Goal: Task Accomplishment & Management: Manage account settings

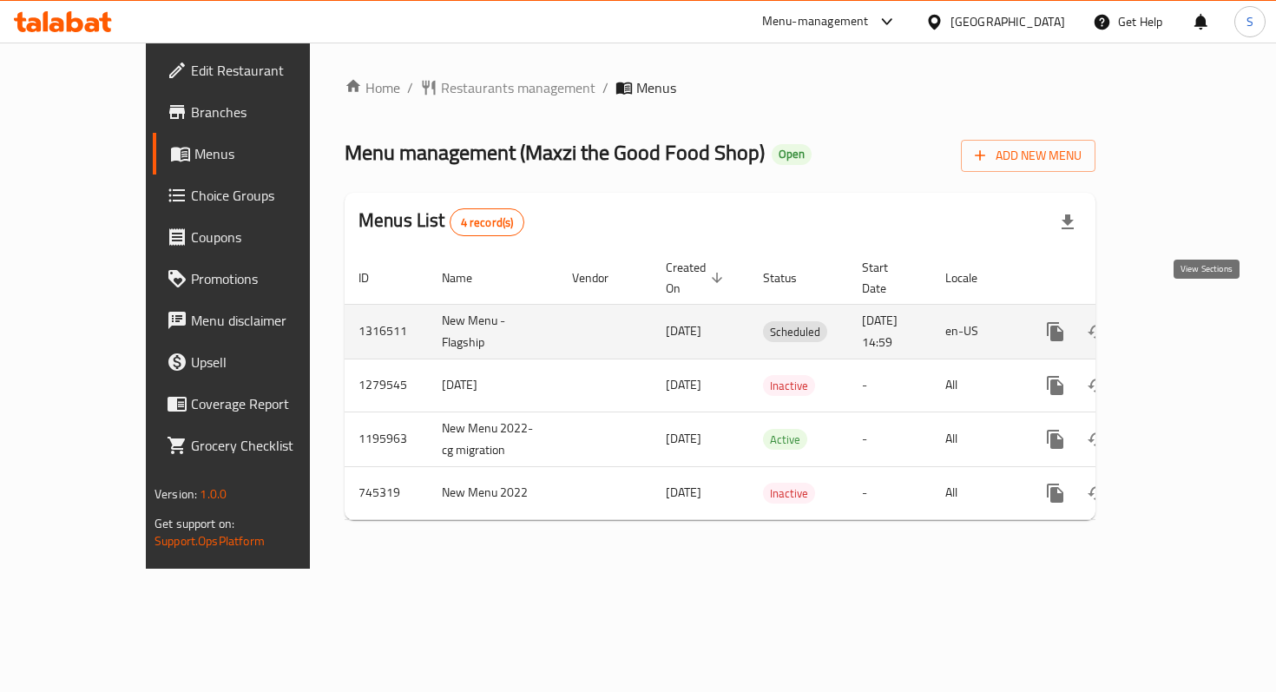
click at [1191, 321] on icon "enhanced table" at bounding box center [1180, 331] width 21 height 21
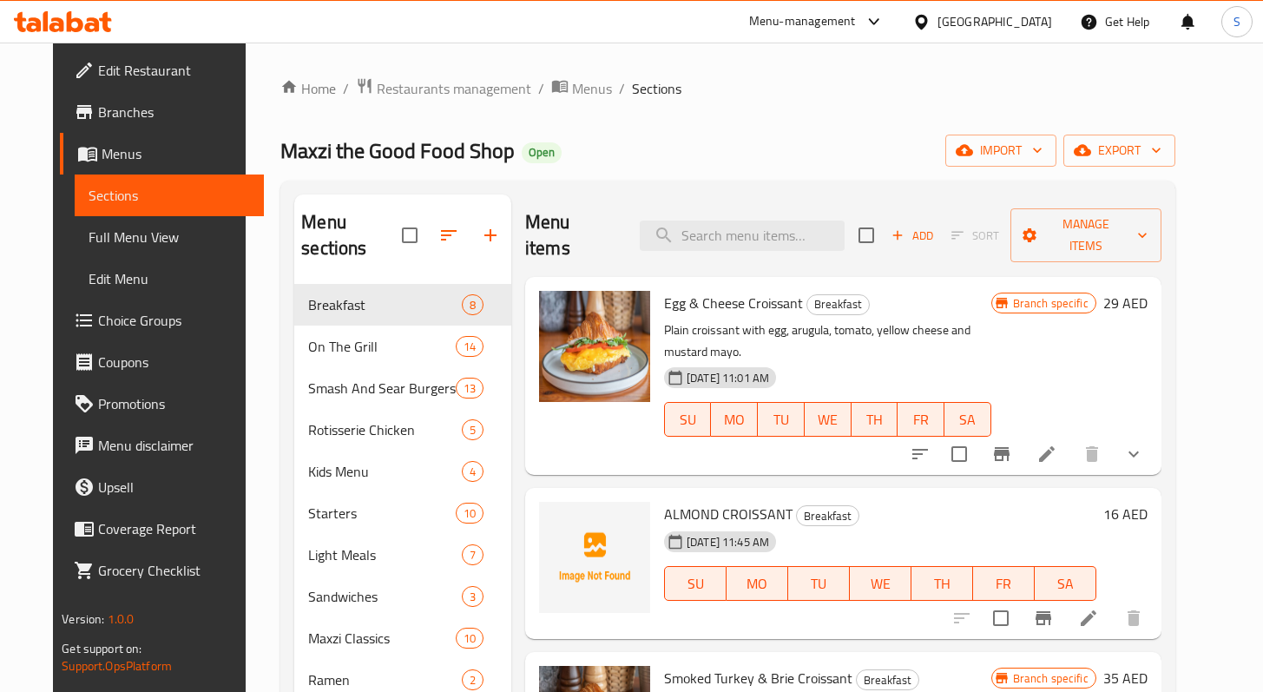
scroll to position [23, 0]
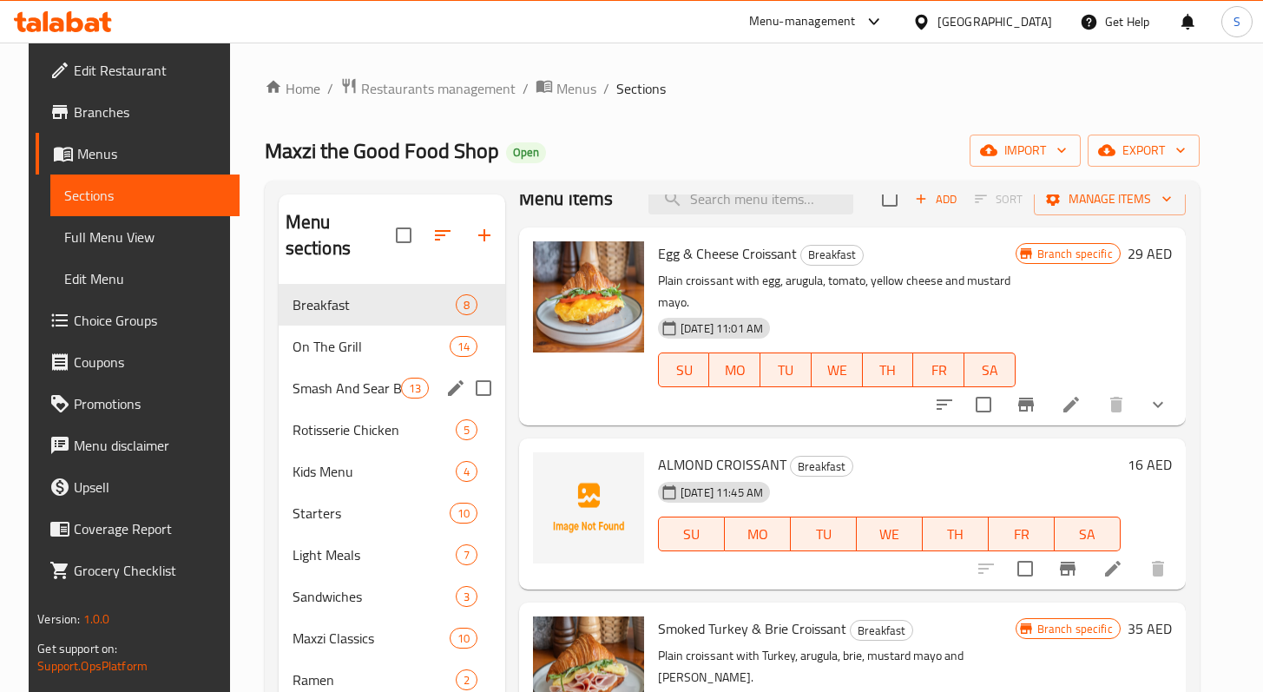
click at [354, 372] on div "Smash And Sear Burgers 13" at bounding box center [392, 388] width 227 height 42
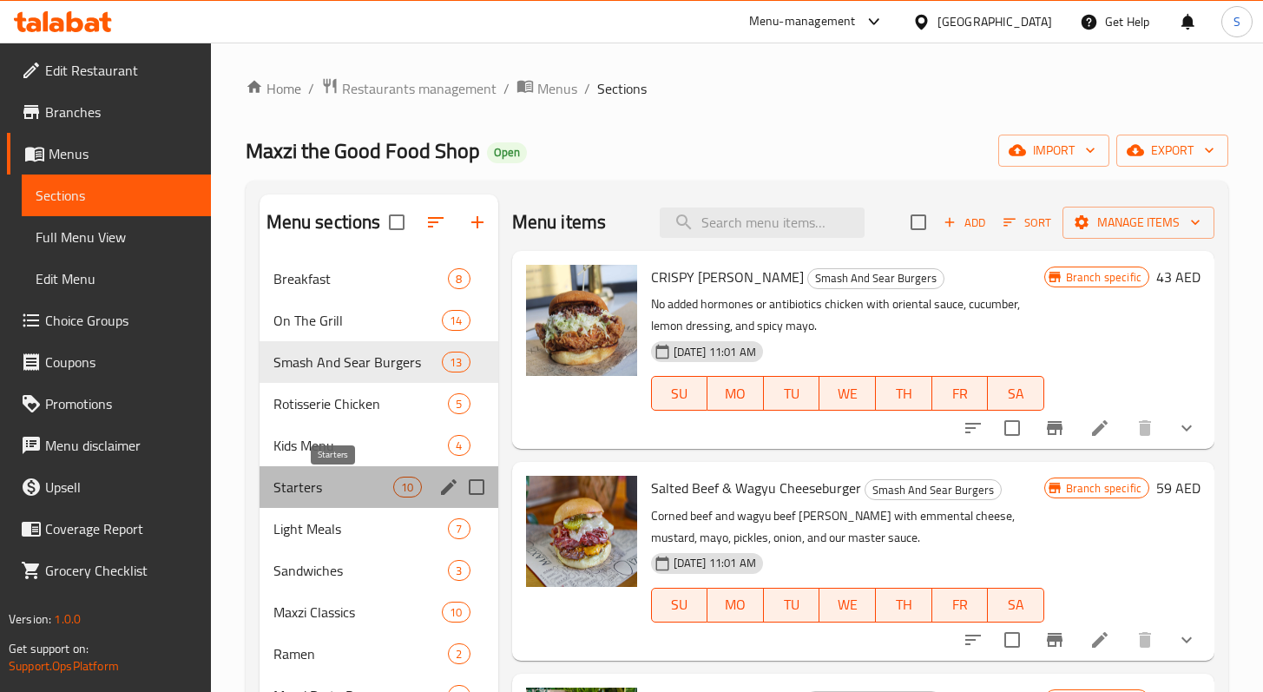
drag, startPoint x: 379, startPoint y: 494, endPoint x: 417, endPoint y: 521, distance: 46.7
click at [396, 518] on div "Breakfast 8 On The Grill 14 Smash And Sear Burgers 13 Rotisserie Chicken 5 Kids…" at bounding box center [379, 549] width 239 height 583
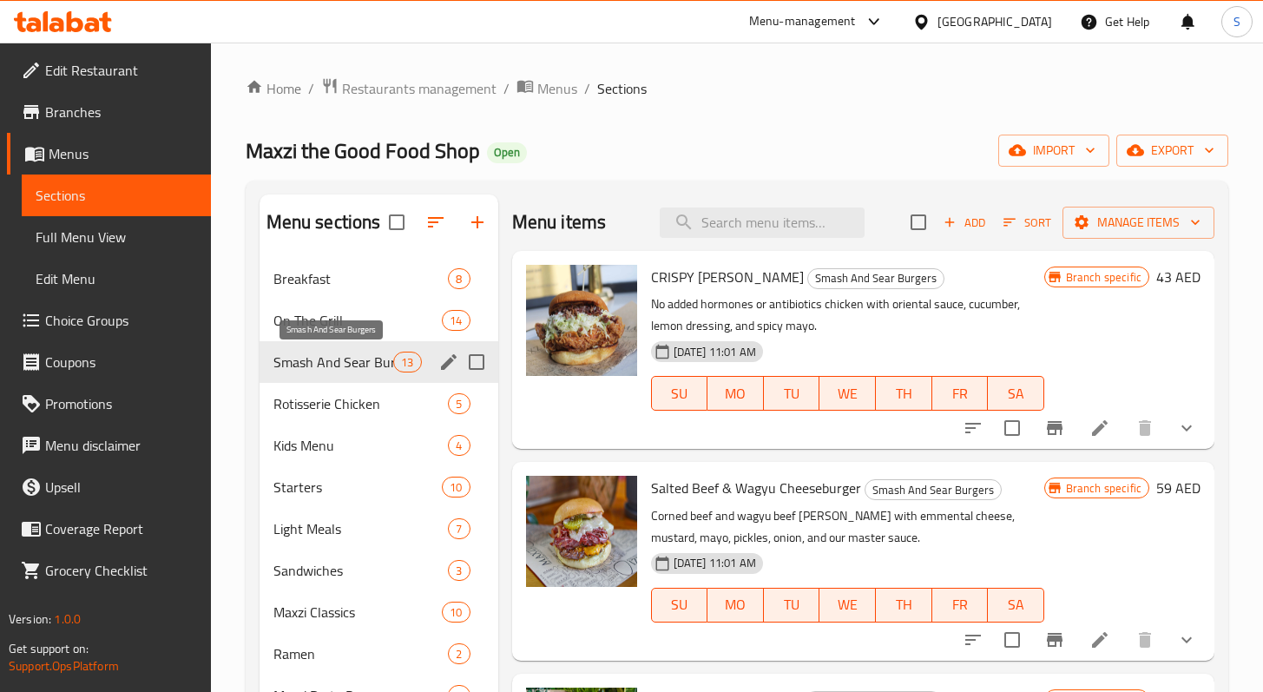
click at [378, 355] on span "Smash And Sear Burgers" at bounding box center [334, 362] width 121 height 21
click at [1092, 432] on icon at bounding box center [1100, 428] width 16 height 16
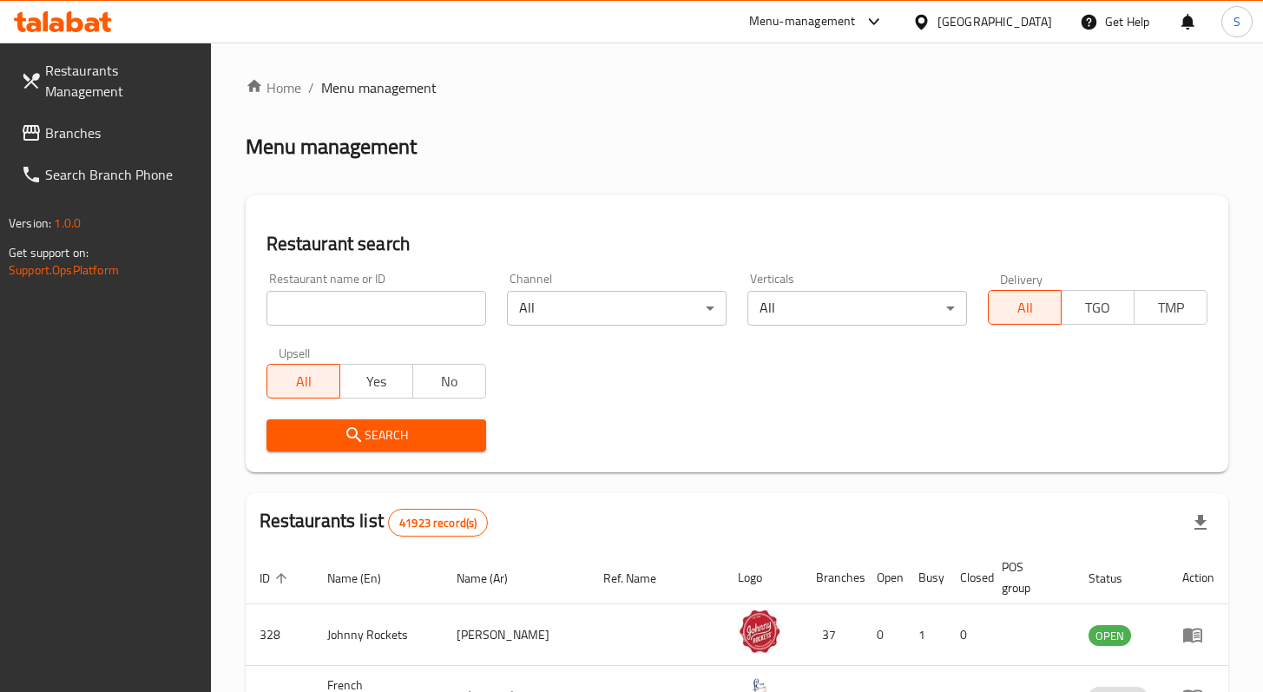
click at [113, 129] on span "Branches" at bounding box center [121, 132] width 152 height 21
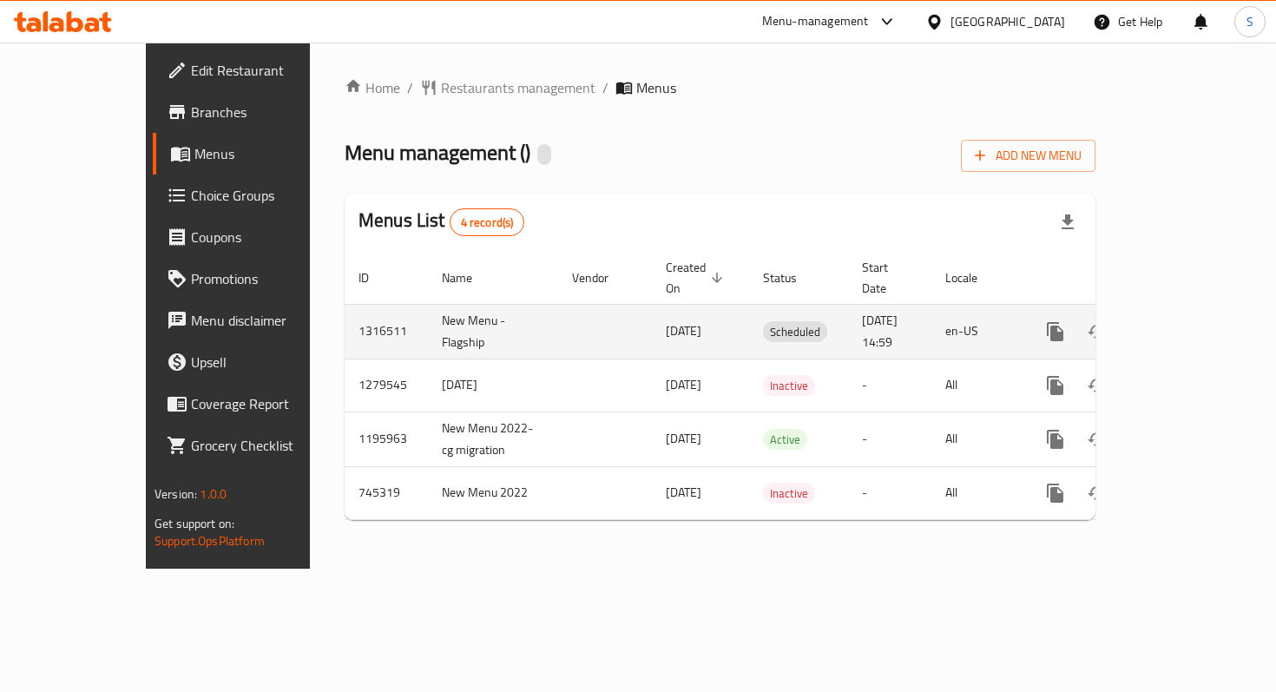
click at [1189, 324] on icon "enhanced table" at bounding box center [1181, 332] width 16 height 16
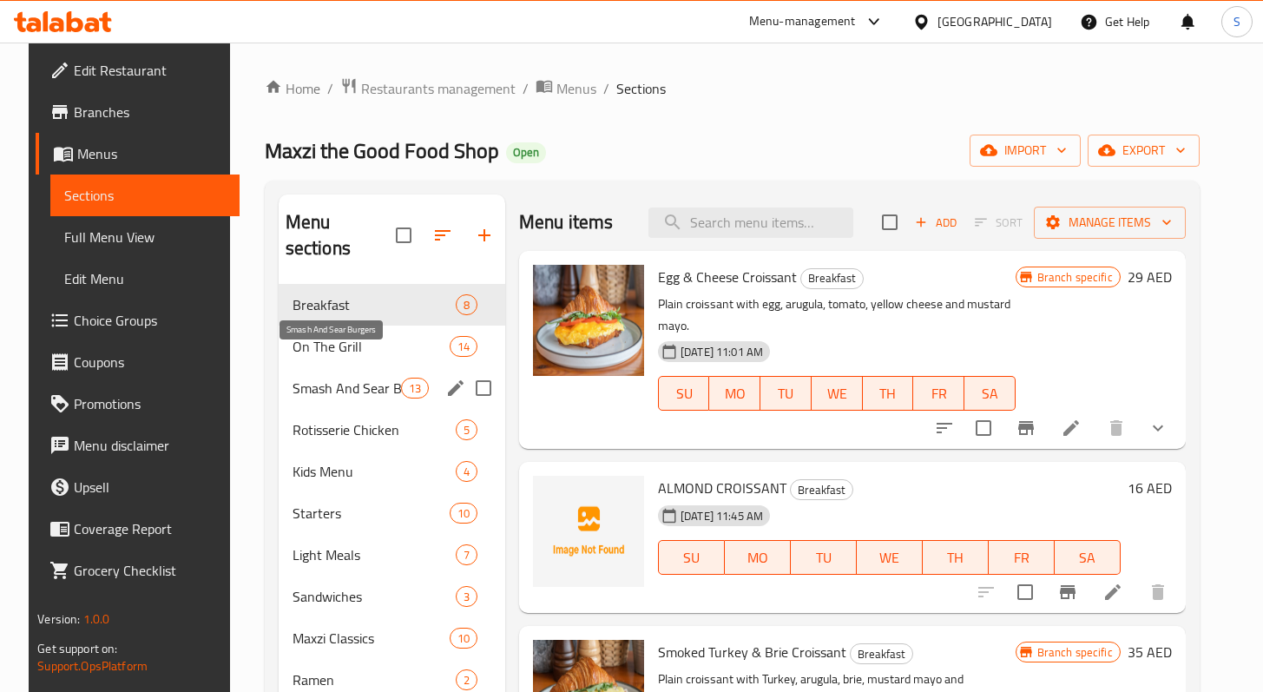
click at [357, 378] on span "Smash And Sear Burgers" at bounding box center [347, 388] width 109 height 21
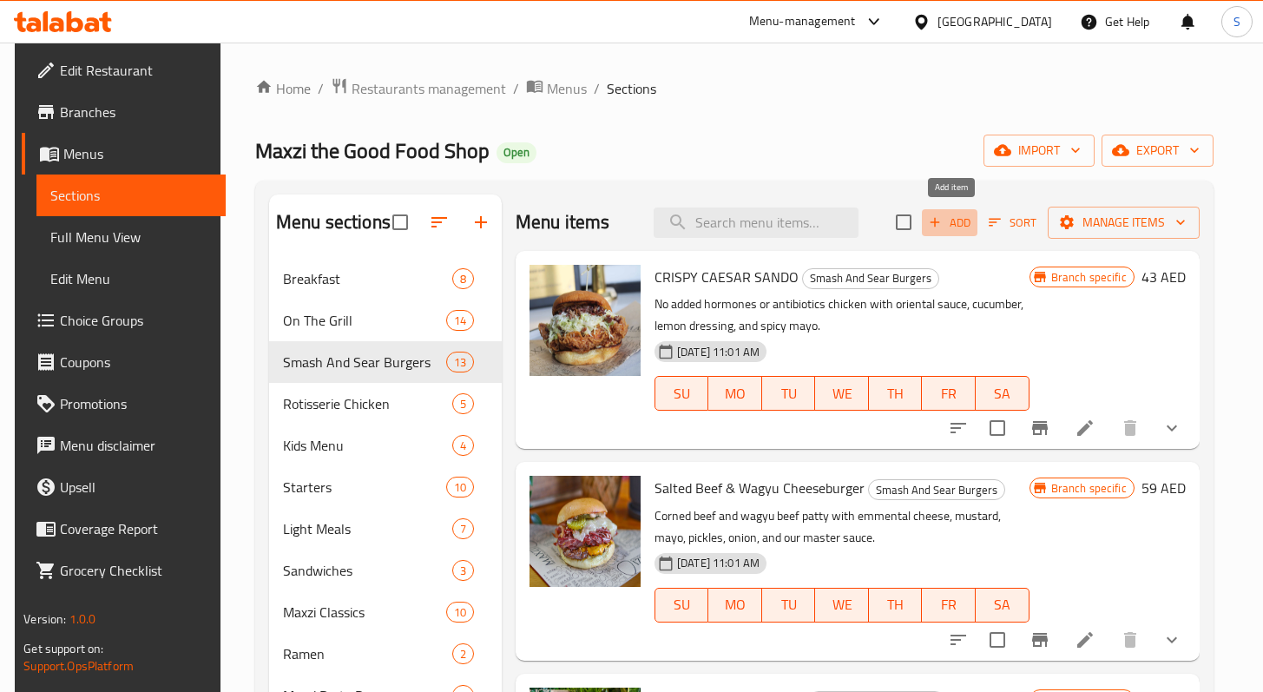
click at [953, 221] on span "Add" at bounding box center [949, 223] width 47 height 20
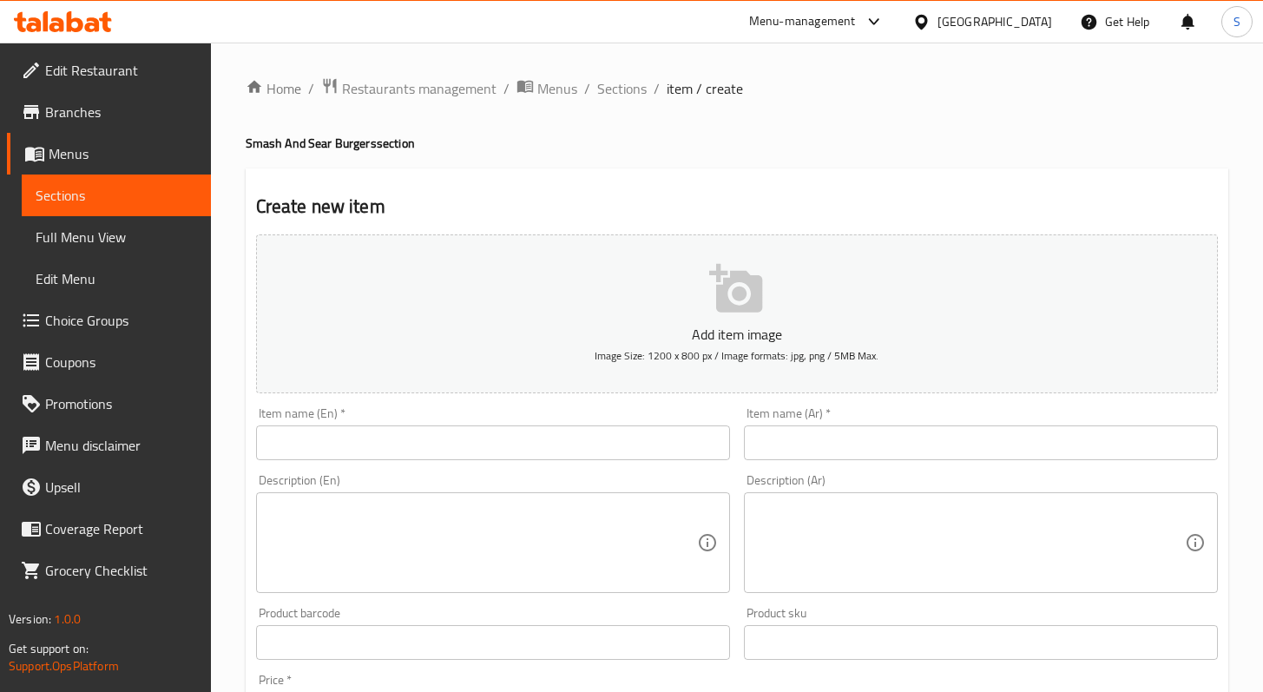
click at [702, 324] on p "Add item image" at bounding box center [737, 334] width 908 height 21
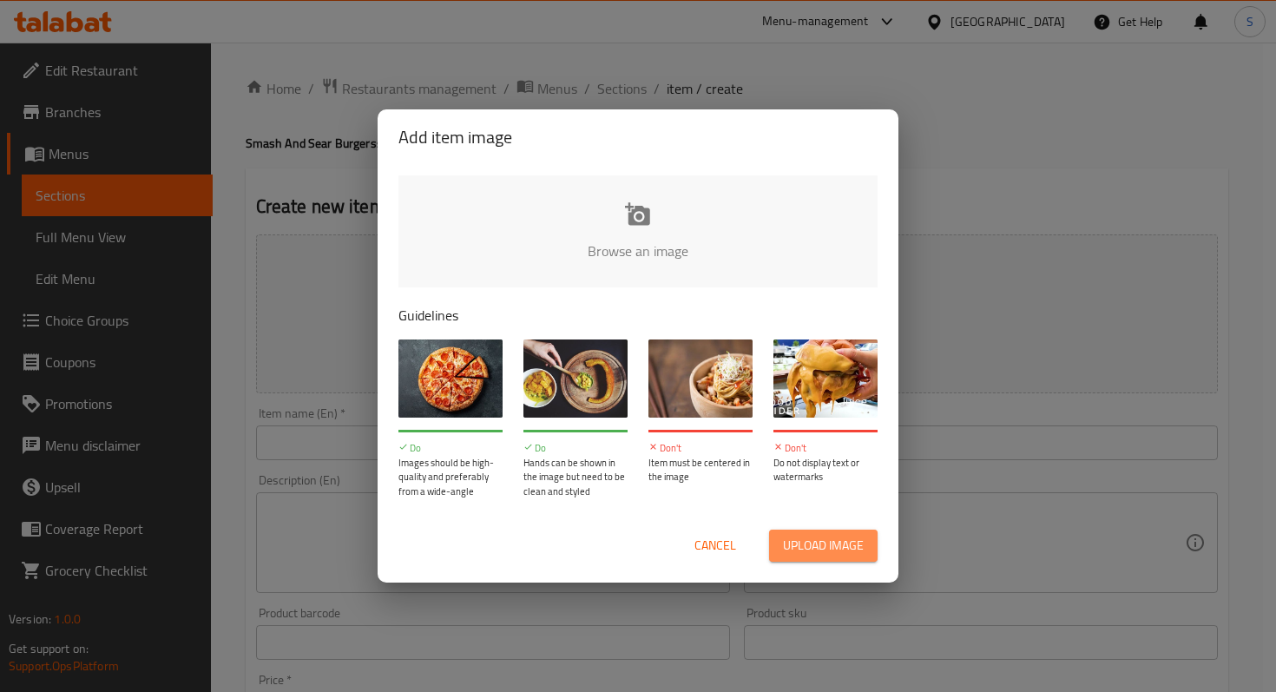
click at [821, 543] on span "Upload image" at bounding box center [823, 546] width 81 height 22
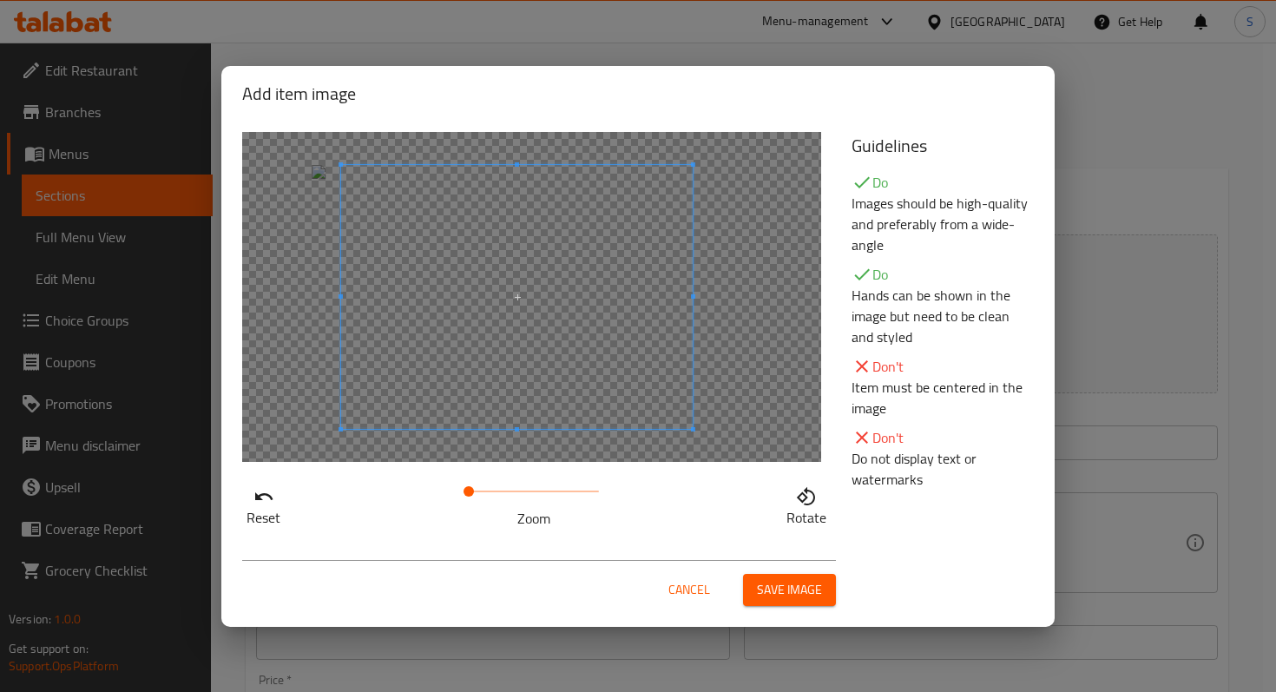
click at [574, 348] on span at bounding box center [517, 297] width 352 height 264
click at [770, 585] on span "Save image" at bounding box center [789, 590] width 65 height 22
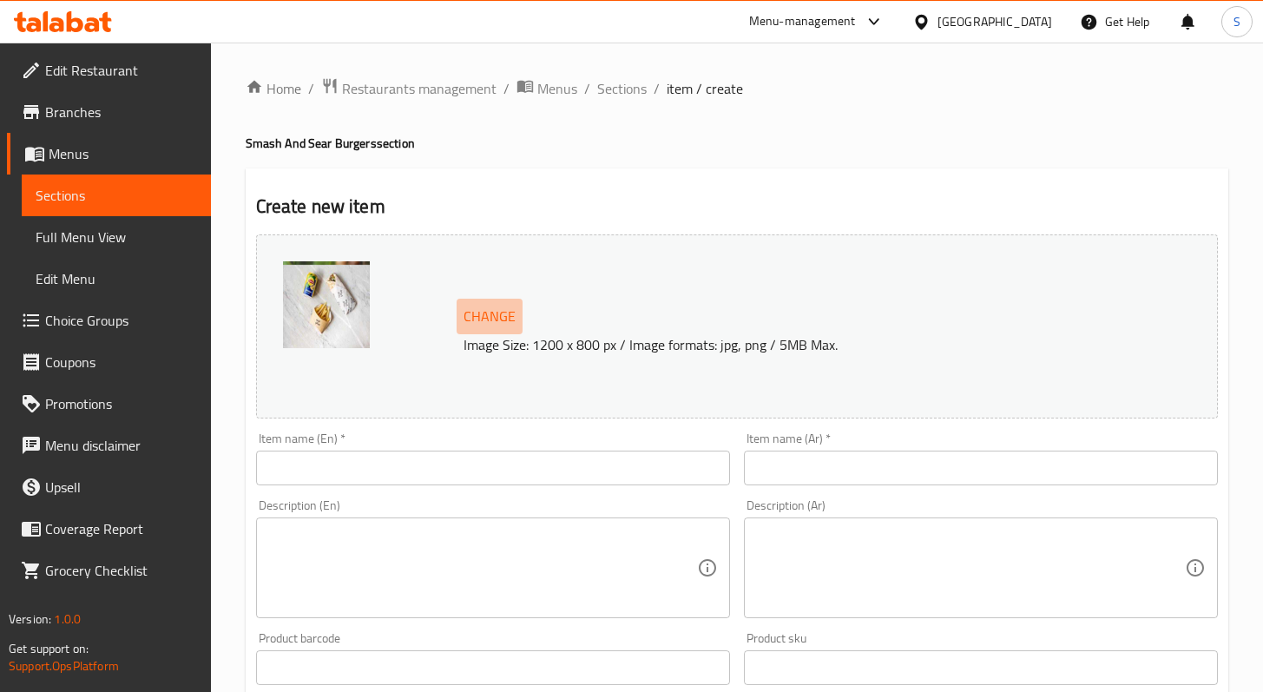
click at [505, 318] on span "Change" at bounding box center [490, 316] width 52 height 25
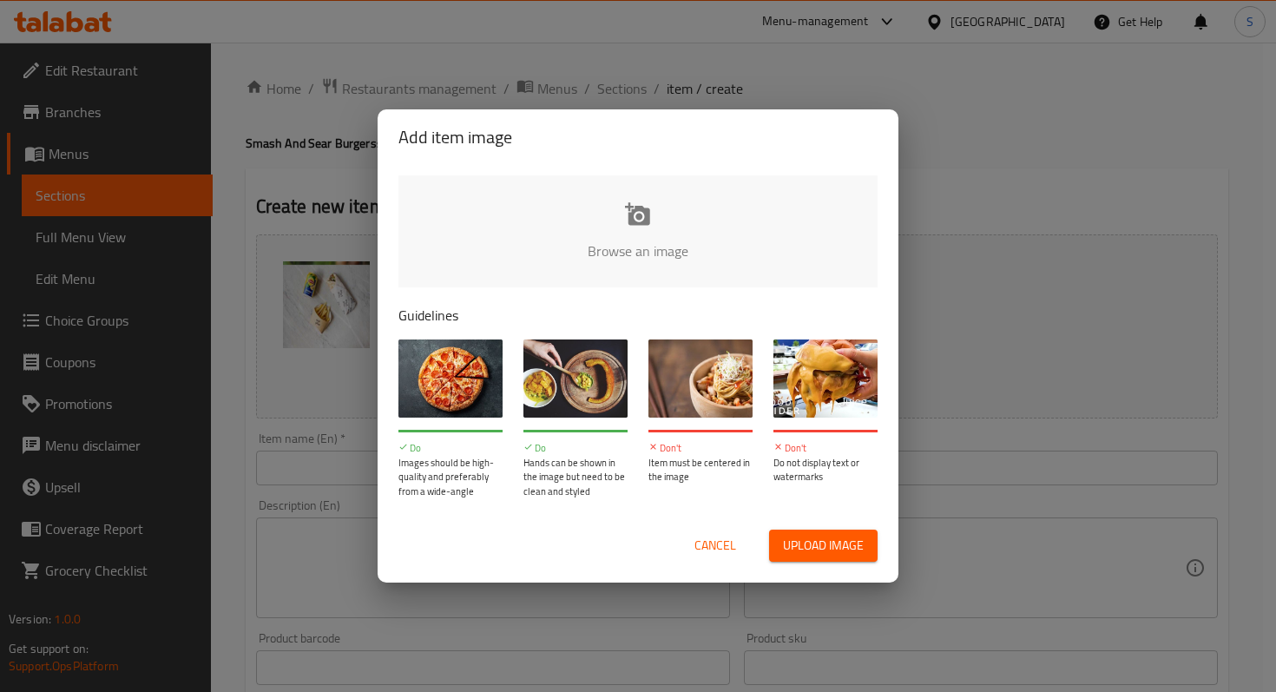
click at [712, 546] on span "Cancel" at bounding box center [716, 546] width 42 height 22
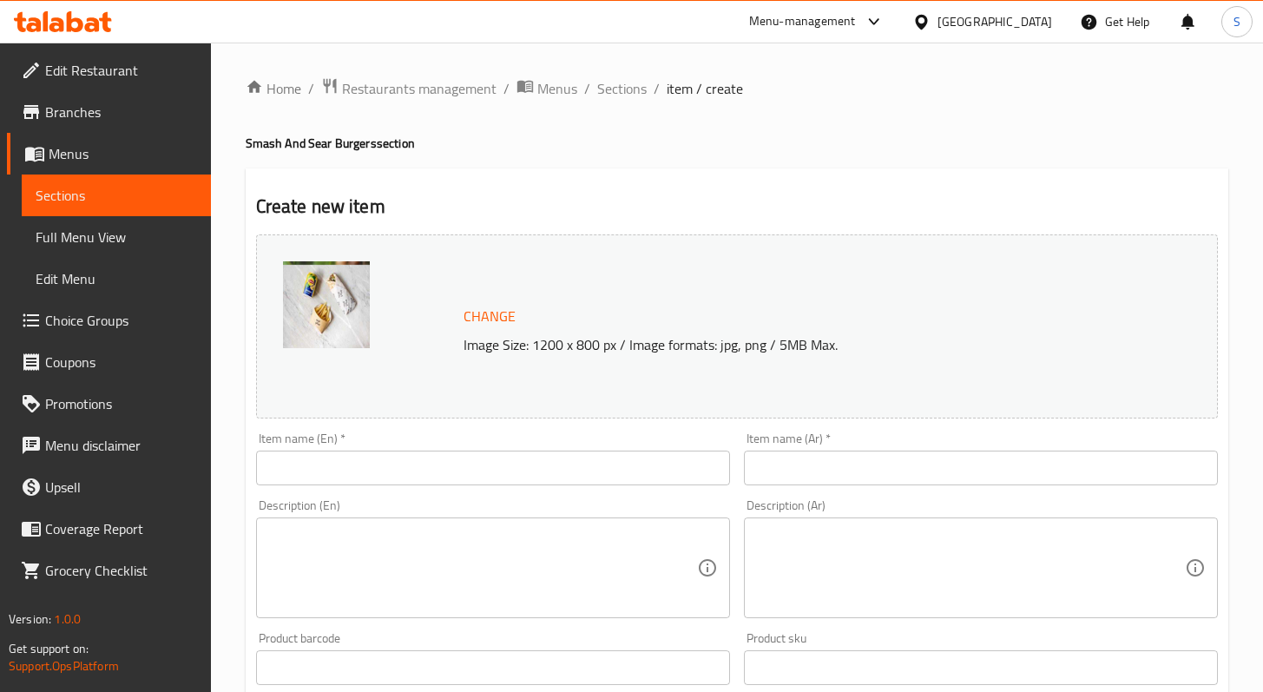
scroll to position [116, 0]
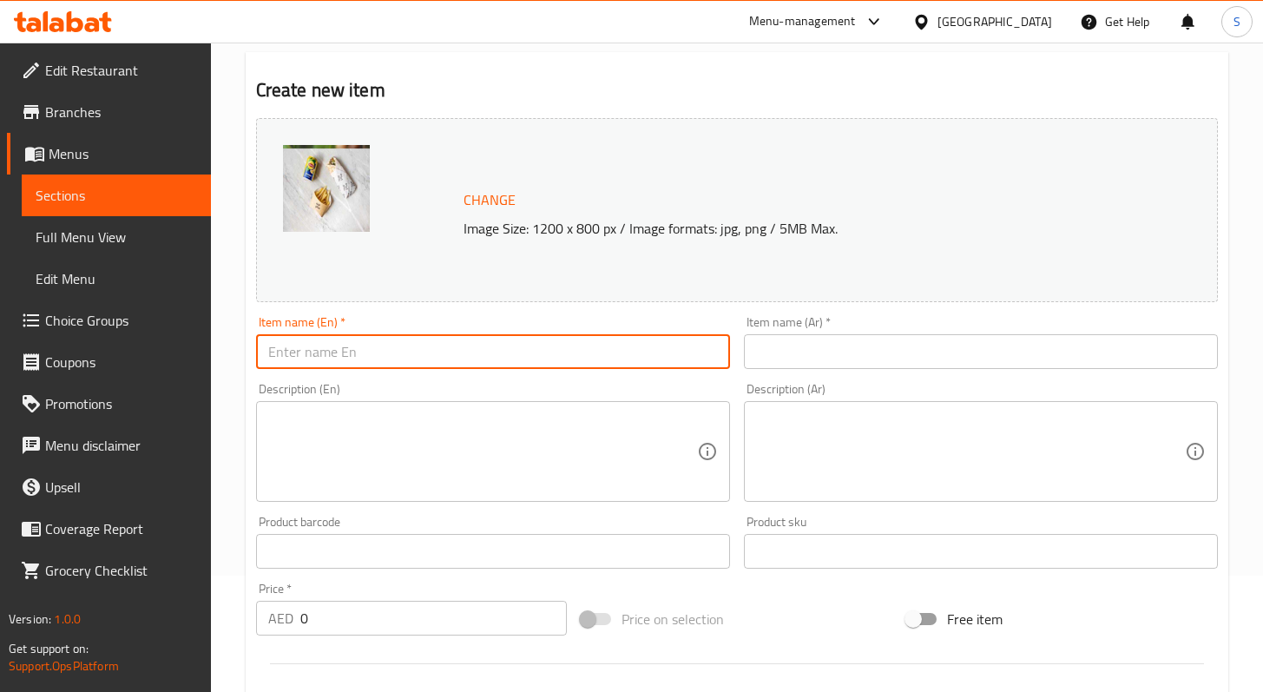
click at [537, 351] on input "text" at bounding box center [493, 351] width 474 height 35
paste input "664763"
type input "664763"
click at [537, 353] on input "664763" at bounding box center [493, 351] width 474 height 35
click at [536, 352] on input "664763" at bounding box center [493, 351] width 474 height 35
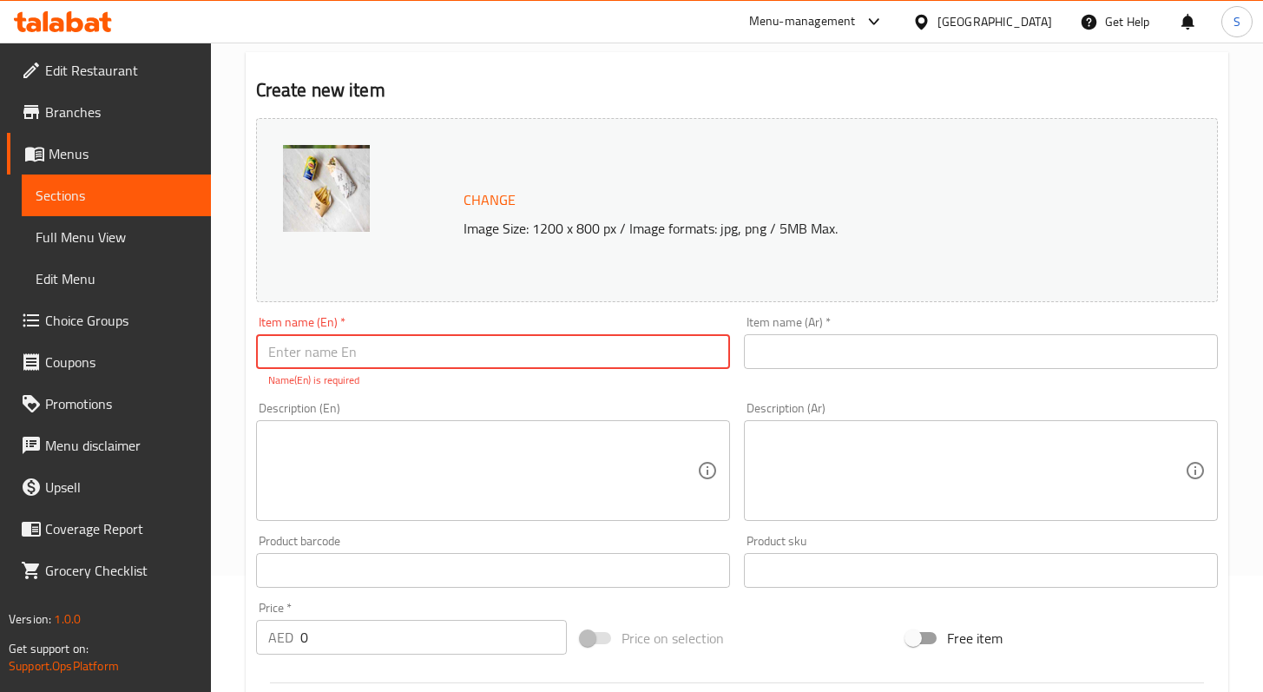
click at [564, 346] on input "text" at bounding box center [493, 351] width 474 height 35
paste input "KETO DOUBLE BURGER"
type input "KETO DOUBLE BURGER"
click at [805, 359] on input "text" at bounding box center [981, 351] width 474 height 35
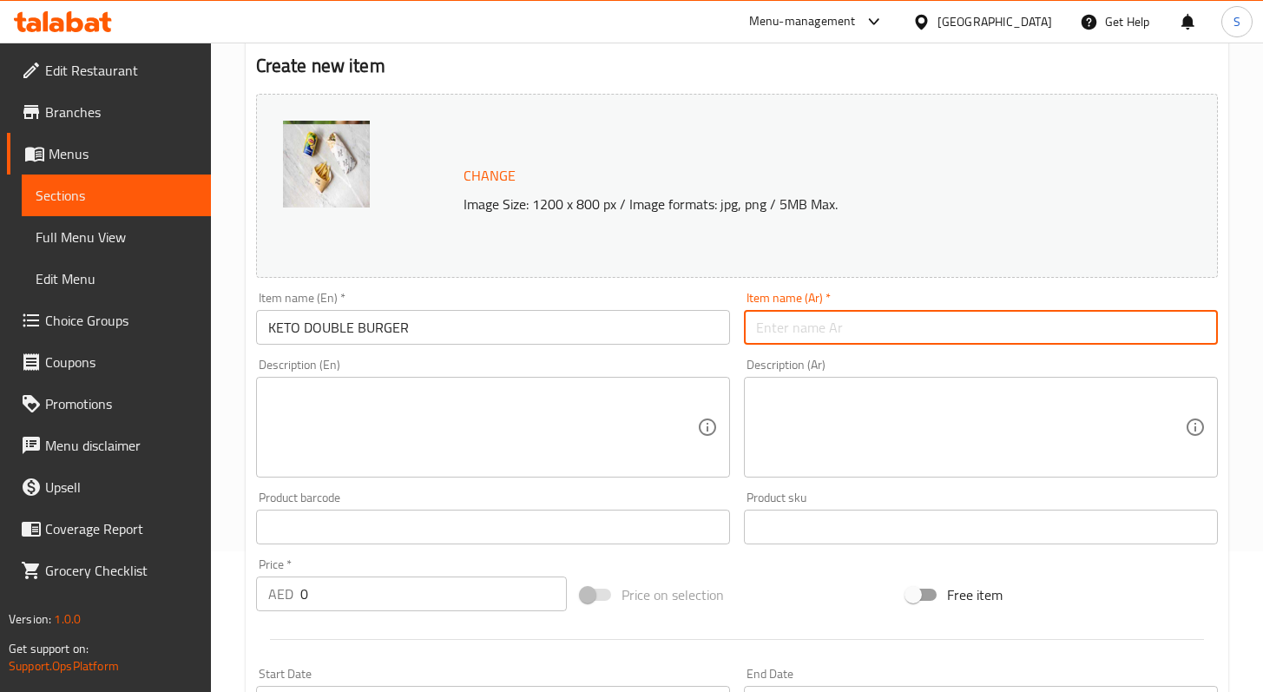
scroll to position [142, 0]
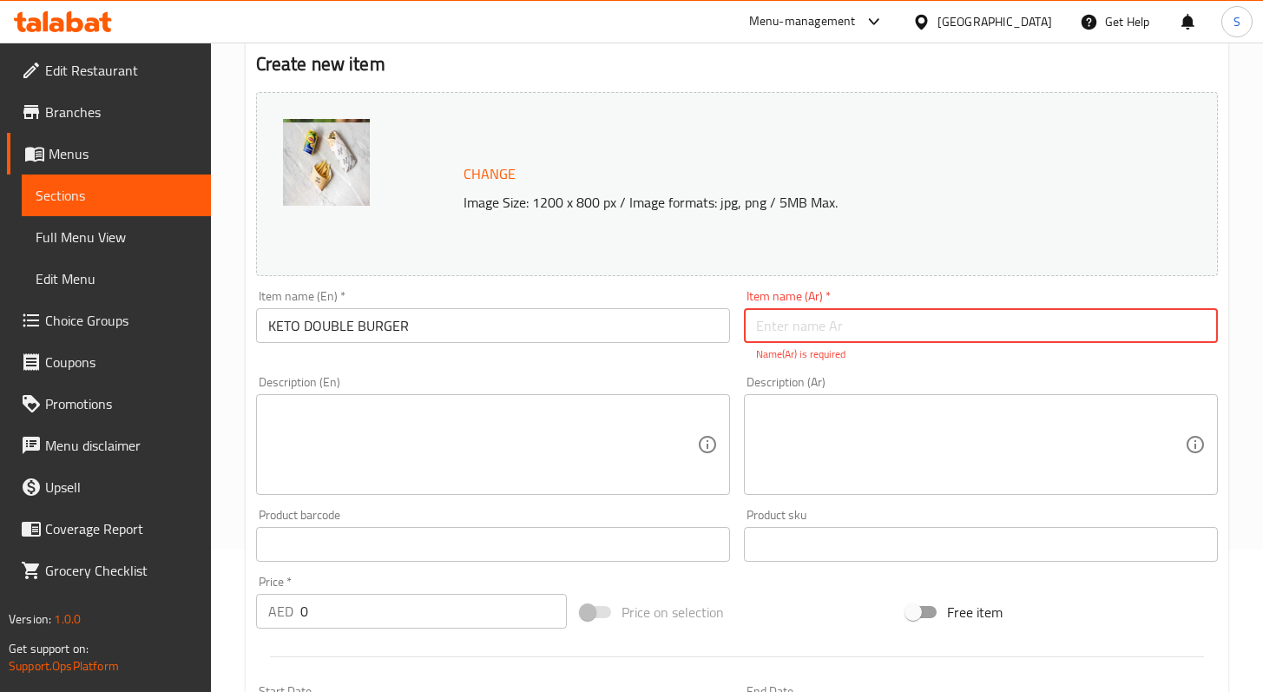
paste input "برغر كيتو مضاعف"
type input "برغر كيتو مضاعف"
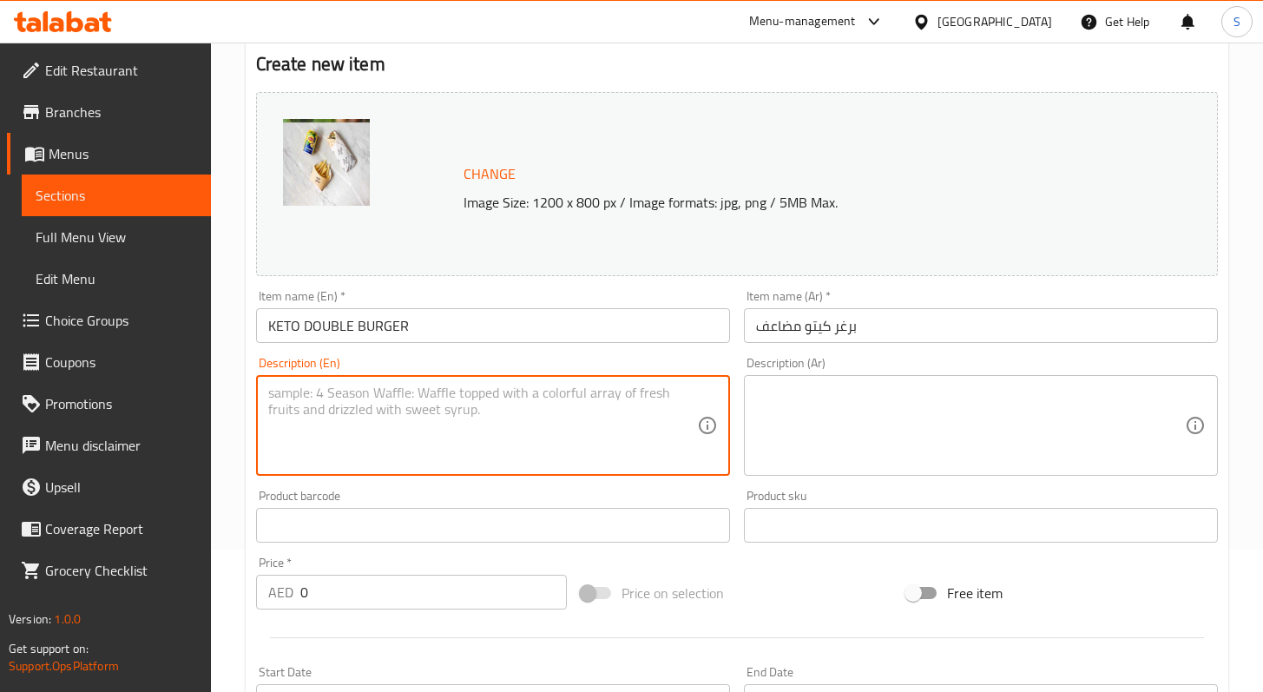
click at [458, 415] on textarea at bounding box center [482, 426] width 429 height 82
paste textarea "Double cheeseburger, master sauce, pickles, onion, bacon, wrapped in iceberg le…"
type textarea "Double cheeseburger, master sauce, pickles, onion, bacon, wrapped in iceberg le…"
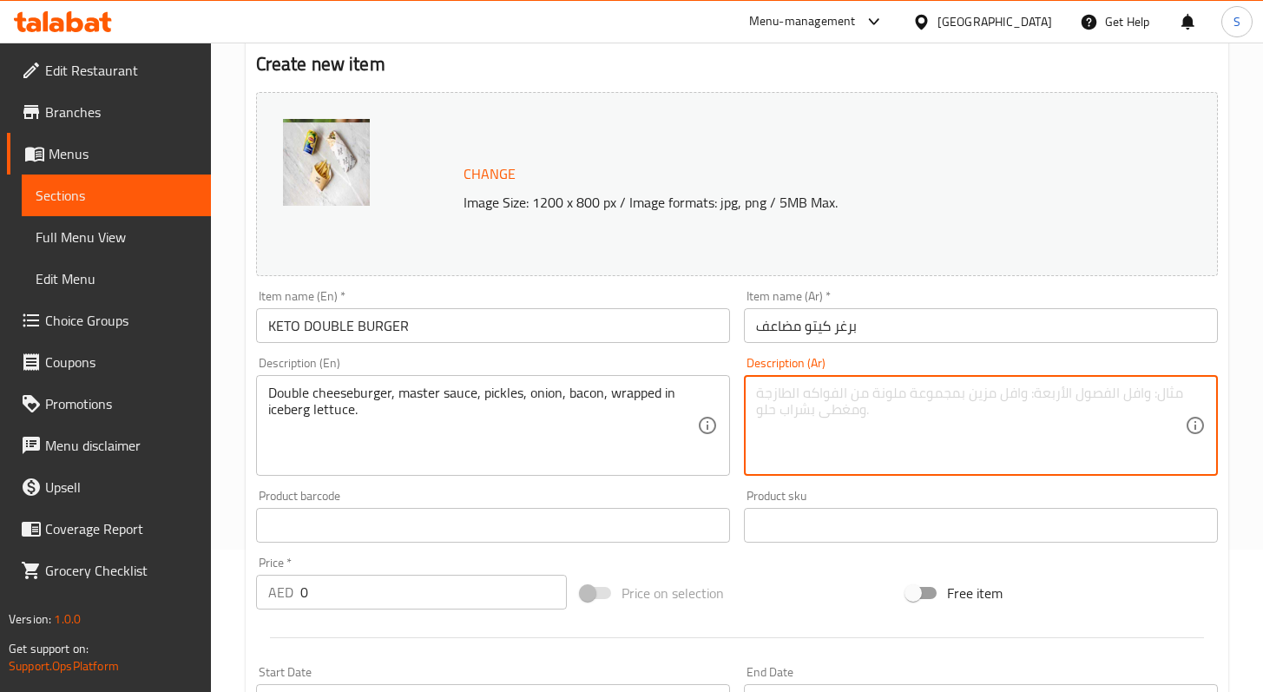
paste textarea "برغر جبن مضاعف، صوص ماستر، مخلل، بصل، بيكون، ملفوف في خس آيسبرغ"
type textarea "برغر جبن مضاعف، صوص ماستر، مخلل، بصل، بيكون، ملفوف في خس آيسبرغ"
click at [475, 578] on input "0" at bounding box center [433, 592] width 267 height 35
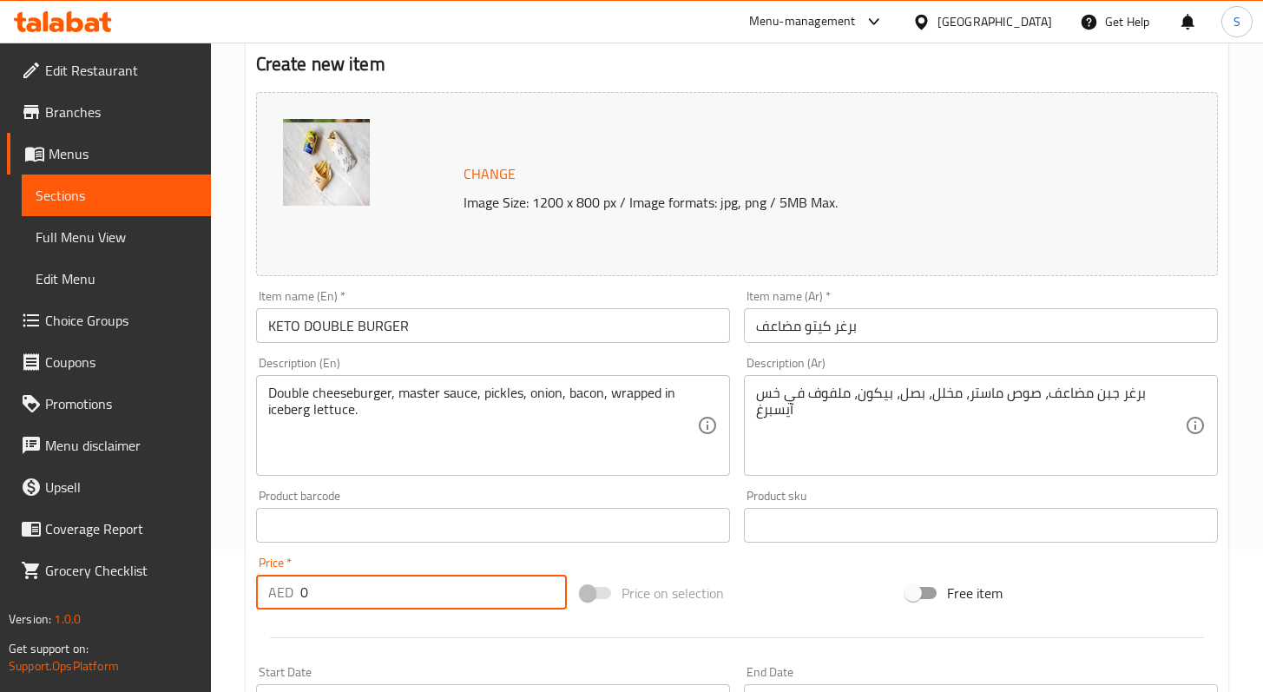
paste input "45"
type input "45"
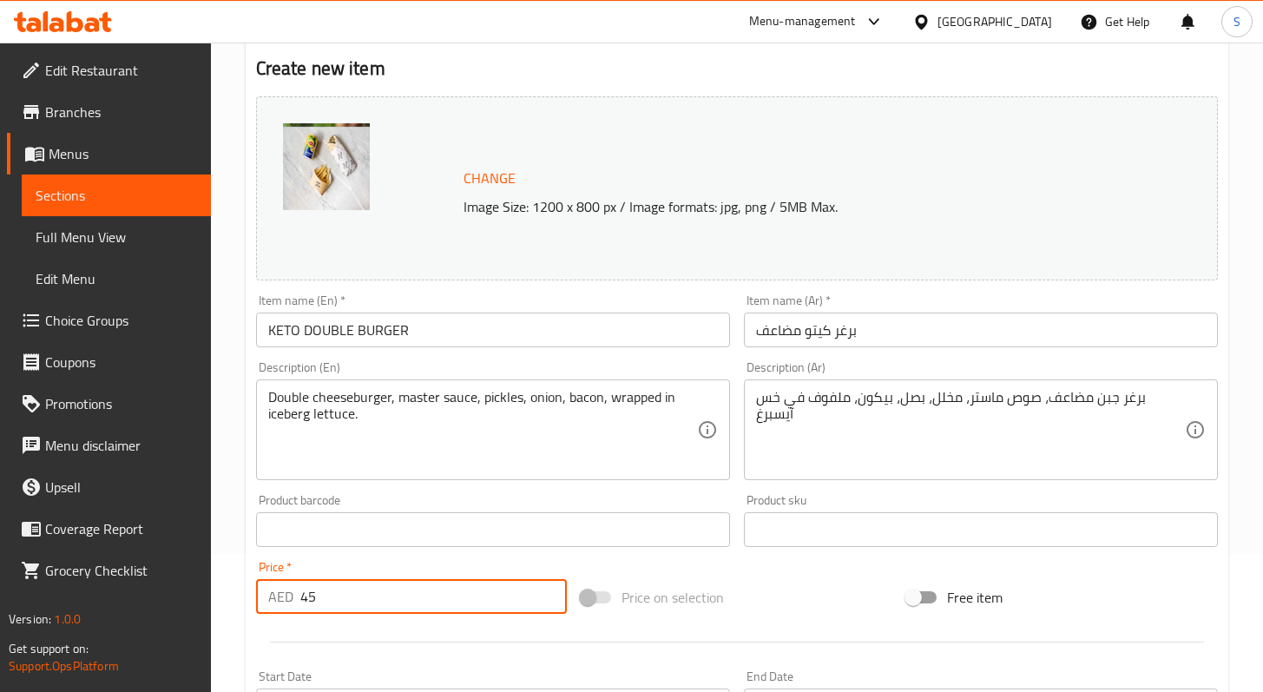
scroll to position [163, 0]
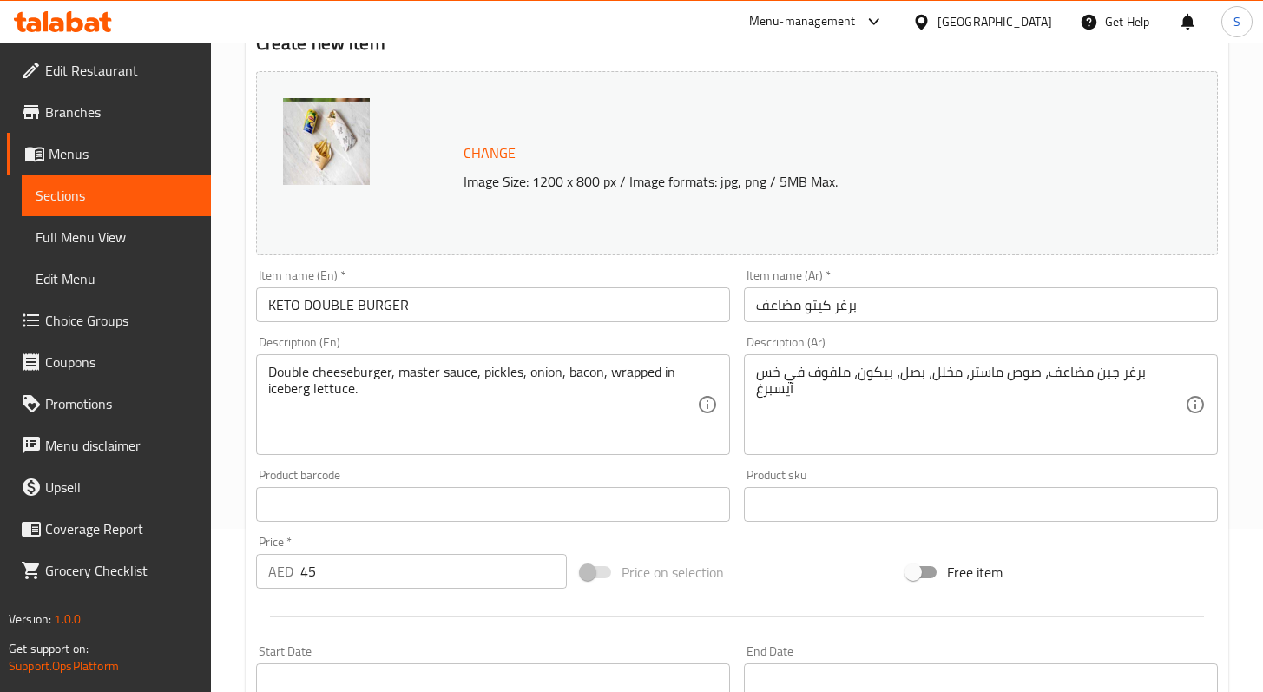
click at [491, 150] on span "Change" at bounding box center [490, 153] width 52 height 25
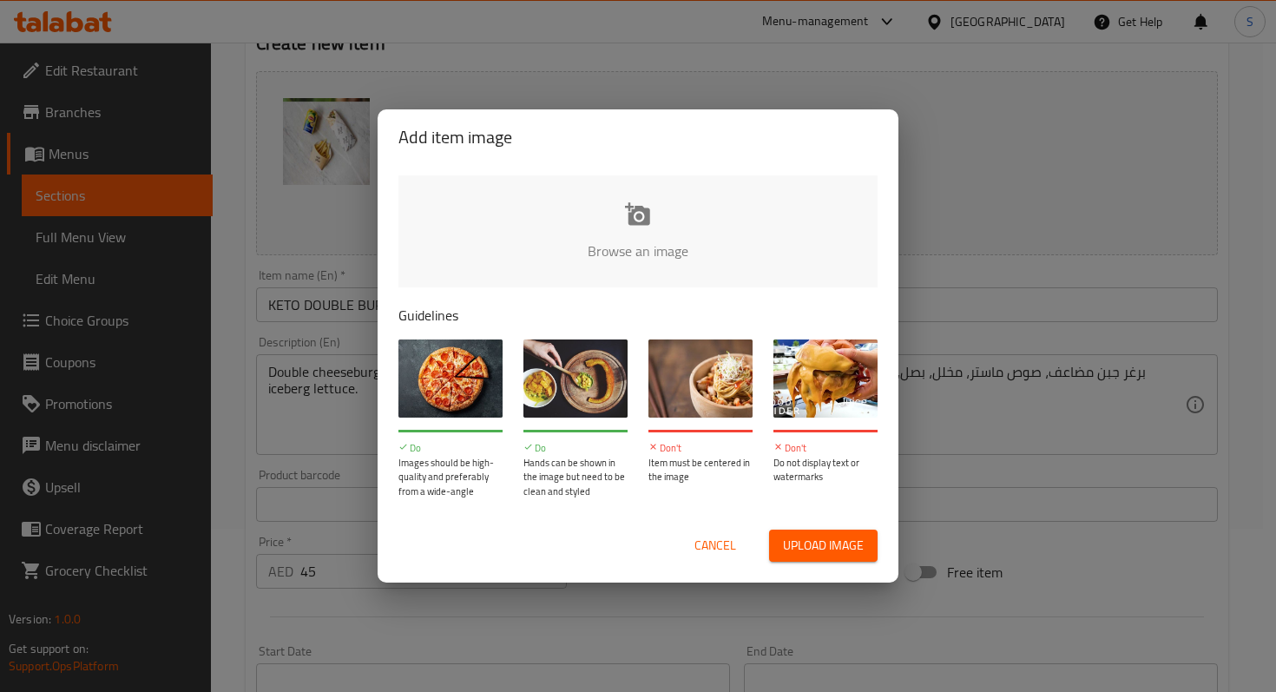
click at [632, 254] on input "file" at bounding box center [1225, 256] width 1653 height 162
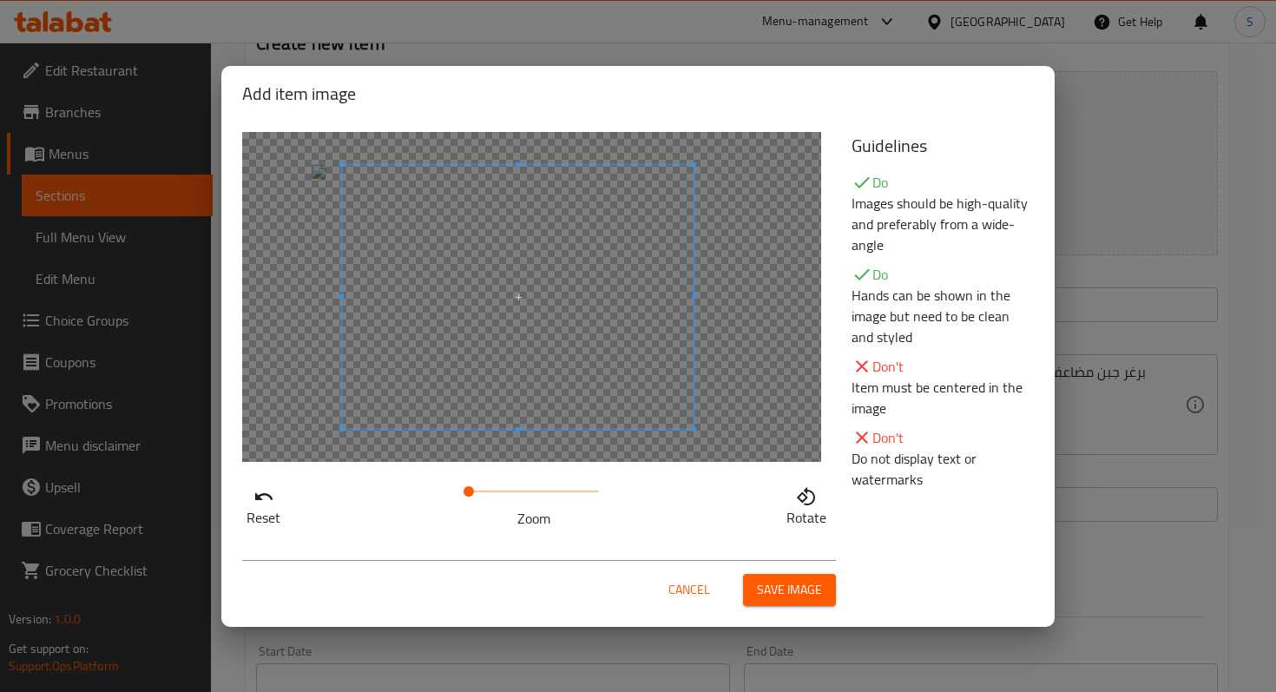
click at [521, 378] on span at bounding box center [518, 297] width 352 height 264
click at [788, 583] on span "Save image" at bounding box center [789, 590] width 65 height 22
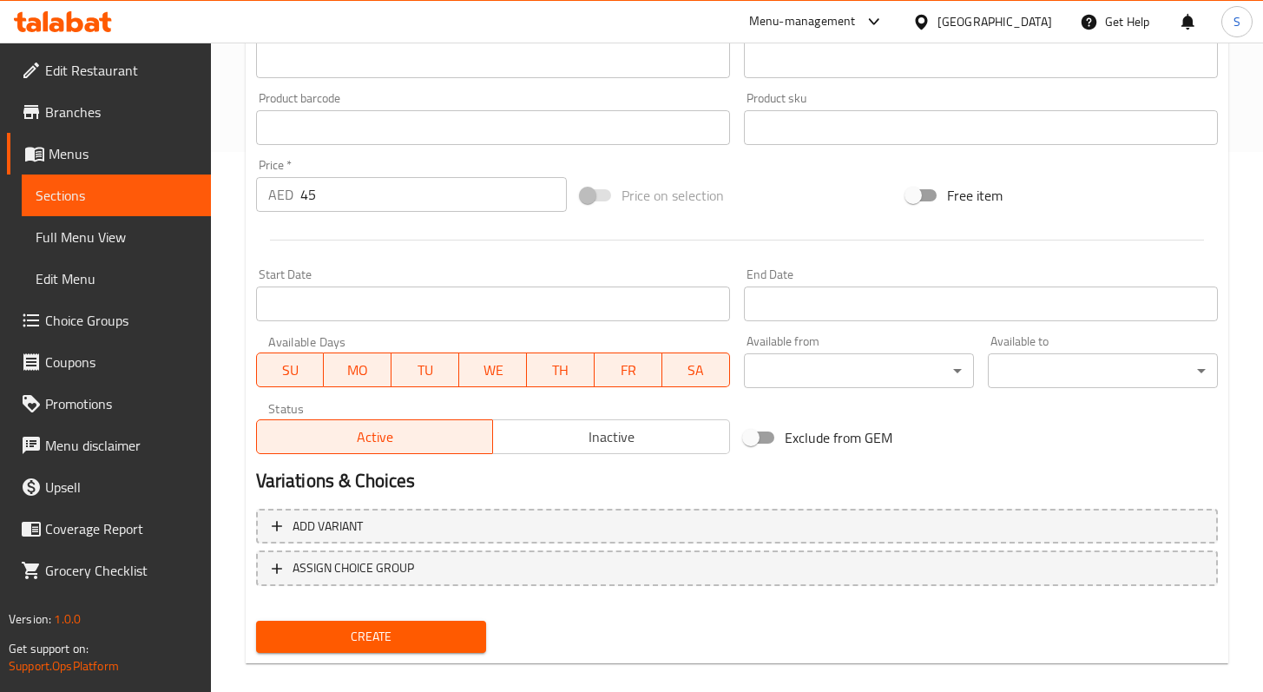
scroll to position [560, 0]
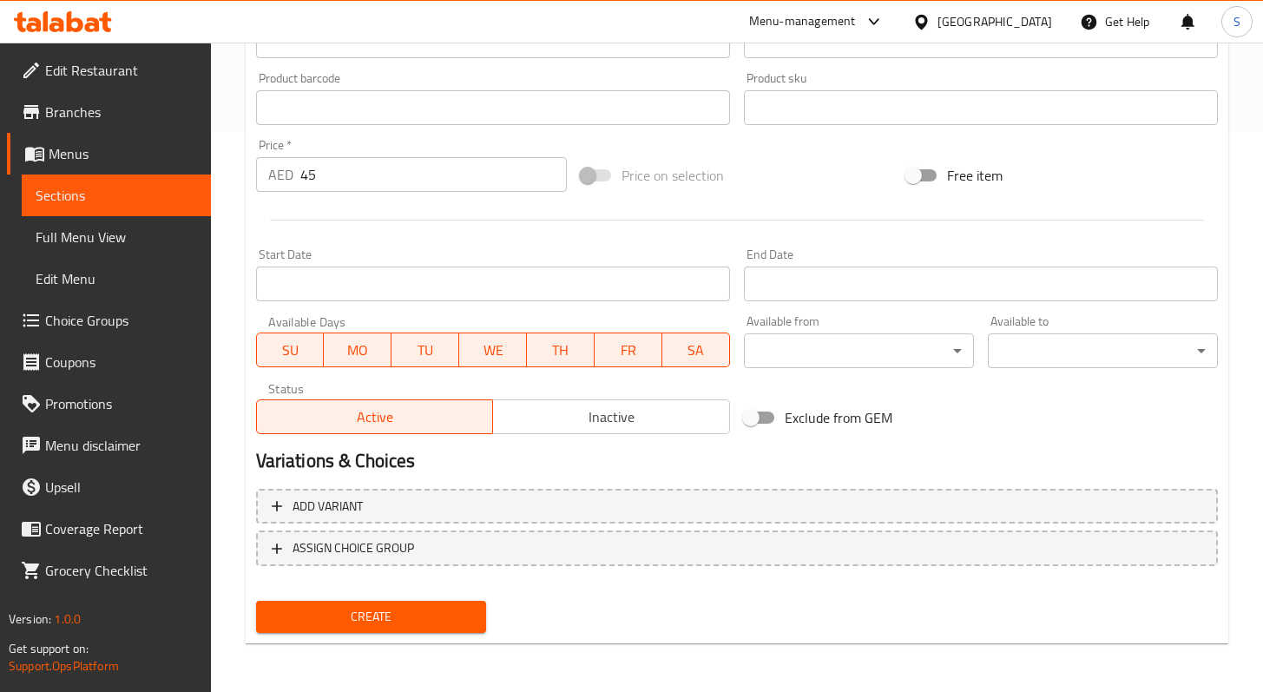
click at [453, 615] on span "Create" at bounding box center [371, 617] width 202 height 22
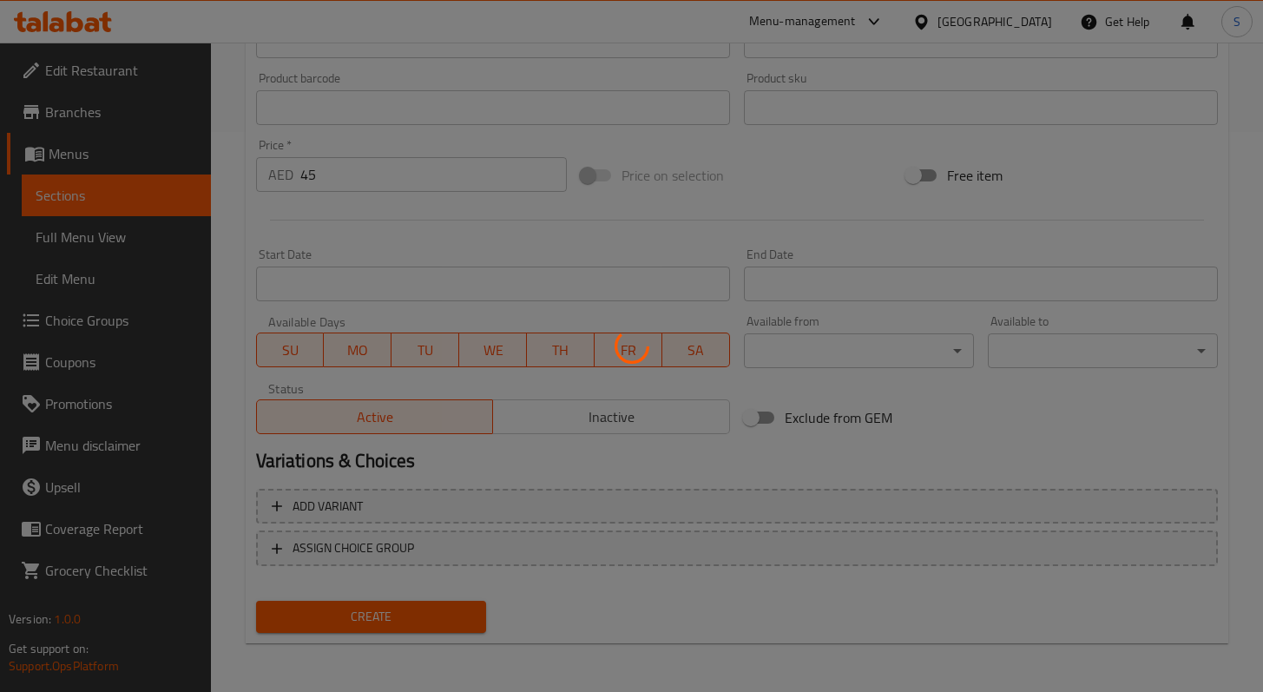
type input "0"
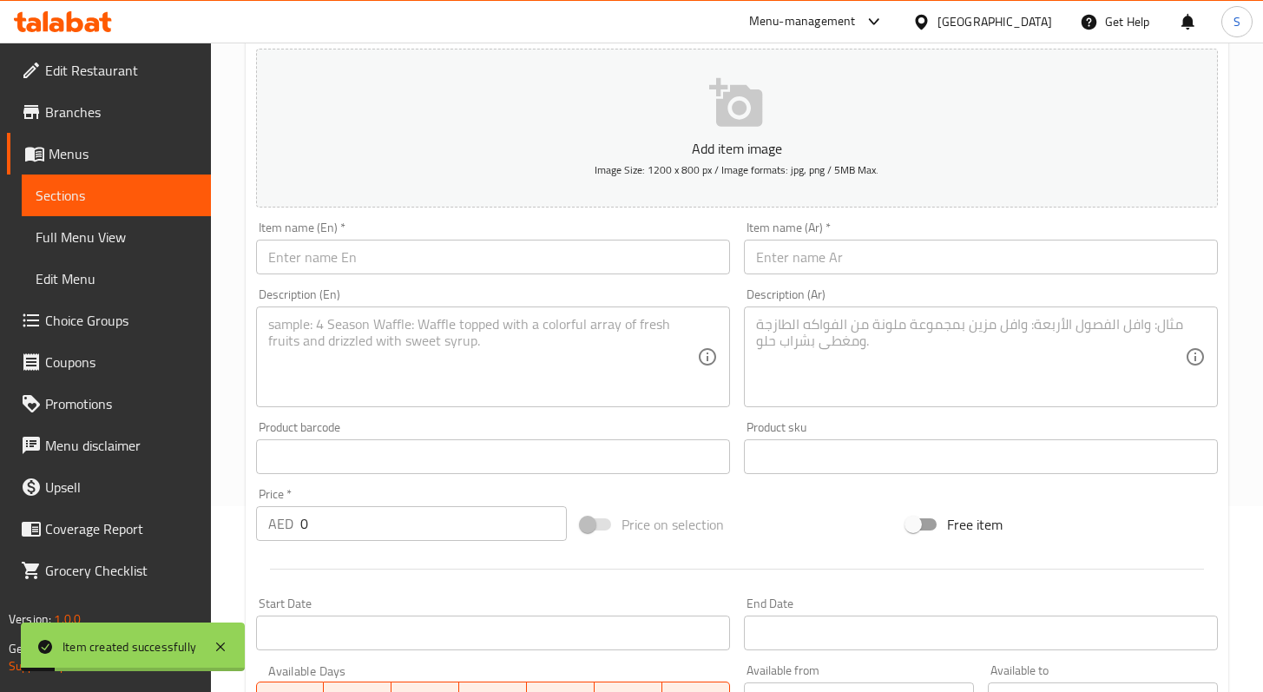
scroll to position [0, 0]
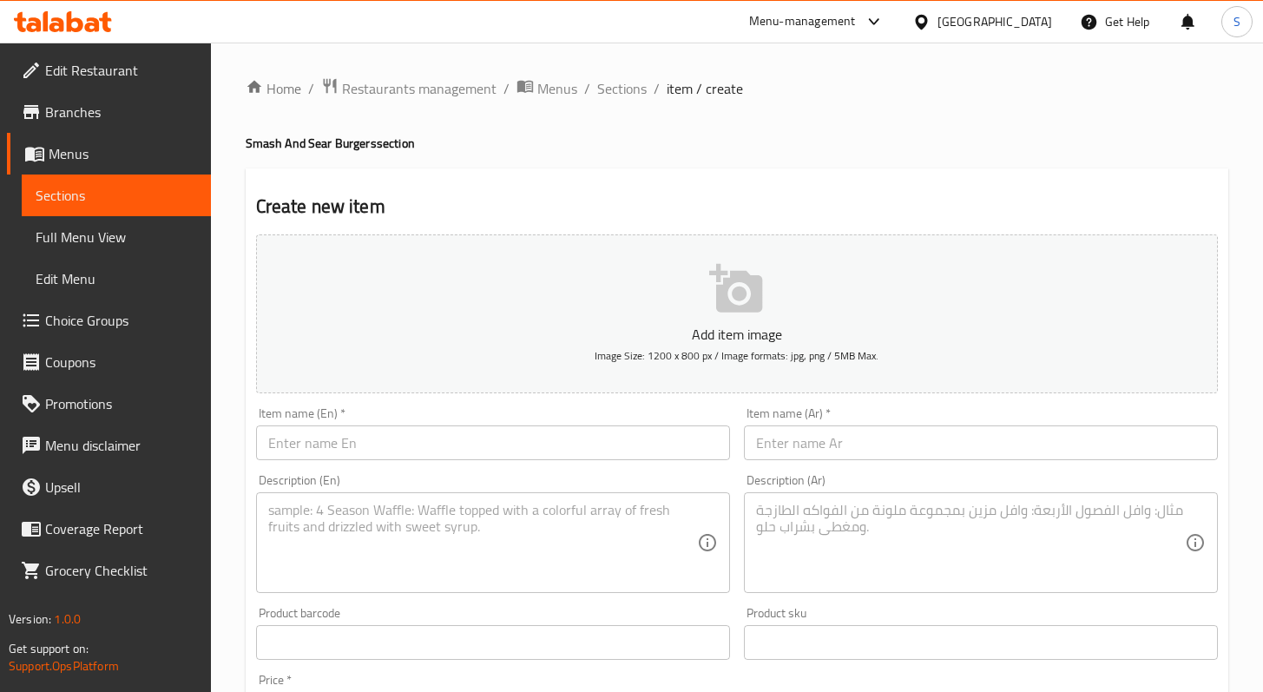
click at [69, 202] on span "Sections" at bounding box center [117, 195] width 162 height 21
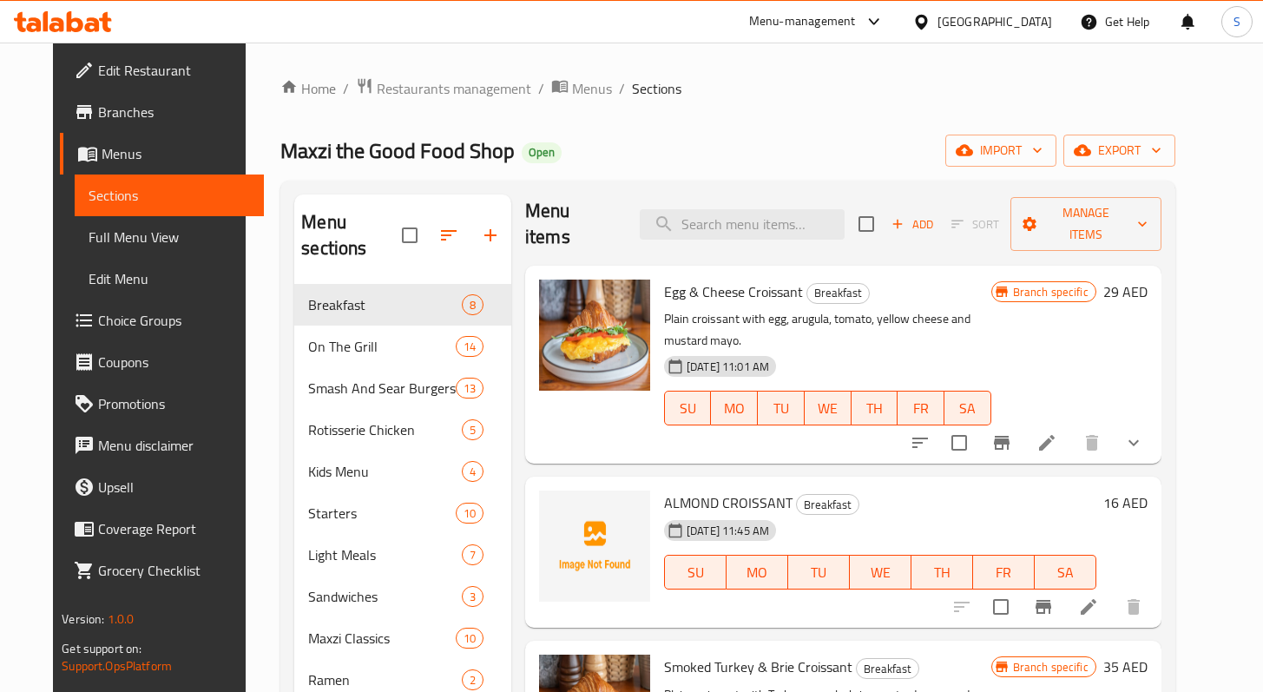
scroll to position [26, 0]
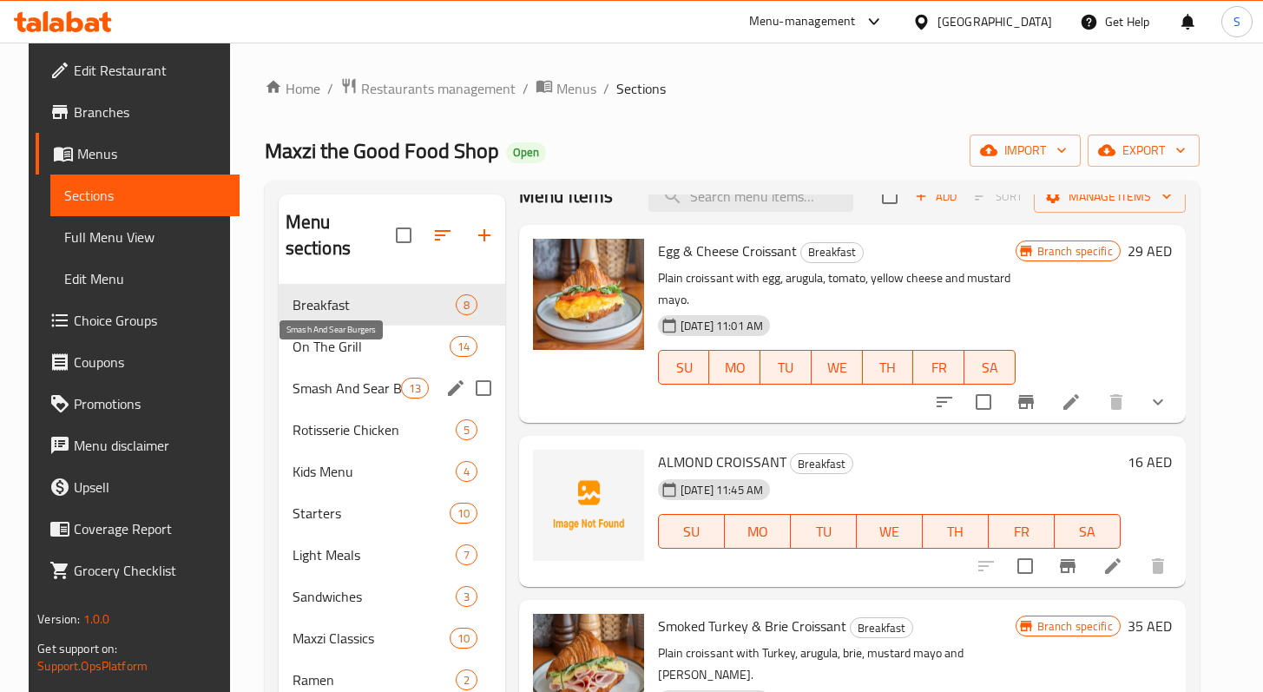
click at [366, 378] on span "Smash And Sear Burgers" at bounding box center [347, 388] width 109 height 21
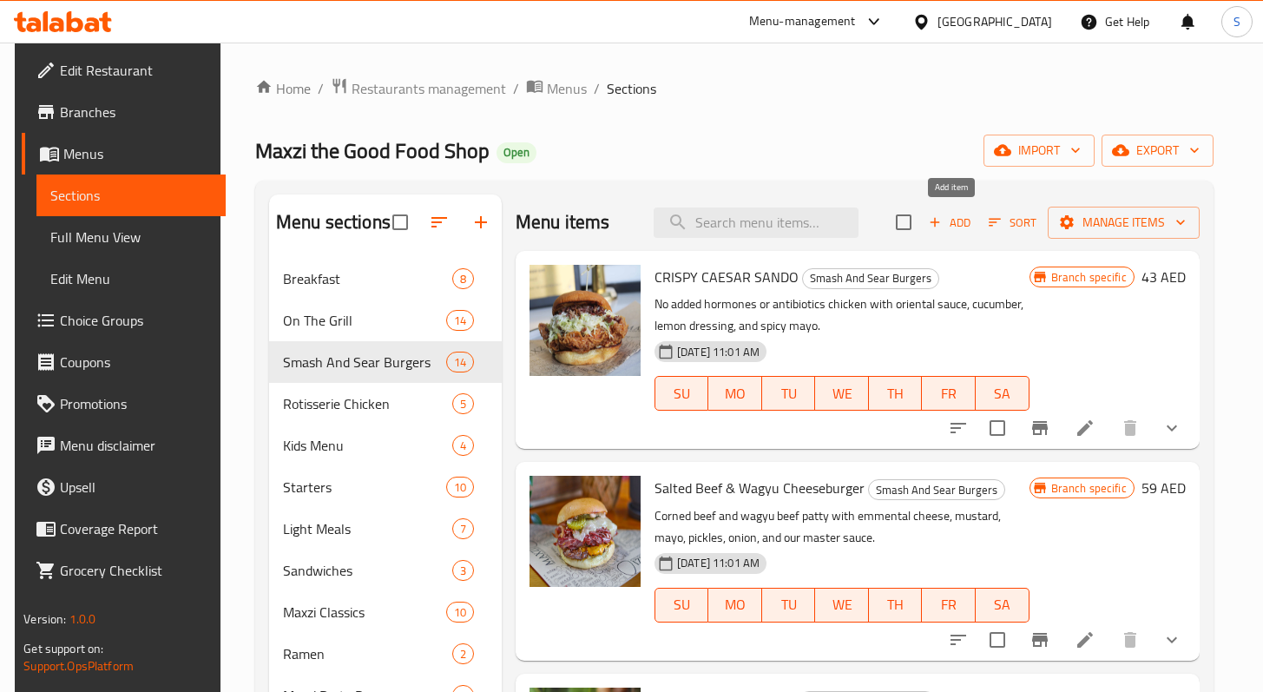
click at [938, 223] on icon "button" at bounding box center [935, 222] width 16 height 16
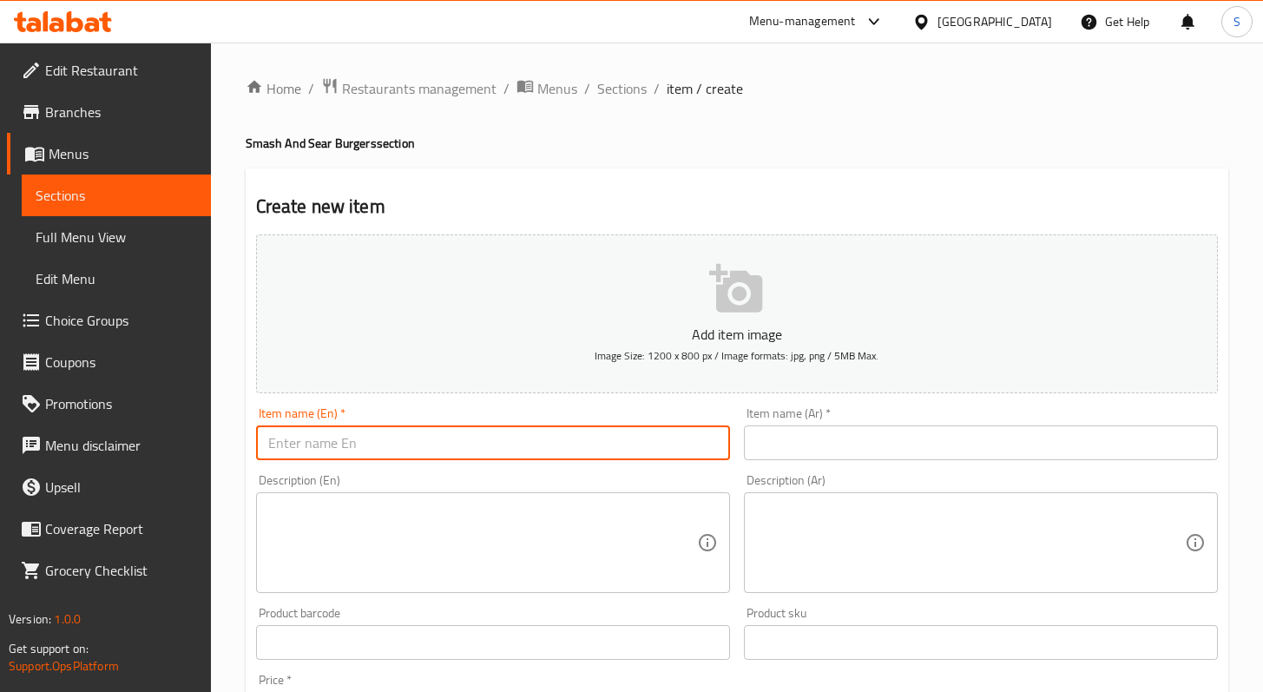
click at [505, 434] on input "text" at bounding box center [493, 442] width 474 height 35
paste input "PICANHA STEAK SANDO"
type input "PICANHA STEAK SANDO"
click at [841, 446] on input "text" at bounding box center [981, 442] width 474 height 35
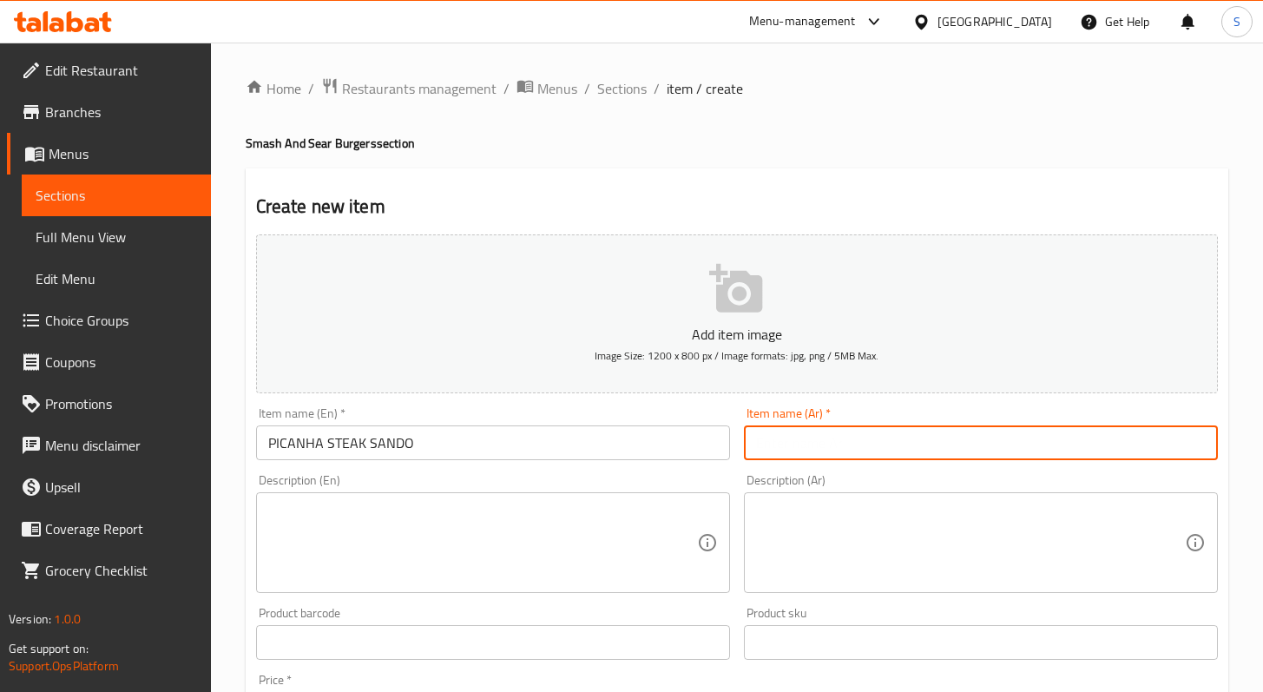
paste input "ساندو ستيك بيكانا"
type input "ساندو ستيك بيكانا"
click at [603, 557] on textarea at bounding box center [482, 543] width 429 height 82
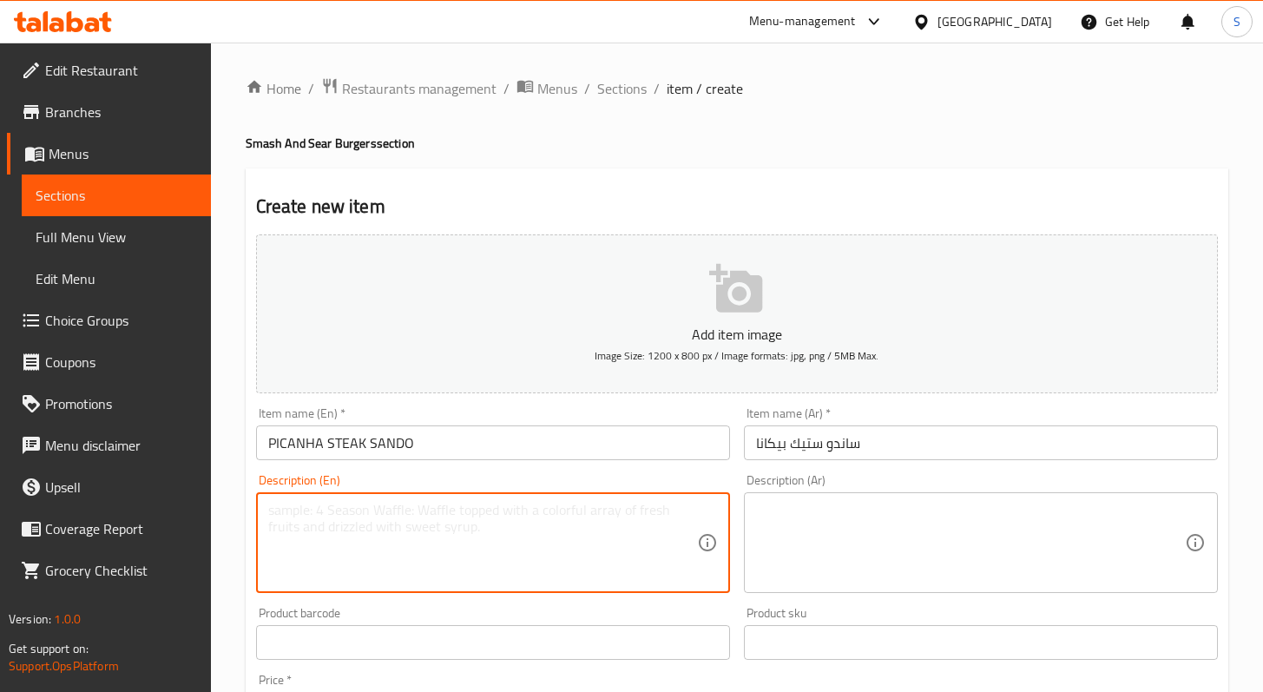
paste textarea "Sourdough bread, Picanha steak, wholegrain mustard mayo, onion, parsley"
type textarea "Sourdough bread, Picanha steak, wholegrain mustard mayo, onion, parsley"
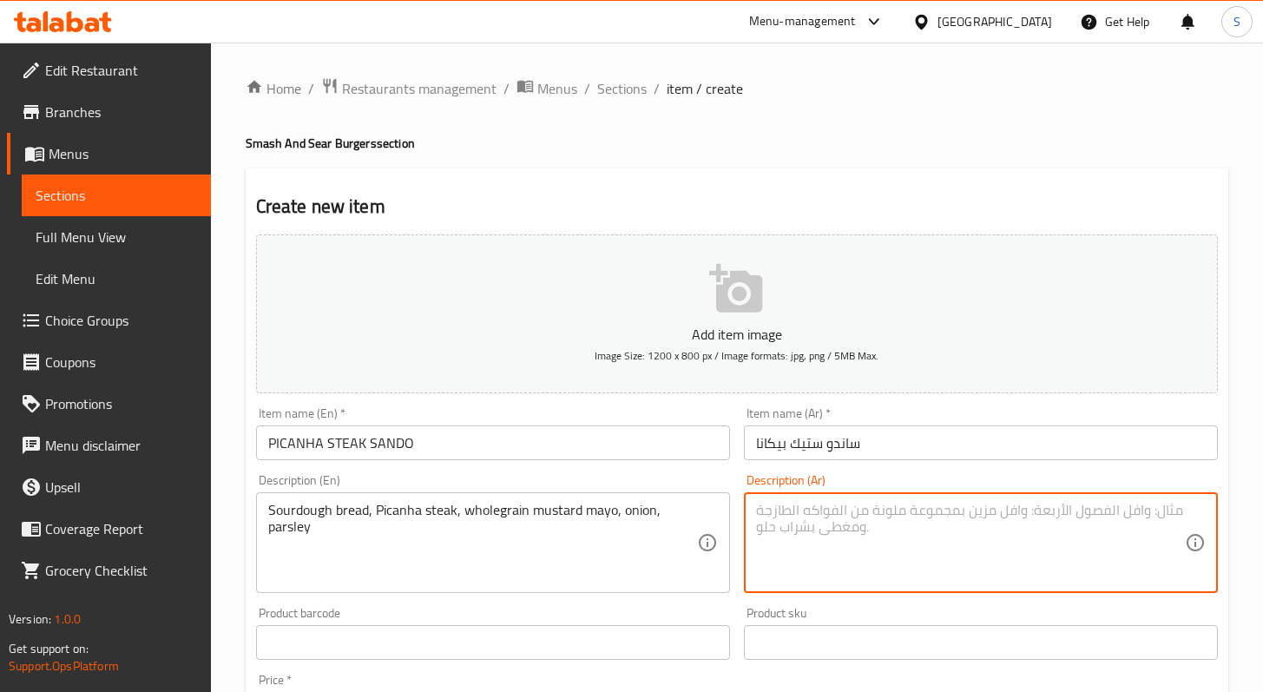
paste textarea "خبز عجين مخمر، ستيك بيكانا، مايونيز خردل كامل الحبوب، بصل، بقدونس"
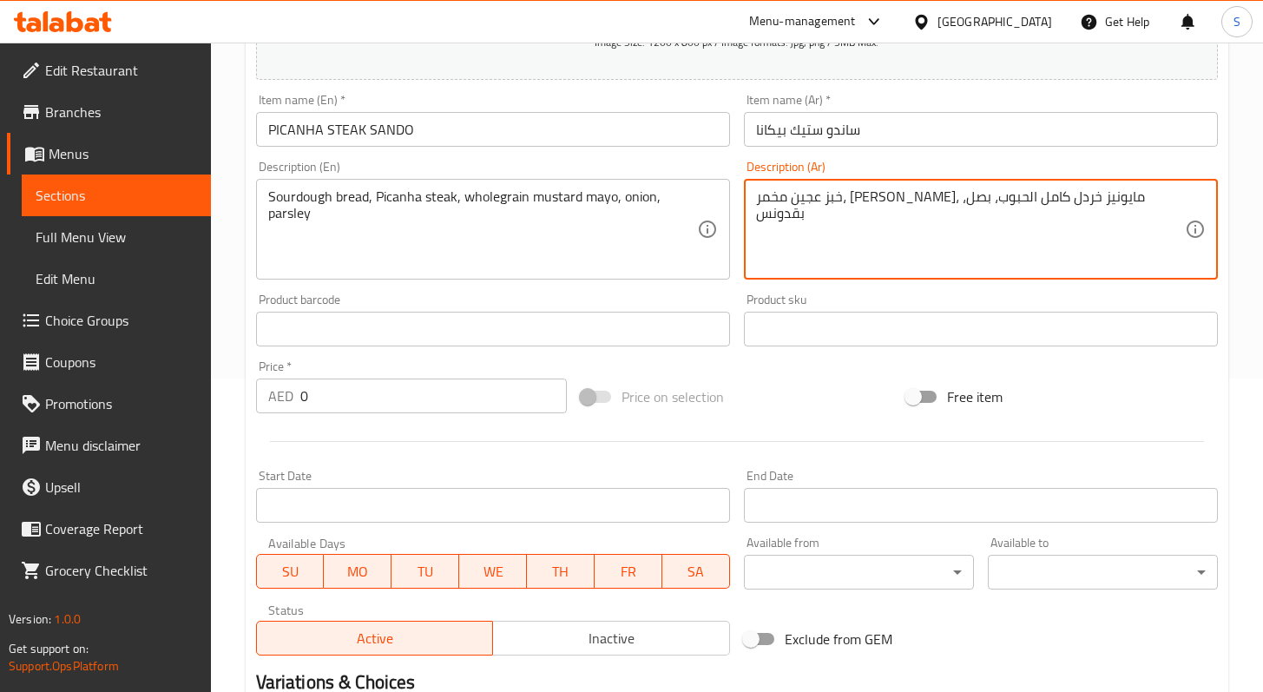
scroll to position [327, 0]
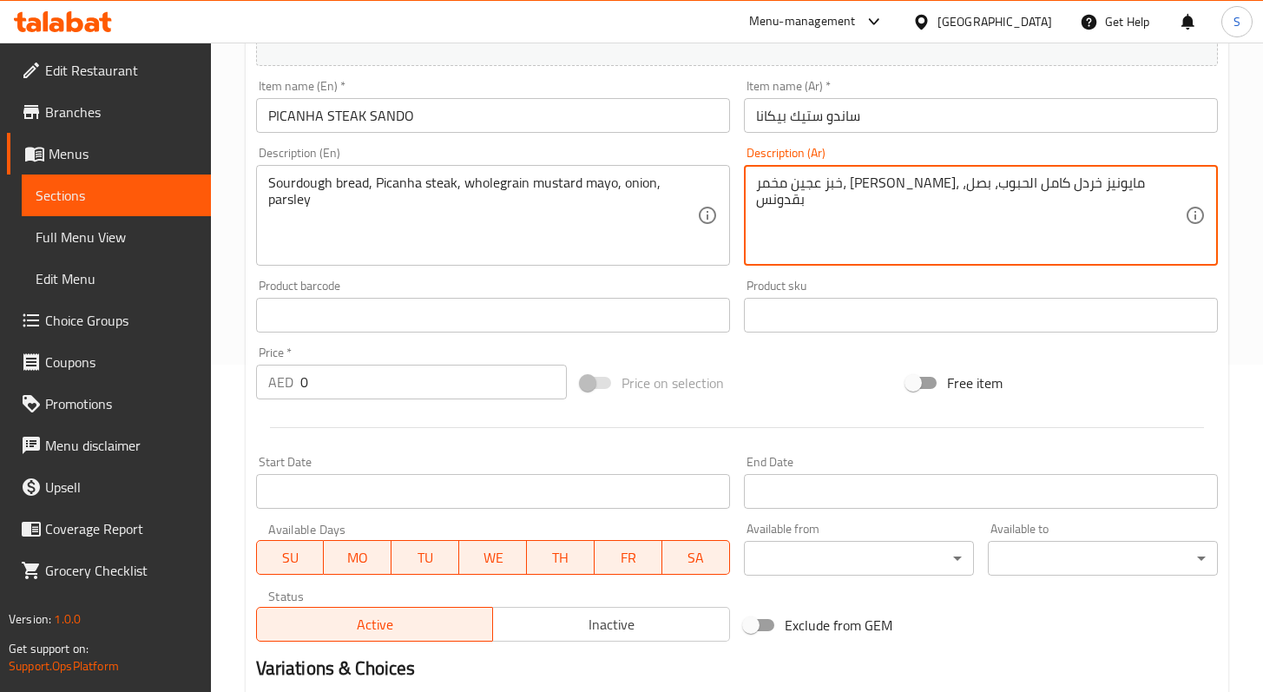
type textarea "خبز عجين مخمر، ستيك بيكانا، مايونيز خردل كامل الحبوب، بصل، بقدونس"
click at [514, 387] on input "0" at bounding box center [433, 382] width 267 height 35
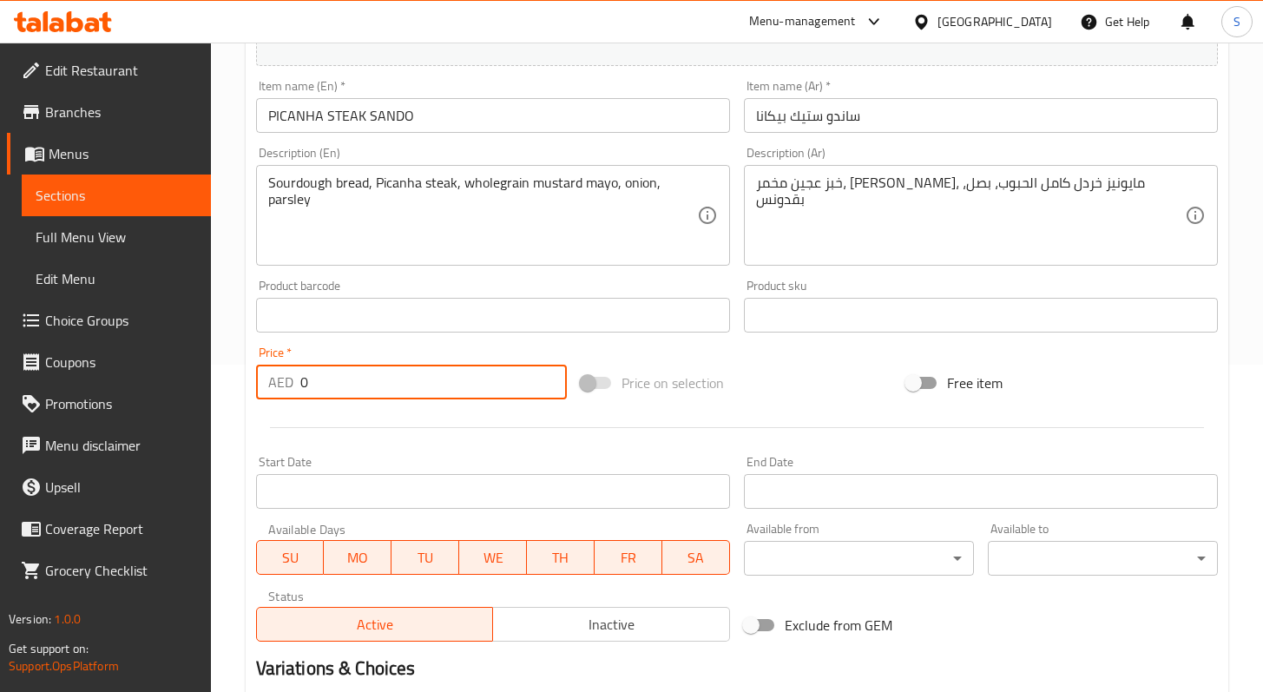
click at [514, 387] on input "0" at bounding box center [433, 382] width 267 height 35
paste input "59"
type input "59"
click at [499, 432] on div at bounding box center [737, 427] width 976 height 43
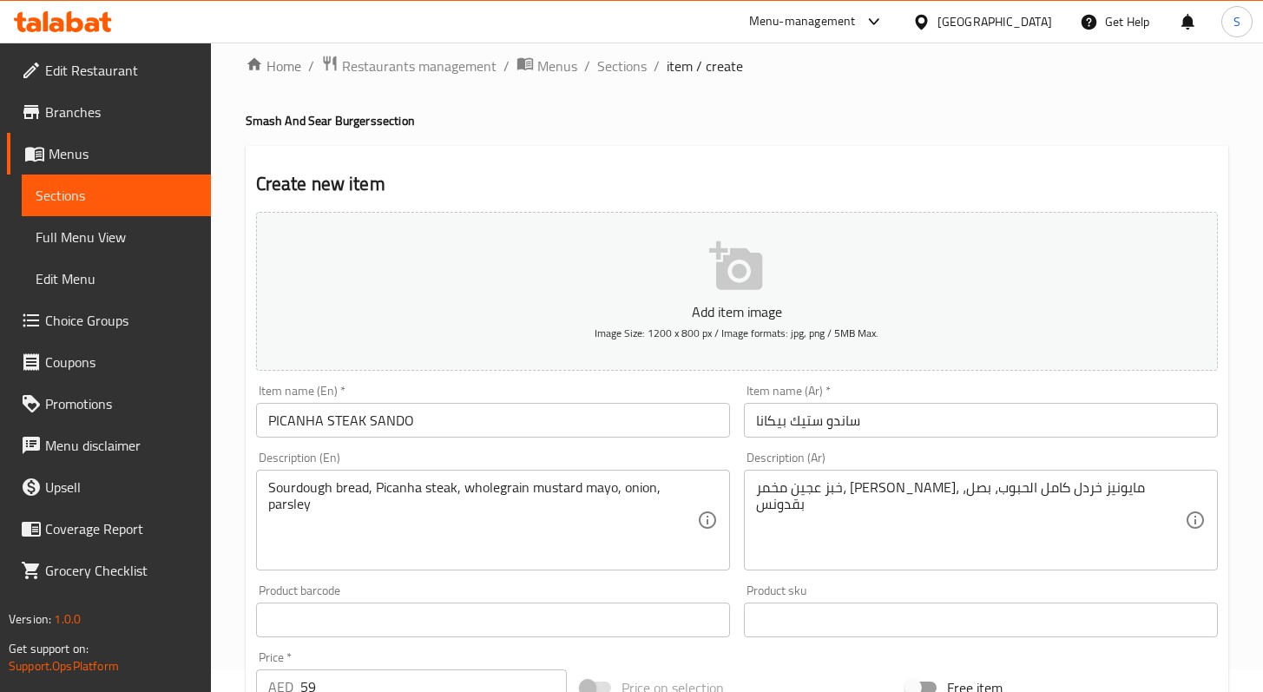
scroll to position [0, 0]
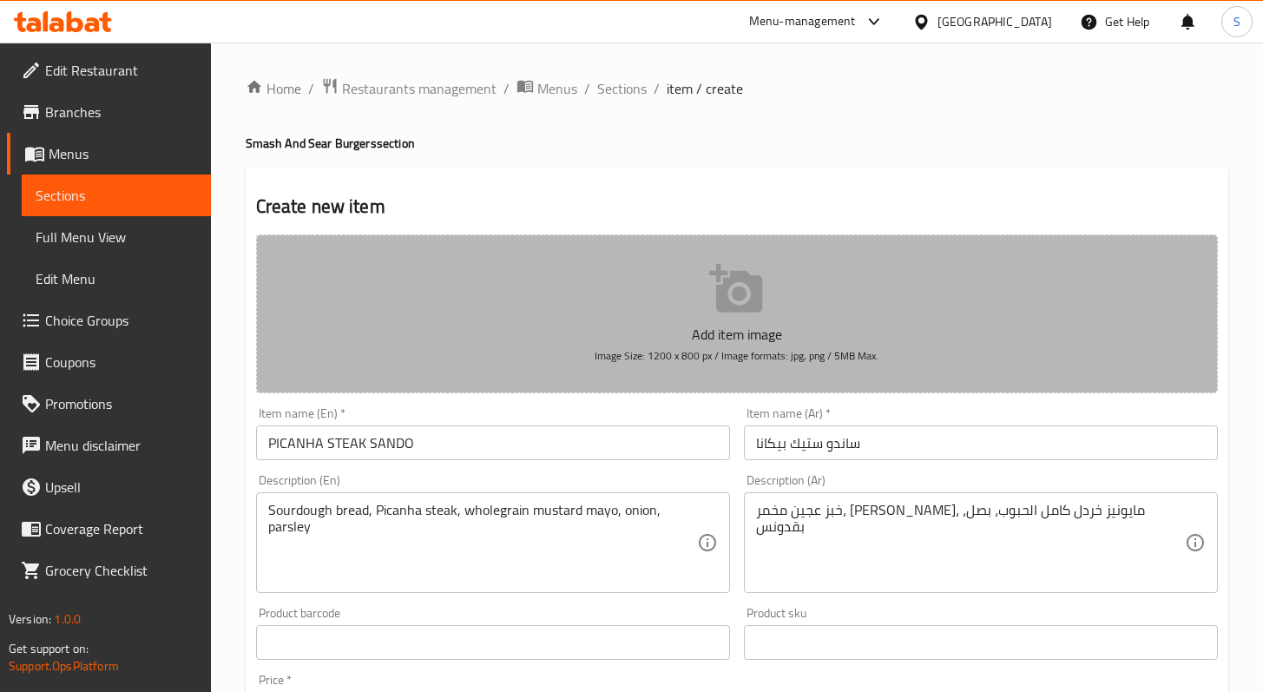
click at [774, 305] on button "Add item image Image Size: 1200 x 800 px / Image formats: jpg, png / 5MB Max." at bounding box center [737, 313] width 962 height 159
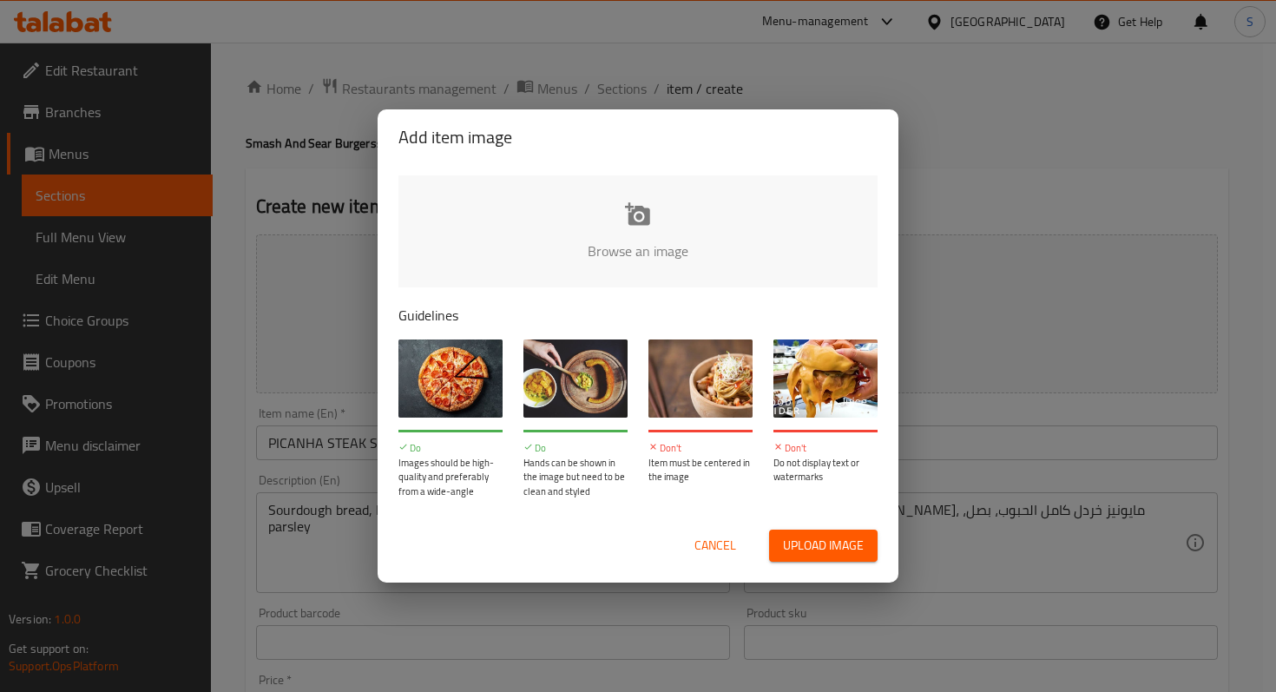
click at [808, 548] on span "Upload image" at bounding box center [823, 546] width 81 height 22
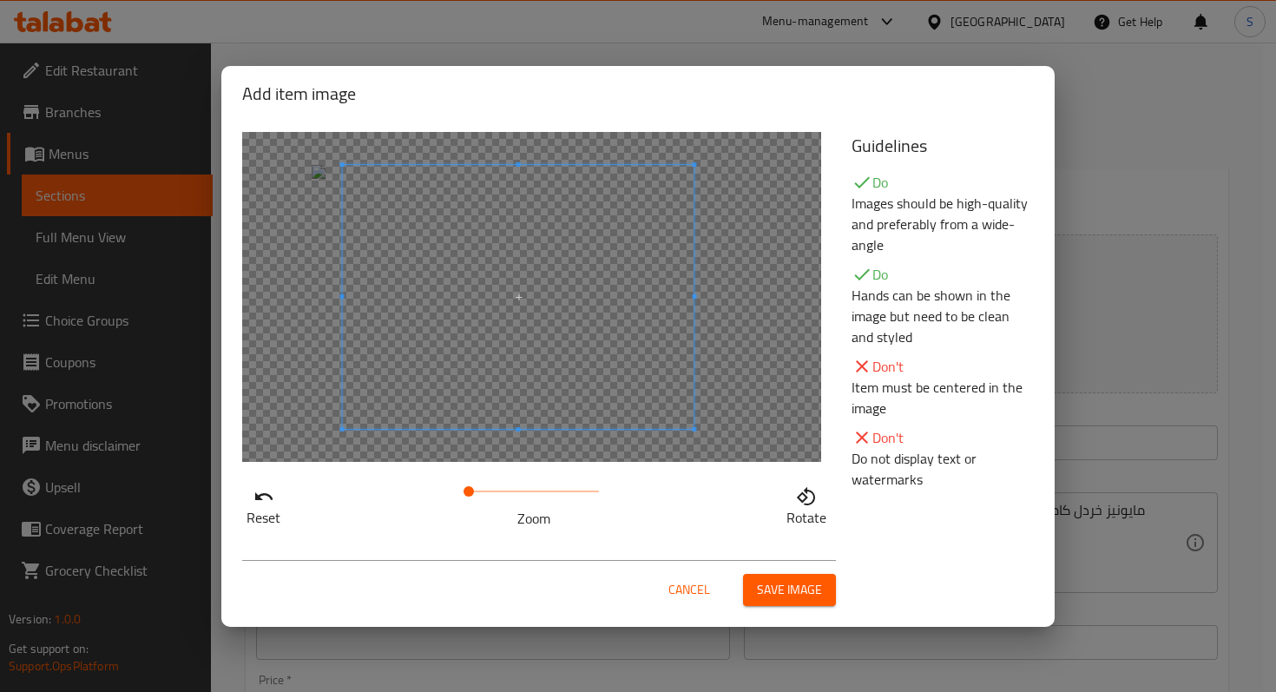
click at [571, 307] on span at bounding box center [518, 297] width 352 height 264
click at [799, 595] on span "Save image" at bounding box center [789, 590] width 65 height 22
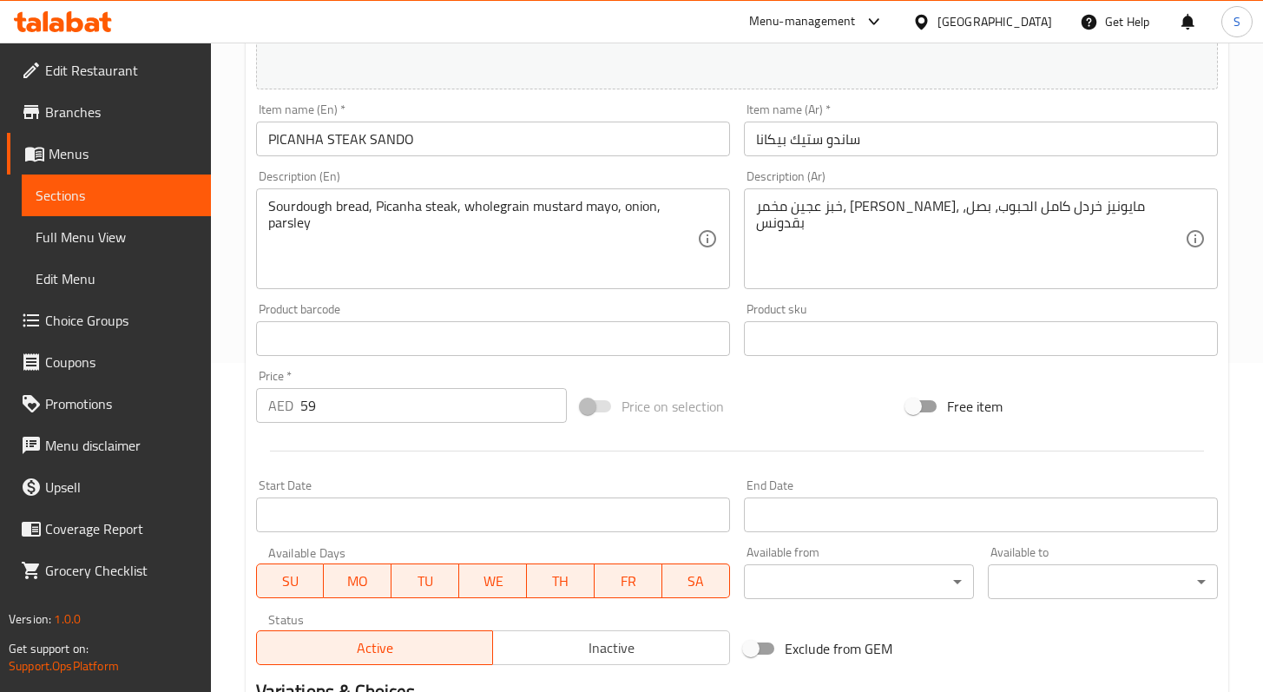
scroll to position [560, 0]
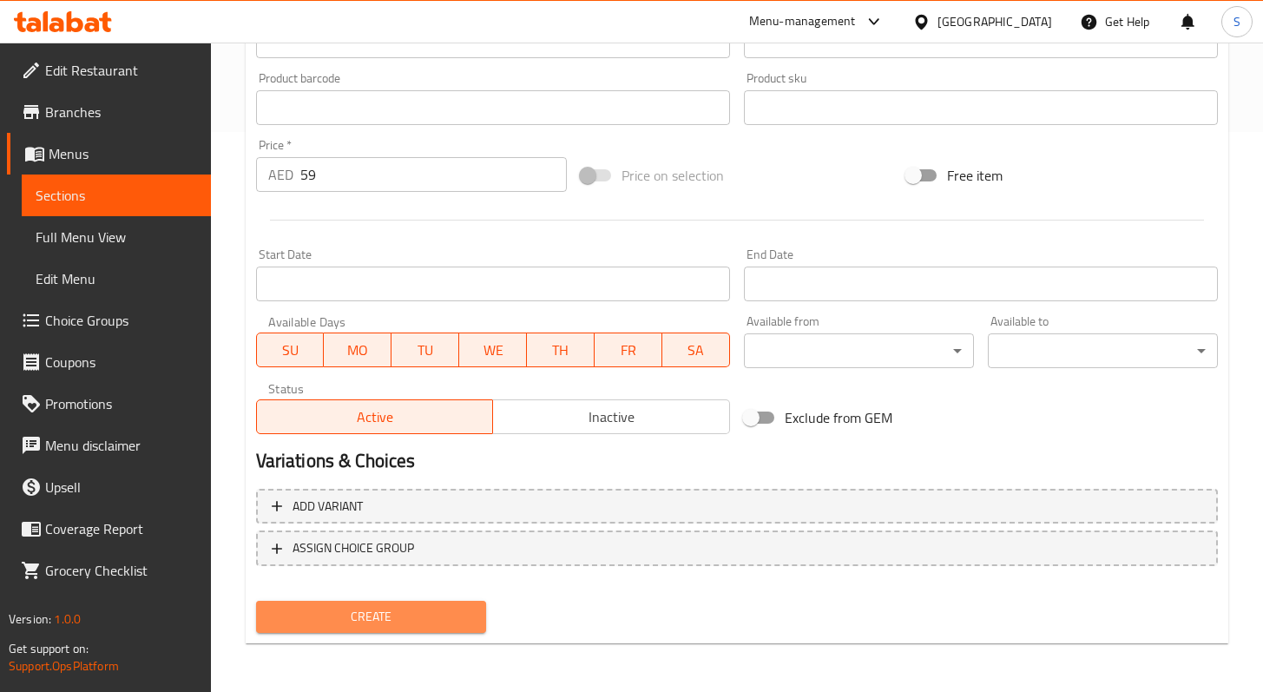
click at [433, 623] on span "Create" at bounding box center [371, 617] width 202 height 22
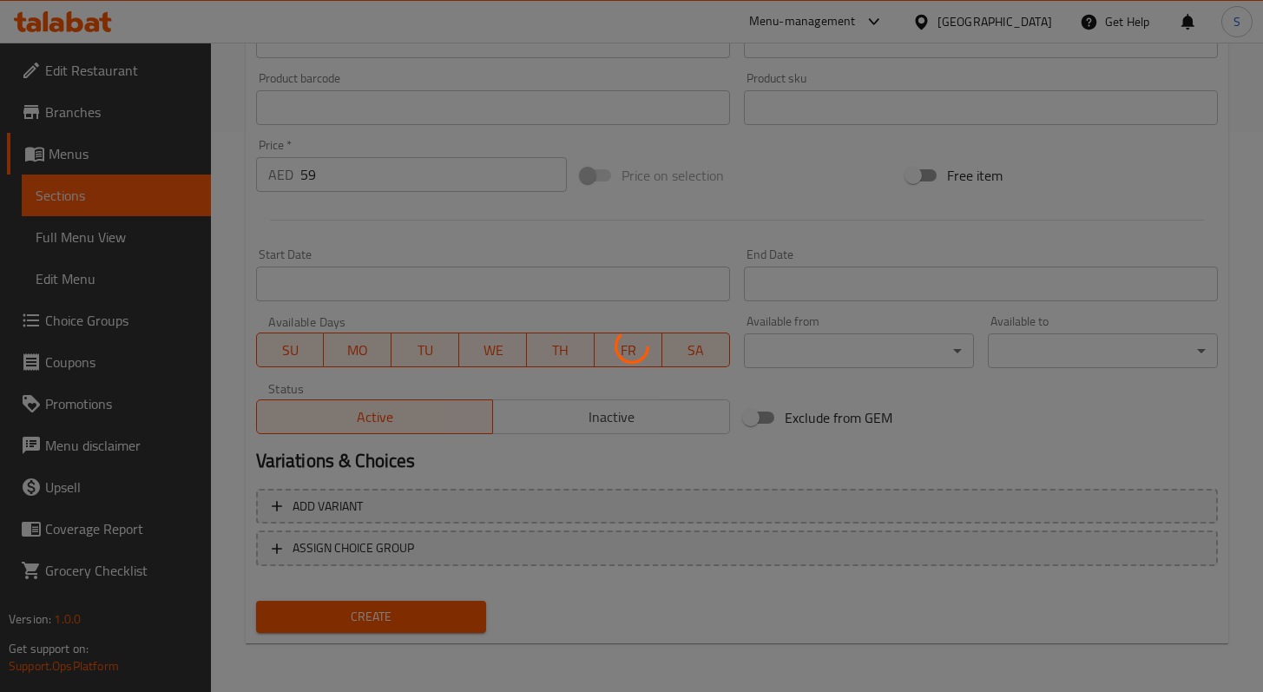
type input "0"
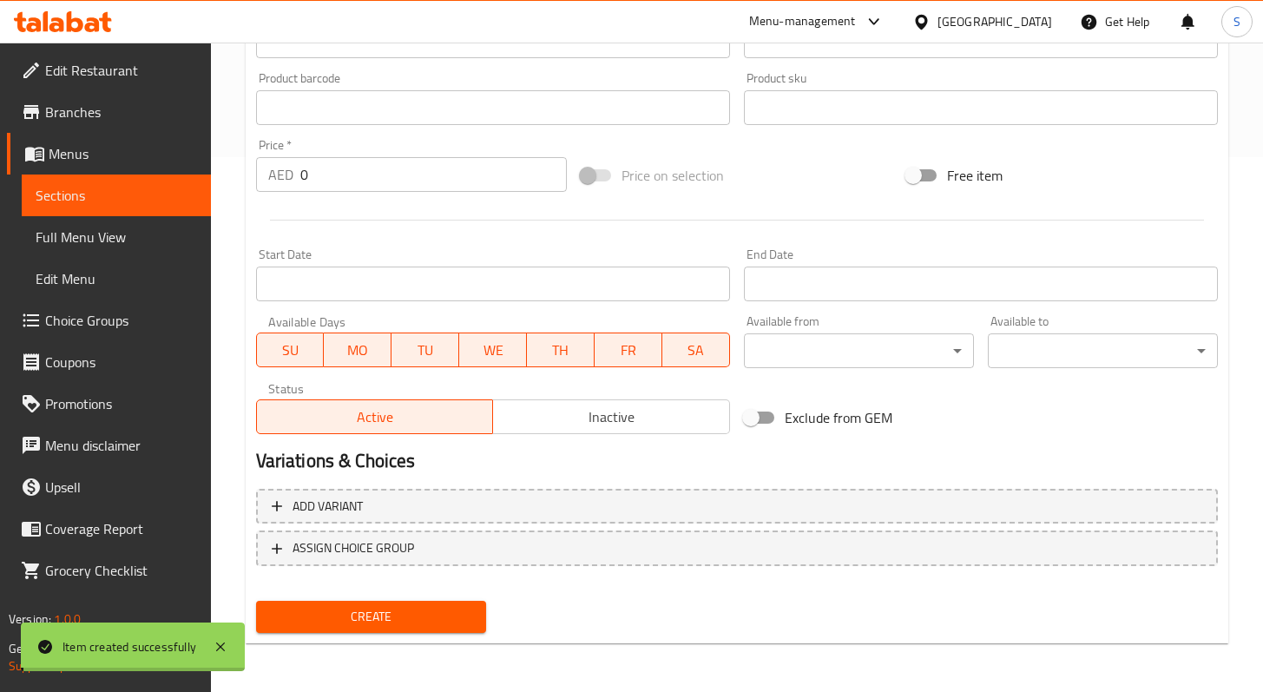
scroll to position [535, 0]
click at [49, 194] on span "Sections" at bounding box center [117, 195] width 162 height 21
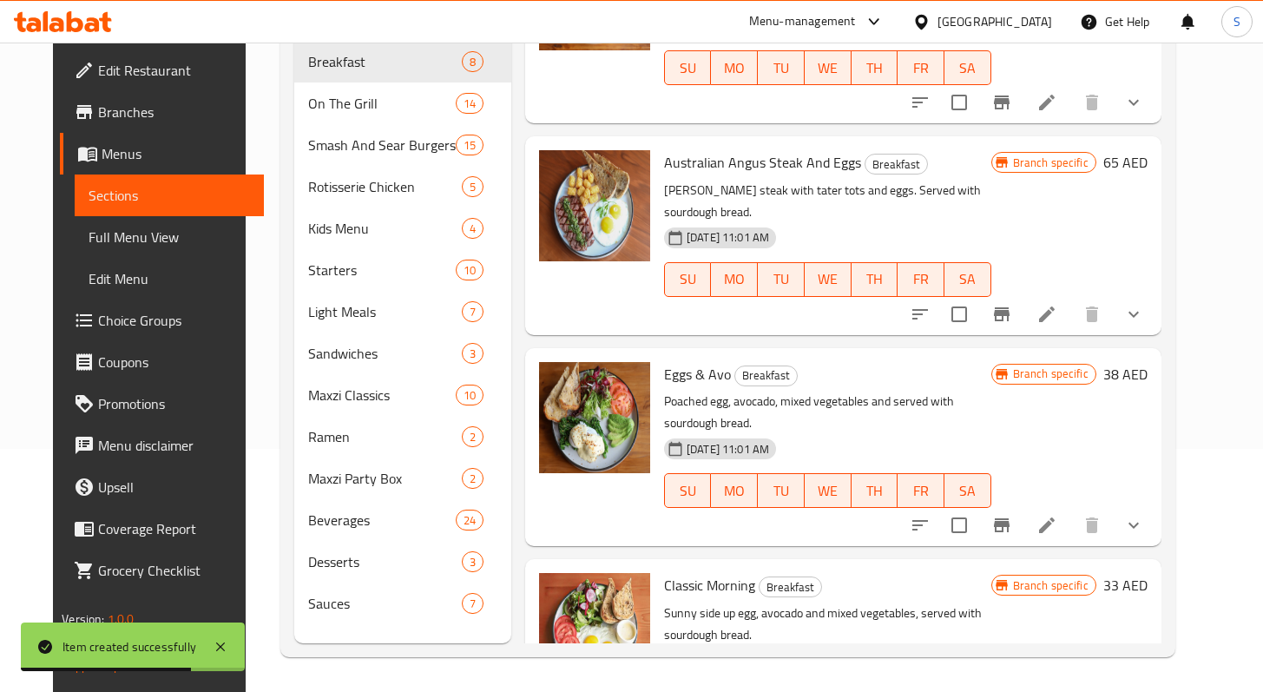
scroll to position [908, 0]
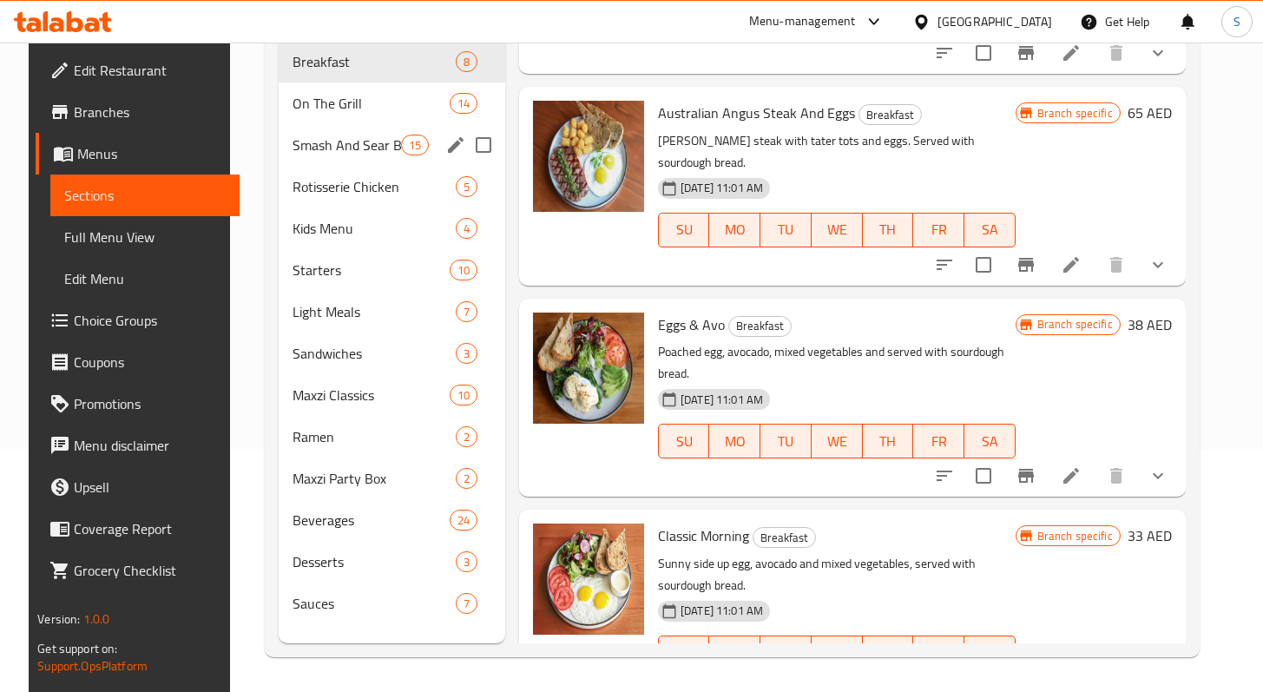
drag, startPoint x: 329, startPoint y: 115, endPoint x: 340, endPoint y: 115, distance: 11.3
click at [329, 135] on span "Smash And Sear Burgers" at bounding box center [347, 145] width 109 height 21
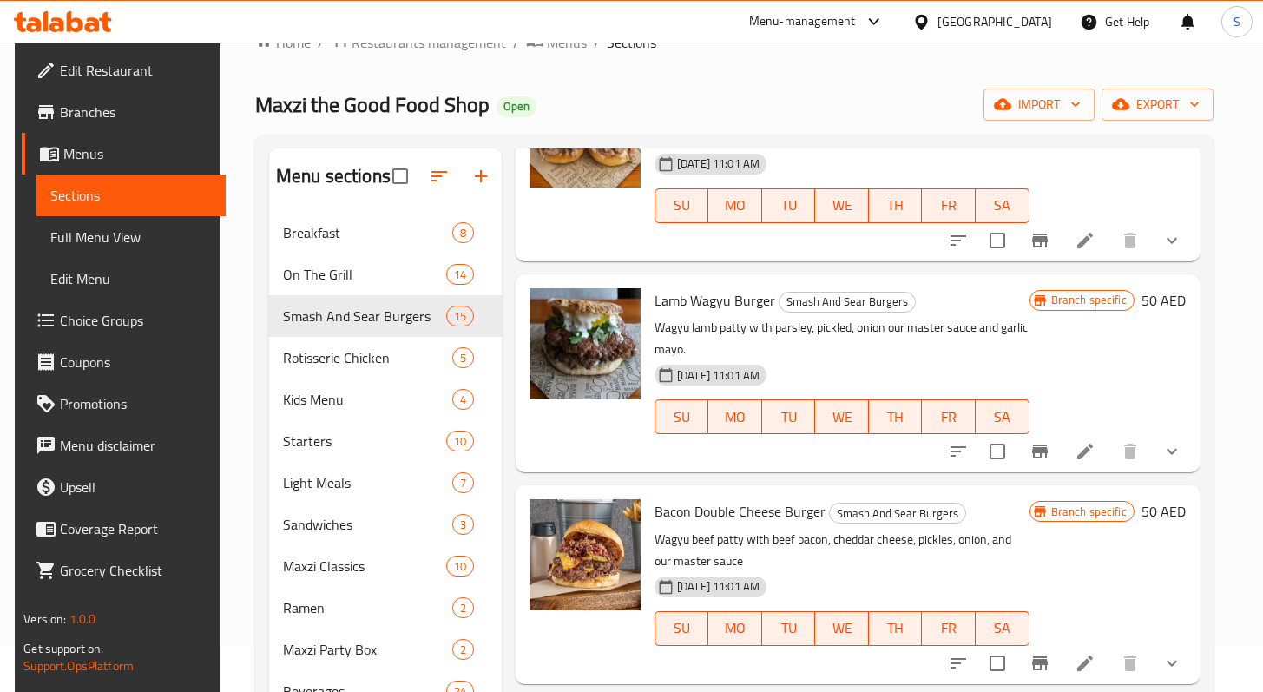
scroll to position [1191, 0]
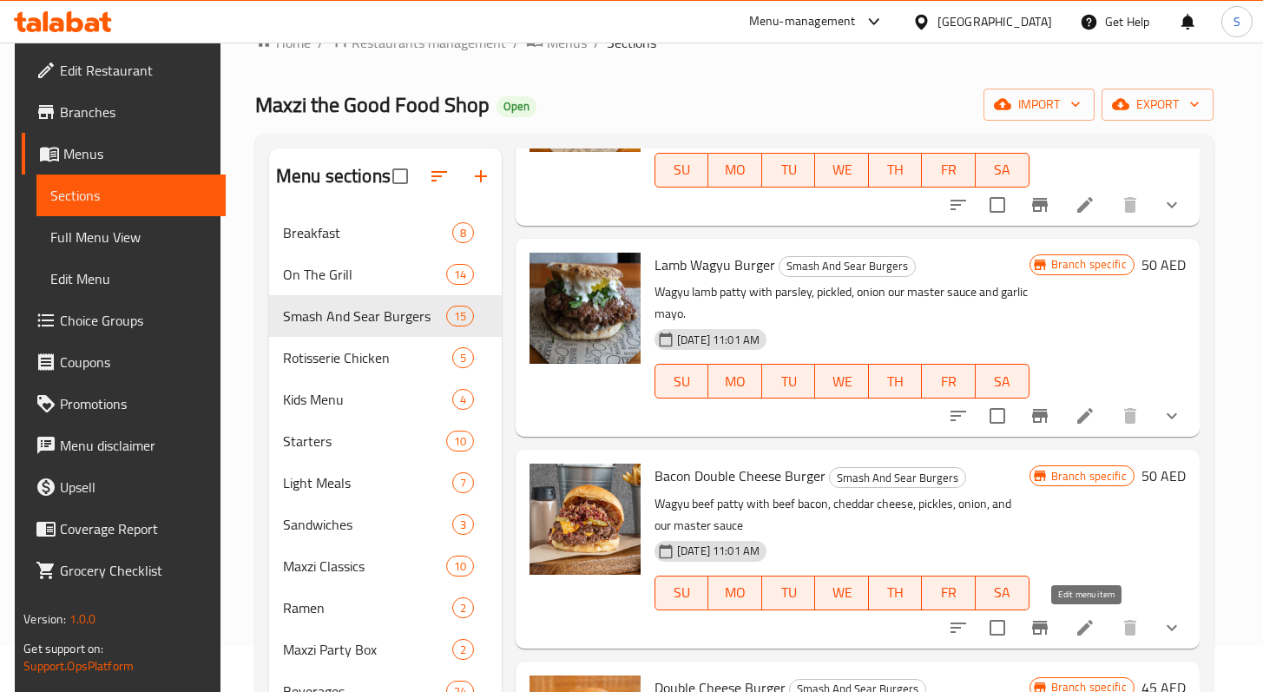
click at [1084, 629] on icon at bounding box center [1086, 627] width 16 height 16
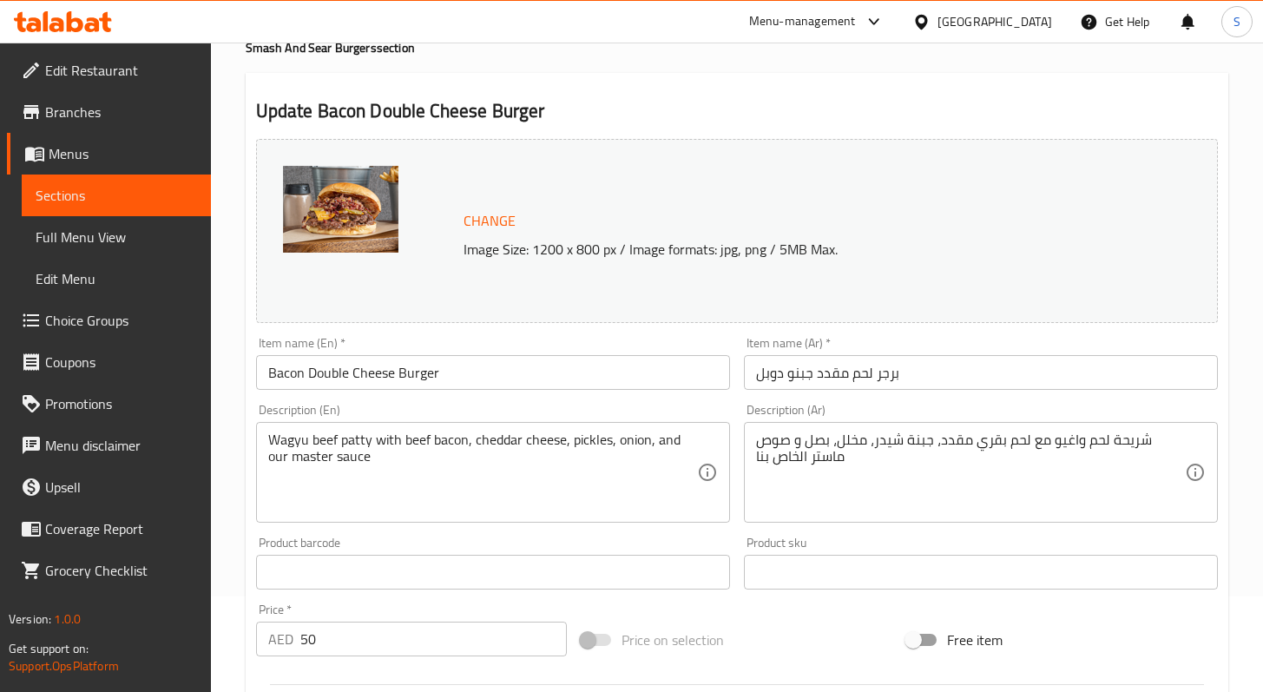
scroll to position [325, 0]
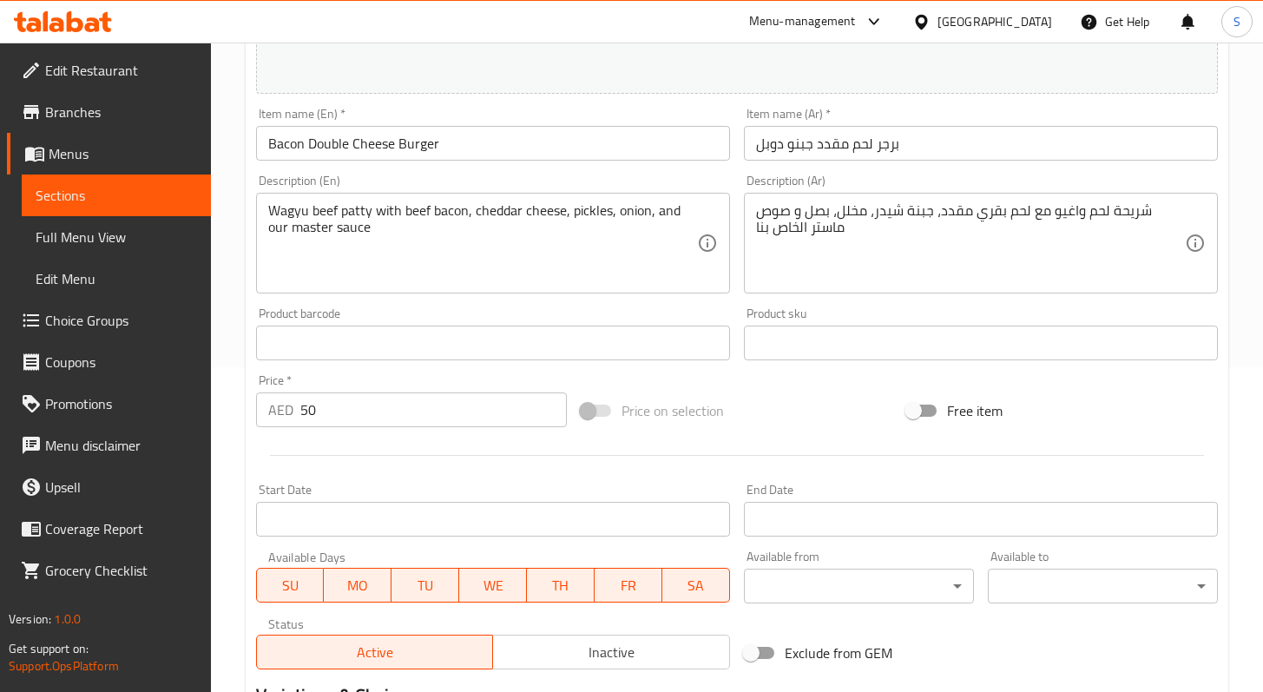
click at [363, 400] on input "50" at bounding box center [433, 409] width 267 height 35
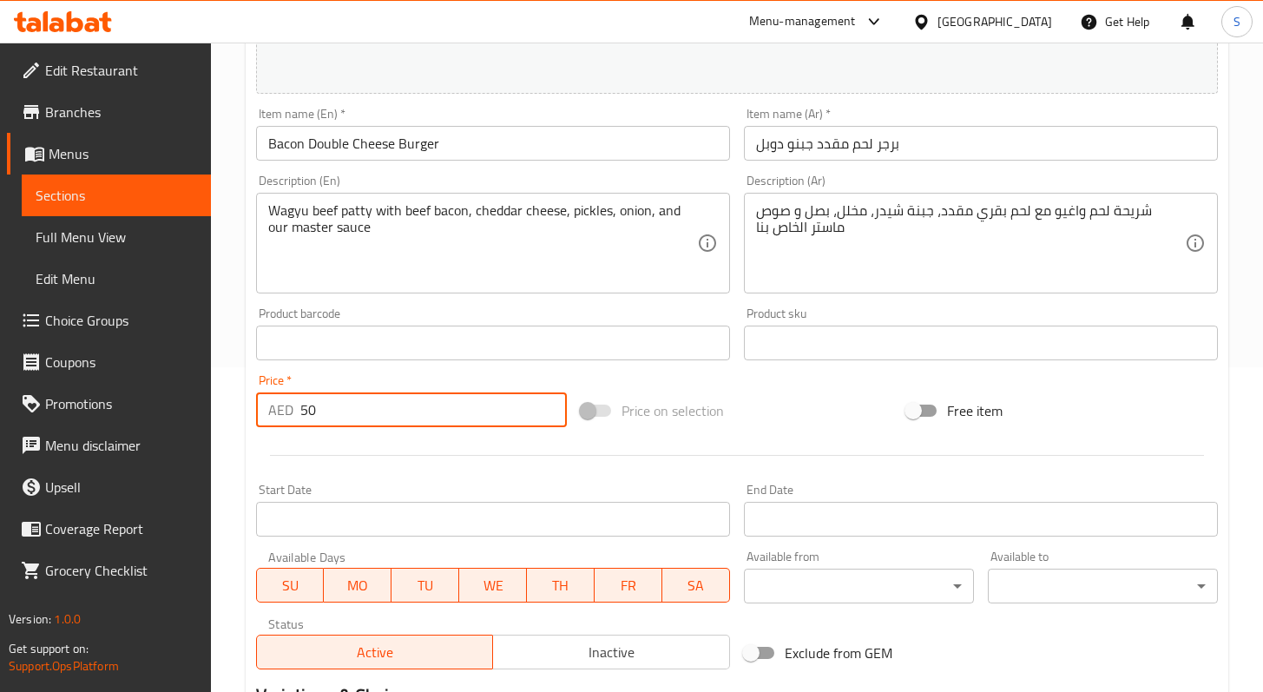
click at [366, 399] on input "50" at bounding box center [433, 409] width 267 height 35
click at [370, 399] on input "50" at bounding box center [433, 409] width 267 height 35
click at [309, 413] on input "50" at bounding box center [433, 409] width 267 height 35
click at [310, 412] on input "50" at bounding box center [433, 409] width 267 height 35
paste input "2"
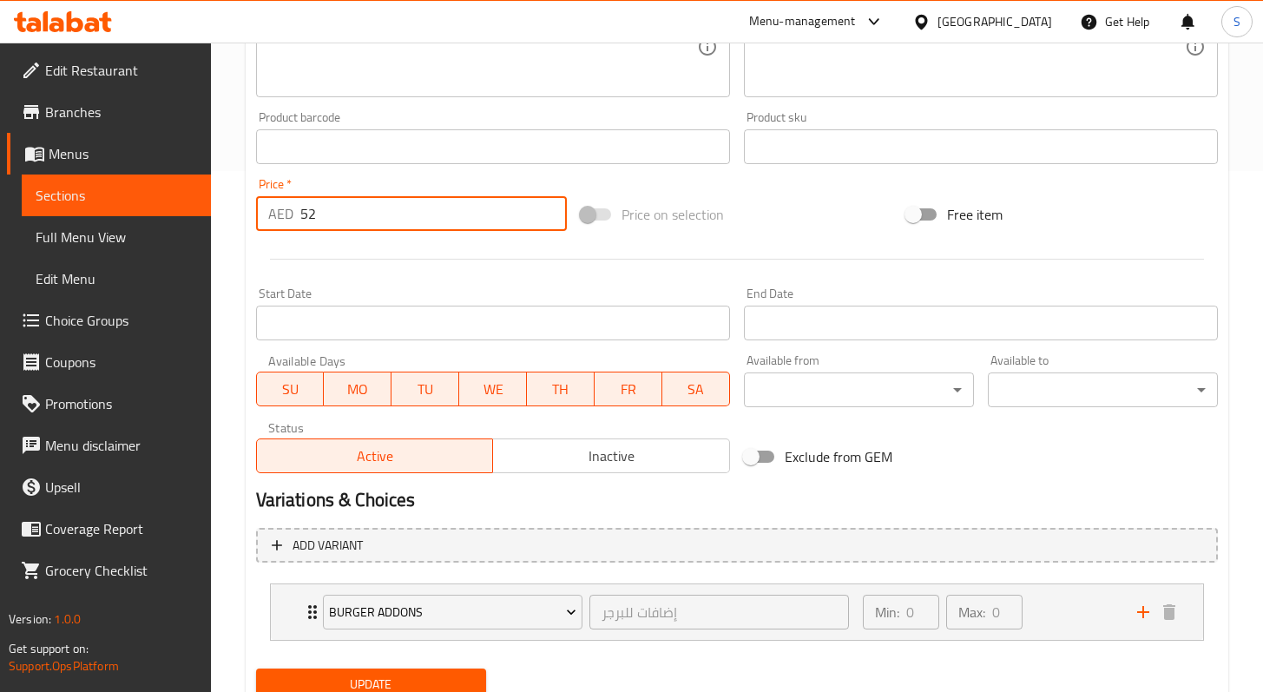
scroll to position [589, 0]
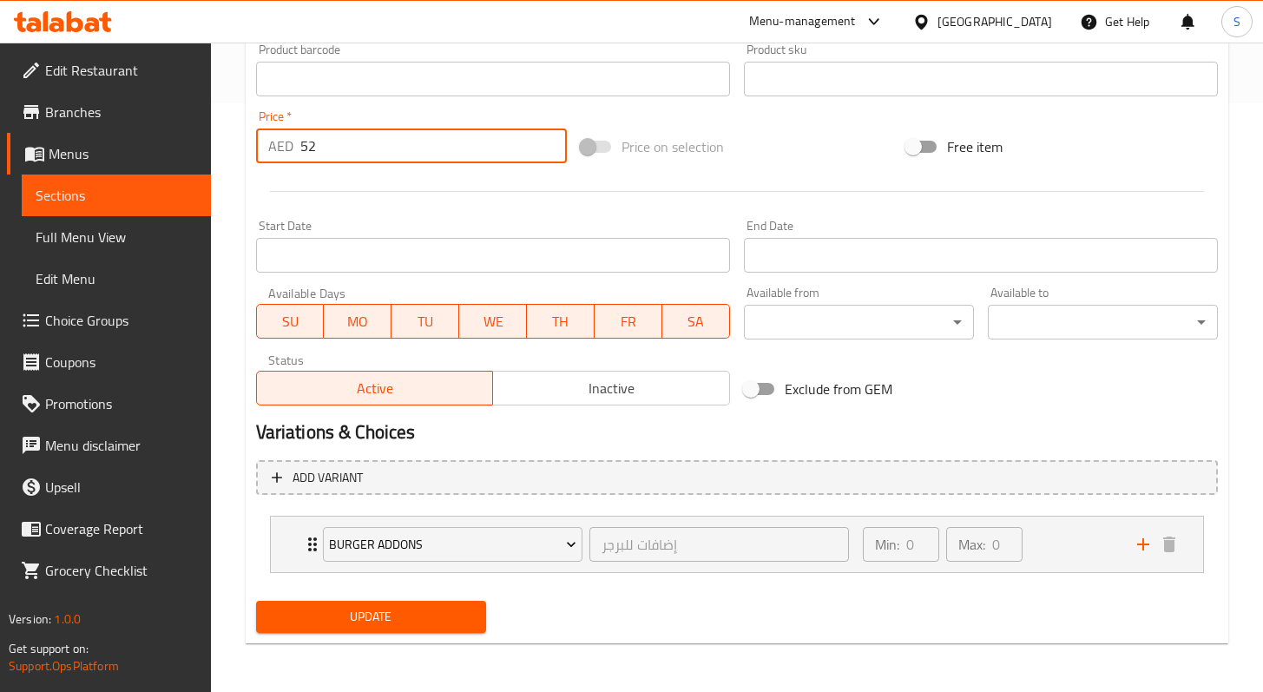
type input "52"
click at [430, 609] on span "Update" at bounding box center [371, 617] width 202 height 22
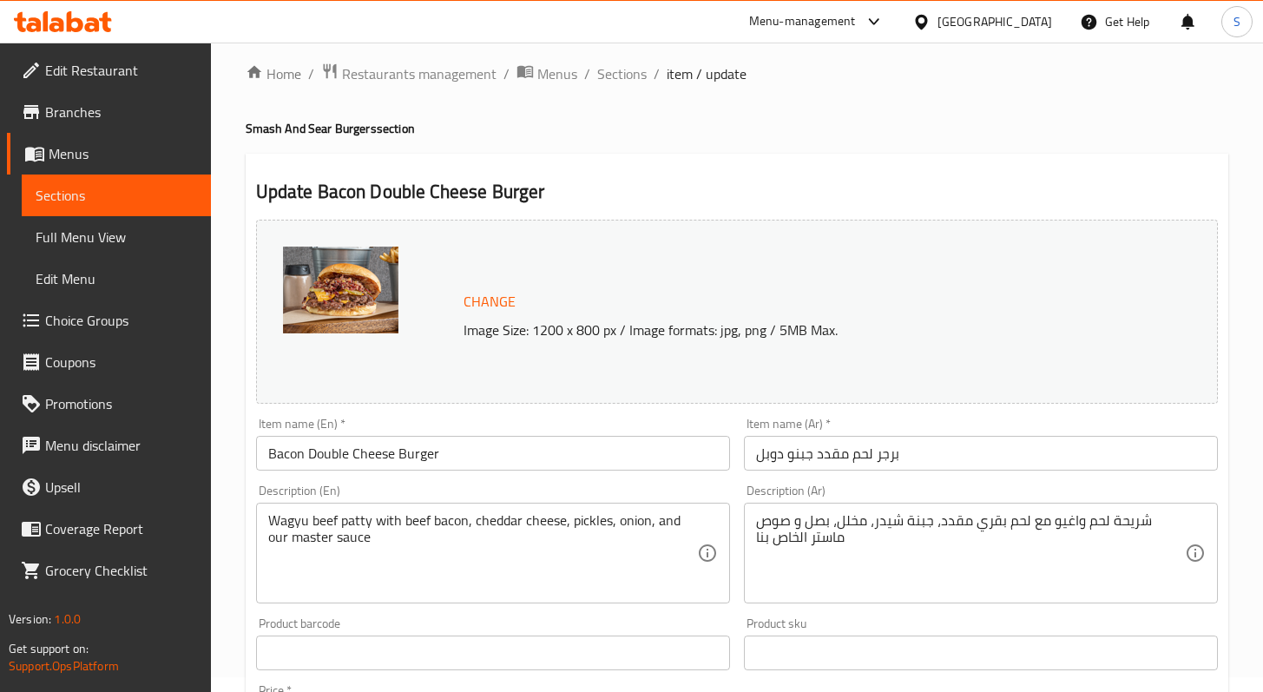
scroll to position [0, 0]
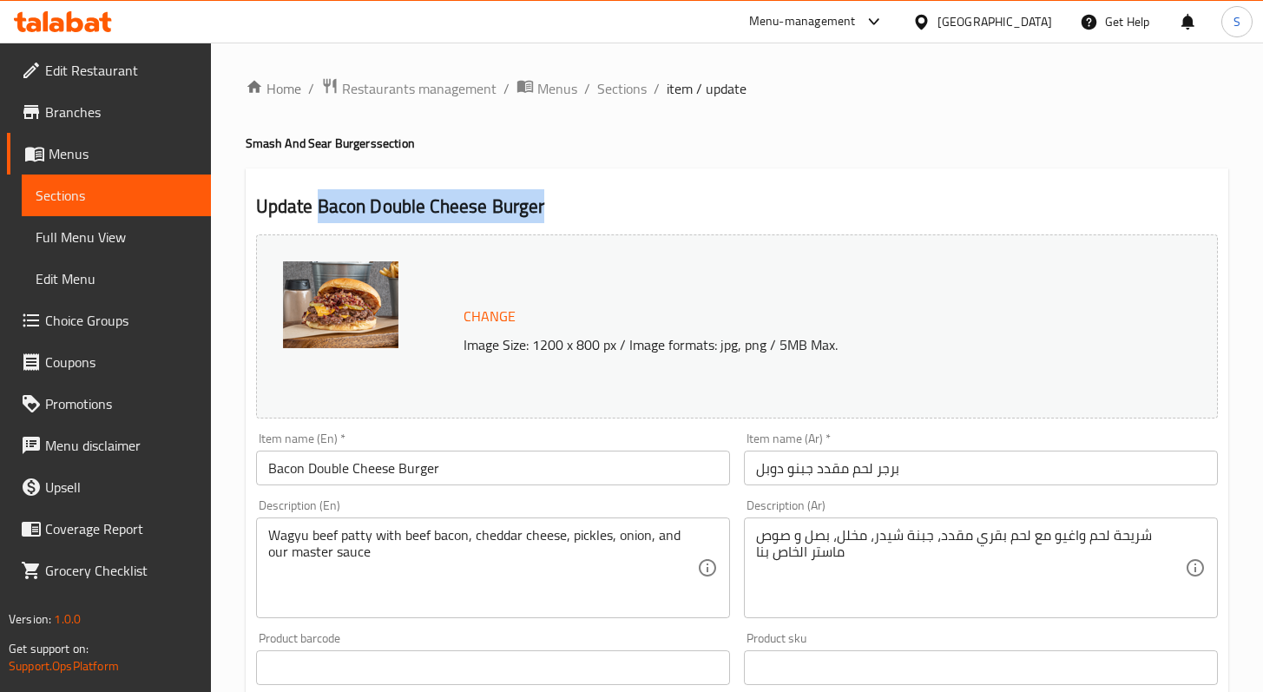
drag, startPoint x: 348, startPoint y: 202, endPoint x: 583, endPoint y: 202, distance: 234.4
click at [583, 202] on h2 "Update Bacon Double Cheese Burger" at bounding box center [737, 207] width 962 height 26
copy h2 "Bacon Double Cheese Burger"
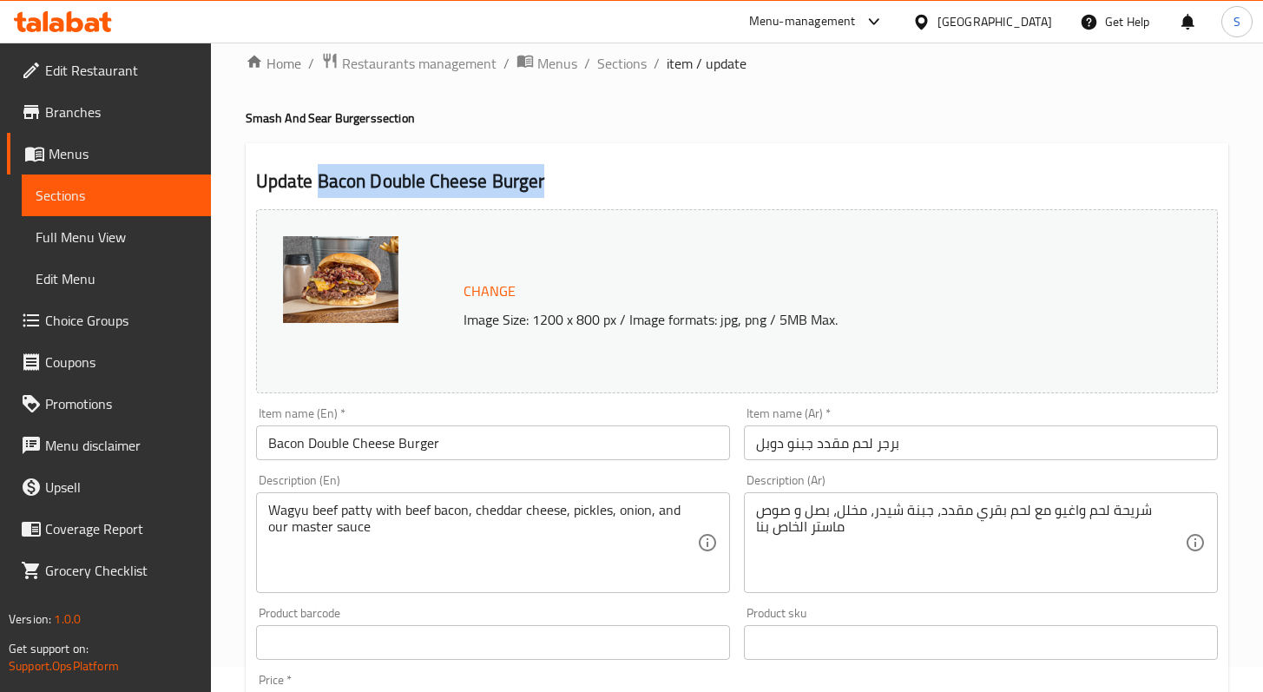
scroll to position [38, 0]
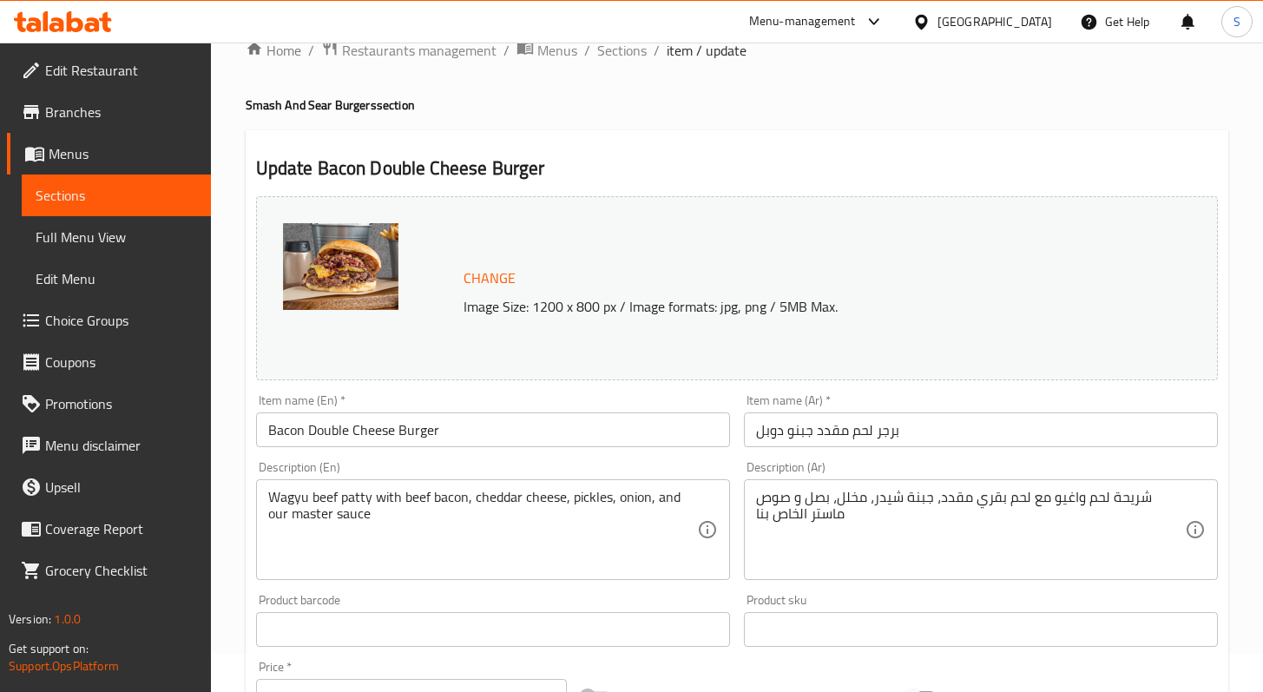
click at [665, 149] on div "Update Bacon Double Cheese Burger Change Image Size: 1200 x 800 px / Image form…" at bounding box center [737, 662] width 983 height 1065
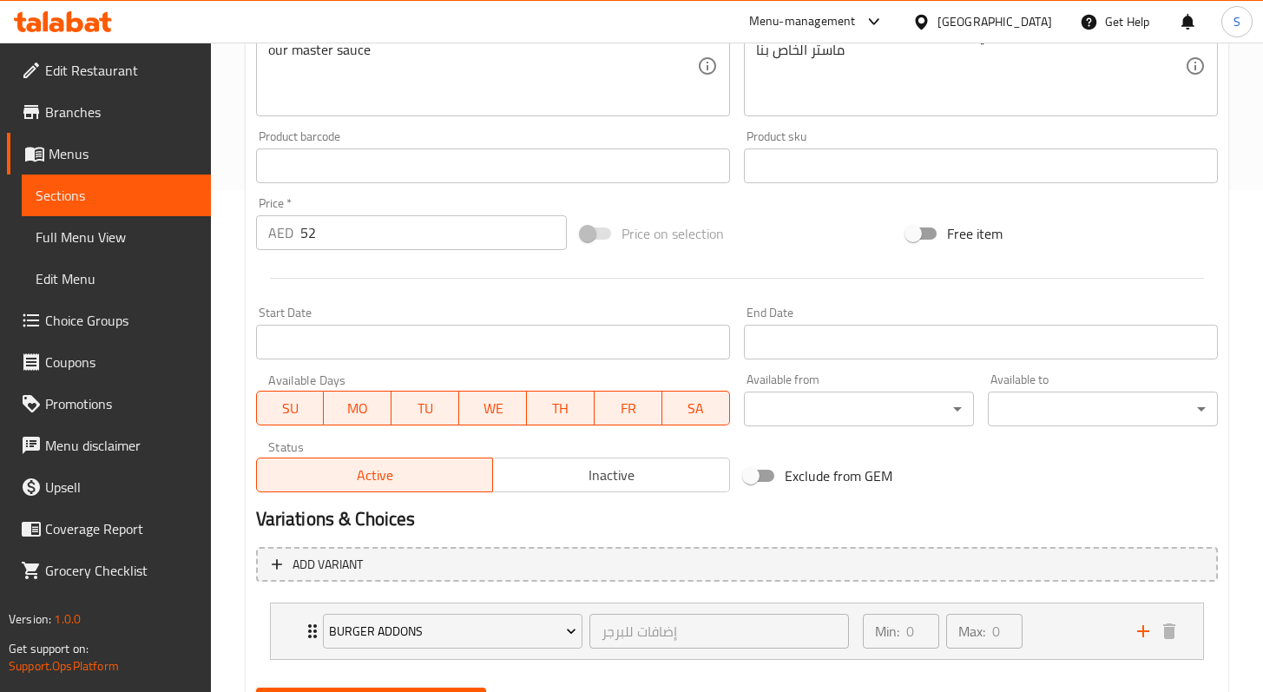
scroll to position [589, 0]
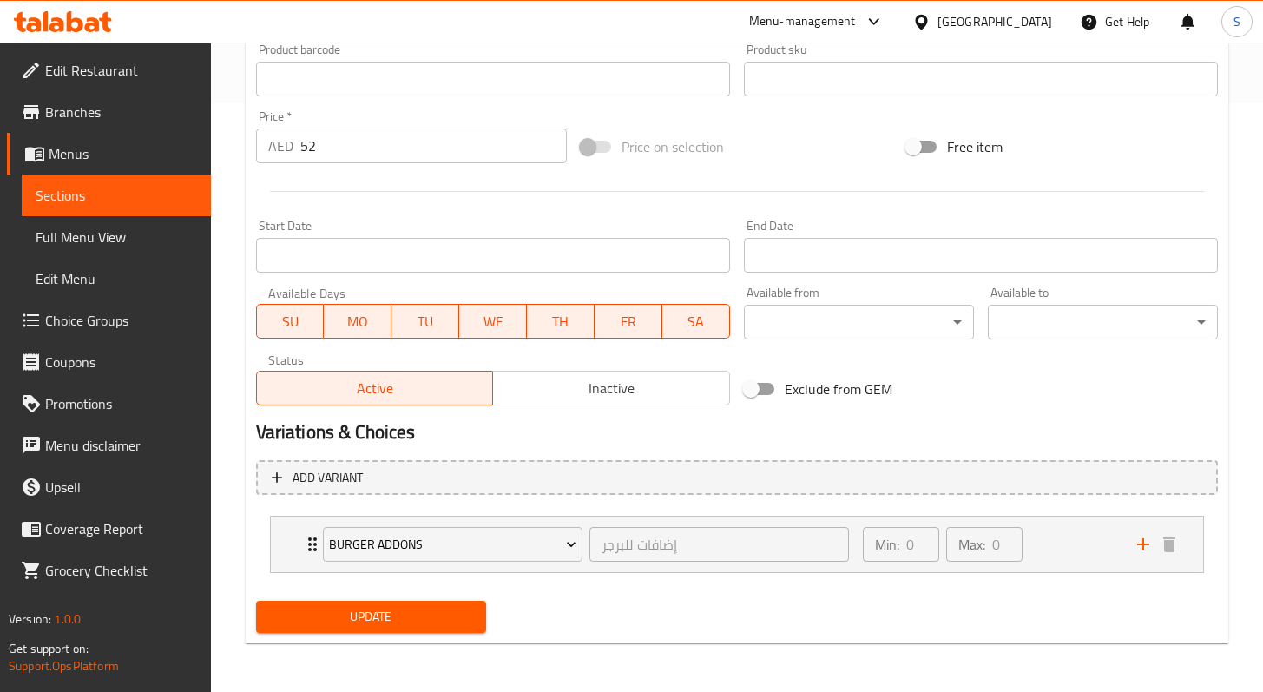
click at [93, 191] on span "Sections" at bounding box center [117, 195] width 162 height 21
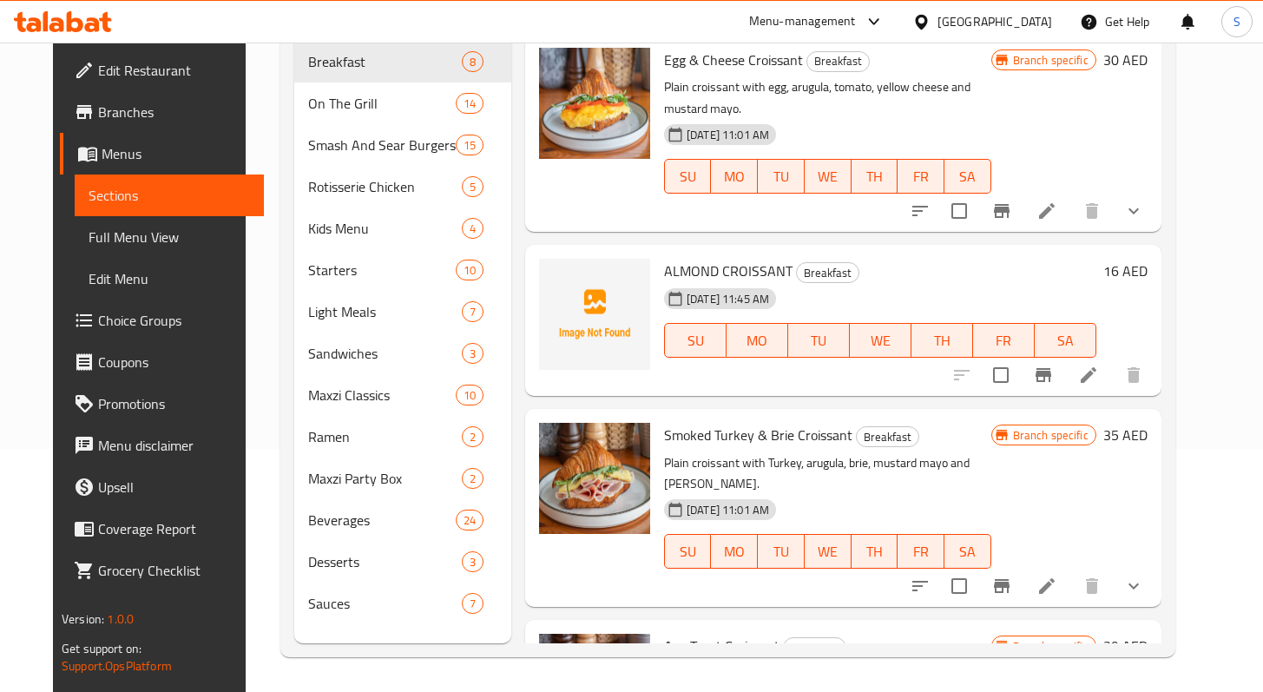
scroll to position [243, 0]
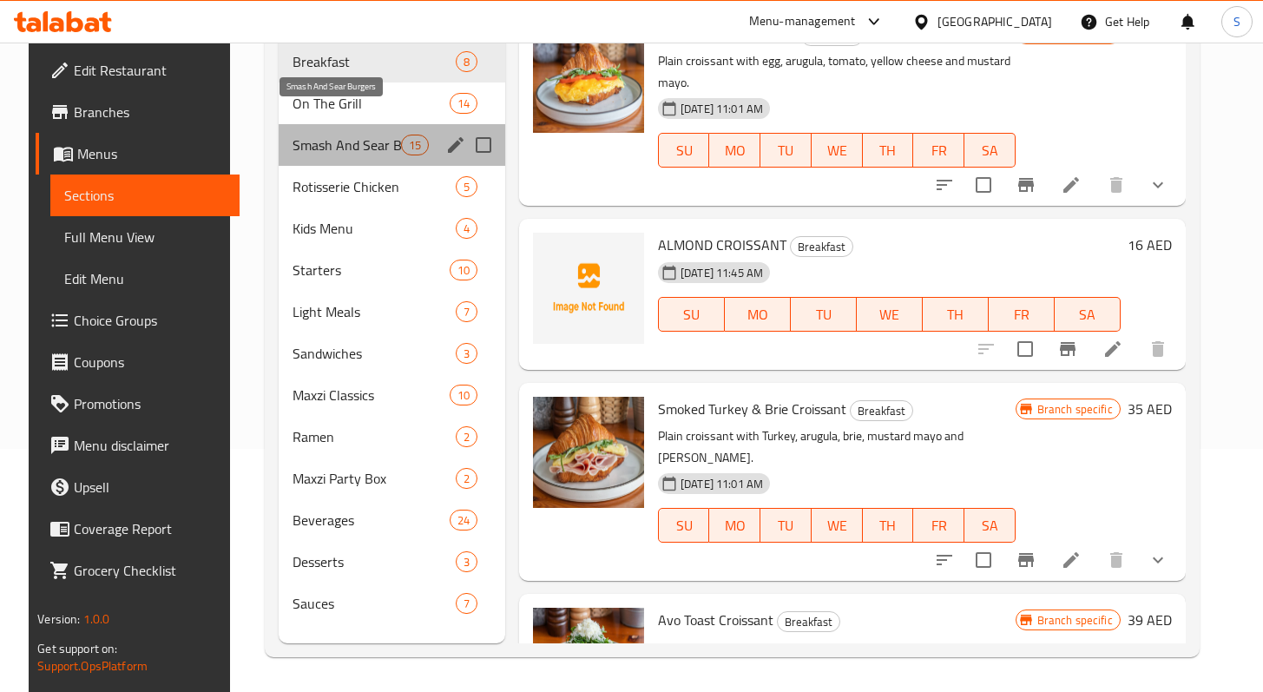
click at [333, 135] on span "Smash And Sear Burgers" at bounding box center [347, 145] width 109 height 21
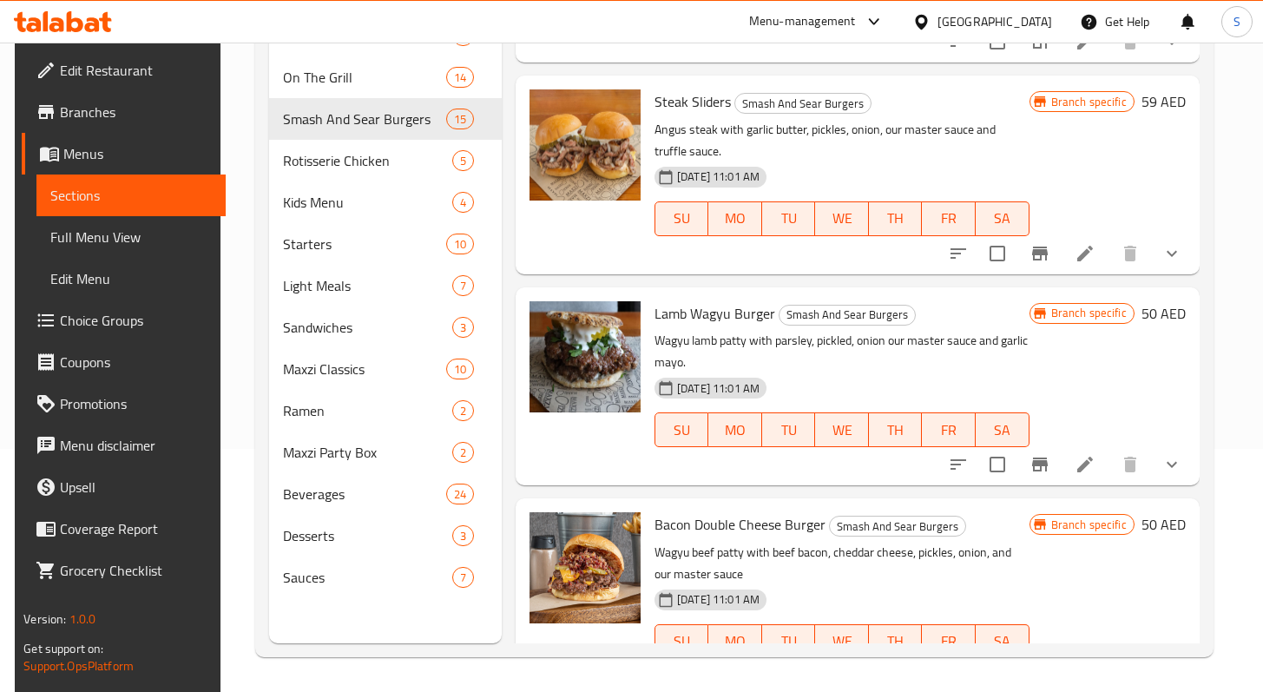
scroll to position [1044, 0]
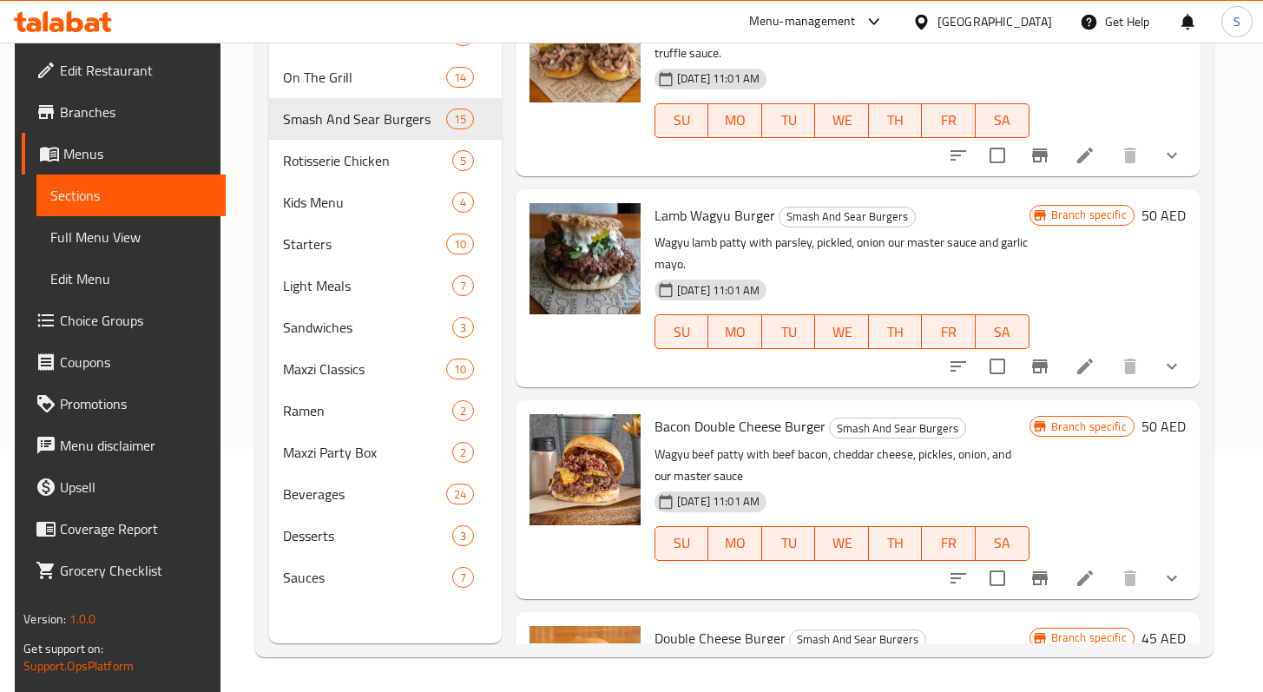
click at [1084, 575] on icon at bounding box center [1085, 578] width 21 height 21
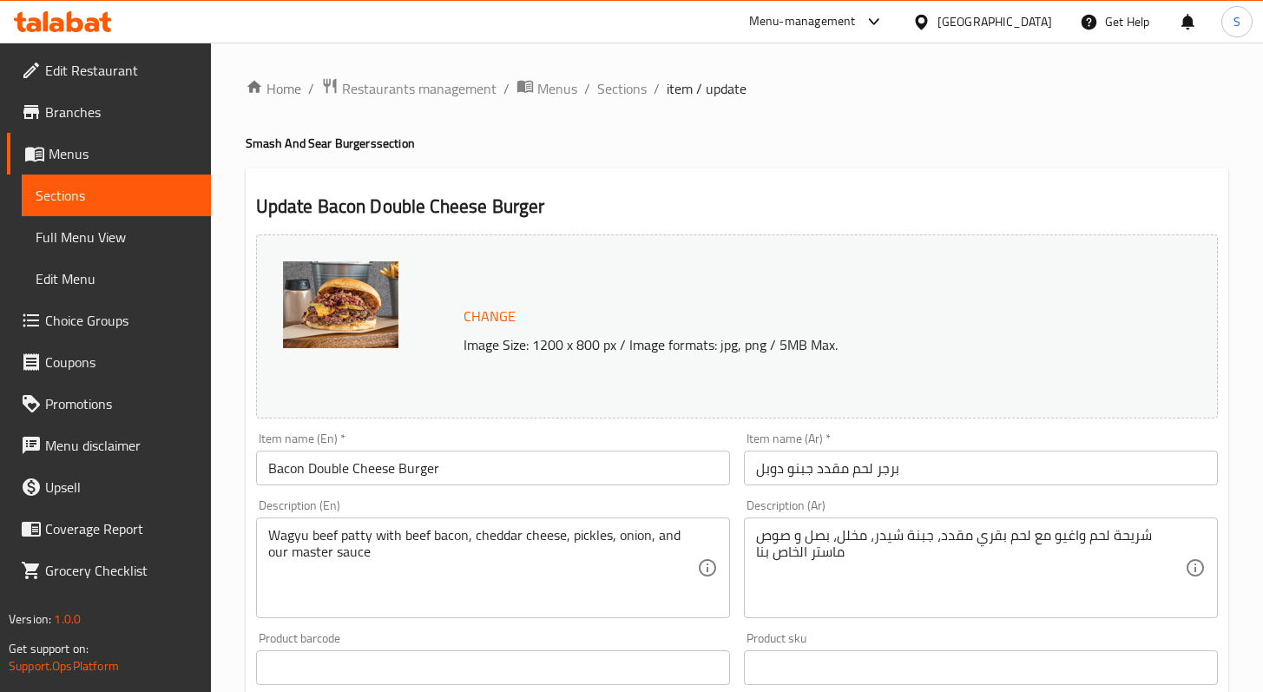
click at [108, 190] on span "Sections" at bounding box center [117, 195] width 162 height 21
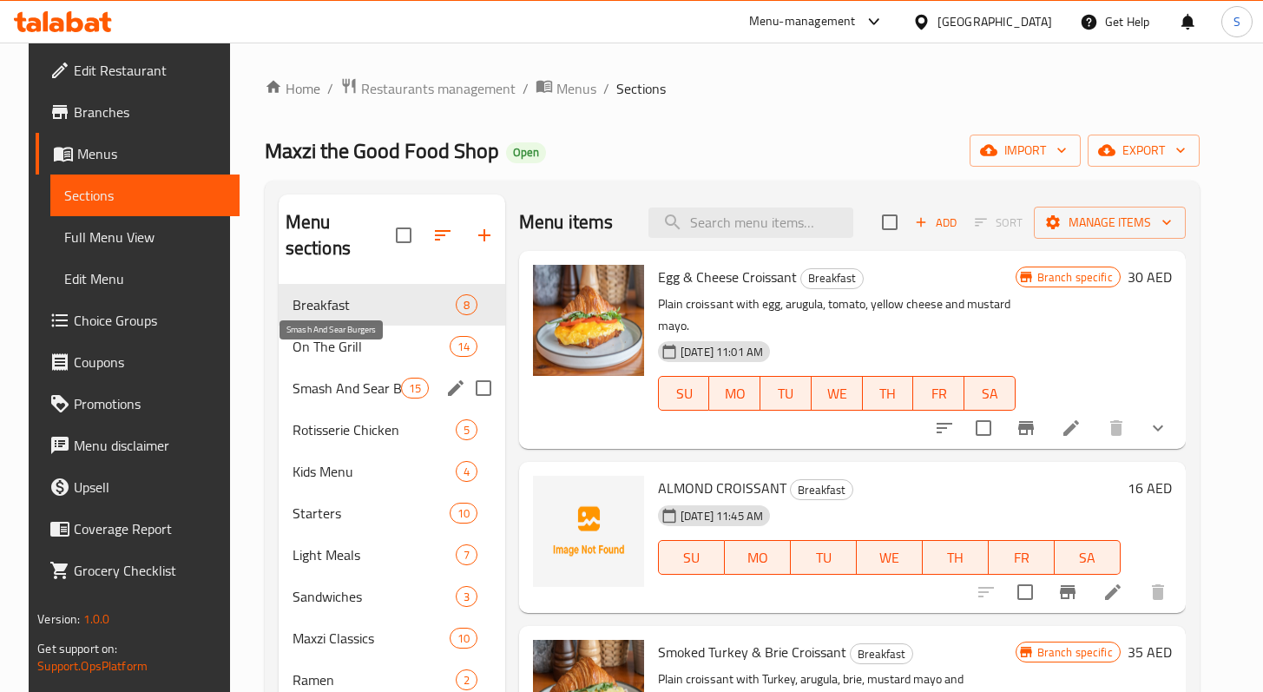
click at [379, 378] on span "Smash And Sear Burgers" at bounding box center [347, 388] width 109 height 21
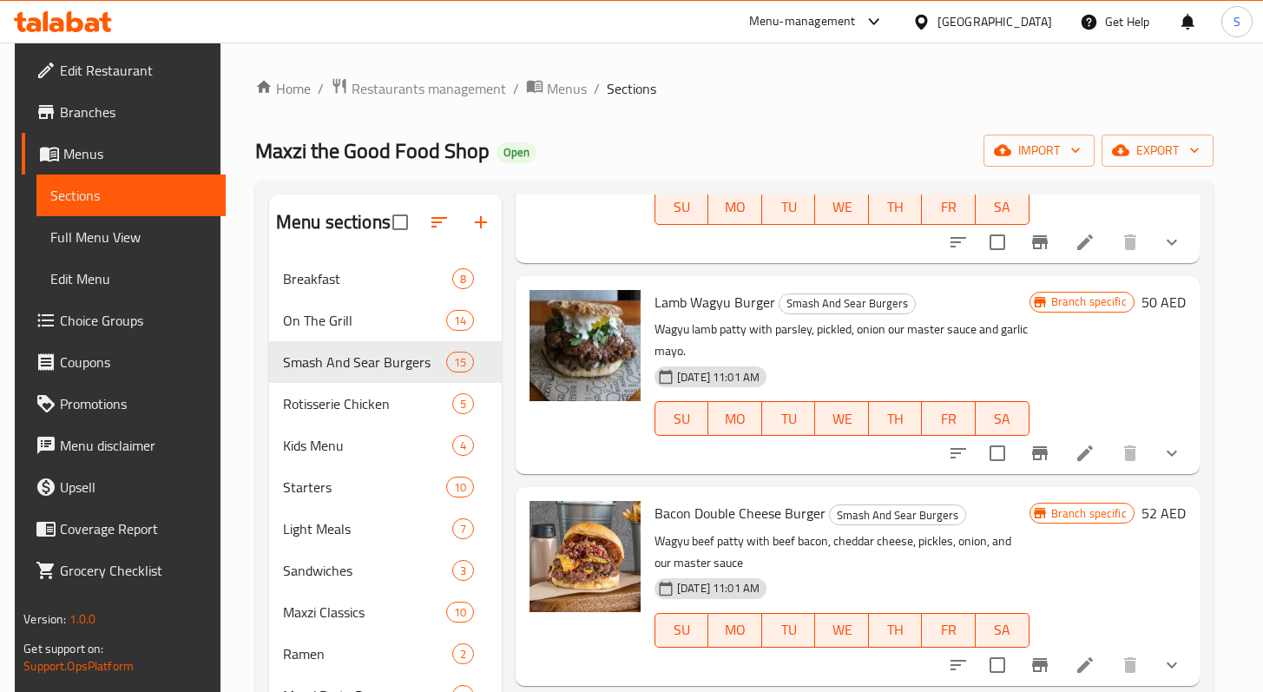
scroll to position [1350, 0]
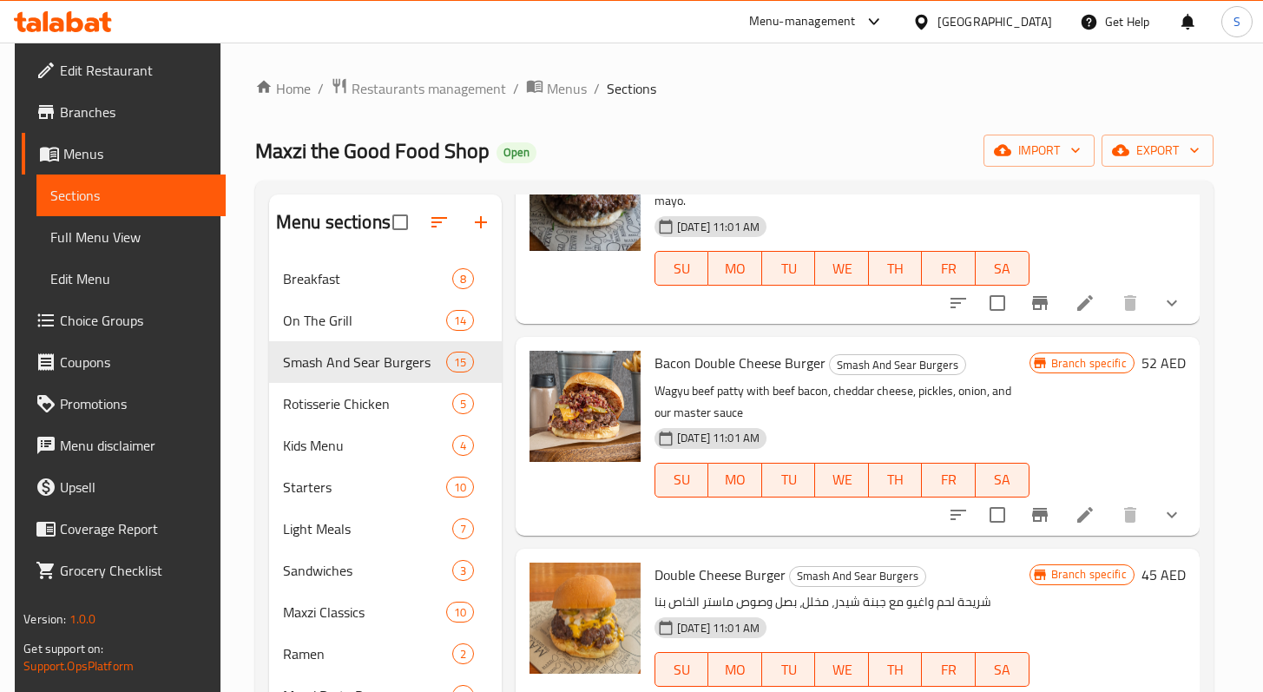
click at [734, 575] on span "Double Cheese Burger" at bounding box center [720, 575] width 131 height 26
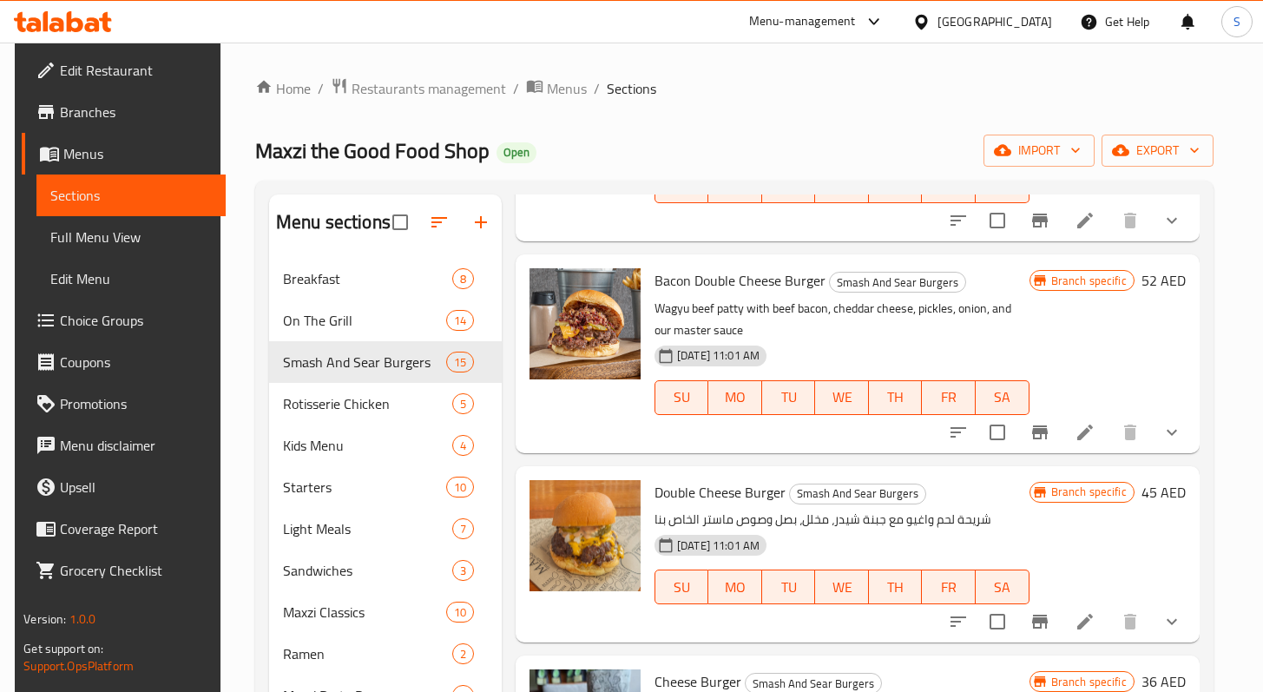
scroll to position [1505, 0]
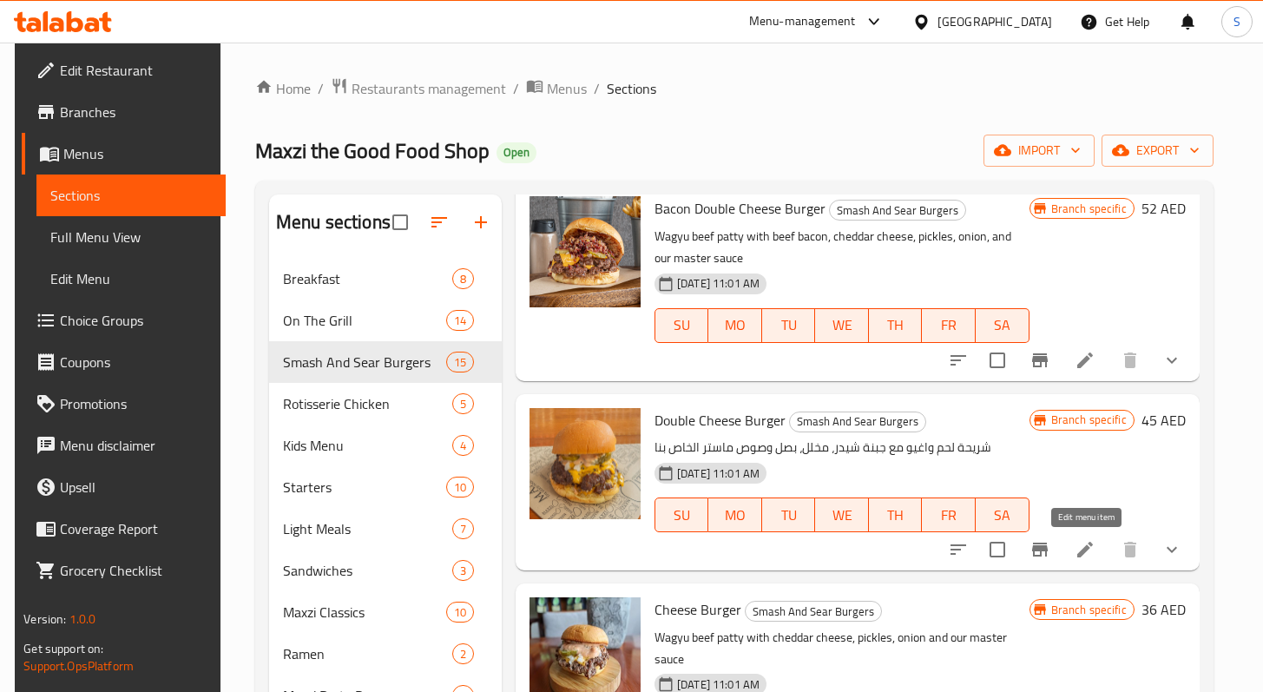
click at [1081, 550] on icon at bounding box center [1085, 549] width 21 height 21
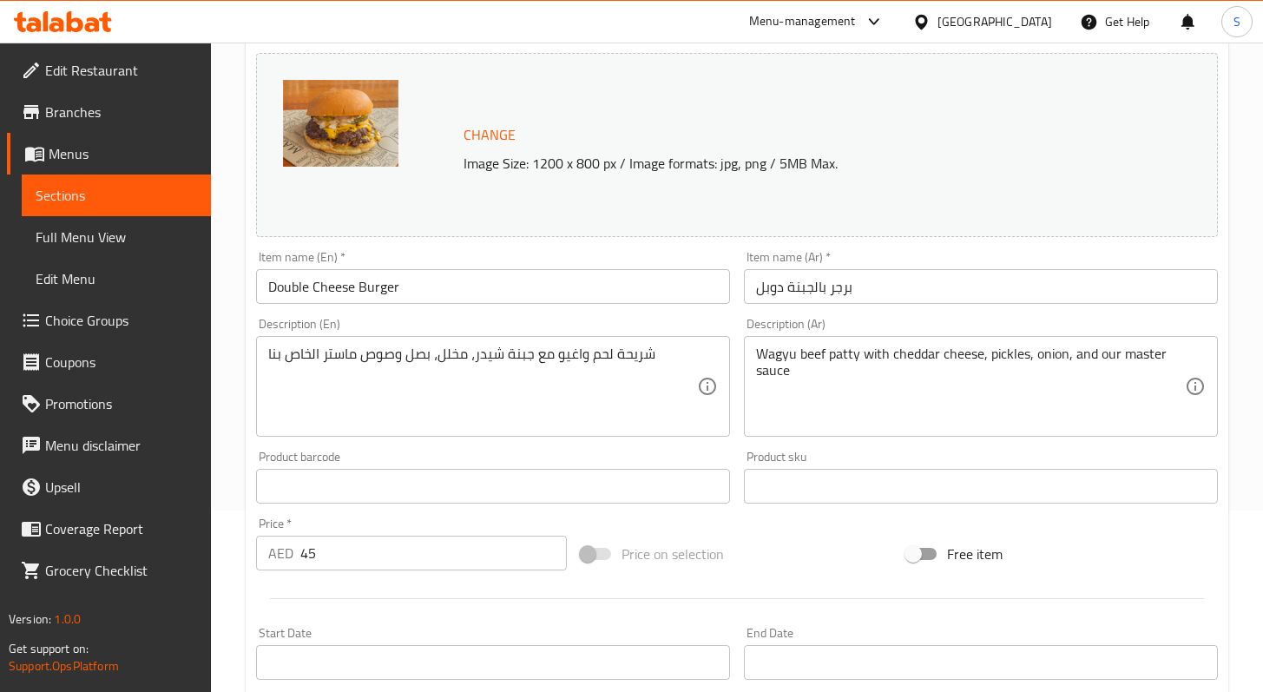
scroll to position [268, 0]
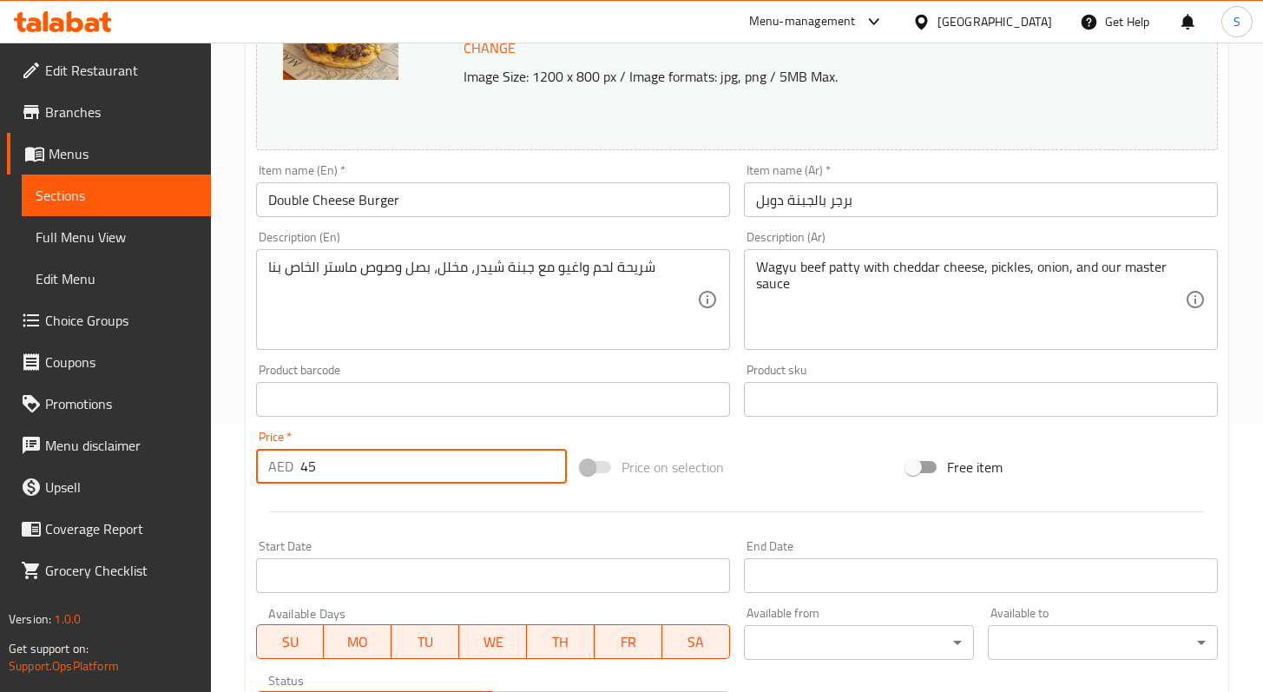
click at [307, 469] on input "45" at bounding box center [433, 466] width 267 height 35
click at [307, 468] on input "45" at bounding box center [433, 466] width 267 height 35
paste input "8"
type input "48"
click at [839, 502] on div at bounding box center [737, 512] width 976 height 43
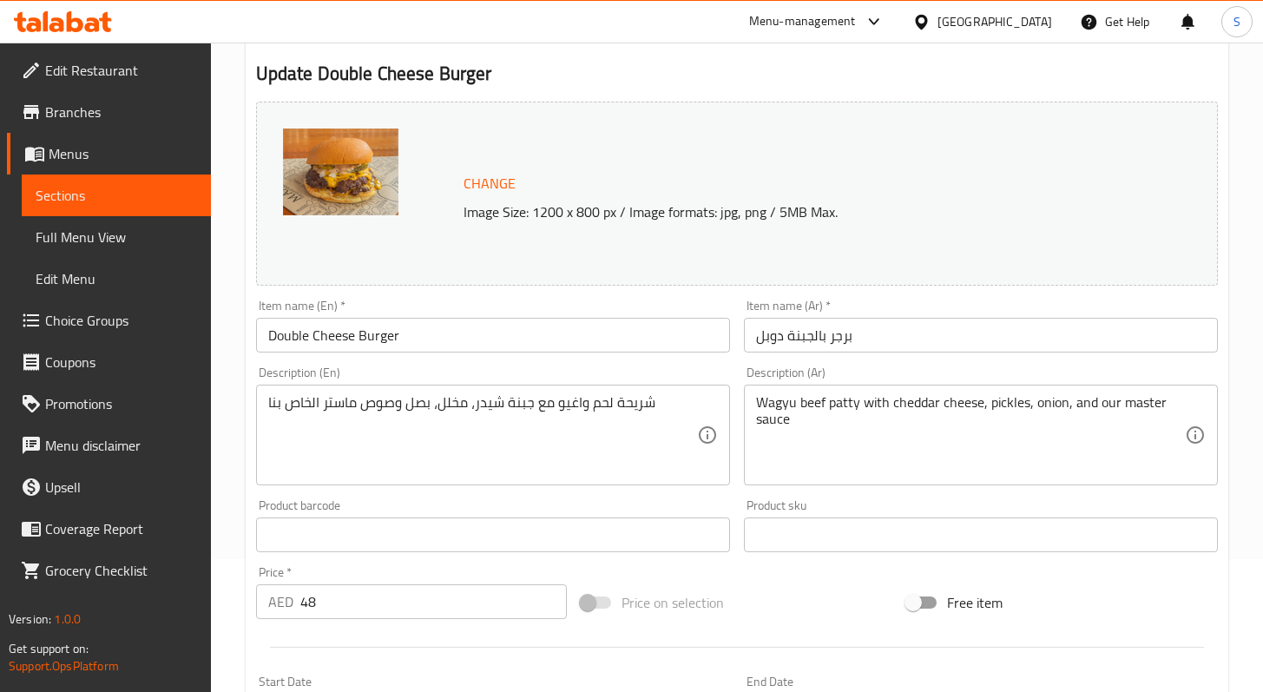
scroll to position [0, 0]
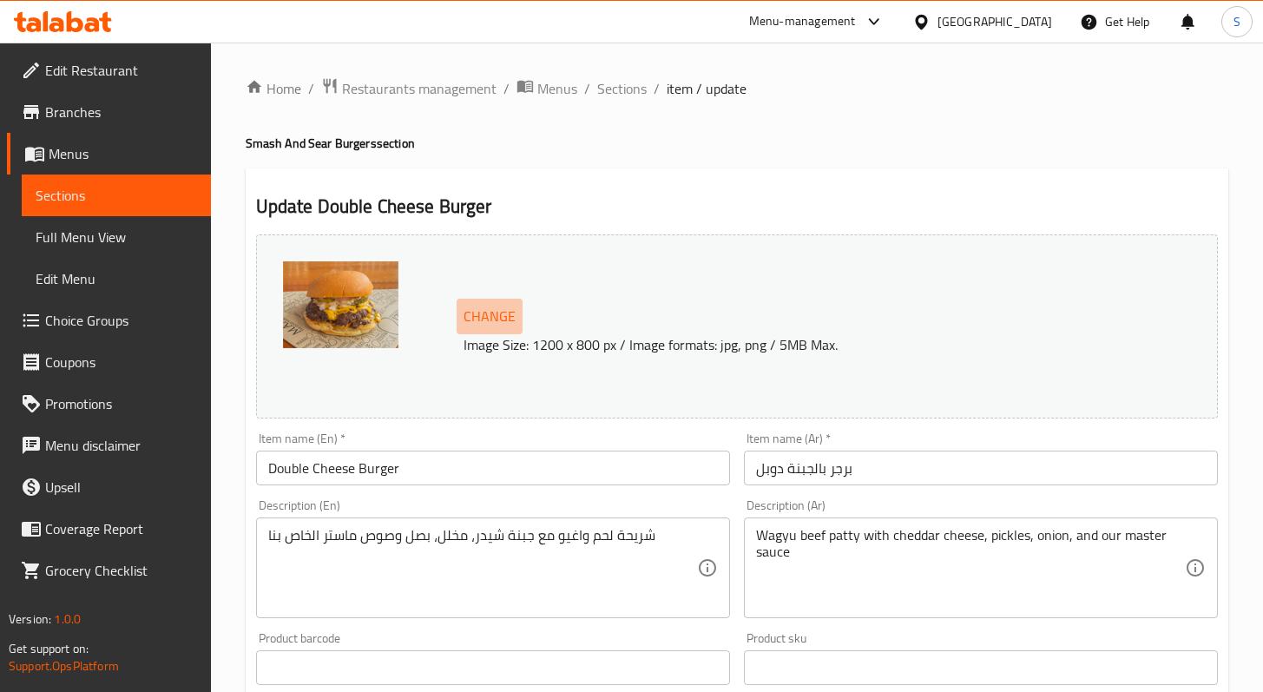
click at [476, 311] on span "Change" at bounding box center [490, 316] width 52 height 25
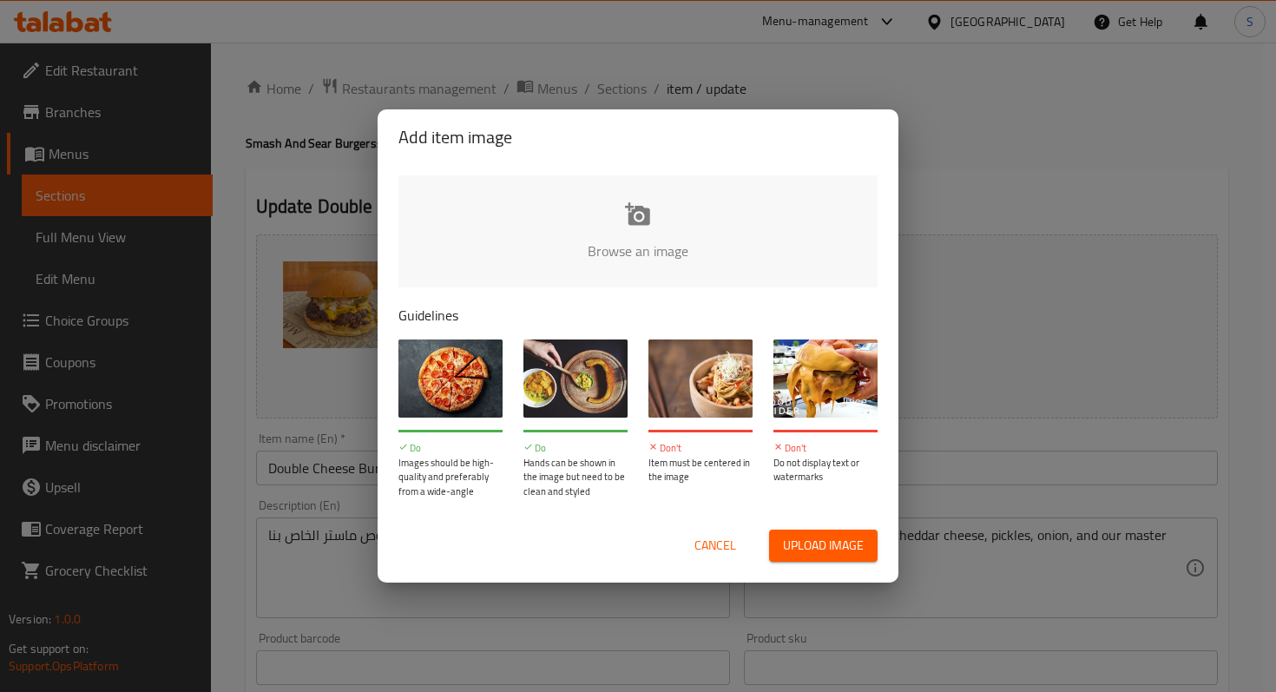
click at [802, 557] on button "Upload image" at bounding box center [823, 546] width 109 height 32
click at [727, 547] on span "Cancel" at bounding box center [716, 546] width 42 height 22
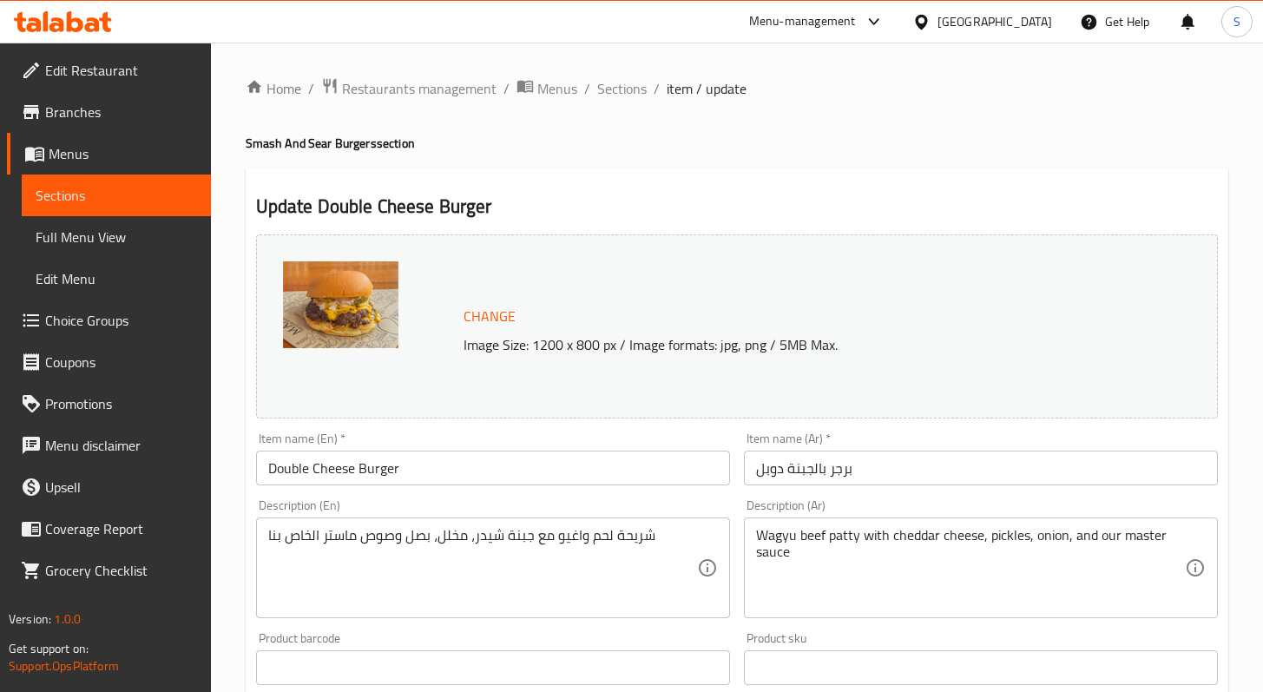
click at [368, 293] on img at bounding box center [340, 304] width 115 height 87
click at [498, 316] on span "Change" at bounding box center [490, 316] width 52 height 25
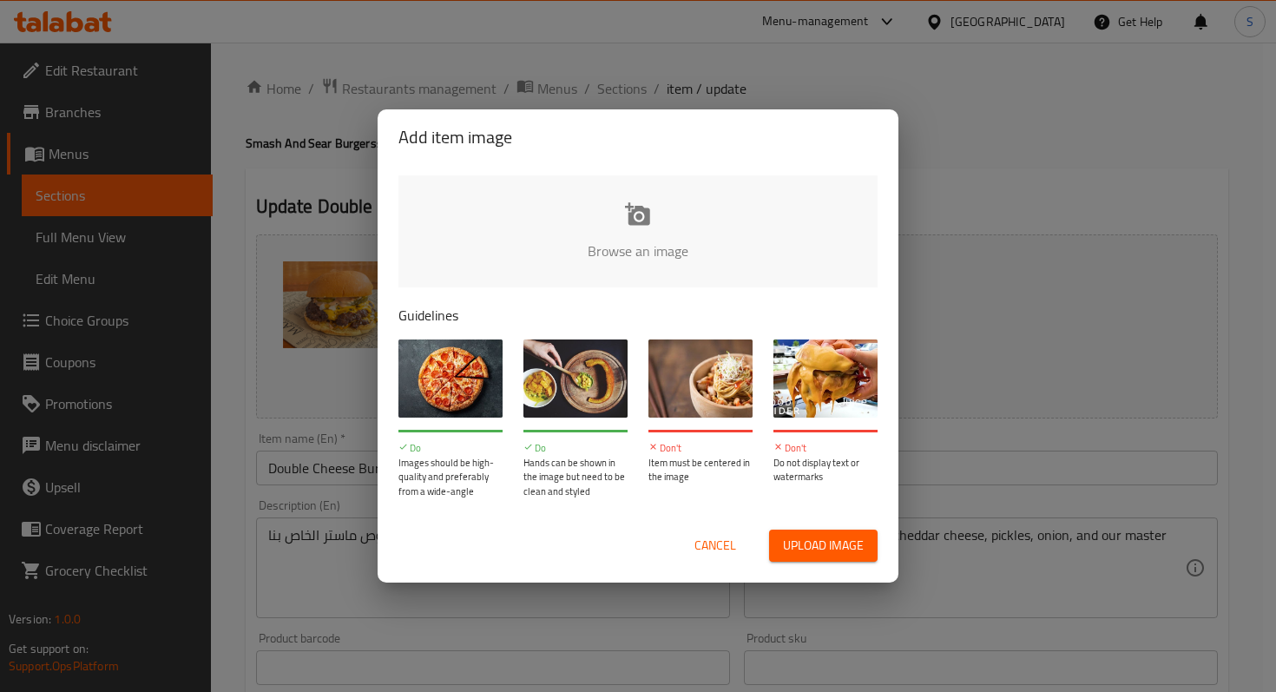
click at [651, 236] on input "file" at bounding box center [1225, 256] width 1653 height 162
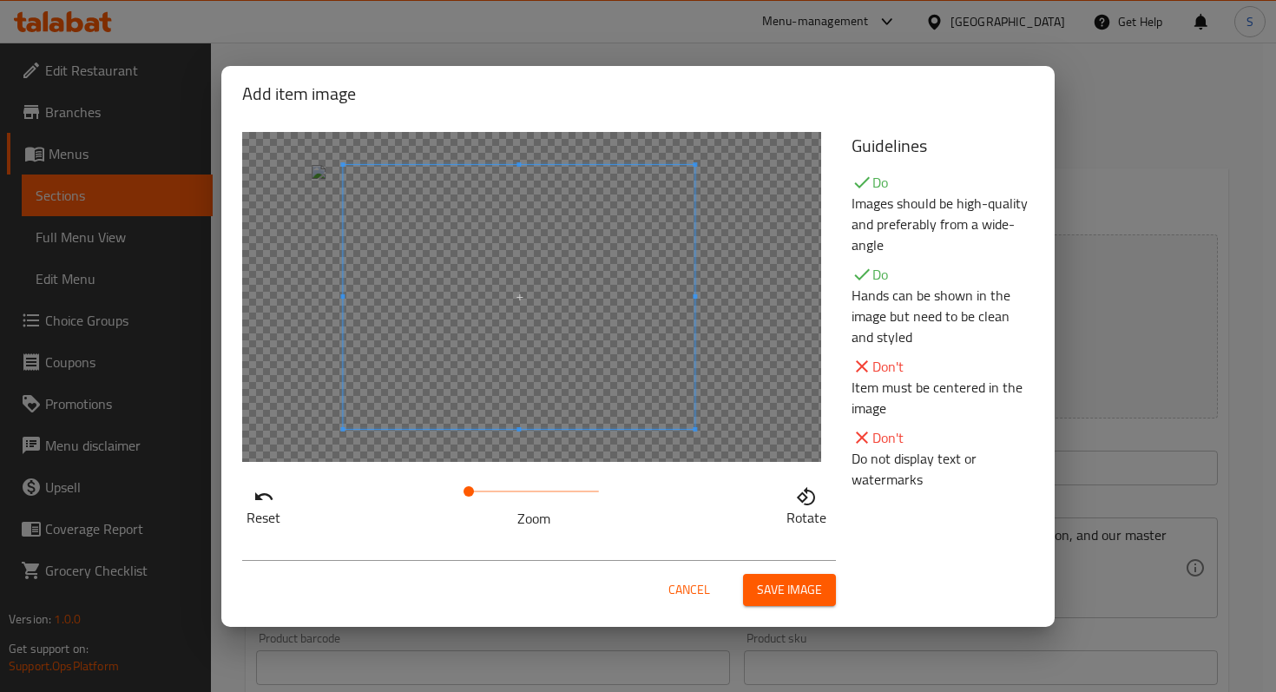
click at [589, 354] on span at bounding box center [519, 297] width 352 height 264
click at [792, 591] on span "Save image" at bounding box center [789, 590] width 65 height 22
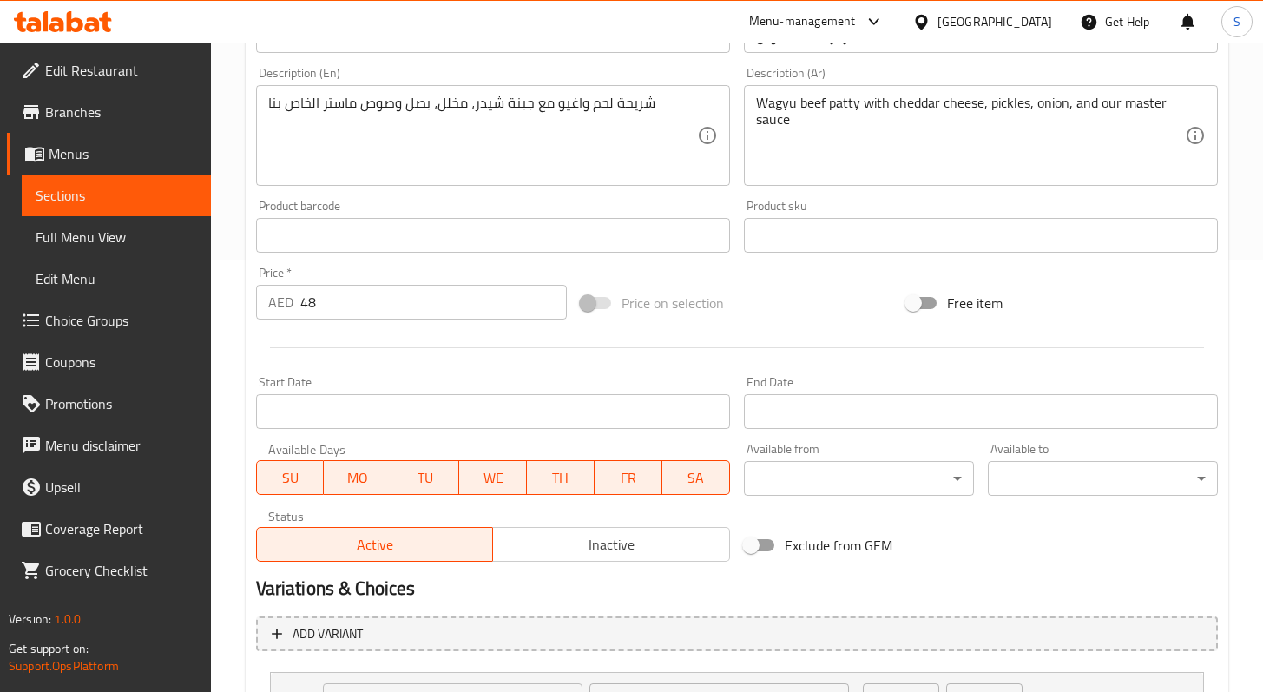
scroll to position [589, 0]
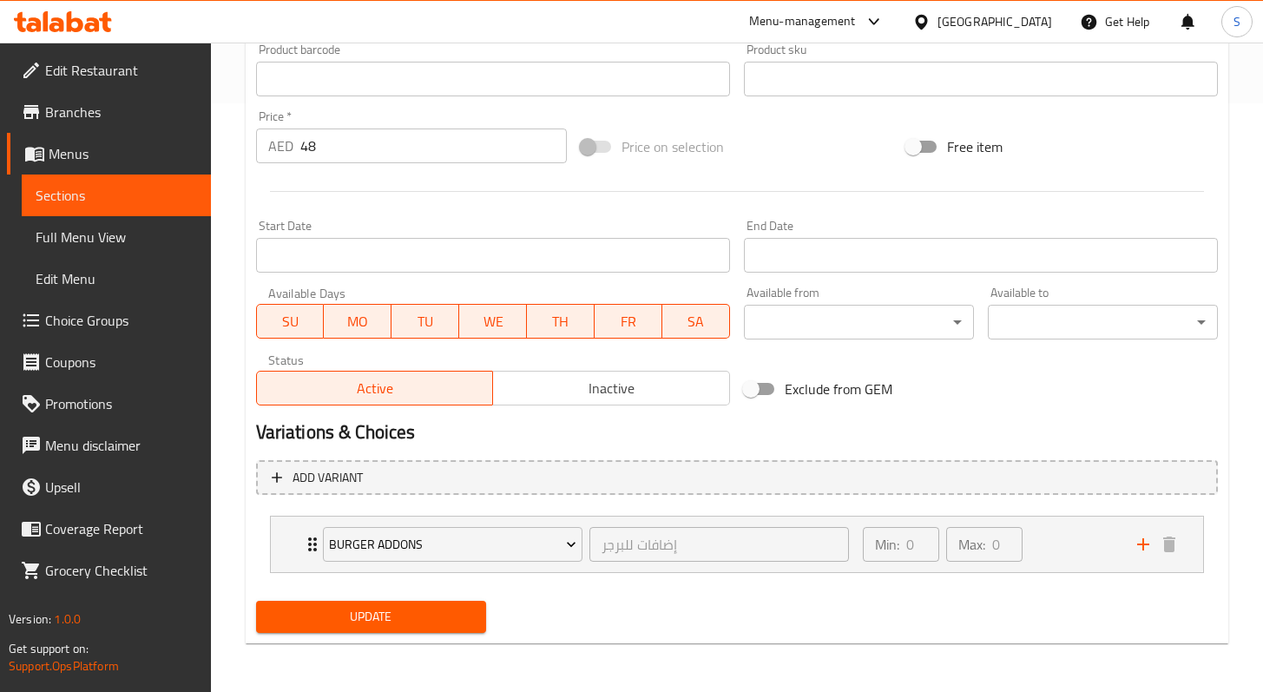
click at [428, 623] on span "Update" at bounding box center [371, 617] width 202 height 22
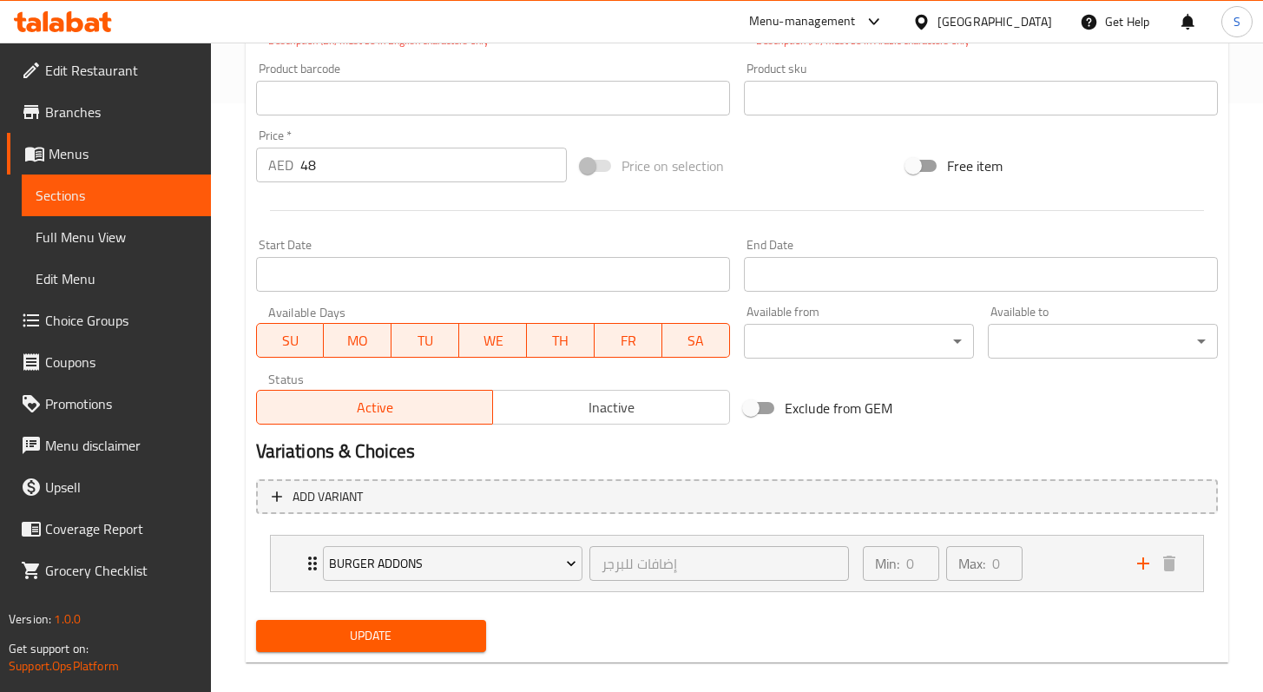
scroll to position [192, 0]
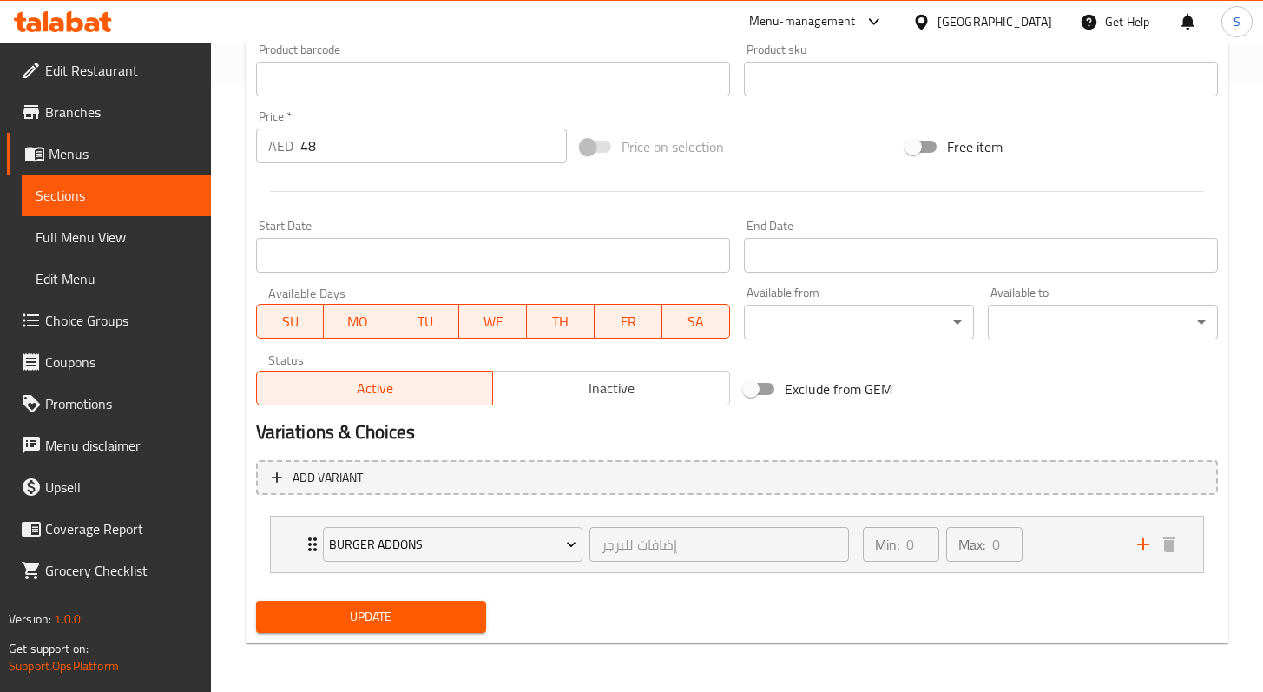
click at [428, 608] on span "Update" at bounding box center [371, 617] width 202 height 22
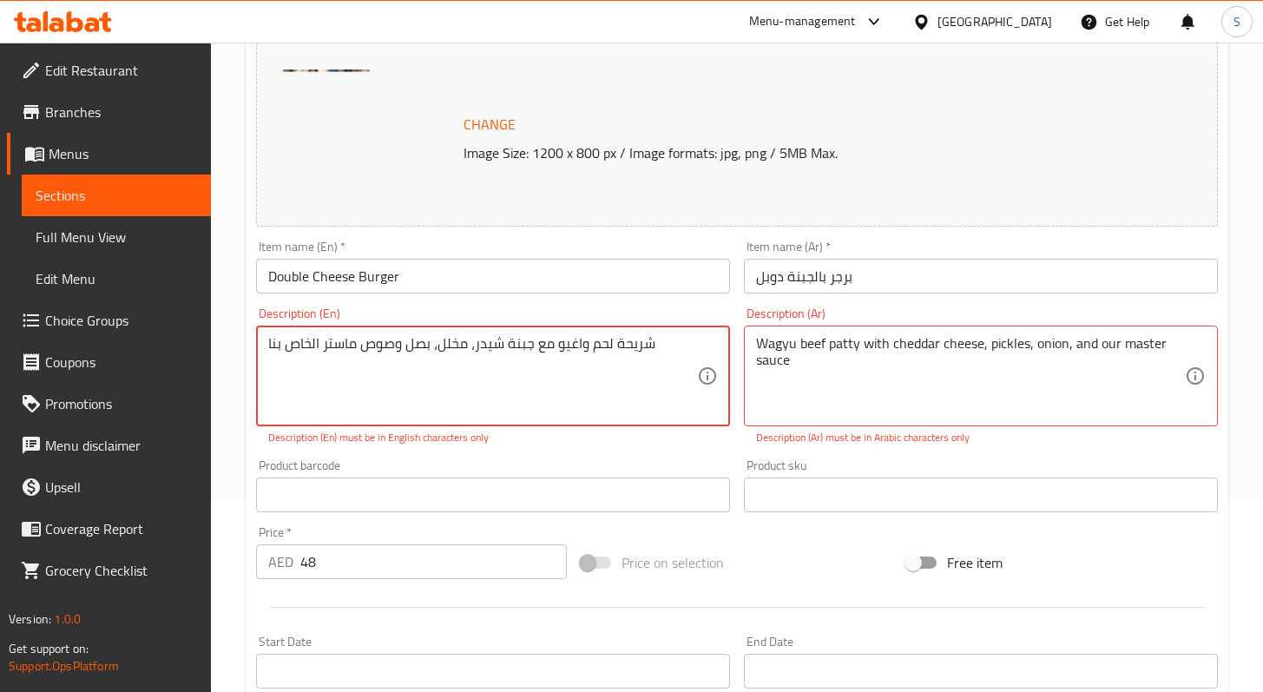
click at [562, 402] on textarea "شريحة لحم واغيو مع جبنة شيدر، مخلل، بصل وصوص ماستر الخاص بنا" at bounding box center [482, 376] width 429 height 82
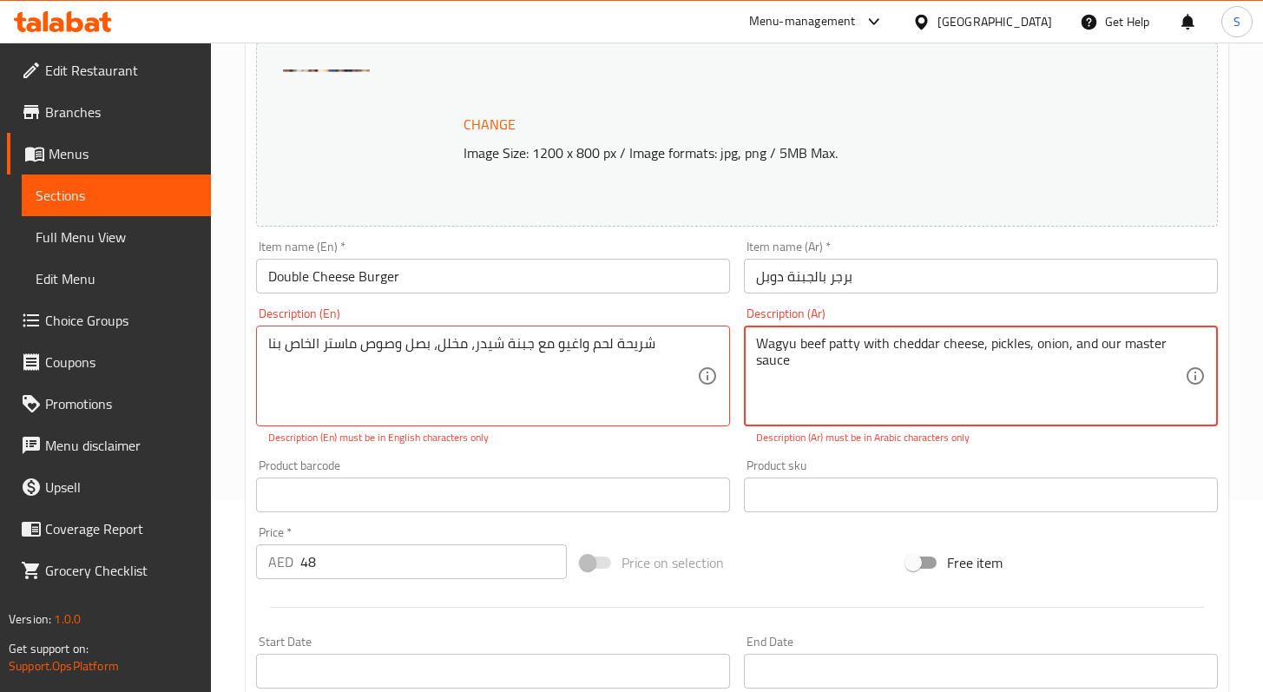
drag, startPoint x: 804, startPoint y: 361, endPoint x: 758, endPoint y: 340, distance: 50.9
drag, startPoint x: 677, startPoint y: 333, endPoint x: 663, endPoint y: 351, distance: 22.9
click at [648, 344] on div "شريحة لحم واغيو مع جبنة شيدر، مخلل، بصل وصوص ماستر الخاص بنا Description (En)" at bounding box center [493, 376] width 474 height 101
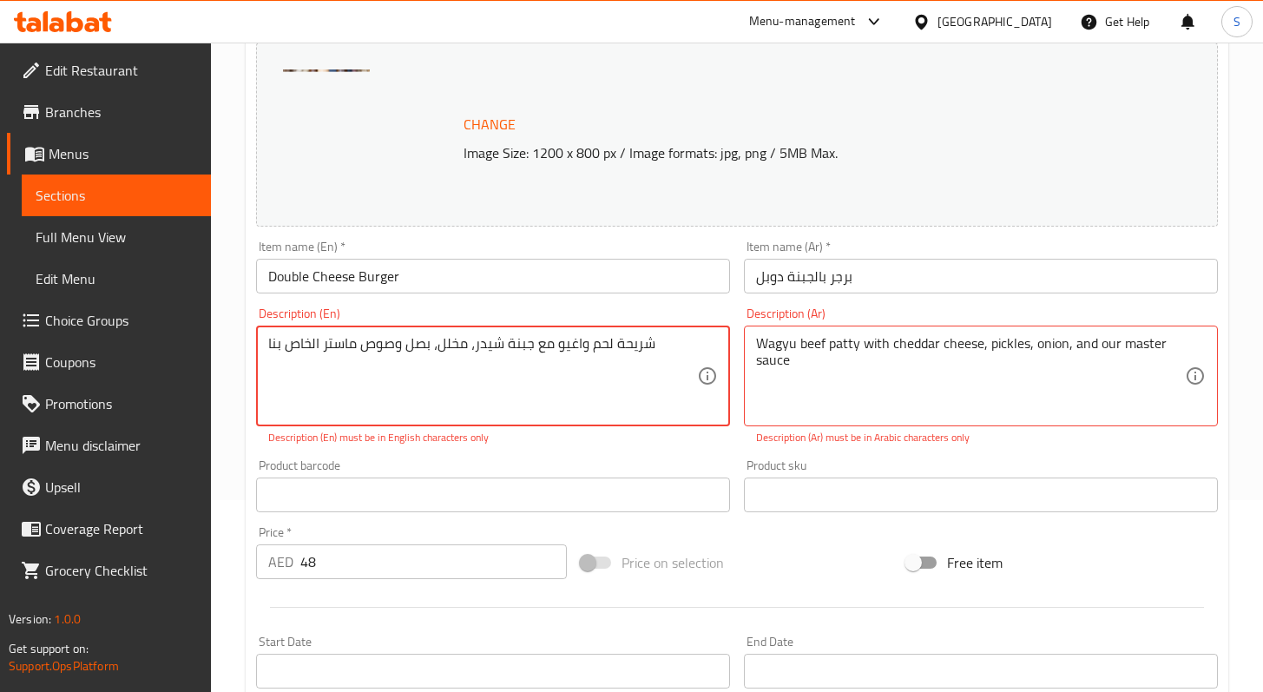
click at [685, 349] on textarea "شريحة لحم واغيو مع جبنة شيدر، مخلل، بصل وصوص ماستر الخاص بنا" at bounding box center [482, 376] width 429 height 82
click at [686, 349] on textarea "شريحة لحم واغيو مع جبنة شيدر، مخلل، بصل وصوص ماستر الخاص بنا" at bounding box center [482, 376] width 429 height 82
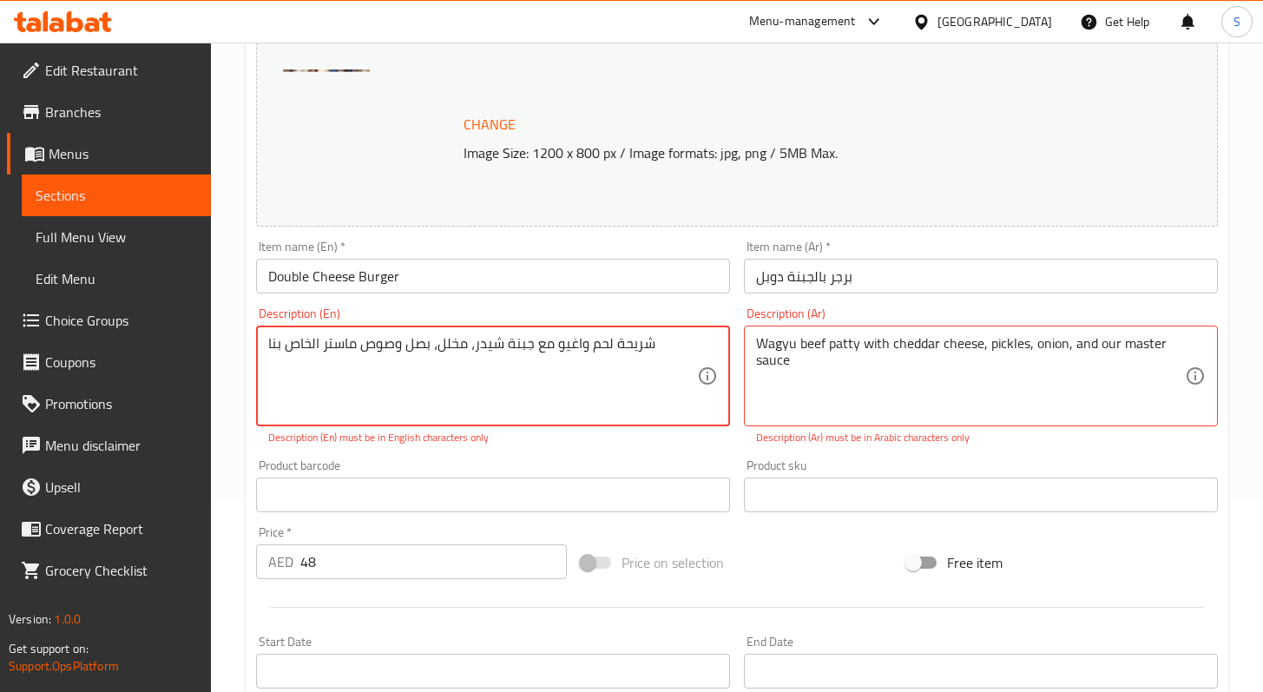
paste textarea "Double Wagyu beef patty with cheddar cheese, pickles, onion, and our master sau…"
type textarea "Double Wagyu beef patty with cheddar cheese, pickles, onion, and our master sau…"
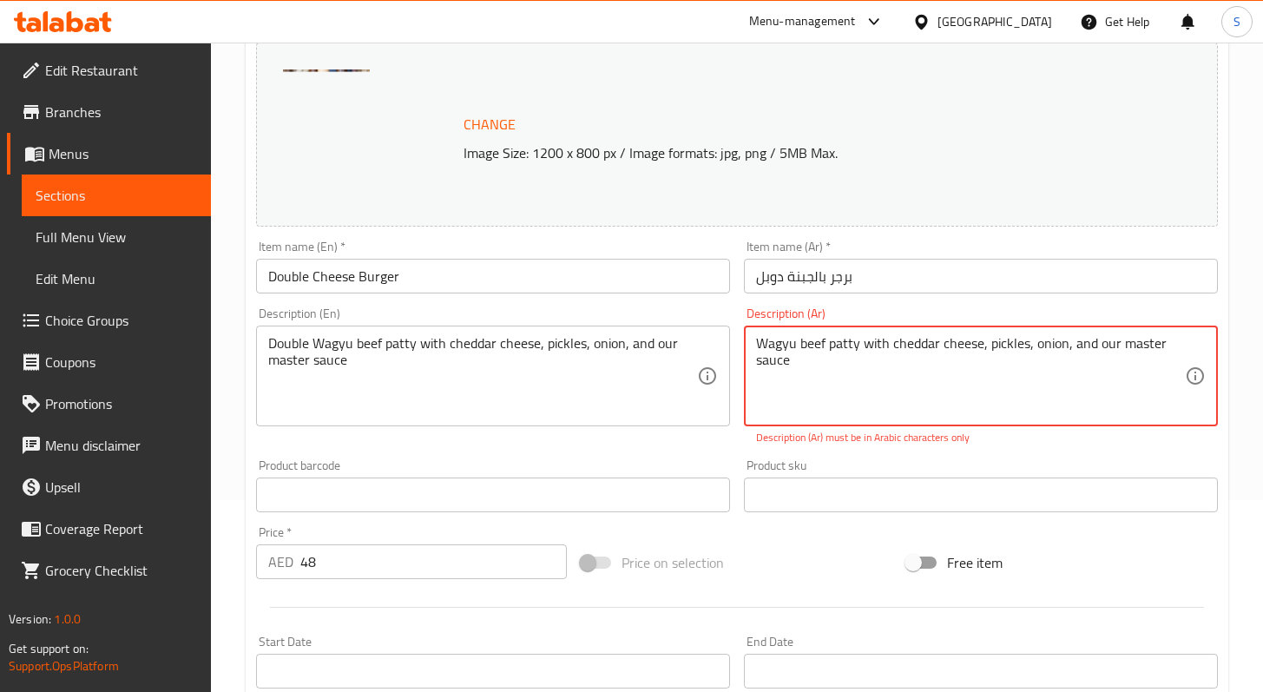
paste textarea "قرص لحم واغيو مضاعف مع جبن شيدر، مخلل، بصل، وصوصنا المميز"
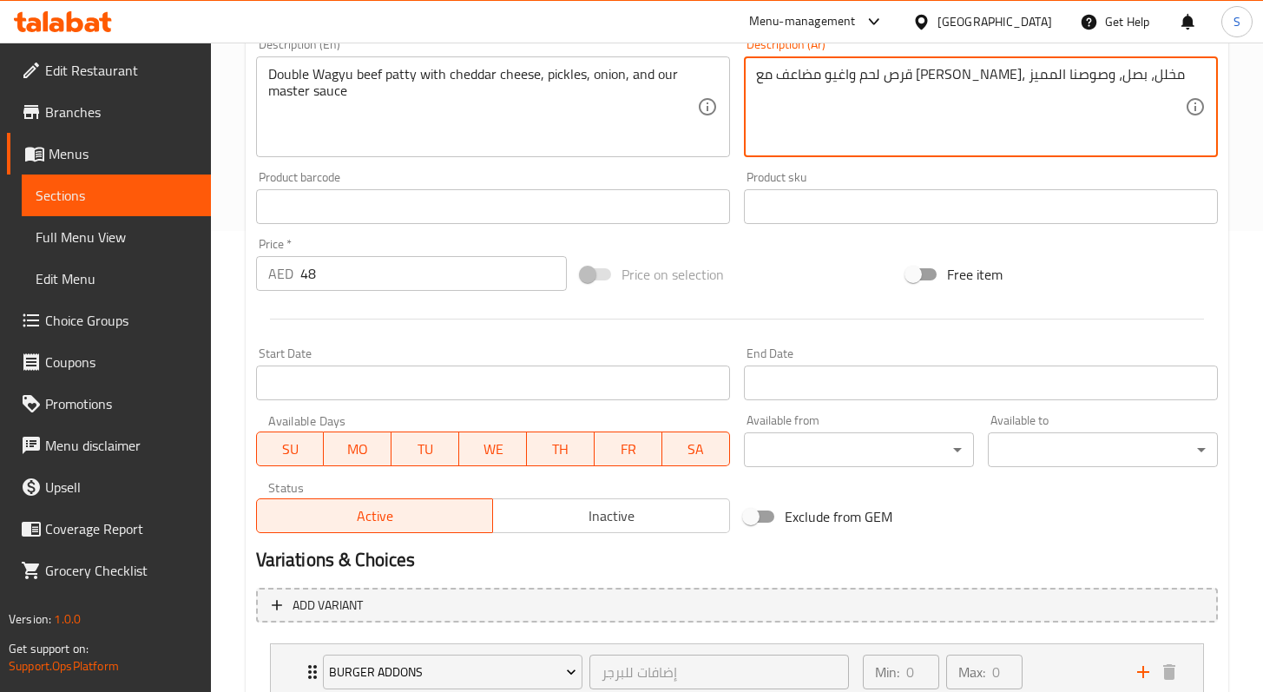
scroll to position [568, 0]
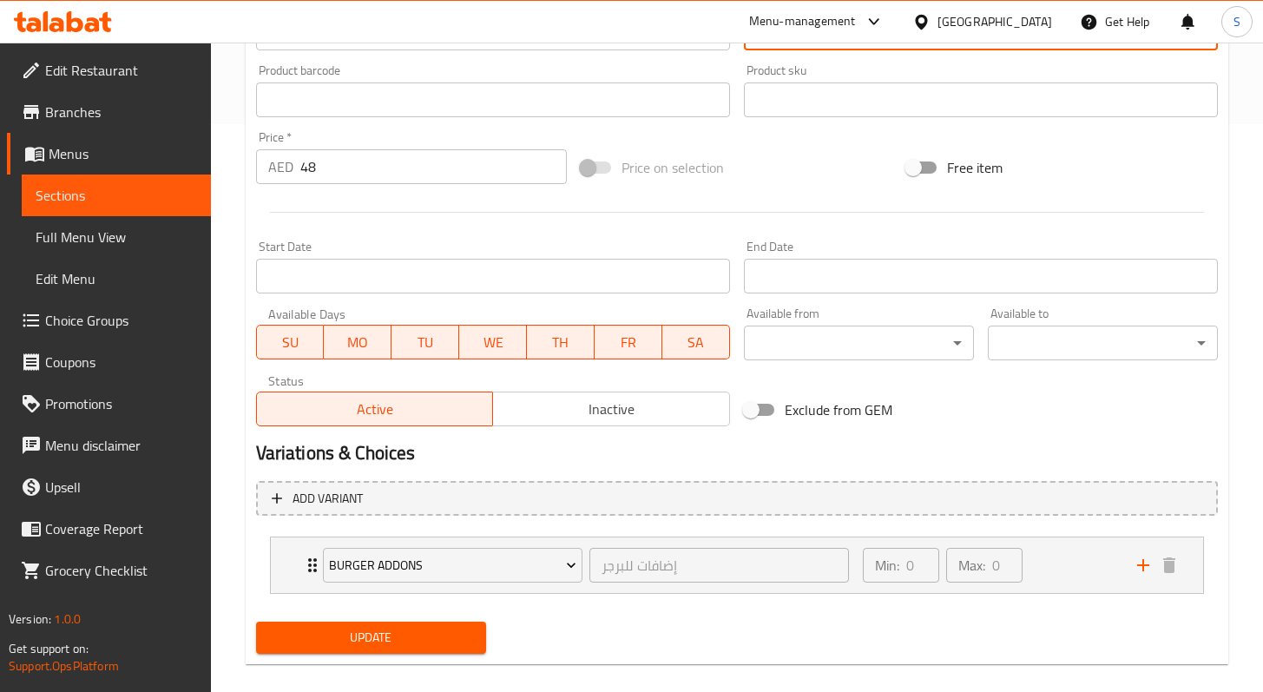
type textarea "قرص لحم واغيو مضاعف مع جبن شيدر، مخلل، بصل، وصوصنا المميز"
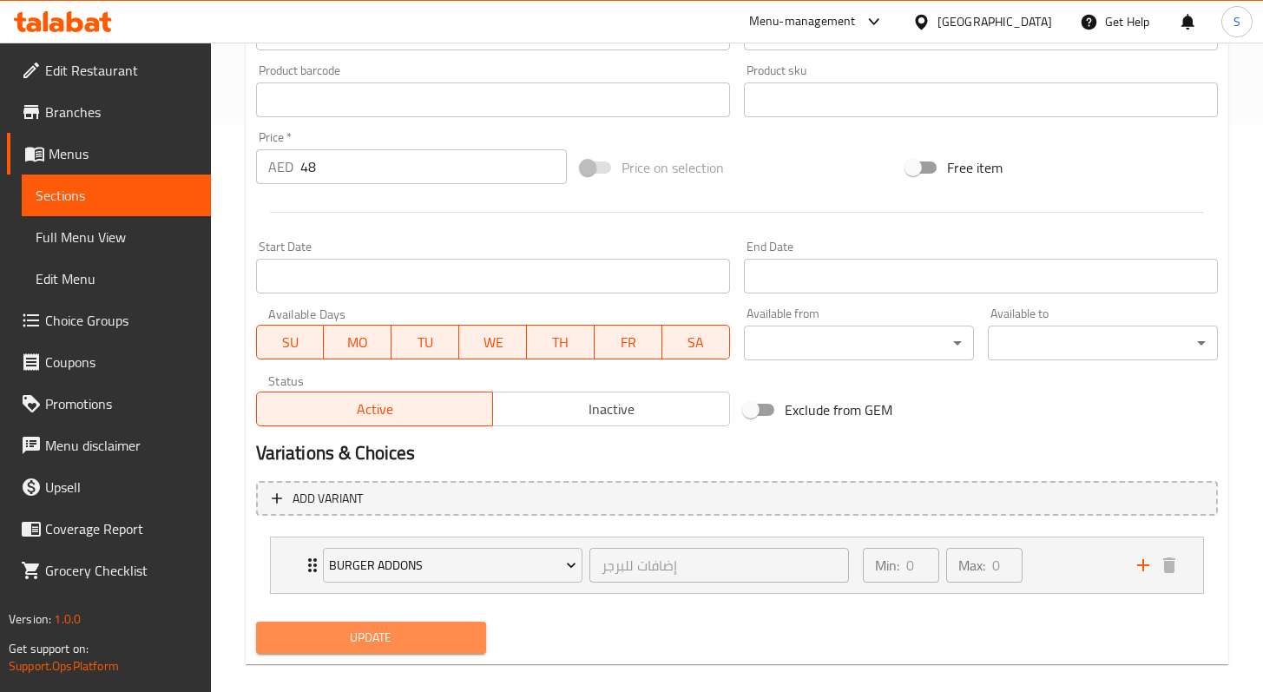
click at [459, 636] on span "Update" at bounding box center [371, 638] width 202 height 22
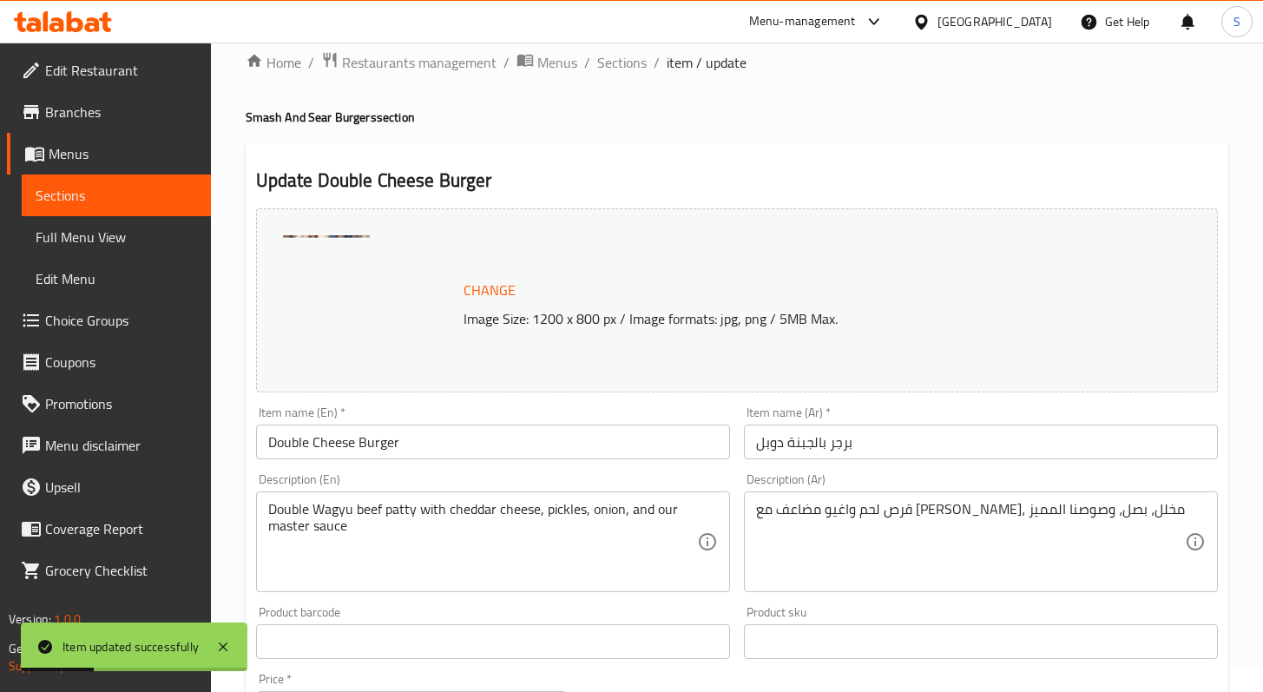
scroll to position [0, 0]
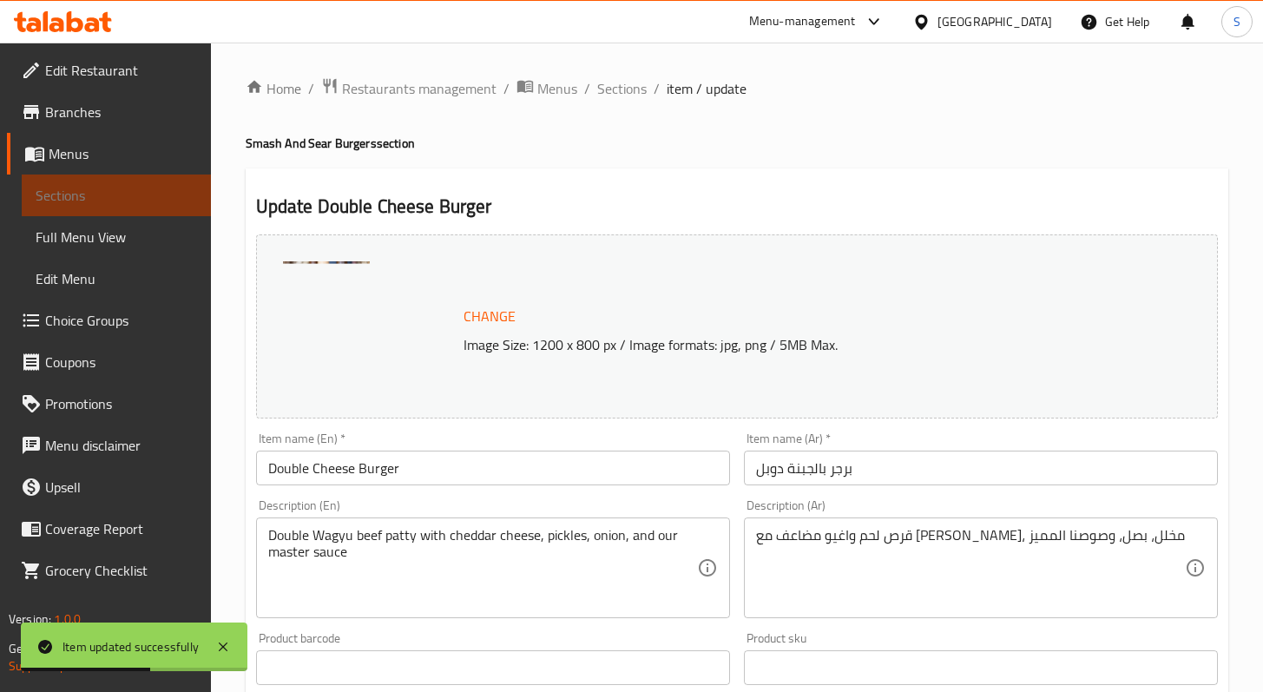
click at [73, 185] on span "Sections" at bounding box center [117, 195] width 162 height 21
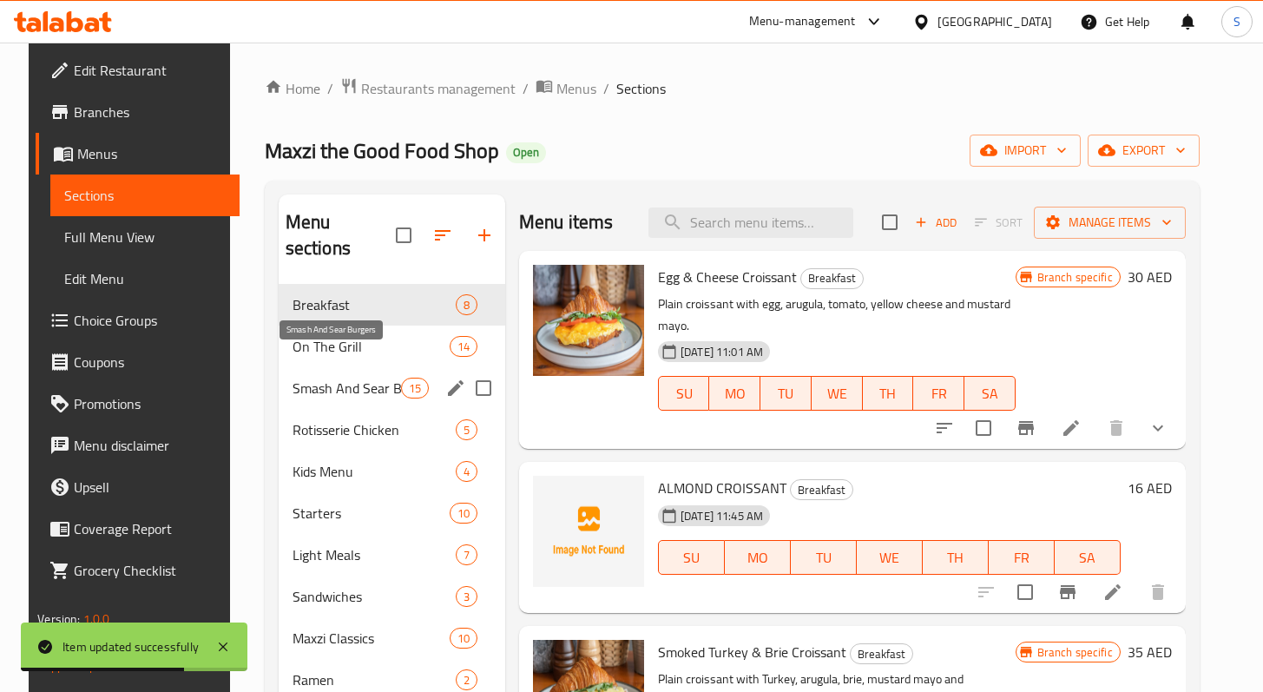
click at [341, 378] on span "Smash And Sear Burgers" at bounding box center [347, 388] width 109 height 21
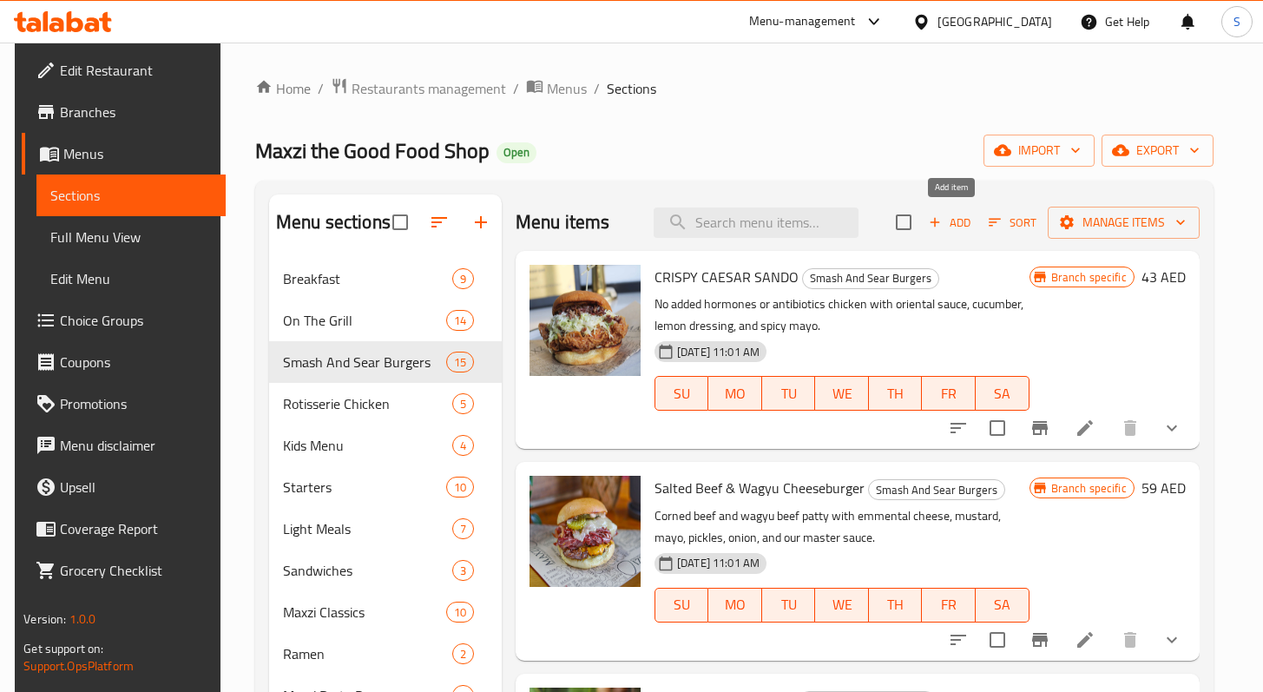
click at [940, 223] on icon "button" at bounding box center [935, 222] width 16 height 16
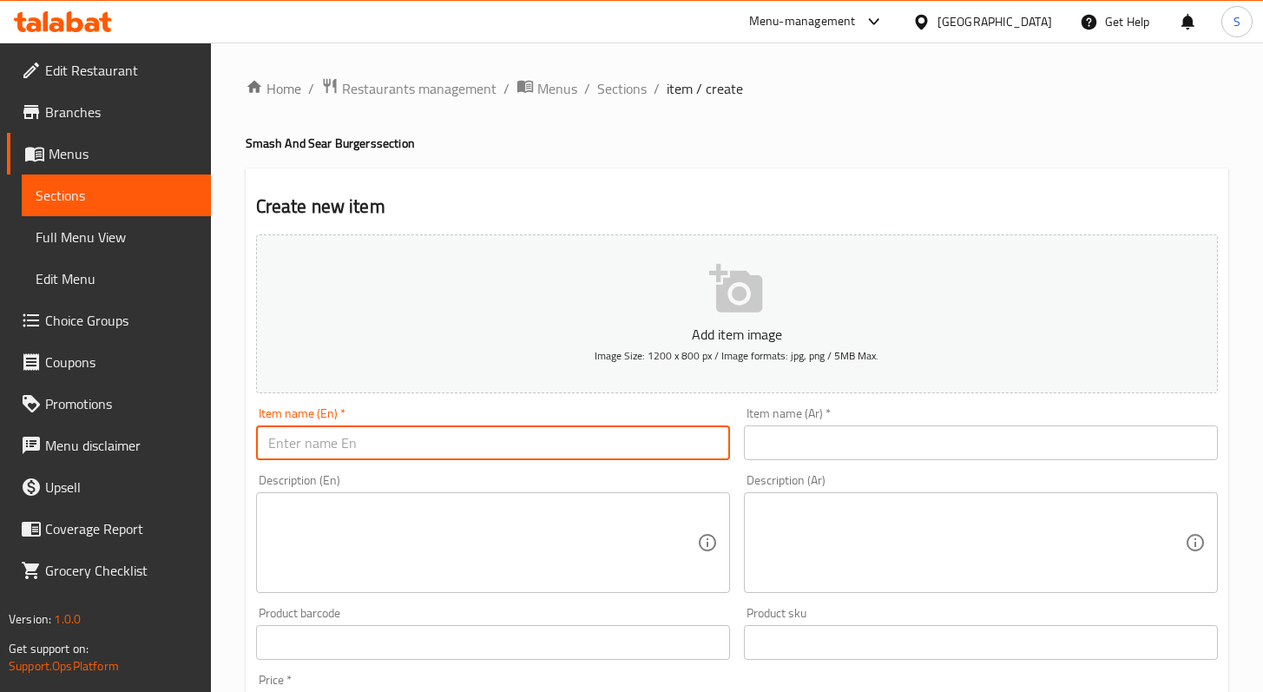
click at [496, 448] on input "text" at bounding box center [493, 442] width 474 height 35
paste input "قرص لحم واغيو مضاعف مع جبن شيدر، مخلل، بصل، وصوصنا المميز"
type input "قرص لحم واغيو مضاعف مع جبن شيدر، مخلل، بصل، وصوصنا المميز"
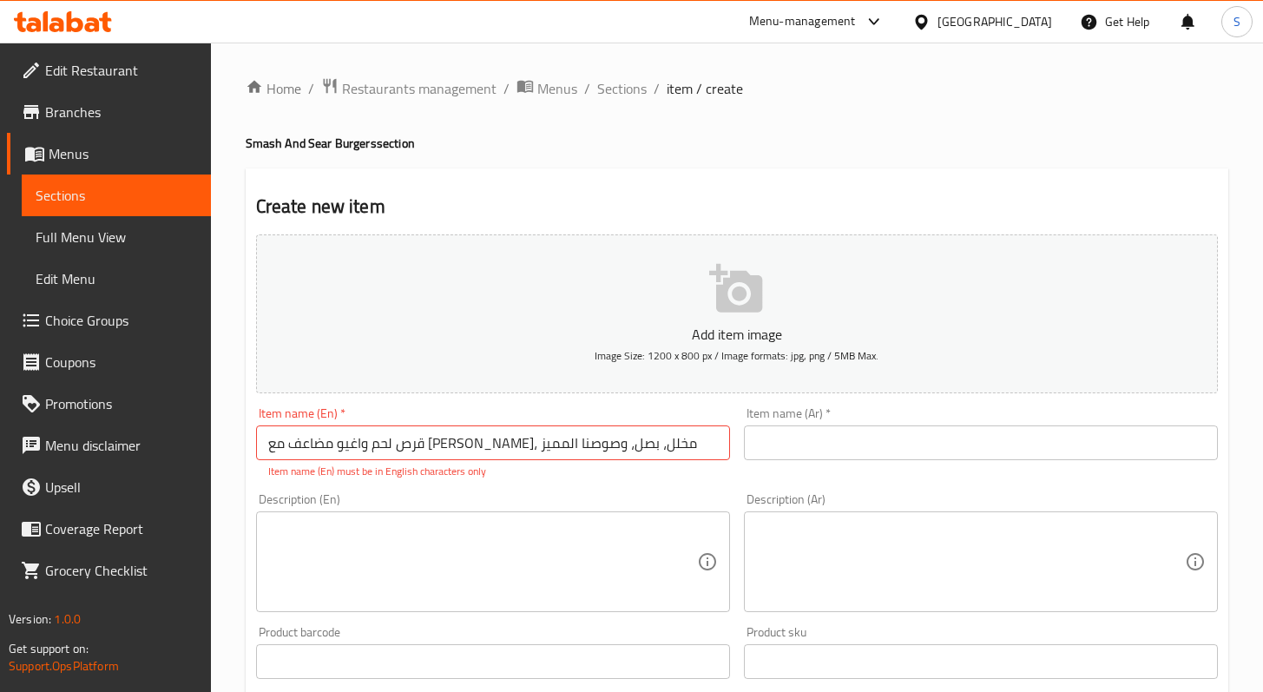
click at [788, 460] on div "Item name (Ar)   * Item name (Ar) *" at bounding box center [981, 443] width 488 height 86
click at [785, 452] on input "text" at bounding box center [981, 442] width 474 height 35
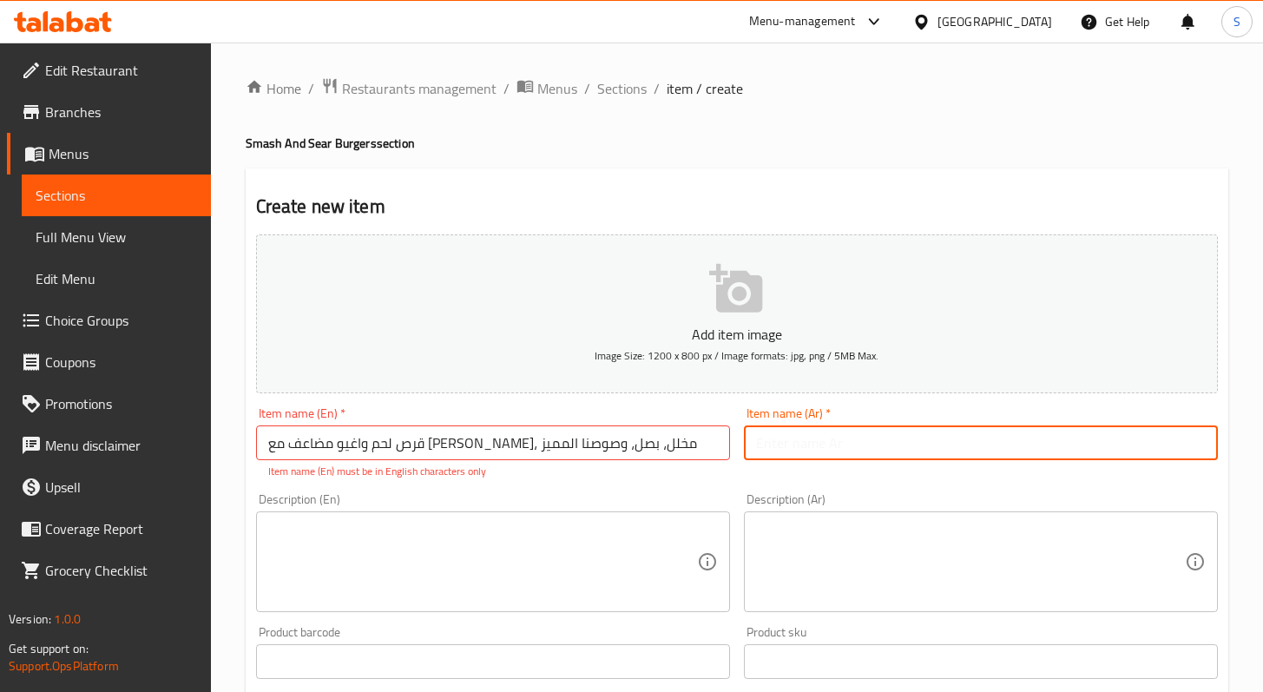
paste input "سلايدرز بيكون مضاعفة"
type input "سلايدرز بيكون مضاعفة"
click at [594, 558] on textarea at bounding box center [482, 562] width 429 height 82
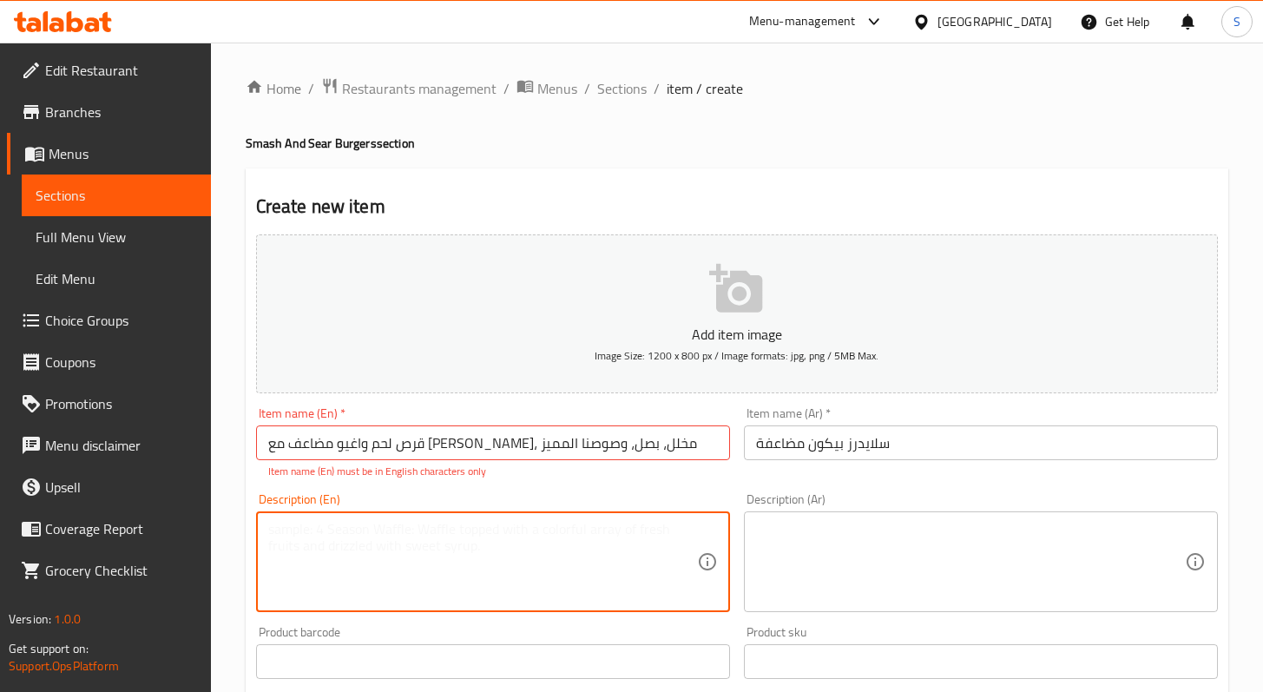
paste textarea "Wagyu beef patty with cheddar cheese, pickles, onion, and our master sauce"
type textarea "Wagyu beef patty with cheddar cheese, pickles, onion, and our master sauce"
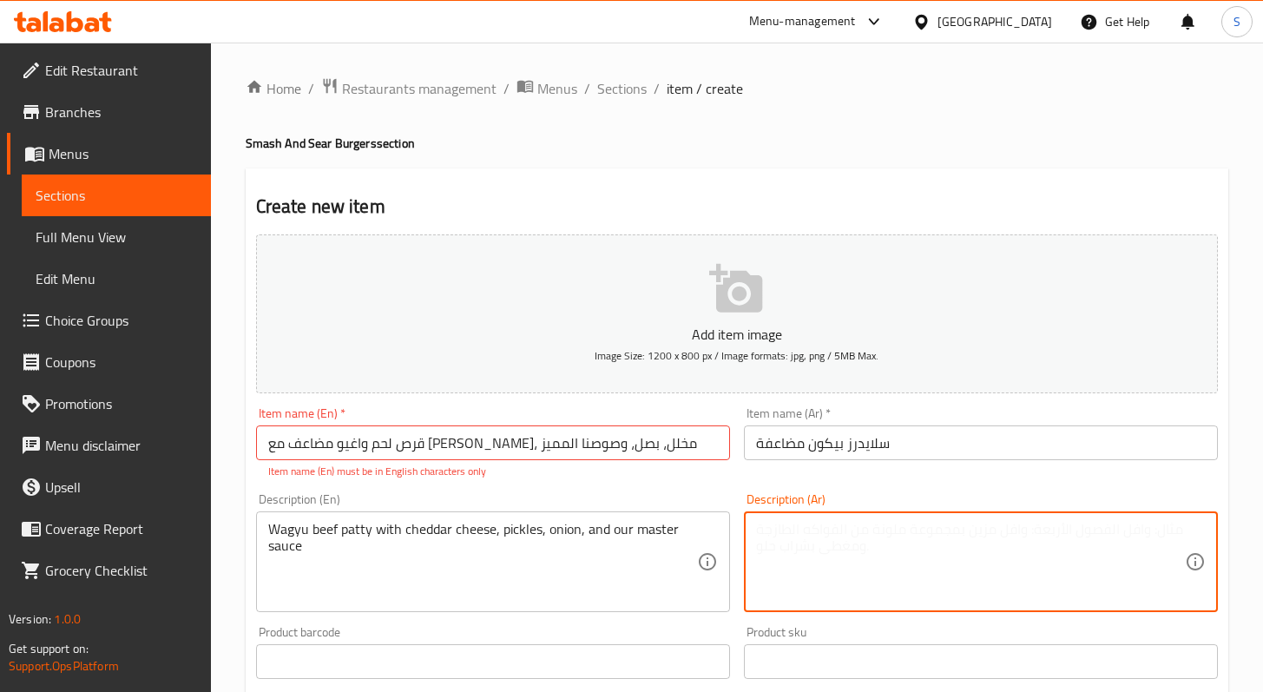
paste textarea "قرص لحم واغيو مع جبن شيدر، مخلل، بصل، وصوصنا المميز"
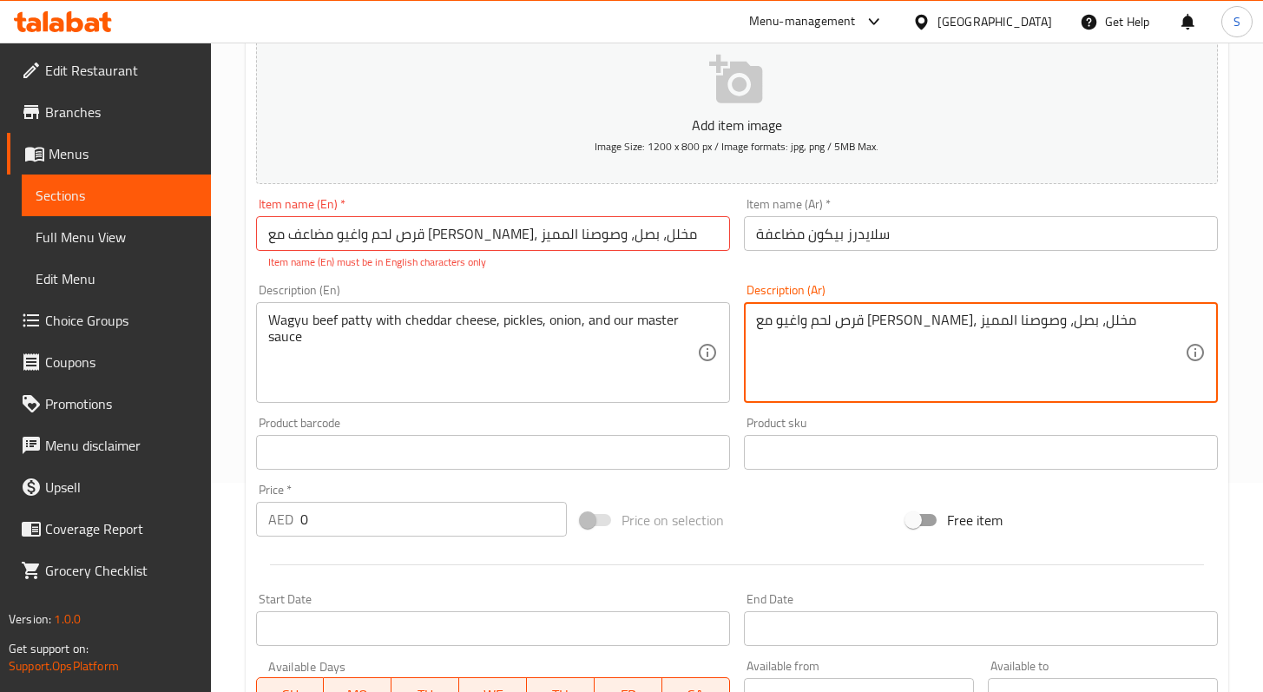
scroll to position [554, 0]
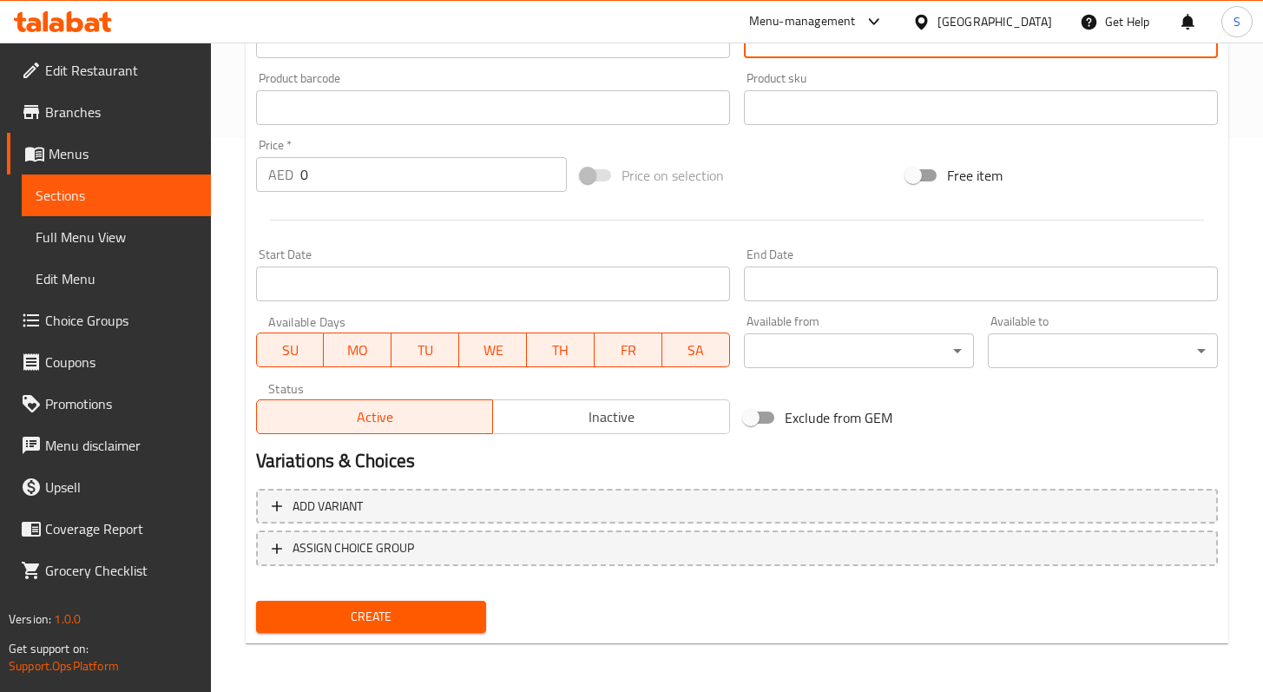
type textarea "قرص لحم واغيو مع جبن شيدر، مخلل، بصل، وصوصنا المميز"
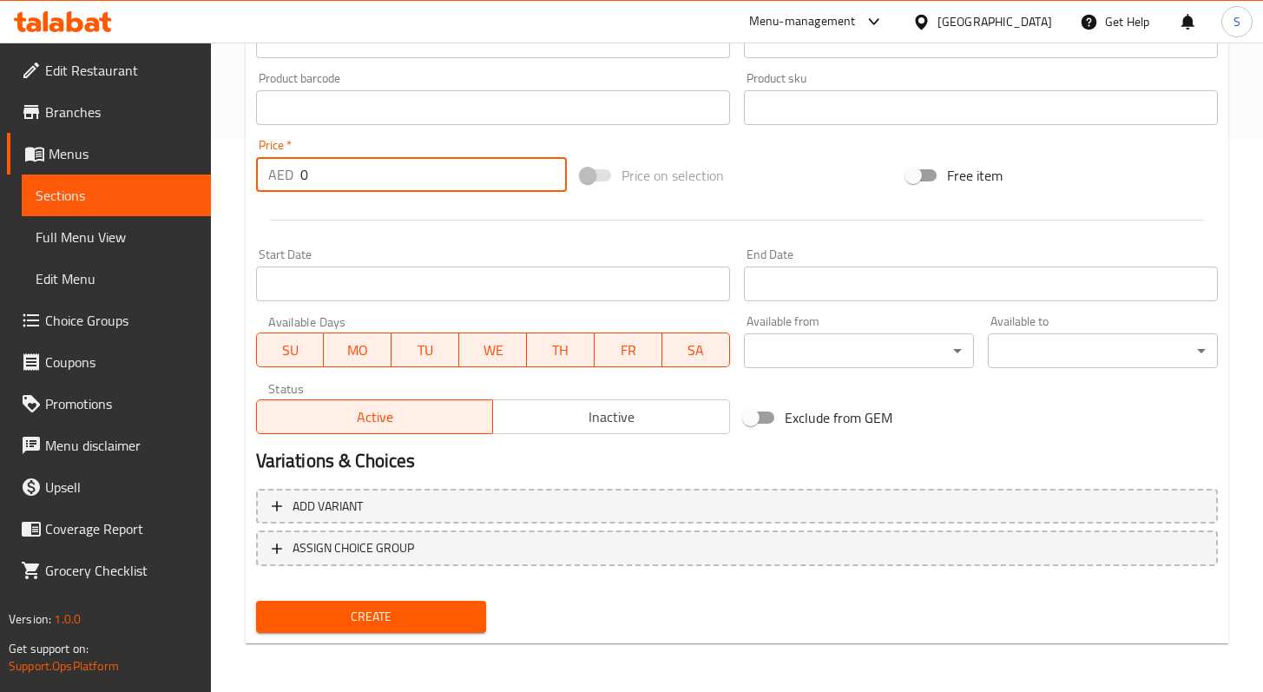
click at [354, 184] on input "0" at bounding box center [433, 174] width 267 height 35
click at [355, 183] on input "0" at bounding box center [433, 174] width 267 height 35
paste input "49"
type input "49"
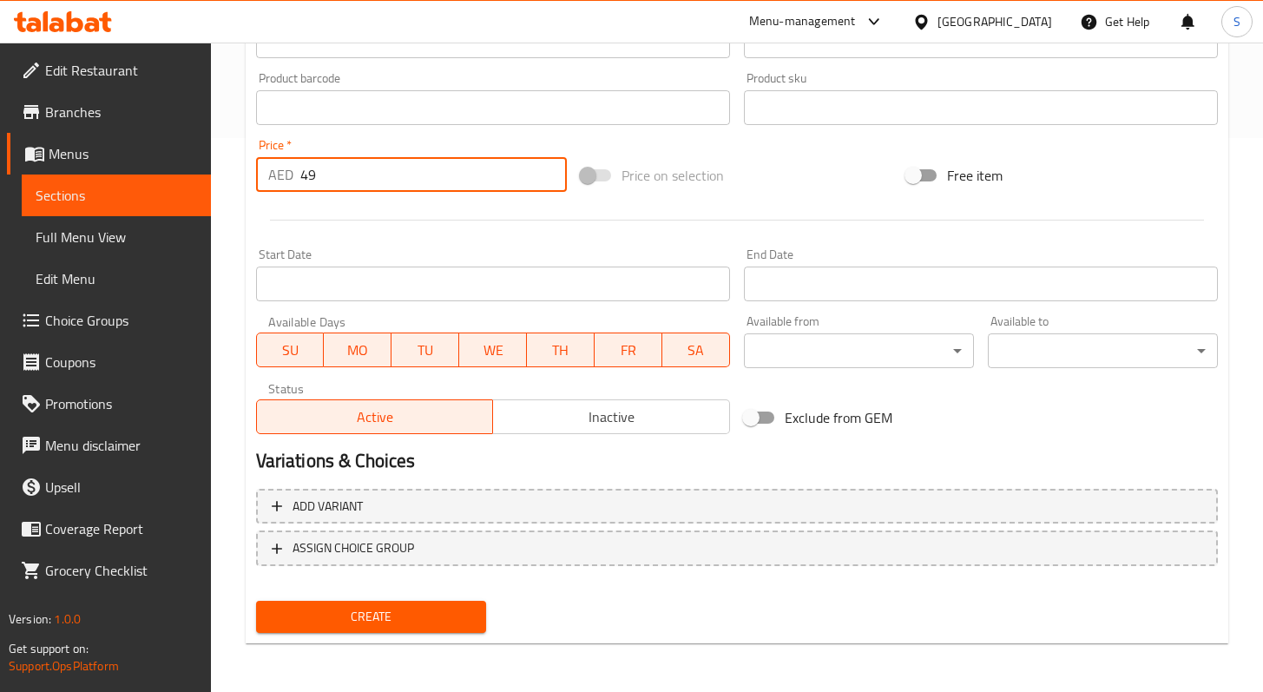
click at [657, 622] on div "Create" at bounding box center [737, 617] width 976 height 46
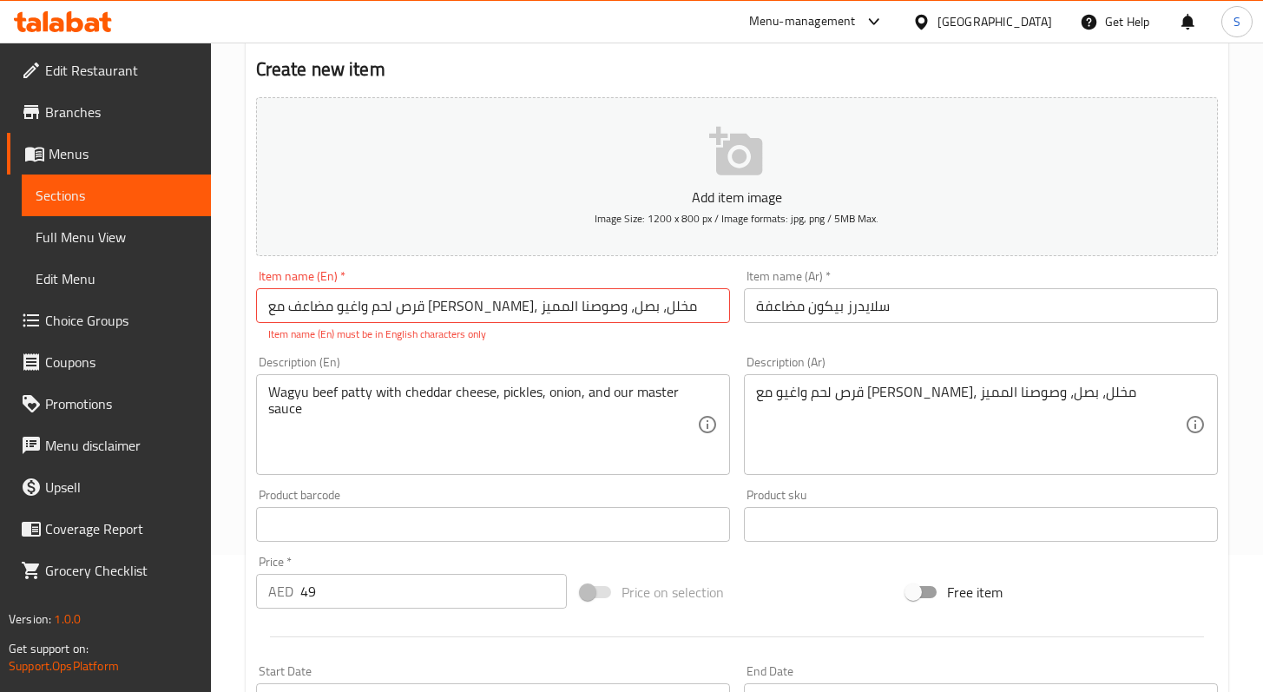
scroll to position [0, 0]
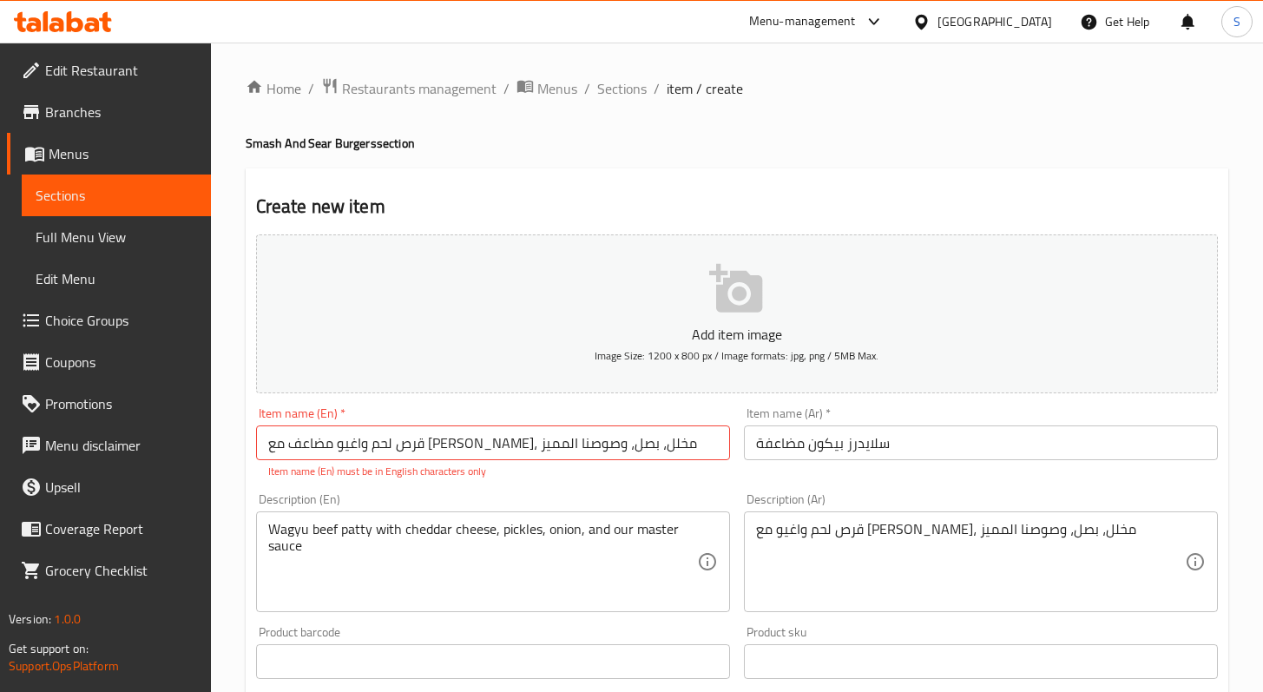
click at [646, 489] on div "Description (En) Wagyu beef patty with cheddar cheese, pickles, onion, and our …" at bounding box center [493, 552] width 488 height 133
drag, startPoint x: 664, startPoint y: 432, endPoint x: 208, endPoint y: 430, distance: 456.7
click at [208, 430] on div "Edit Restaurant Branches Menus Sections Full Menu View Edit Menu Choice Groups …" at bounding box center [631, 644] width 1263 height 1203
paste input "BACON DOUBLE SLIDERS"
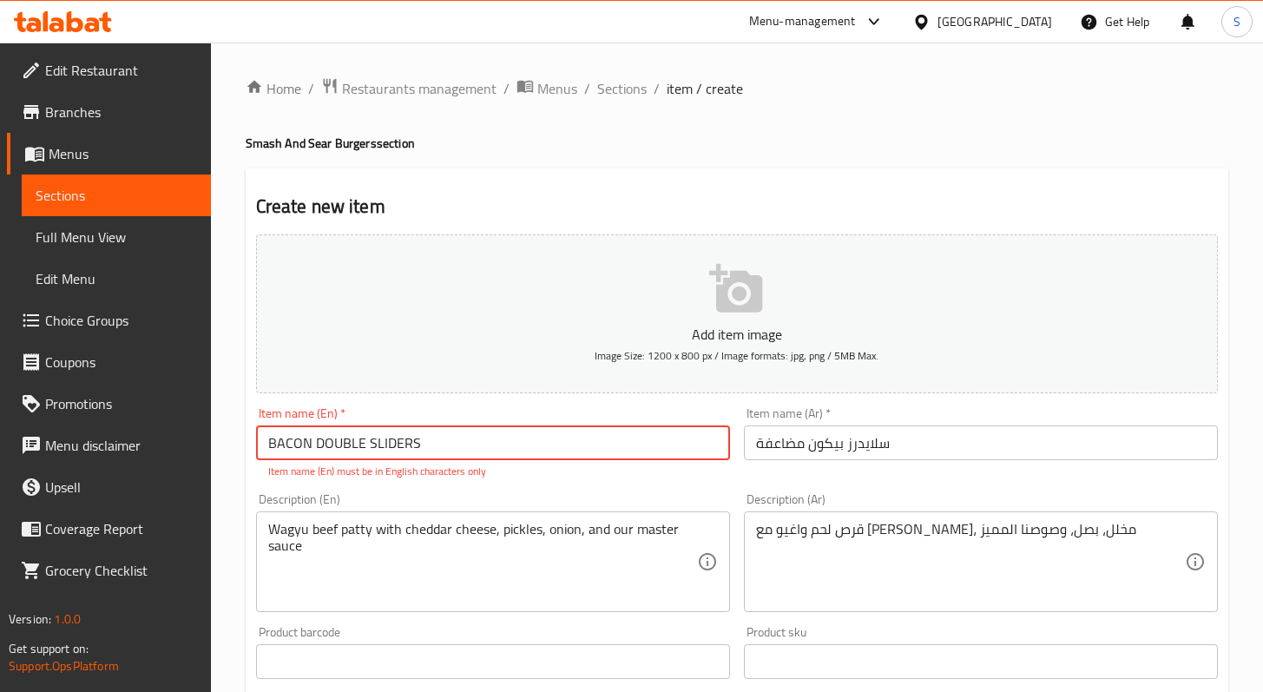
type input "BACON DOUBLE SLIDERS"
click at [596, 496] on div "Description (En) Wagyu beef patty with cheddar cheese, pickles, onion, and our …" at bounding box center [493, 552] width 474 height 119
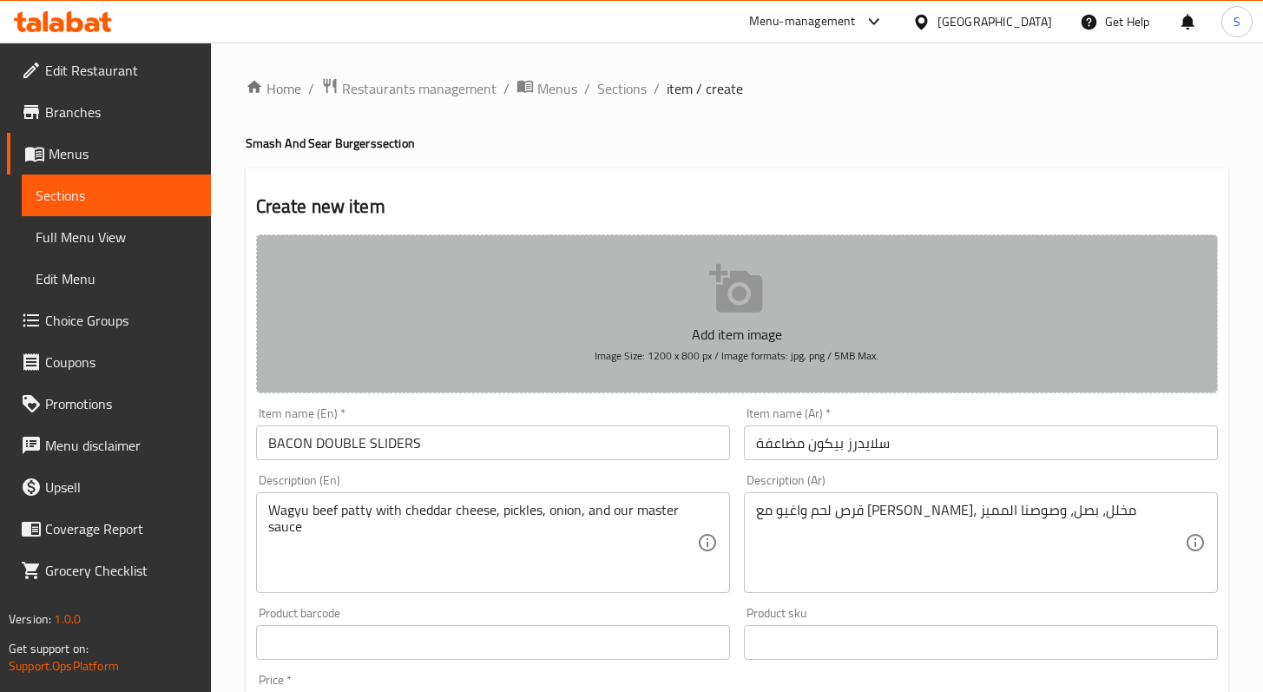
click at [739, 330] on p "Add item image" at bounding box center [737, 334] width 908 height 21
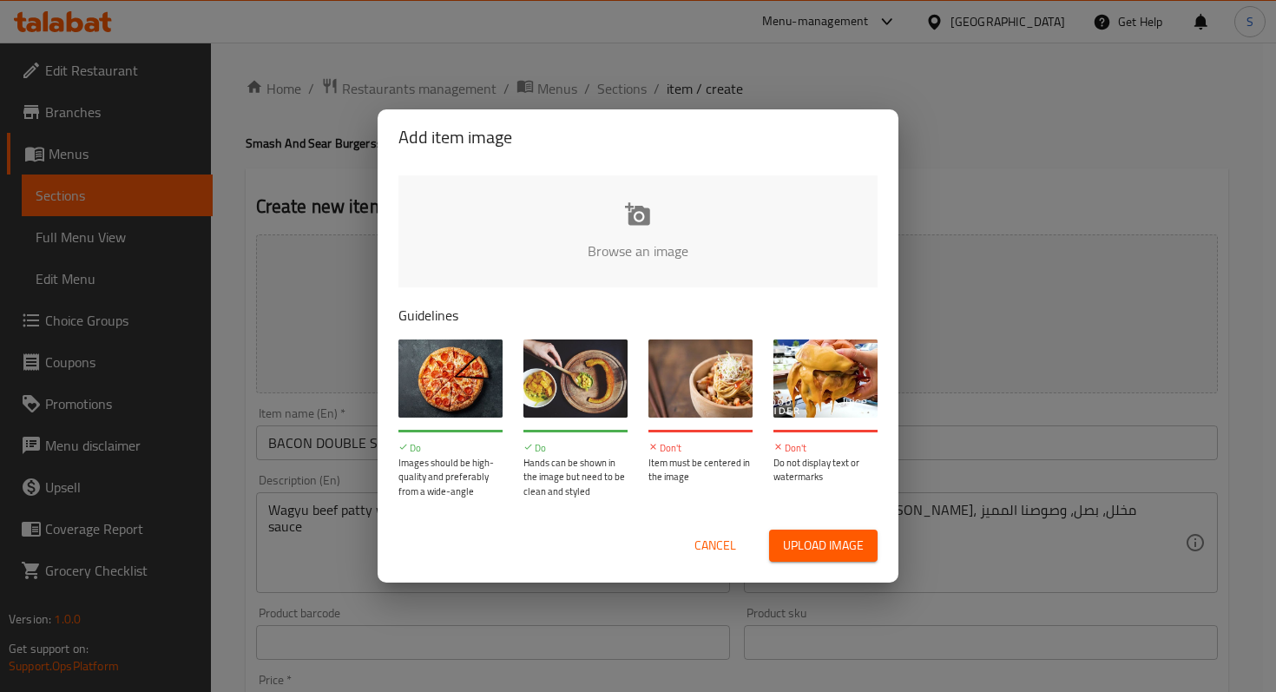
click at [808, 545] on span "Upload image" at bounding box center [823, 546] width 81 height 22
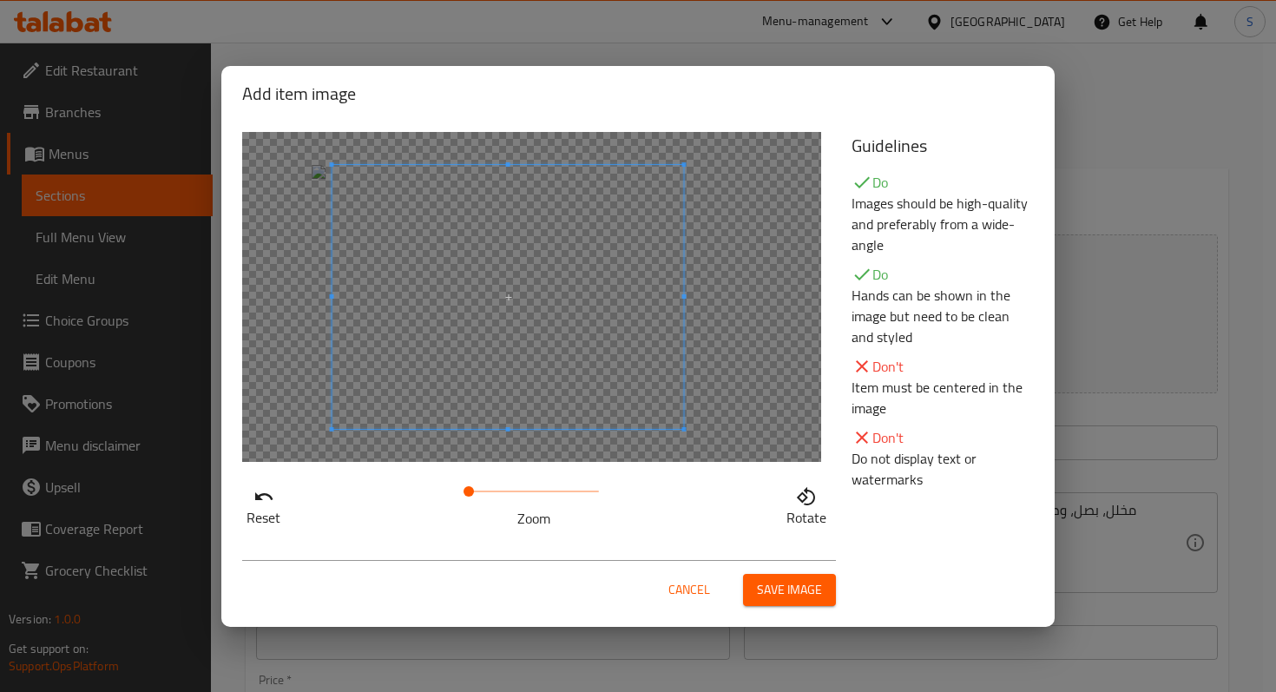
click at [527, 301] on span at bounding box center [509, 297] width 352 height 264
click at [781, 594] on span "Save image" at bounding box center [789, 590] width 65 height 22
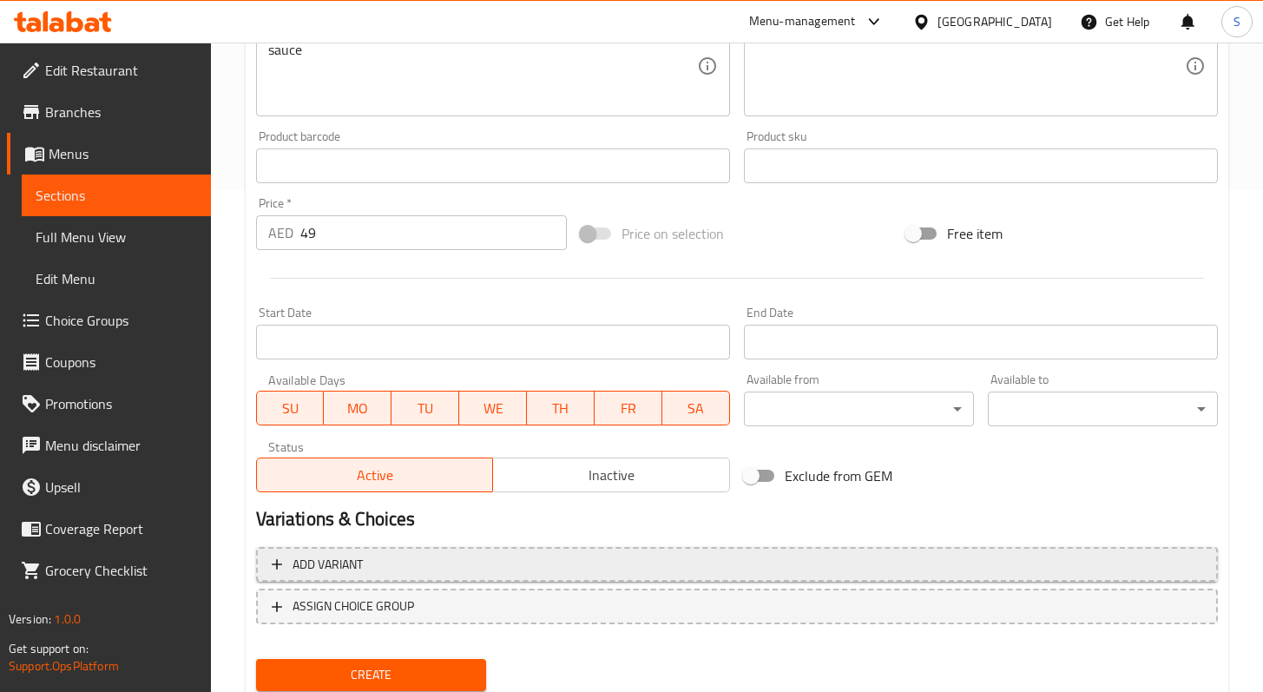
scroll to position [560, 0]
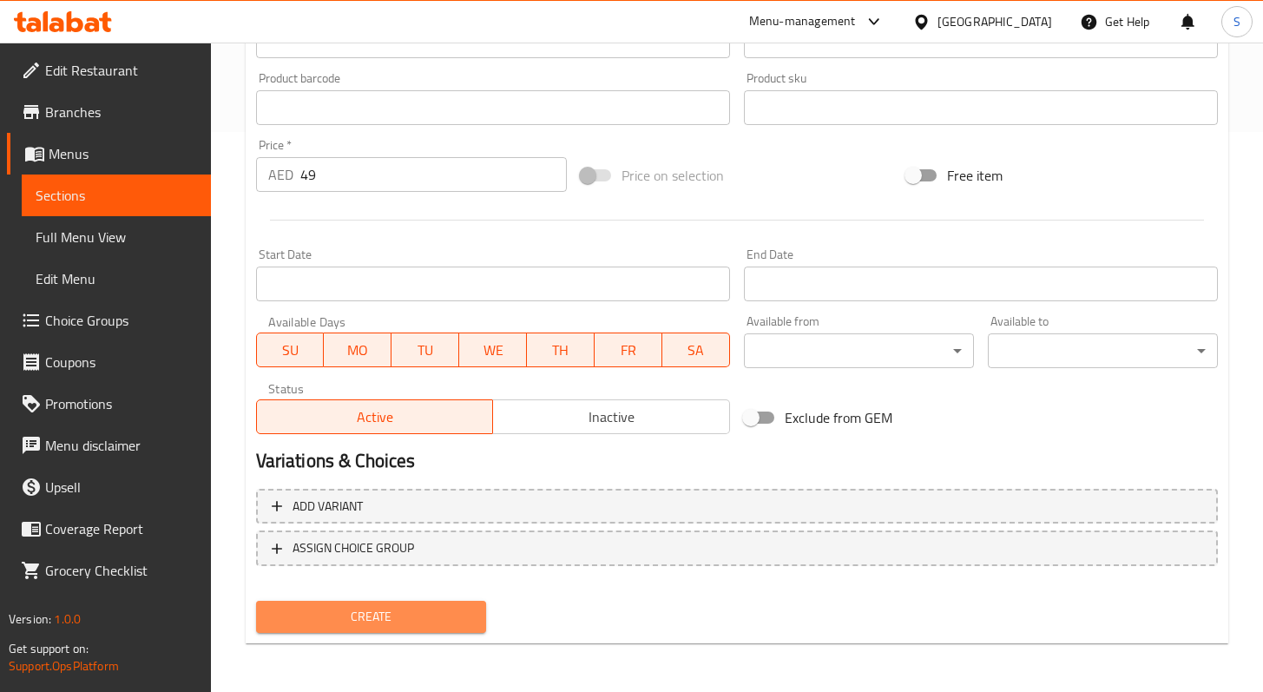
click at [377, 618] on span "Create" at bounding box center [371, 617] width 202 height 22
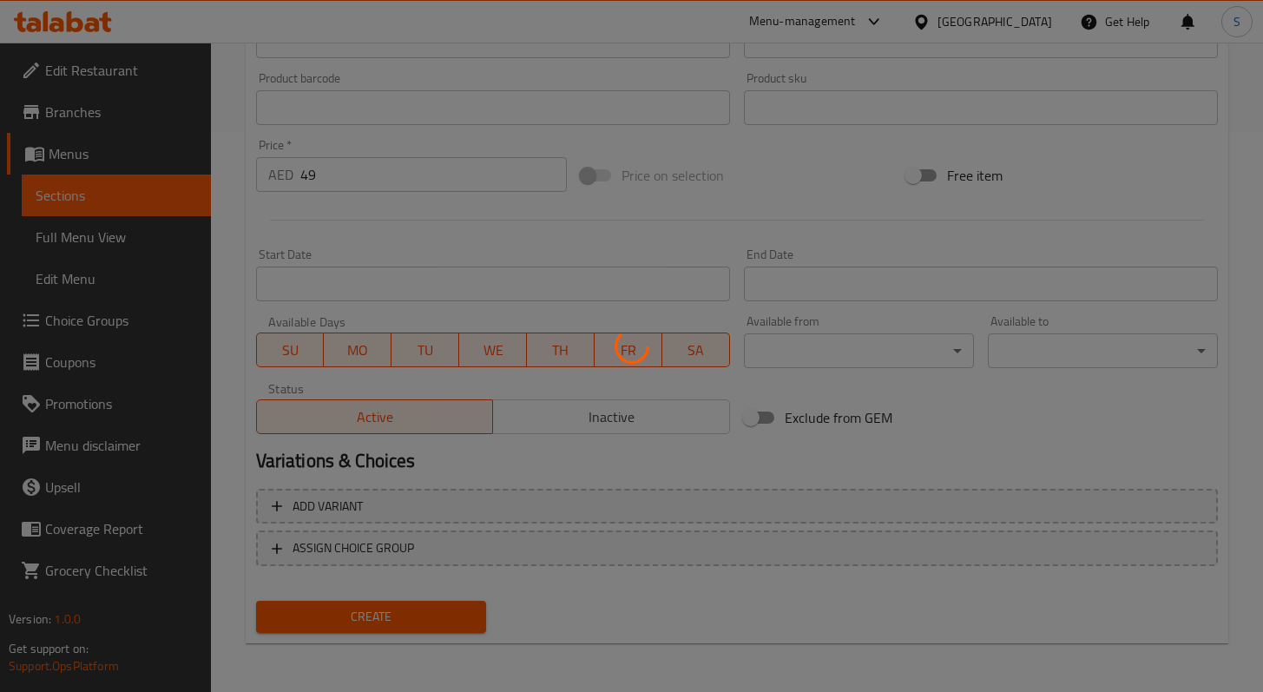
type input "0"
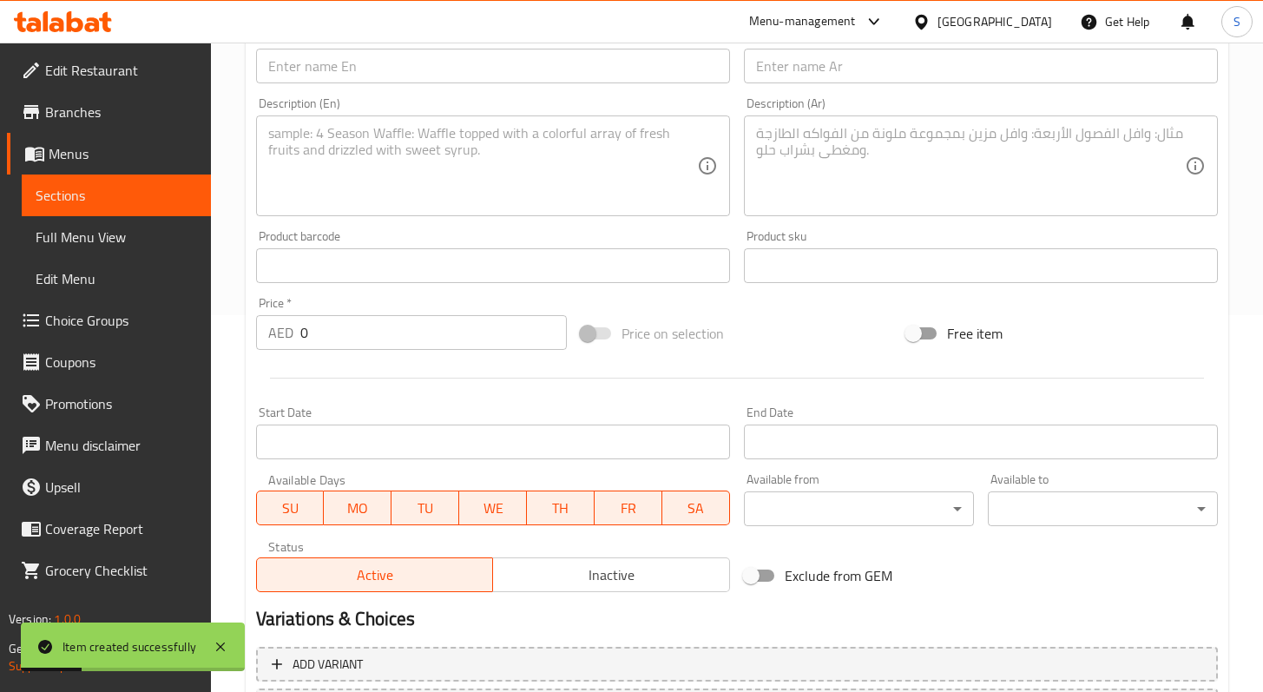
scroll to position [535, 0]
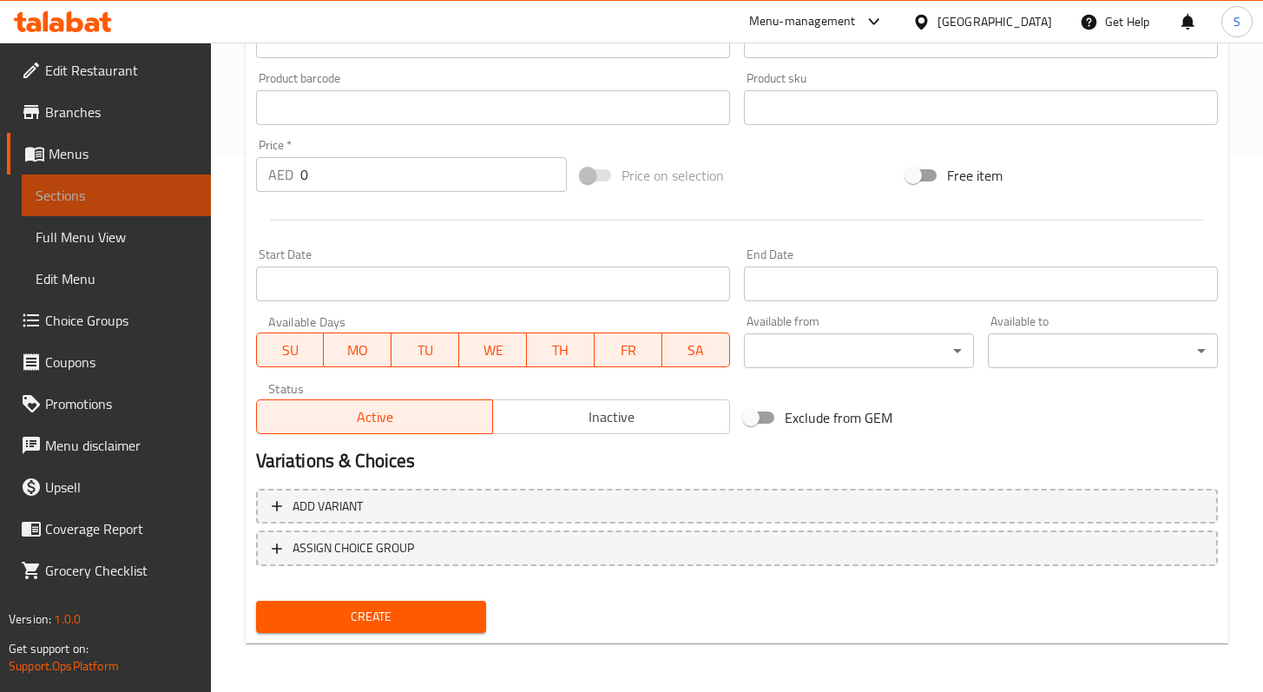
click at [112, 186] on span "Sections" at bounding box center [117, 195] width 162 height 21
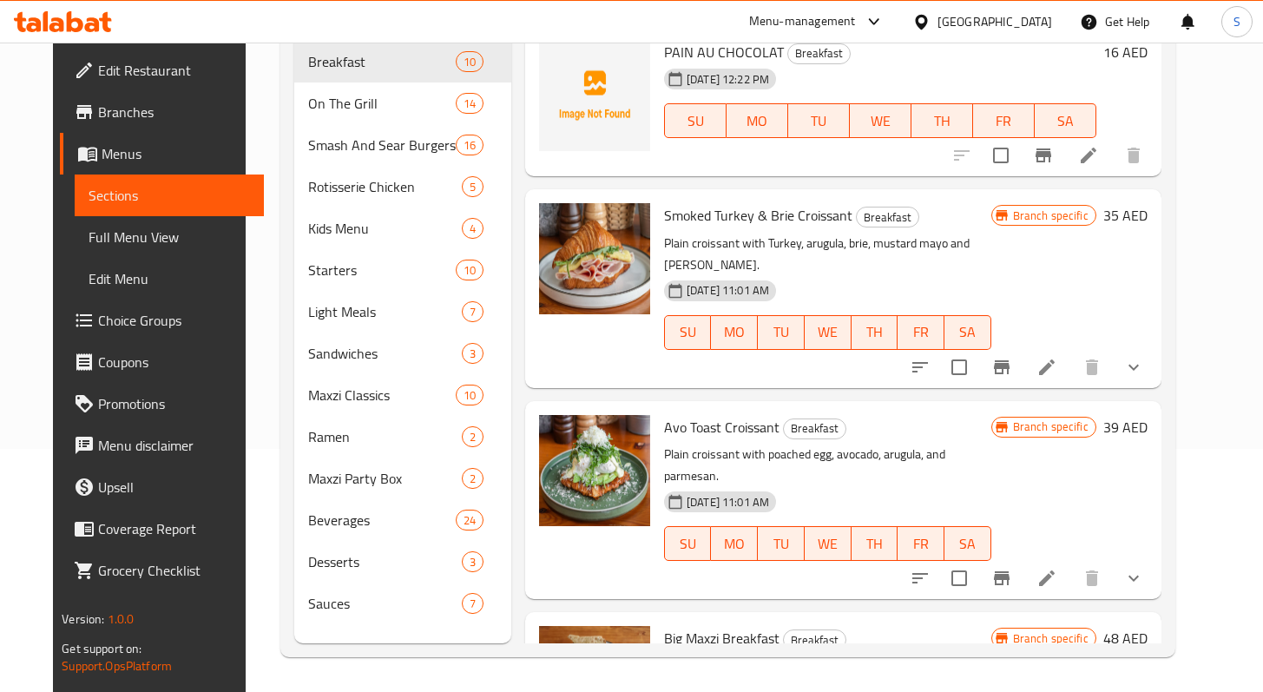
scroll to position [374, 0]
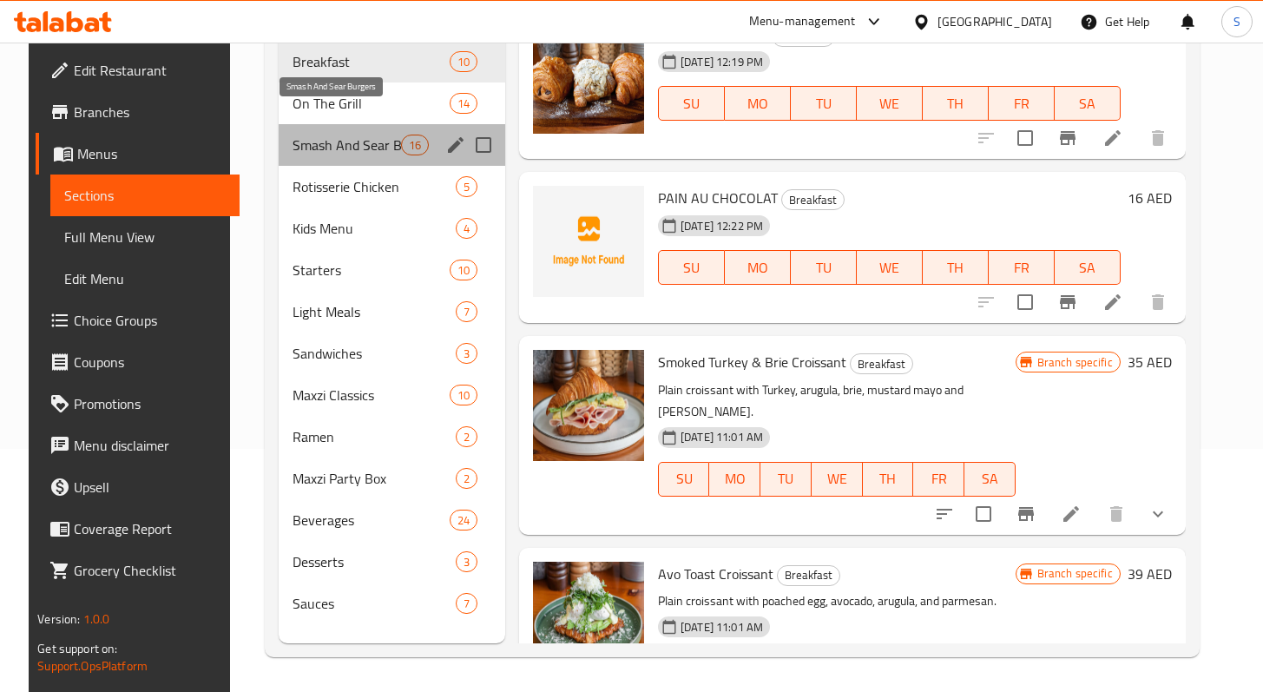
click at [310, 135] on span "Smash And Sear Burgers" at bounding box center [347, 145] width 109 height 21
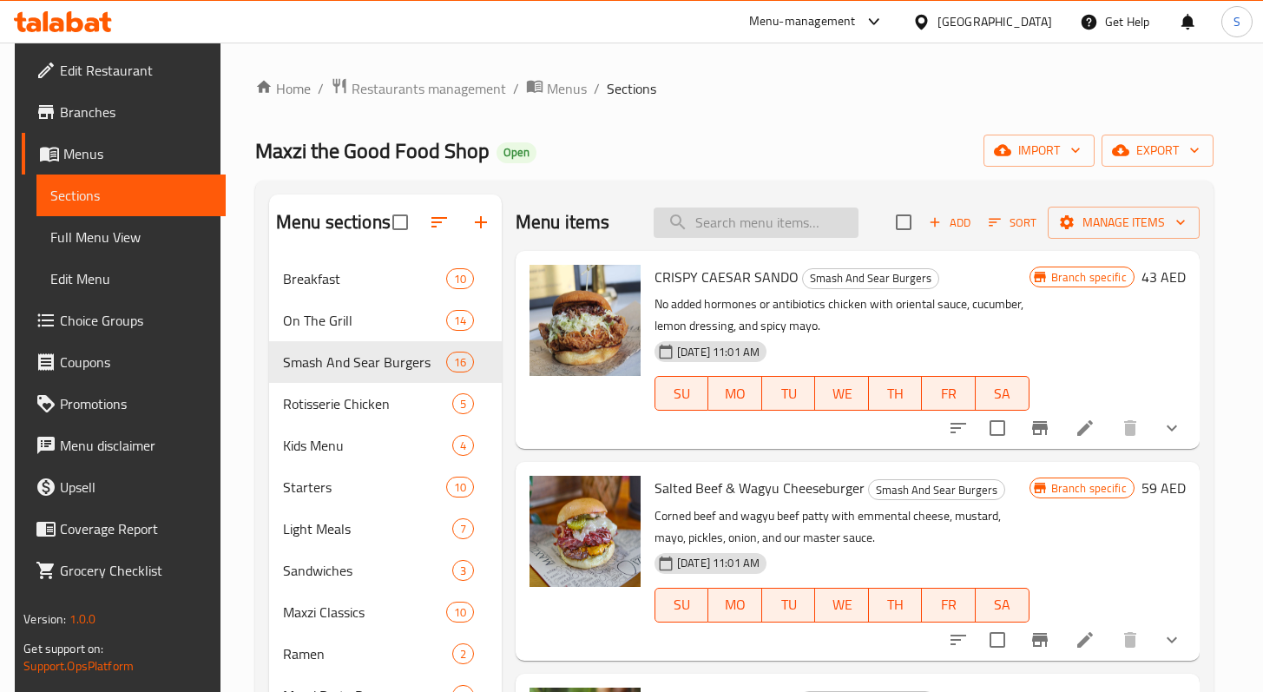
click at [756, 224] on input "search" at bounding box center [756, 223] width 205 height 30
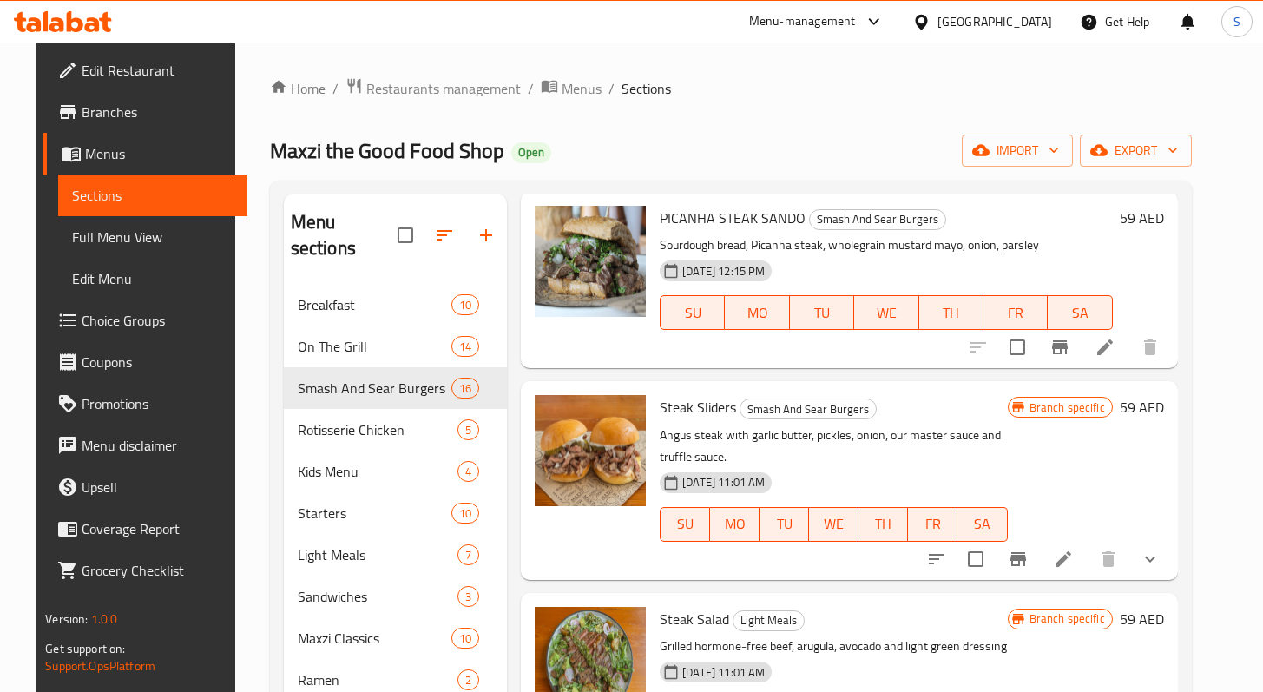
scroll to position [510, 0]
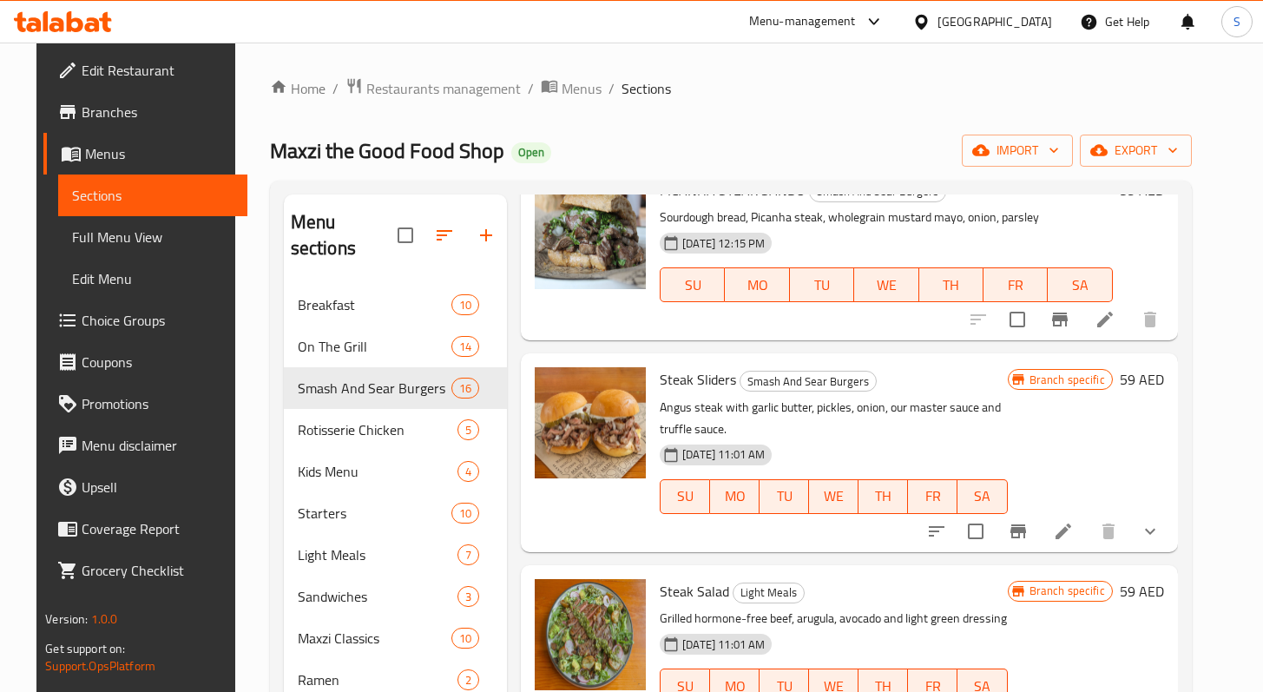
type input "steak"
click at [678, 368] on span "Steak Sliders" at bounding box center [698, 379] width 76 height 26
click at [1074, 521] on icon at bounding box center [1063, 531] width 21 height 21
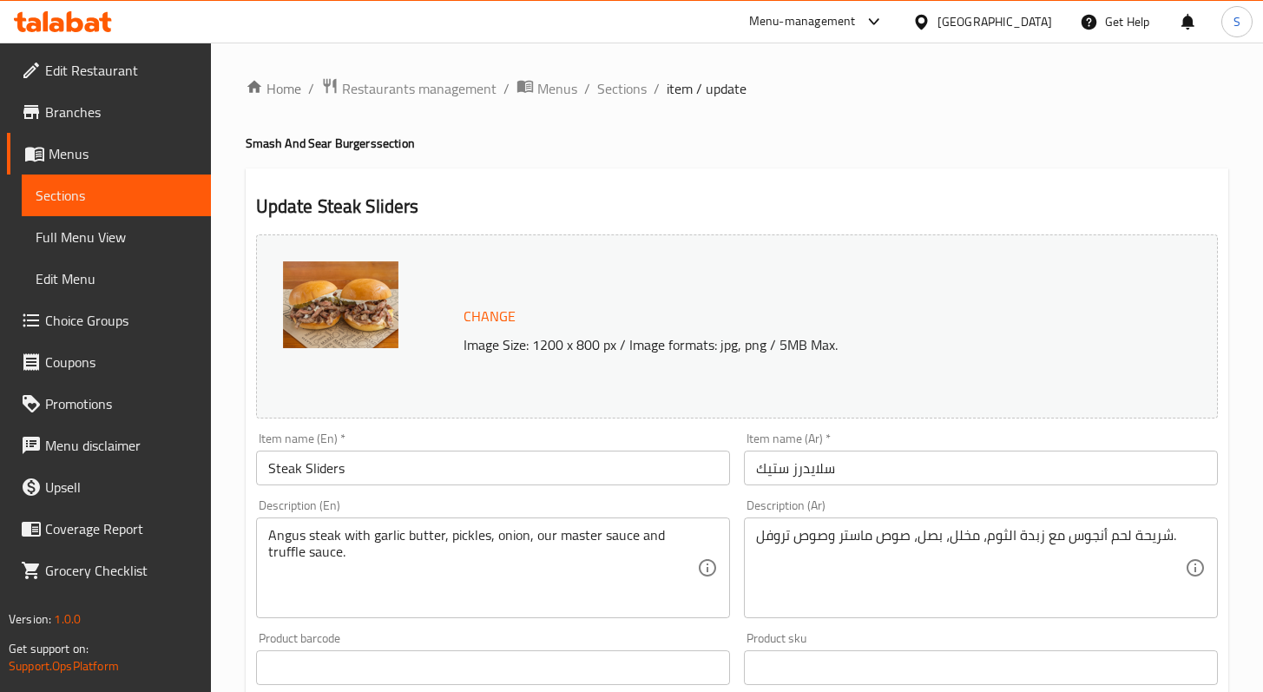
click at [375, 303] on img at bounding box center [340, 304] width 115 height 87
click at [473, 320] on span "Change" at bounding box center [490, 316] width 52 height 25
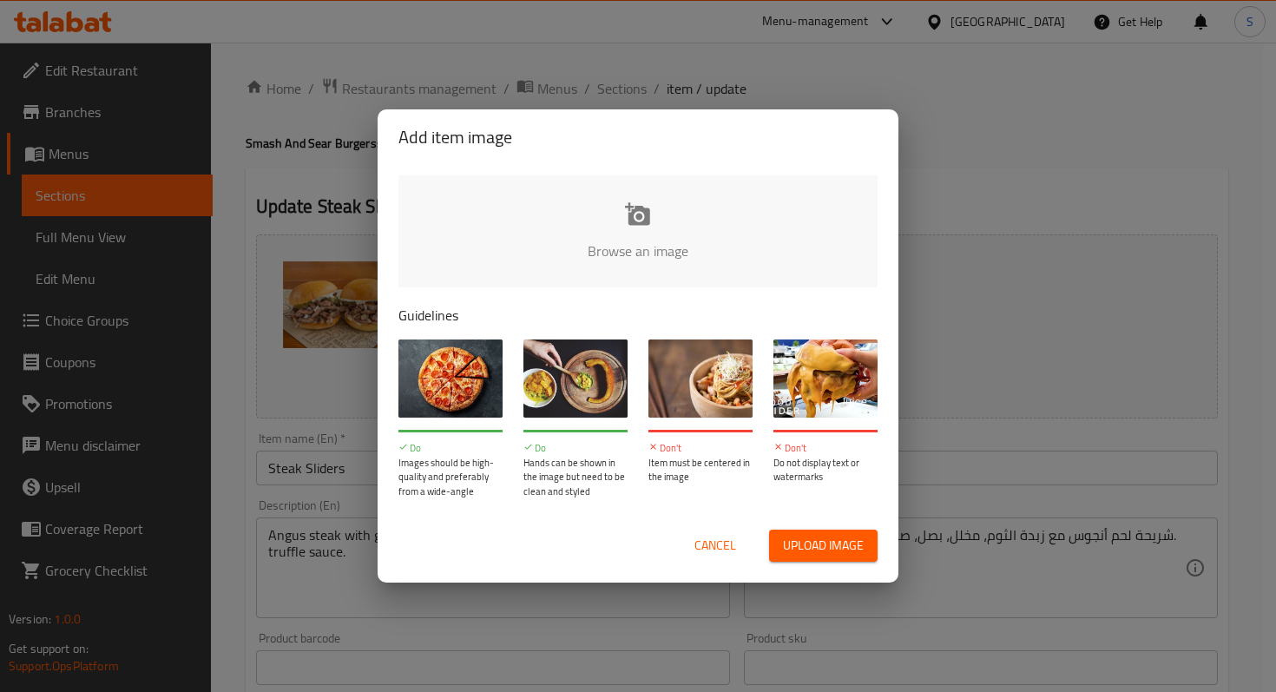
click at [634, 247] on input "file" at bounding box center [1225, 256] width 1653 height 162
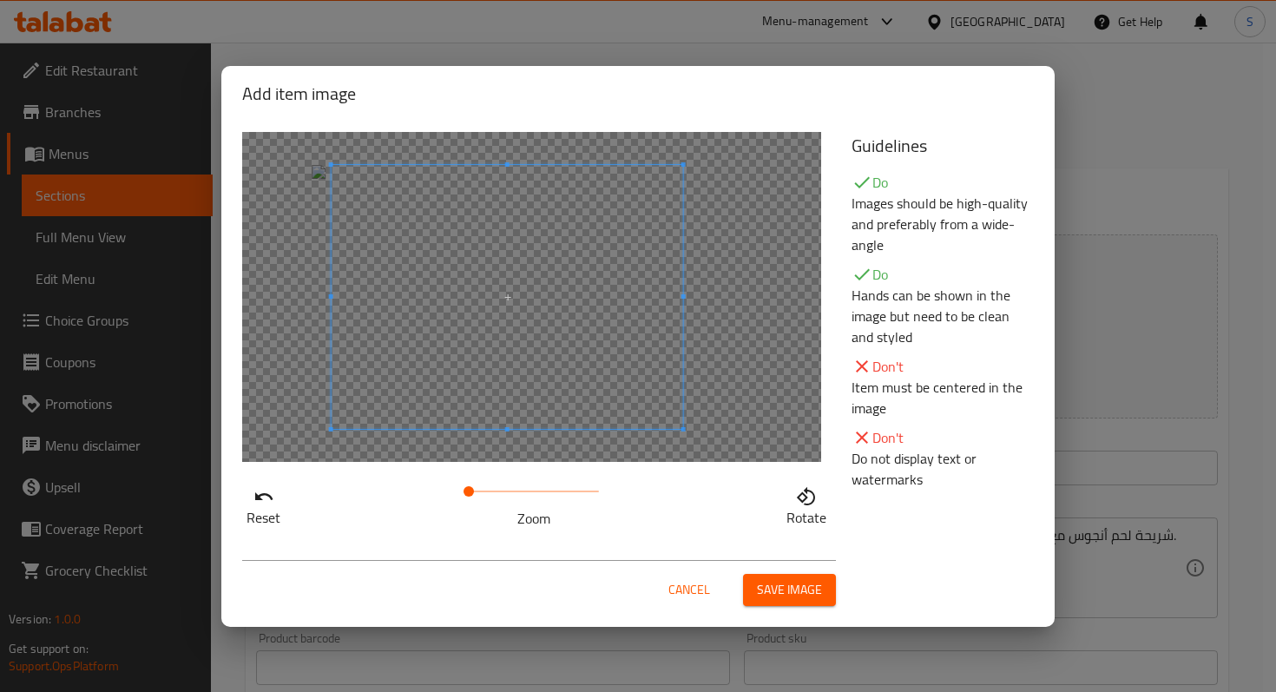
click at [602, 371] on span at bounding box center [508, 297] width 352 height 264
click at [775, 588] on span "Save image" at bounding box center [789, 590] width 65 height 22
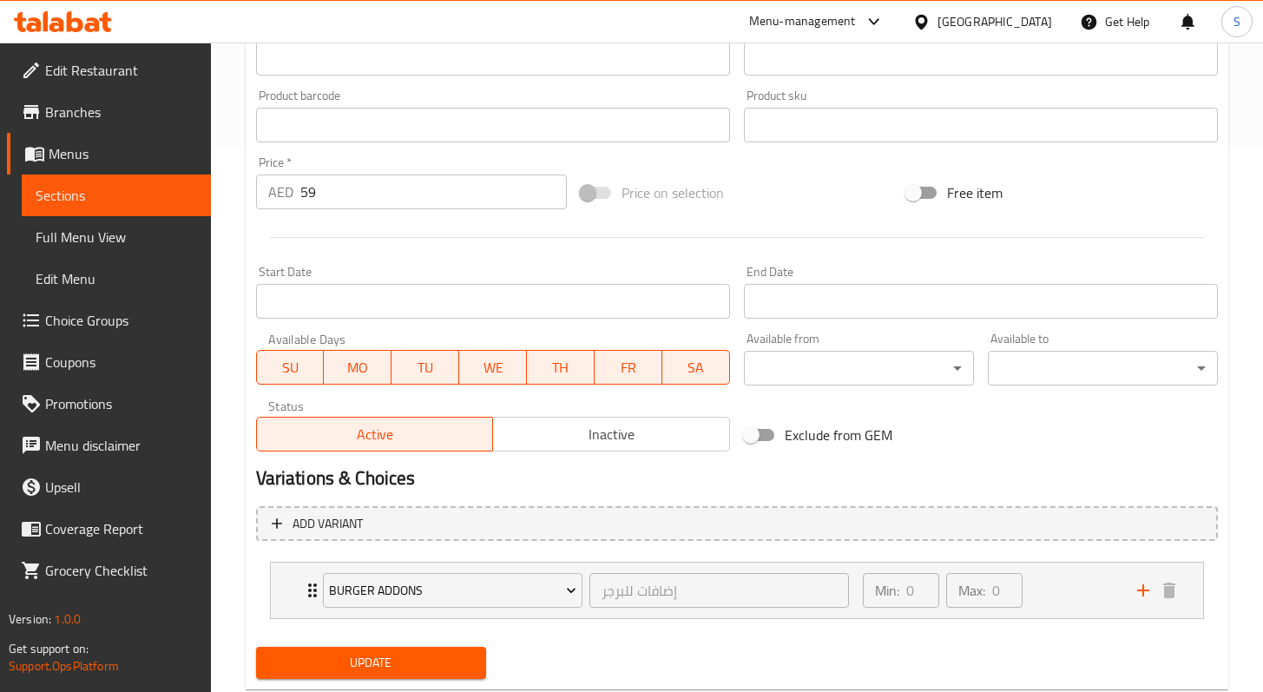
scroll to position [589, 0]
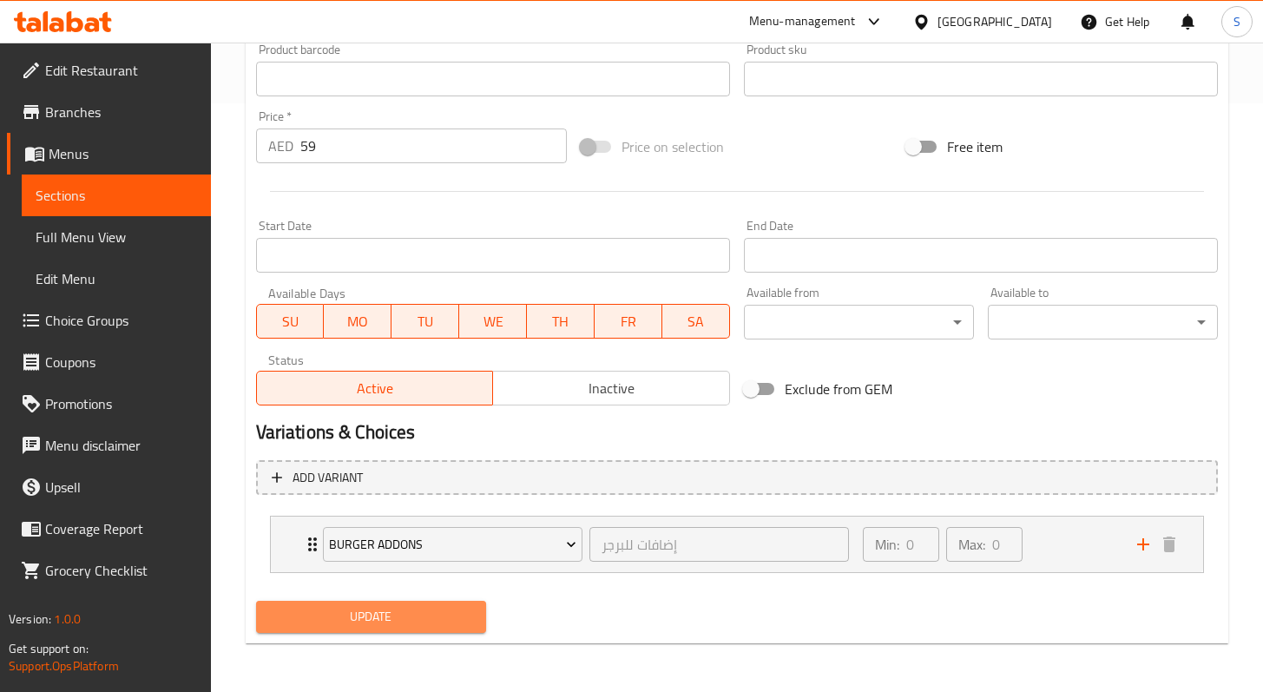
drag, startPoint x: 407, startPoint y: 626, endPoint x: 416, endPoint y: 577, distance: 49.4
click at [408, 626] on span "Update" at bounding box center [371, 617] width 202 height 22
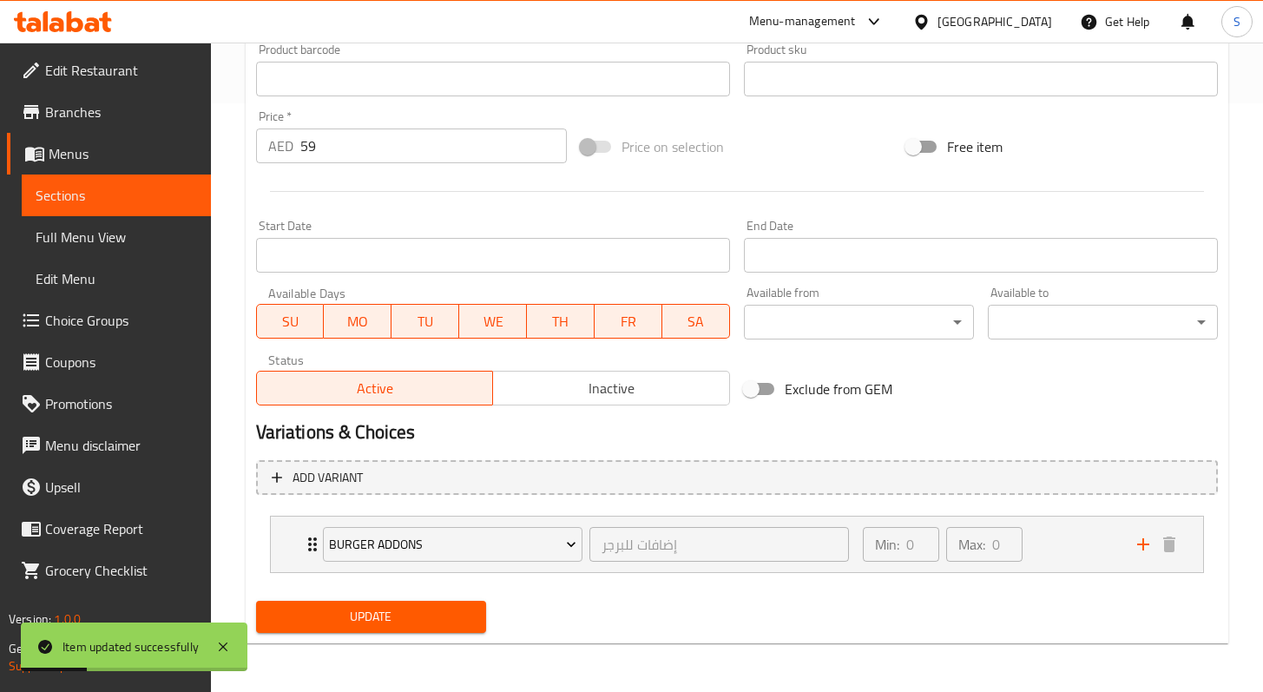
click at [77, 188] on span "Sections" at bounding box center [117, 195] width 162 height 21
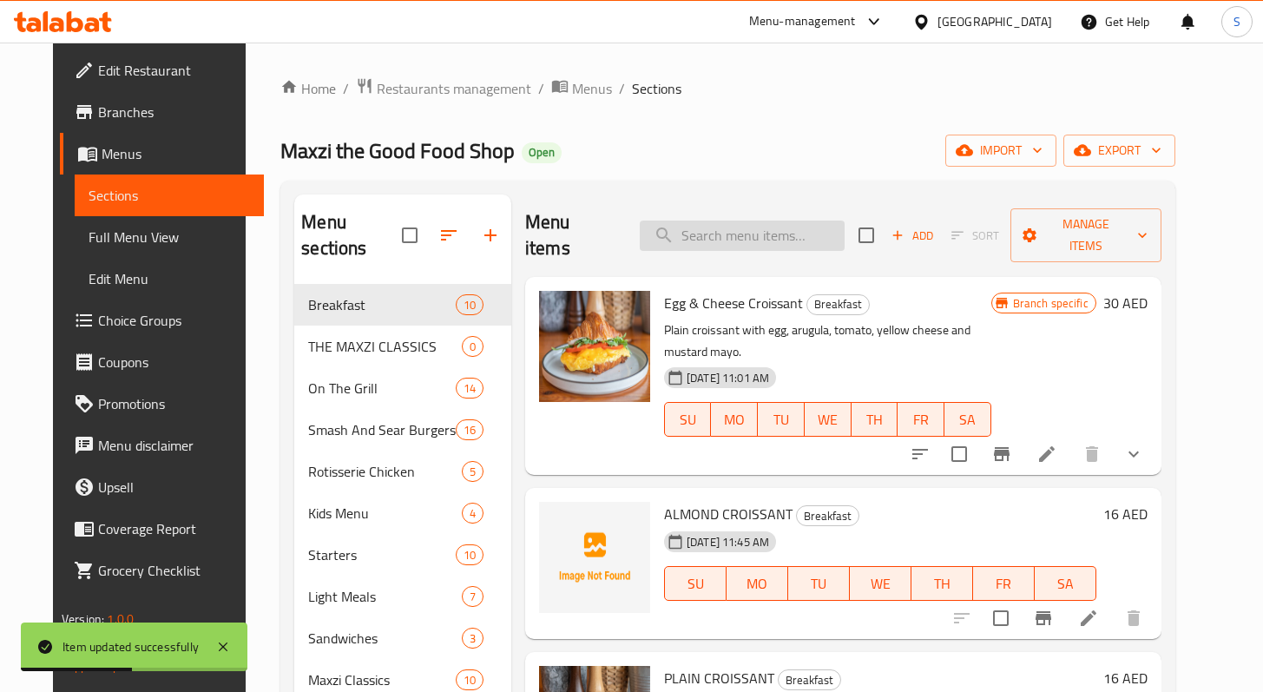
click at [758, 223] on input "search" at bounding box center [742, 236] width 205 height 30
paste input "CHEESE BURGER"
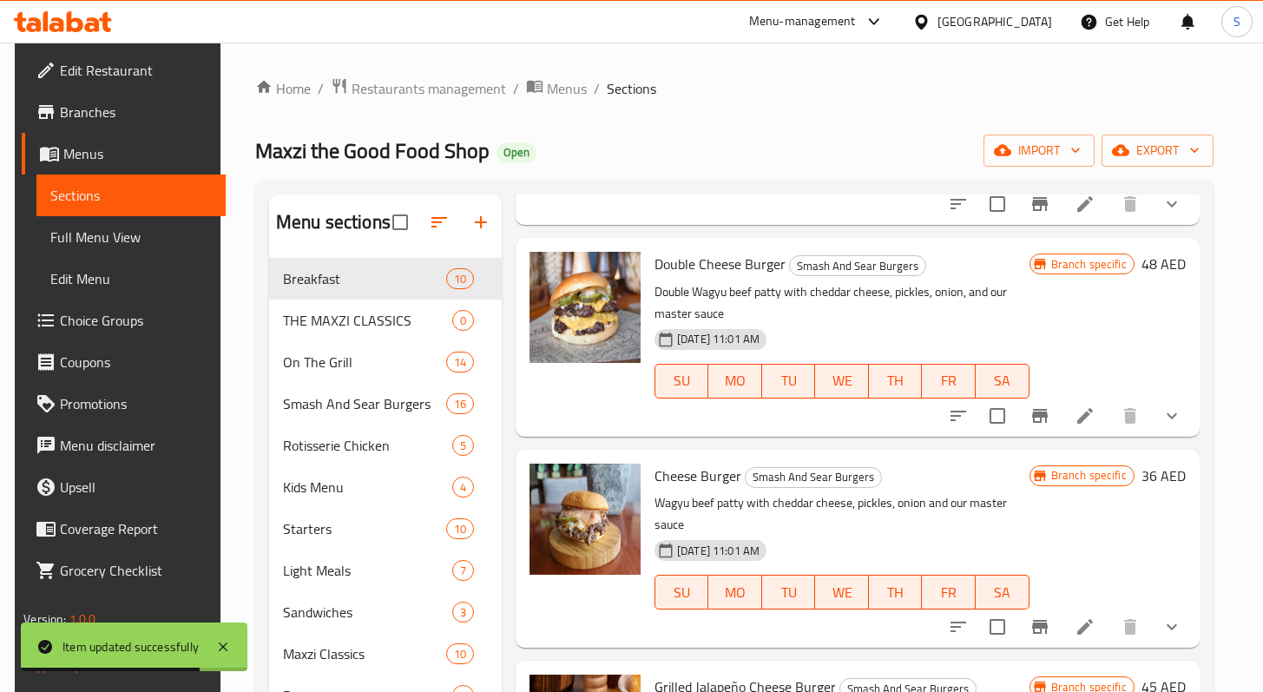
scroll to position [328, 0]
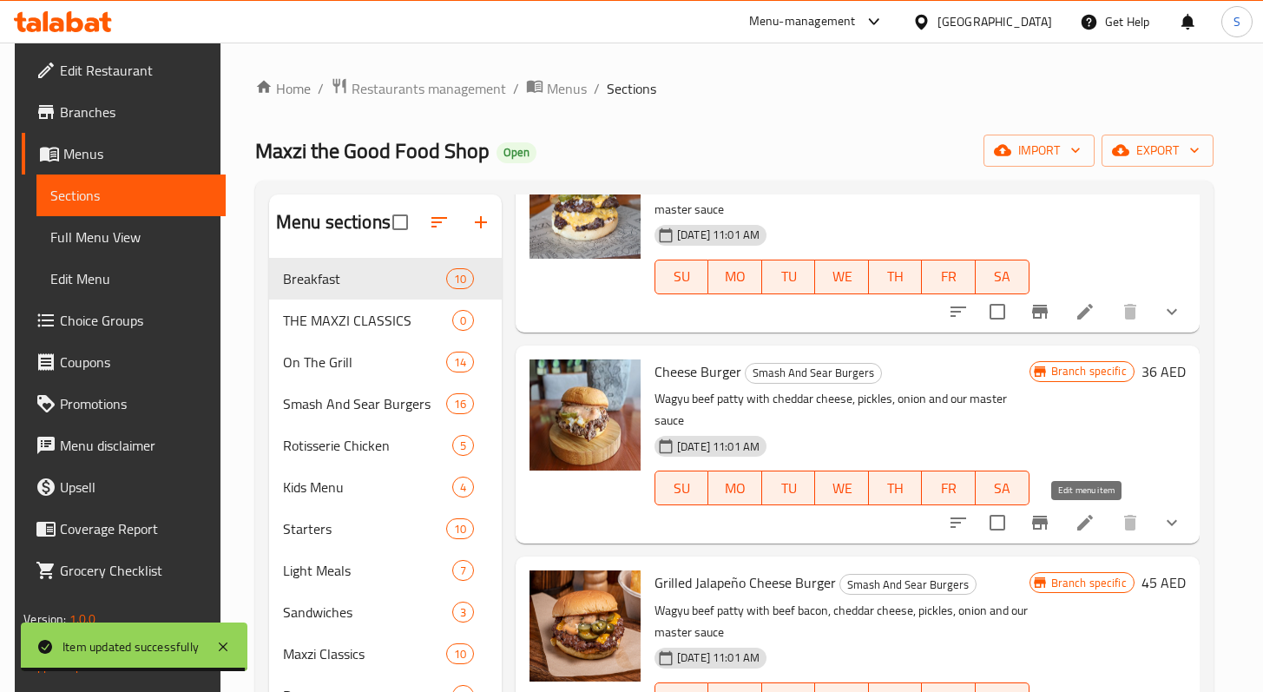
type input "CHEESE BURGER"
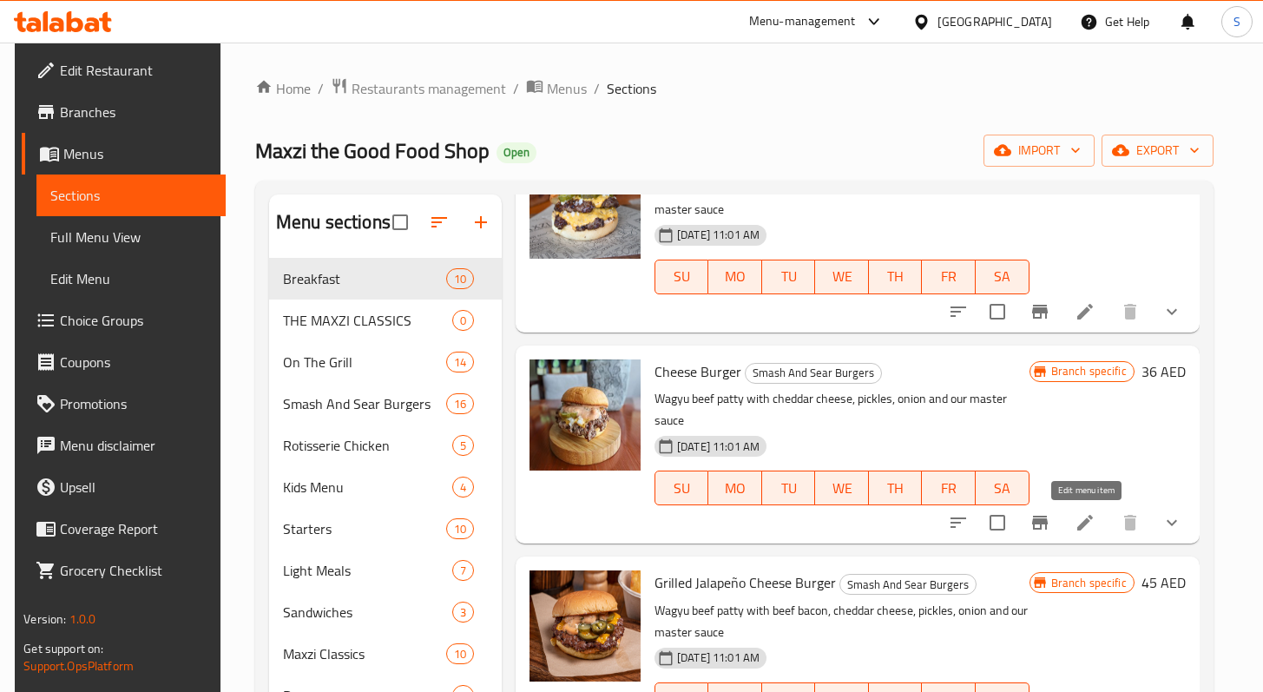
click at [1090, 513] on icon at bounding box center [1085, 522] width 21 height 21
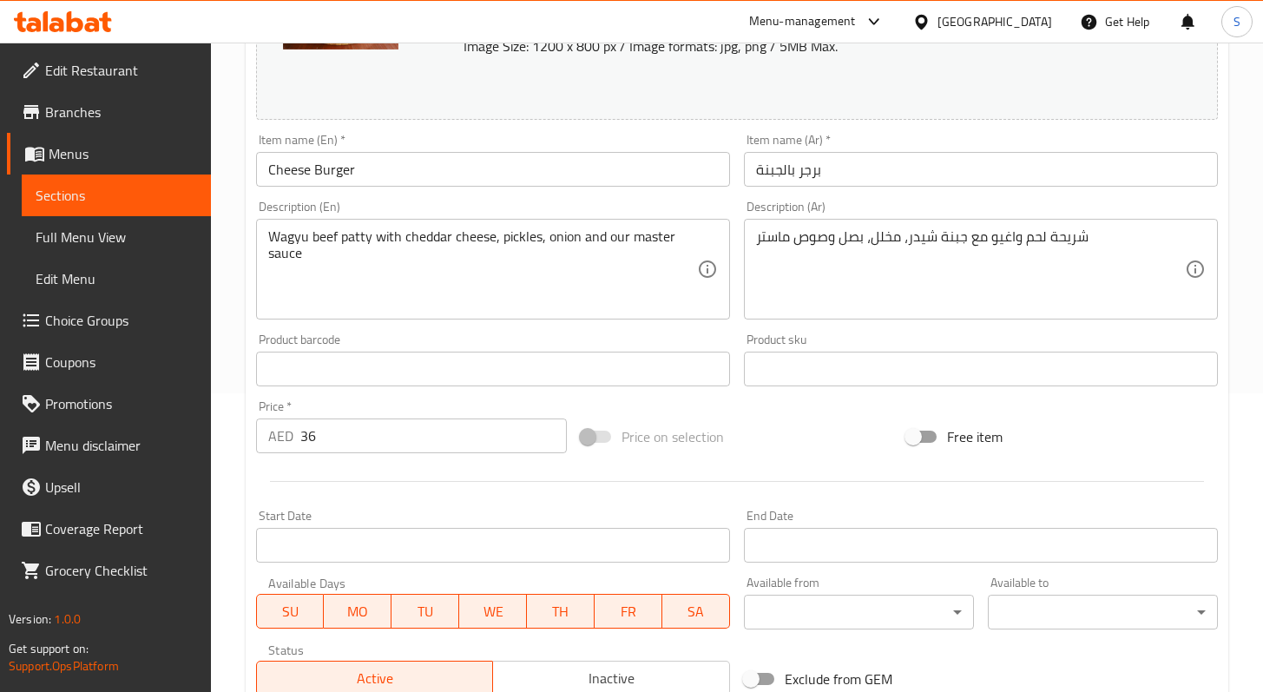
scroll to position [287, 0]
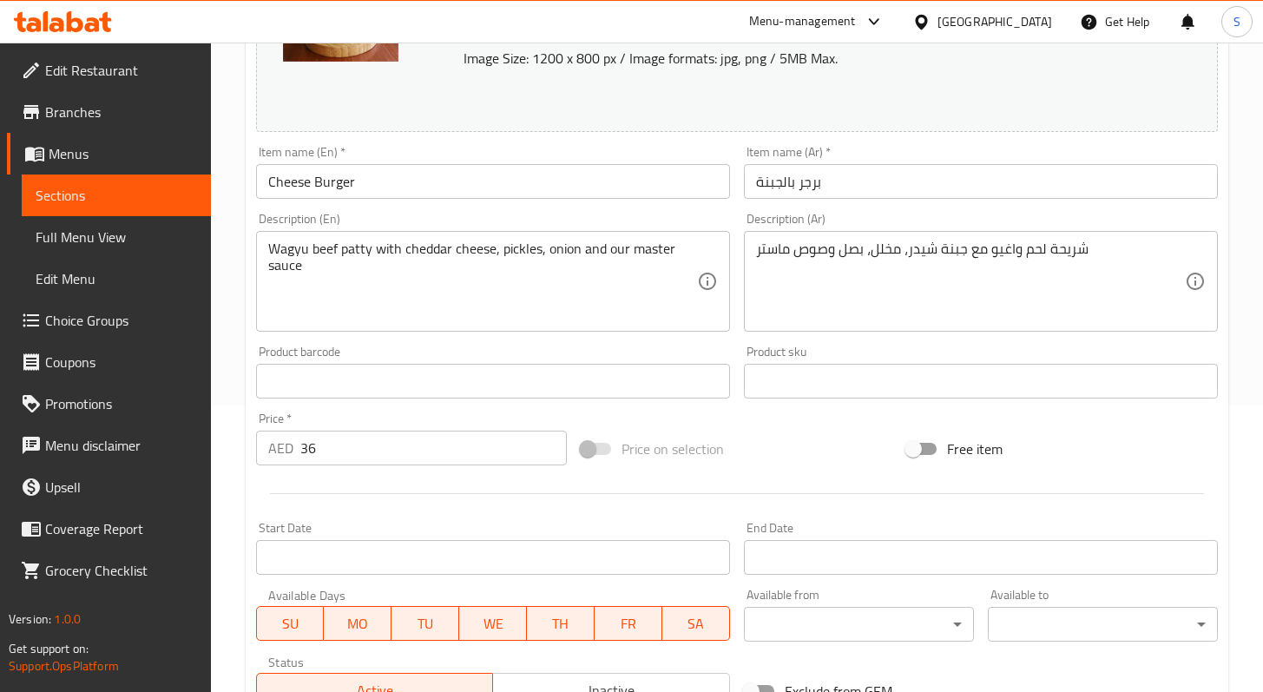
click at [386, 451] on input "36" at bounding box center [433, 448] width 267 height 35
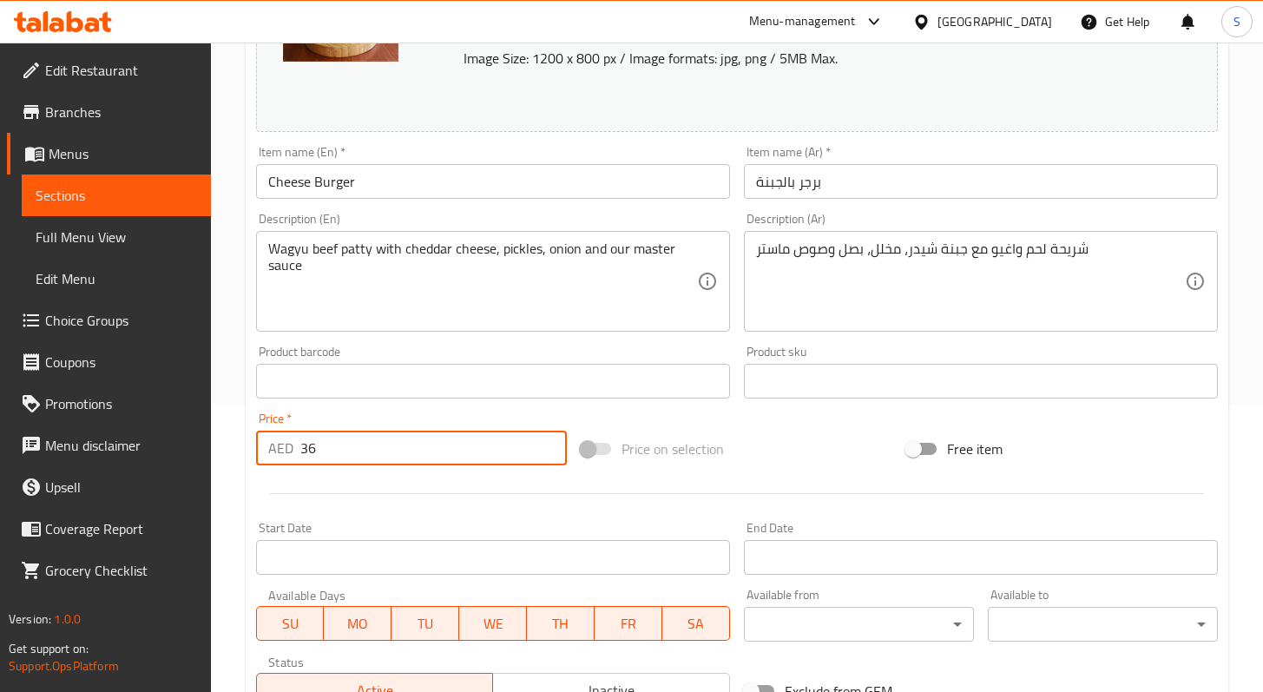
click at [390, 449] on input "36" at bounding box center [433, 448] width 267 height 35
click at [391, 449] on input "36" at bounding box center [433, 448] width 267 height 35
click at [308, 447] on input "36" at bounding box center [433, 448] width 267 height 35
paste input "8"
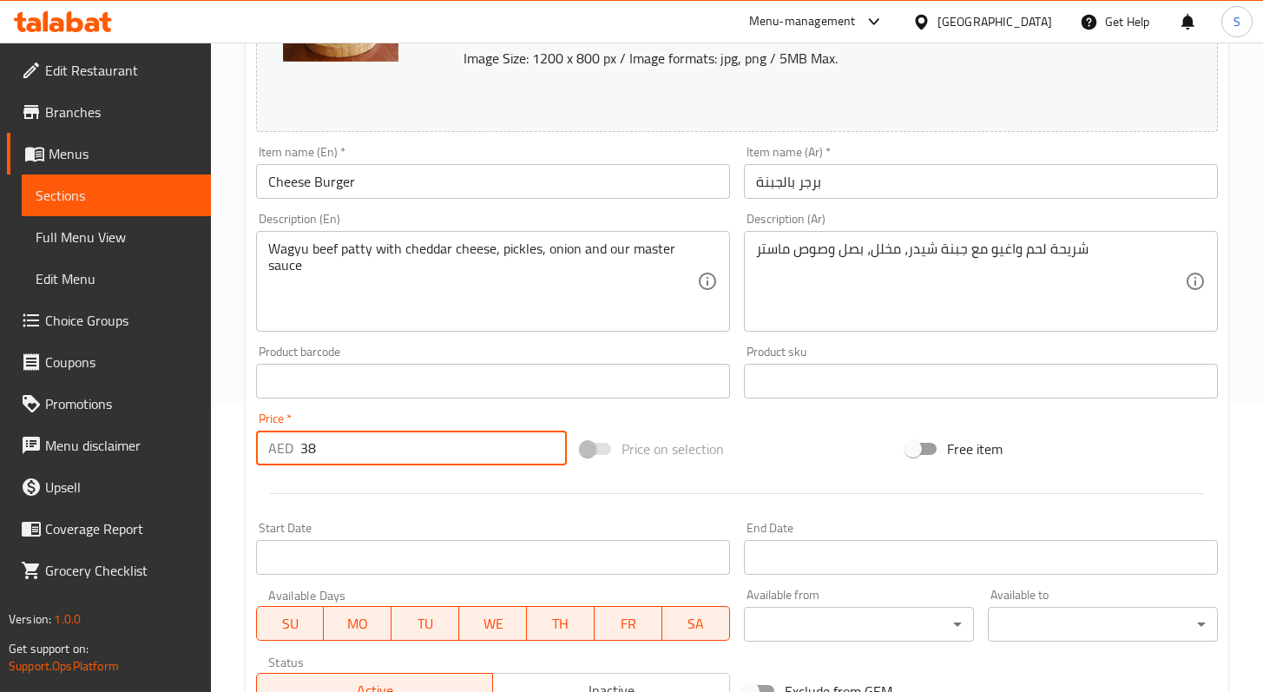
type input "38"
click at [827, 442] on div "Price on selection" at bounding box center [737, 448] width 326 height 47
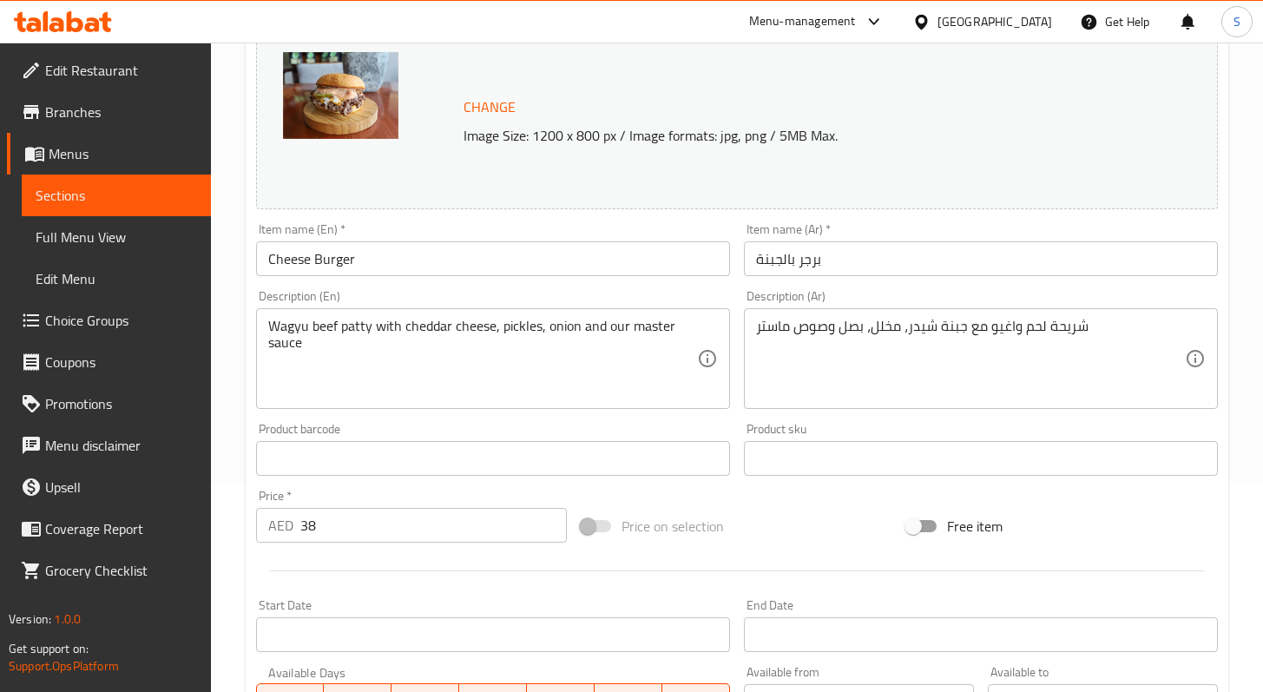
scroll to position [0, 0]
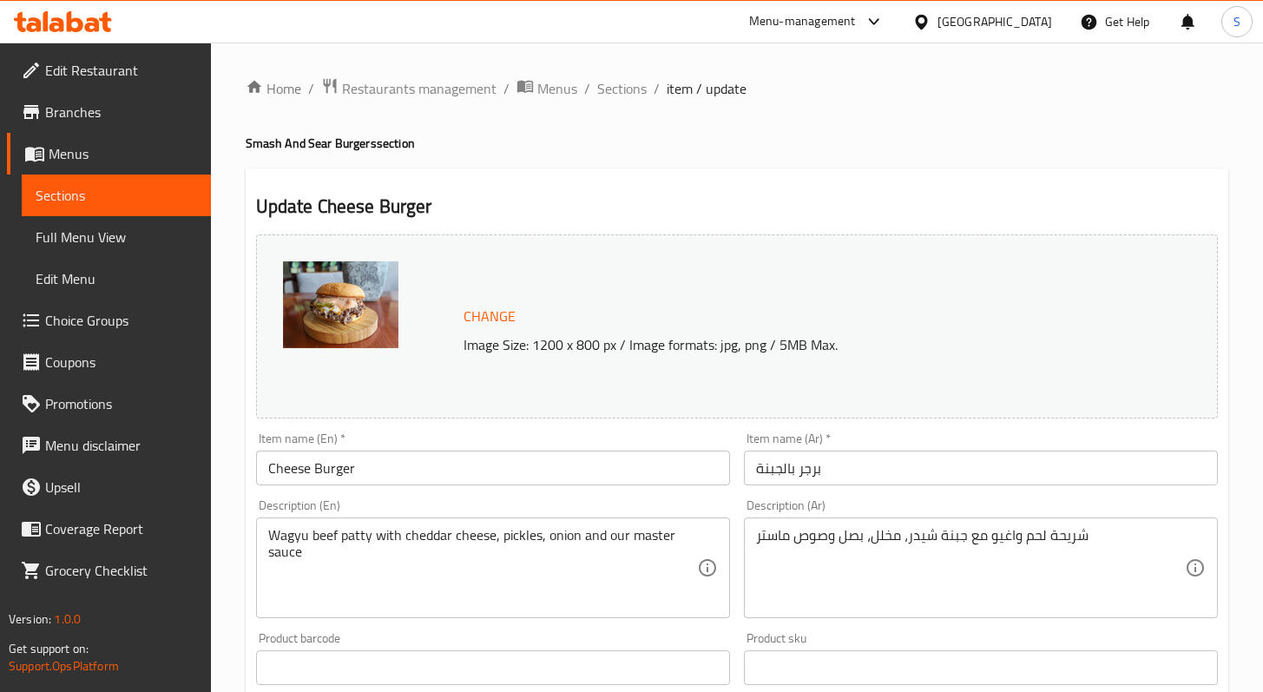
click at [485, 324] on span "Change" at bounding box center [490, 316] width 52 height 25
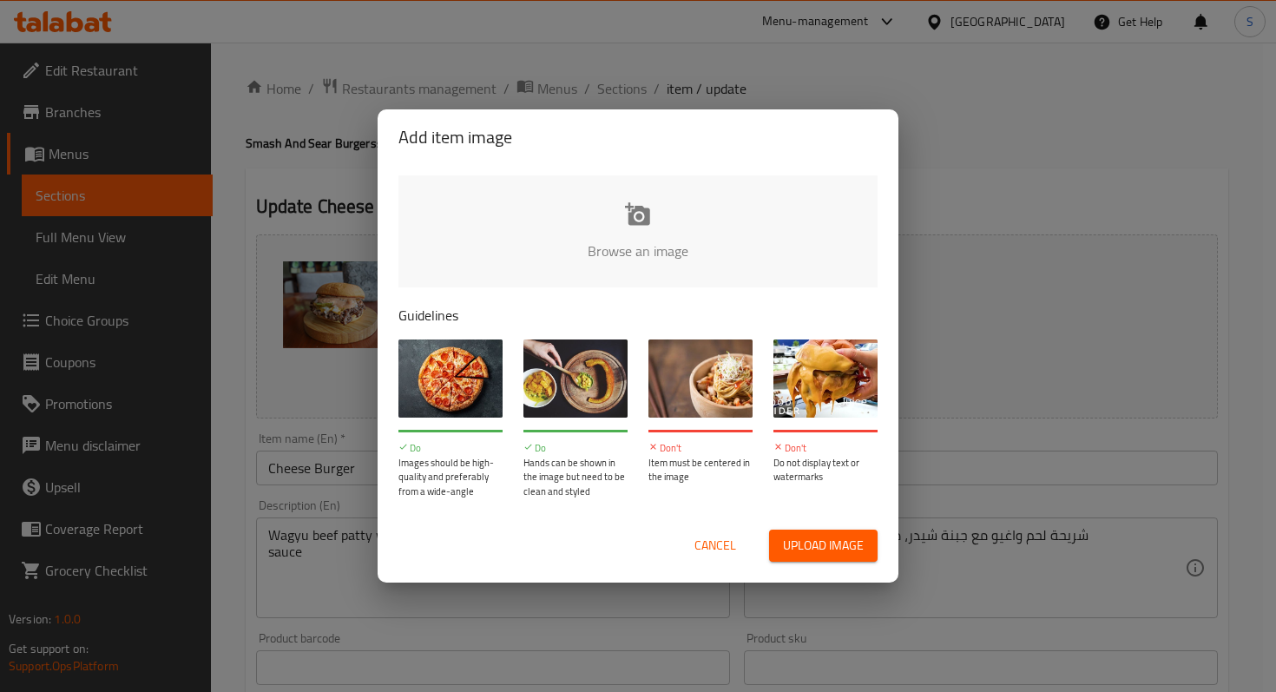
click at [636, 254] on input "file" at bounding box center [1225, 256] width 1653 height 162
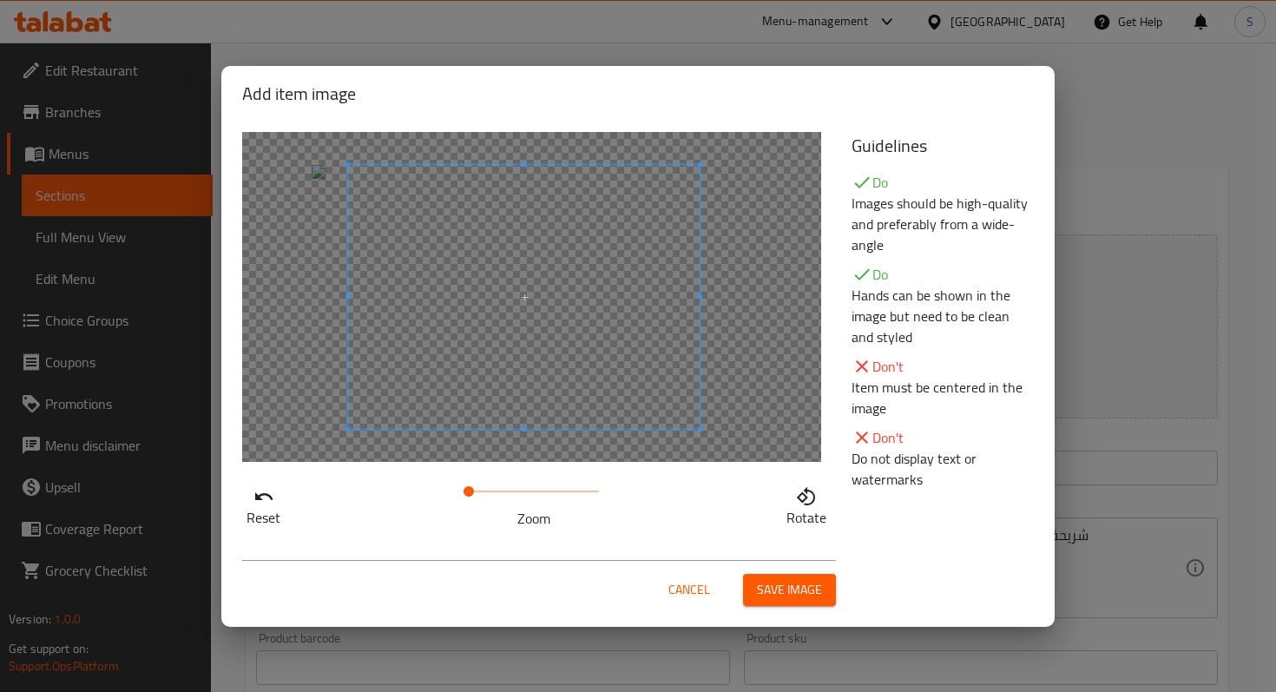
click at [583, 372] on span at bounding box center [524, 297] width 352 height 264
click at [776, 590] on span "Save image" at bounding box center [789, 590] width 65 height 22
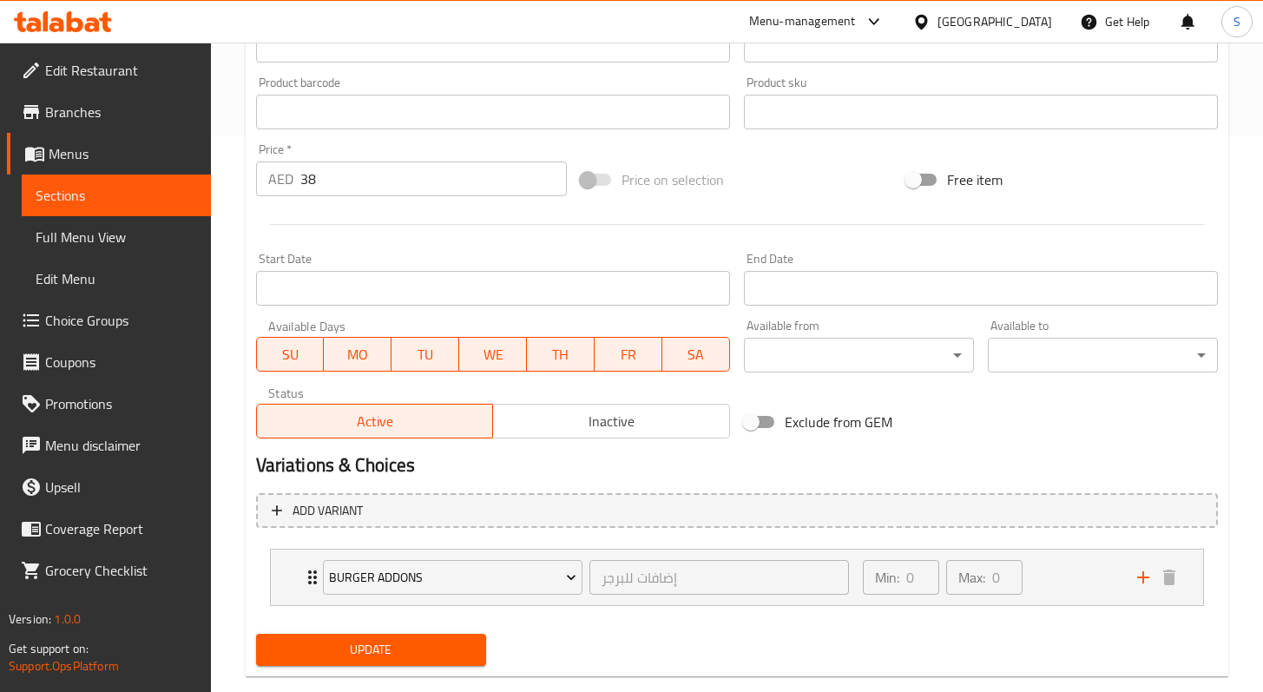
scroll to position [589, 0]
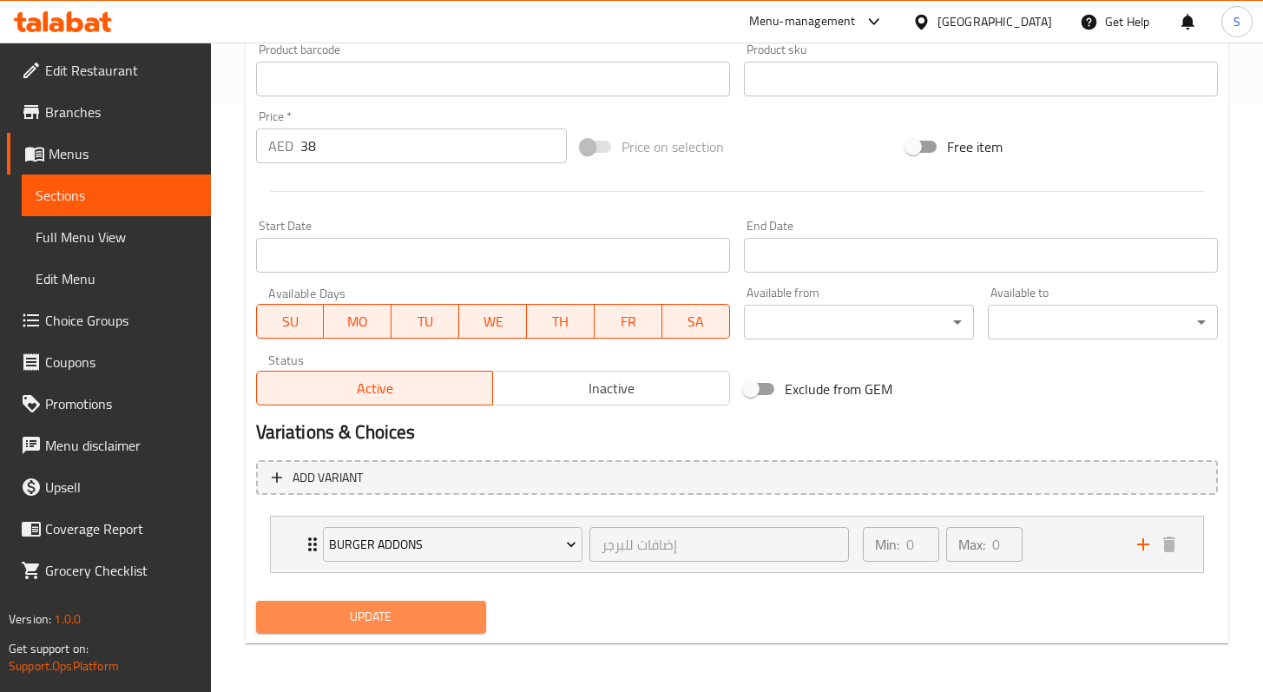
click at [405, 611] on span "Update" at bounding box center [371, 617] width 202 height 22
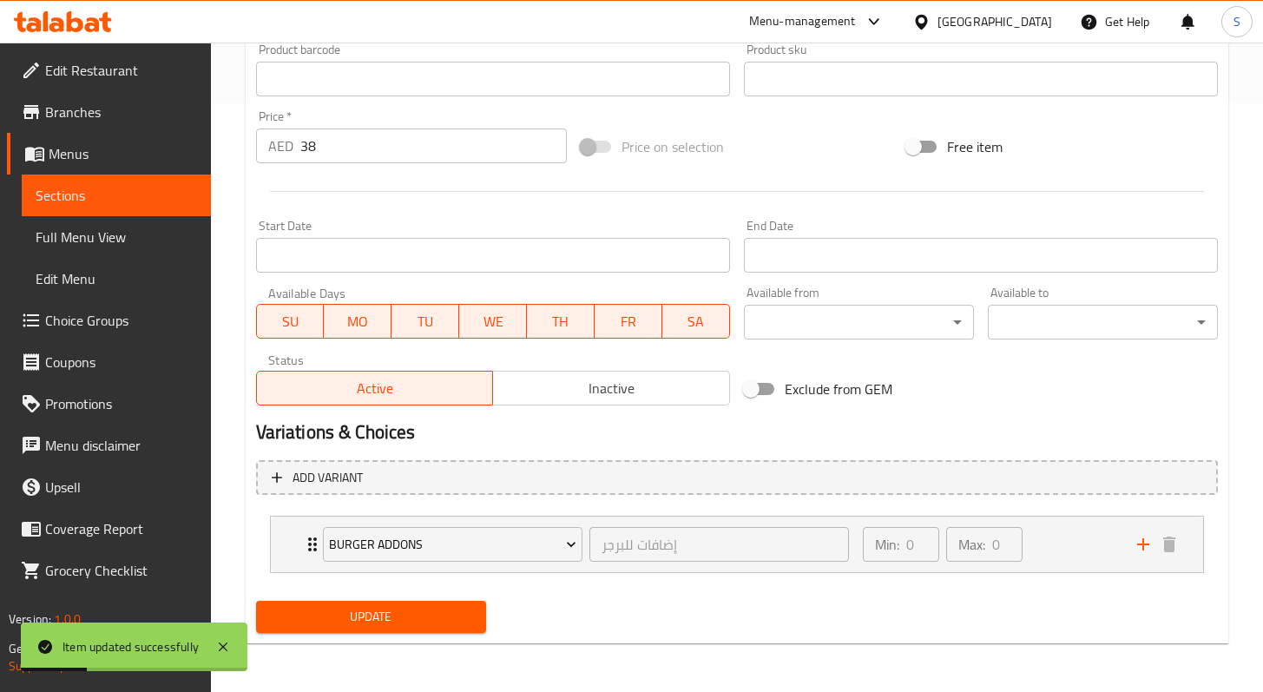
click at [82, 185] on span "Sections" at bounding box center [117, 195] width 162 height 21
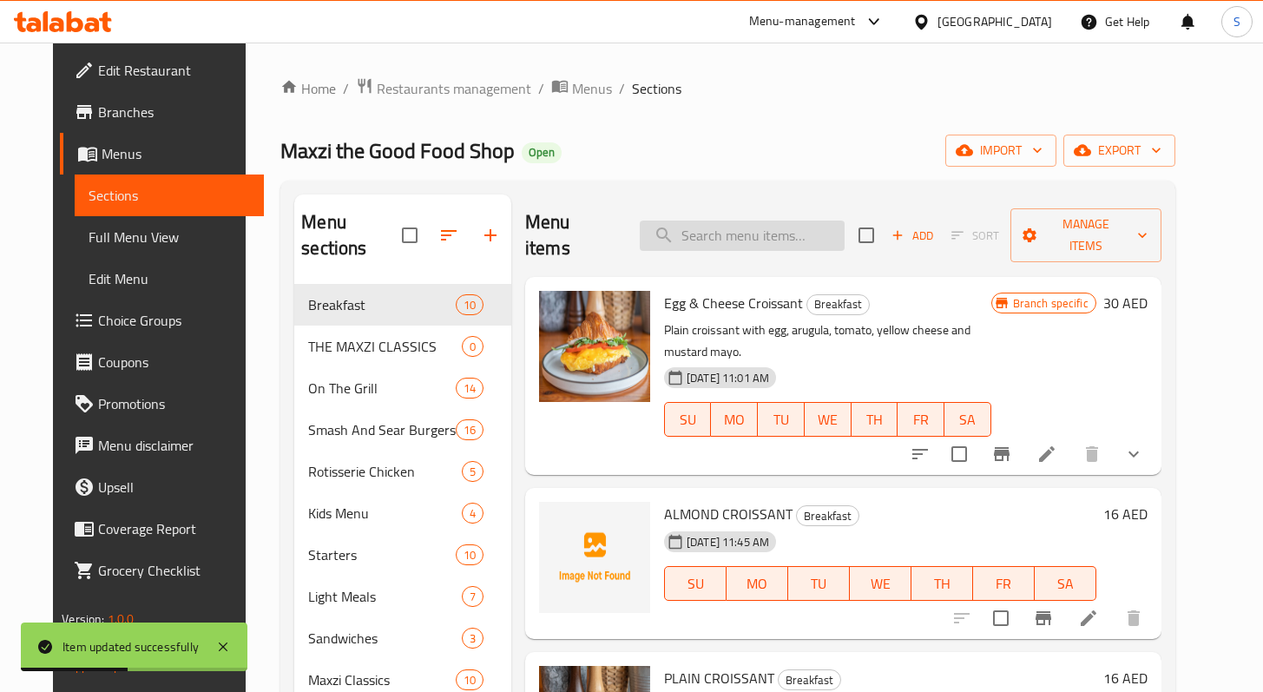
click at [714, 222] on input "search" at bounding box center [742, 236] width 205 height 30
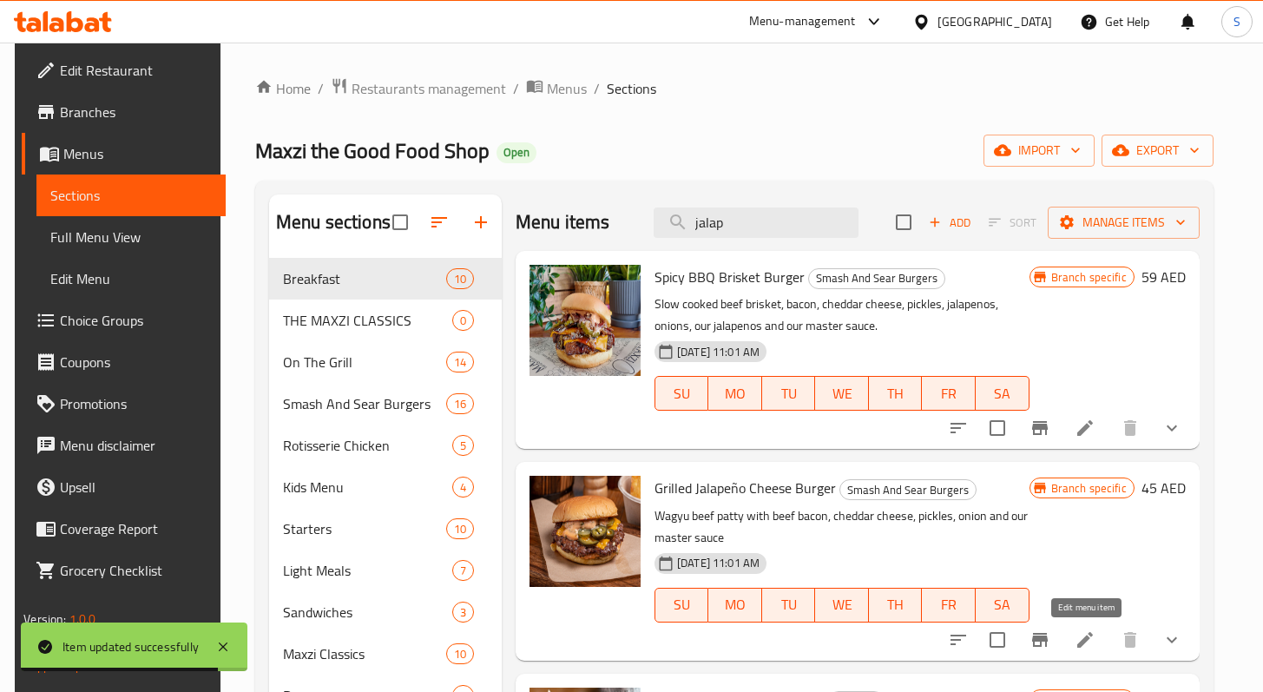
type input "jalap"
click at [1078, 630] on icon at bounding box center [1085, 640] width 21 height 21
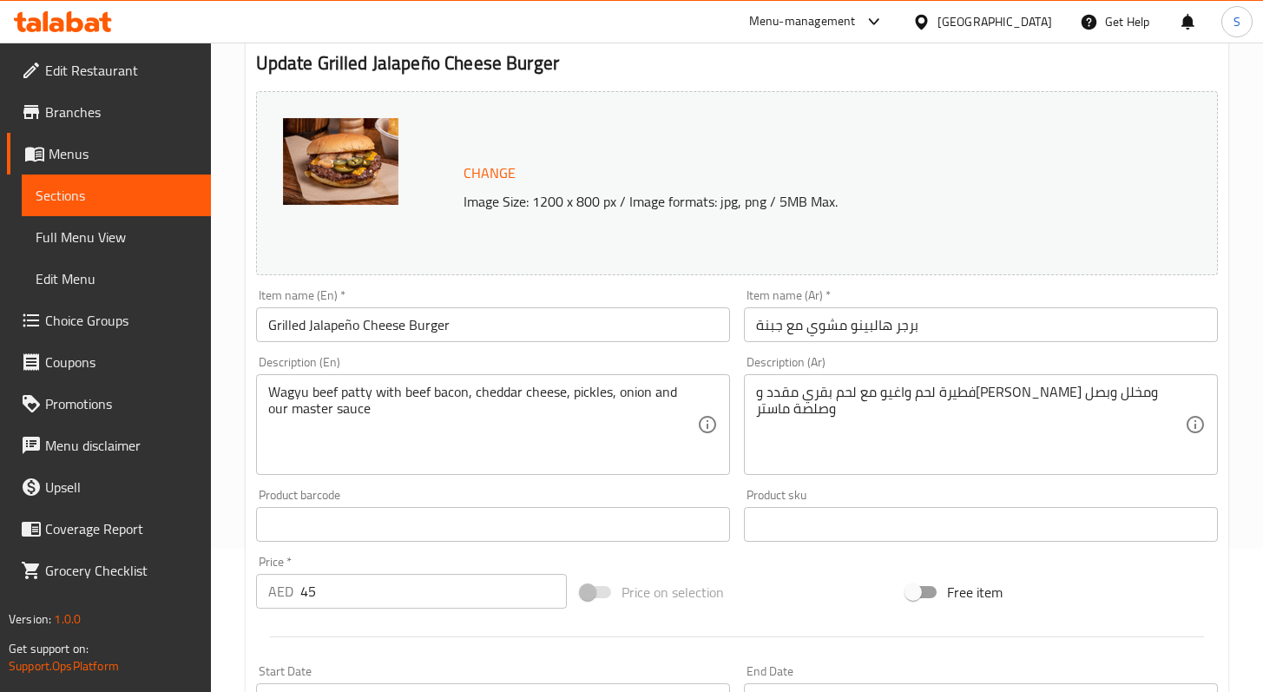
scroll to position [162, 0]
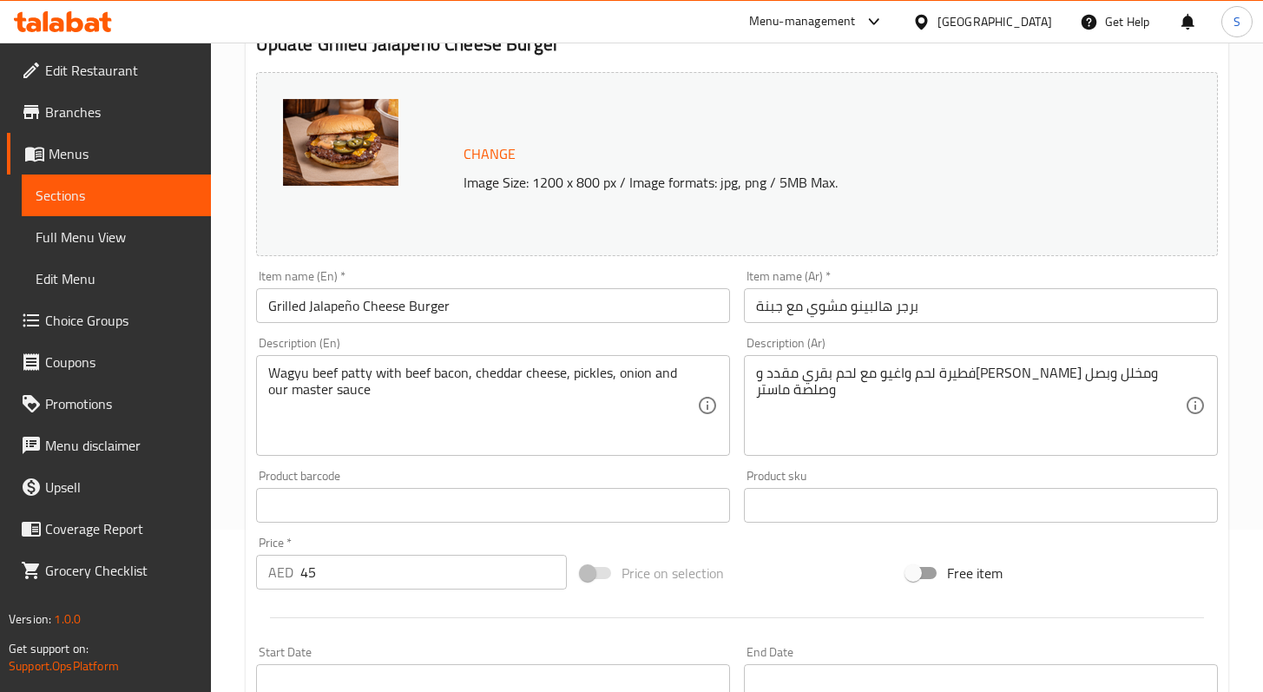
click at [309, 570] on input "45" at bounding box center [433, 572] width 267 height 35
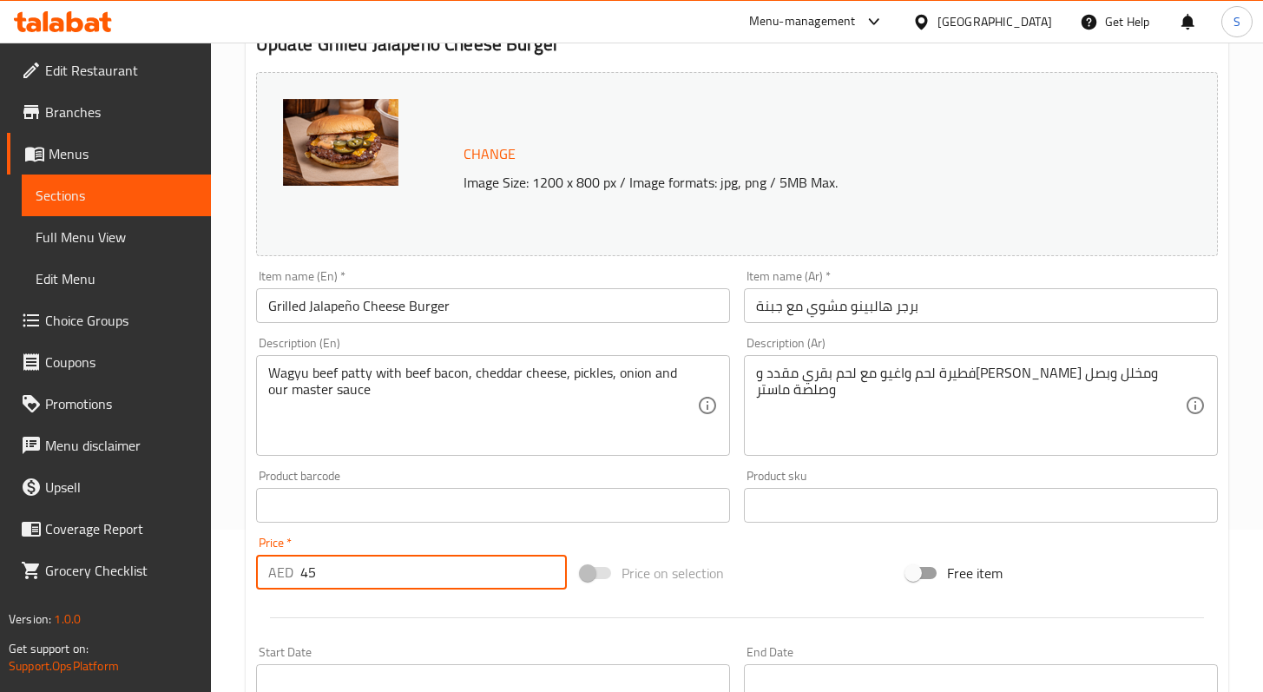
click at [309, 570] on input "45" at bounding box center [433, 572] width 267 height 35
click at [315, 570] on input "45" at bounding box center [433, 572] width 267 height 35
click at [318, 570] on input "45" at bounding box center [433, 572] width 267 height 35
click at [308, 570] on input "45" at bounding box center [433, 572] width 267 height 35
click at [309, 570] on input "45" at bounding box center [433, 572] width 267 height 35
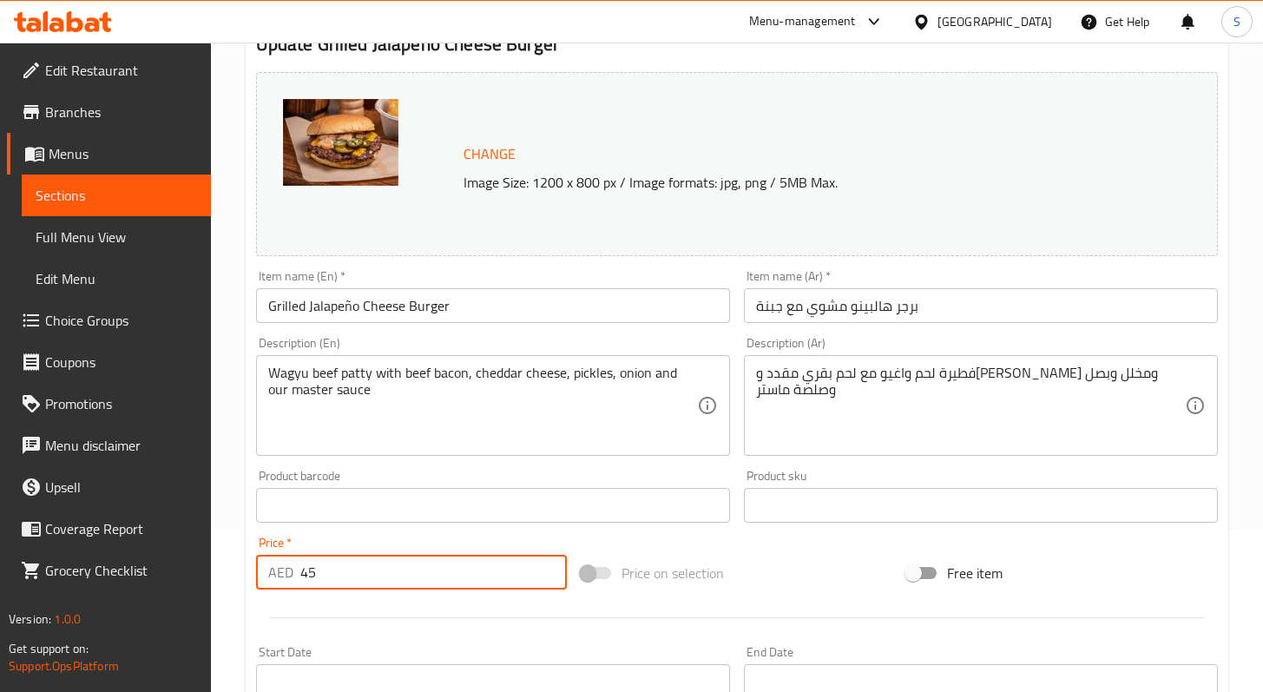
click at [312, 569] on input "45" at bounding box center [433, 572] width 267 height 35
paste input "8"
type input "48"
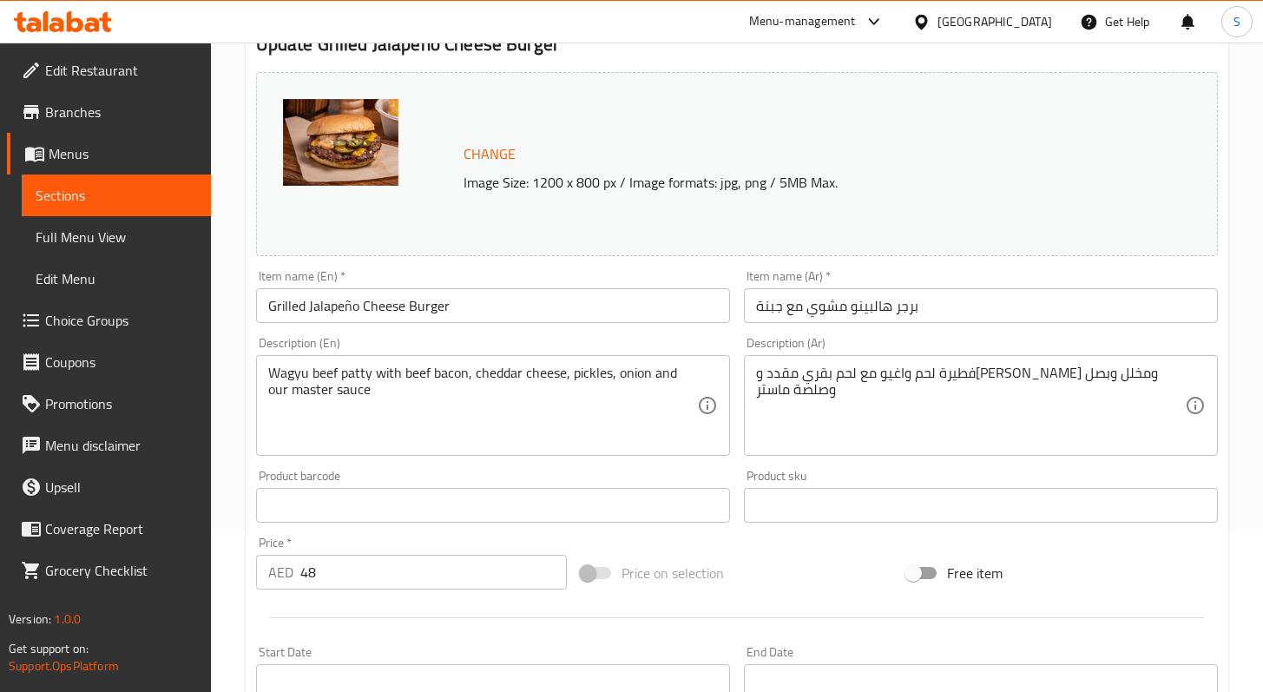
click at [408, 641] on div "Start Date Start Date" at bounding box center [493, 672] width 488 height 67
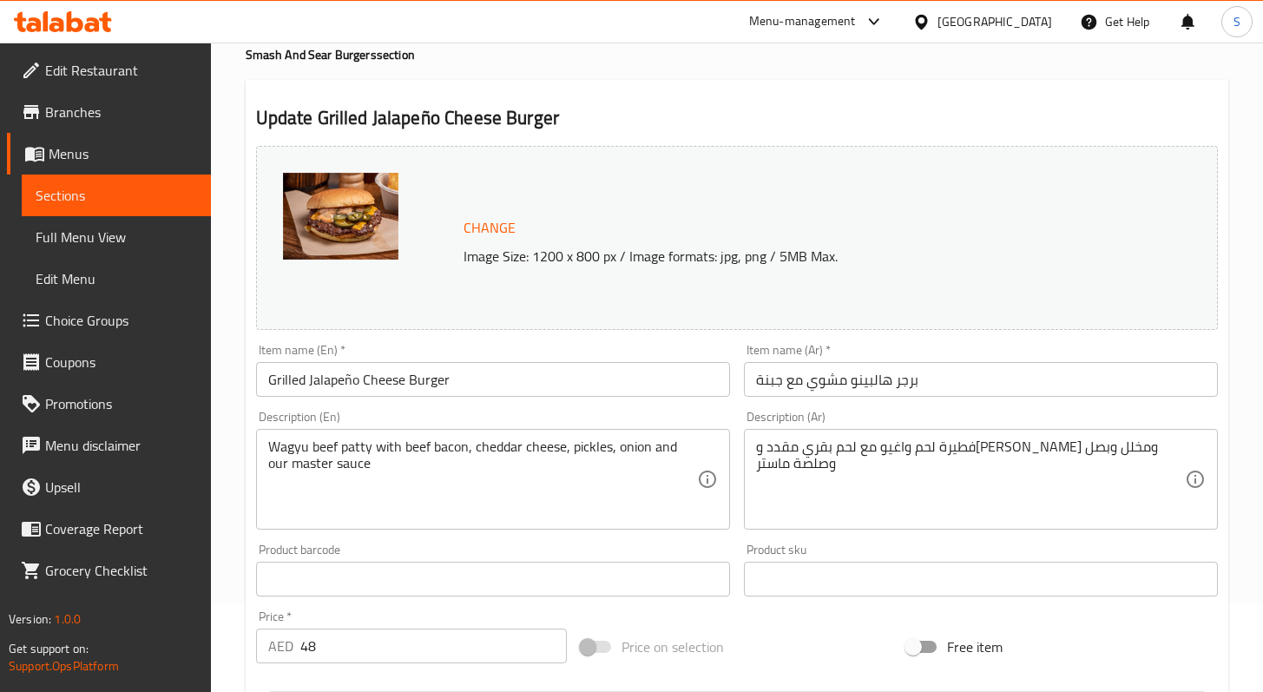
scroll to position [2, 0]
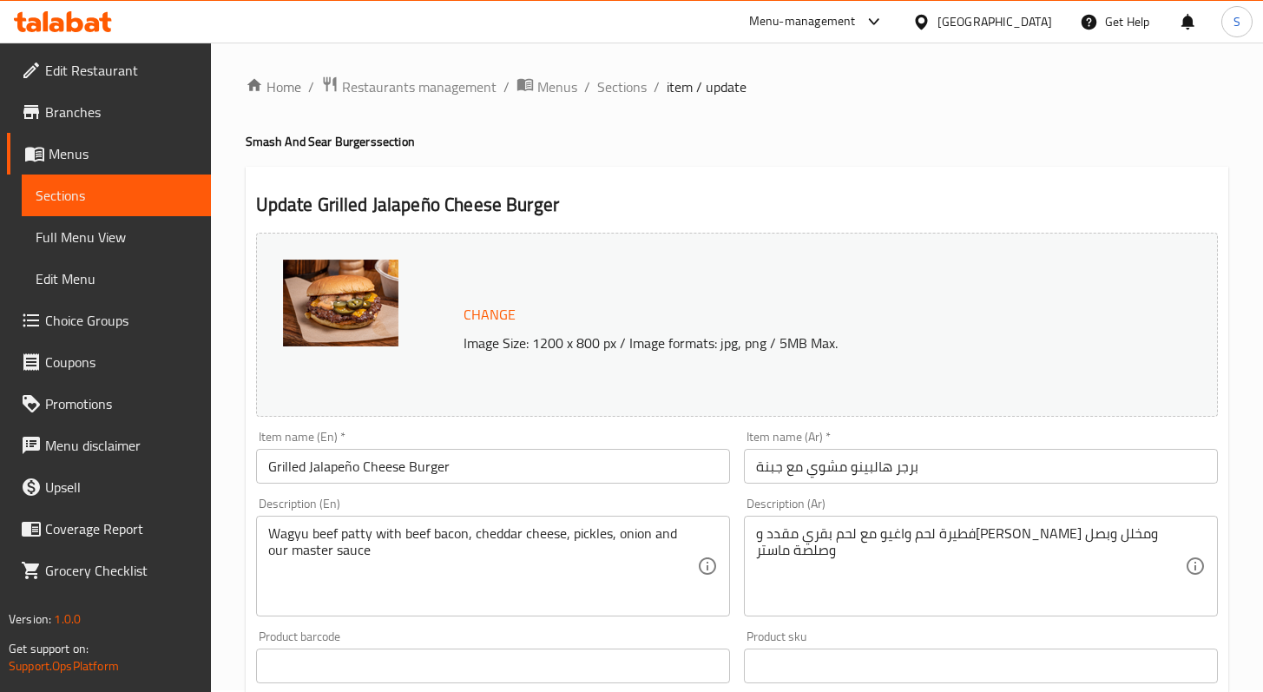
click at [485, 310] on span "Change" at bounding box center [490, 314] width 52 height 25
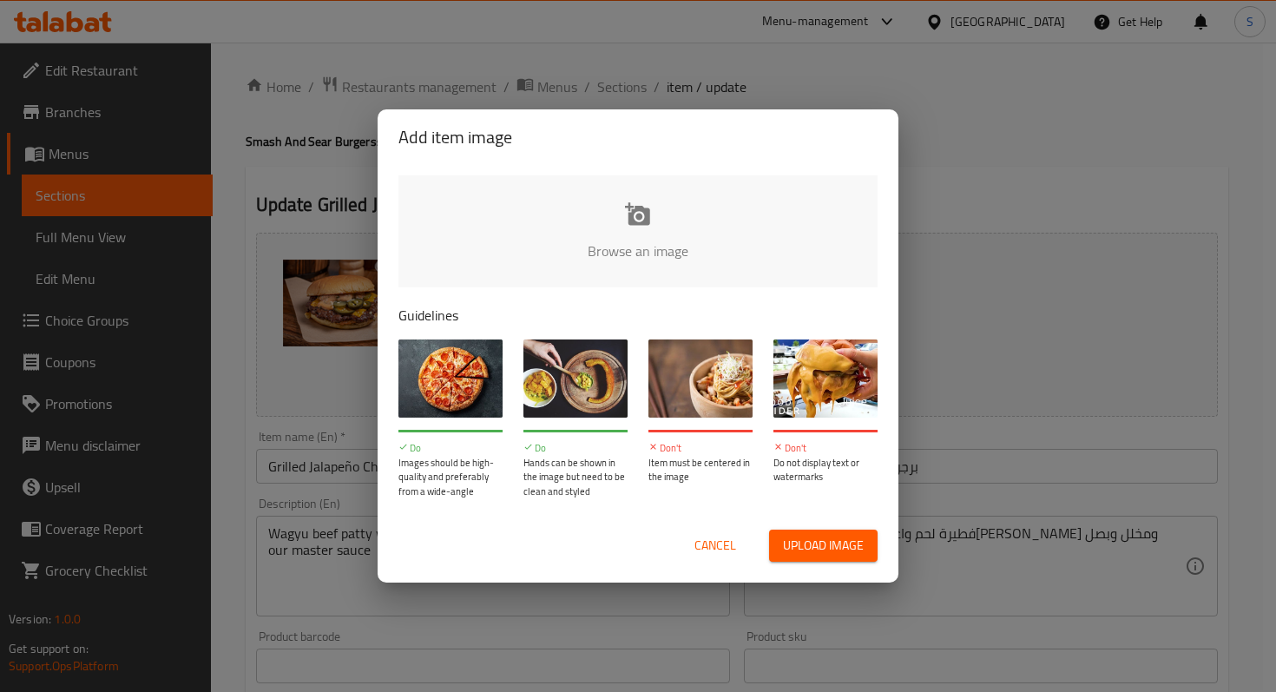
click at [634, 237] on input "file" at bounding box center [1225, 256] width 1653 height 162
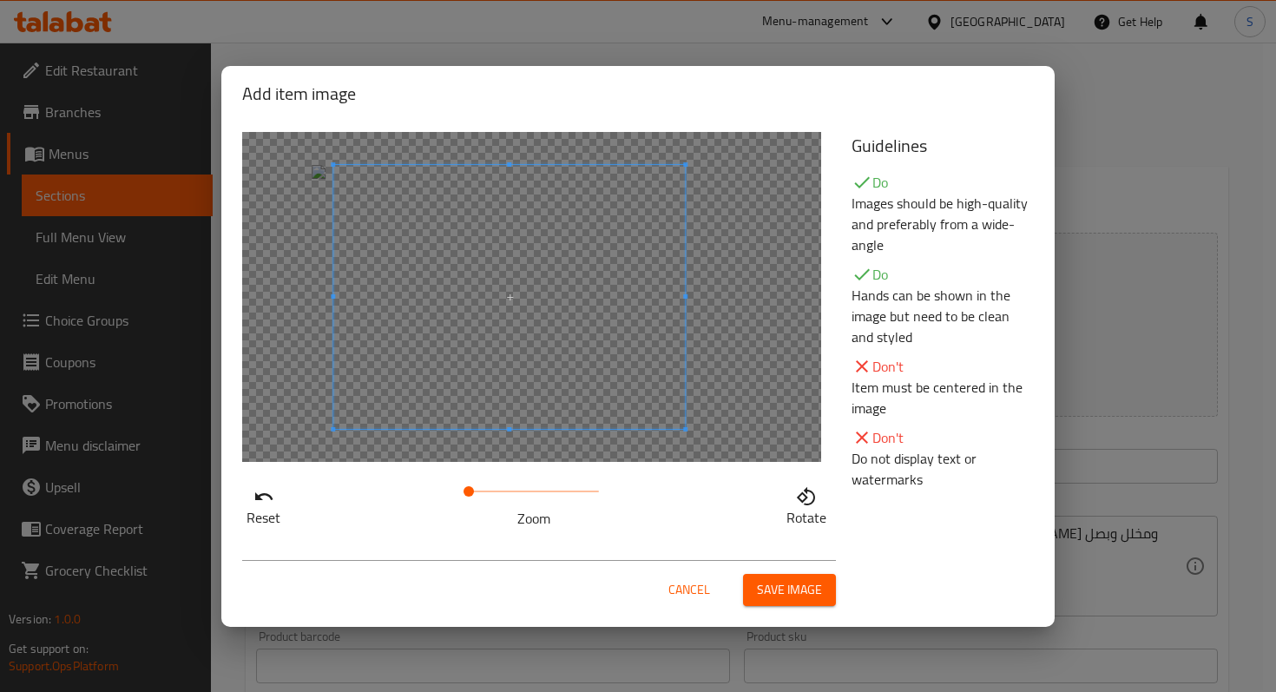
click at [584, 358] on span at bounding box center [509, 297] width 352 height 264
click at [806, 588] on span "Save image" at bounding box center [789, 590] width 65 height 22
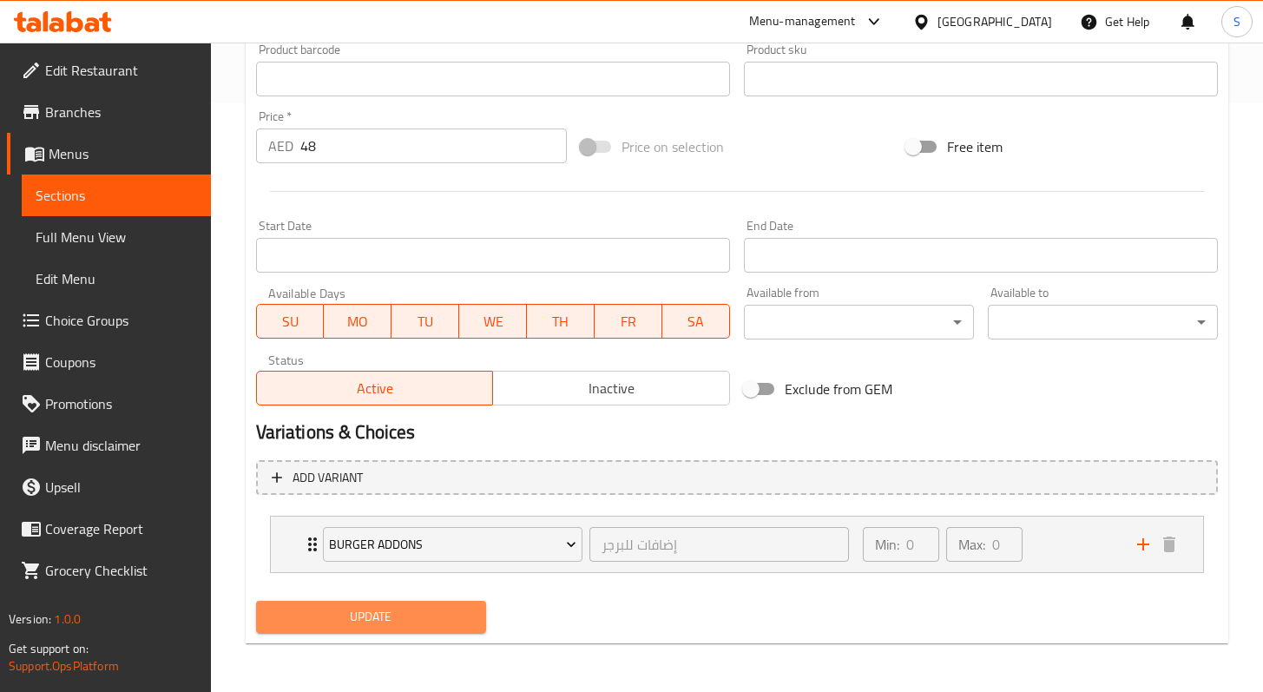
click at [456, 616] on span "Update" at bounding box center [371, 617] width 202 height 22
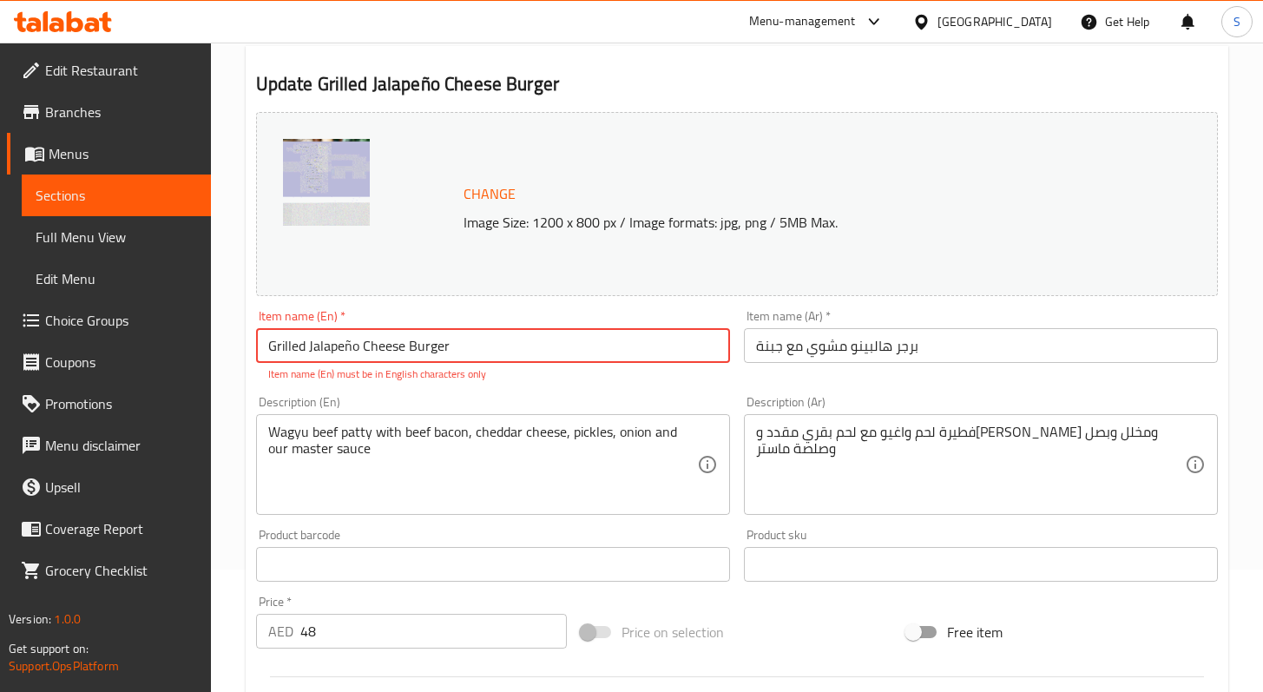
click at [529, 386] on div "Item name (En)   * Grilled Jalapeño Cheese Burger Item name (En) * Item name (E…" at bounding box center [493, 346] width 488 height 86
click at [539, 357] on input "Grilled Jalapeño Cheese Burger" at bounding box center [493, 345] width 474 height 35
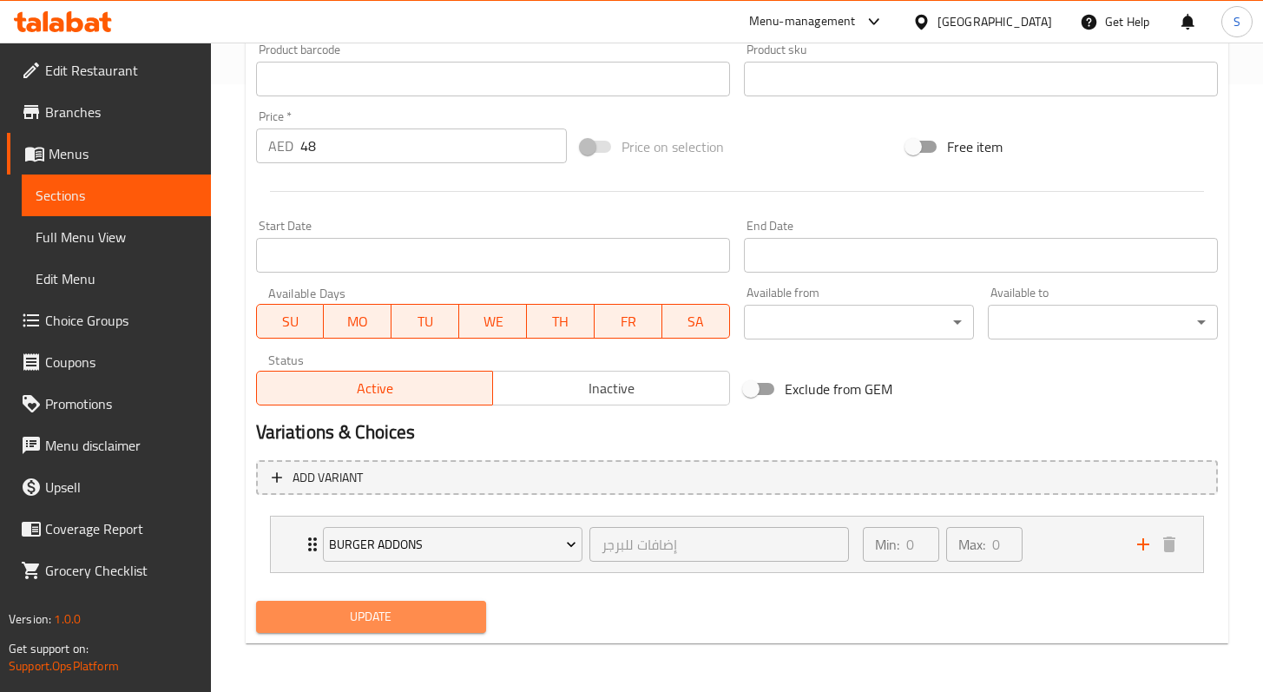
click at [395, 617] on span "Update" at bounding box center [371, 617] width 202 height 22
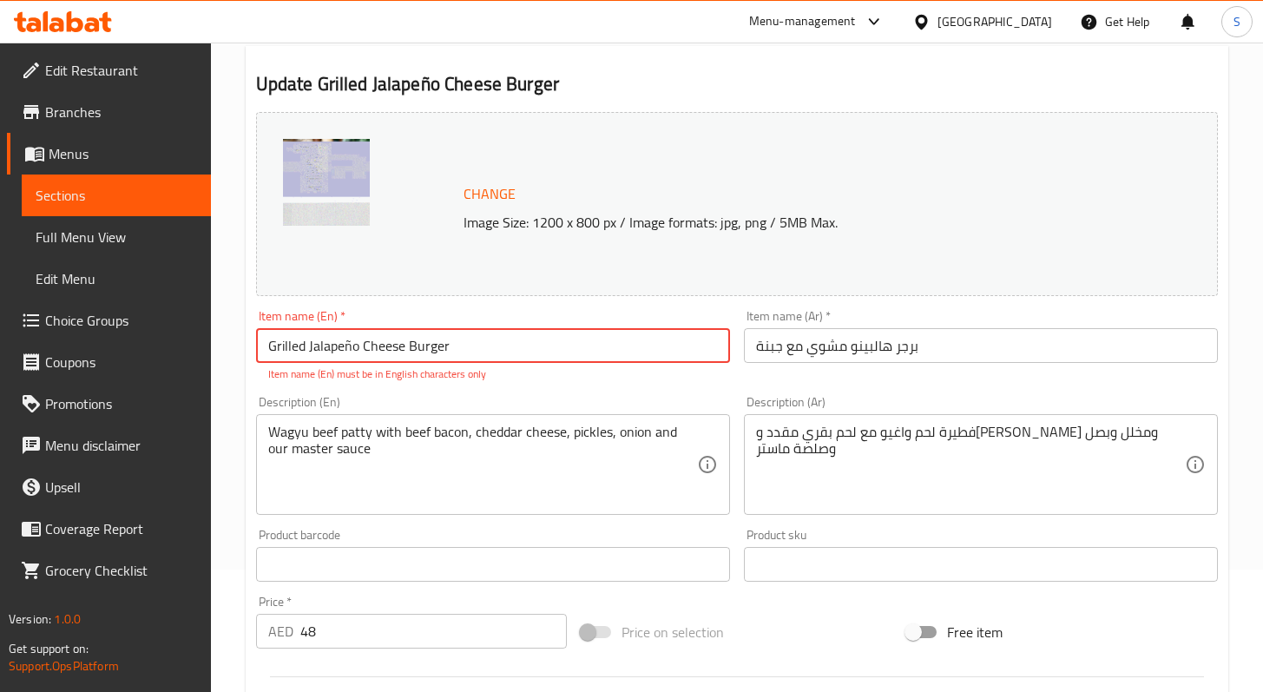
click at [620, 386] on div "Item name (En)   * Grilled Jalapeño Cheese Burger Item name (En) * Item name (E…" at bounding box center [493, 346] width 488 height 86
click at [352, 348] on input "Grilled Jalapeño Cheese Burger" at bounding box center [493, 345] width 474 height 35
click at [554, 388] on div "Change Image Size: 1200 x 800 px / Image formats: jpg, png / 5MB Max. Item name…" at bounding box center [737, 501] width 976 height 793
click at [353, 349] on input "Grilled Jalapeño Cheese Burger" at bounding box center [493, 345] width 474 height 35
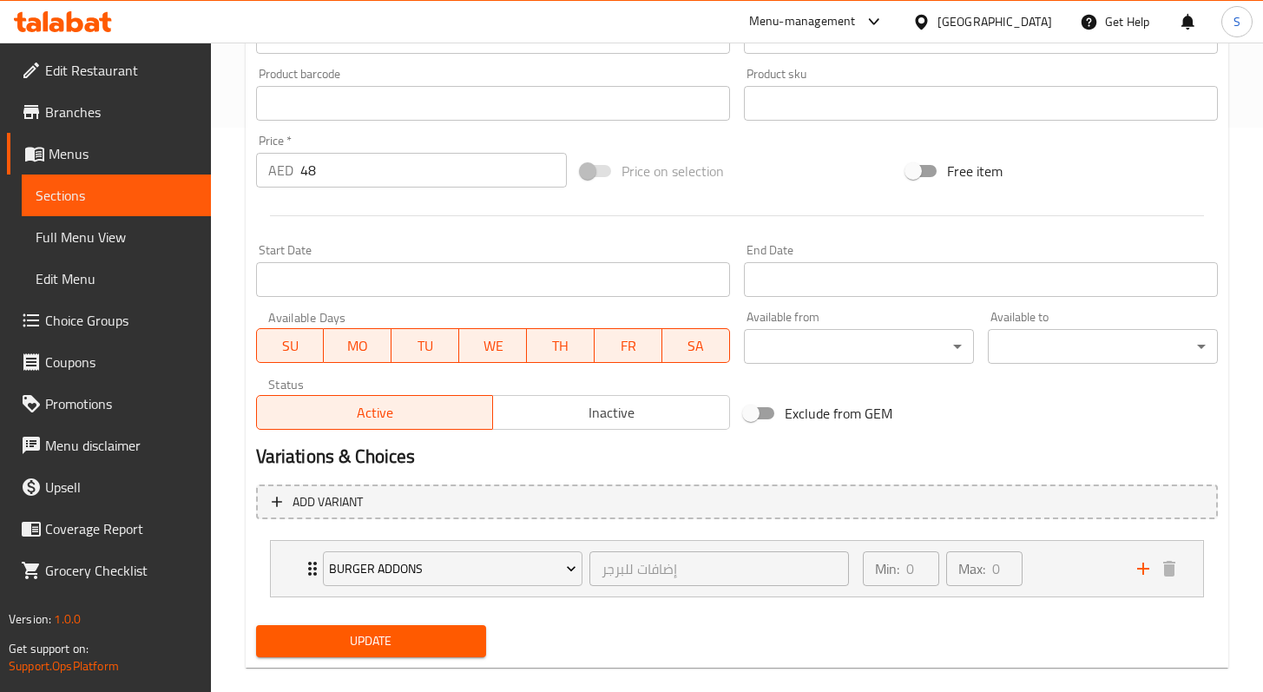
scroll to position [589, 0]
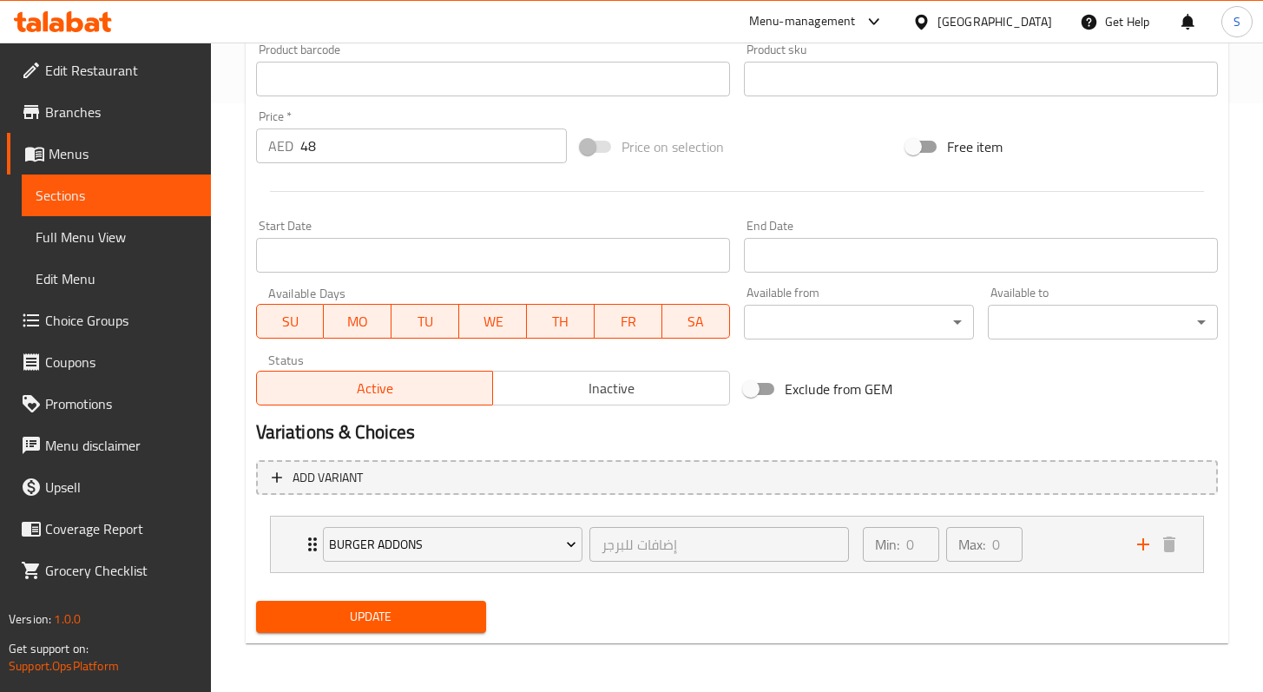
type input "Grilled Jalapeno Cheese Burger"
click at [391, 628] on button "Update" at bounding box center [371, 617] width 230 height 32
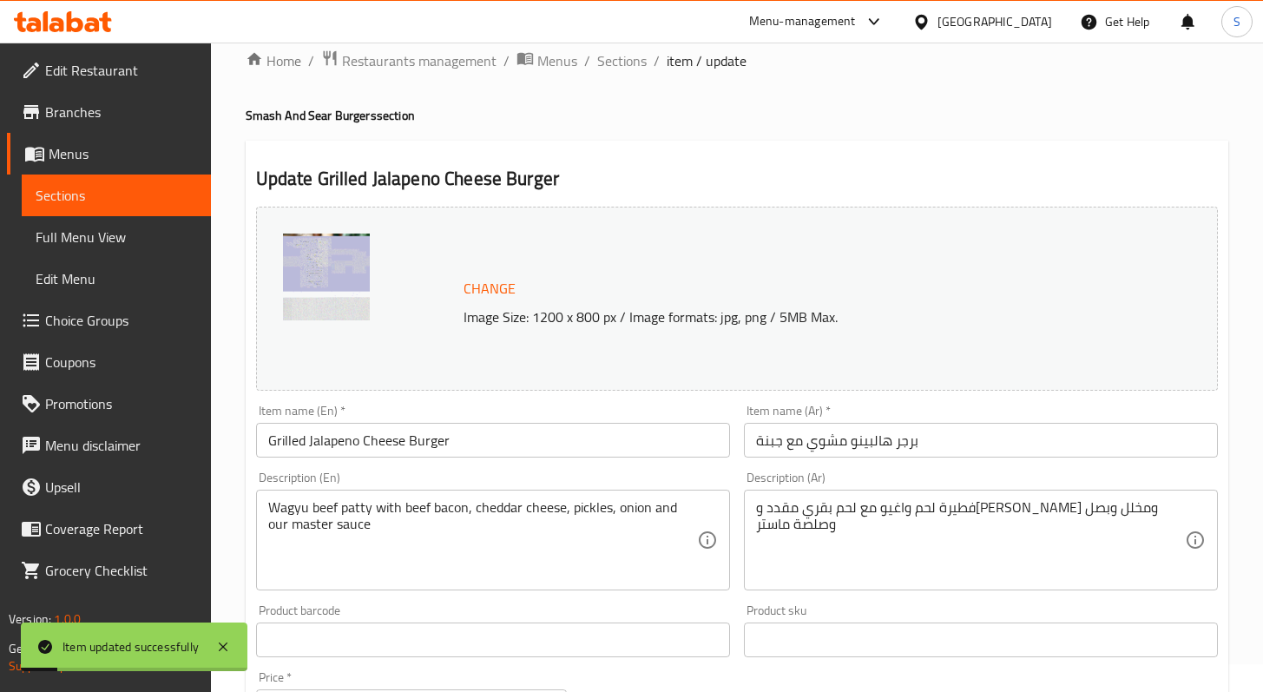
scroll to position [0, 0]
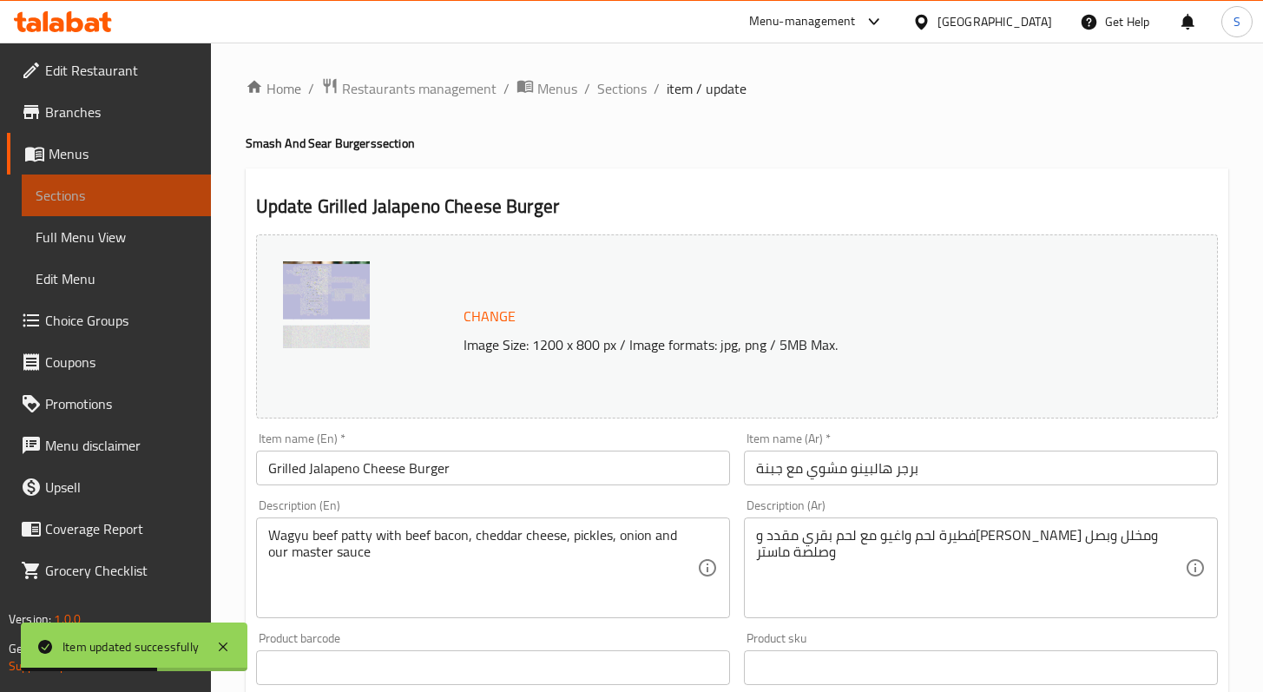
click at [97, 195] on span "Sections" at bounding box center [117, 195] width 162 height 21
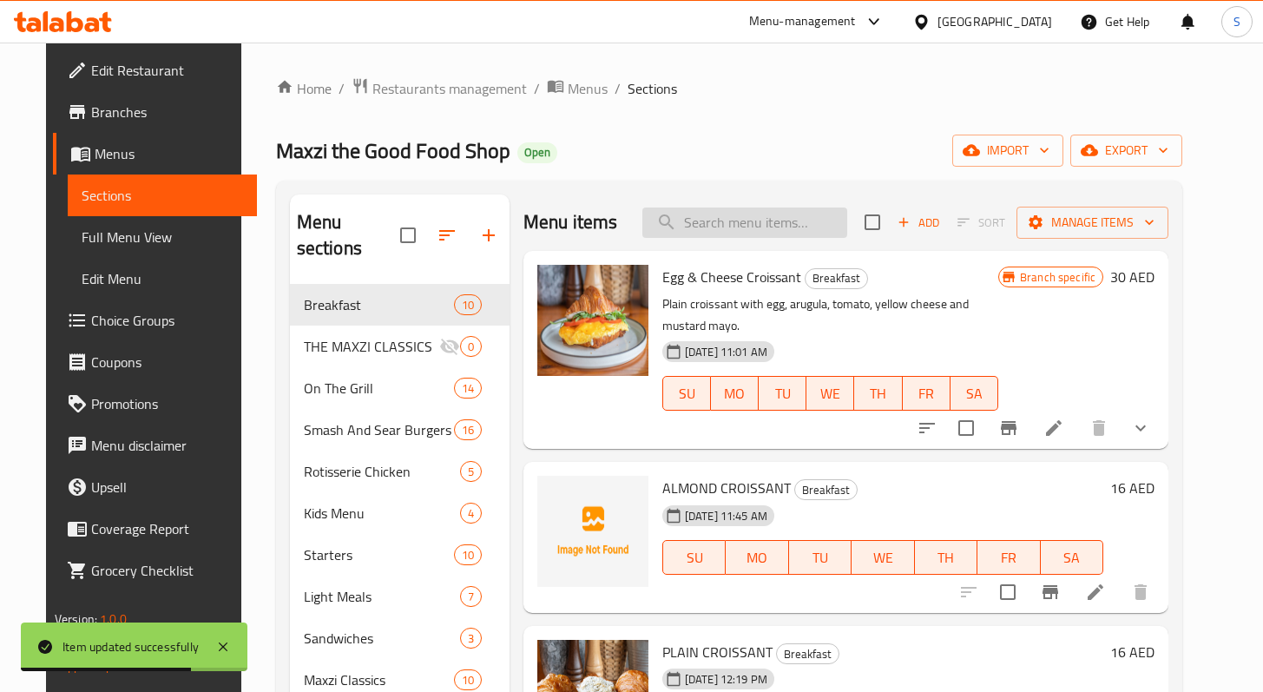
click at [728, 219] on input "search" at bounding box center [745, 223] width 205 height 30
paste input "MAXZI BUFFALO CHICKEN SANDO"
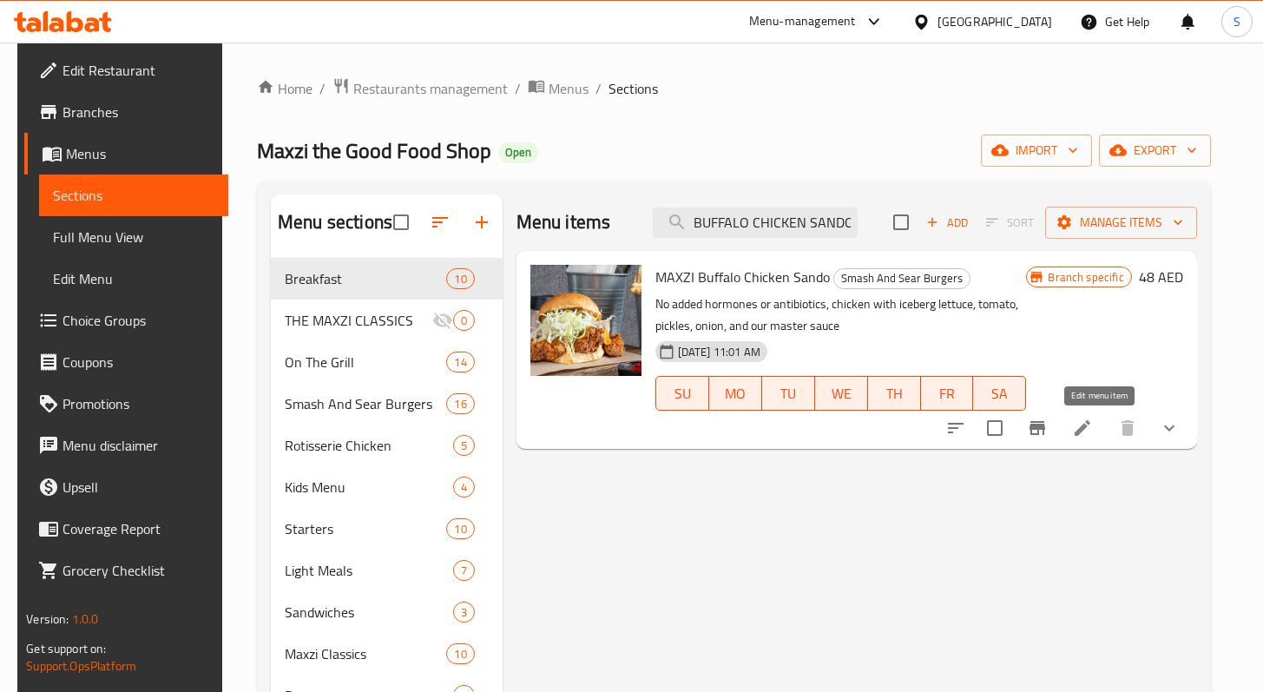
type input "MAXZI BUFFALO CHICKEN SANDO"
click at [1093, 432] on icon at bounding box center [1082, 428] width 21 height 21
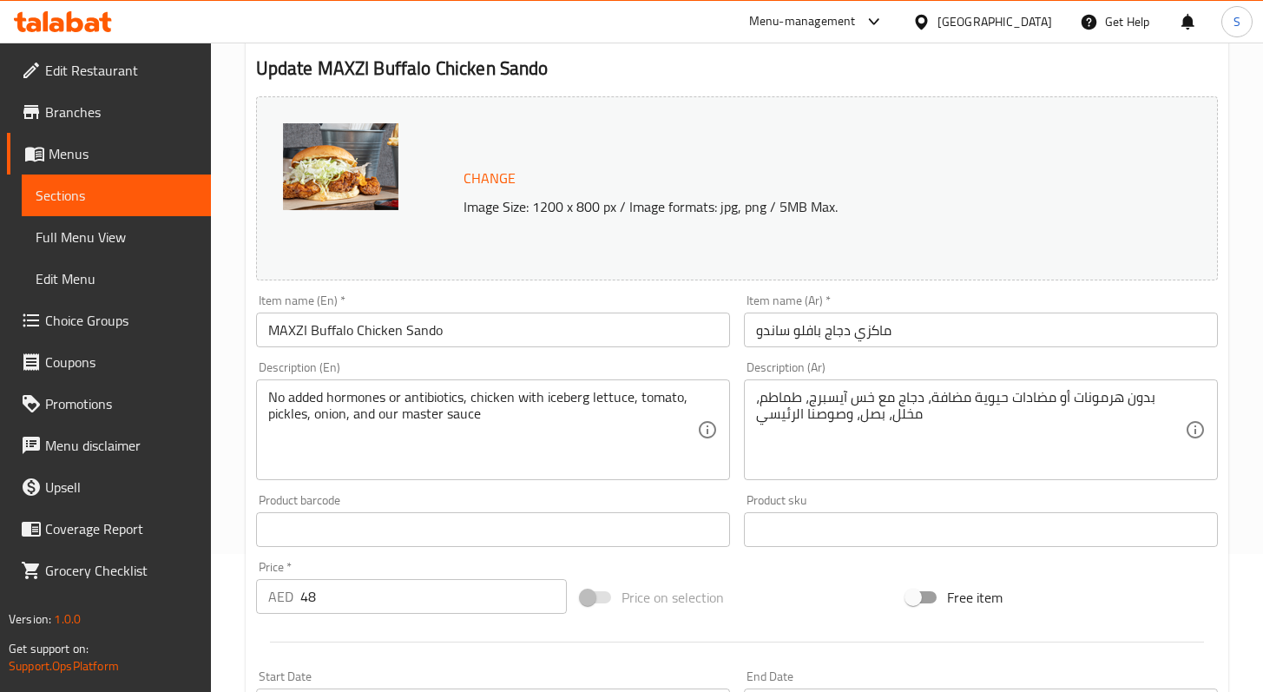
scroll to position [121, 0]
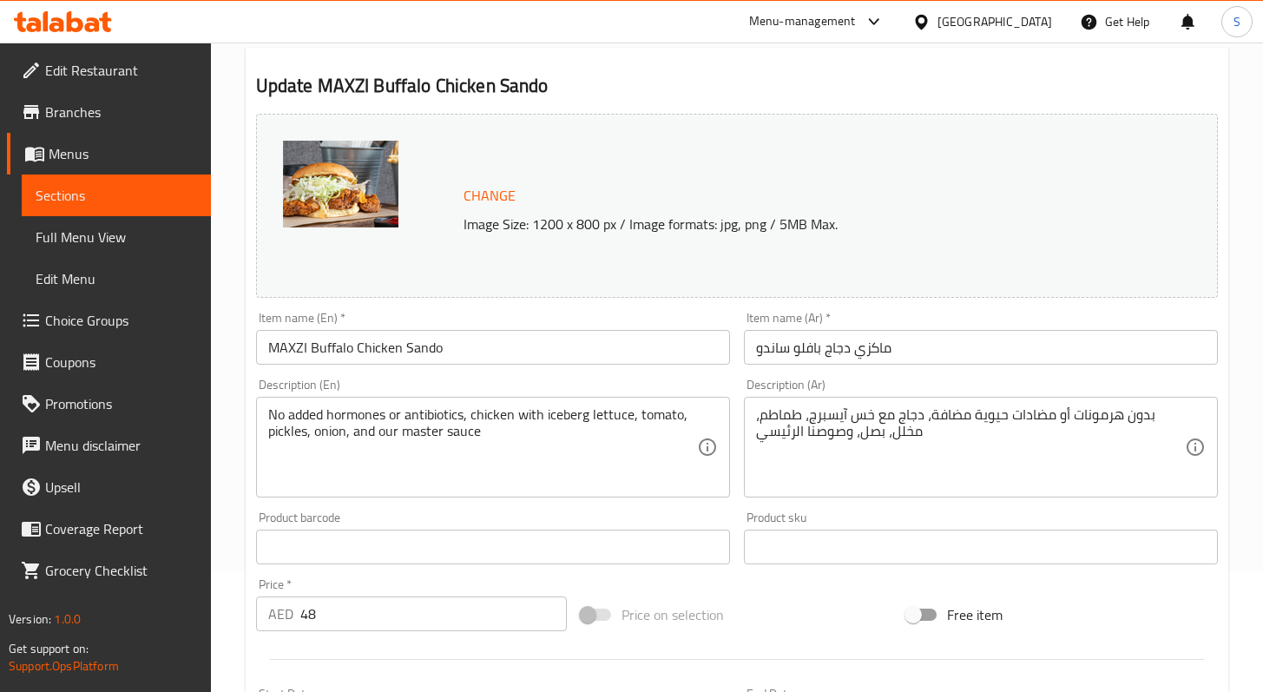
click at [490, 199] on span "Change" at bounding box center [490, 195] width 52 height 25
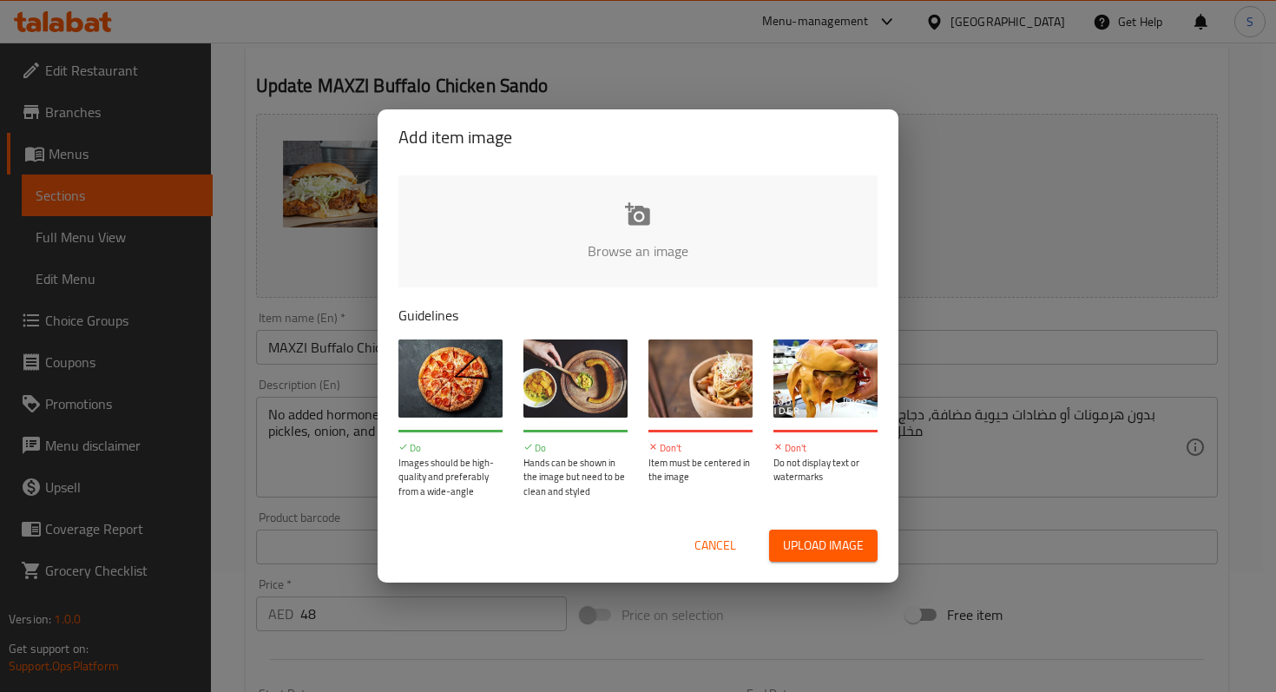
click at [625, 247] on input "file" at bounding box center [1225, 256] width 1653 height 162
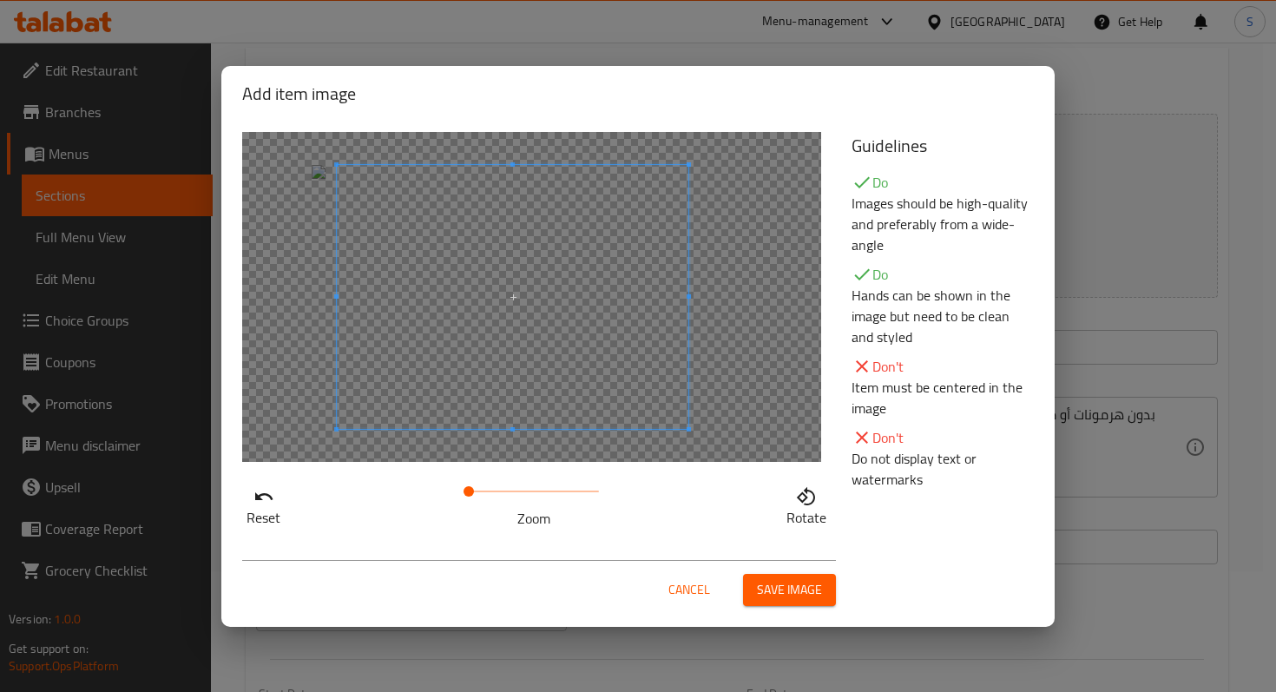
click at [561, 367] on span at bounding box center [513, 297] width 352 height 264
click at [775, 587] on span "Save image" at bounding box center [789, 590] width 65 height 22
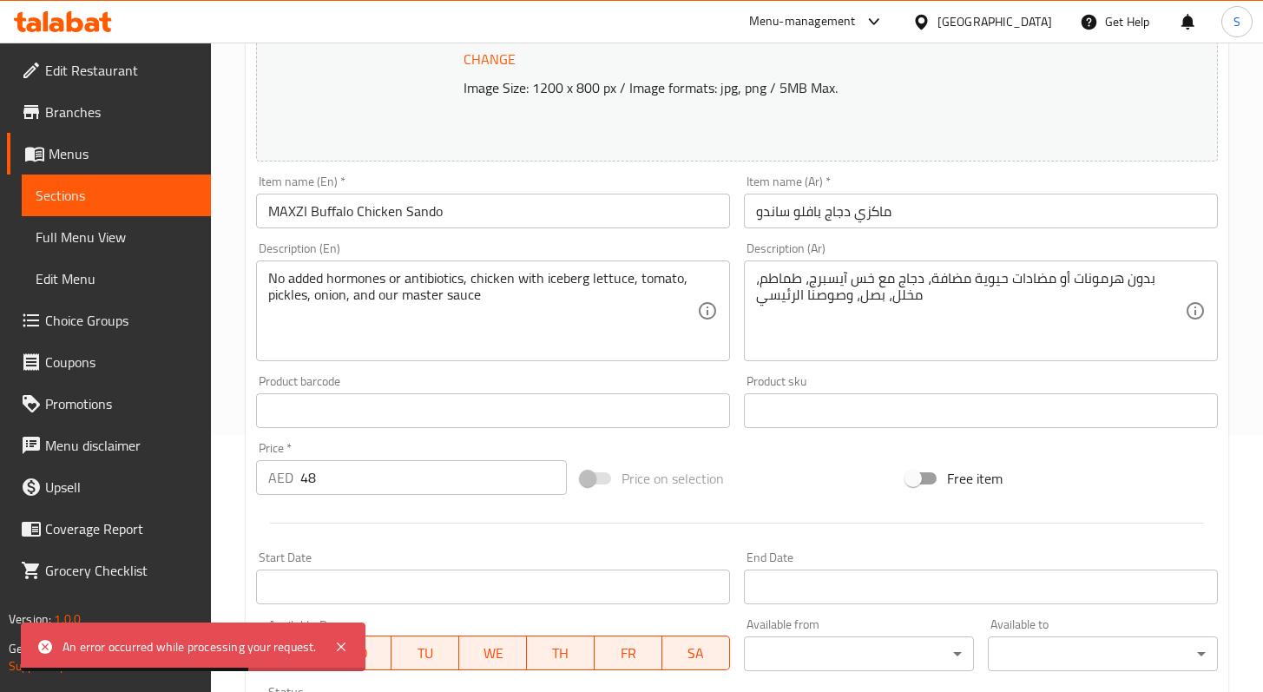
scroll to position [0, 0]
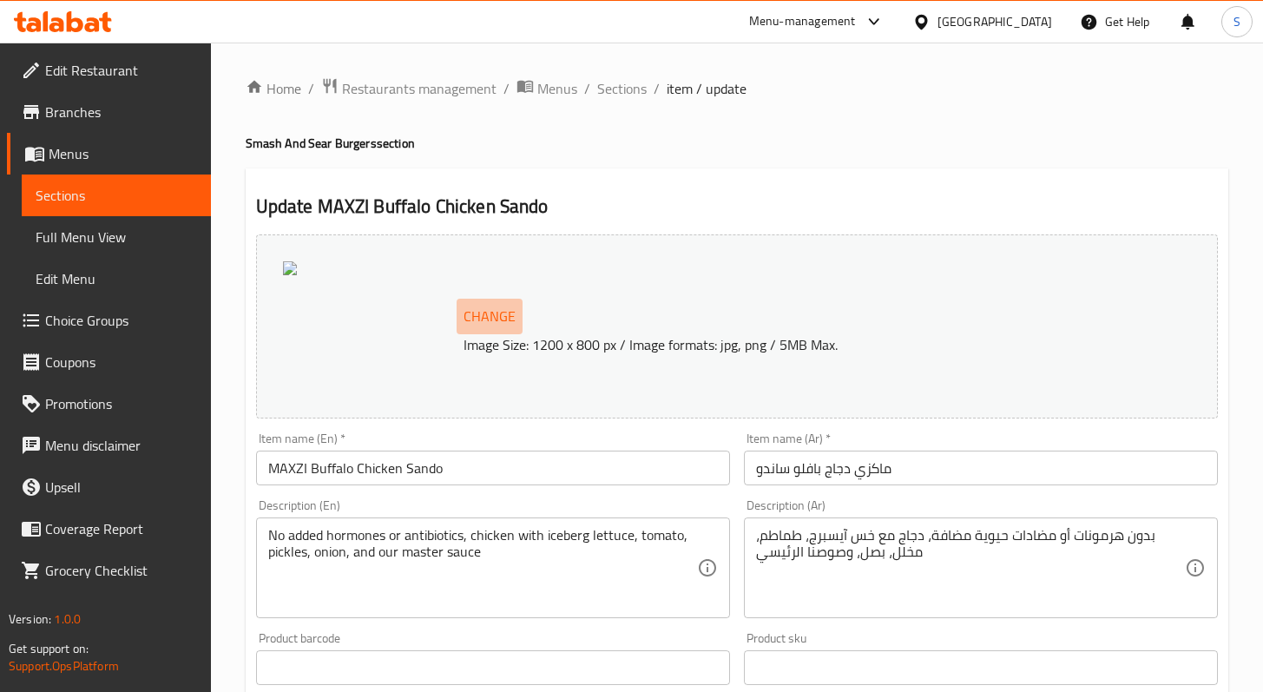
click at [504, 315] on span "Change" at bounding box center [490, 316] width 52 height 25
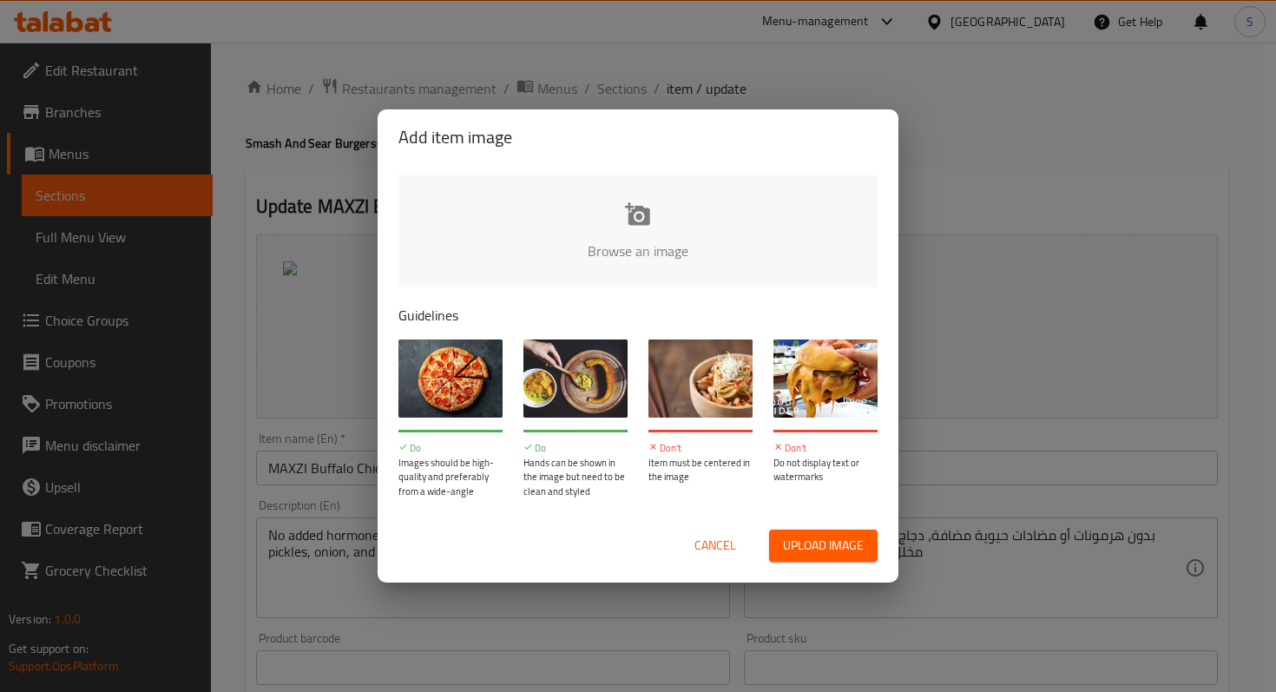
click at [663, 226] on input "file" at bounding box center [1225, 256] width 1653 height 162
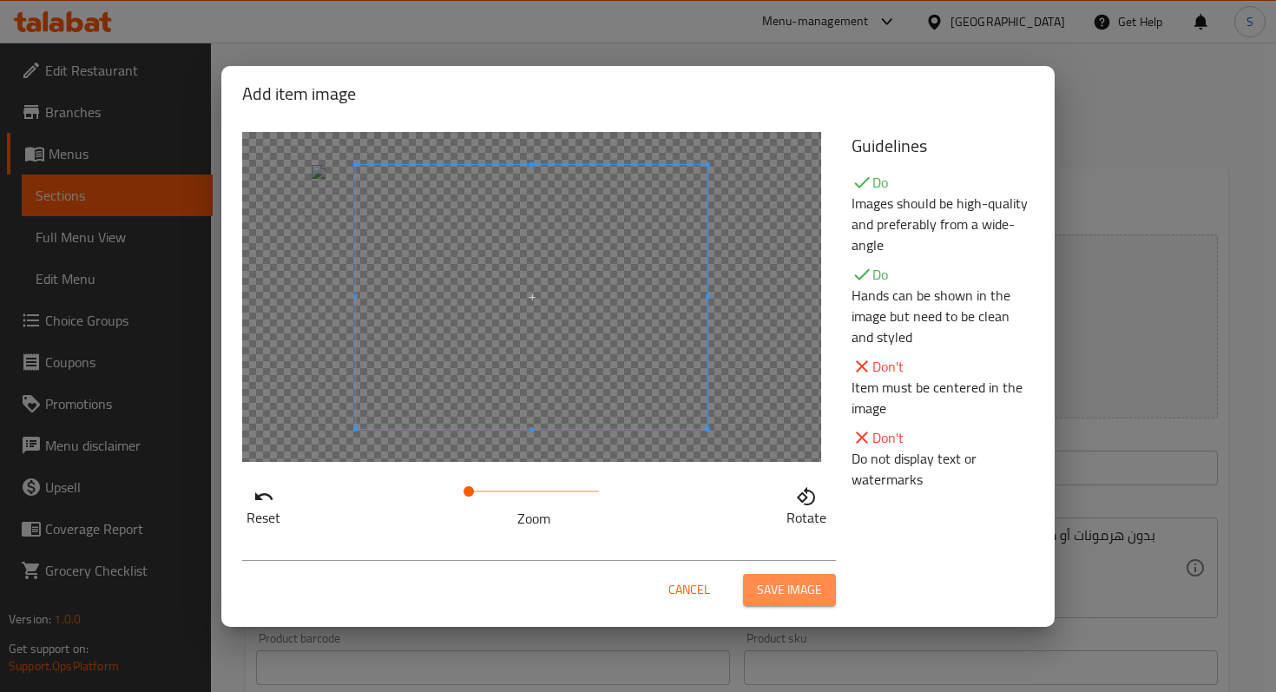
click at [788, 584] on span "Save image" at bounding box center [789, 590] width 65 height 22
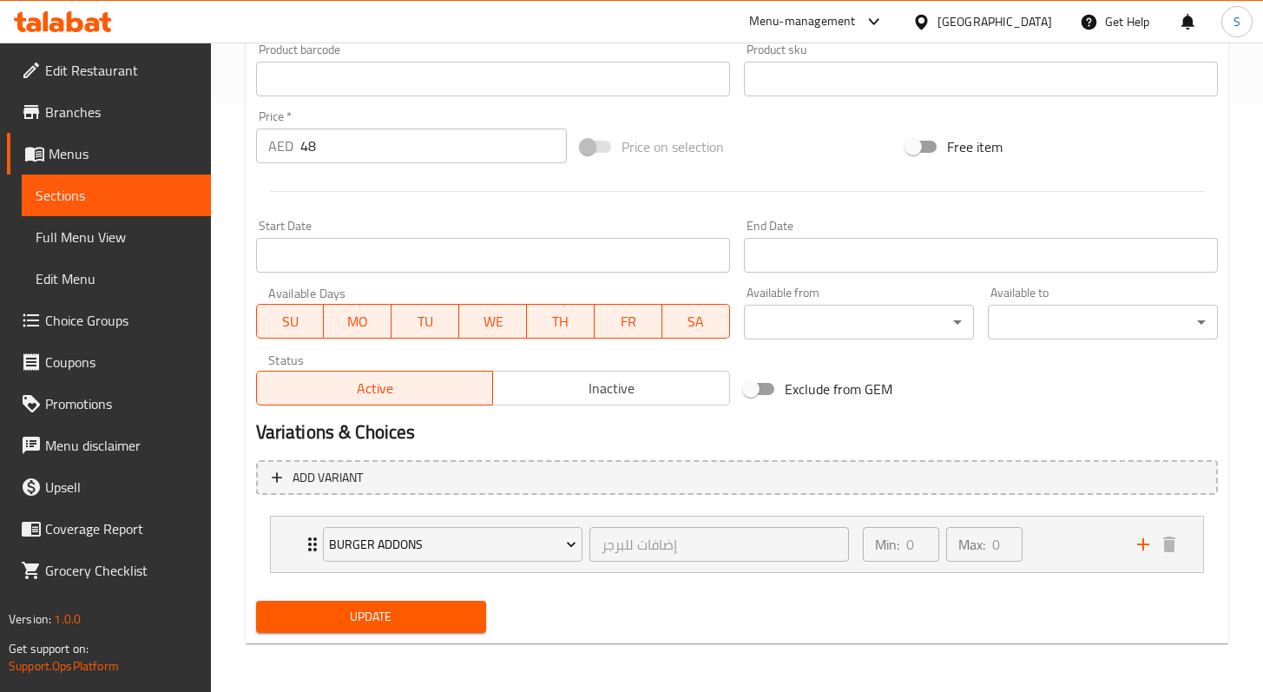
scroll to position [589, 0]
click at [386, 618] on span "Update" at bounding box center [371, 617] width 202 height 22
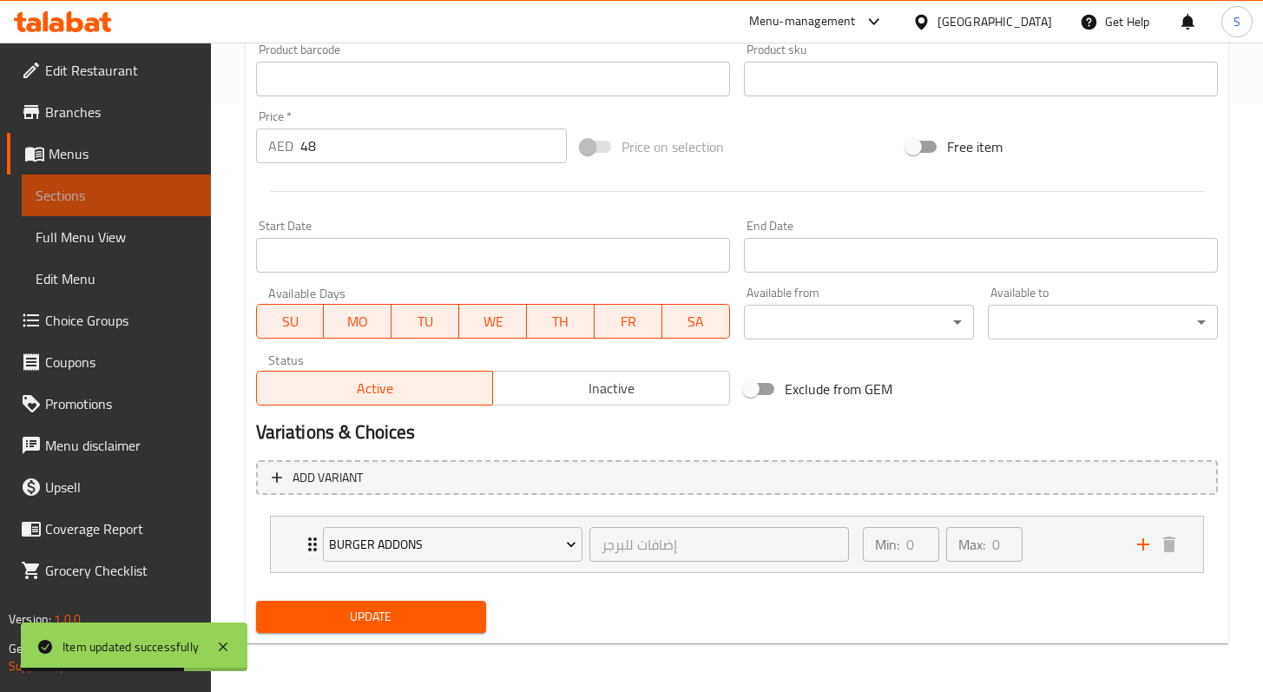
click at [72, 188] on span "Sections" at bounding box center [117, 195] width 162 height 21
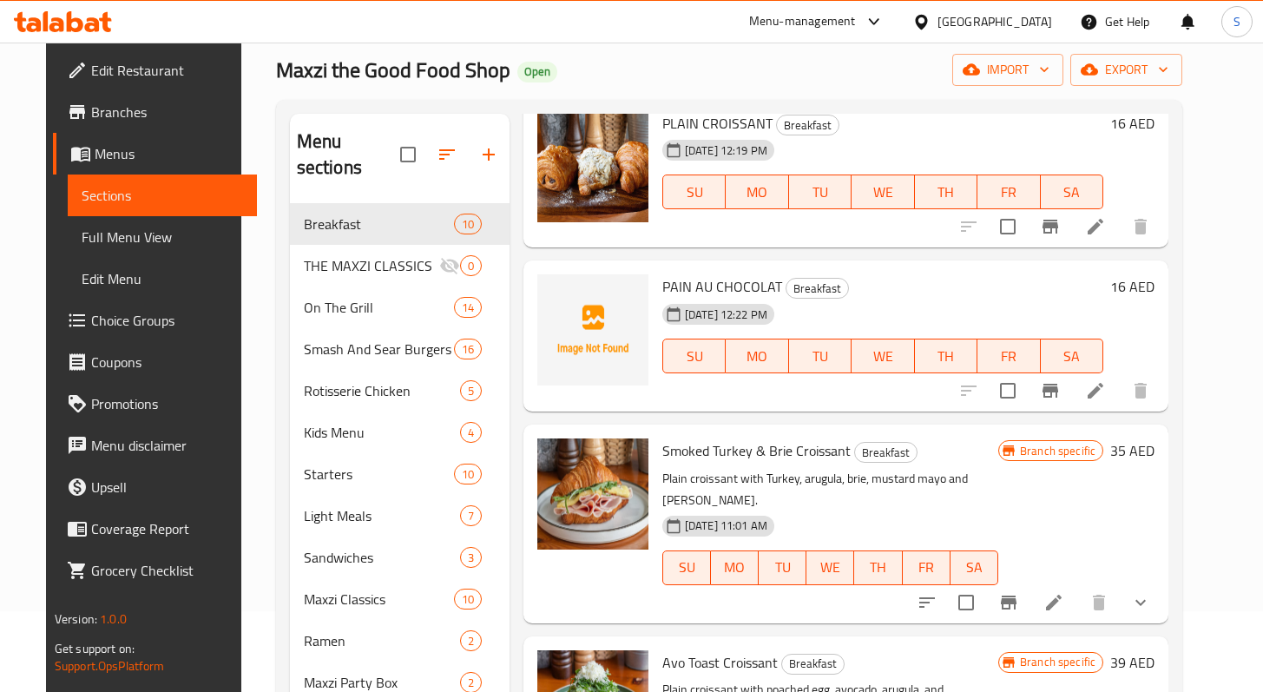
scroll to position [776, 0]
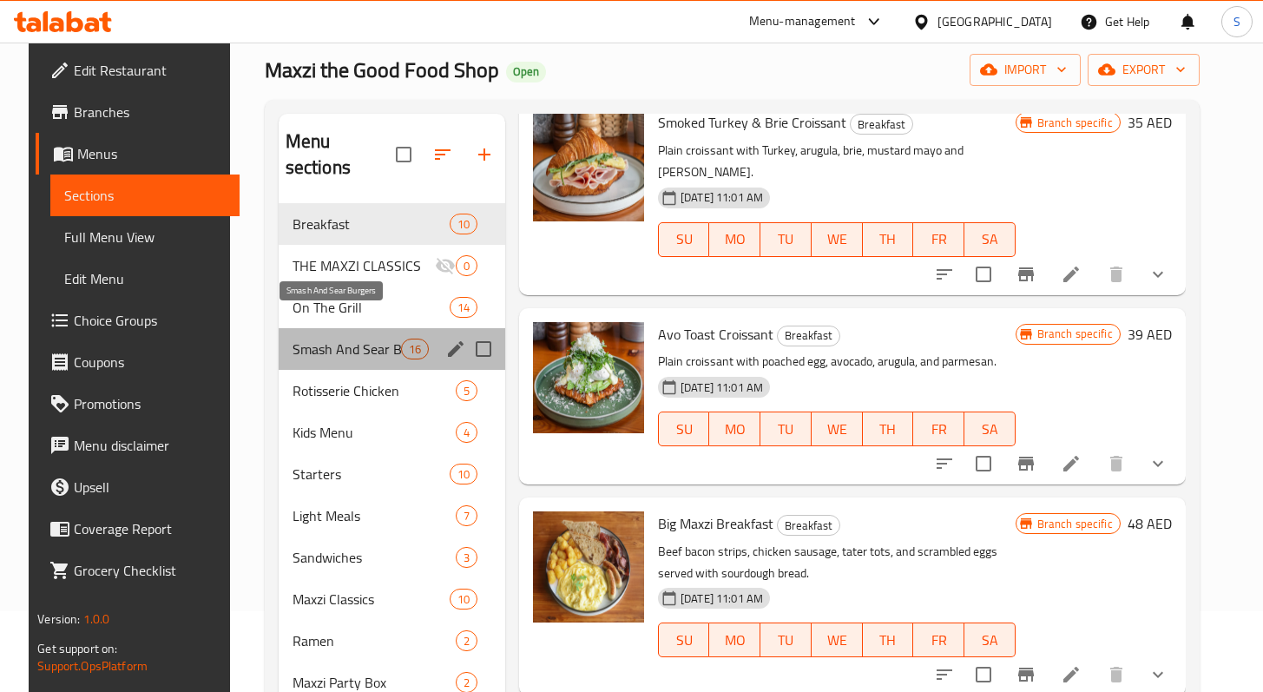
click at [322, 339] on span "Smash And Sear Burgers" at bounding box center [347, 349] width 109 height 21
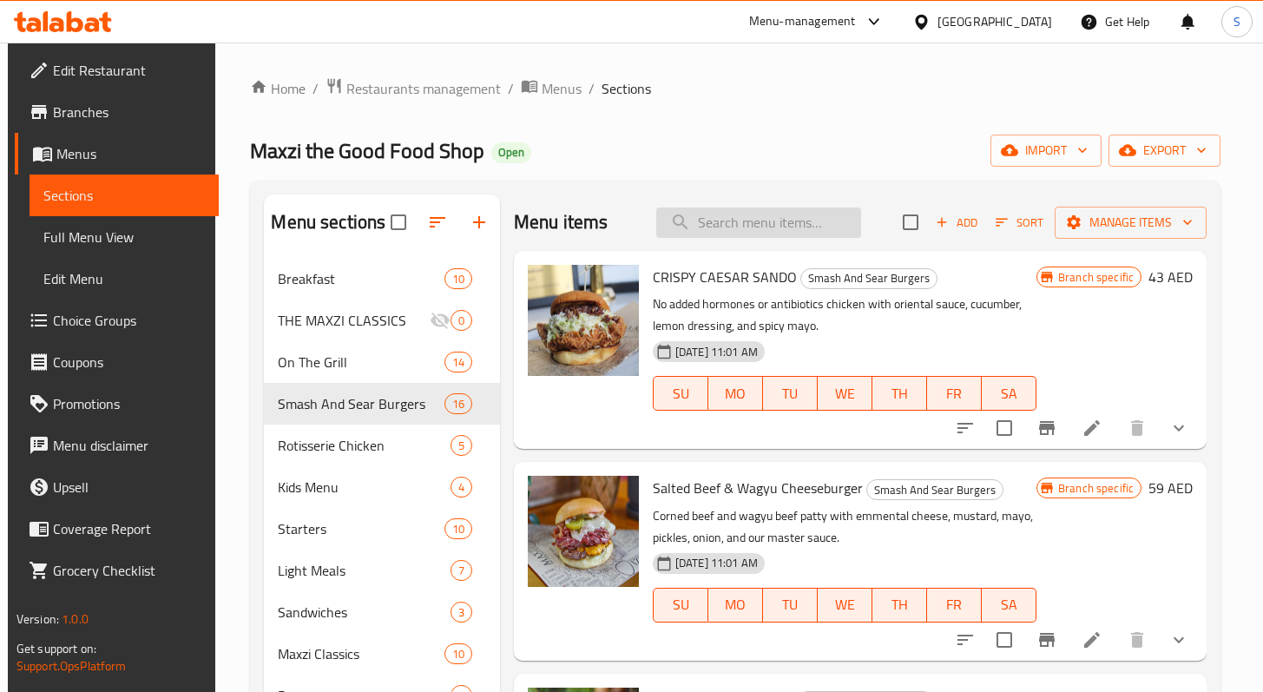
click at [744, 230] on input "search" at bounding box center [758, 223] width 205 height 30
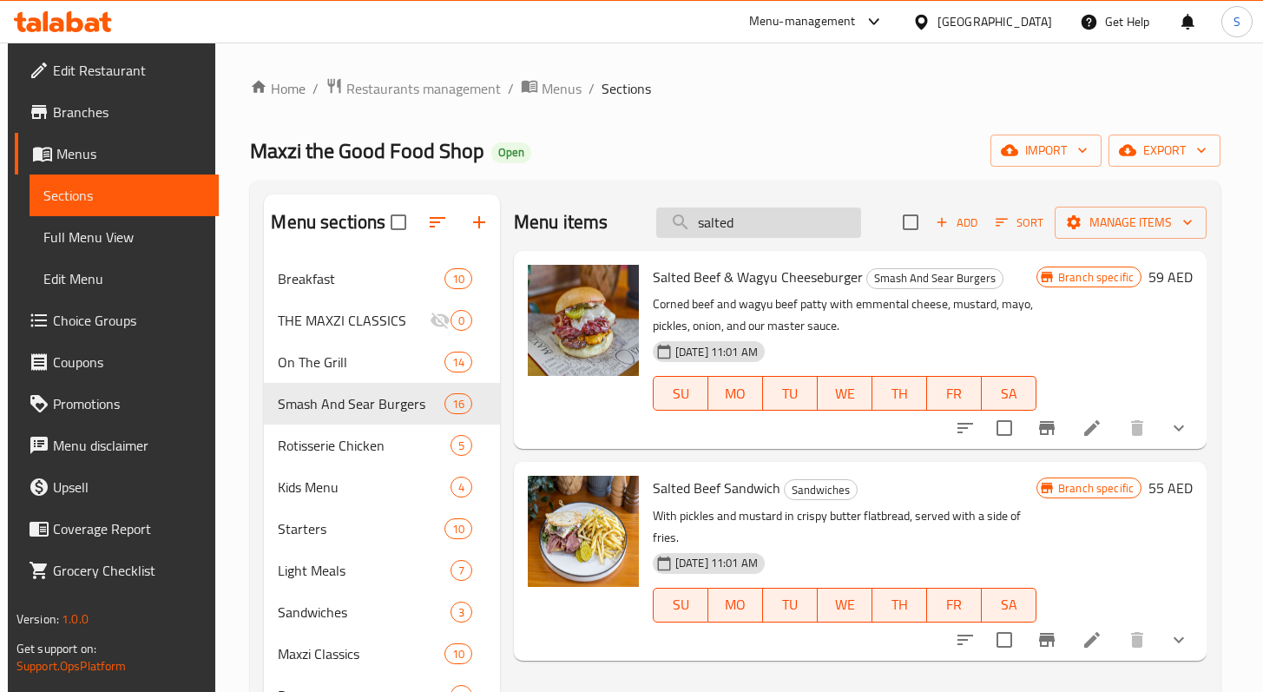
click at [765, 229] on input "salted" at bounding box center [758, 223] width 205 height 30
click at [768, 229] on input "salted" at bounding box center [758, 223] width 205 height 30
paste input "MAXZIMUM MEAT LOVERS"
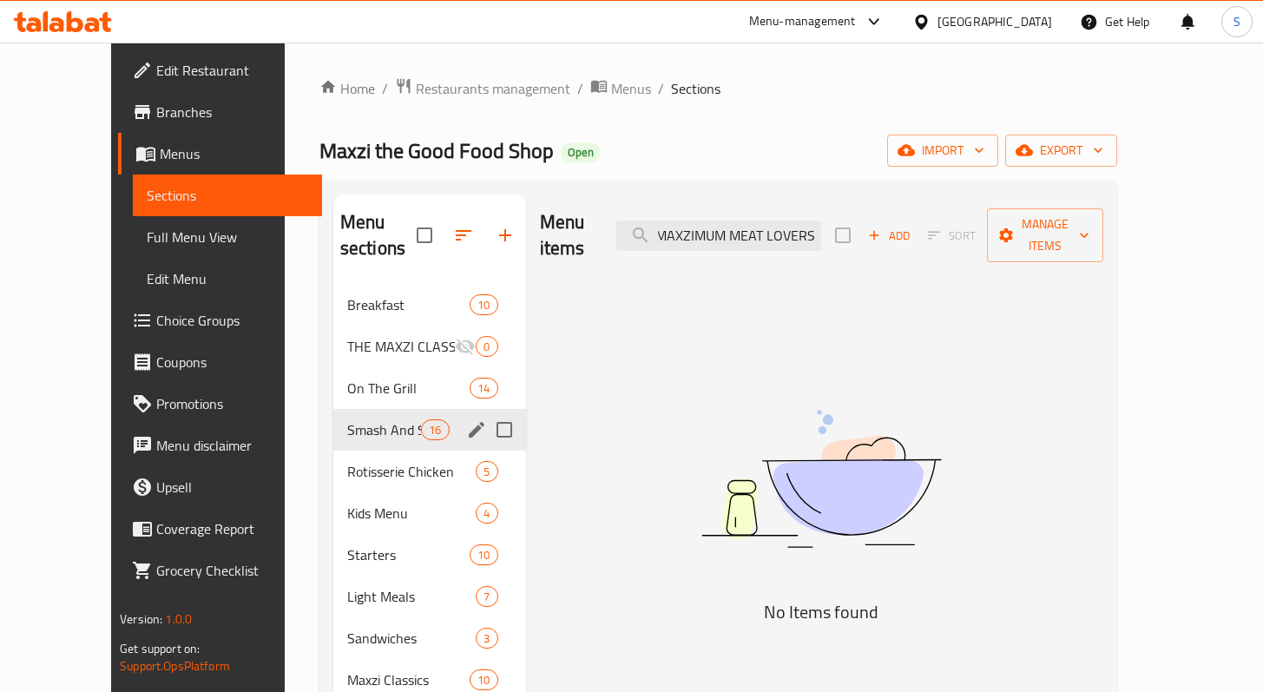
type input "MAXZIMUM MEAT LOVERS"
click at [347, 419] on span "Smash And Sear Burgers" at bounding box center [384, 429] width 74 height 21
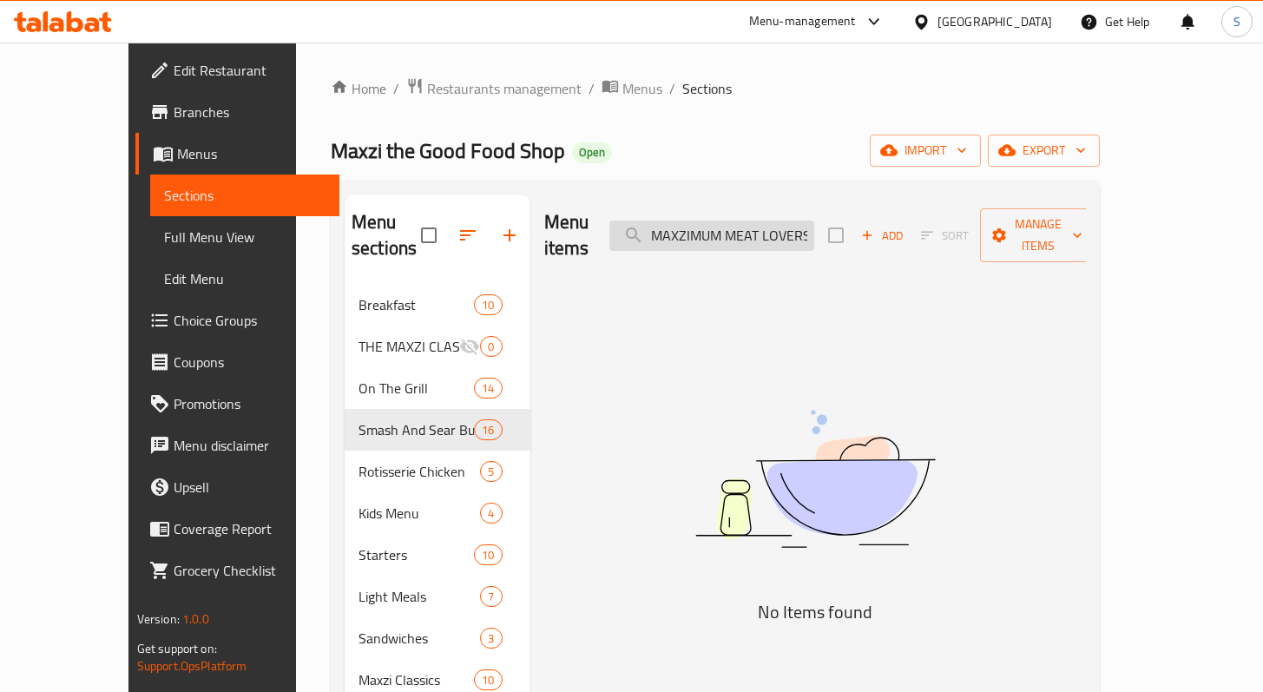
click at [814, 227] on input "MAXZIMUM MEAT LOVERS" at bounding box center [712, 236] width 205 height 30
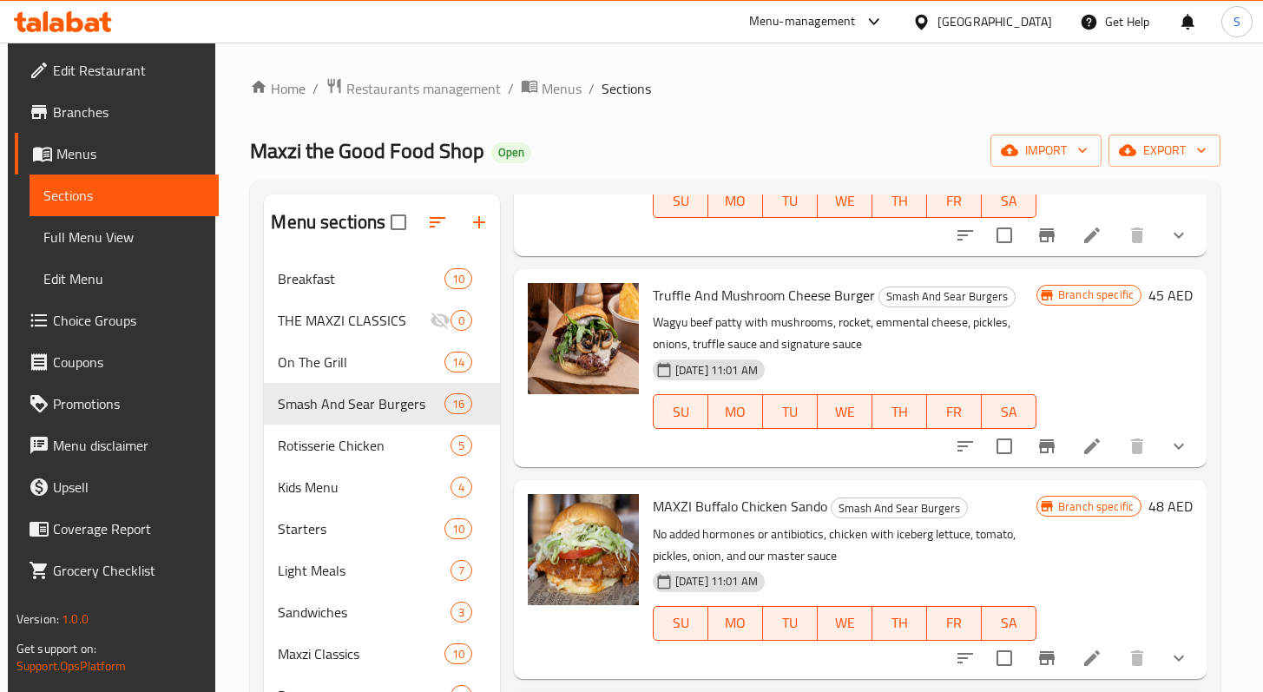
scroll to position [247, 0]
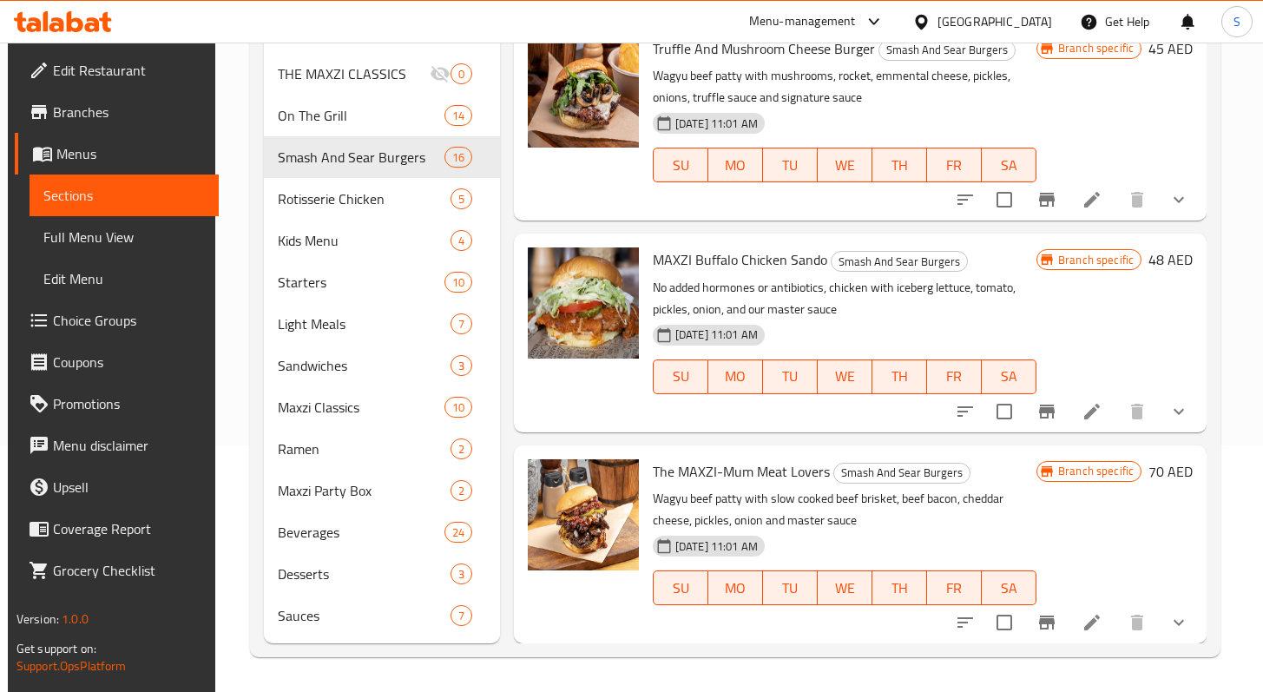
click at [1082, 630] on icon at bounding box center [1092, 622] width 21 height 21
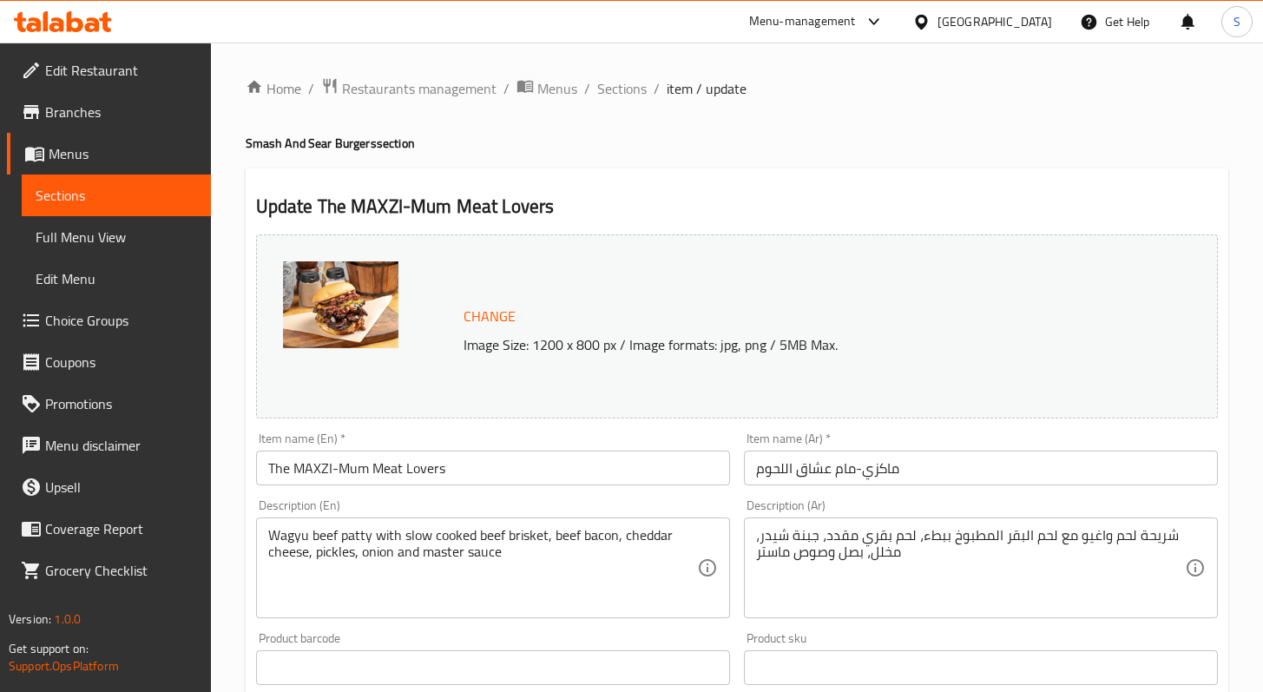
click at [539, 458] on input "The MAXZI-Mum Meat Lovers" at bounding box center [493, 468] width 474 height 35
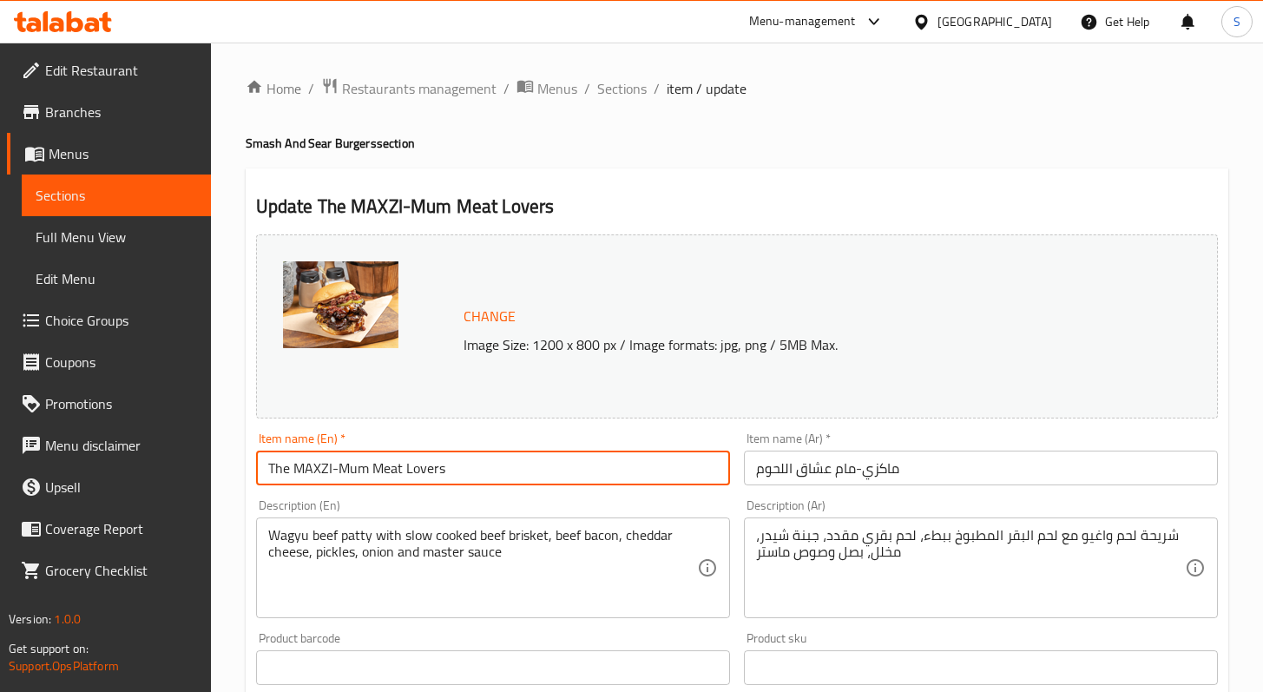
click at [543, 458] on input "The MAXZI-Mum Meat Lovers" at bounding box center [493, 468] width 474 height 35
click at [544, 457] on input "The MAXZI-Mum Meat Lovers" at bounding box center [493, 468] width 474 height 35
click at [545, 456] on input "The MAXZI-Mum Meat Lovers" at bounding box center [493, 468] width 474 height 35
click at [547, 456] on input "The MAXZI-Mum Meat Lovers" at bounding box center [493, 468] width 474 height 35
click at [549, 456] on input "The MAXZI-Mum Meat Lovers" at bounding box center [493, 468] width 474 height 35
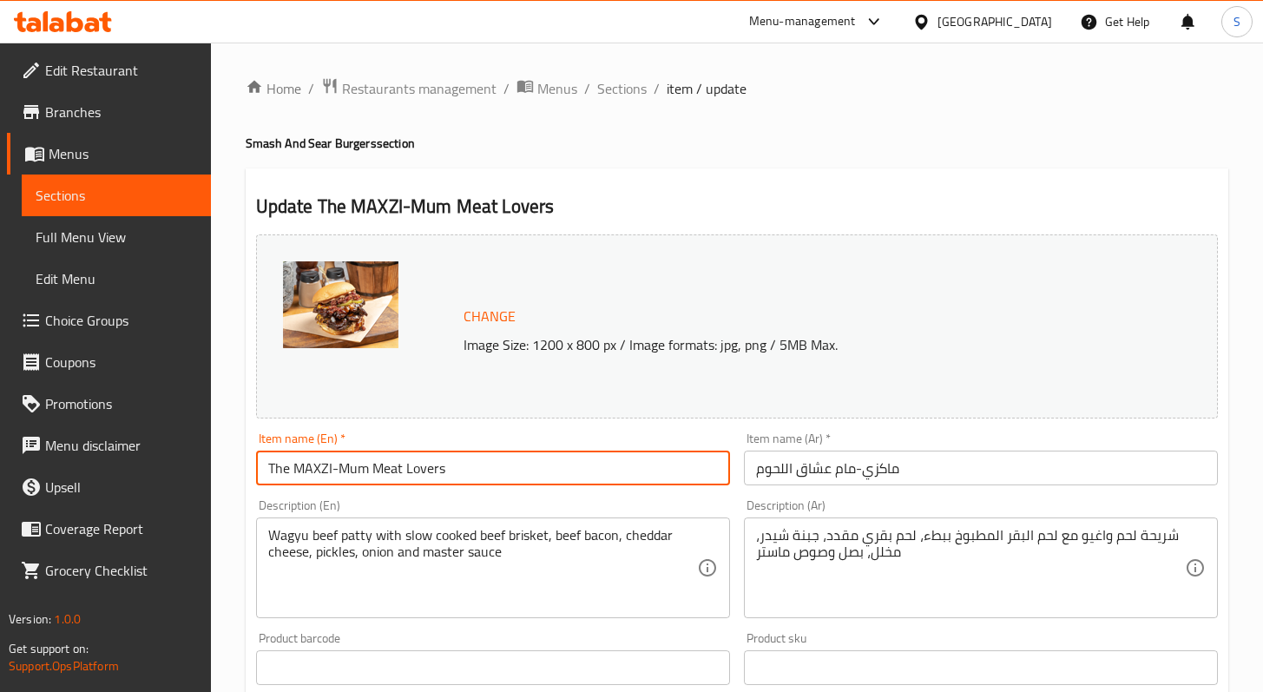
click at [551, 455] on input "The MAXZI-Mum Meat Lovers" at bounding box center [493, 468] width 474 height 35
drag, startPoint x: 483, startPoint y: 467, endPoint x: 114, endPoint y: 464, distance: 369.0
click at [123, 464] on div "Edit Restaurant Branches Menus Sections Full Menu View Edit Menu Choice Groups …" at bounding box center [631, 662] width 1263 height 1238
paste input "MAXZIMUM MEAT LOVERS"
type input "MAXZIMUM MEAT LOVERS"
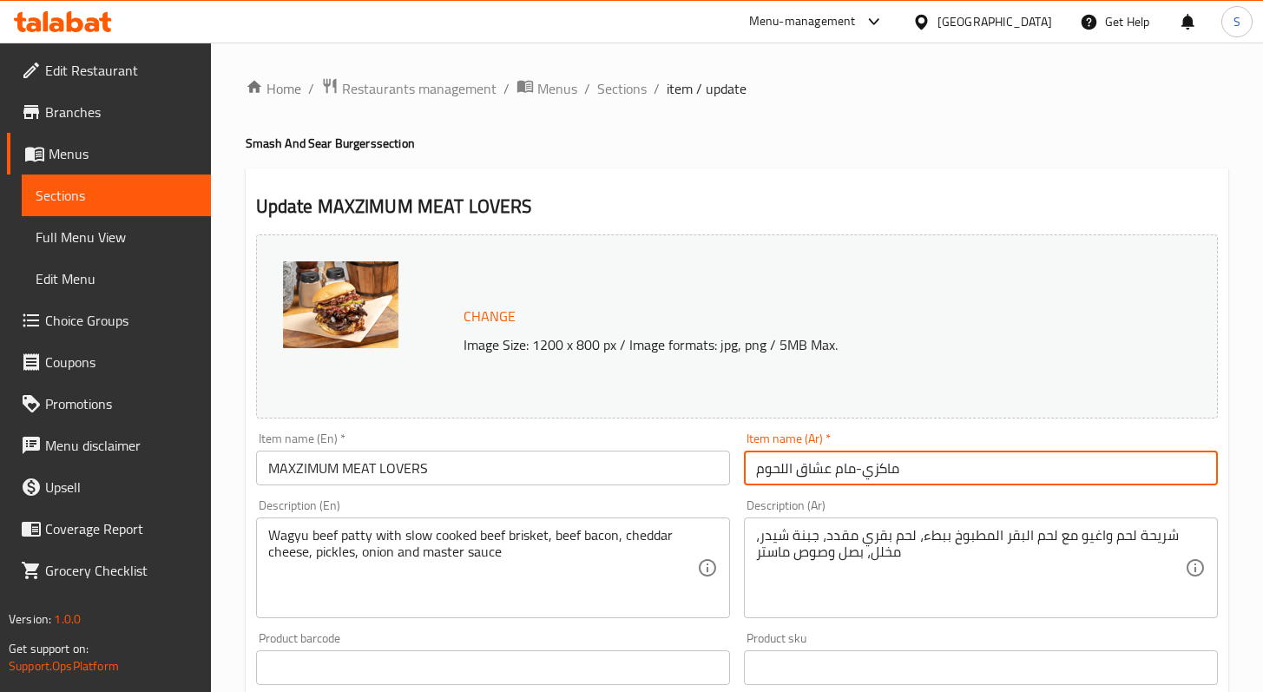
drag, startPoint x: 941, startPoint y: 457, endPoint x: 721, endPoint y: 452, distance: 220.6
click at [722, 452] on div "Change Image Size: 1200 x 800 px / Image formats: jpg, png / 5MB Max. Item name…" at bounding box center [737, 614] width 976 height 774
paste input "يموم محبي"
type input "ماكسيموم محبي اللحوم"
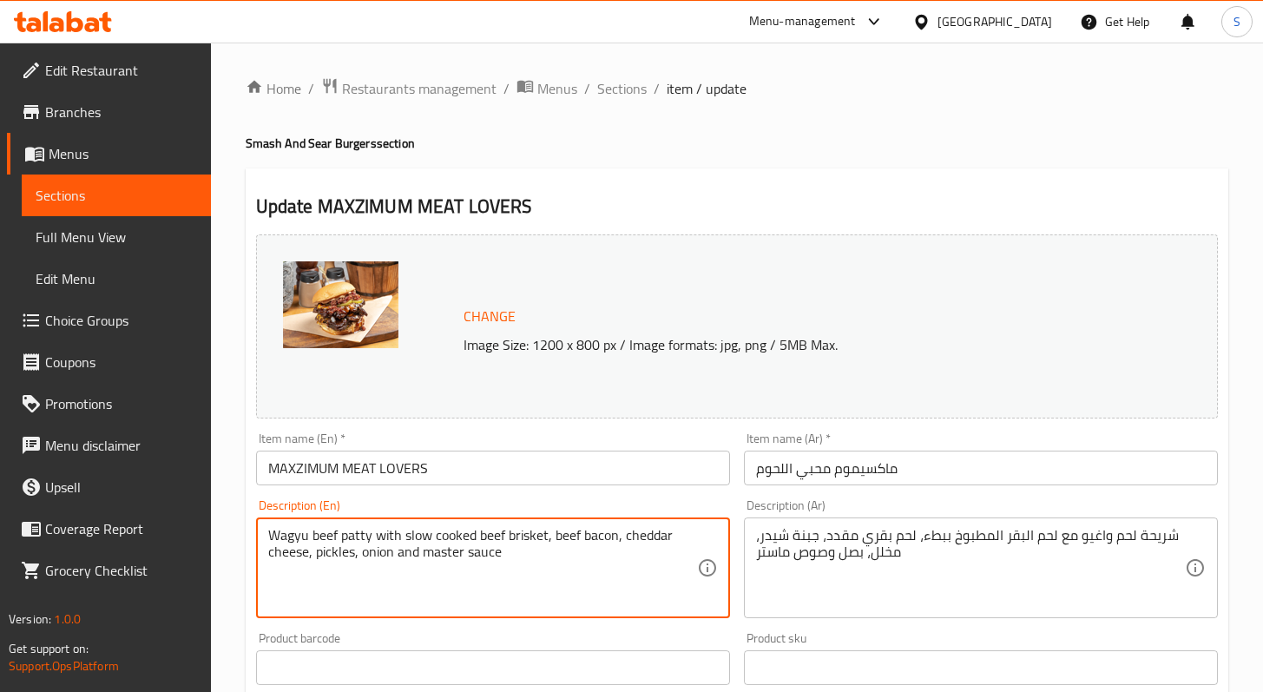
drag, startPoint x: 533, startPoint y: 561, endPoint x: 283, endPoint y: 516, distance: 254.1
paste textarea ", and our"
type textarea "Wagyu beef patty with slow cooked beef brisket, beef bacon, cheddar cheese, pic…"
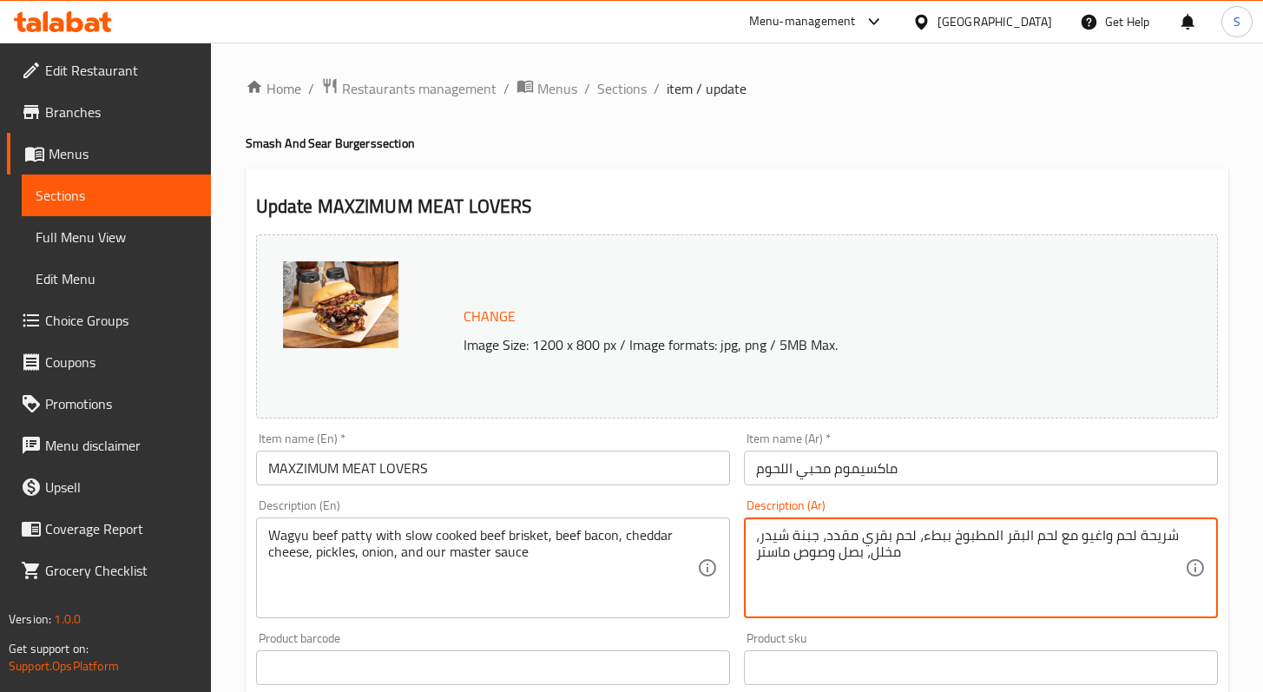
drag, startPoint x: 921, startPoint y: 550, endPoint x: 751, endPoint y: 537, distance: 170.7
click at [812, 552] on textarea "شريحة لحم واغيو مع لحم البقر المطبوخ ببطء، لحم بقري مقدد، جبنة شيدر، مخلل، بصل …" at bounding box center [970, 568] width 429 height 82
click at [811, 551] on textarea "شريحة لحم واغيو مع لحم البقر المطبوخ ببطء، لحم بقري مقدد، جبنة شيدر، مخلل، بصل …" at bounding box center [970, 568] width 429 height 82
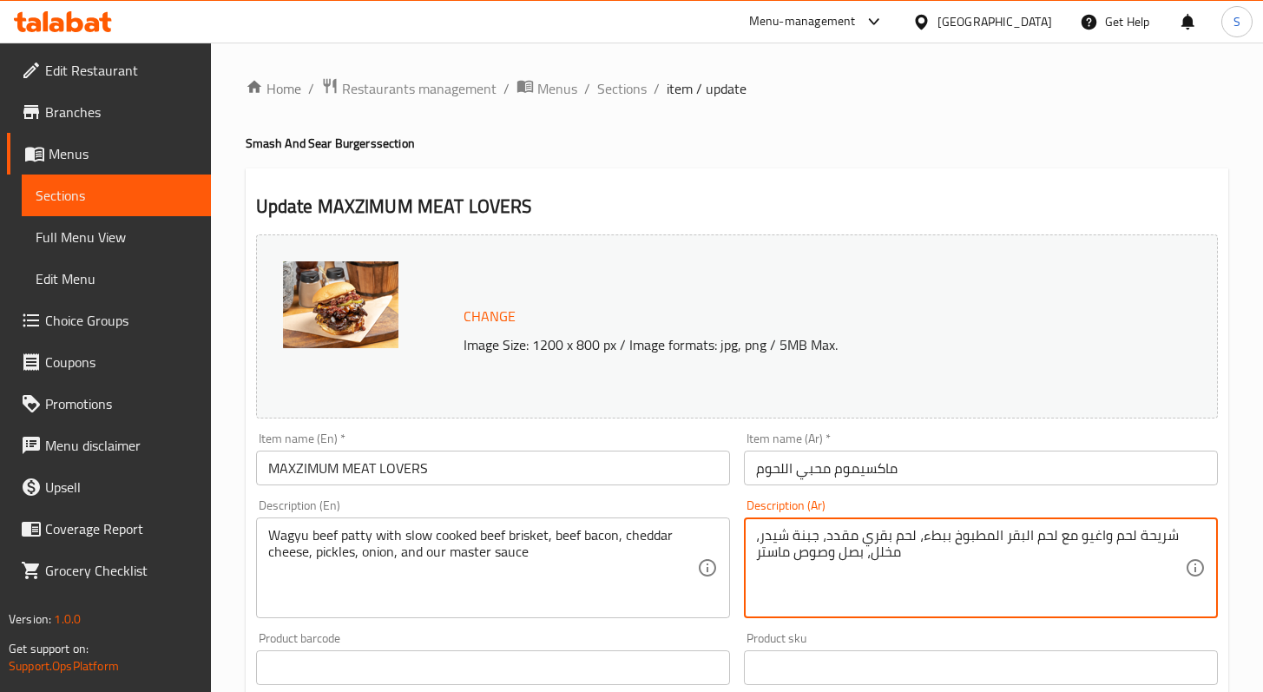
click at [811, 550] on textarea "شريحة لحم واغيو مع لحم البقر المطبوخ ببطء، لحم بقري مقدد، جبنة شيدر، مخلل، بصل …" at bounding box center [970, 568] width 429 height 82
paste textarea "قرص لحم واغيو مع بريسكت اللحم المطبوخ ببطء، بيكون لحم، جبن شيدر، مخلل، بصل، وصو…"
type textarea "قرص لحم واغيو مع بريسكت اللحم المطبوخ ببطء، بيكون لحم، جبن شيدر، مخلل، بصل، وصو…"
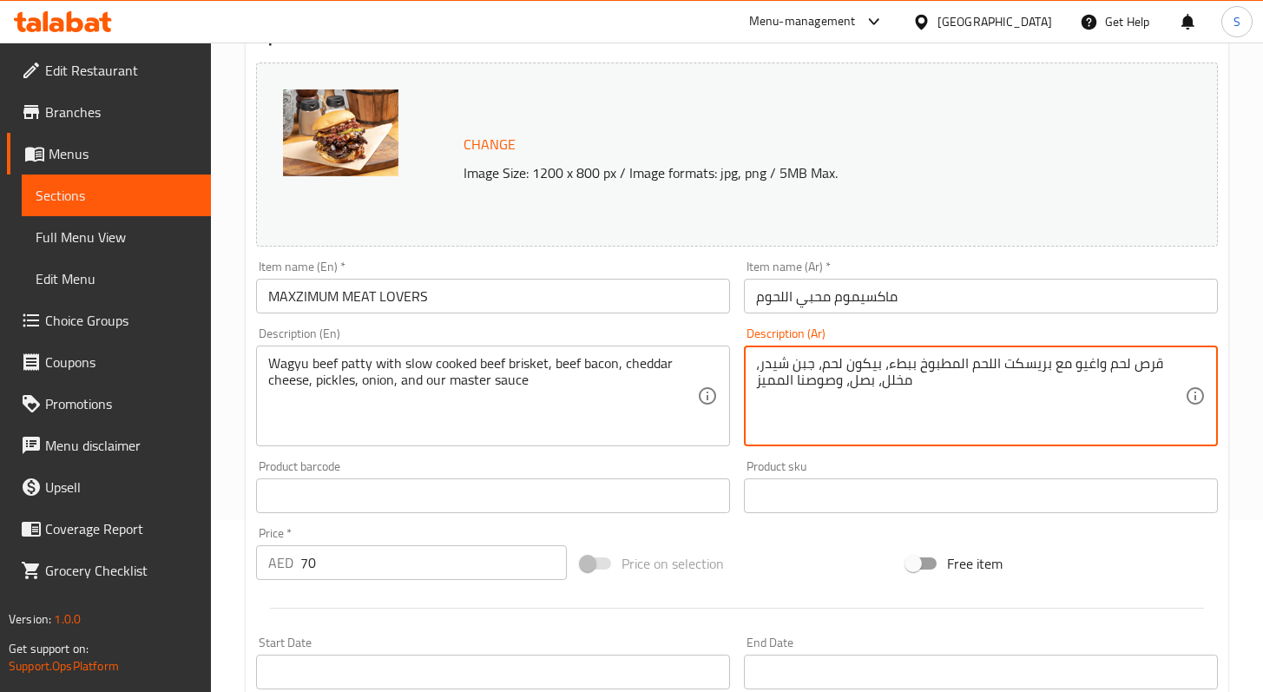
scroll to position [342, 0]
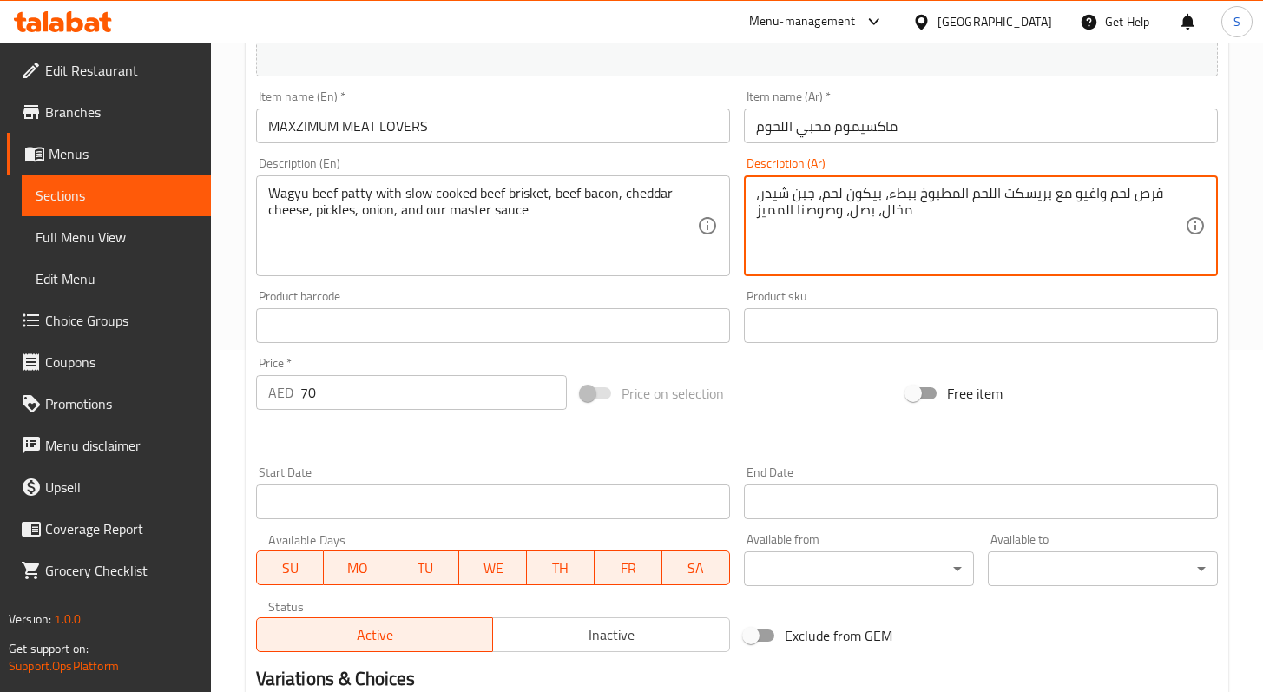
click at [380, 379] on input "70" at bounding box center [433, 392] width 267 height 35
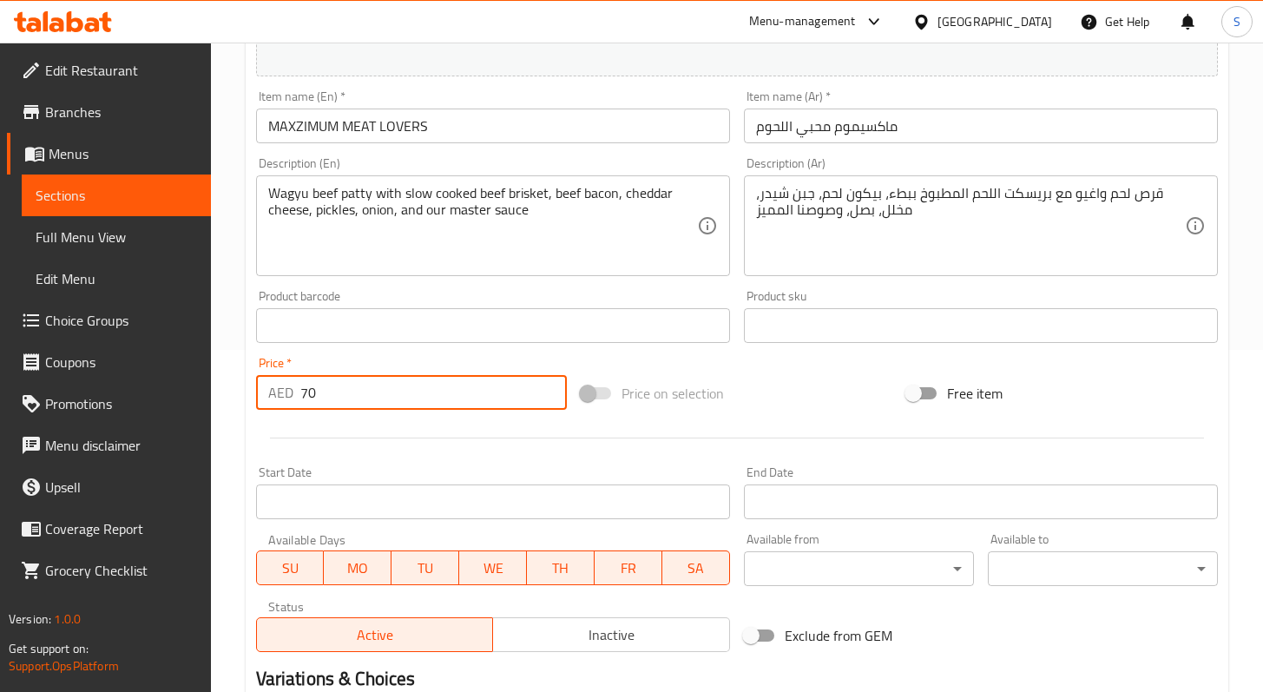
click at [380, 379] on input "70" at bounding box center [433, 392] width 267 height 35
click at [380, 378] on input "70" at bounding box center [433, 392] width 267 height 35
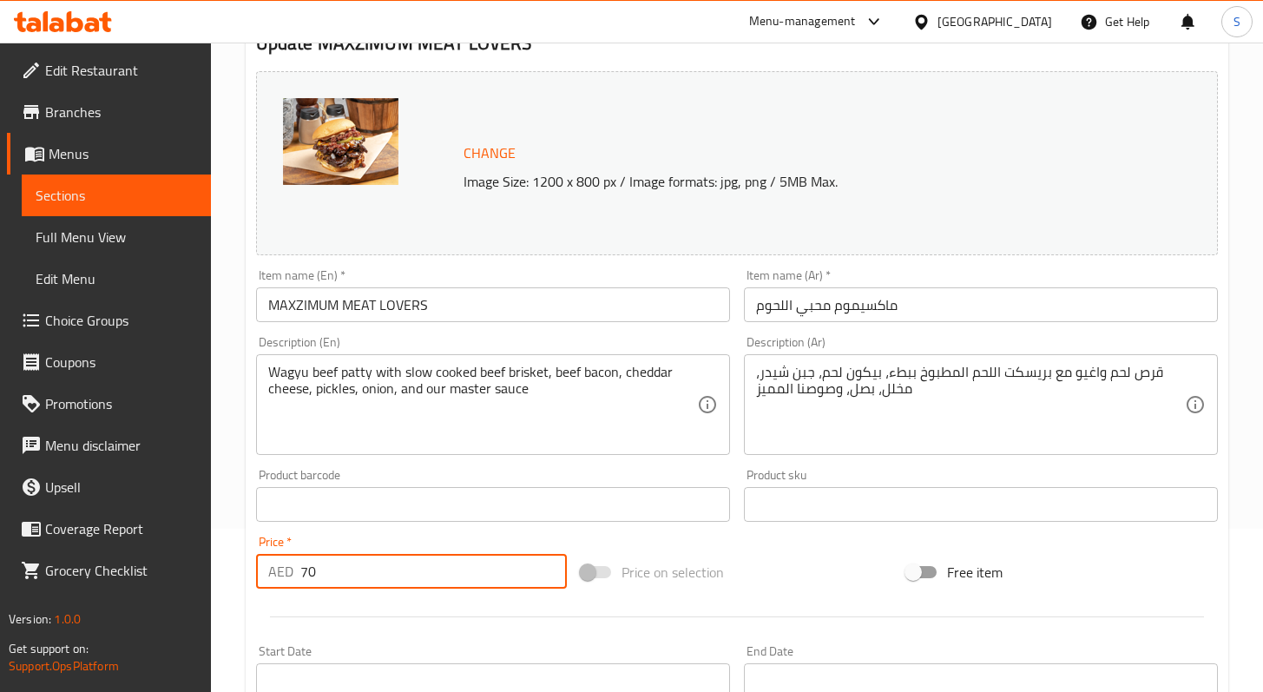
scroll to position [0, 0]
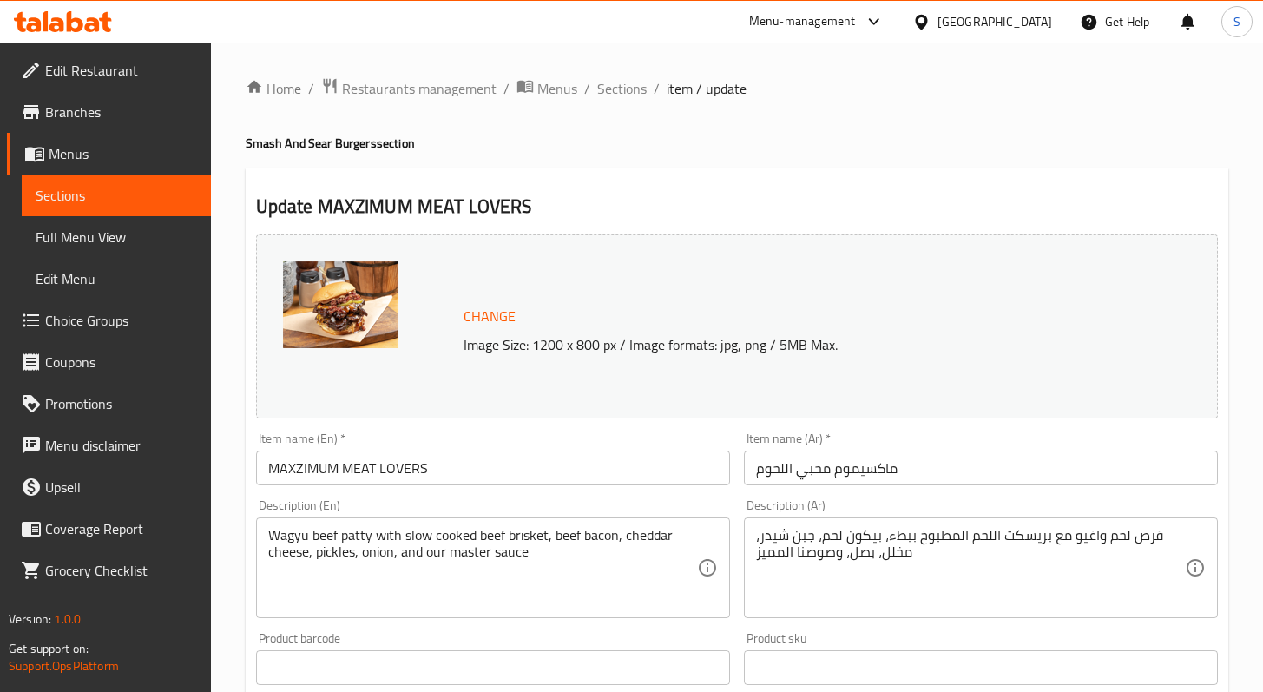
click at [476, 319] on span "Change" at bounding box center [490, 316] width 52 height 25
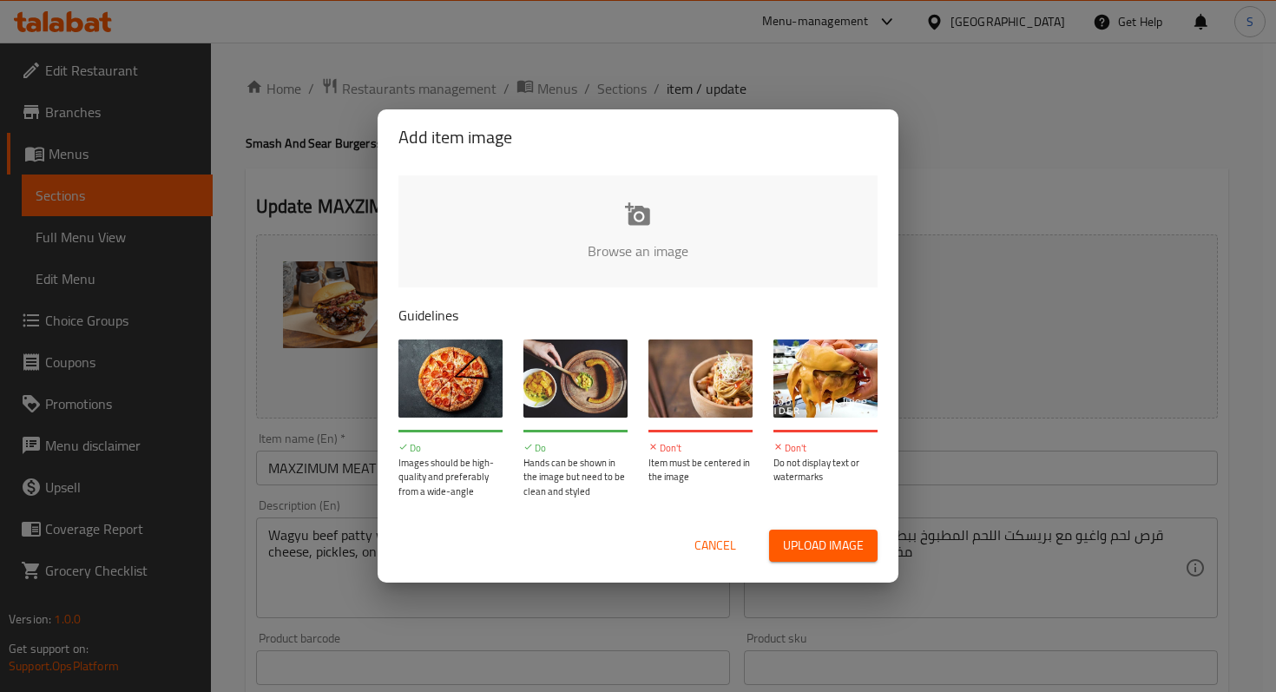
click at [613, 243] on input "file" at bounding box center [1225, 256] width 1653 height 162
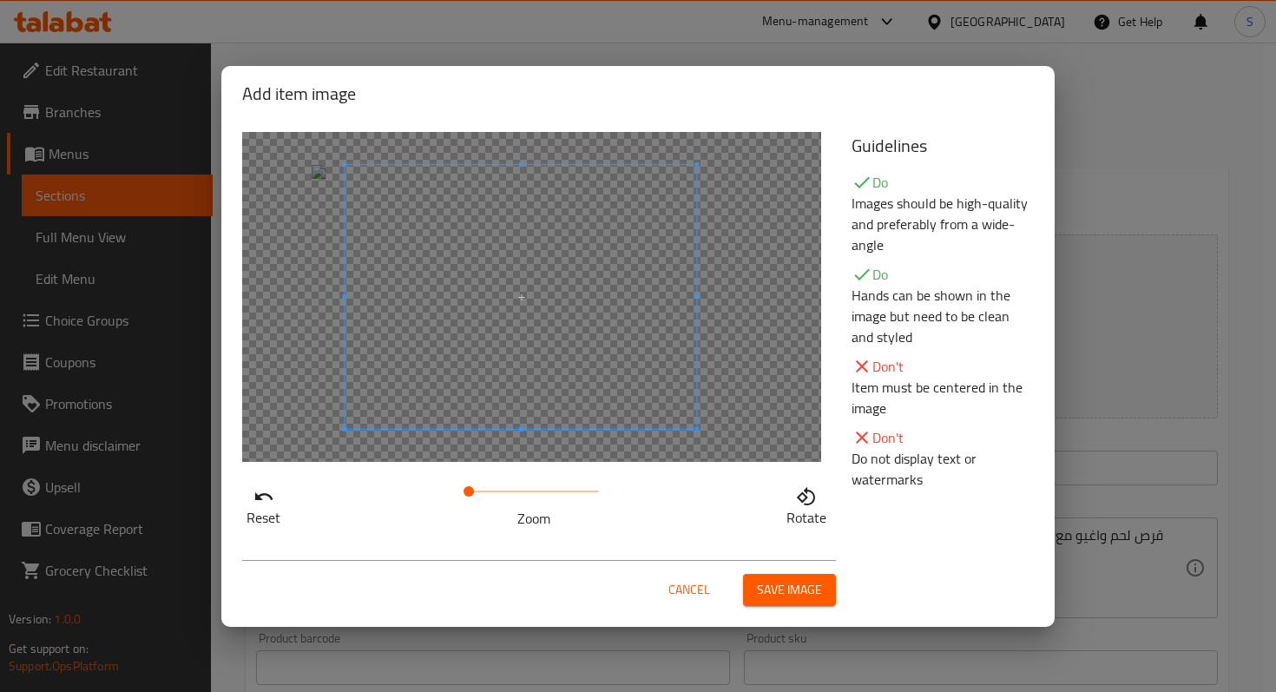
click at [588, 371] on span at bounding box center [522, 297] width 352 height 264
click at [799, 583] on span "Save image" at bounding box center [789, 590] width 65 height 22
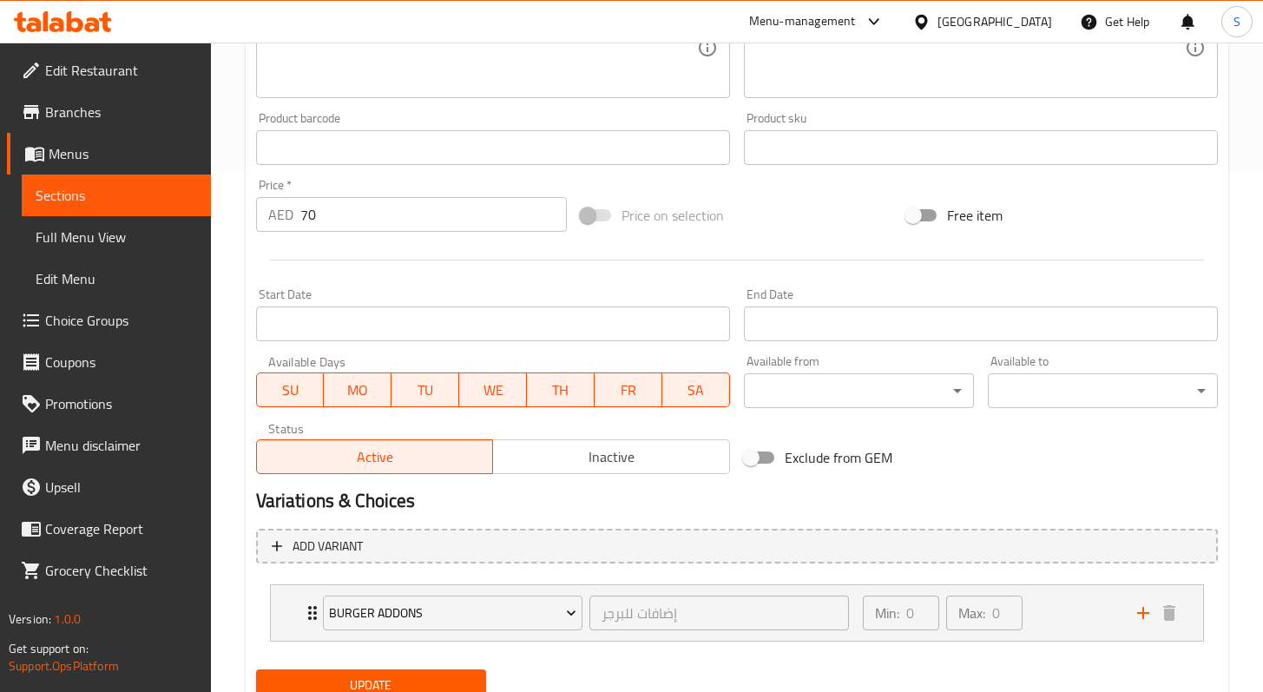
scroll to position [589, 0]
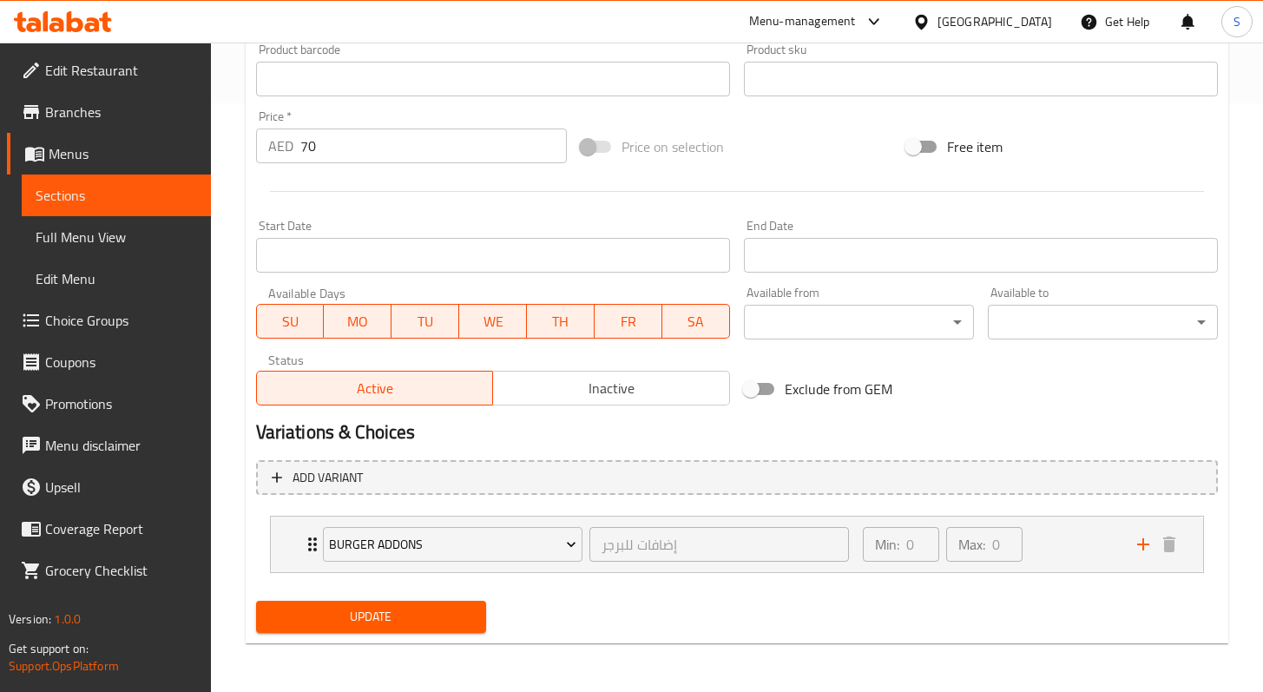
click at [432, 628] on button "Update" at bounding box center [371, 617] width 230 height 32
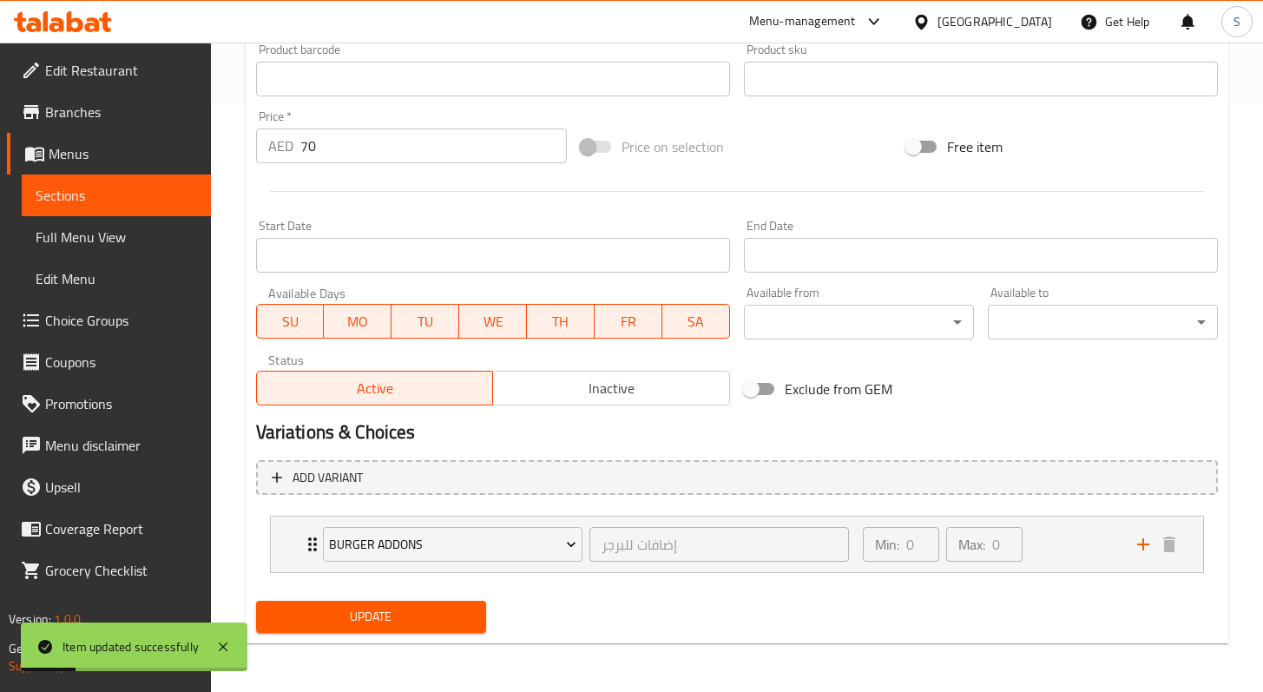
click at [86, 188] on span "Sections" at bounding box center [117, 195] width 162 height 21
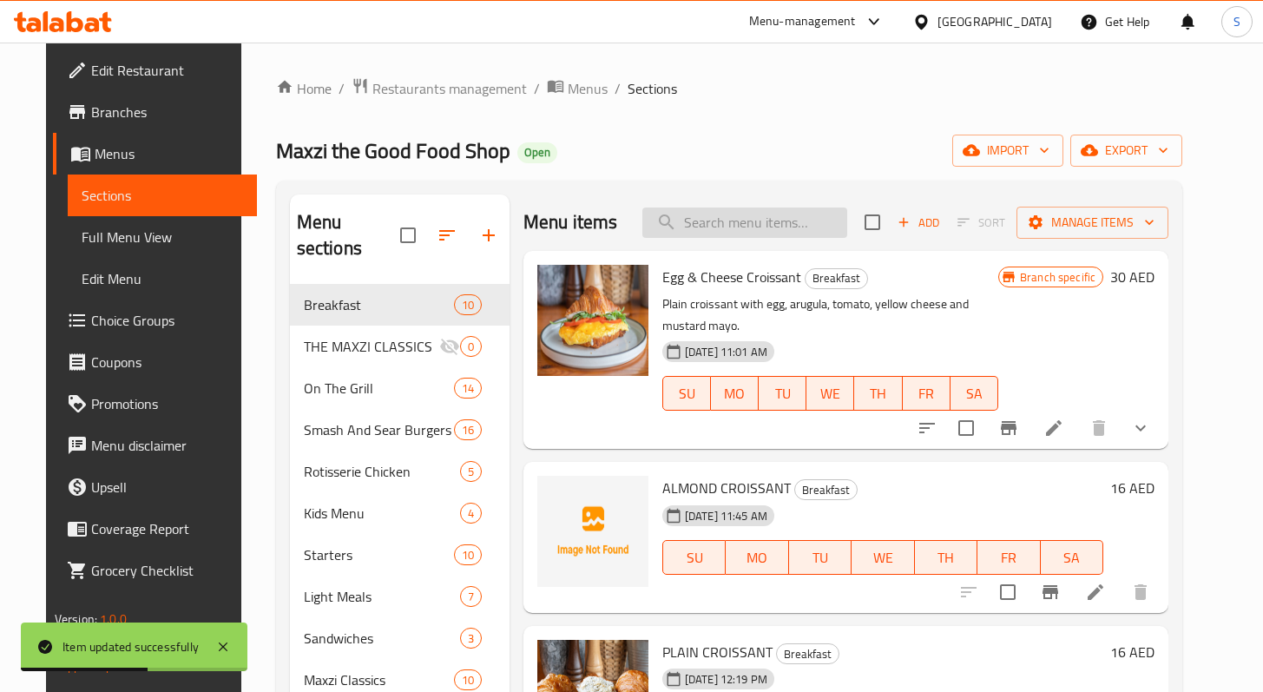
click at [736, 231] on input "search" at bounding box center [745, 223] width 205 height 30
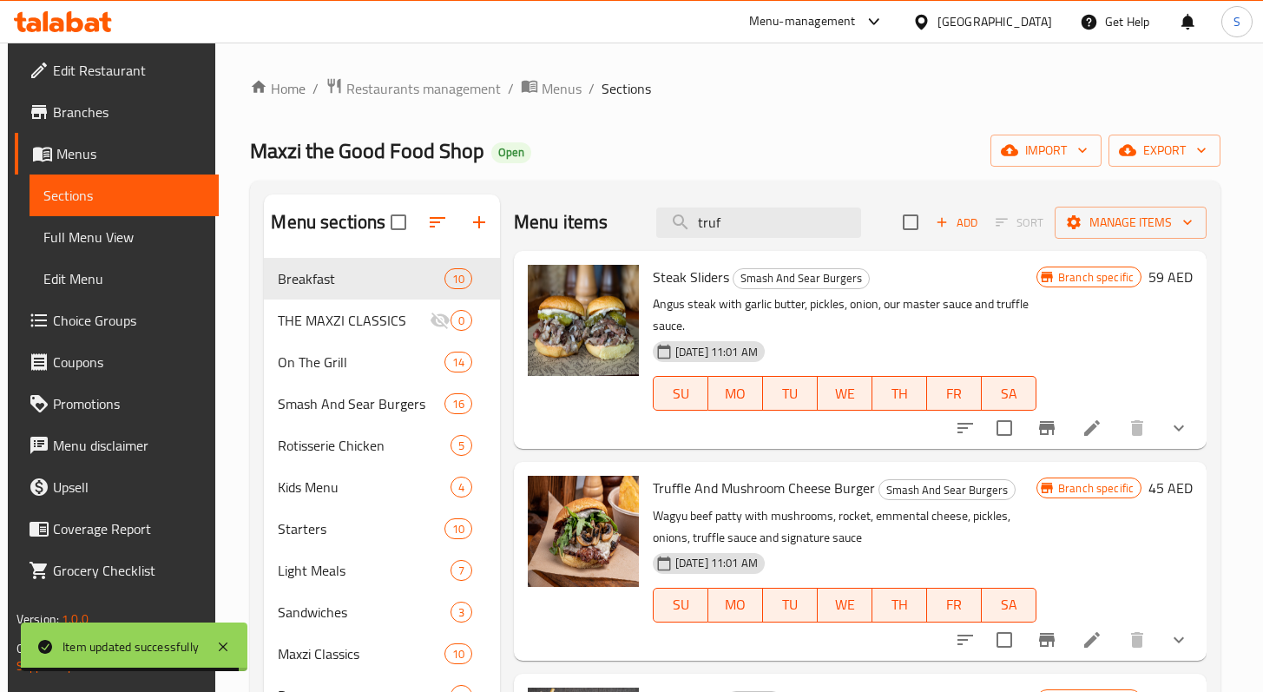
type input "truf"
click at [1074, 634] on li at bounding box center [1092, 639] width 49 height 31
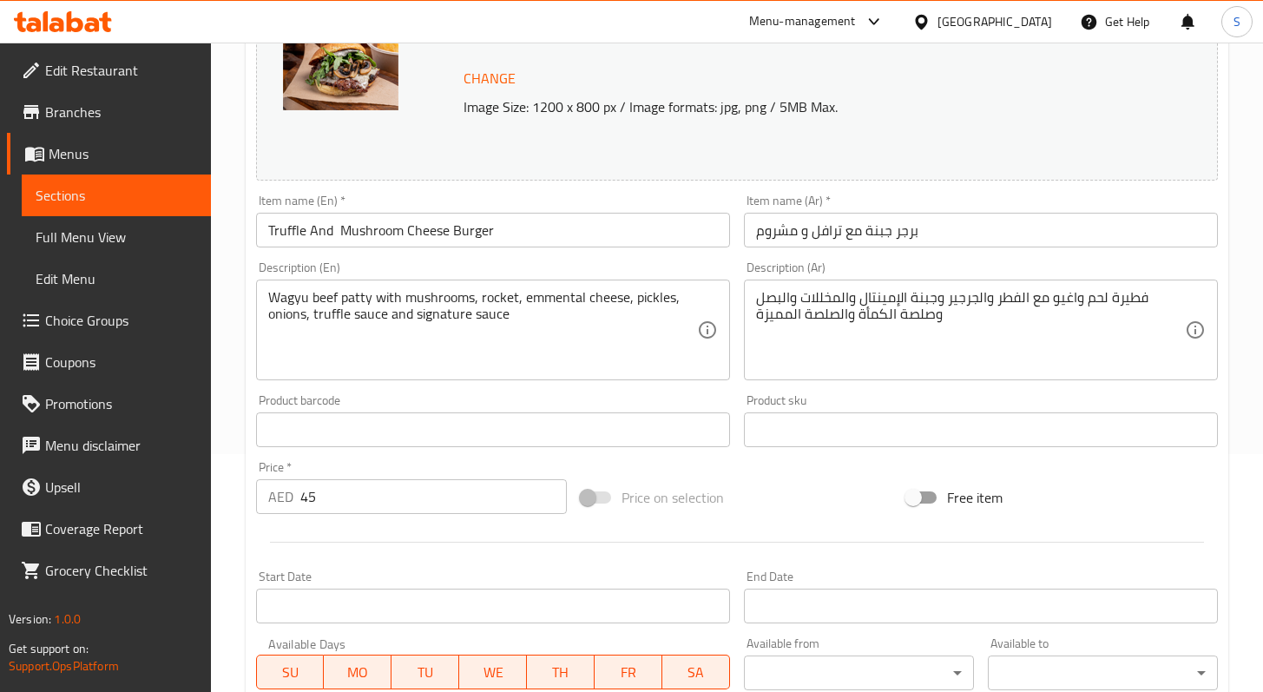
scroll to position [376, 0]
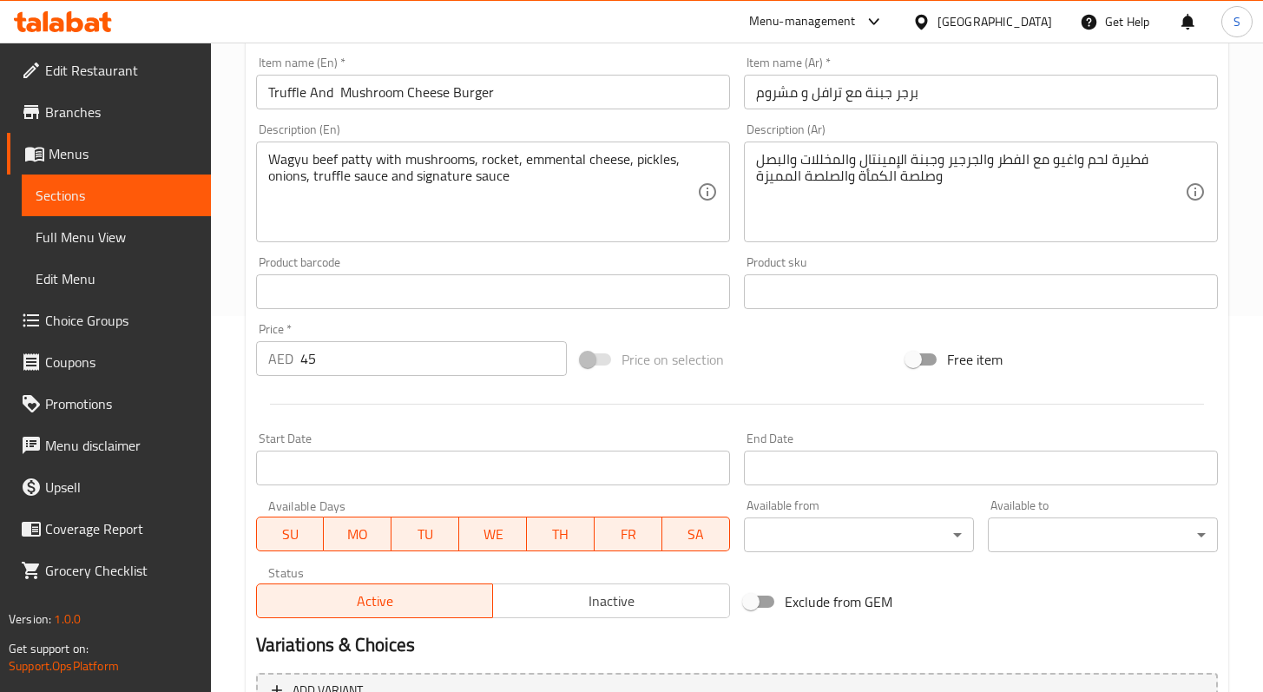
click at [301, 358] on div "AED 45 Price *" at bounding box center [412, 358] width 312 height 35
click at [310, 359] on input "45" at bounding box center [433, 358] width 267 height 35
paste input "8"
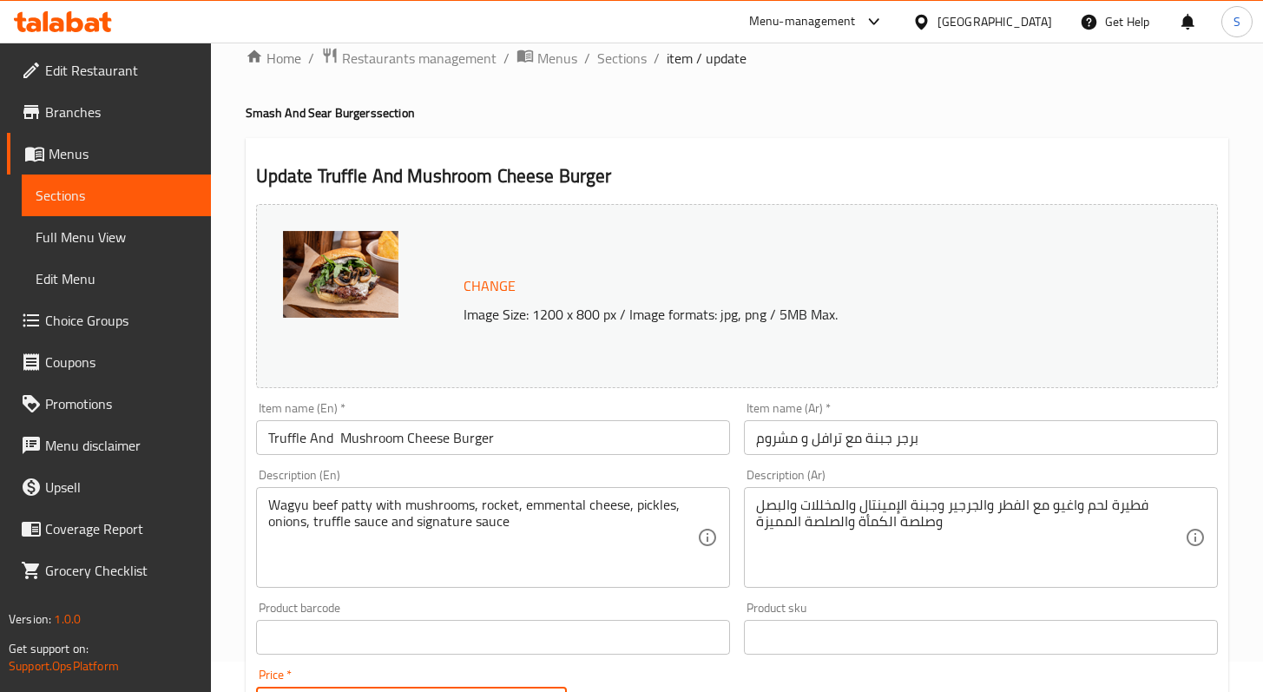
scroll to position [0, 0]
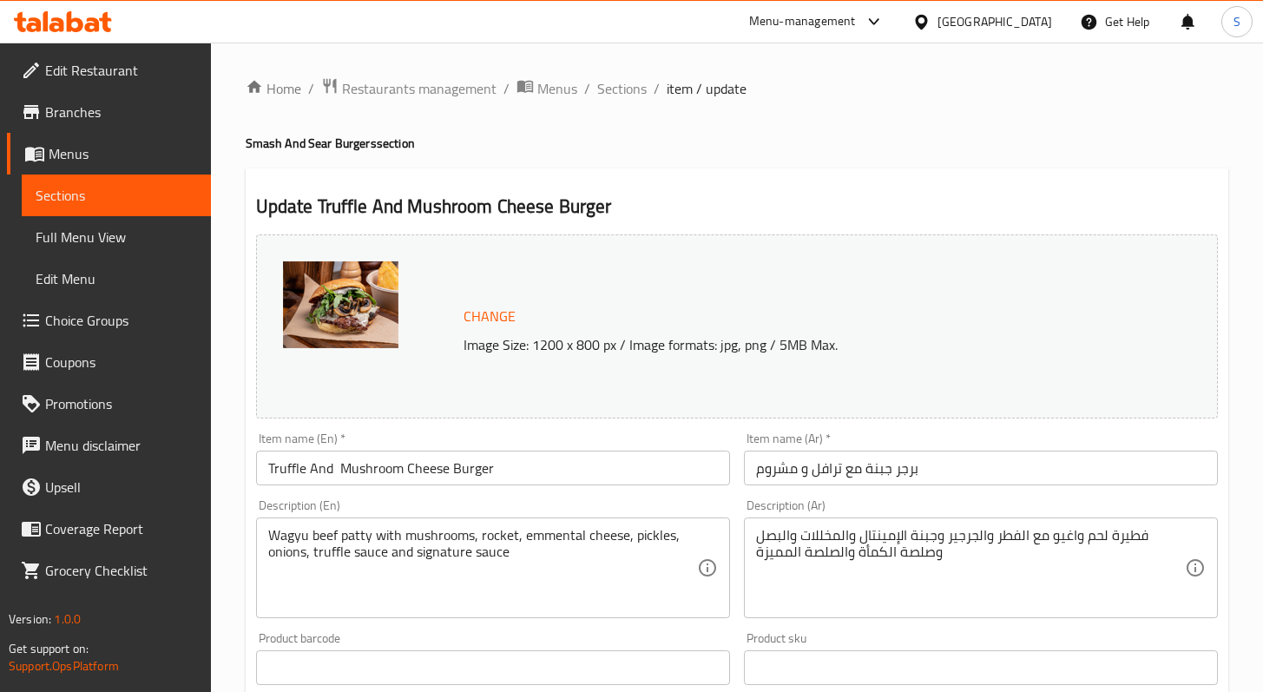
type input "48"
click at [491, 314] on span "Change" at bounding box center [490, 316] width 52 height 25
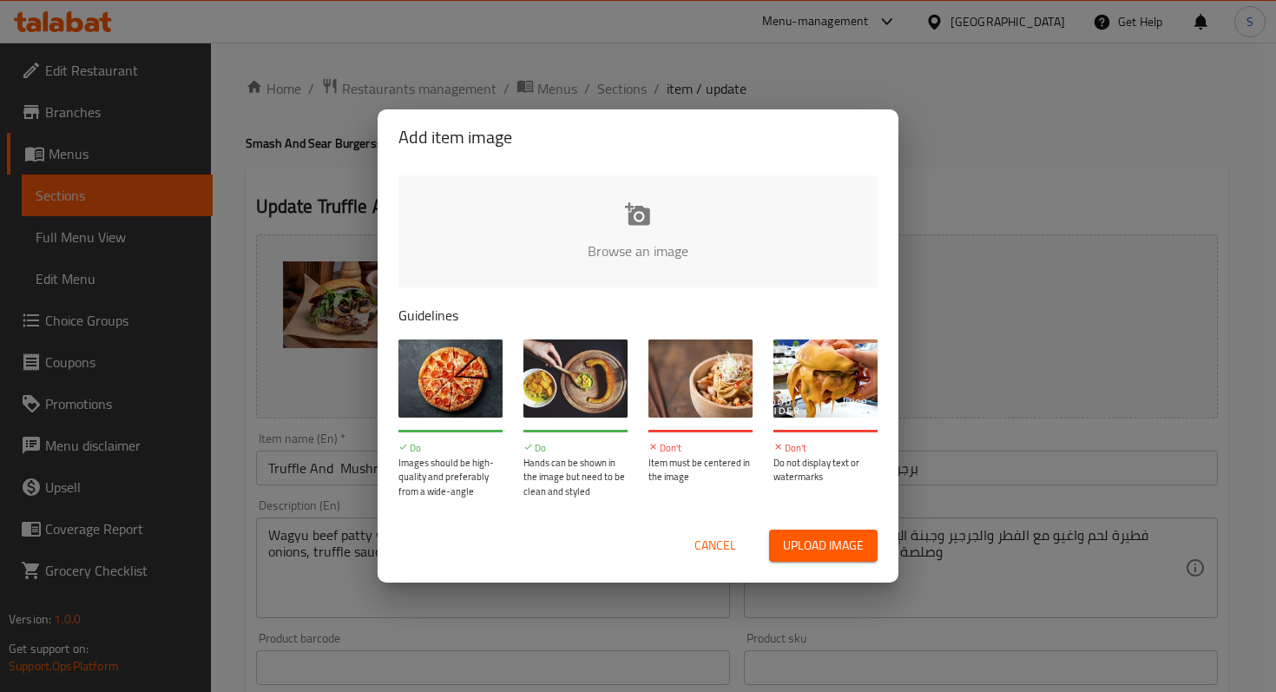
click at [638, 265] on input "file" at bounding box center [1225, 256] width 1653 height 162
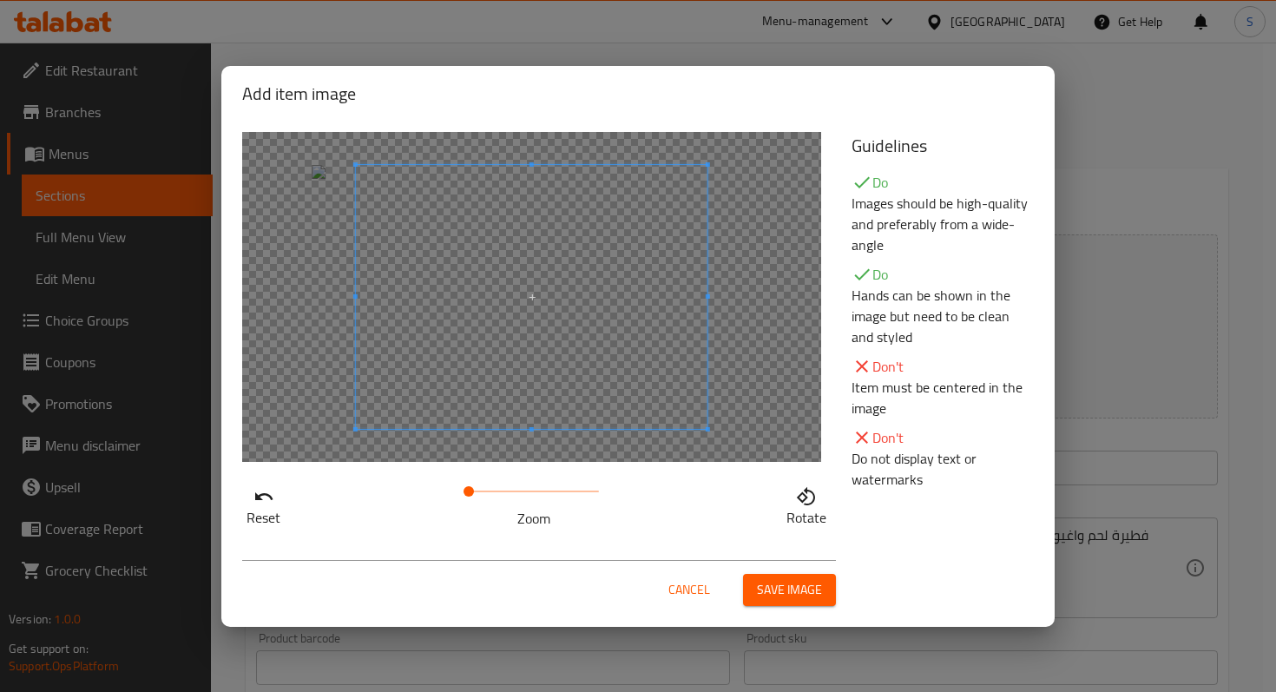
click at [793, 589] on span "Save image" at bounding box center [789, 590] width 65 height 22
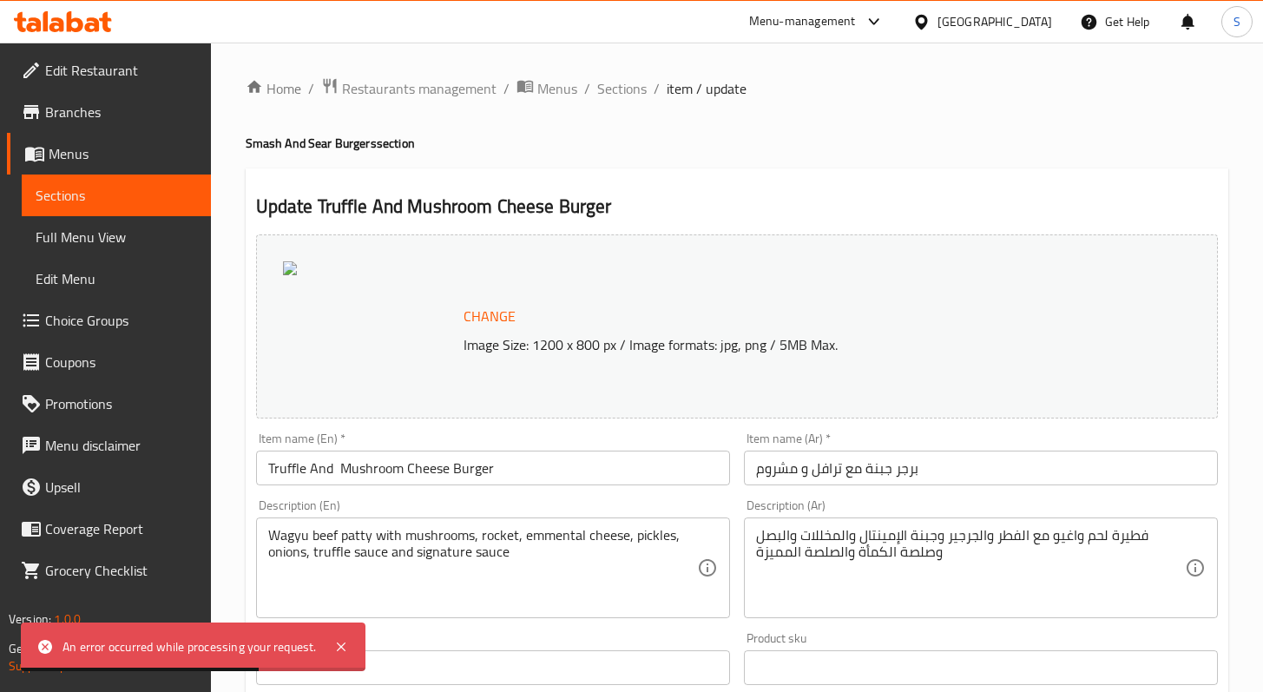
click at [494, 324] on span "Change" at bounding box center [490, 316] width 52 height 25
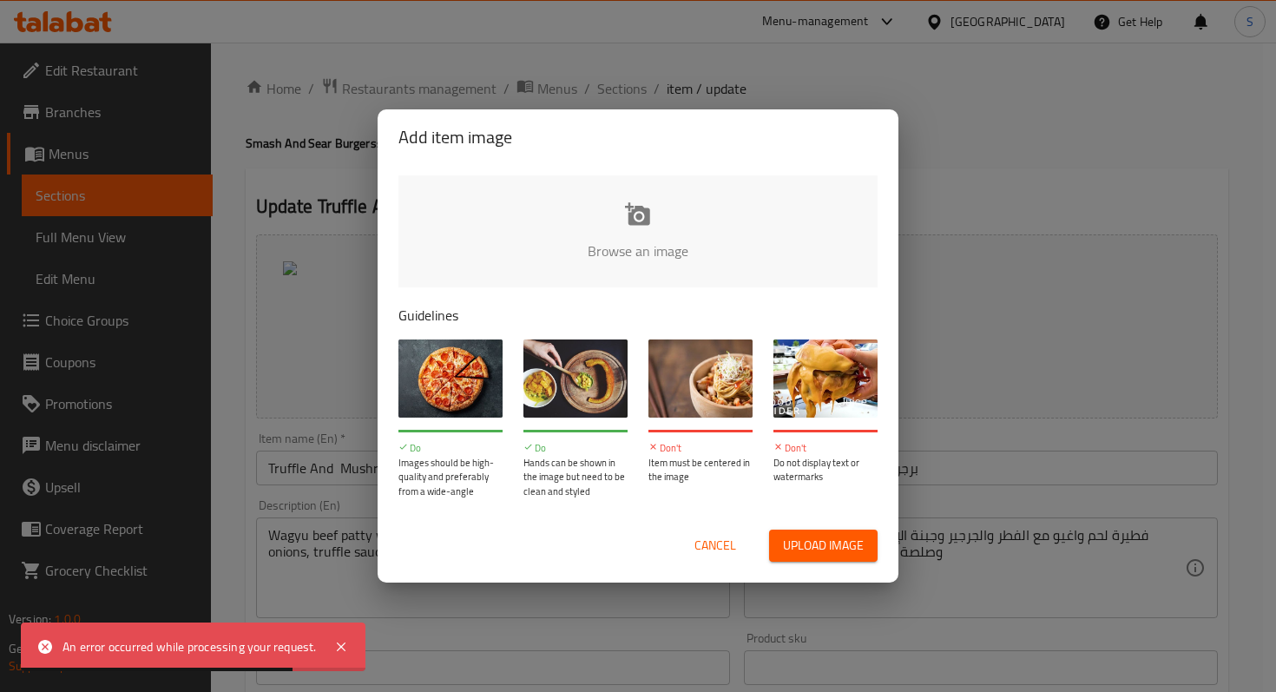
click at [658, 249] on input "file" at bounding box center [1225, 256] width 1653 height 162
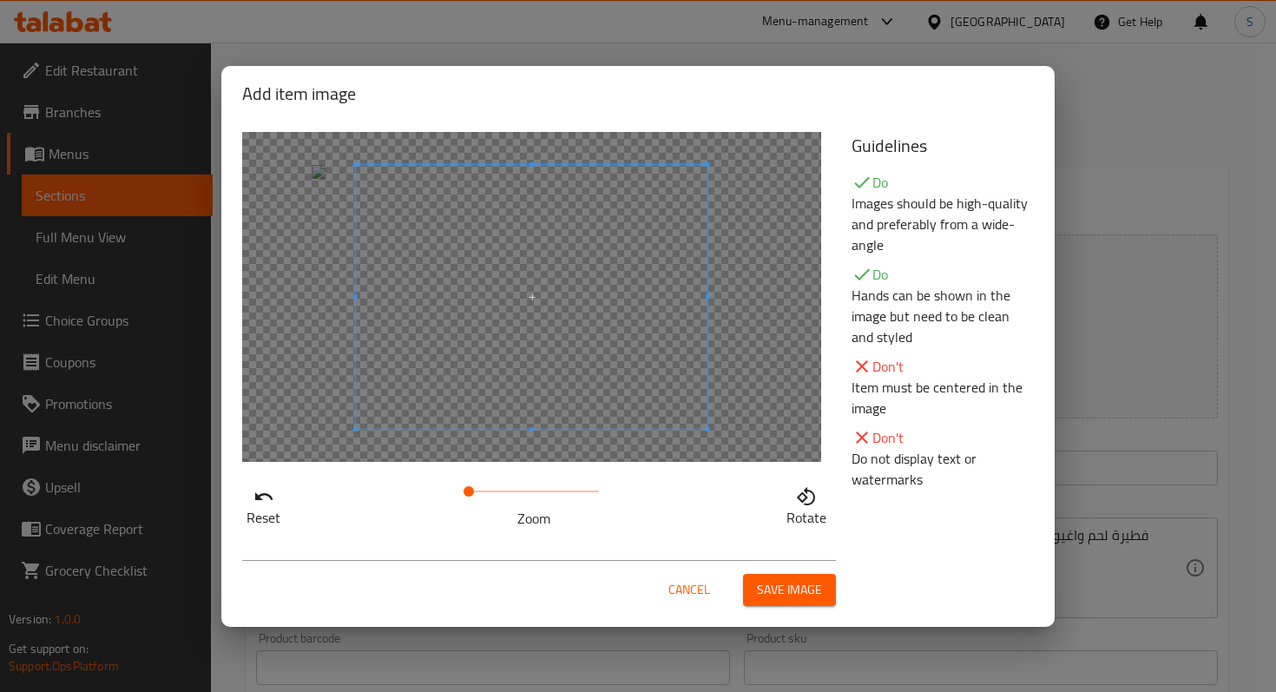
click at [791, 586] on span "Save image" at bounding box center [789, 590] width 65 height 22
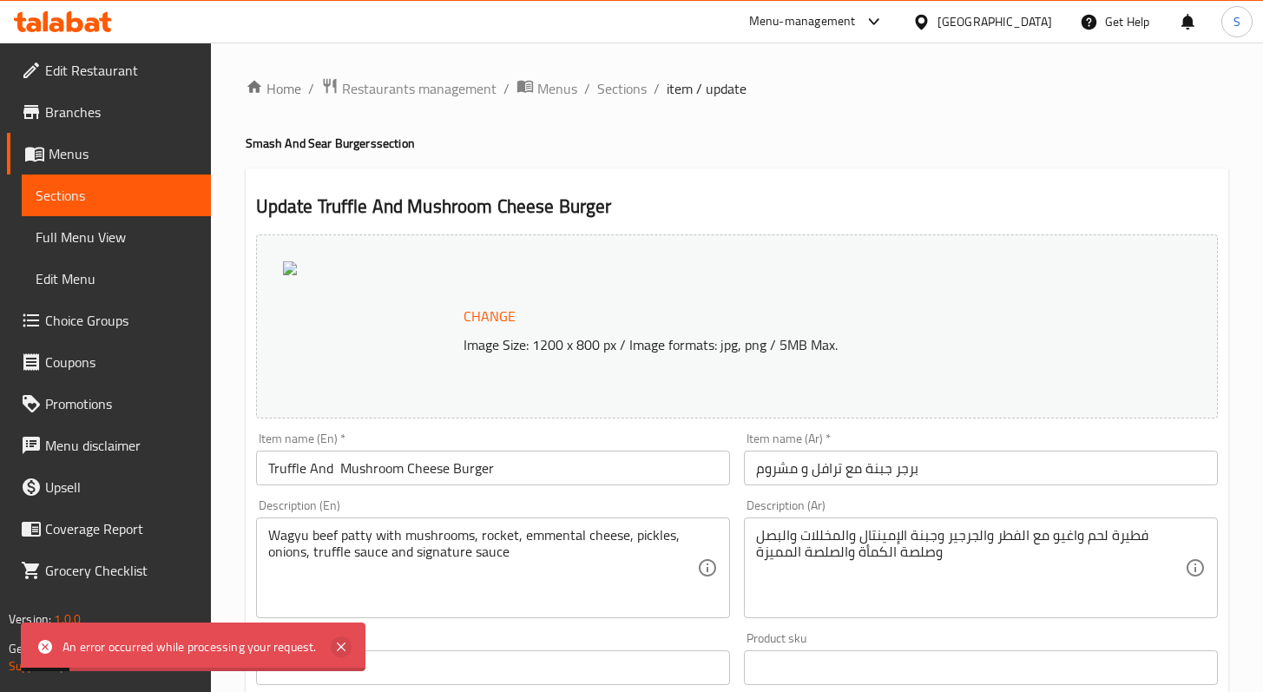
click at [345, 642] on icon at bounding box center [341, 646] width 21 height 21
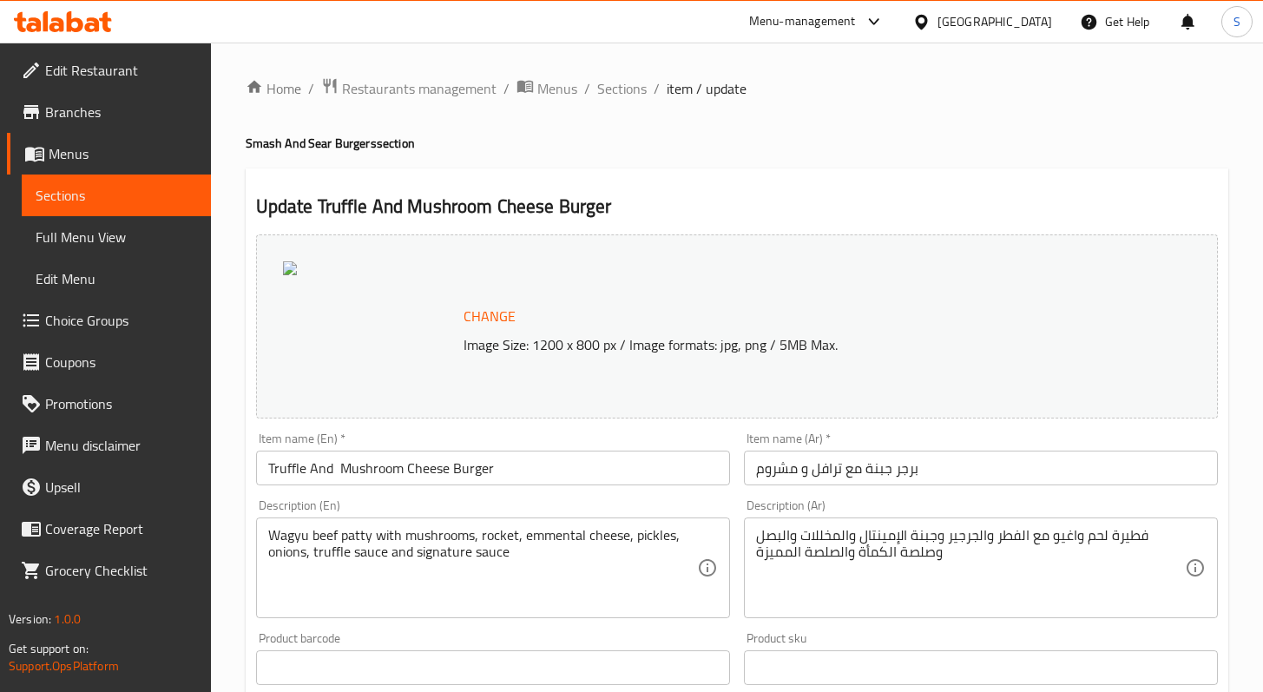
click at [67, 186] on span "Sections" at bounding box center [117, 195] width 162 height 21
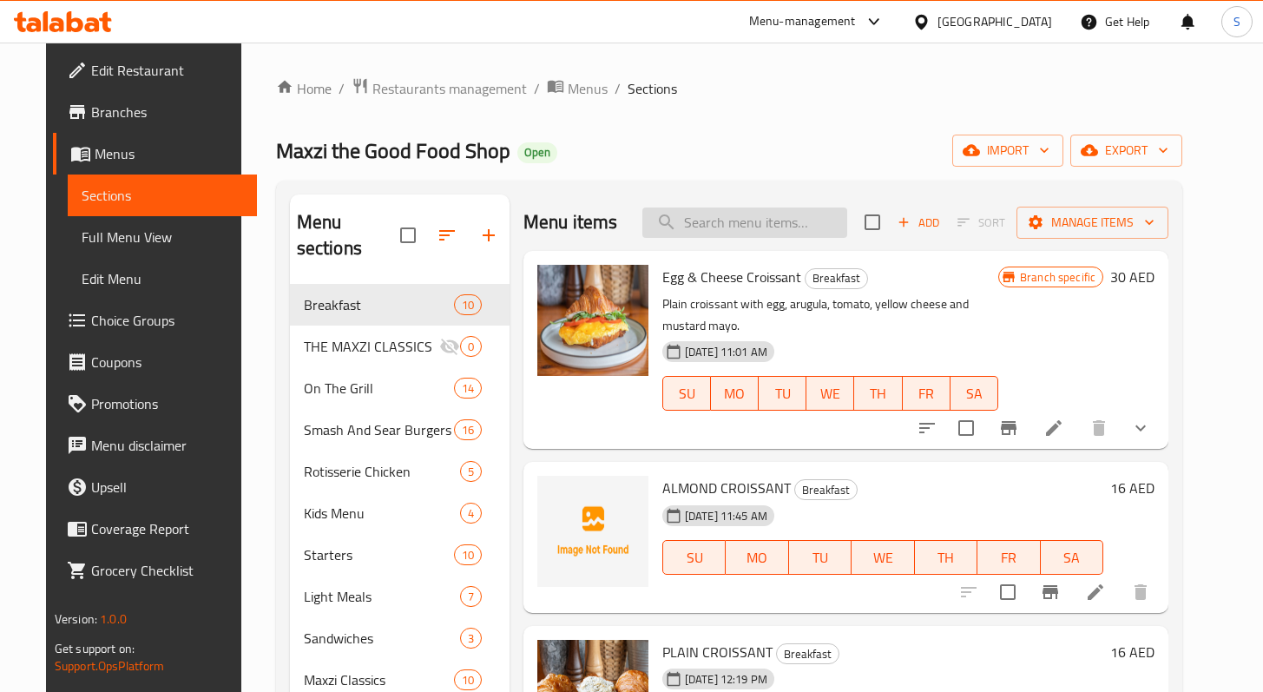
click at [741, 234] on input "search" at bounding box center [745, 223] width 205 height 30
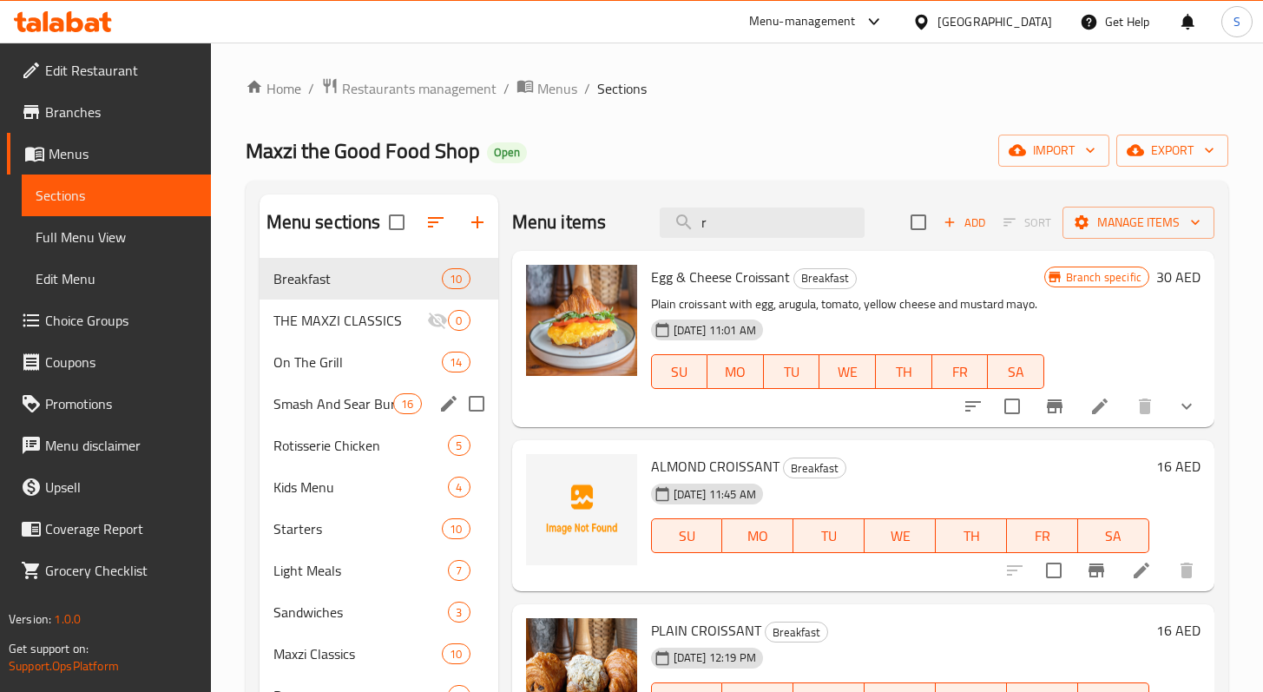
type input "r"
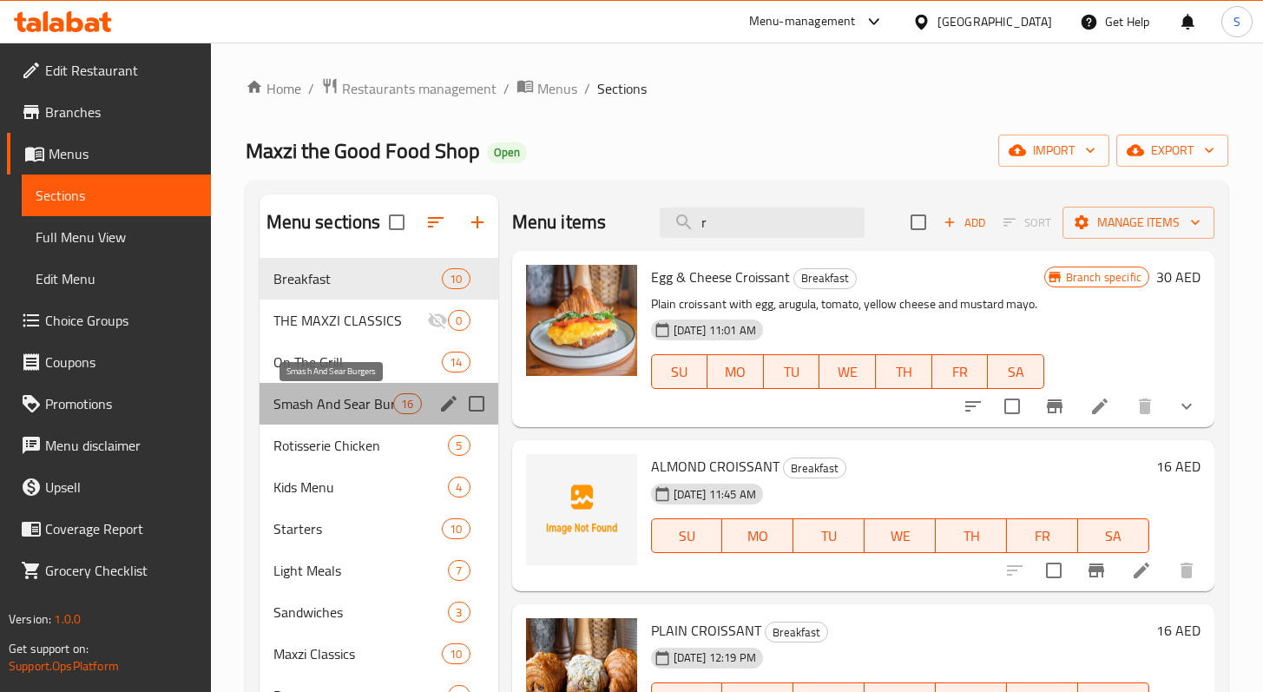
click at [353, 396] on span "Smash And Sear Burgers" at bounding box center [334, 403] width 121 height 21
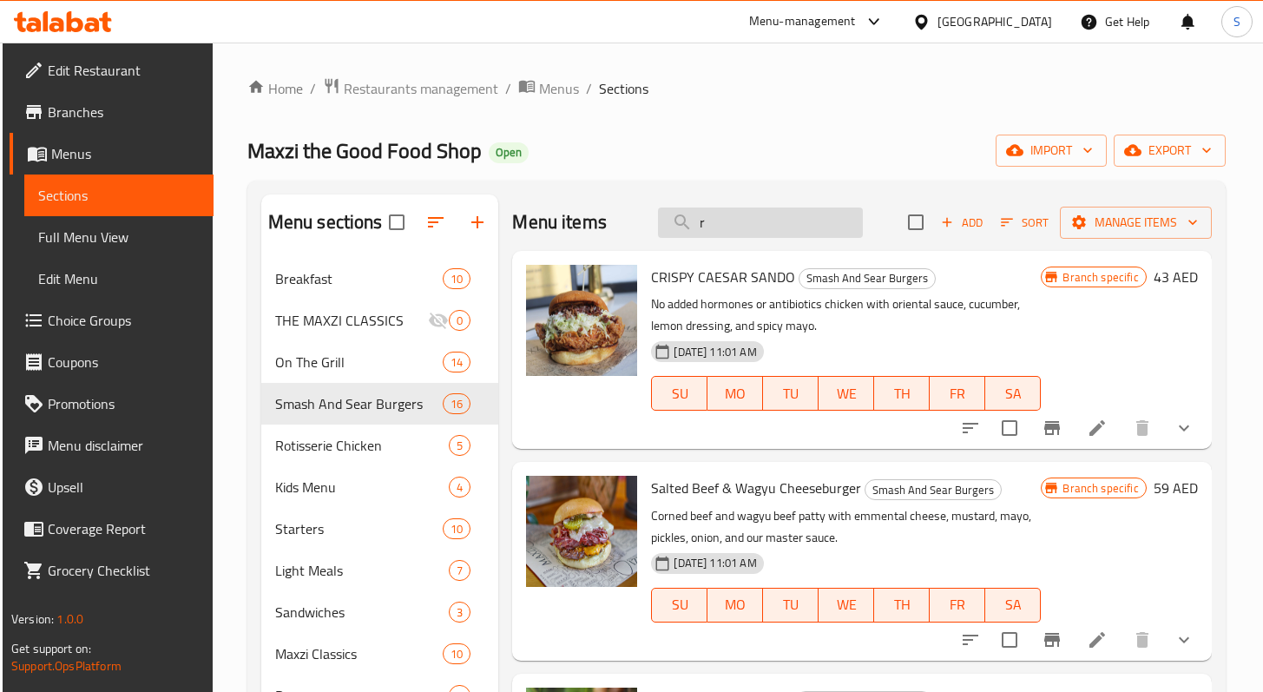
click at [736, 231] on input "r" at bounding box center [760, 223] width 205 height 30
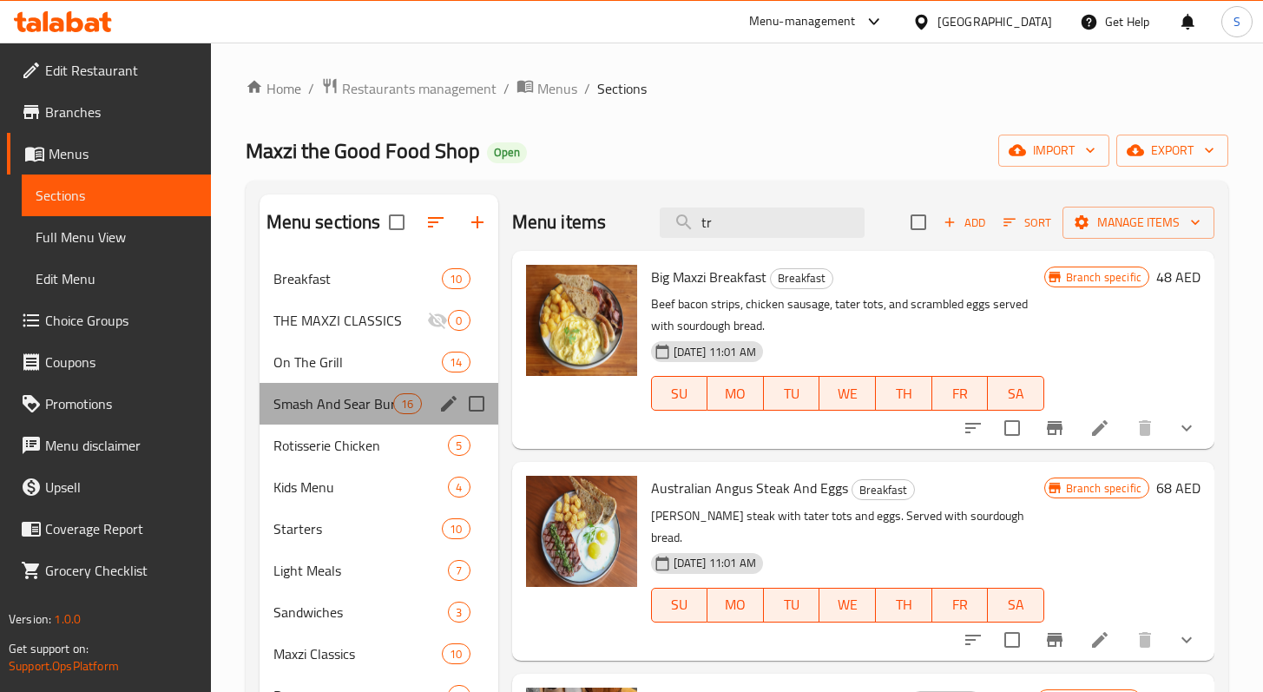
click at [383, 415] on div "Smash And Sear Burgers 16" at bounding box center [379, 404] width 239 height 42
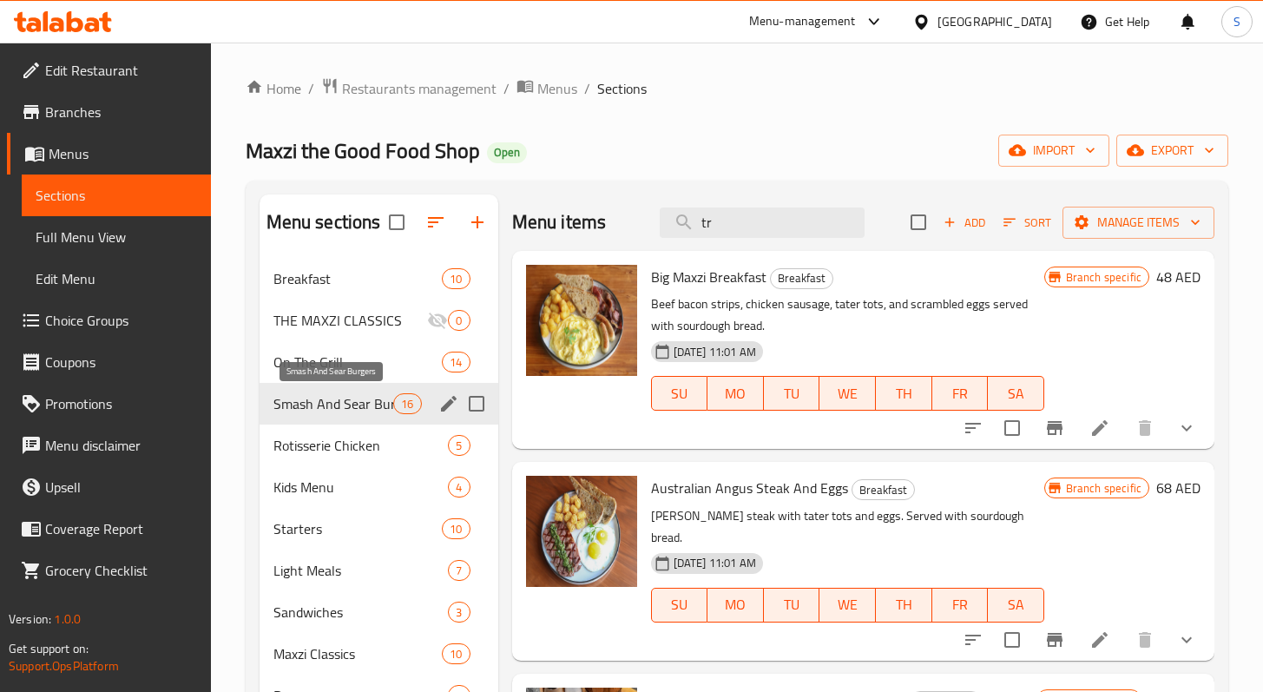
click at [365, 399] on span "Smash And Sear Burgers" at bounding box center [334, 403] width 121 height 21
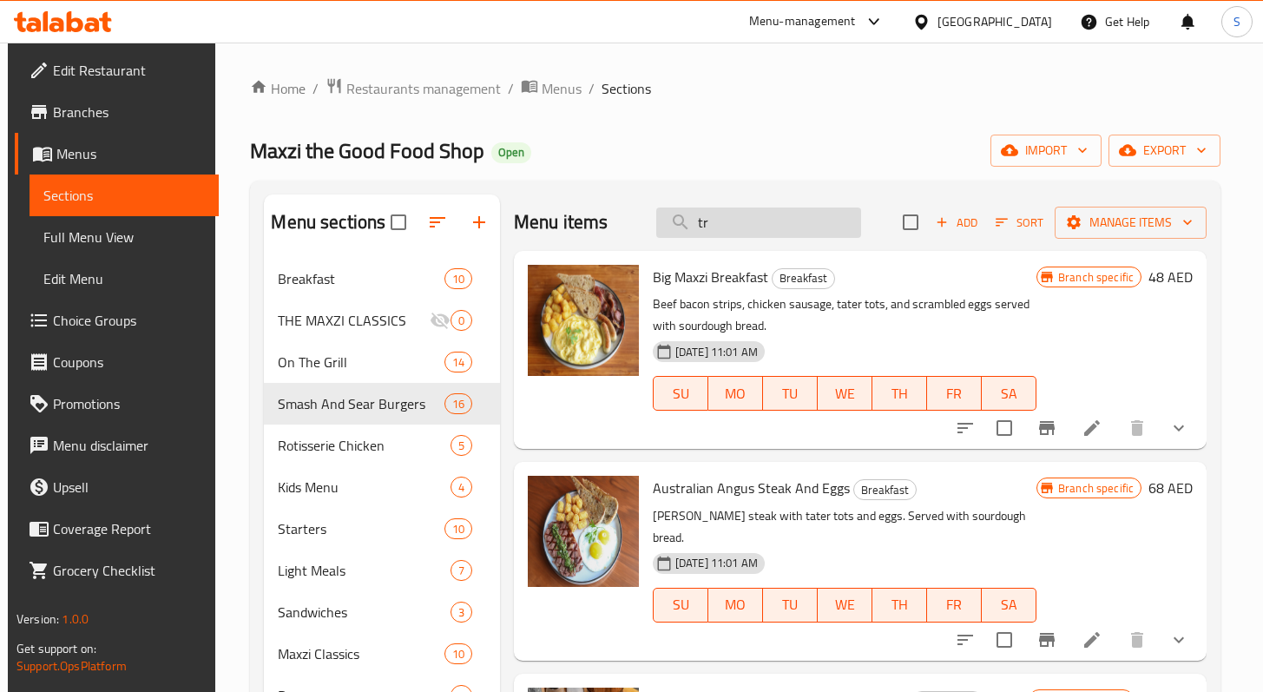
click at [742, 230] on input "tr" at bounding box center [758, 223] width 205 height 30
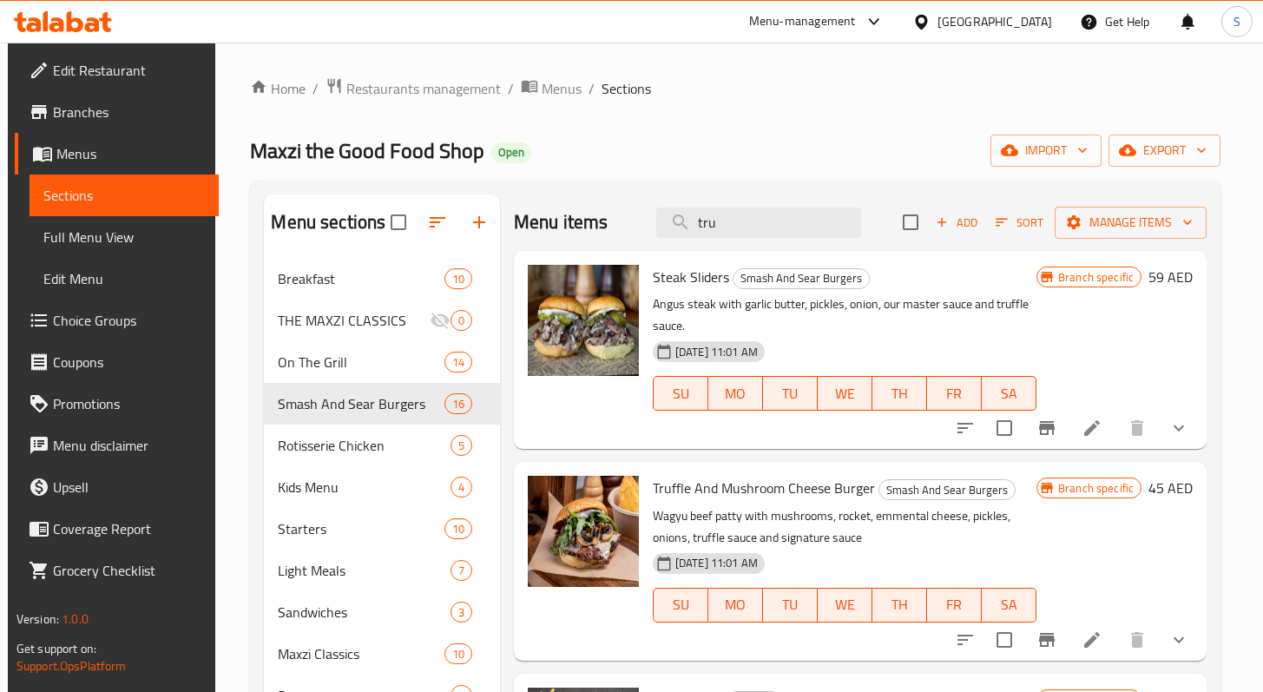
type input "tru"
click at [1082, 643] on icon at bounding box center [1092, 640] width 21 height 21
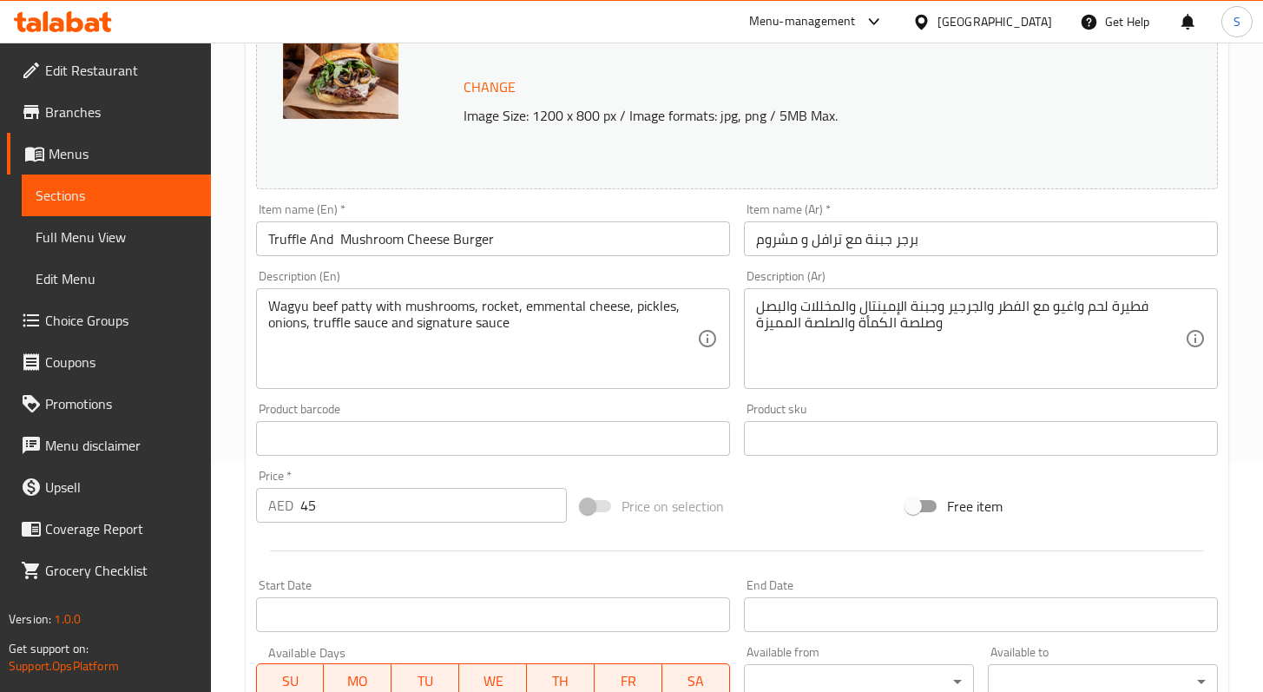
scroll to position [376, 0]
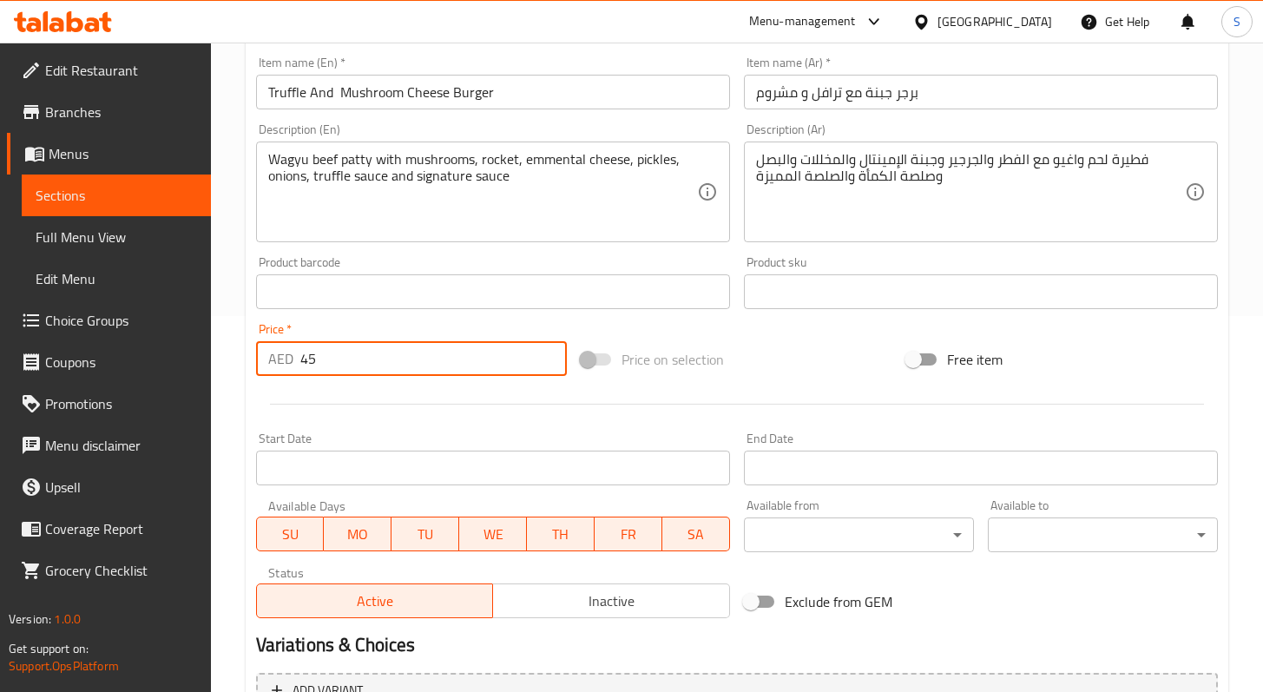
click at [312, 355] on input "45" at bounding box center [433, 358] width 267 height 35
click at [306, 358] on input "45" at bounding box center [433, 358] width 267 height 35
click at [306, 357] on input "45" at bounding box center [433, 358] width 267 height 35
paste input "8"
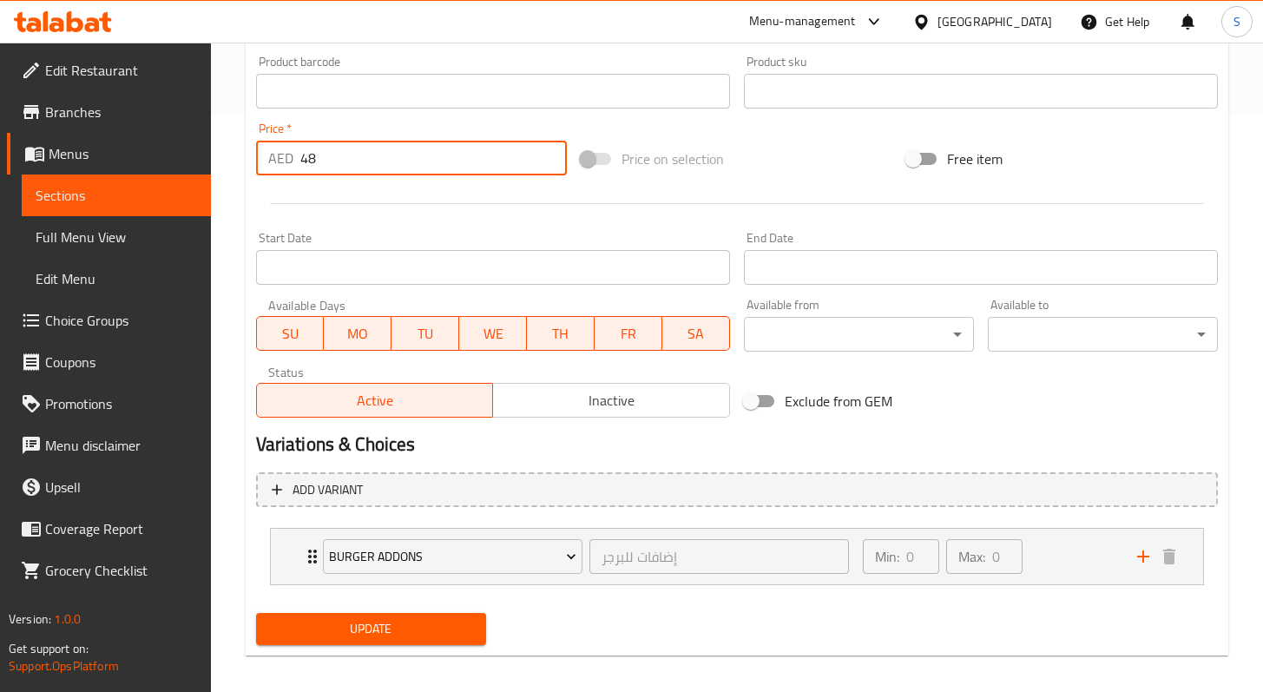
scroll to position [589, 0]
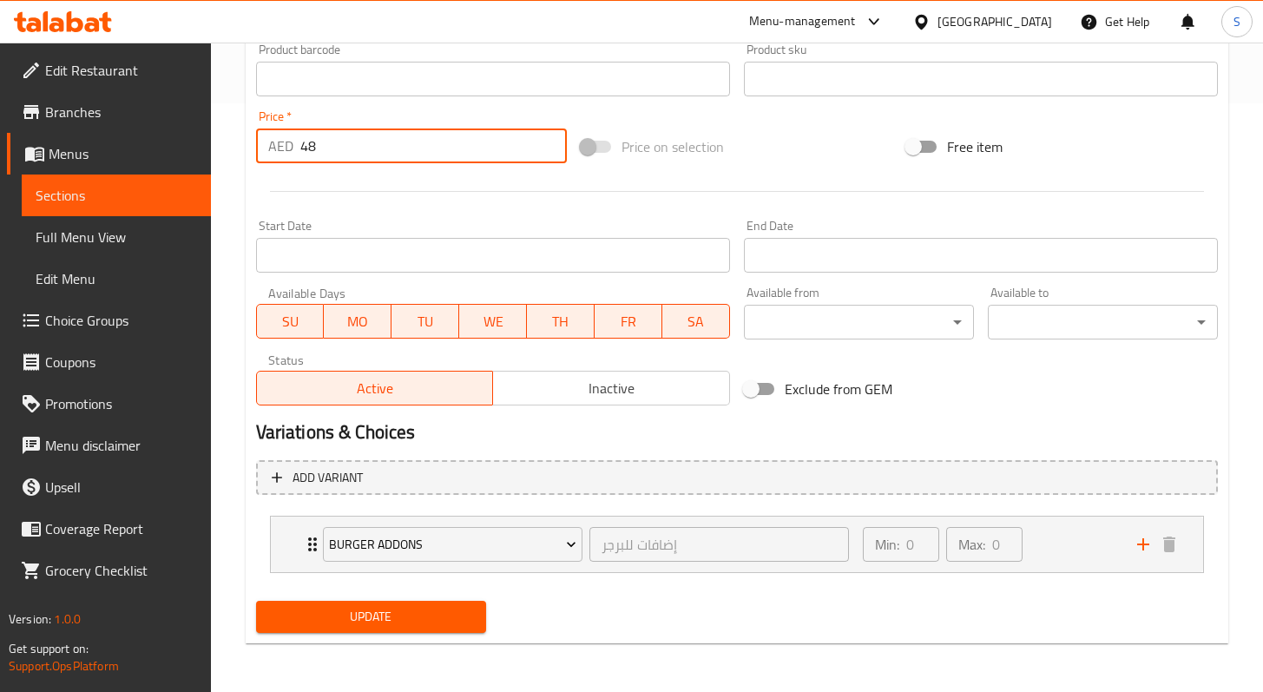
type input "48"
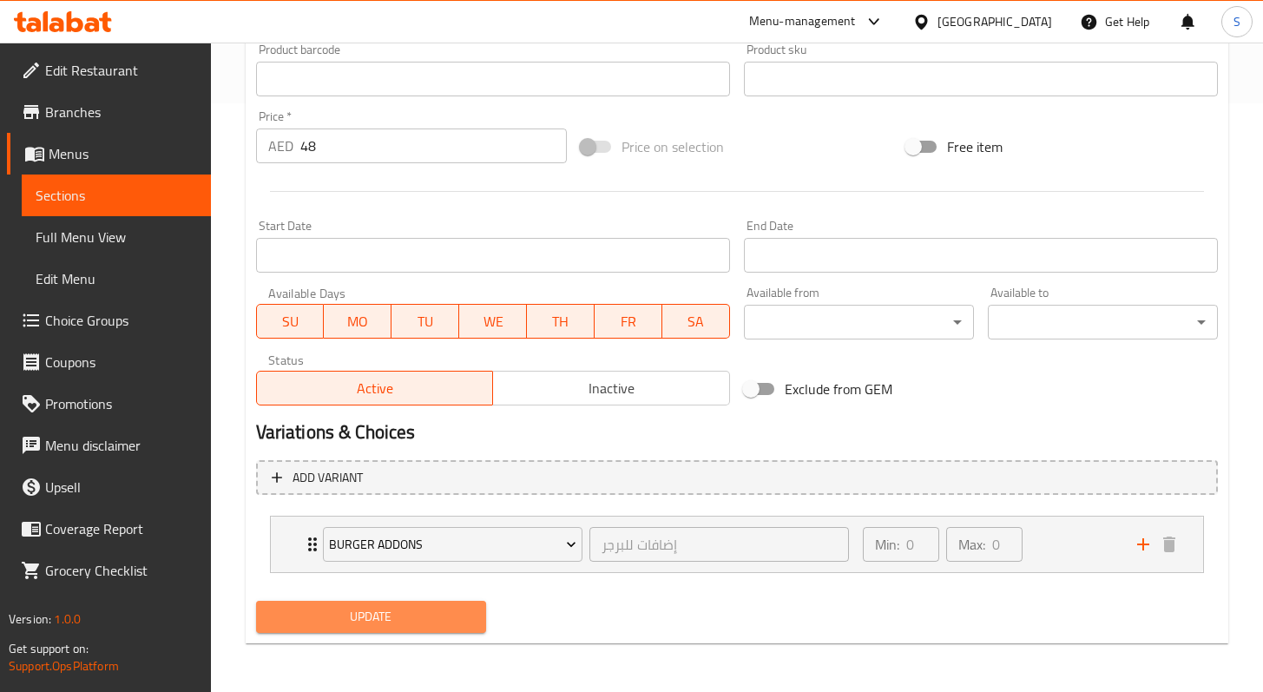
click at [366, 606] on span "Update" at bounding box center [371, 617] width 202 height 22
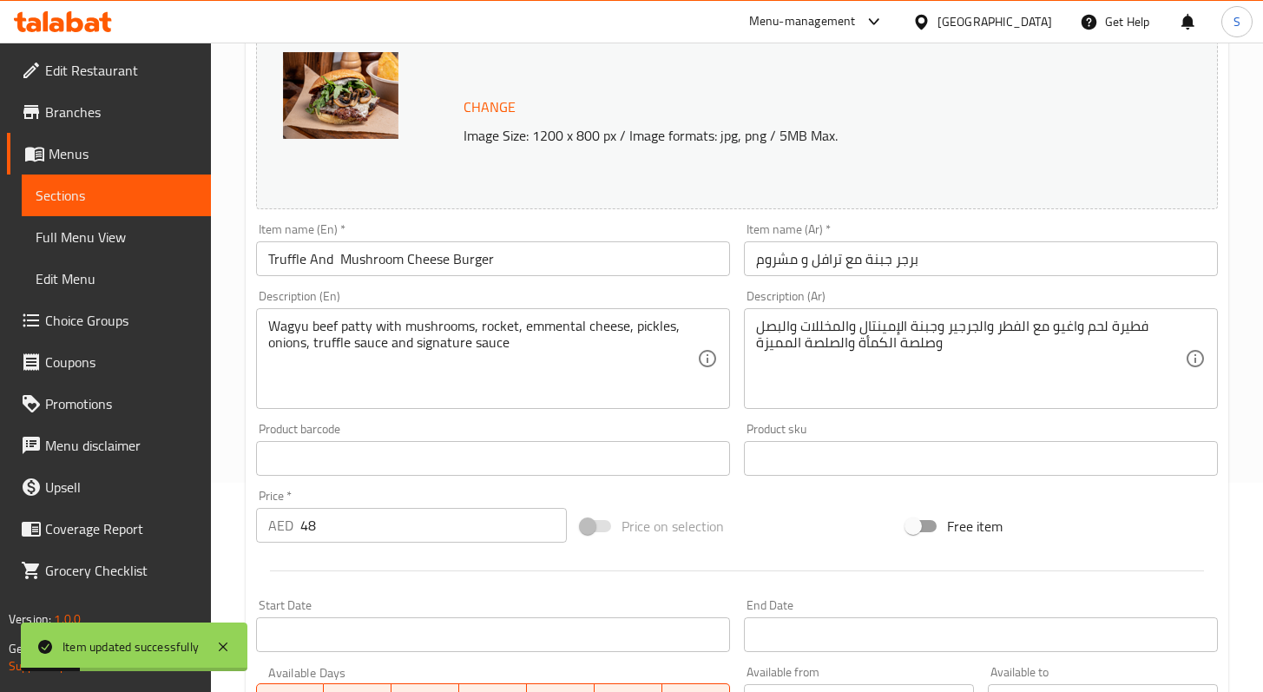
scroll to position [0, 0]
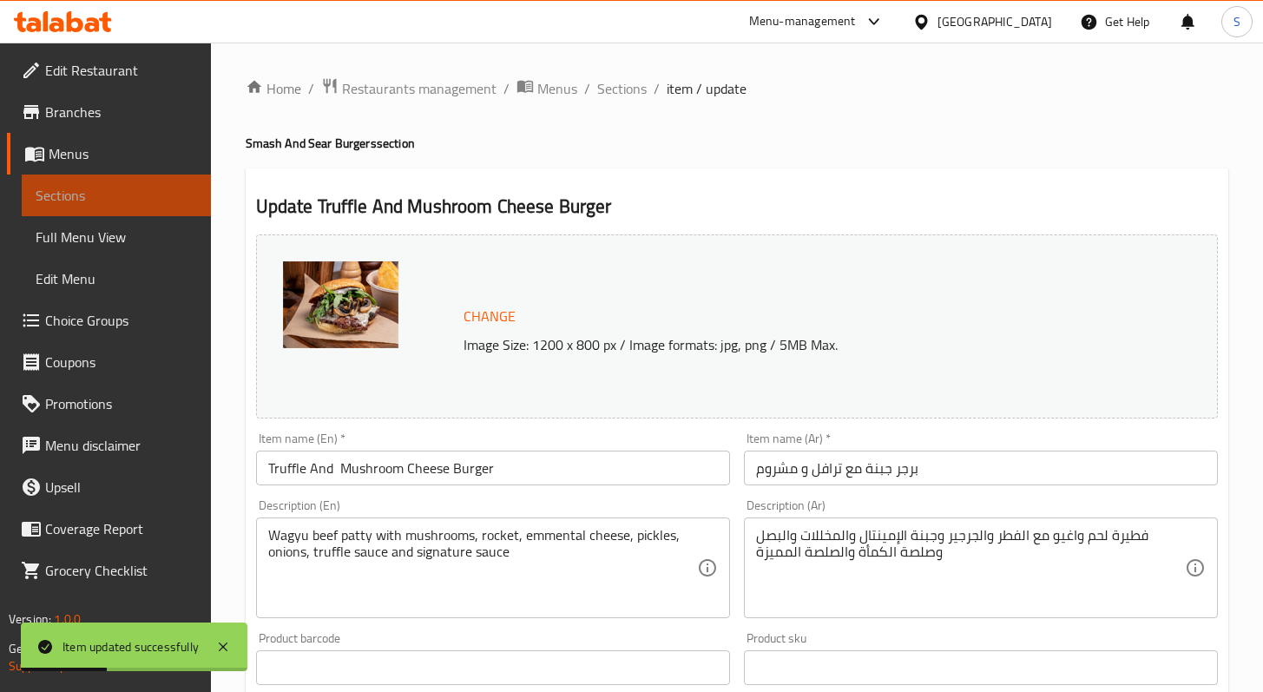
click at [108, 182] on link "Sections" at bounding box center [116, 196] width 189 height 42
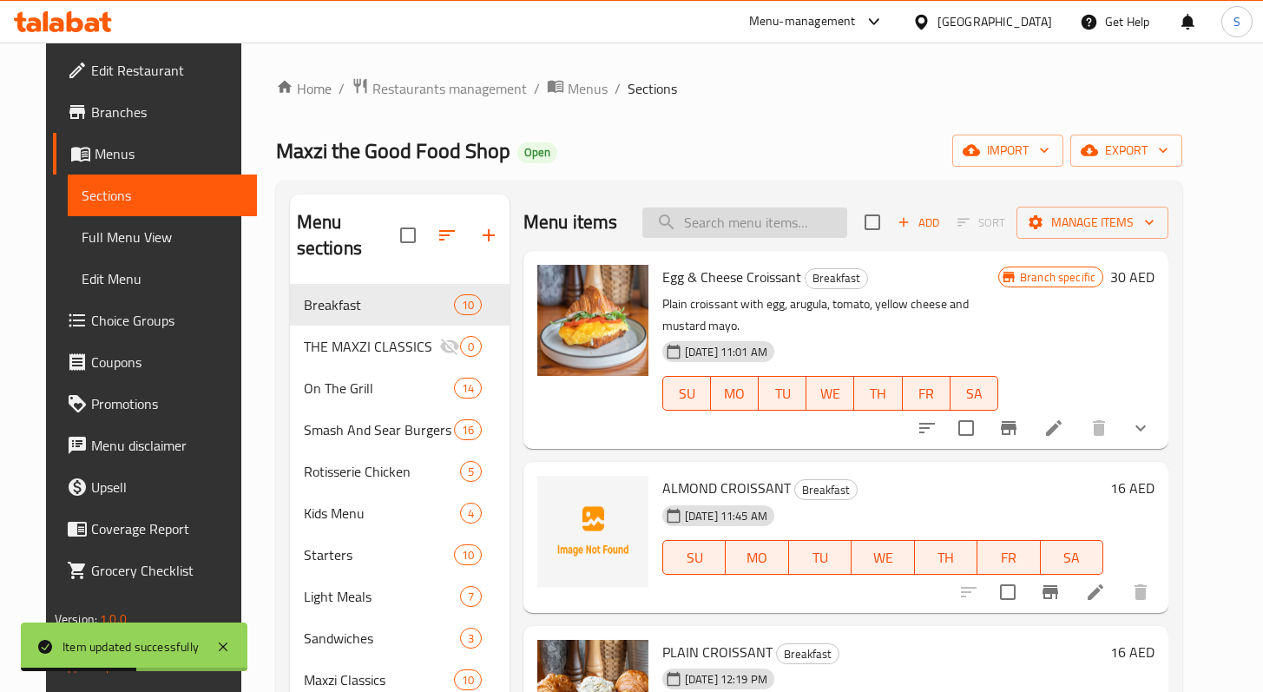
click at [812, 230] on input "search" at bounding box center [745, 223] width 205 height 30
paste input "Lamb Wagyu Burger"
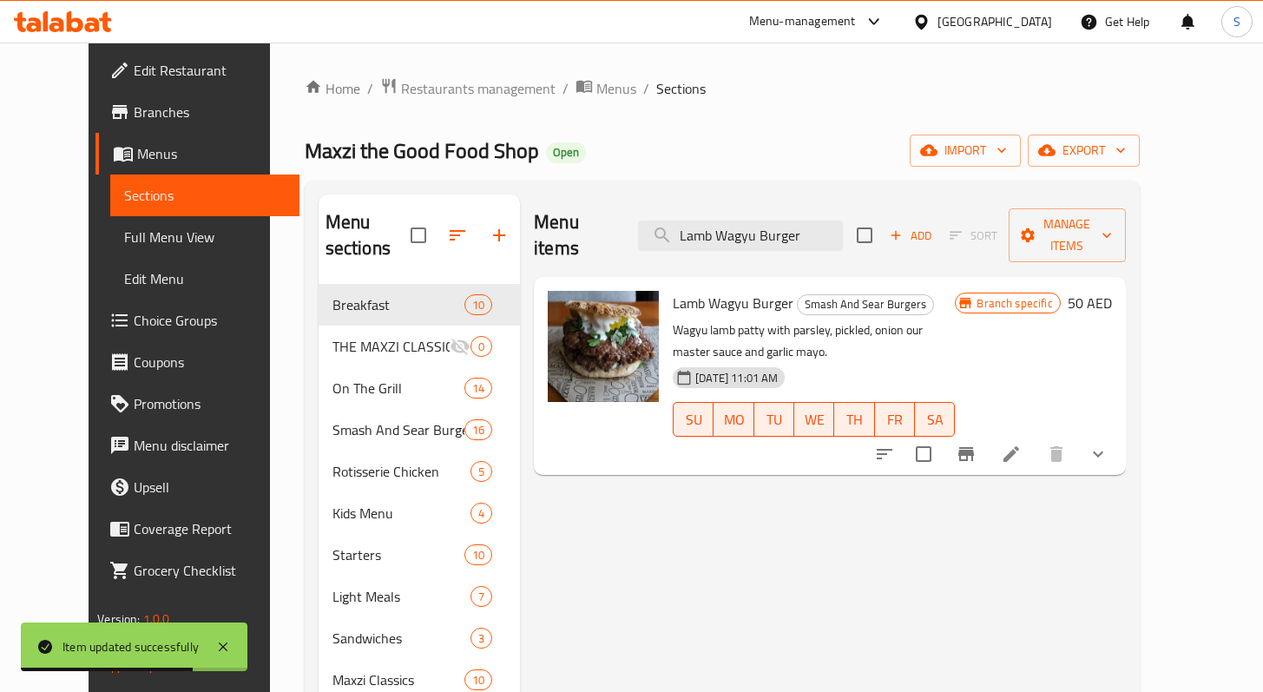
type input "Lamb Wagyu Burger"
click at [1022, 444] on icon at bounding box center [1011, 454] width 21 height 21
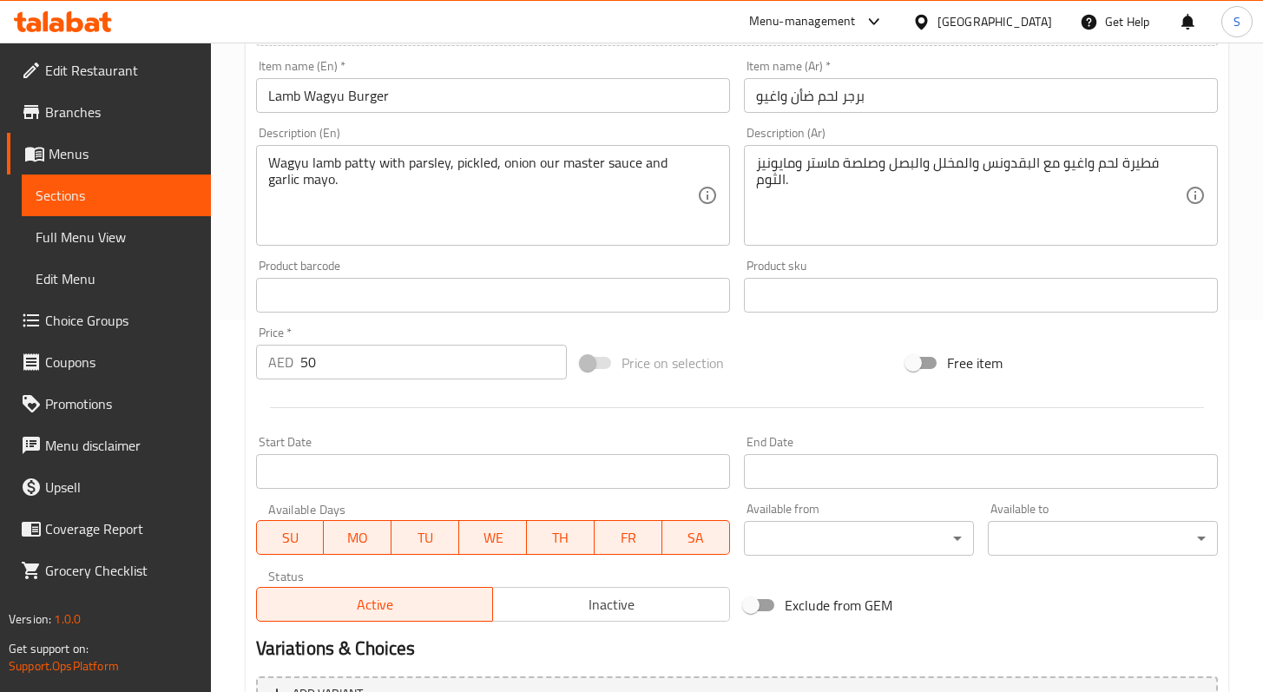
scroll to position [376, 0]
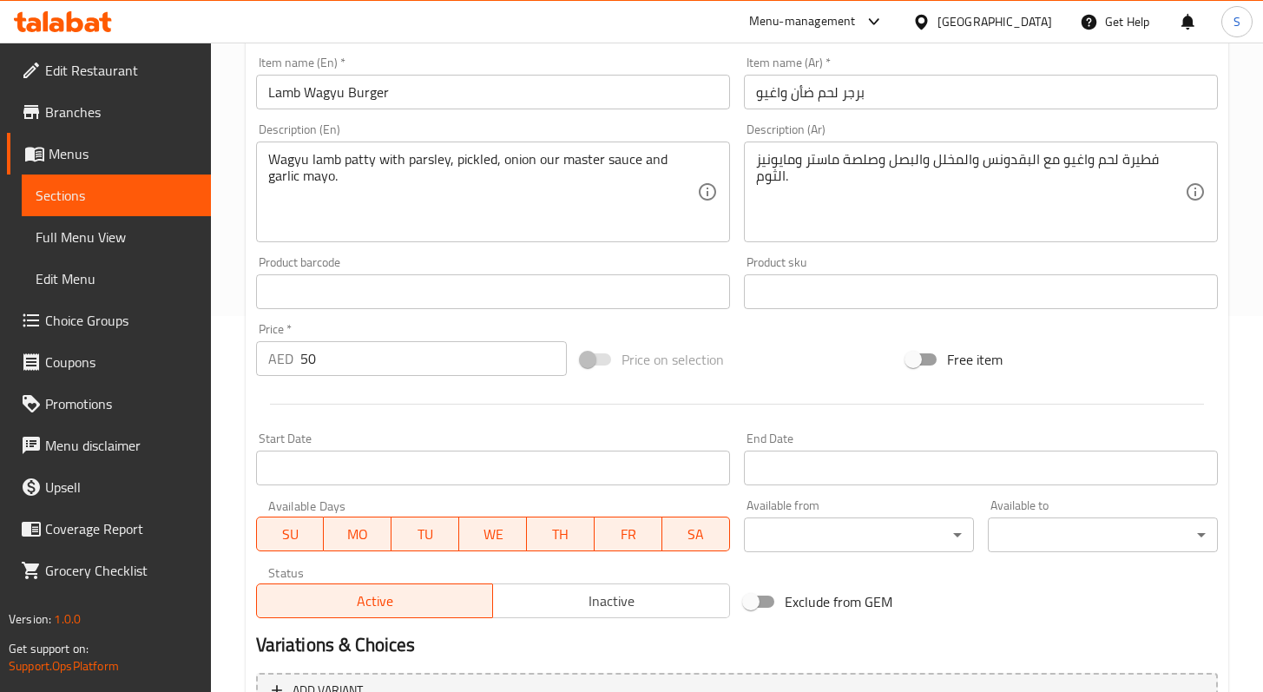
click at [308, 363] on input "50" at bounding box center [433, 358] width 267 height 35
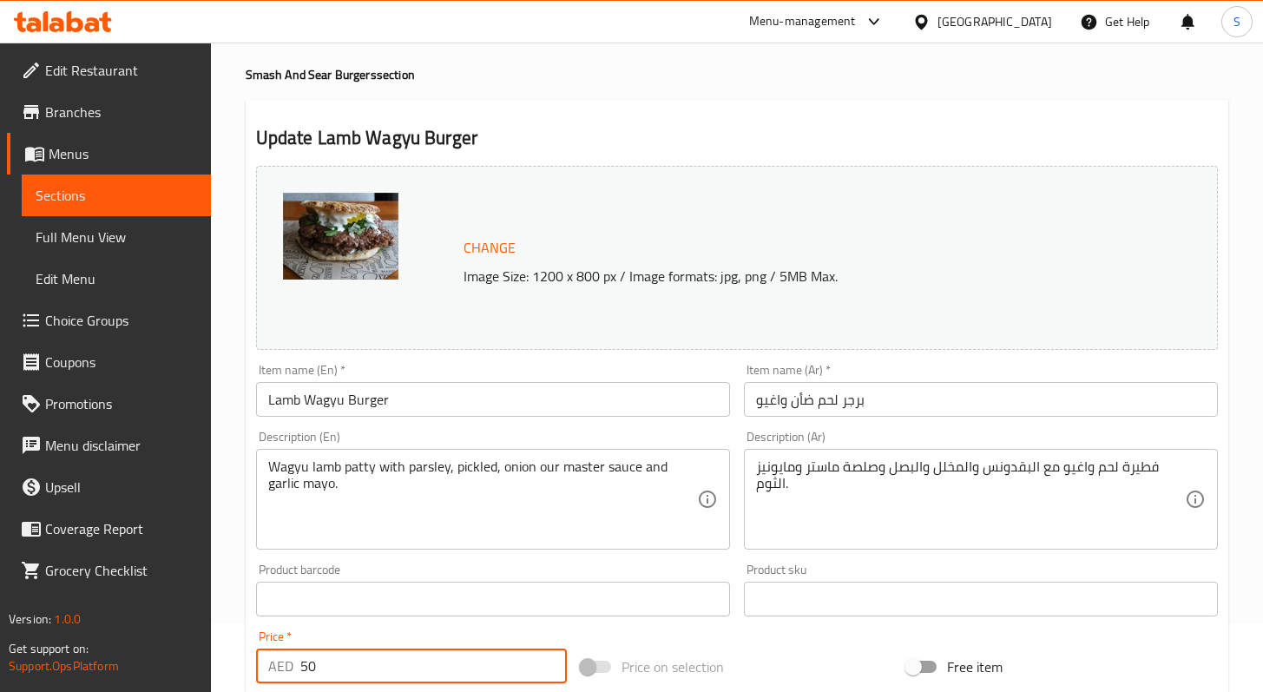
scroll to position [0, 0]
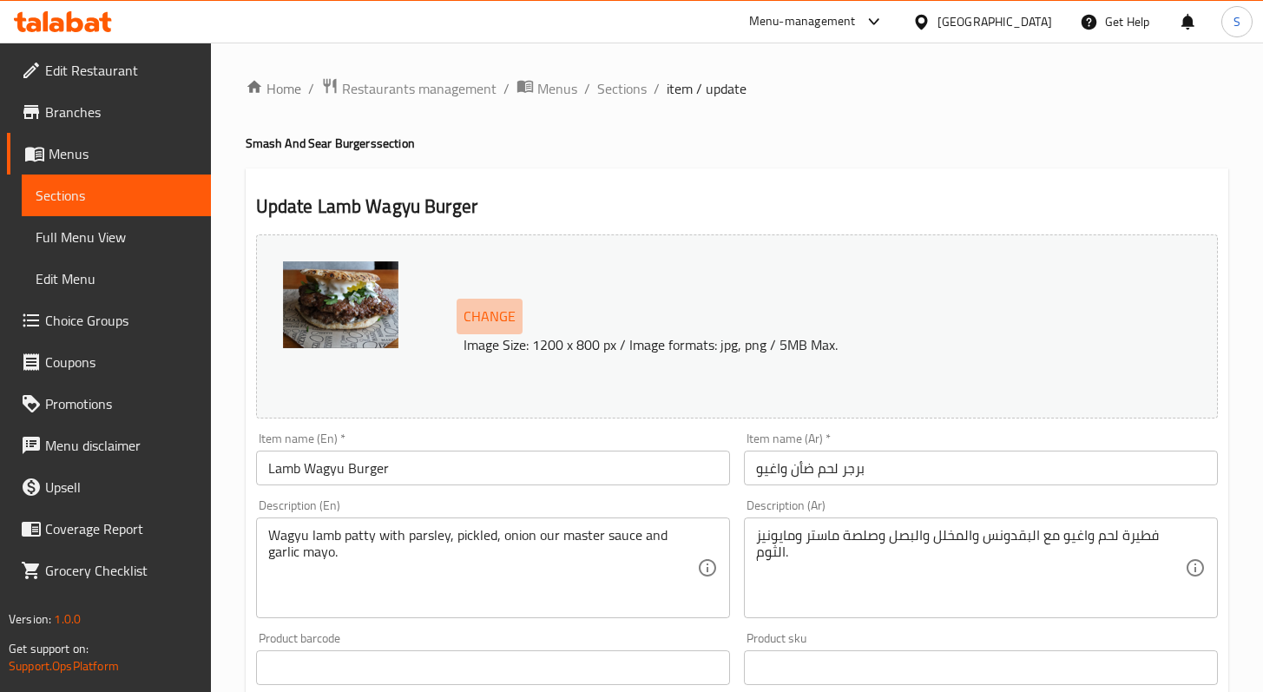
click at [498, 320] on span "Change" at bounding box center [490, 316] width 52 height 25
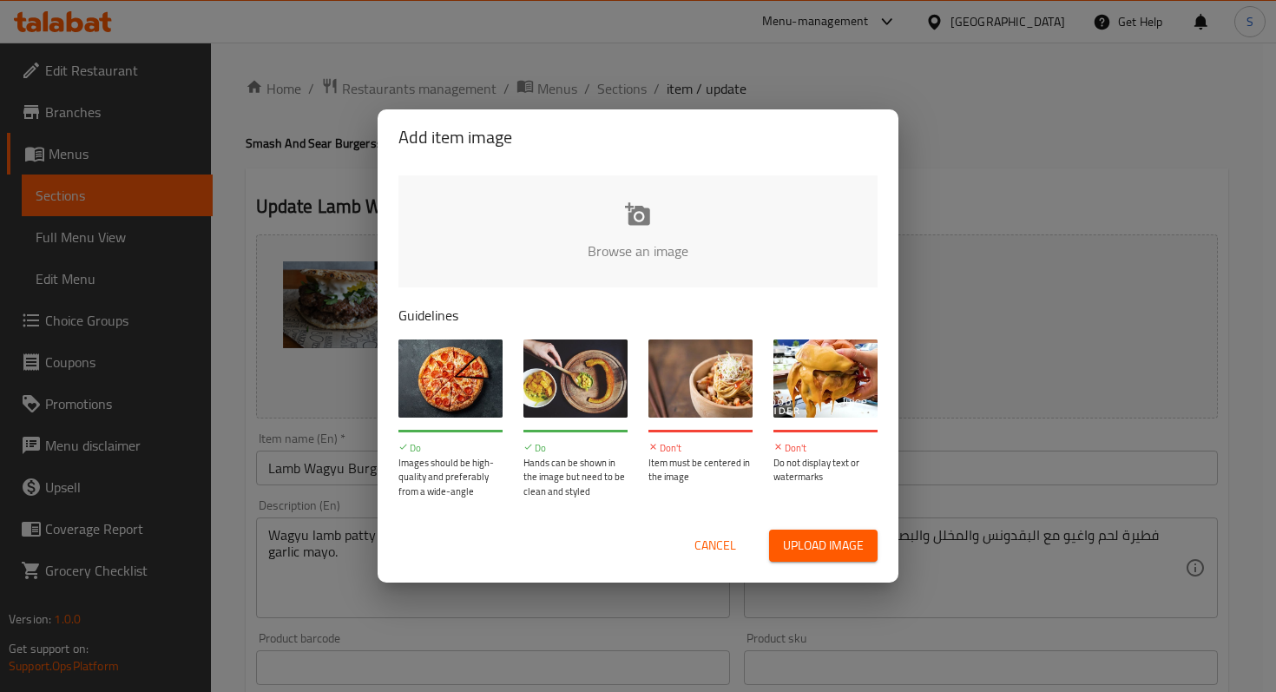
click at [819, 557] on button "Upload image" at bounding box center [823, 546] width 109 height 32
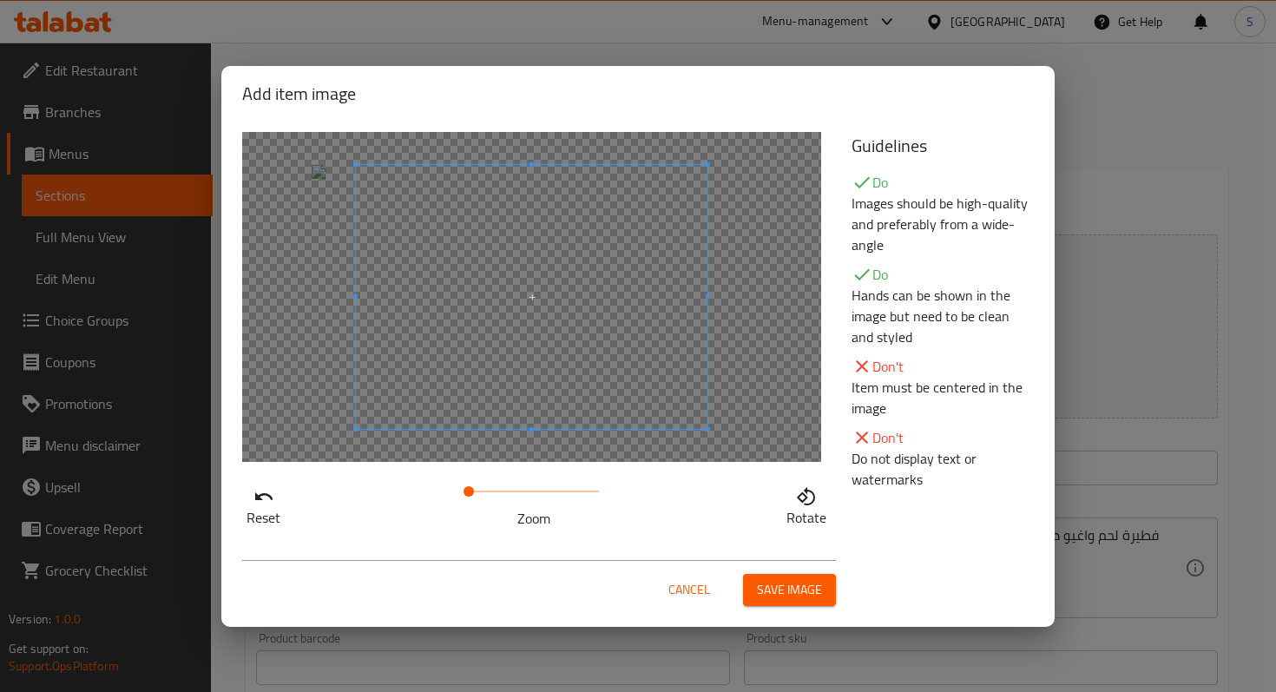
click at [798, 582] on span "Save image" at bounding box center [789, 590] width 65 height 22
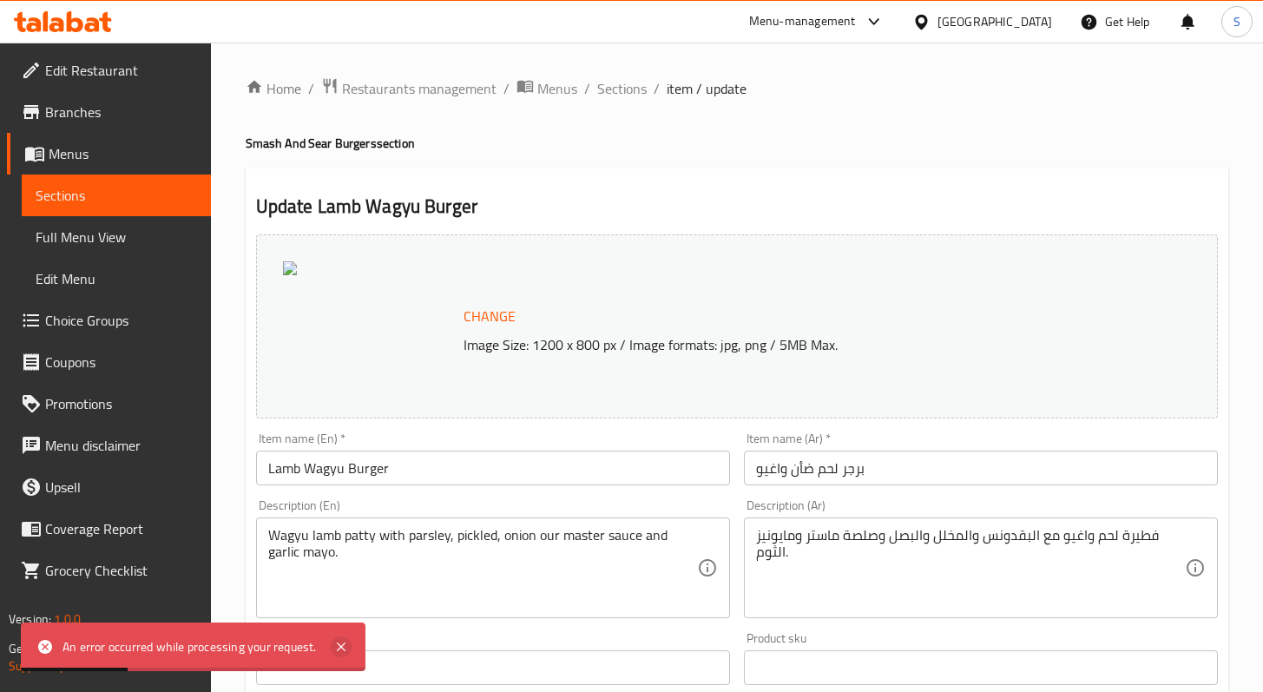
click at [349, 643] on icon at bounding box center [341, 646] width 21 height 21
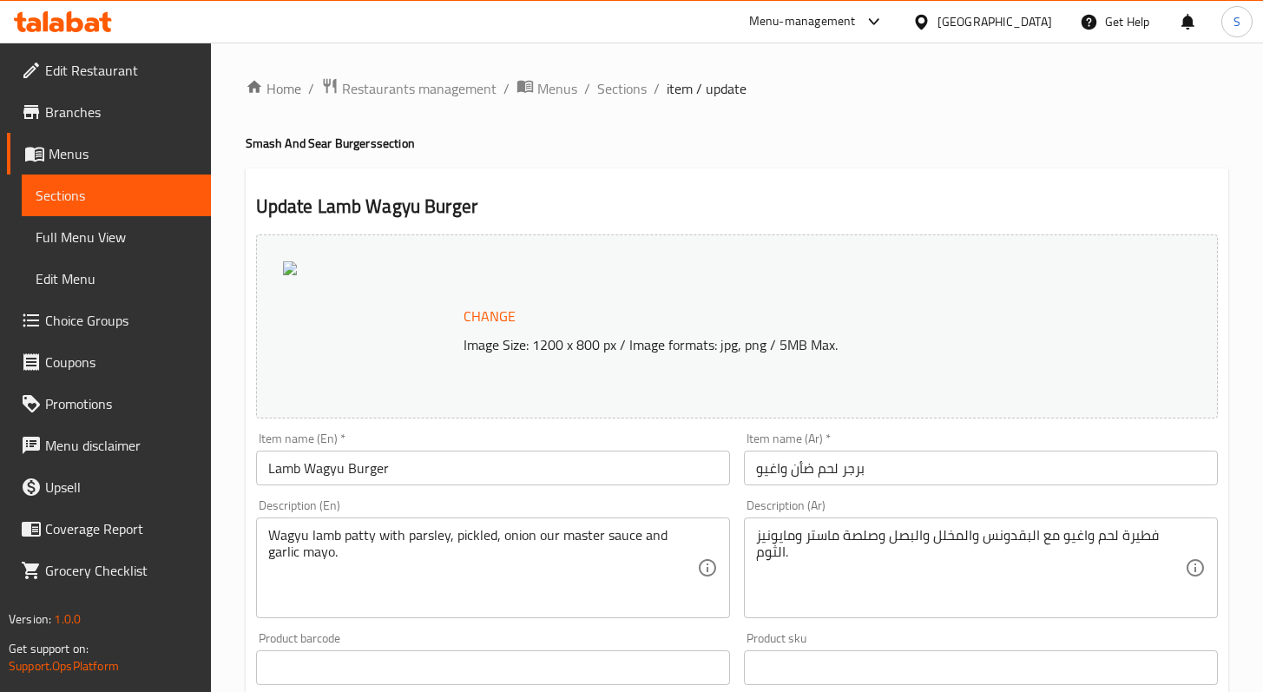
click at [485, 313] on span "Change" at bounding box center [490, 316] width 52 height 25
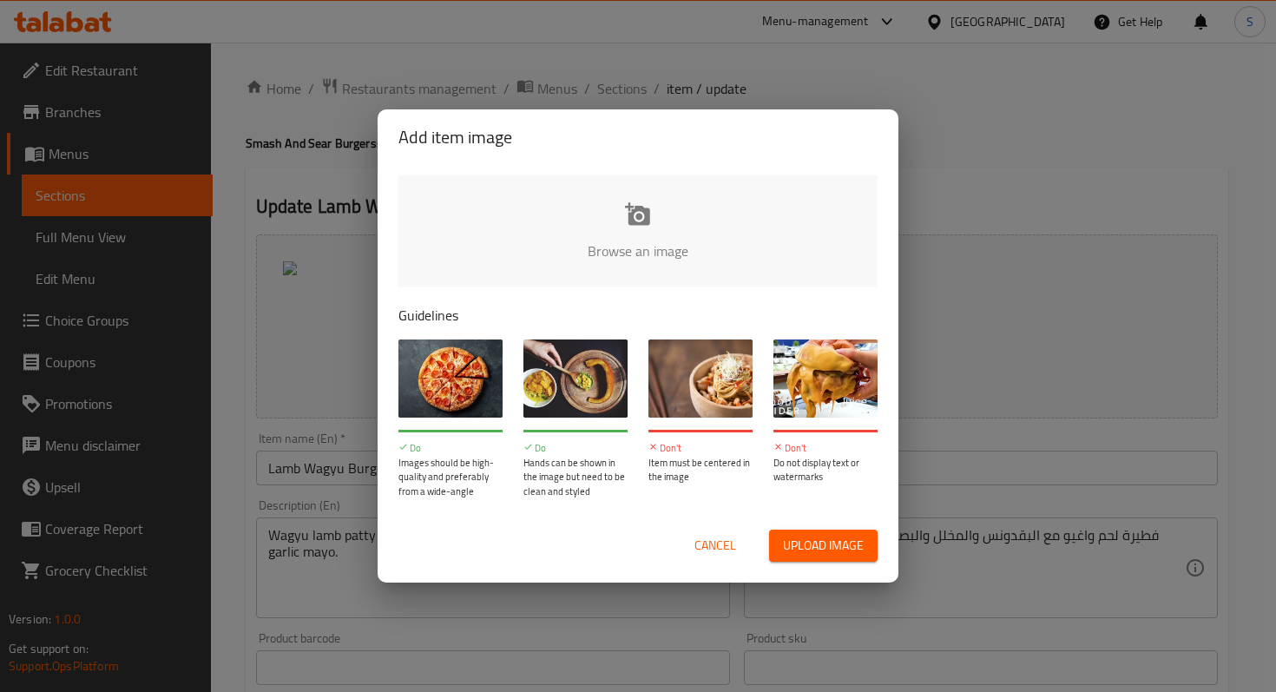
click at [618, 222] on input "file" at bounding box center [1225, 256] width 1653 height 162
click at [716, 544] on span "Cancel" at bounding box center [716, 546] width 42 height 22
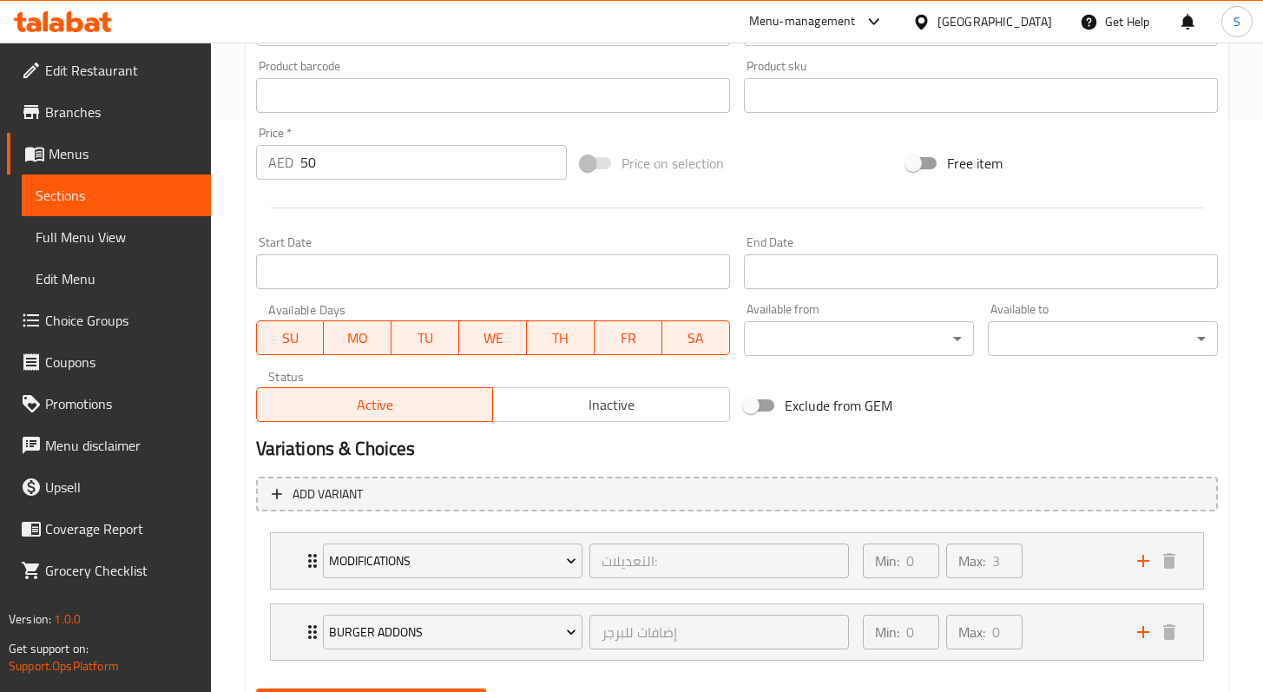
scroll to position [660, 0]
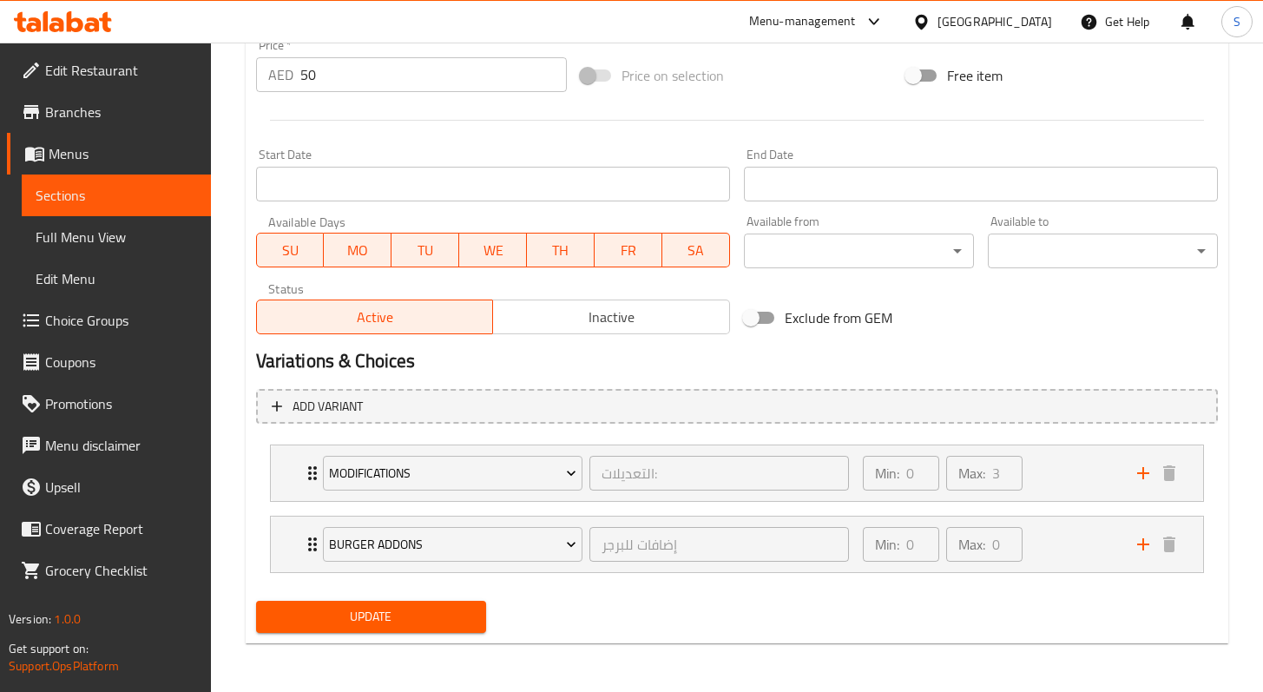
click at [109, 182] on link "Sections" at bounding box center [116, 196] width 189 height 42
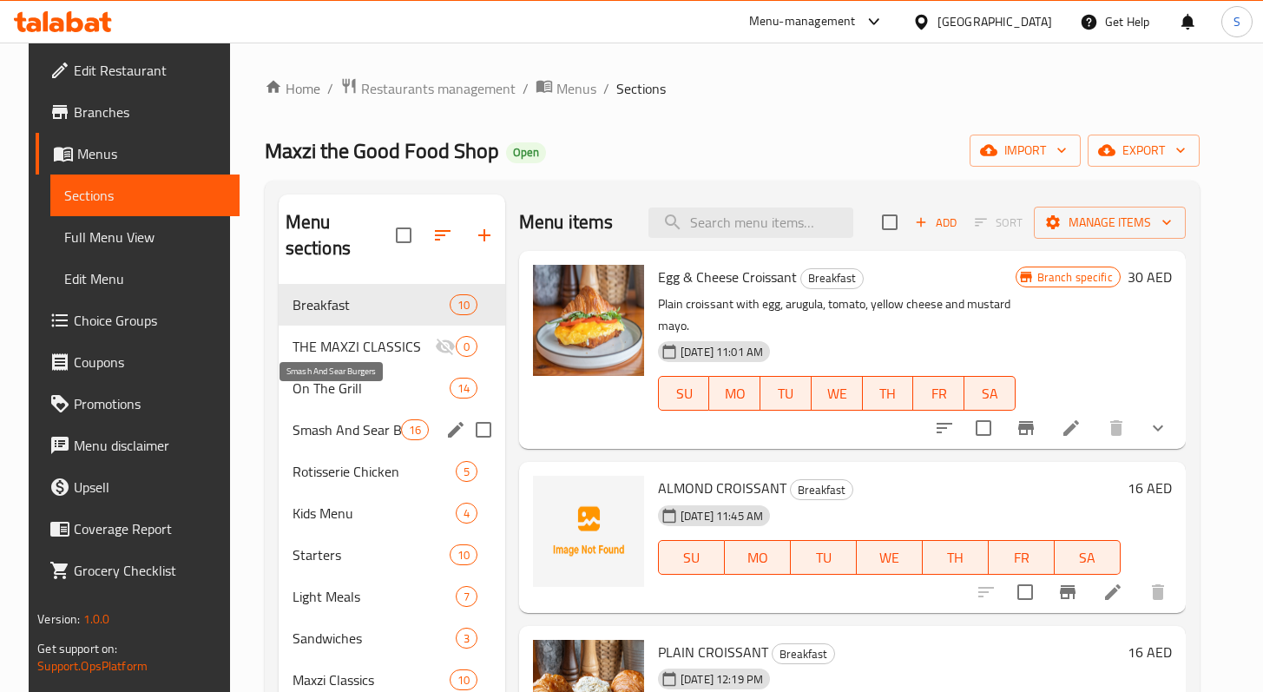
click at [351, 419] on span "Smash And Sear Burgers" at bounding box center [347, 429] width 109 height 21
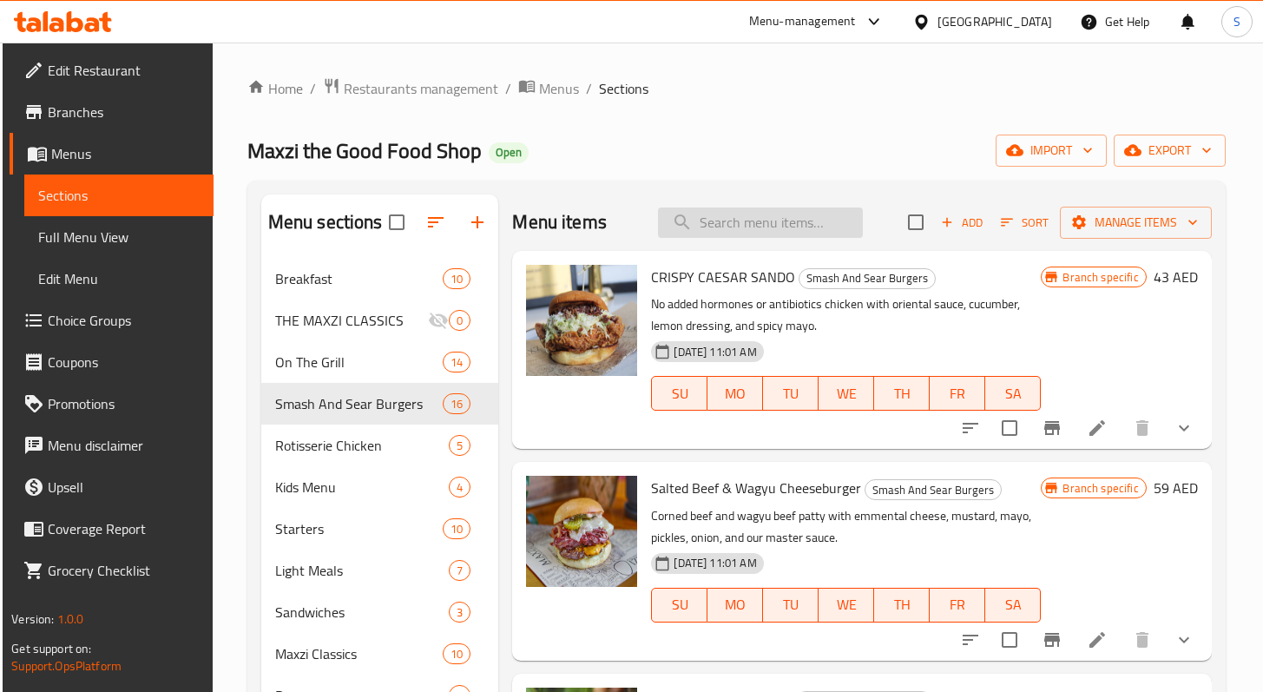
click at [721, 235] on input "search" at bounding box center [760, 223] width 205 height 30
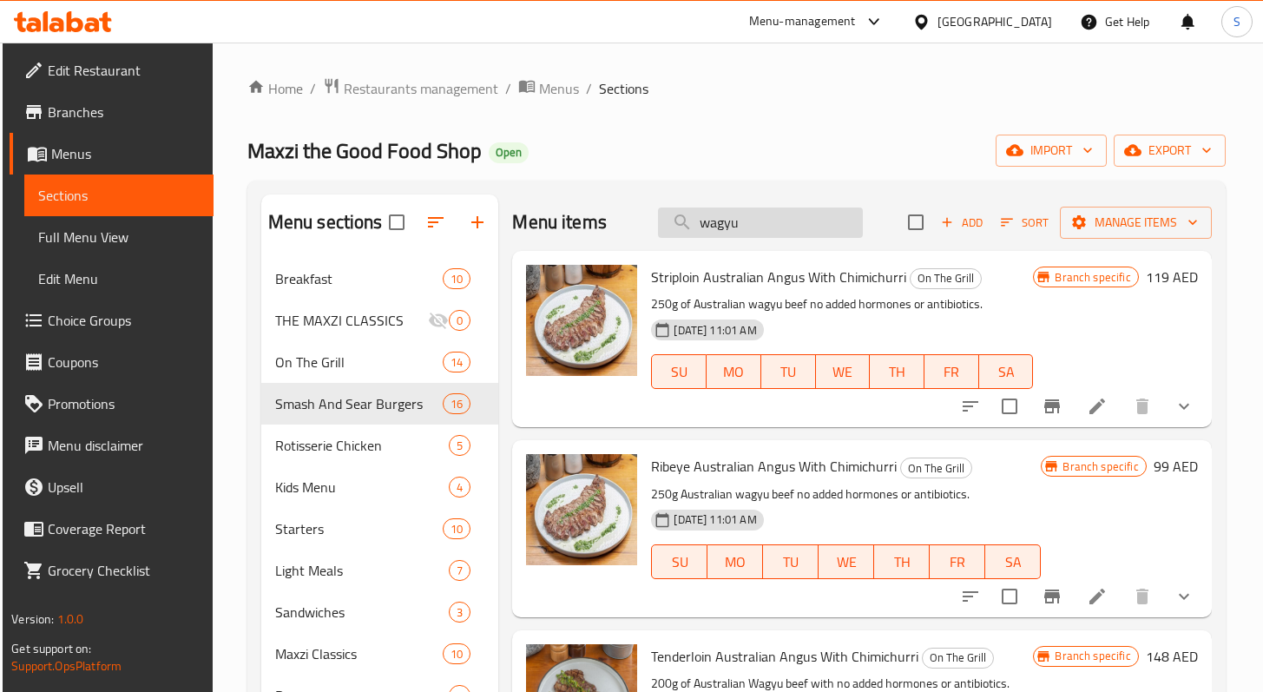
click at [741, 222] on input "wagyu" at bounding box center [760, 223] width 205 height 30
click at [740, 221] on input "wagyu" at bounding box center [760, 223] width 205 height 30
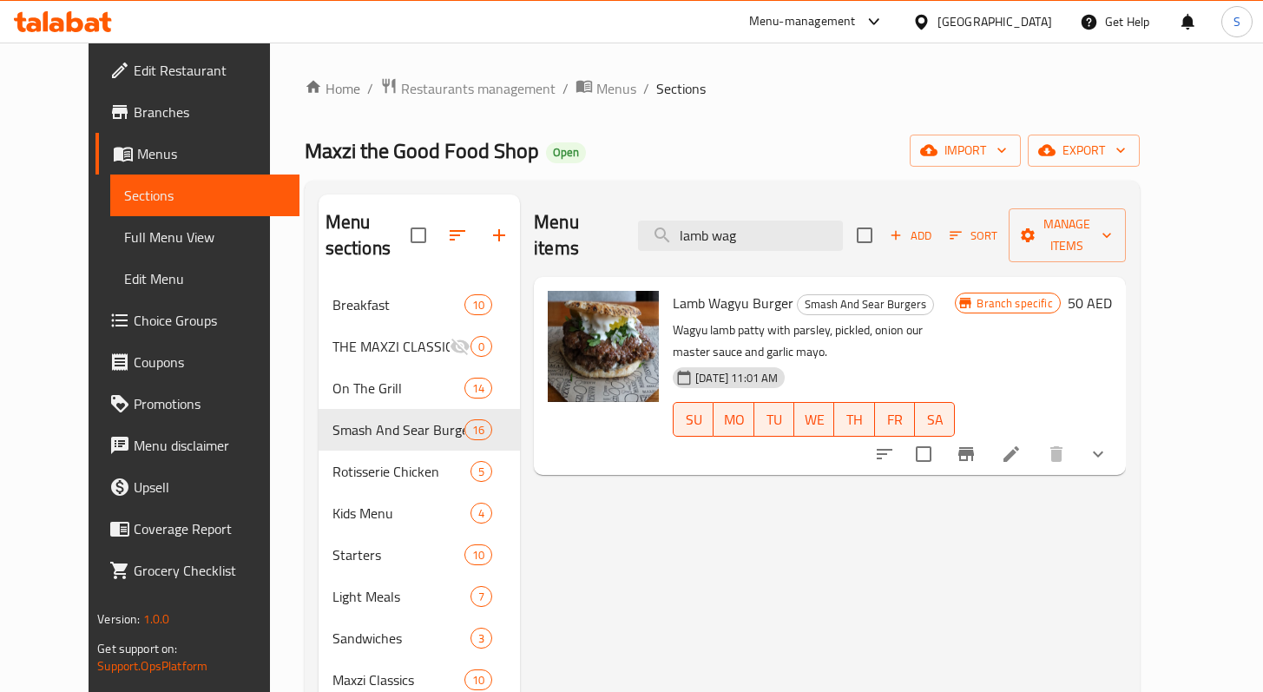
type input "lamb wag"
click at [1036, 438] on li at bounding box center [1011, 453] width 49 height 31
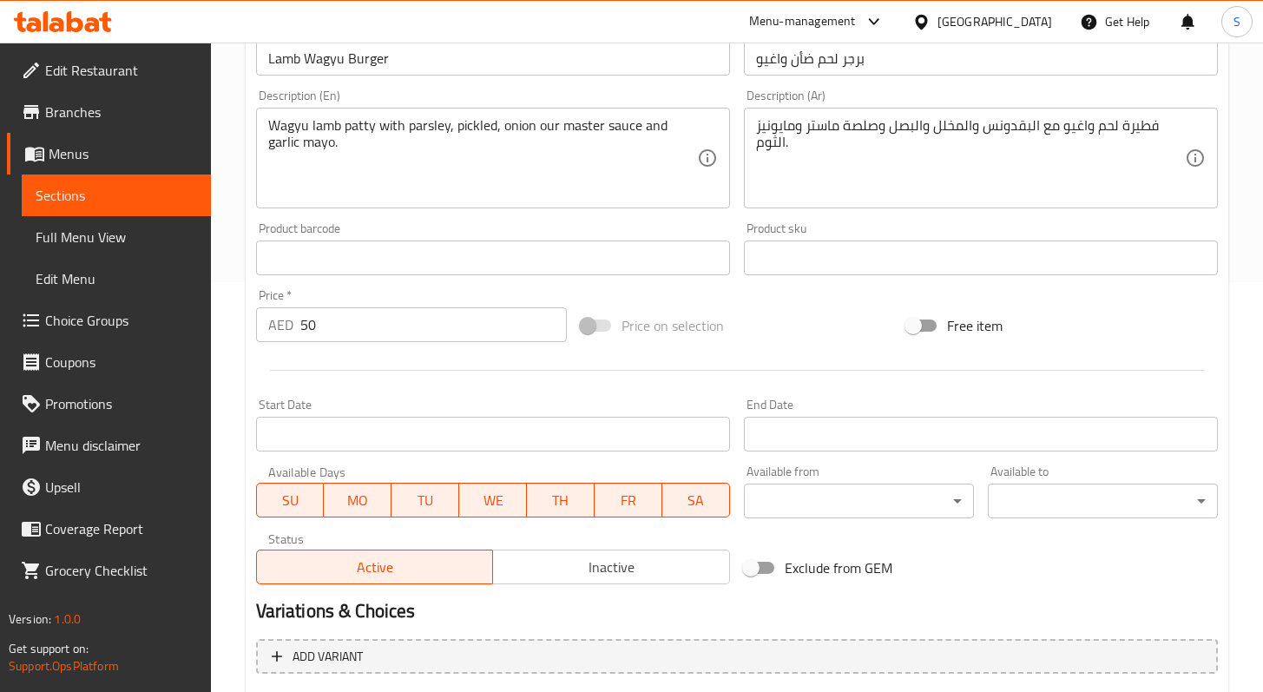
scroll to position [595, 0]
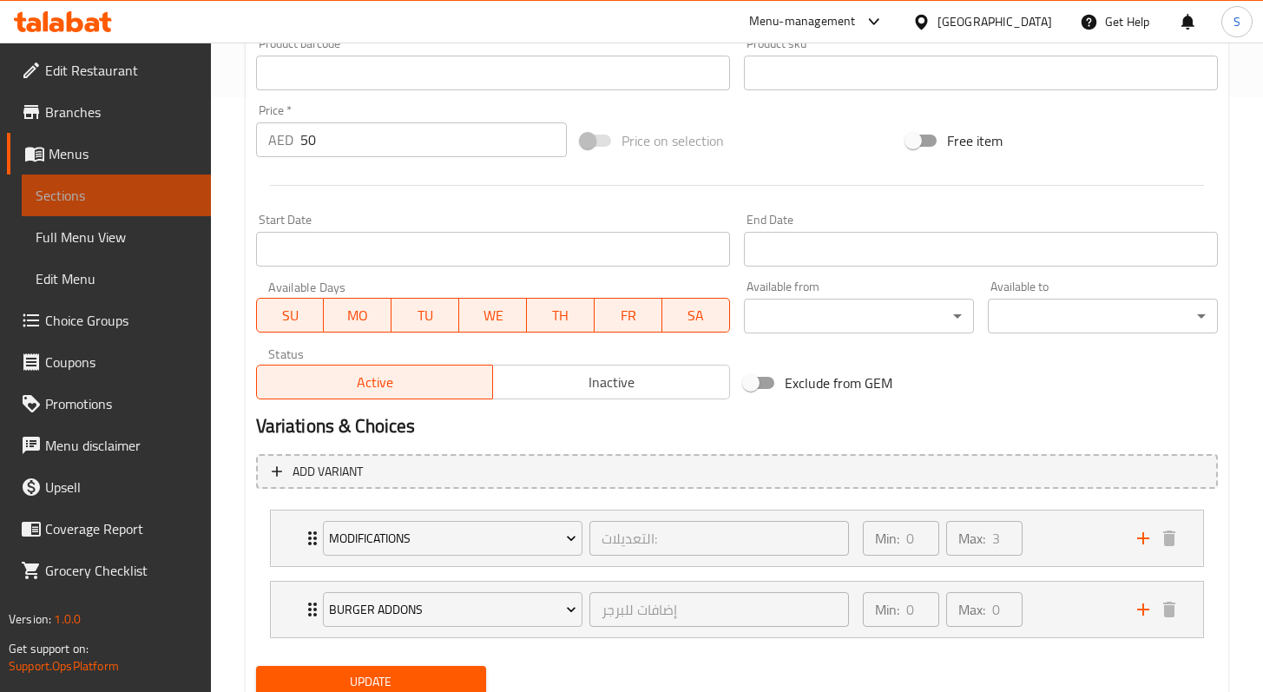
click at [81, 190] on span "Sections" at bounding box center [117, 195] width 162 height 21
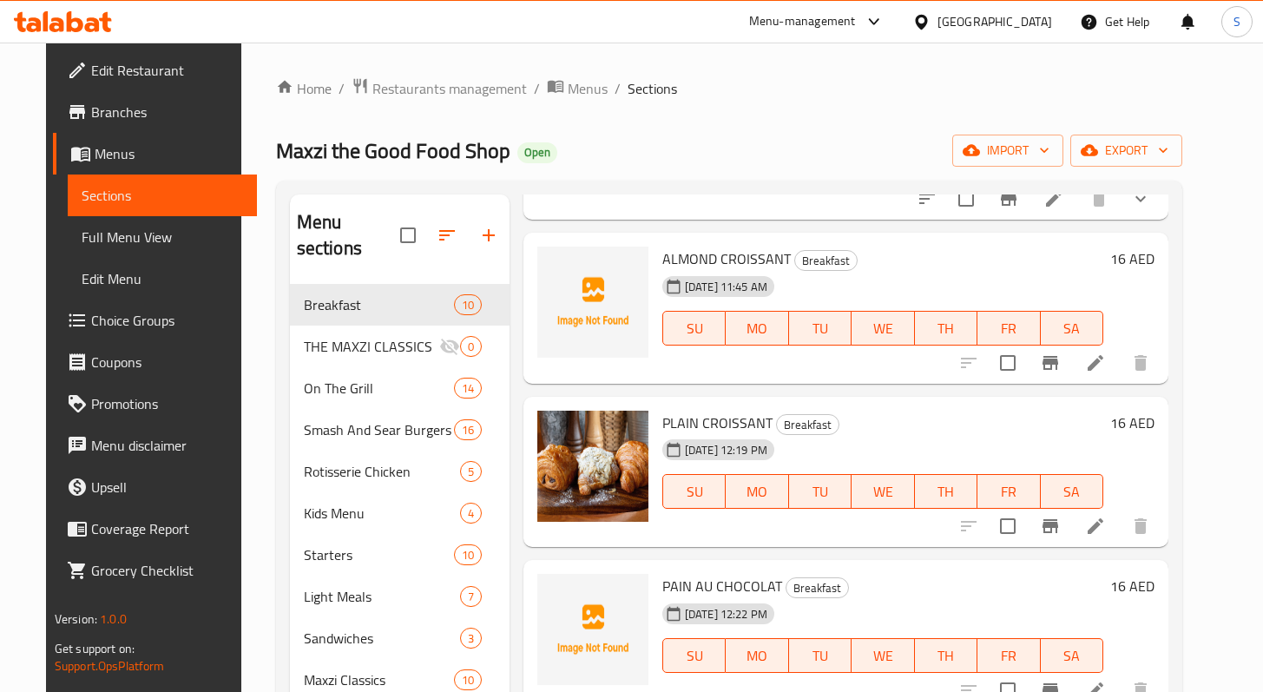
scroll to position [370, 0]
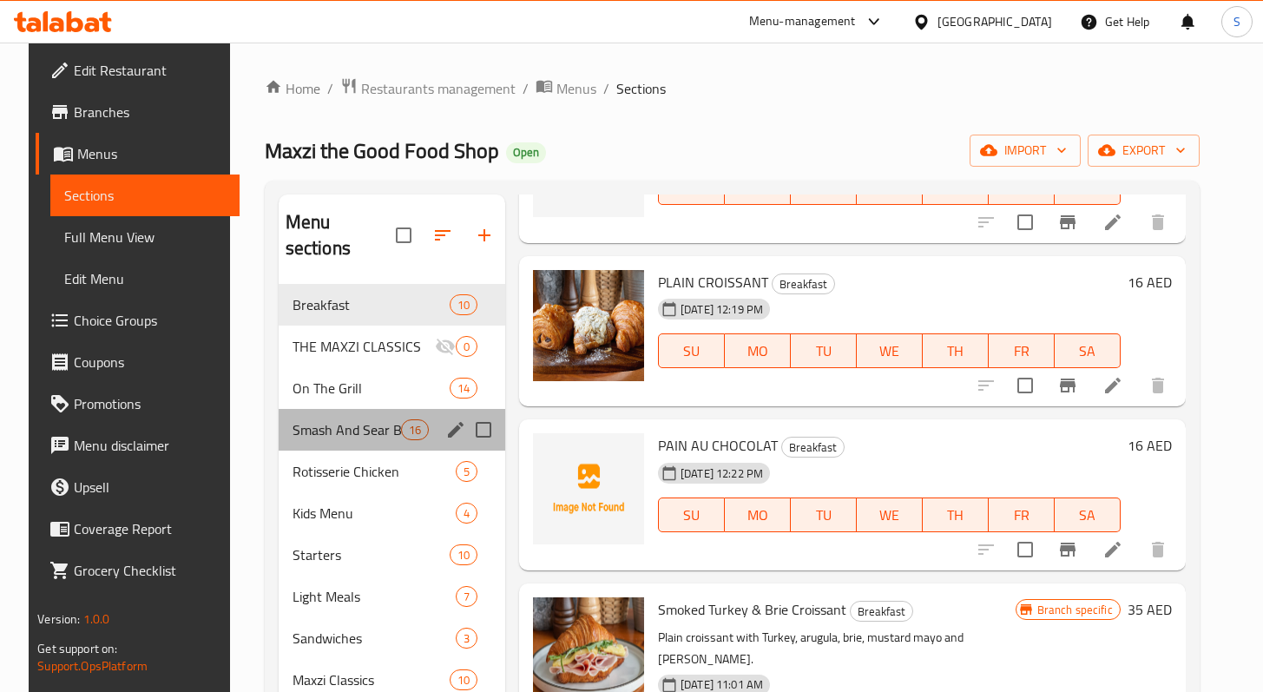
click at [345, 409] on div "Smash And Sear Burgers 16" at bounding box center [392, 430] width 227 height 42
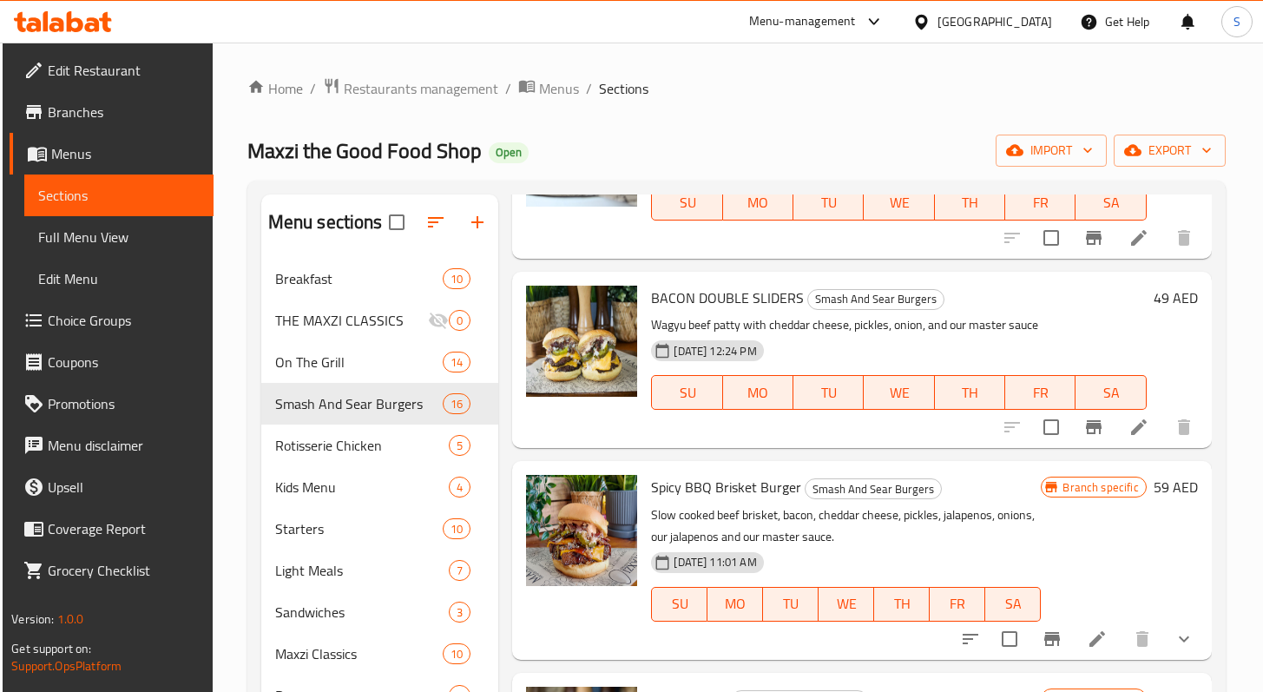
scroll to position [784, 0]
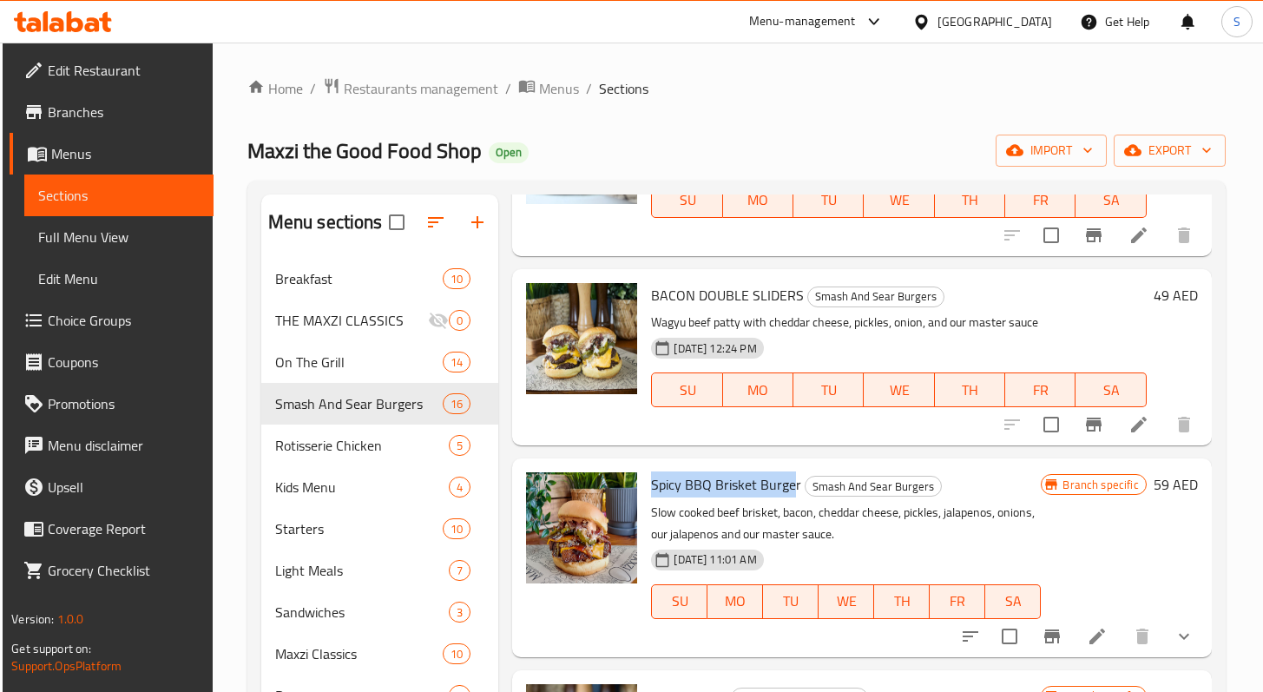
drag, startPoint x: 654, startPoint y: 485, endPoint x: 794, endPoint y: 487, distance: 139.8
click at [794, 487] on span "Spicy BBQ Brisket Burger" at bounding box center [726, 484] width 150 height 26
click at [865, 630] on div "09-10-2025 11:01 AM SU MO TU WE TH FR SA" at bounding box center [846, 590] width 404 height 94
click at [1174, 640] on icon "show more" at bounding box center [1184, 636] width 21 height 21
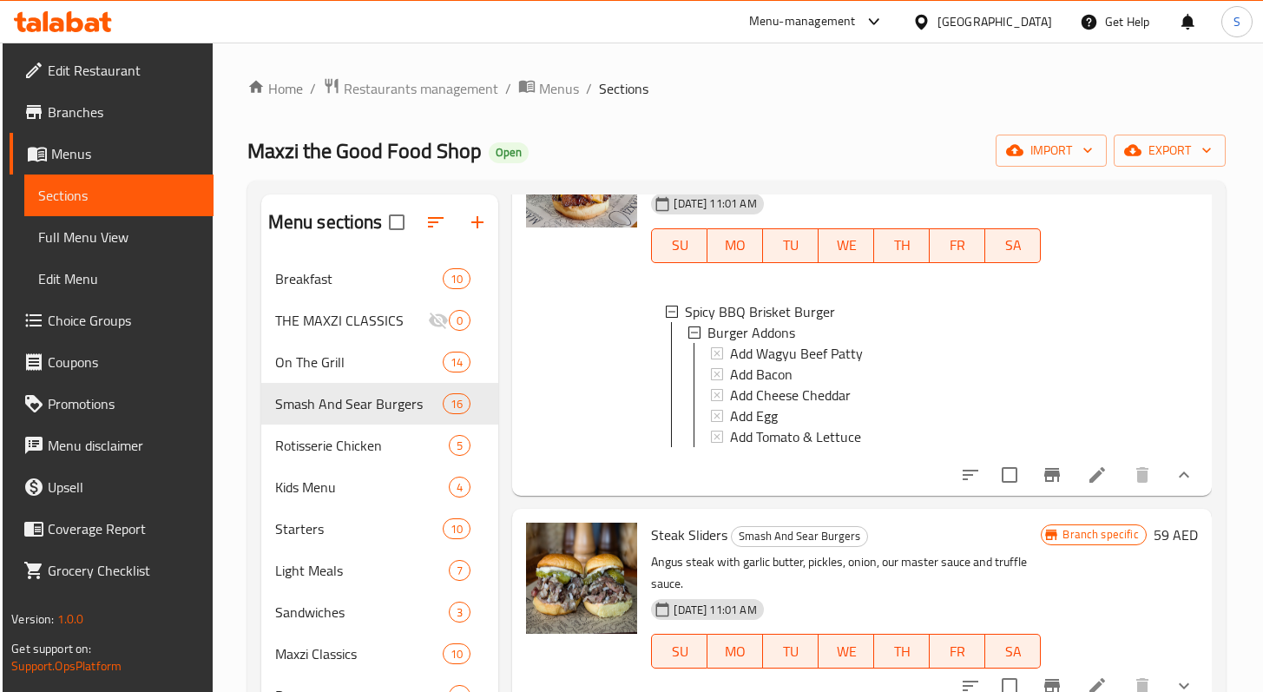
scroll to position [1497, 0]
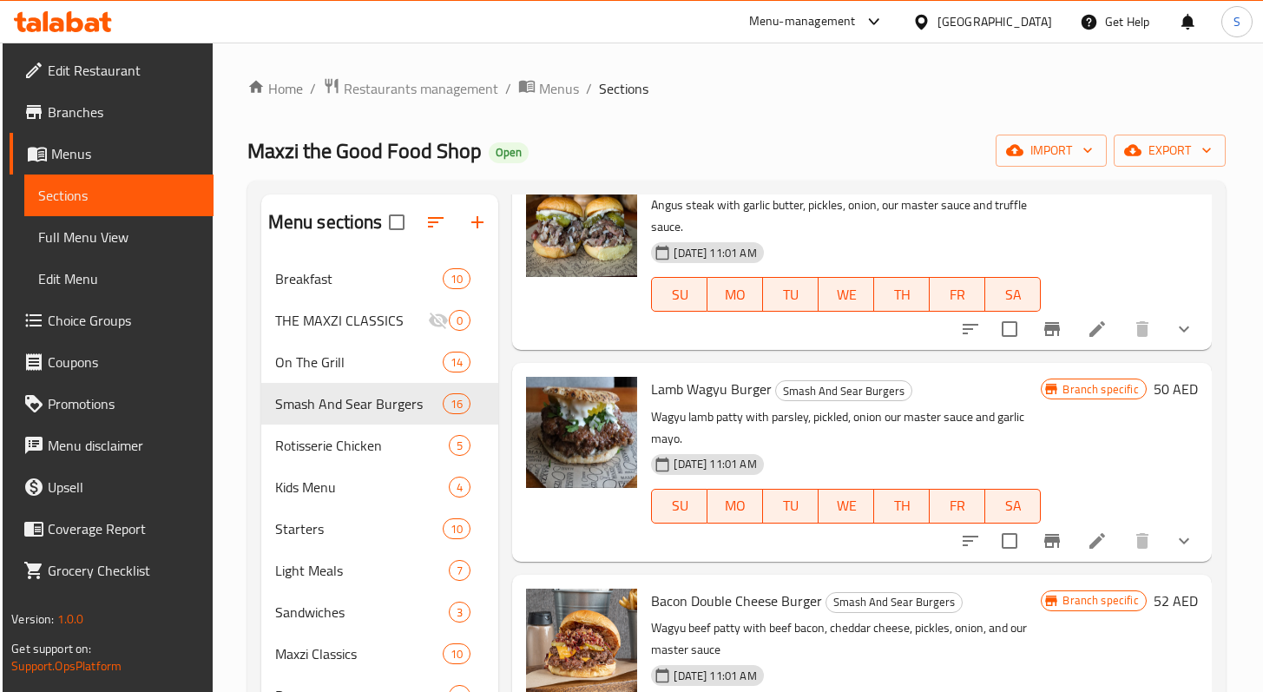
click at [1184, 346] on button "show more" at bounding box center [1185, 329] width 42 height 42
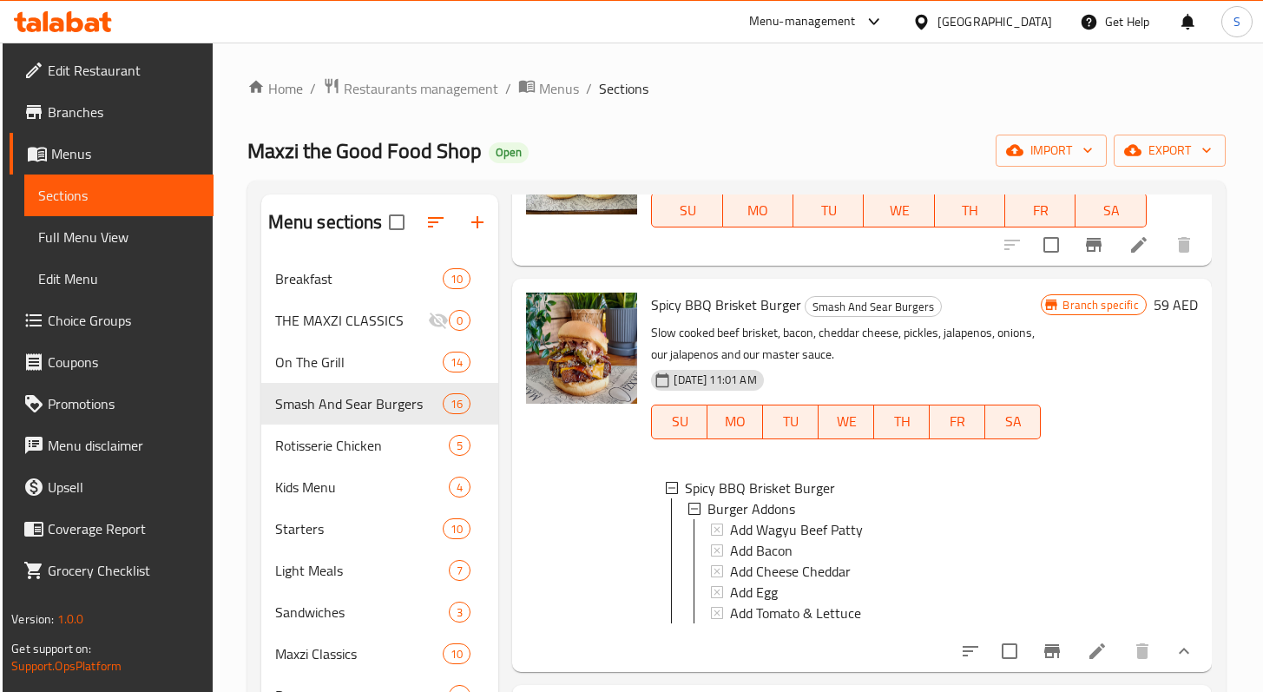
scroll to position [976, 0]
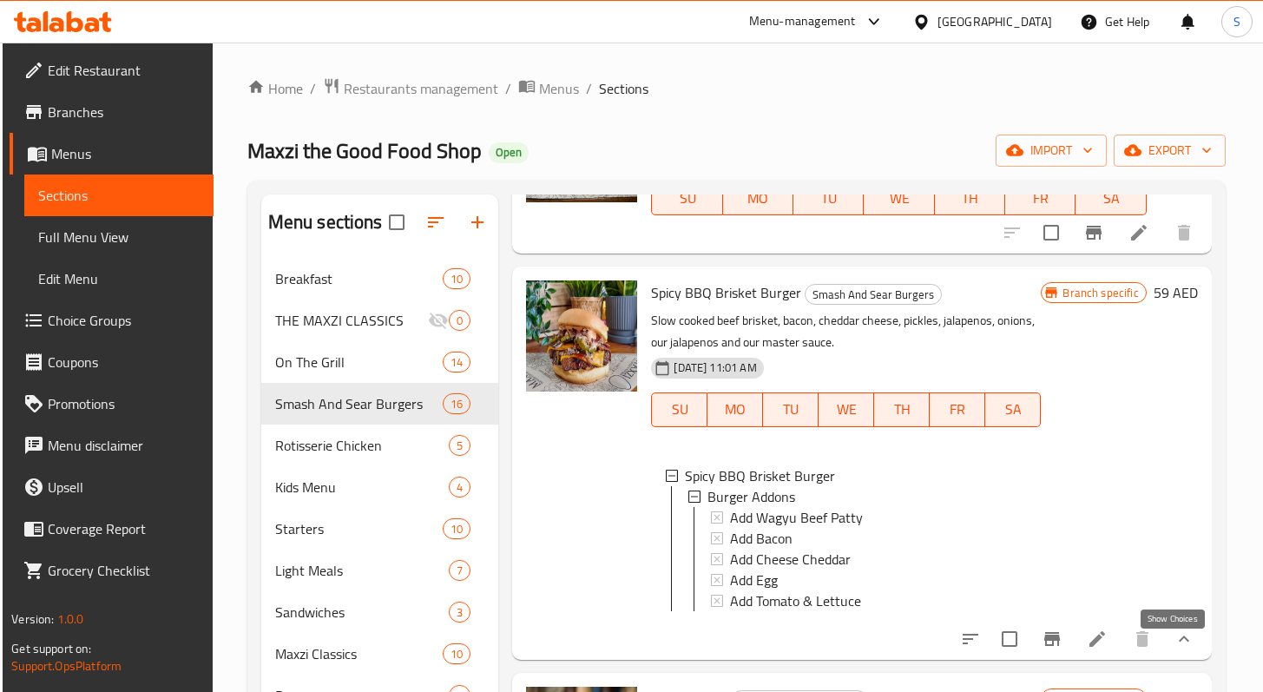
click at [1177, 649] on icon "show more" at bounding box center [1184, 639] width 21 height 21
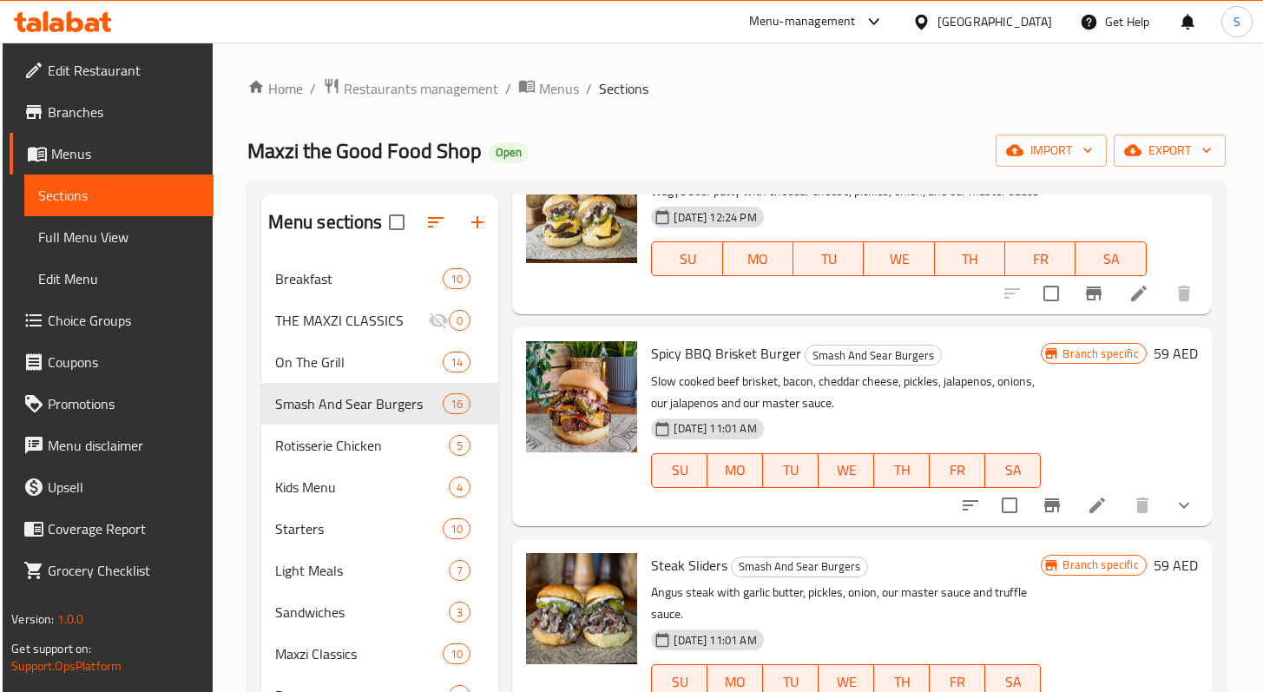
scroll to position [830, 0]
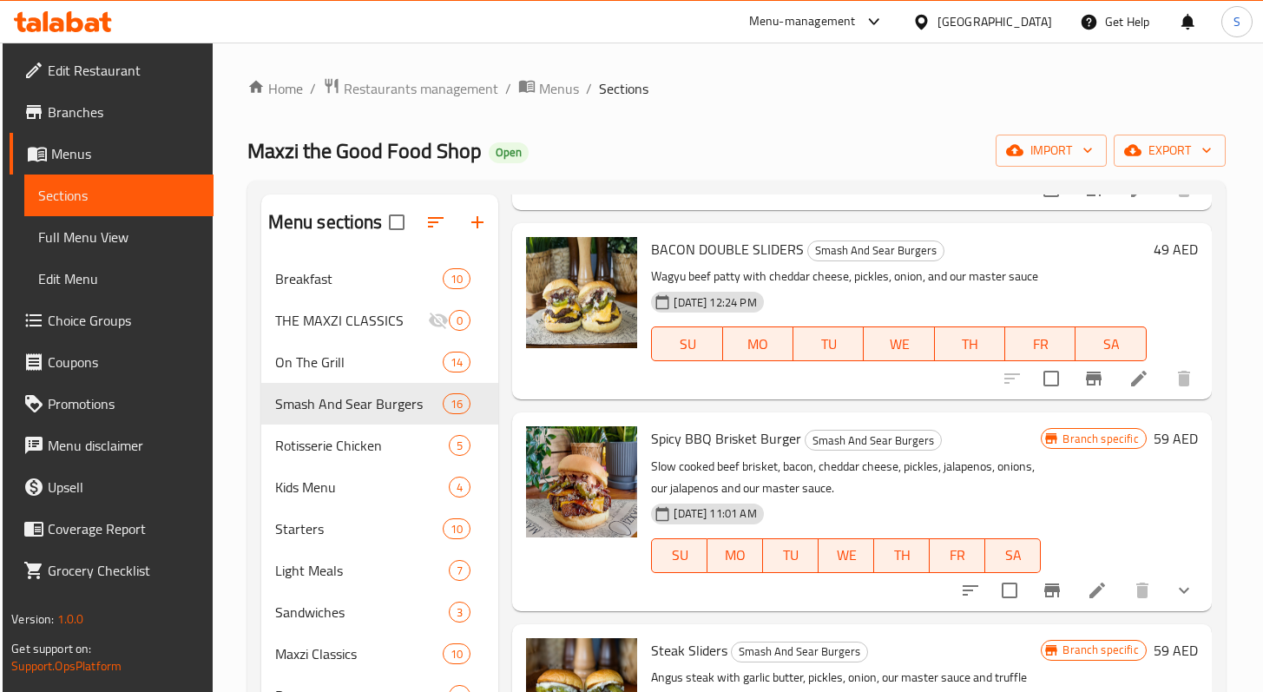
click at [1169, 601] on button "show more" at bounding box center [1185, 591] width 42 height 42
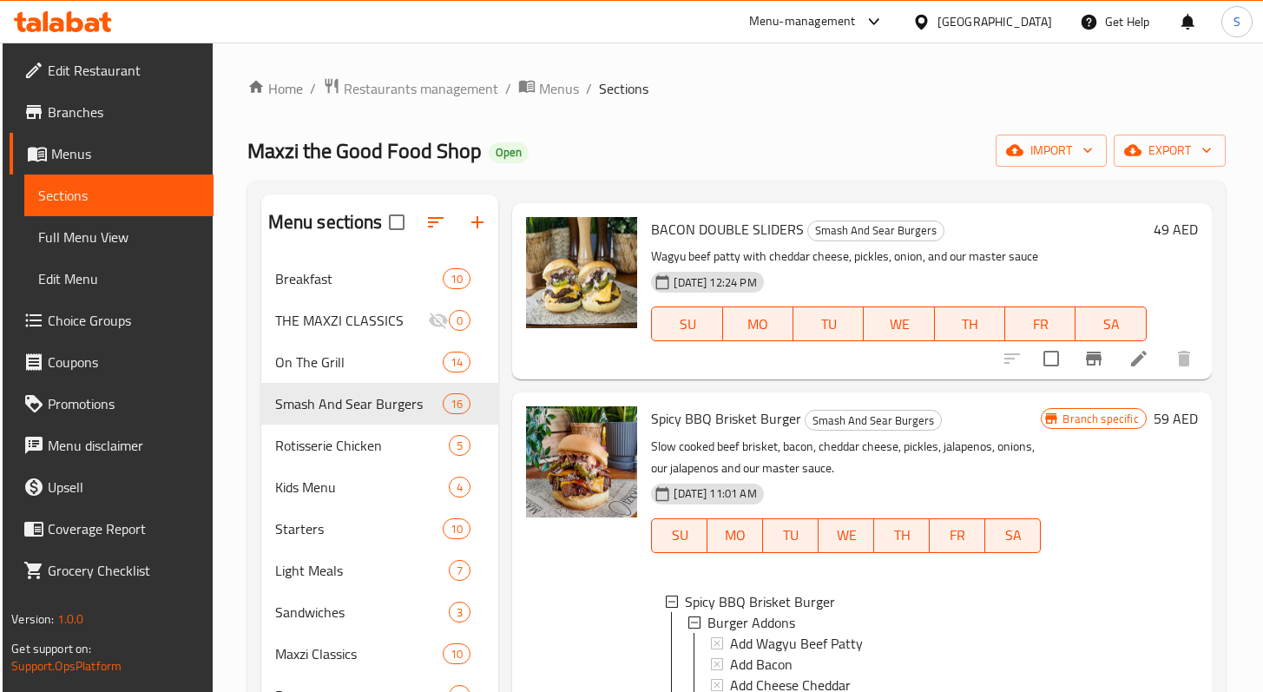
scroll to position [983, 0]
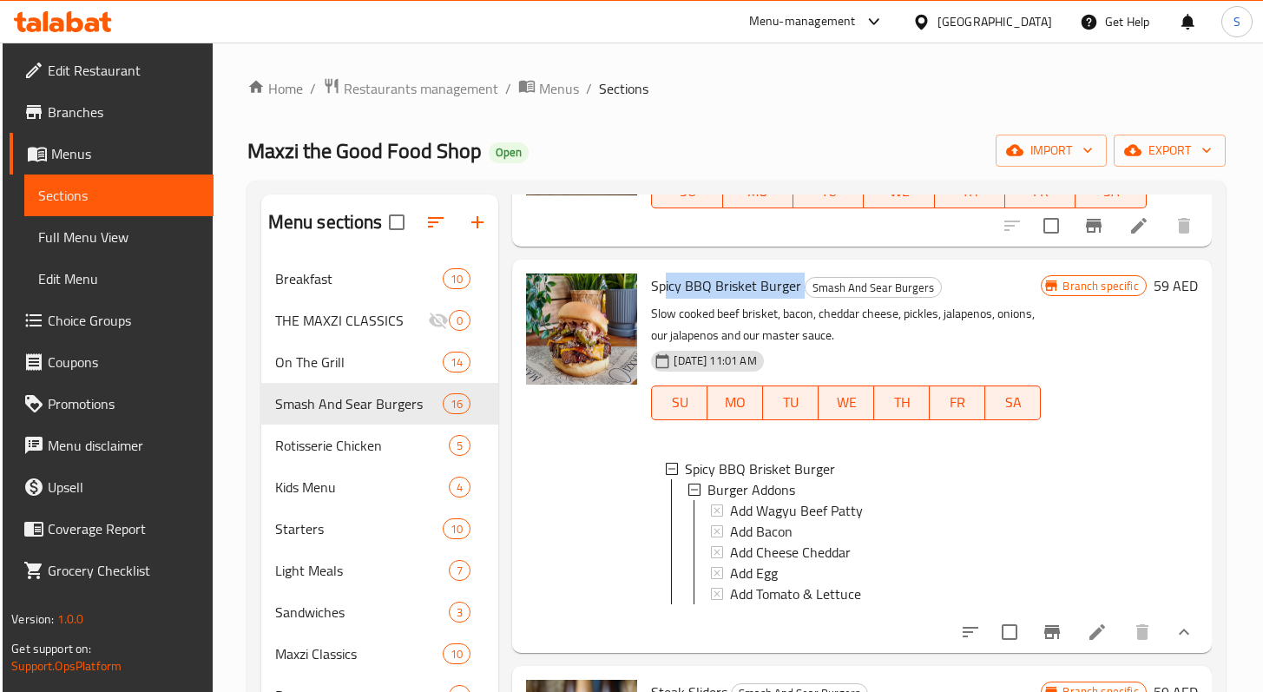
drag, startPoint x: 663, startPoint y: 289, endPoint x: 808, endPoint y: 292, distance: 145.0
click at [808, 292] on h6 "Spicy BBQ Brisket Burger Smash And Sear Burgers" at bounding box center [846, 286] width 390 height 24
click at [782, 291] on span "Spicy BBQ Brisket Burger" at bounding box center [726, 286] width 150 height 26
drag, startPoint x: 658, startPoint y: 285, endPoint x: 791, endPoint y: 283, distance: 132.9
click at [791, 283] on span "Spicy BBQ Brisket Burger" at bounding box center [726, 286] width 150 height 26
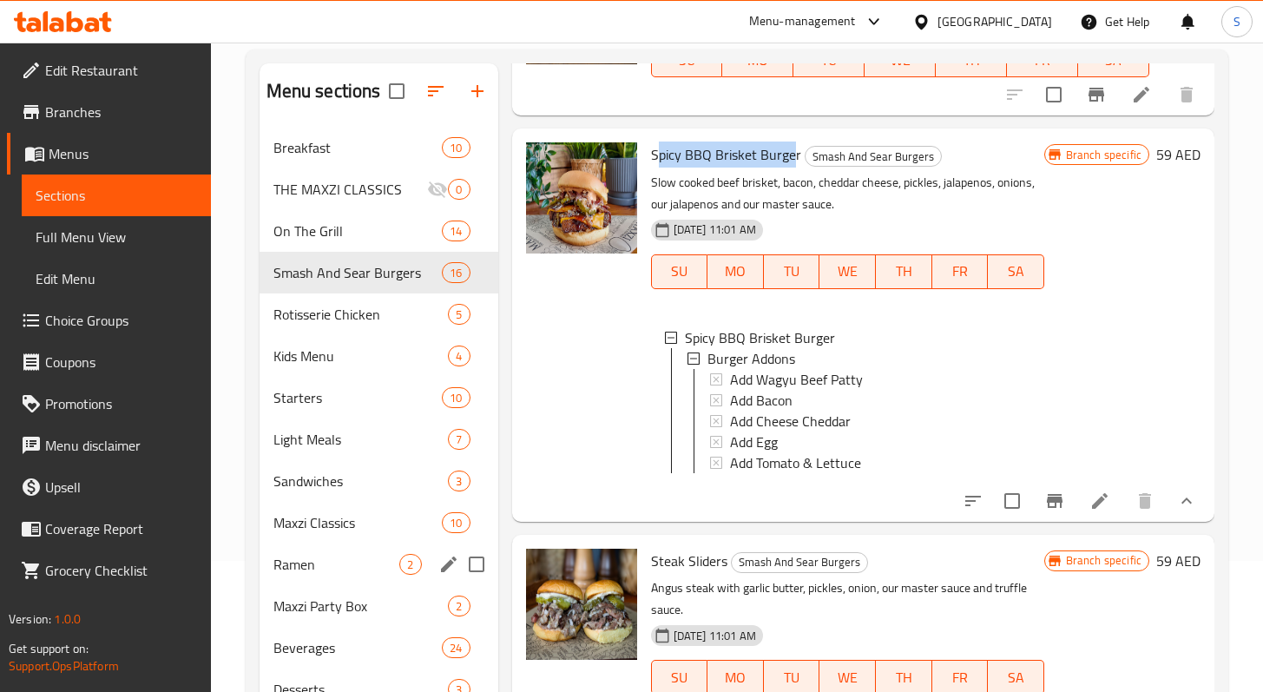
scroll to position [163, 0]
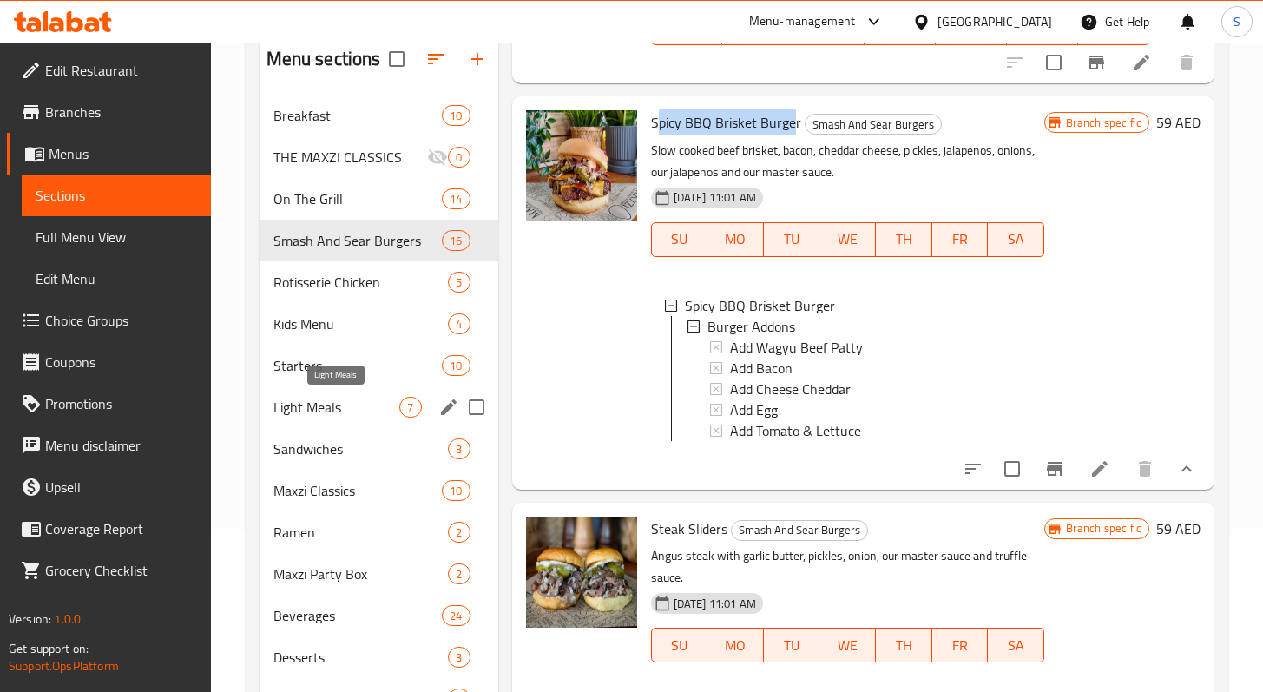
click at [352, 412] on span "Light Meals" at bounding box center [337, 407] width 127 height 21
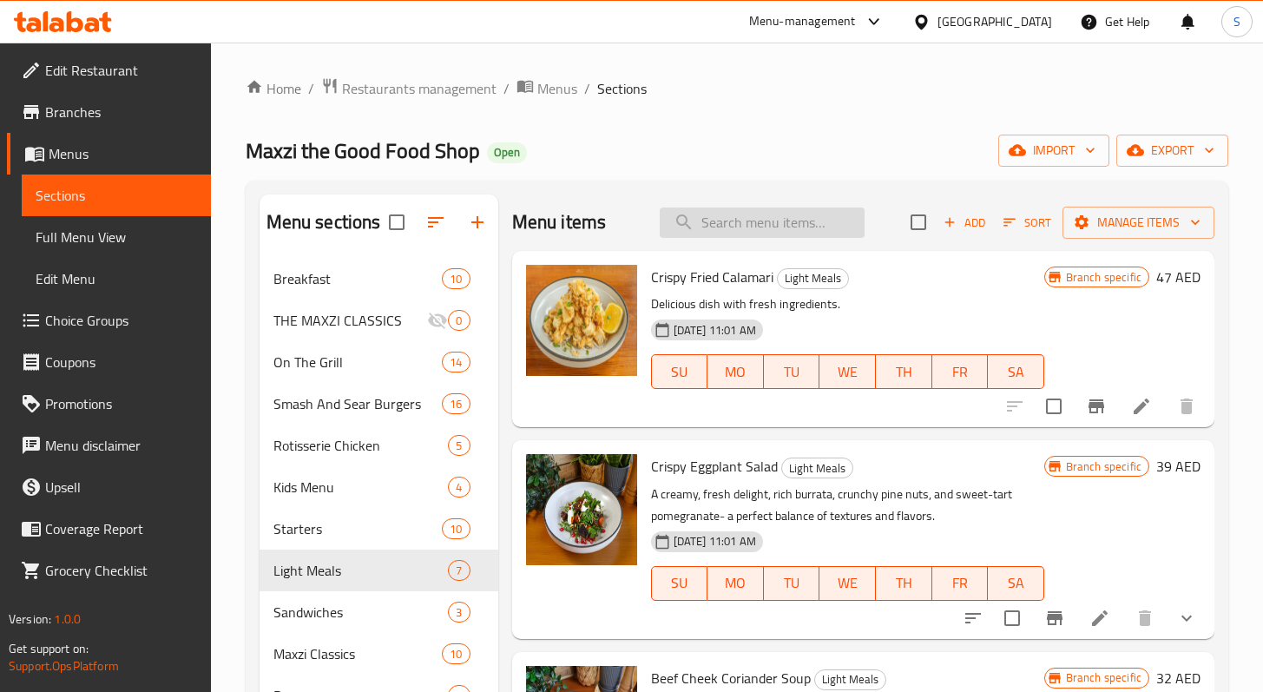
click at [716, 223] on input "search" at bounding box center [762, 223] width 205 height 30
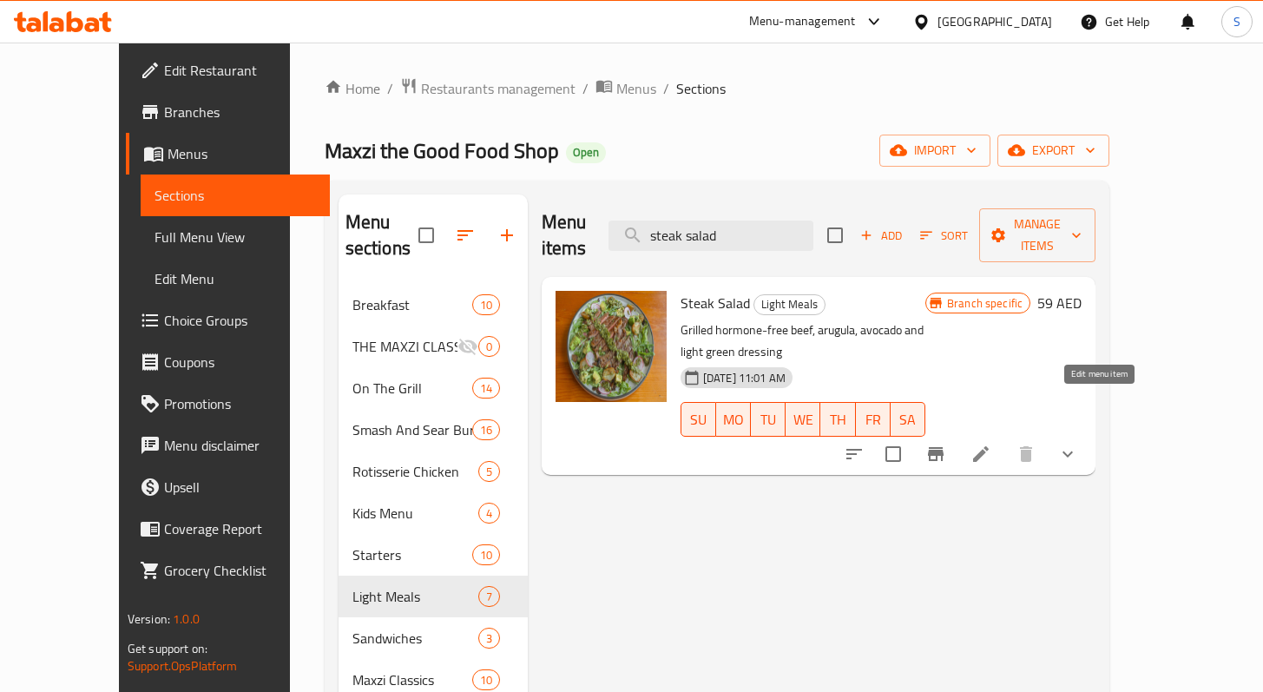
type input "steak salad"
click at [989, 446] on icon at bounding box center [981, 454] width 16 height 16
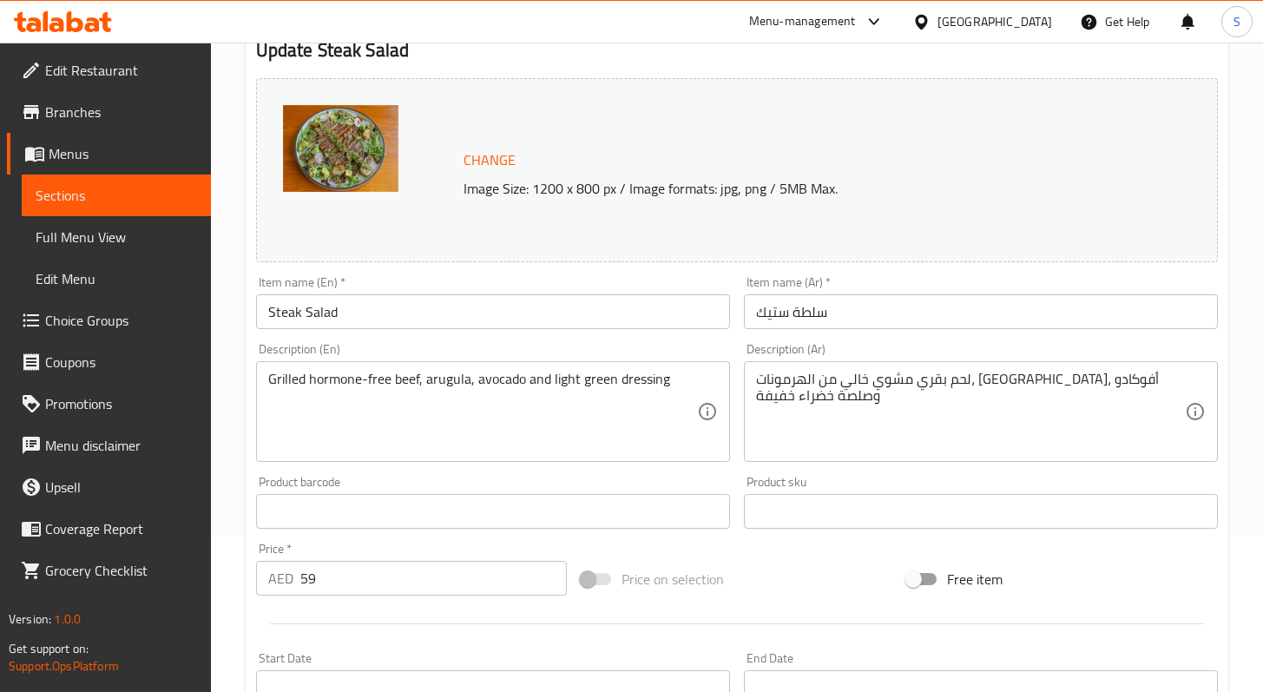
scroll to position [189, 0]
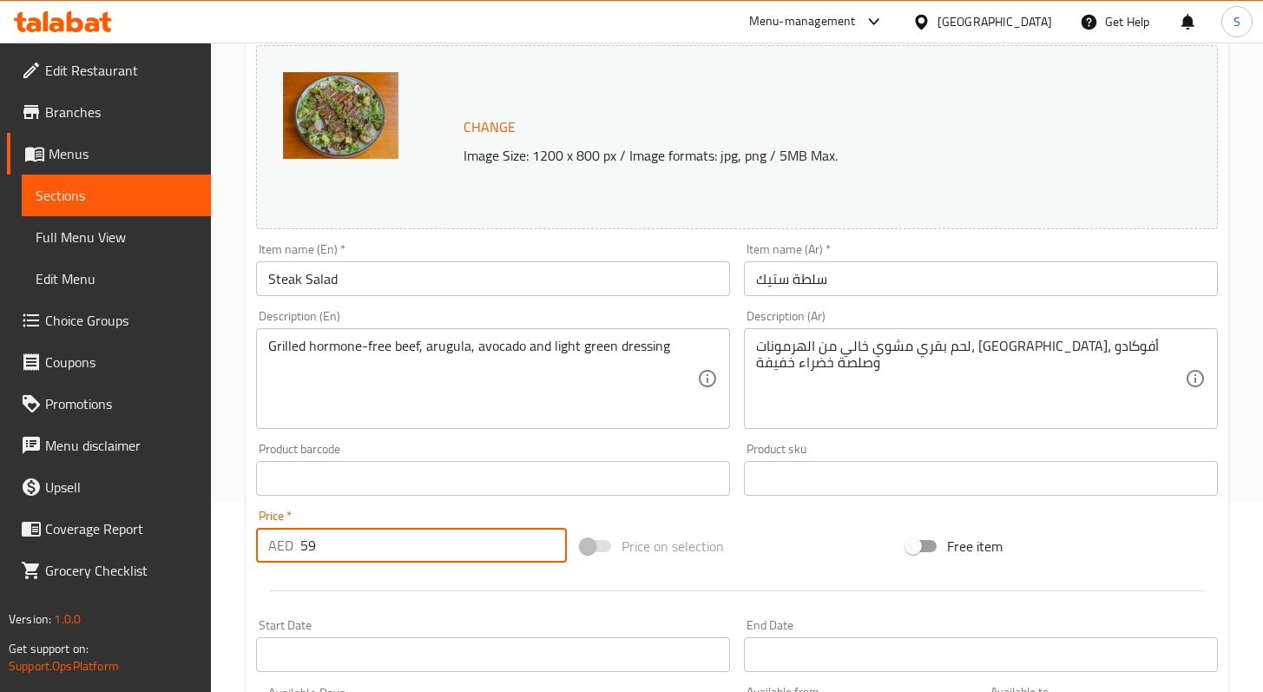
click at [311, 544] on input "59" at bounding box center [433, 545] width 267 height 35
click at [313, 544] on input "59" at bounding box center [433, 545] width 267 height 35
click at [314, 543] on input "59" at bounding box center [433, 545] width 267 height 35
click at [307, 543] on input "59" at bounding box center [433, 545] width 267 height 35
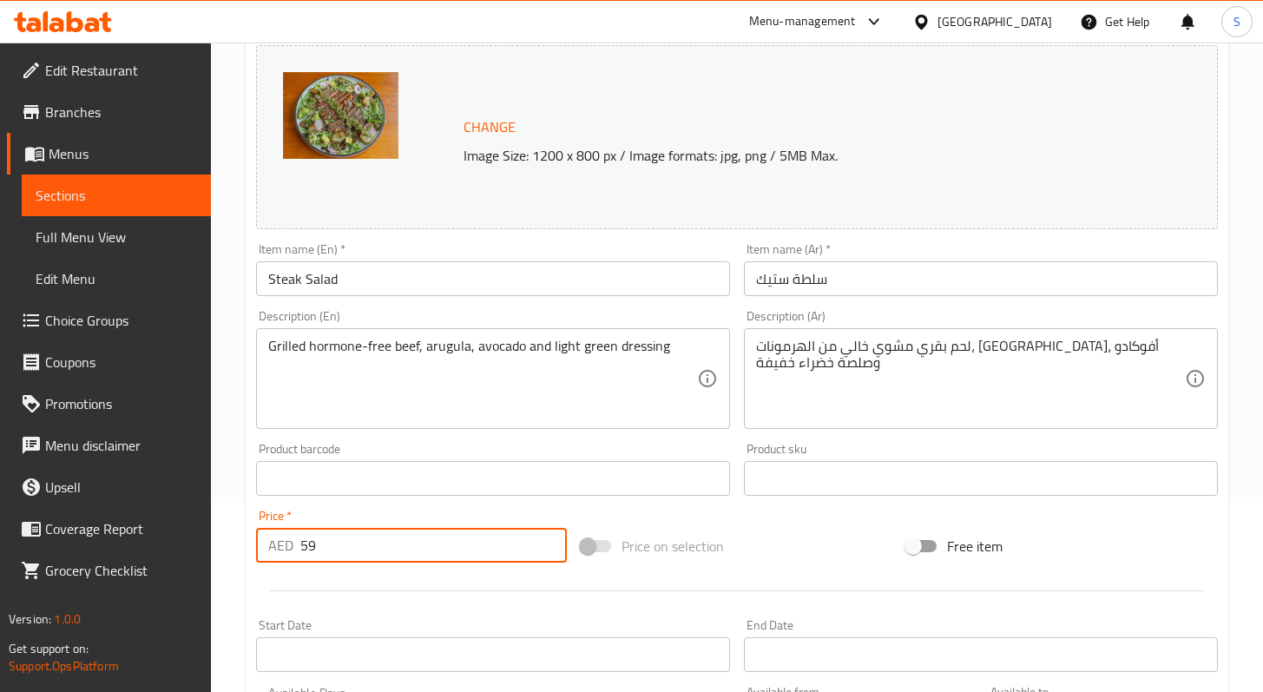
click at [308, 543] on input "59" at bounding box center [433, 545] width 267 height 35
paste input "65"
type input "65"
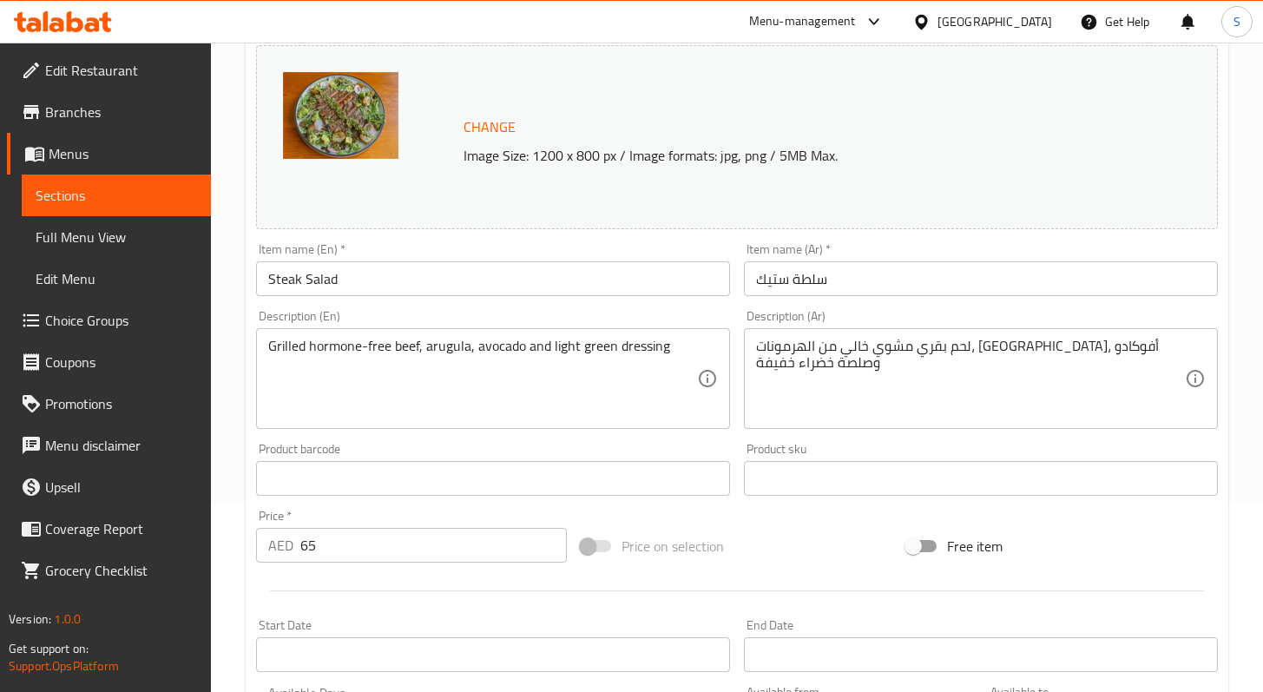
click at [496, 122] on span "Change" at bounding box center [490, 127] width 52 height 25
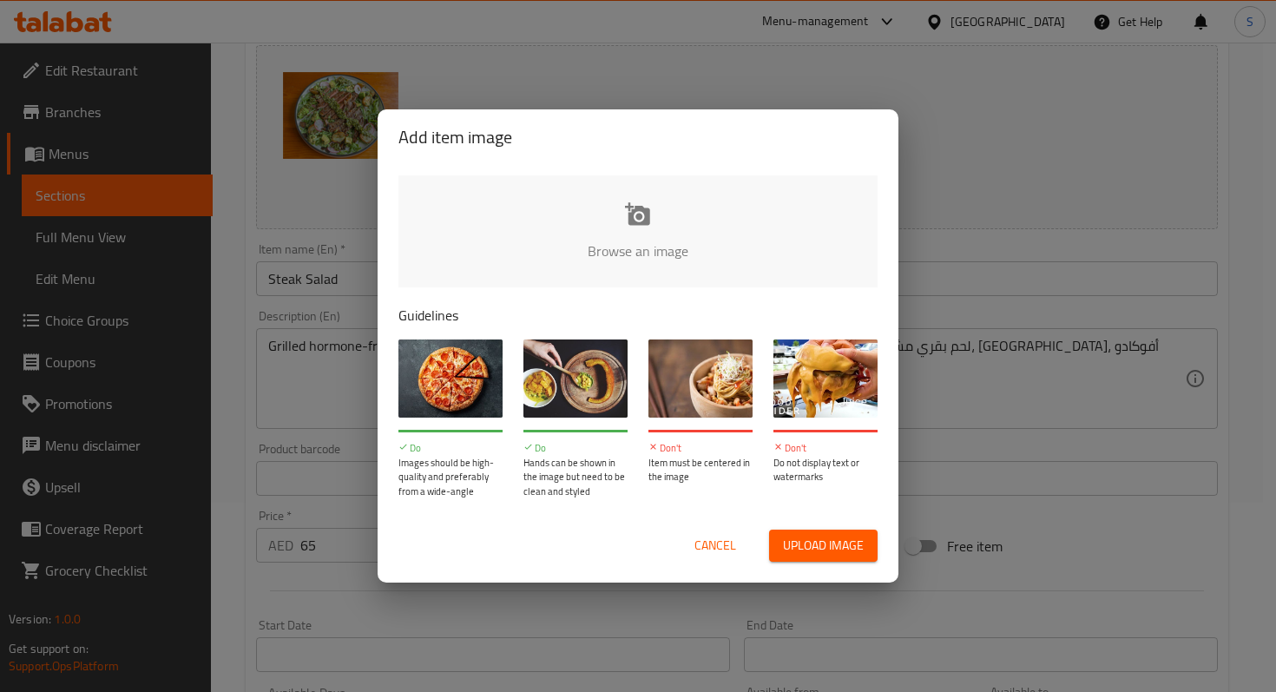
click at [625, 234] on input "file" at bounding box center [1225, 256] width 1653 height 162
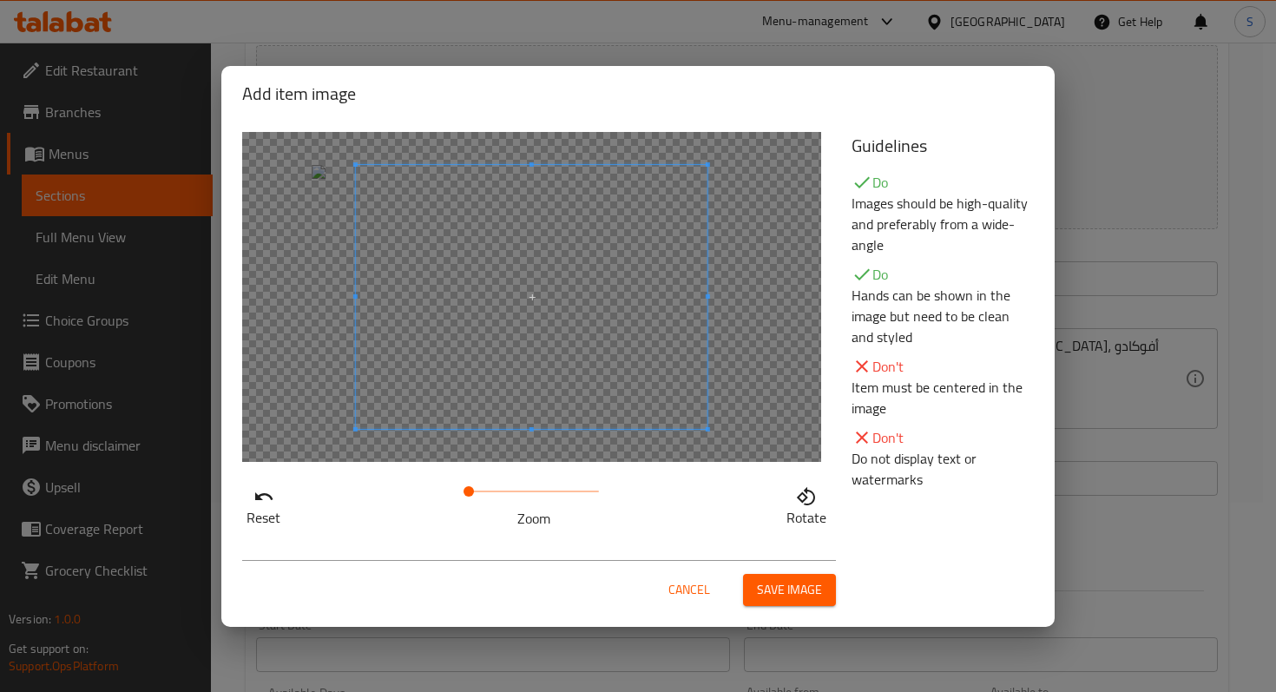
click at [673, 589] on span "Cancel" at bounding box center [690, 590] width 42 height 22
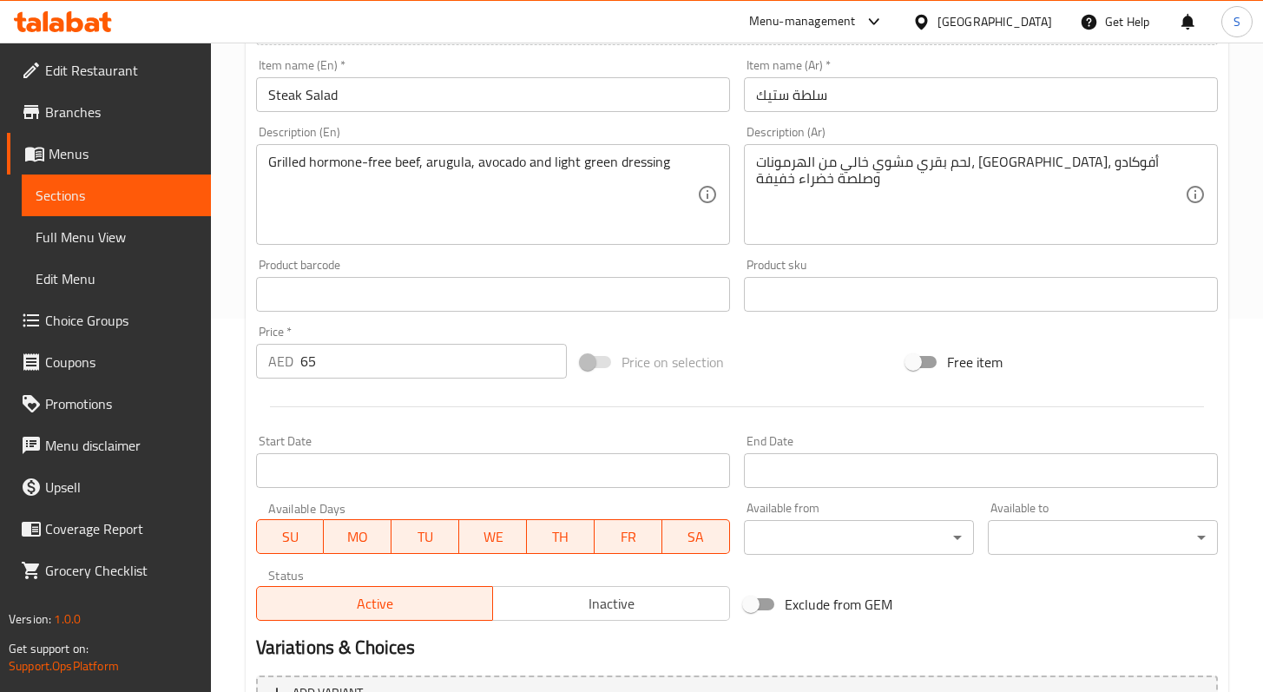
scroll to position [660, 0]
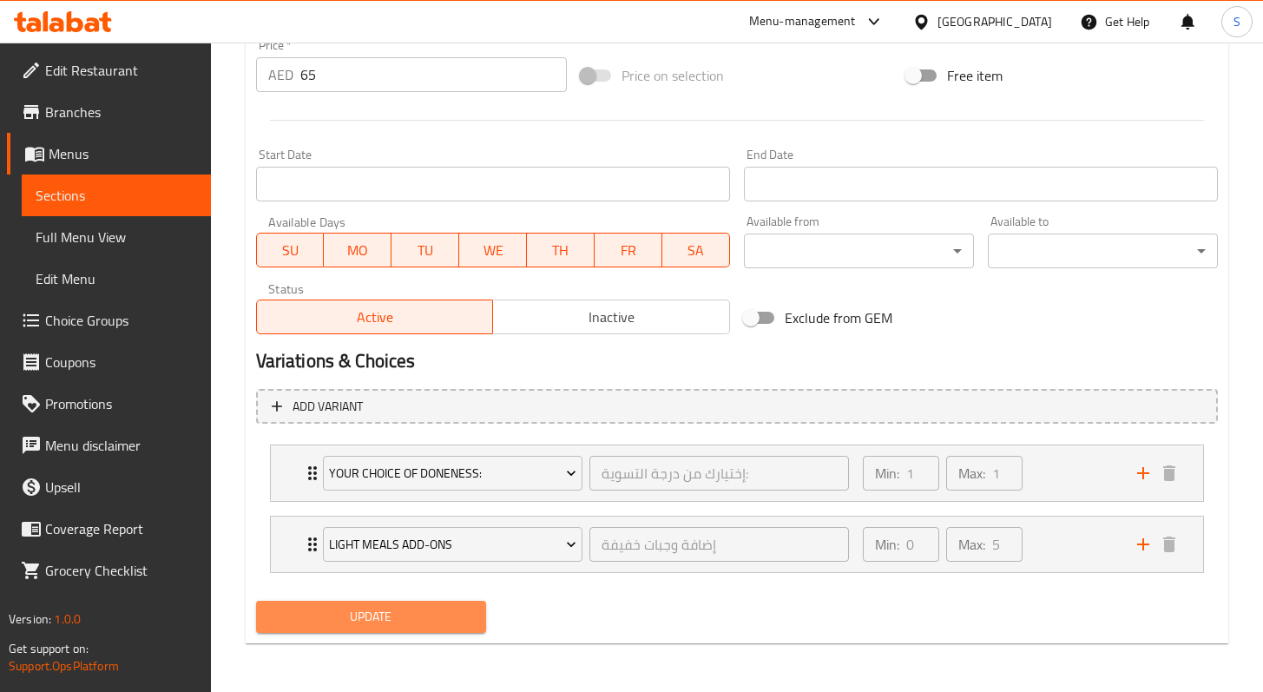
click at [392, 608] on span "Update" at bounding box center [371, 617] width 202 height 22
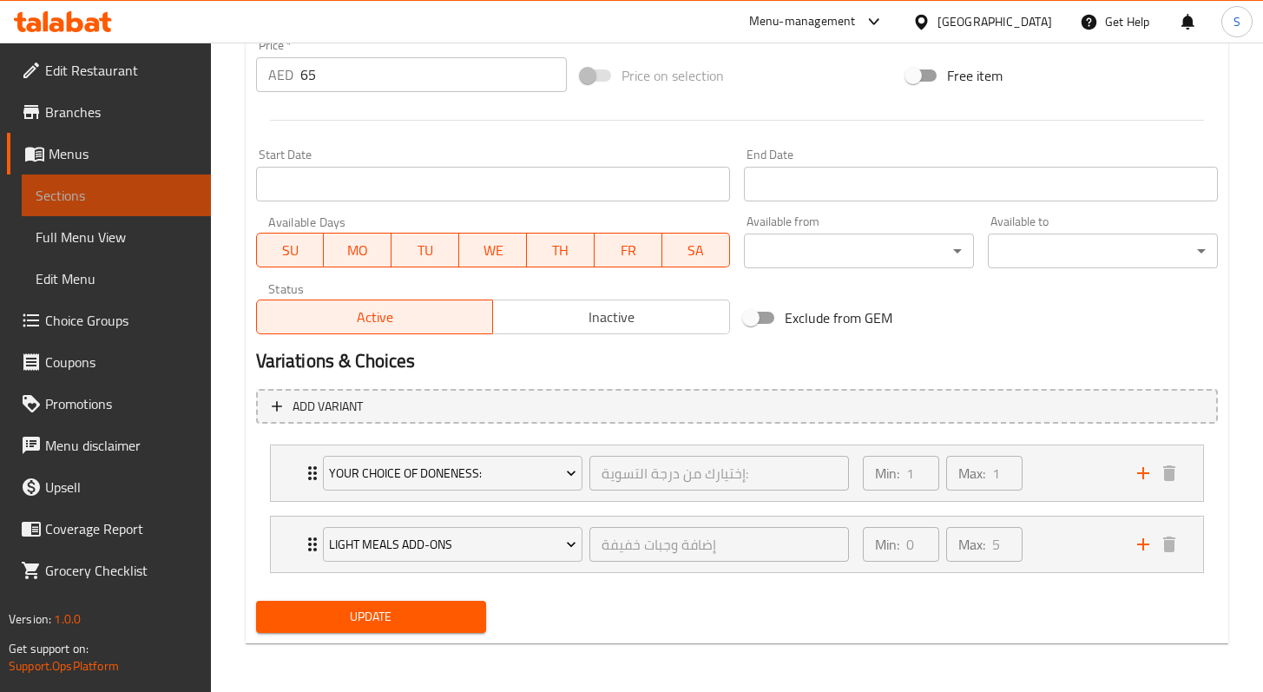
click at [66, 172] on link "Menus" at bounding box center [109, 154] width 204 height 42
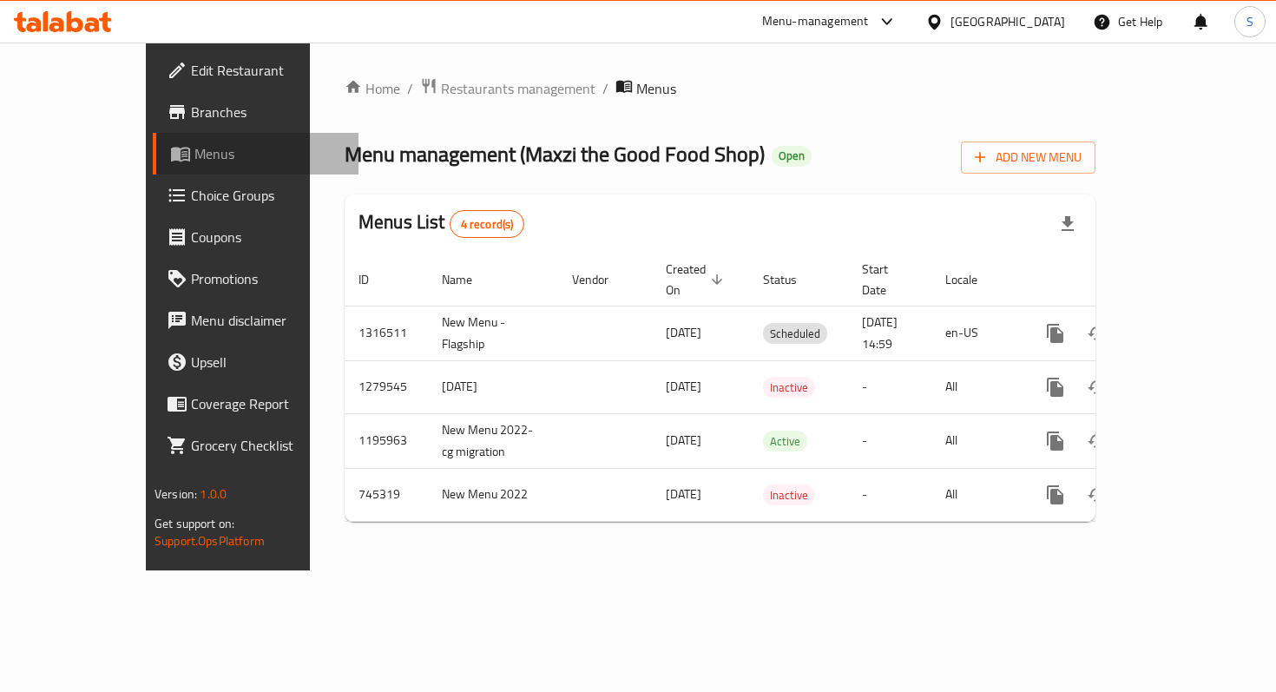
click at [171, 158] on icon at bounding box center [180, 155] width 19 height 15
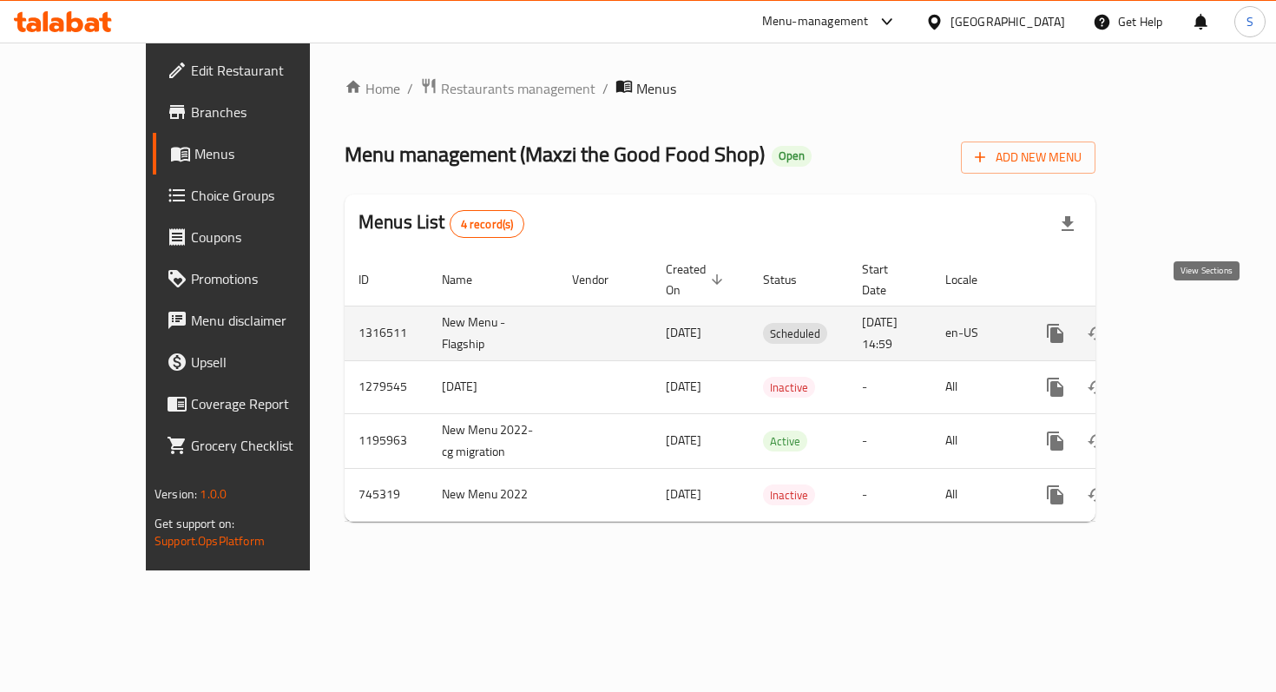
click at [1191, 323] on icon "enhanced table" at bounding box center [1180, 333] width 21 height 21
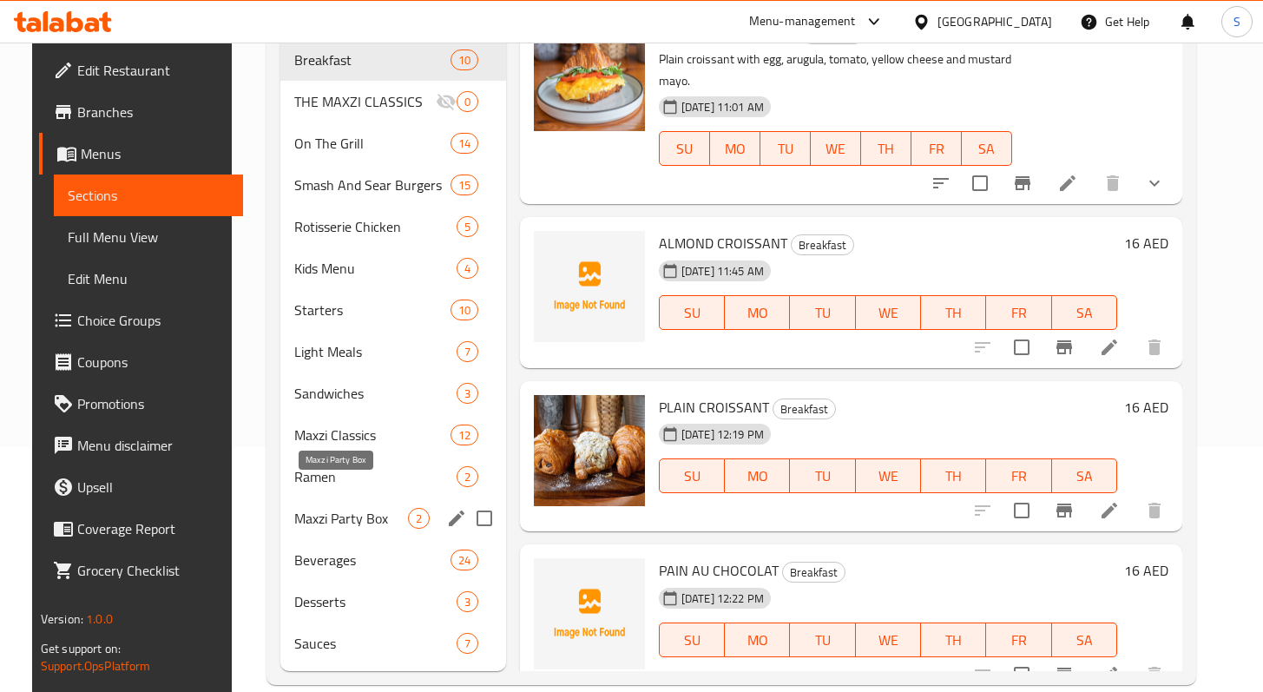
scroll to position [247, 0]
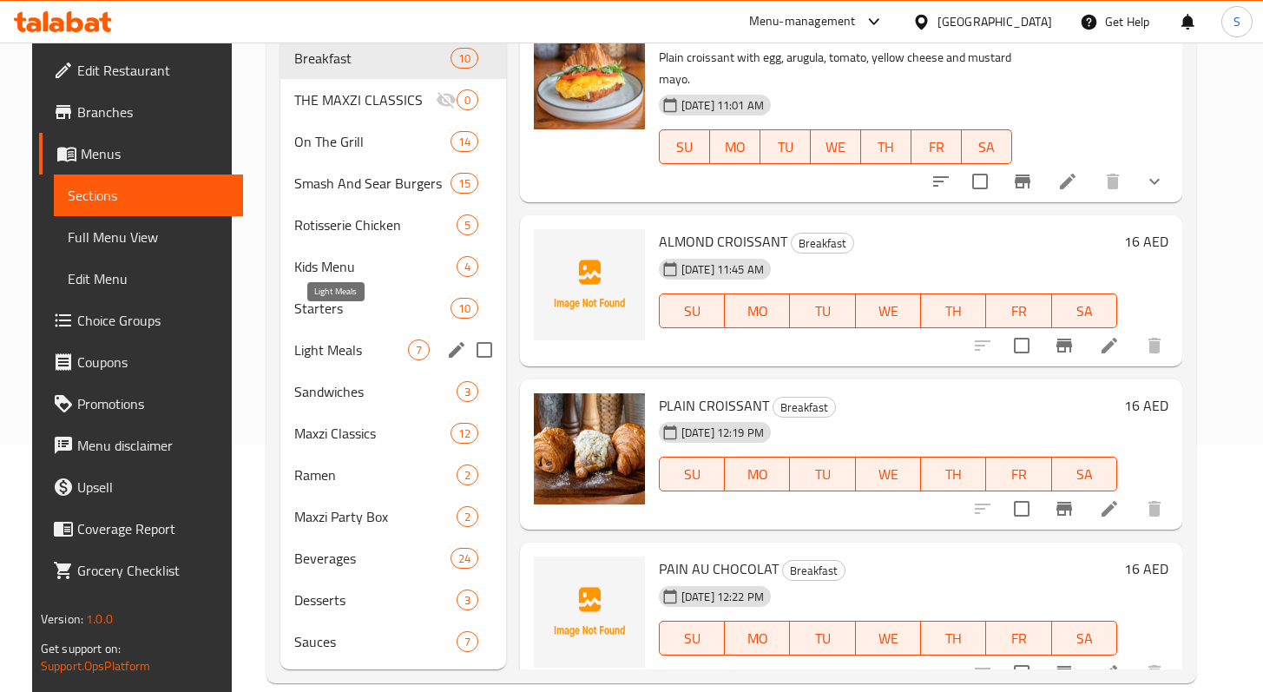
click at [315, 340] on span "Light Meals" at bounding box center [351, 350] width 114 height 21
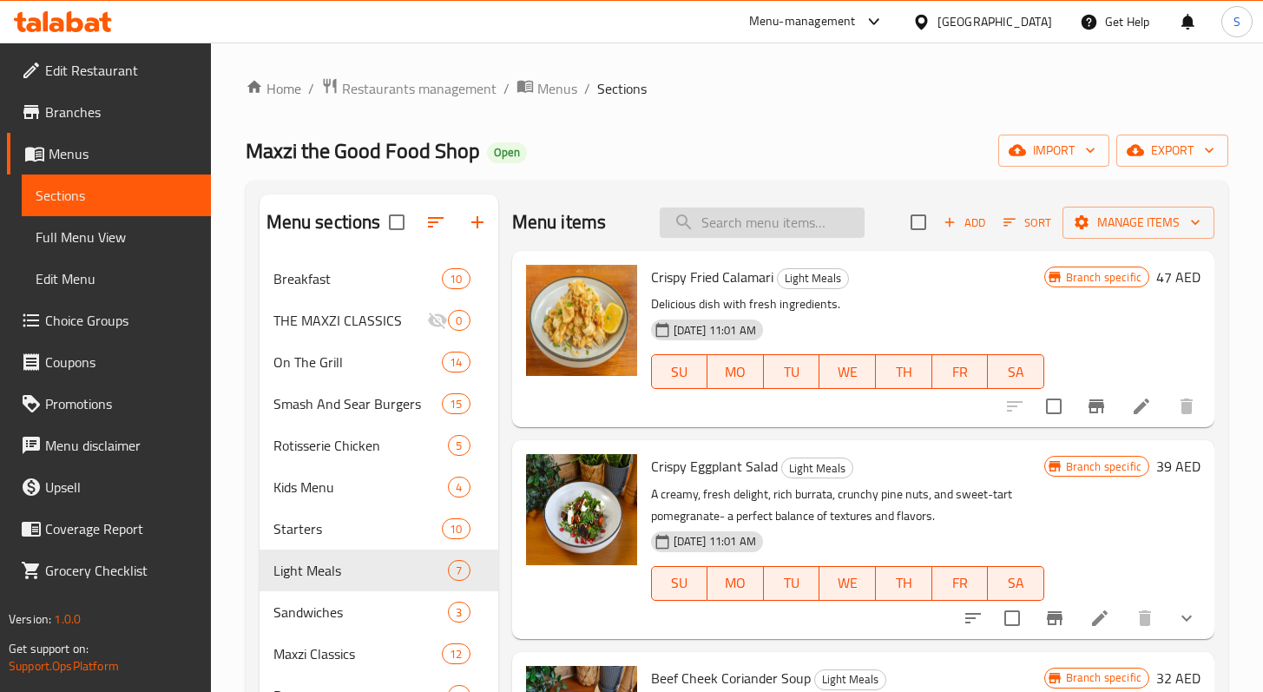
click at [763, 213] on input "search" at bounding box center [762, 223] width 205 height 30
paste input "CREOLE SPICED GRILLED SHRIMP & AVOCADO SALAD"
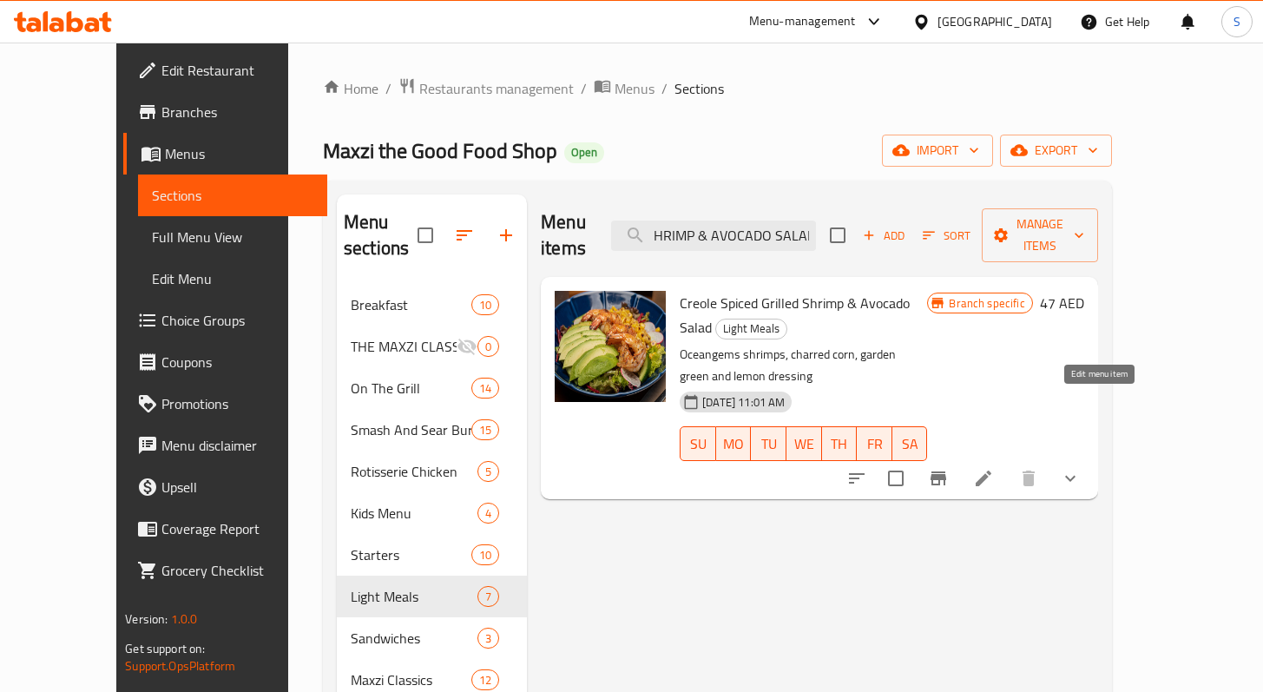
type input "CREOLE SPICED GRILLED SHRIMP & AVOCADO SALAD"
click at [992, 471] on icon at bounding box center [984, 479] width 16 height 16
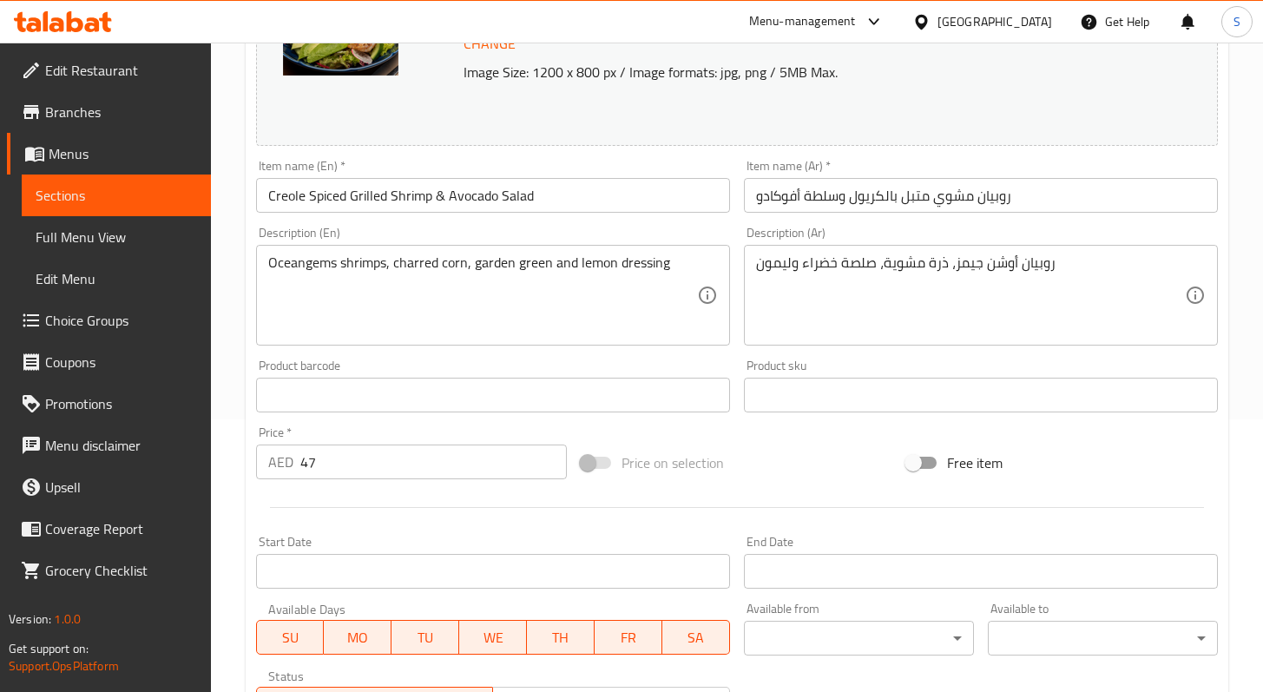
scroll to position [376, 0]
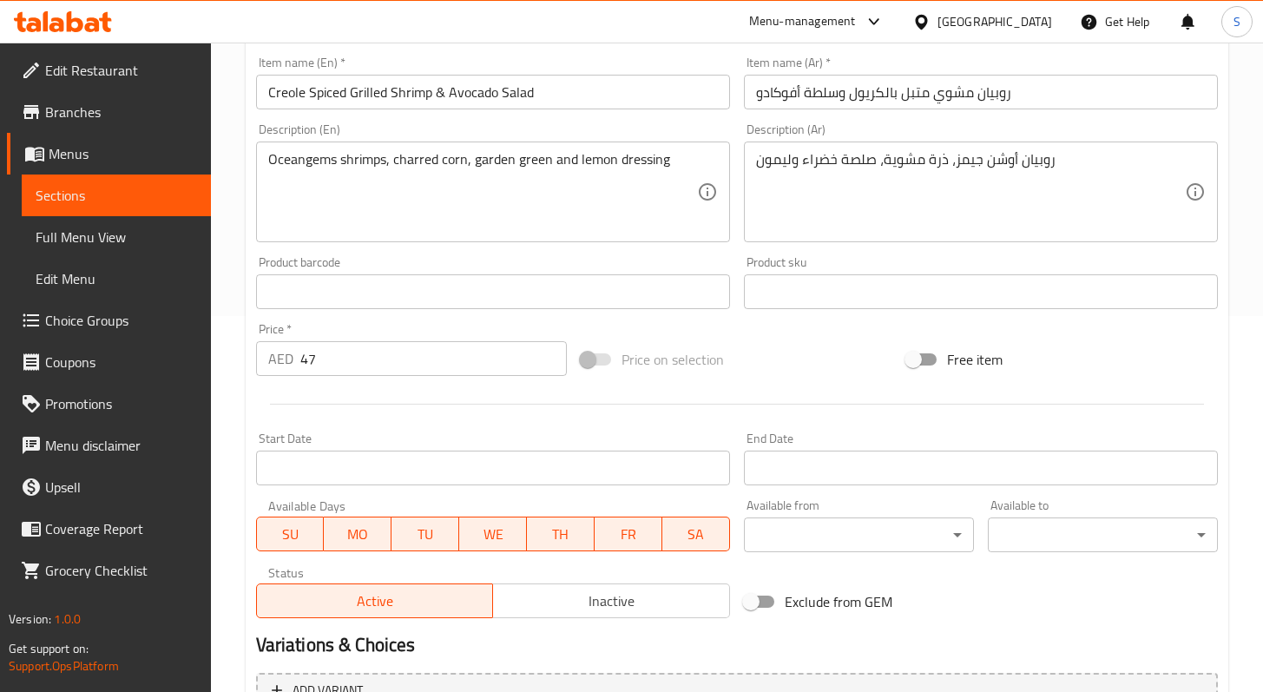
click at [311, 361] on input "47" at bounding box center [433, 358] width 267 height 35
paste input "9"
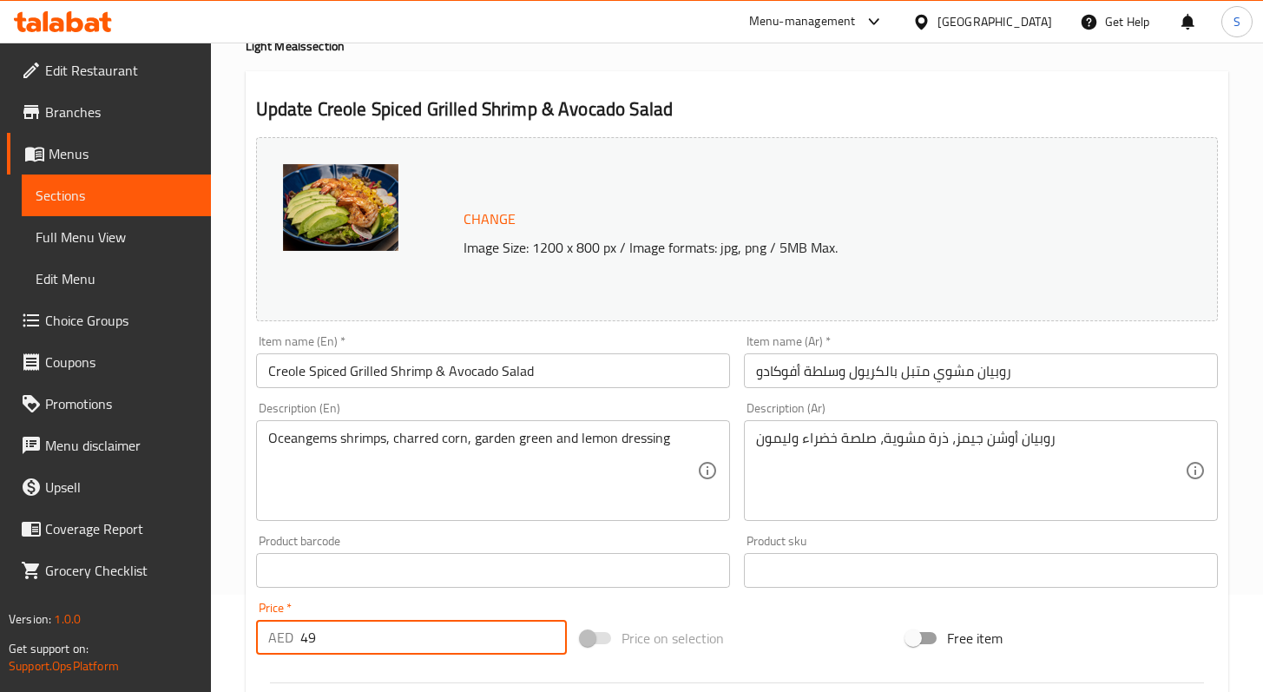
scroll to position [0, 0]
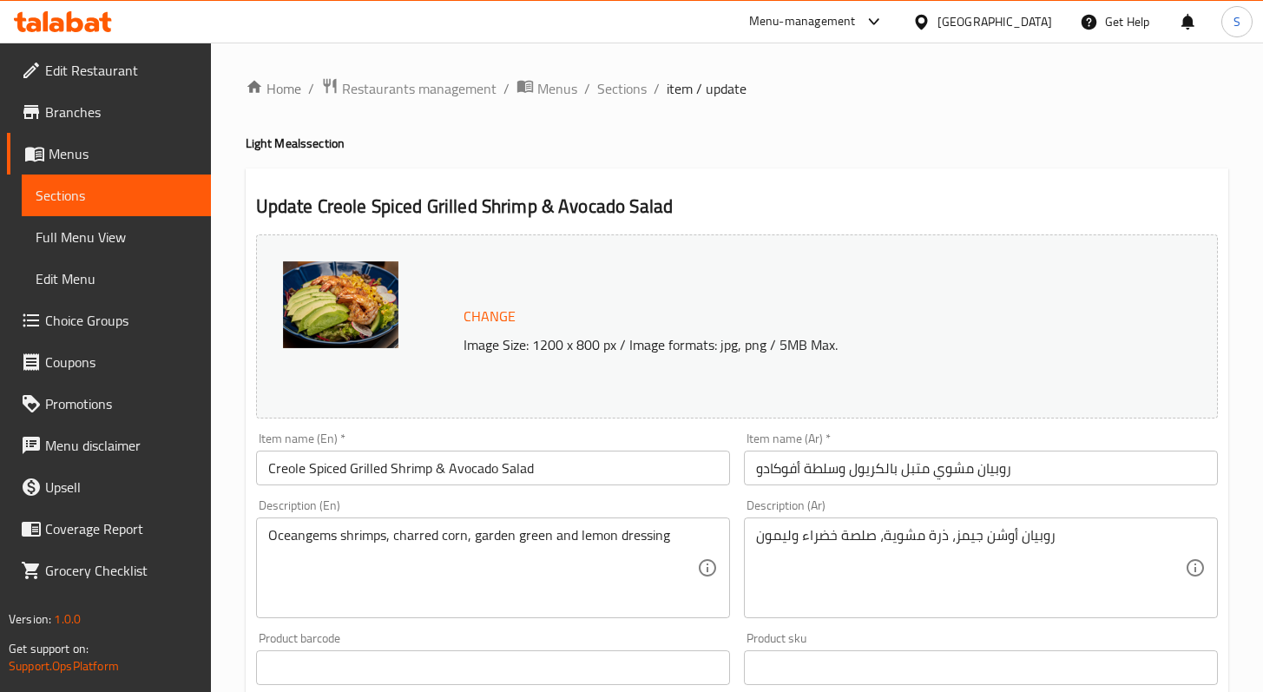
type input "49"
click at [481, 319] on span "Change" at bounding box center [490, 316] width 52 height 25
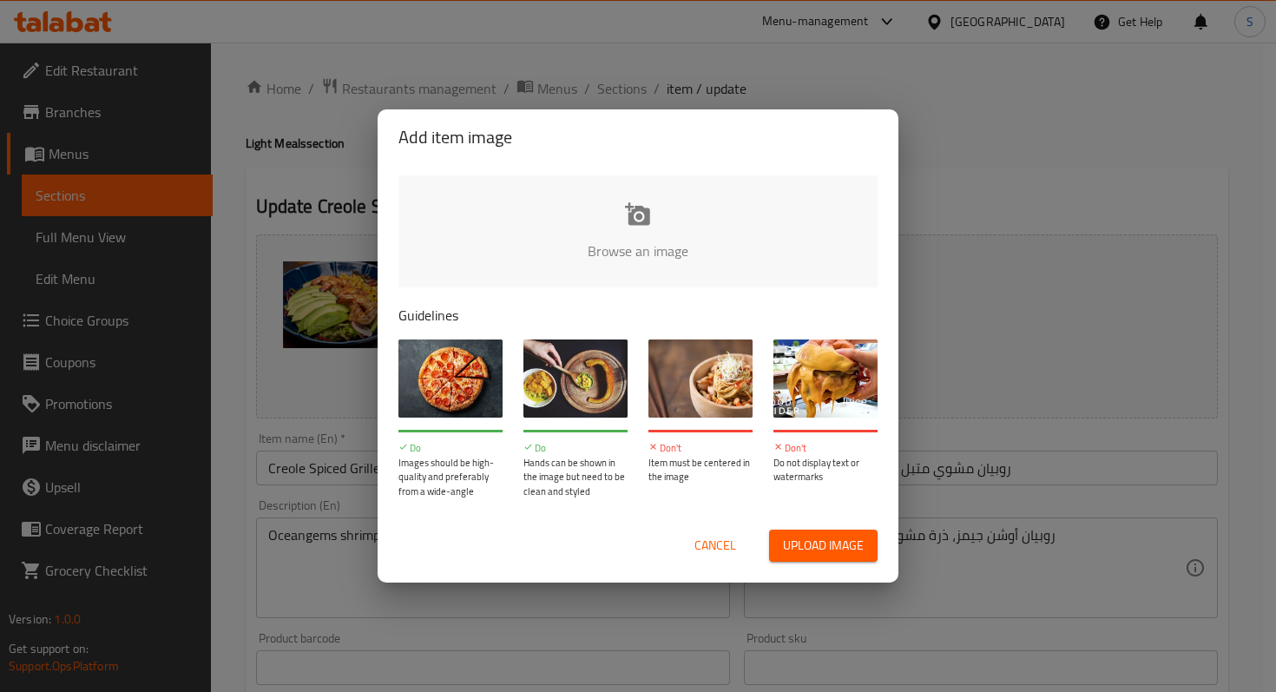
click at [658, 232] on input "file" at bounding box center [1225, 256] width 1653 height 162
click at [710, 548] on span "Cancel" at bounding box center [716, 546] width 42 height 22
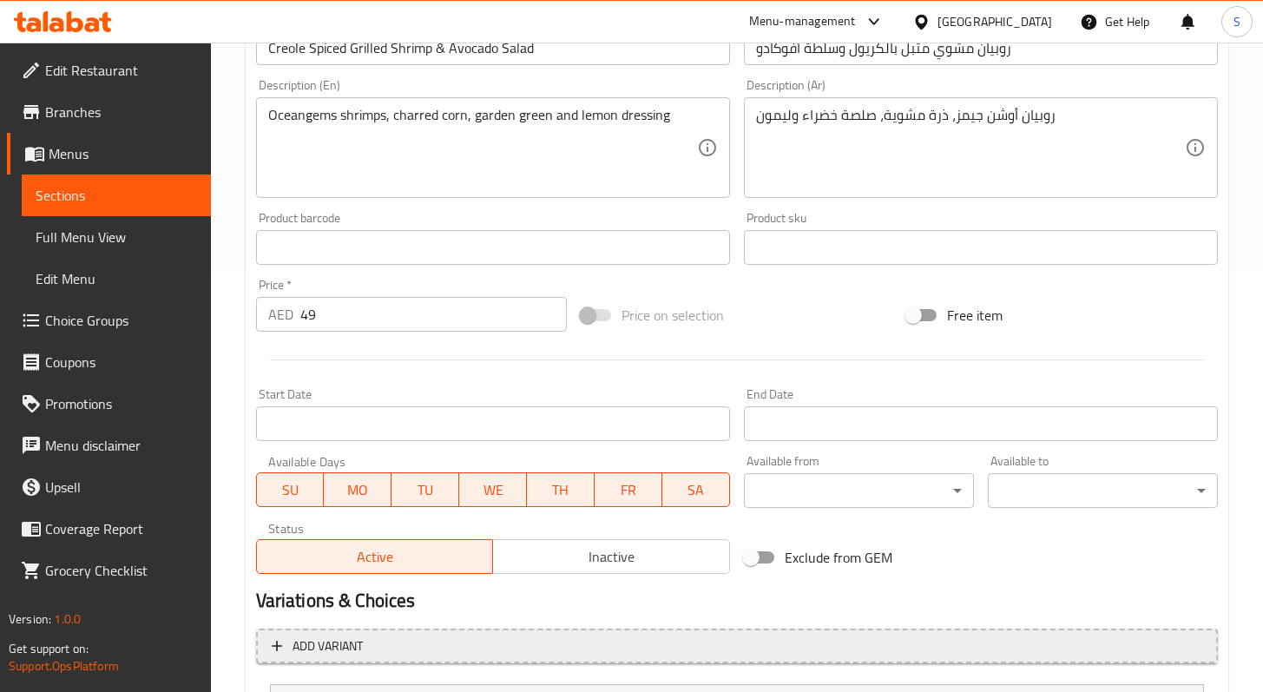
scroll to position [589, 0]
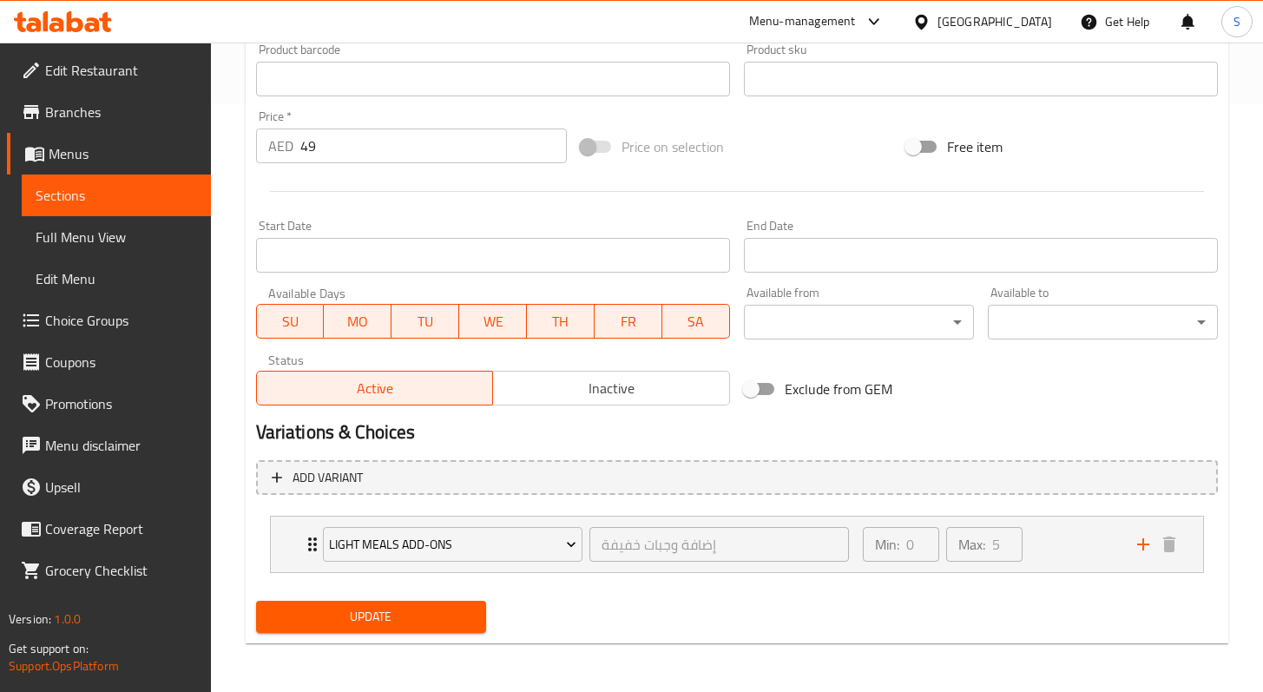
click at [425, 617] on span "Update" at bounding box center [371, 617] width 202 height 22
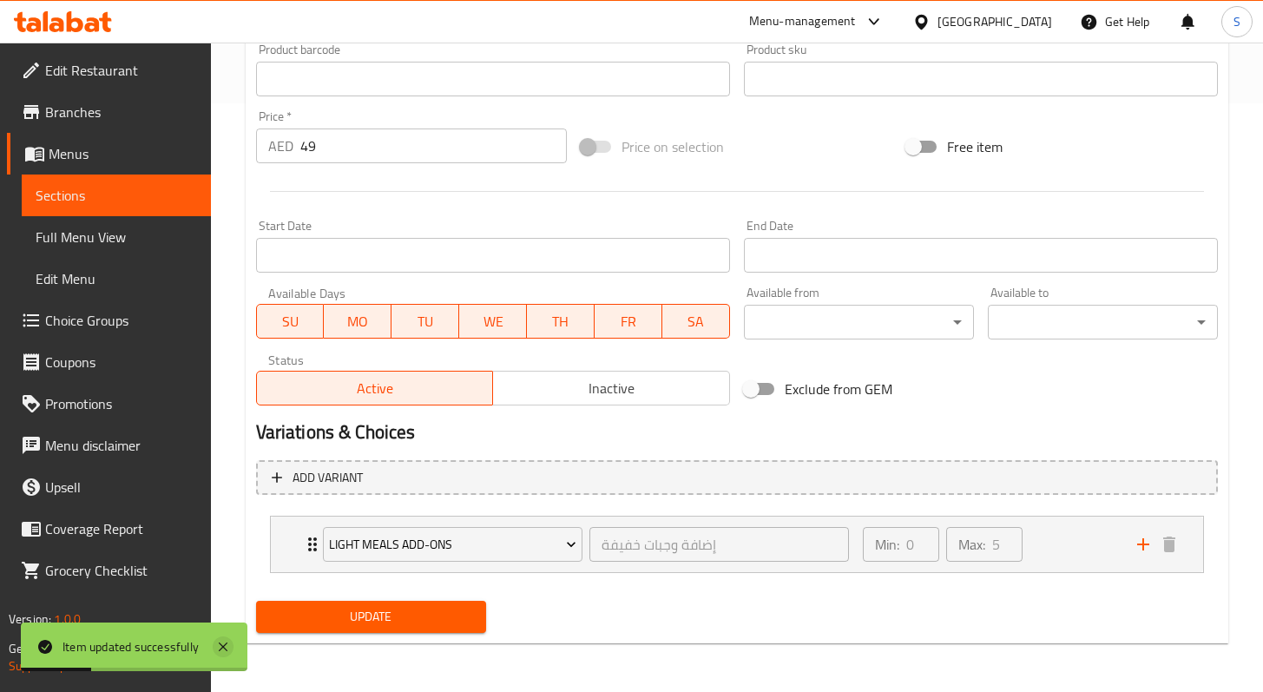
click at [223, 645] on icon at bounding box center [223, 647] width 9 height 9
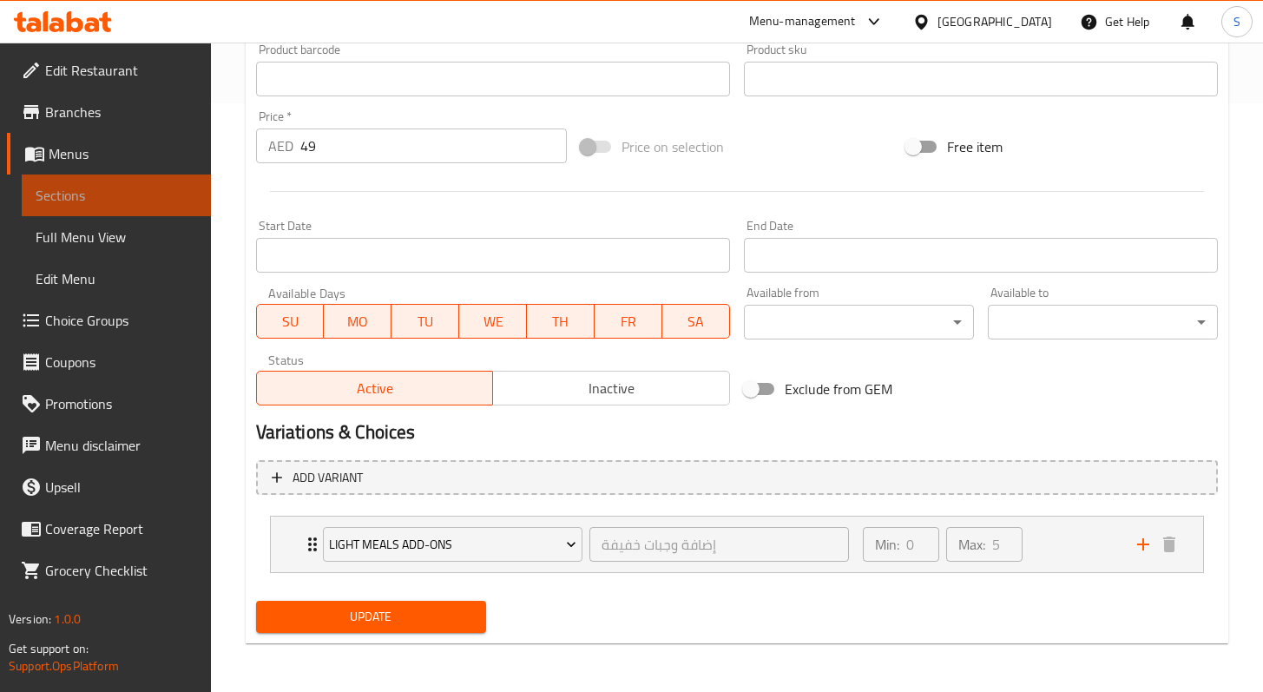
click at [74, 198] on span "Sections" at bounding box center [117, 195] width 162 height 21
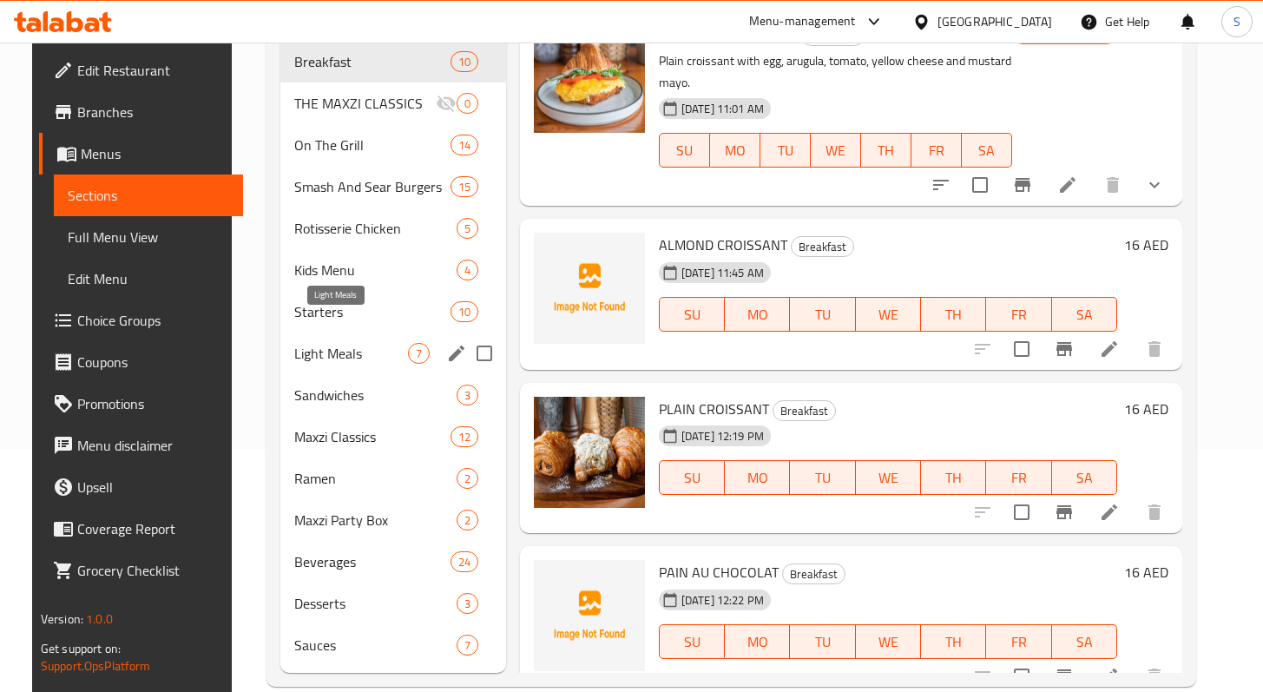
click at [338, 343] on span "Light Meals" at bounding box center [351, 353] width 114 height 21
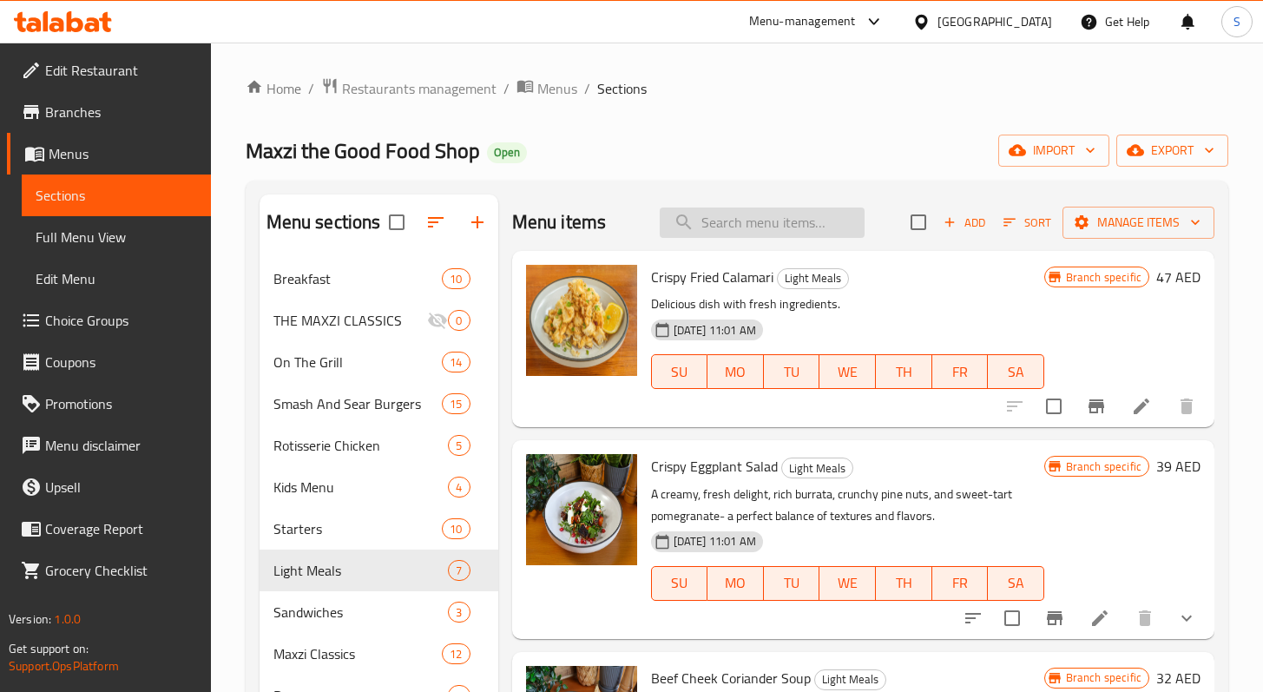
click at [736, 231] on input "search" at bounding box center [762, 223] width 205 height 30
paste input "GRILLED CHICKEN CAESAR SALAD"
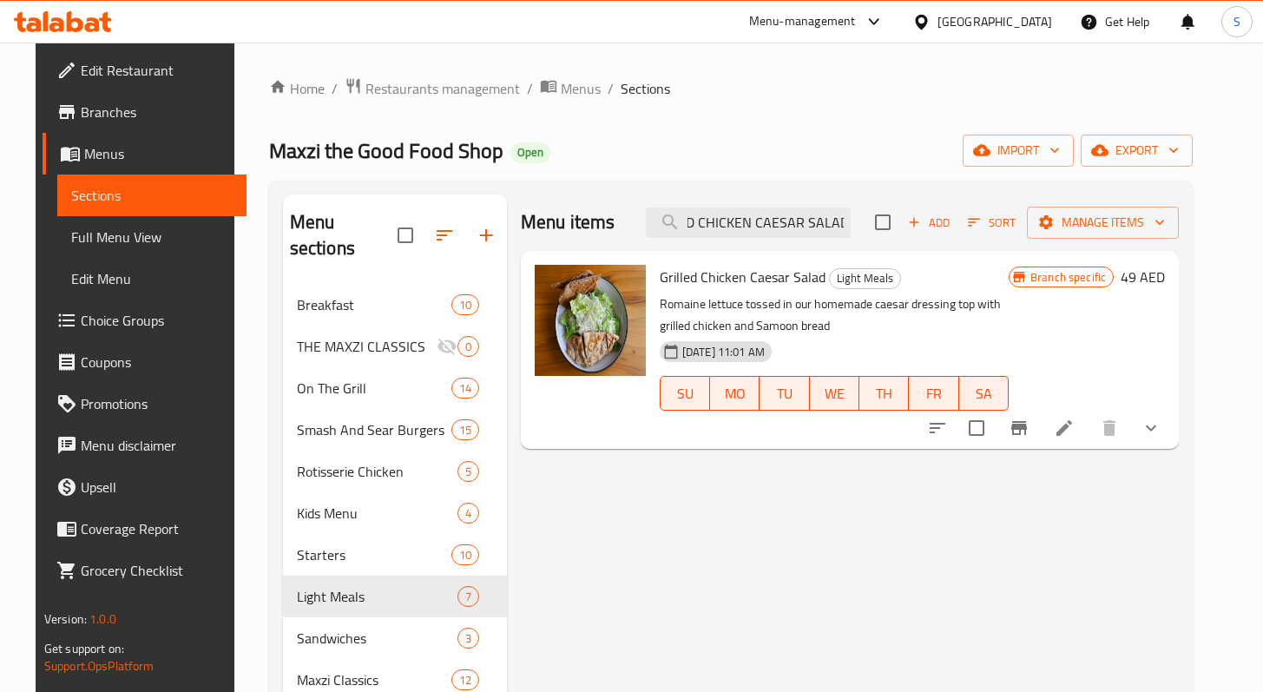
type input "GRILLED CHICKEN CAESAR SALAD"
click at [1072, 432] on icon at bounding box center [1065, 428] width 16 height 16
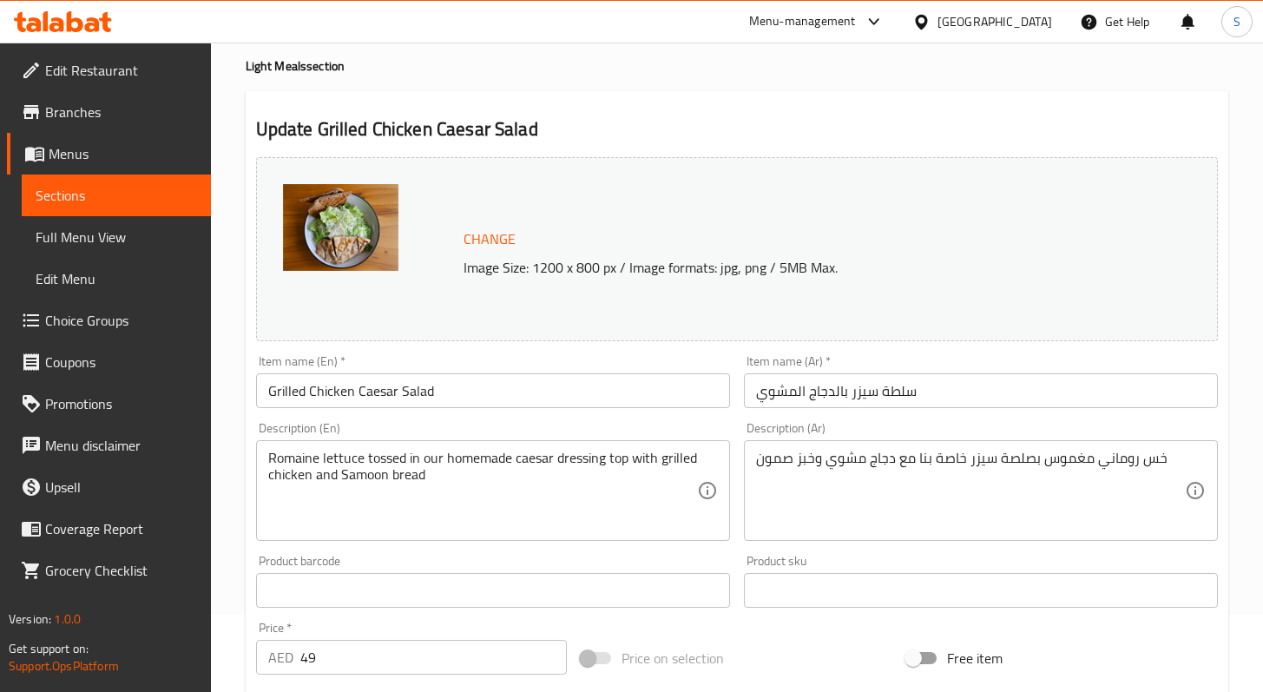
scroll to position [288, 0]
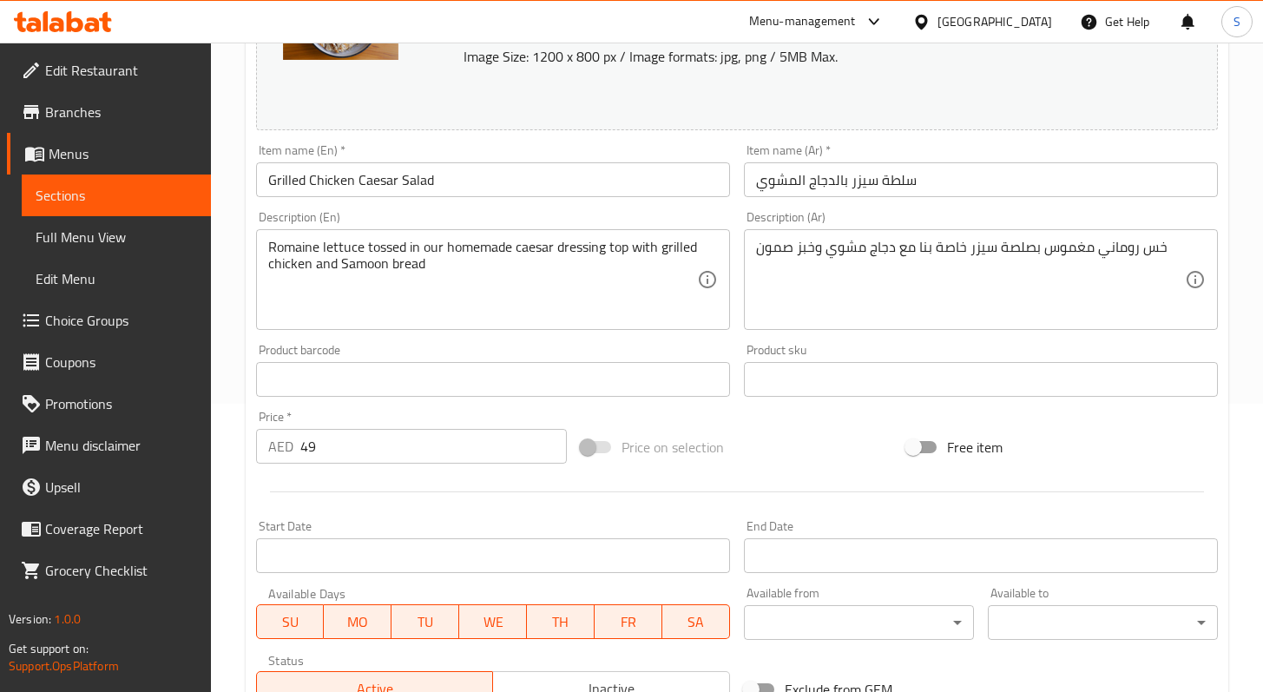
click at [310, 450] on input "49" at bounding box center [433, 446] width 267 height 35
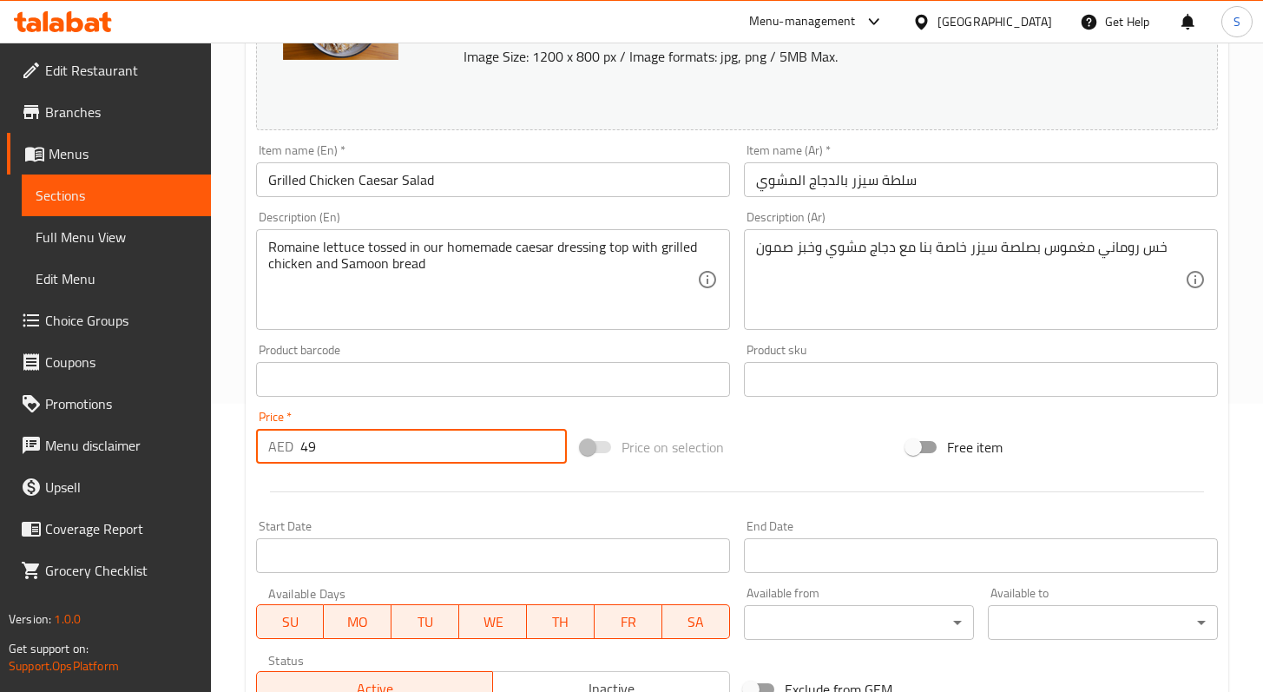
click at [312, 449] on input "49" at bounding box center [433, 446] width 267 height 35
click at [309, 452] on input "49" at bounding box center [433, 446] width 267 height 35
click at [310, 452] on input "49" at bounding box center [433, 446] width 267 height 35
click at [310, 450] on input "49" at bounding box center [433, 446] width 267 height 35
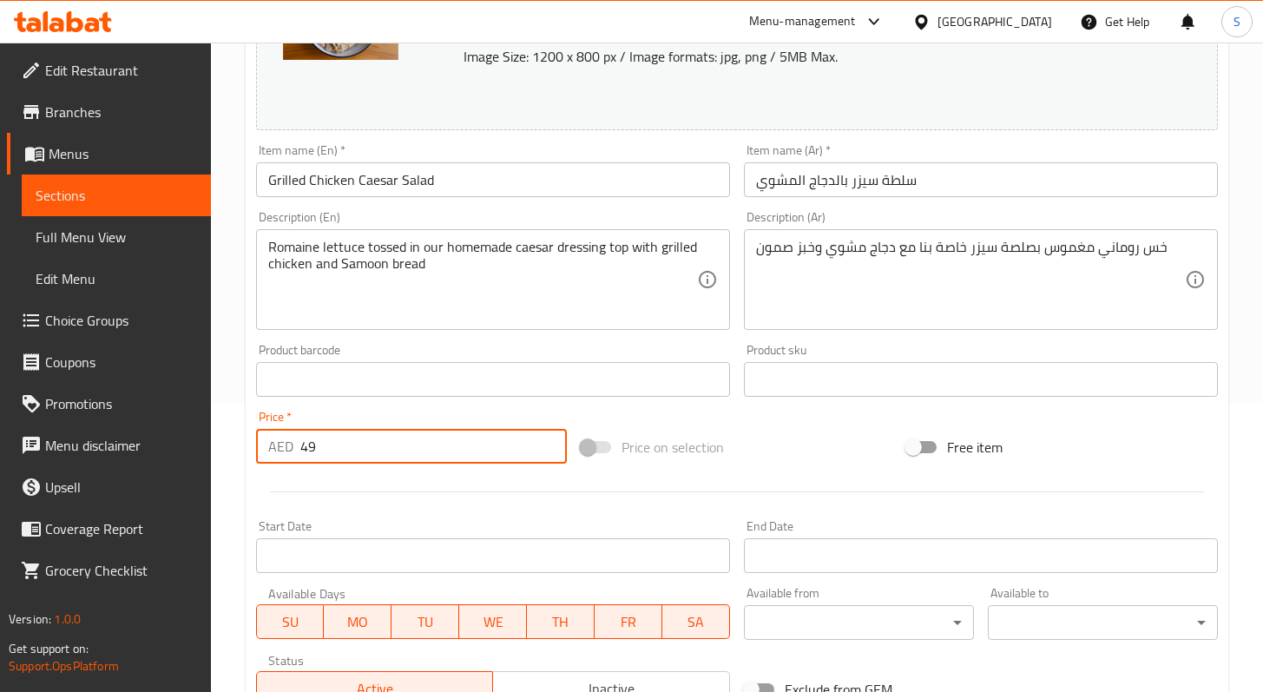
click at [310, 451] on input "49" at bounding box center [433, 446] width 267 height 35
click at [309, 450] on input "49" at bounding box center [433, 446] width 267 height 35
click at [312, 447] on input "49" at bounding box center [433, 446] width 267 height 35
click at [307, 446] on input "49" at bounding box center [433, 446] width 267 height 35
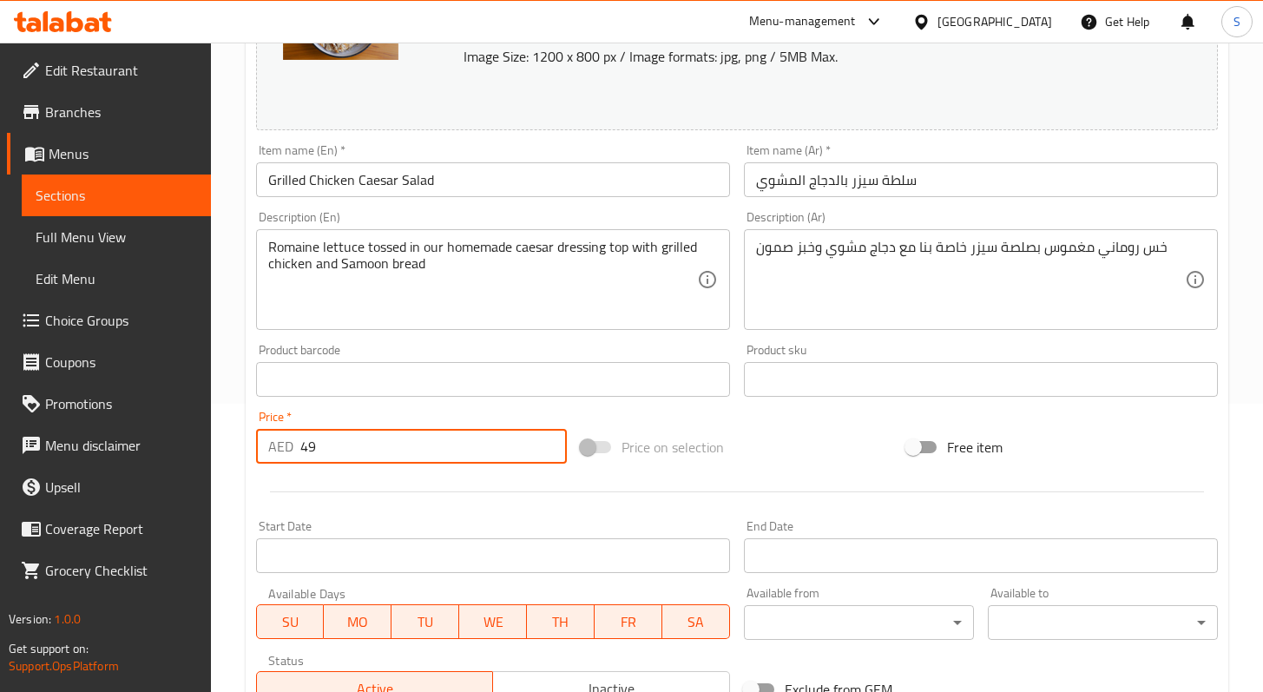
click at [307, 446] on input "49" at bounding box center [433, 446] width 267 height 35
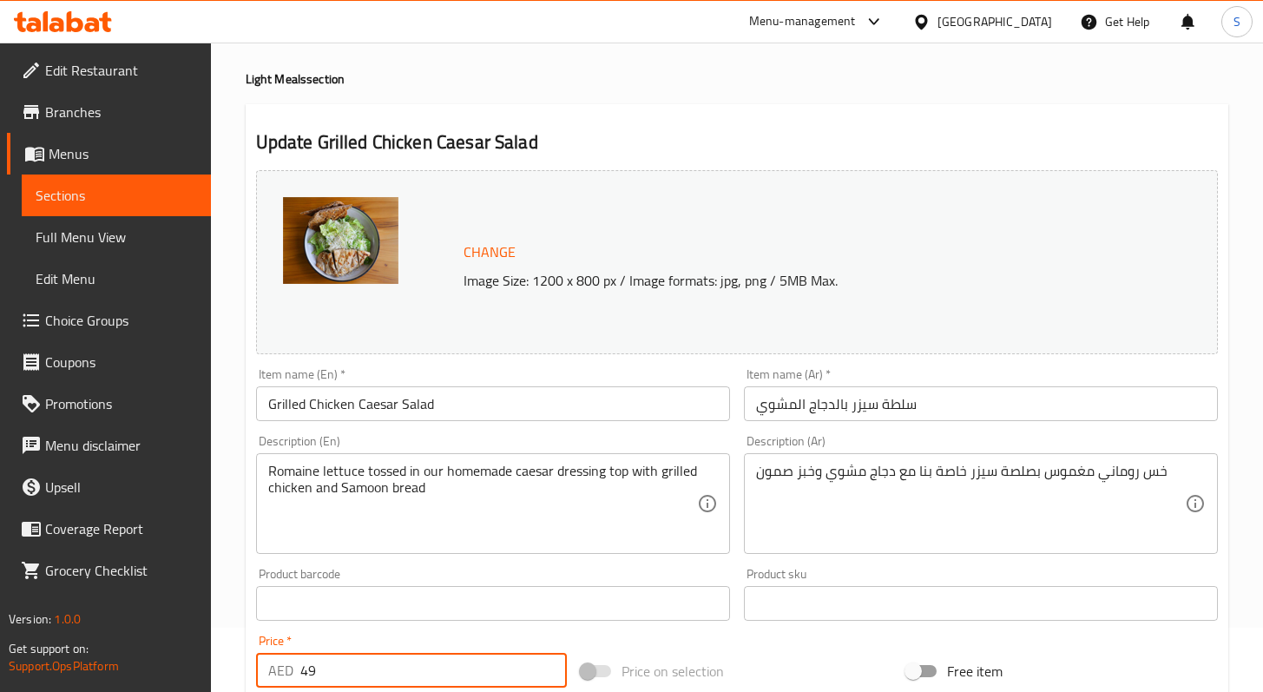
scroll to position [0, 0]
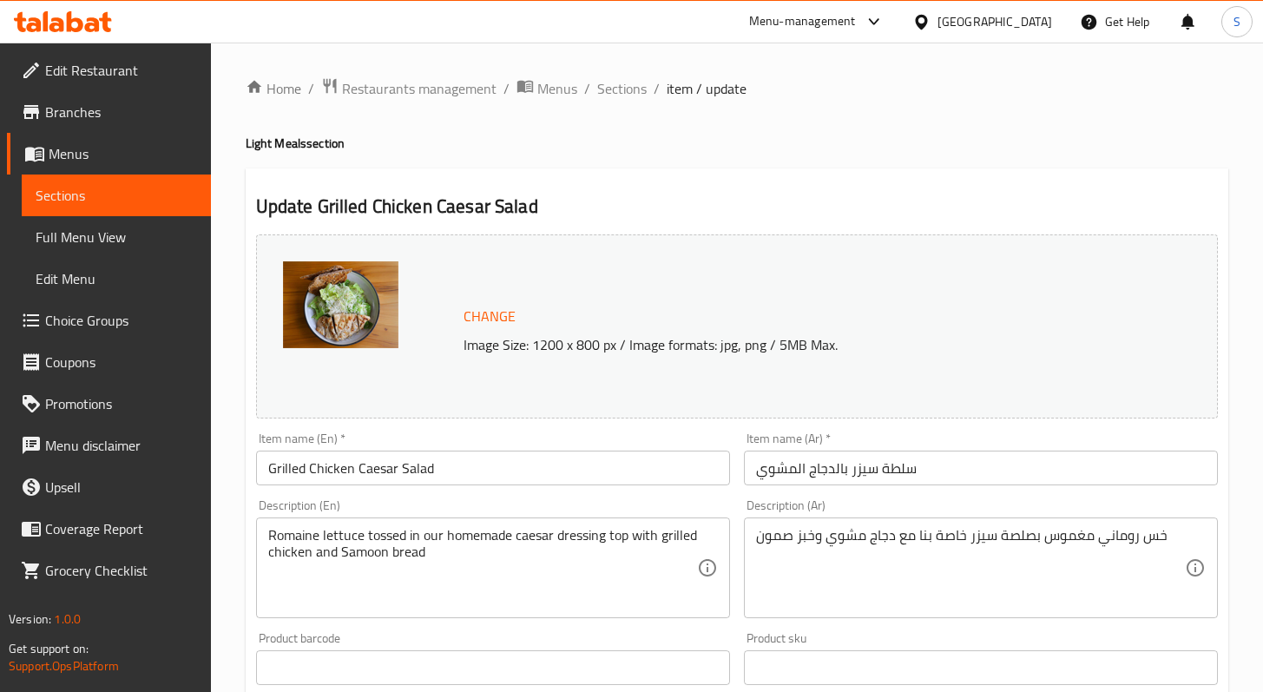
click at [492, 320] on span "Change" at bounding box center [490, 316] width 52 height 25
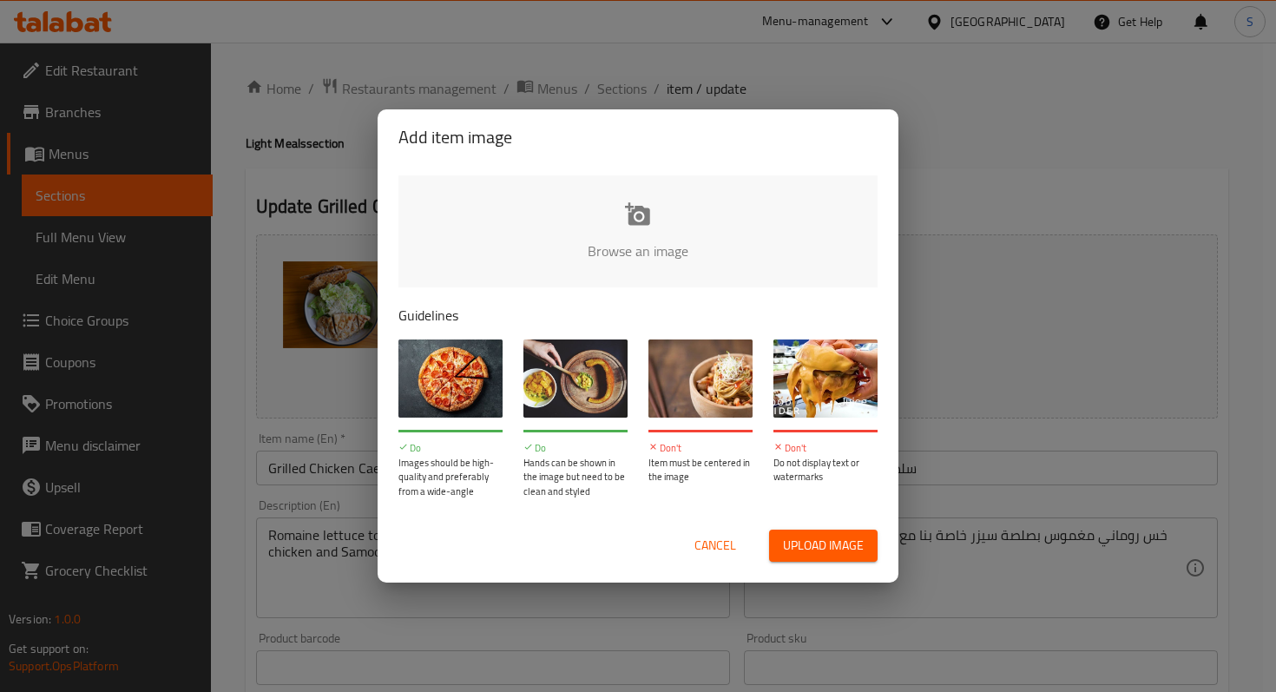
click at [662, 250] on input "file" at bounding box center [1225, 256] width 1653 height 162
click at [727, 538] on span "Cancel" at bounding box center [716, 546] width 42 height 22
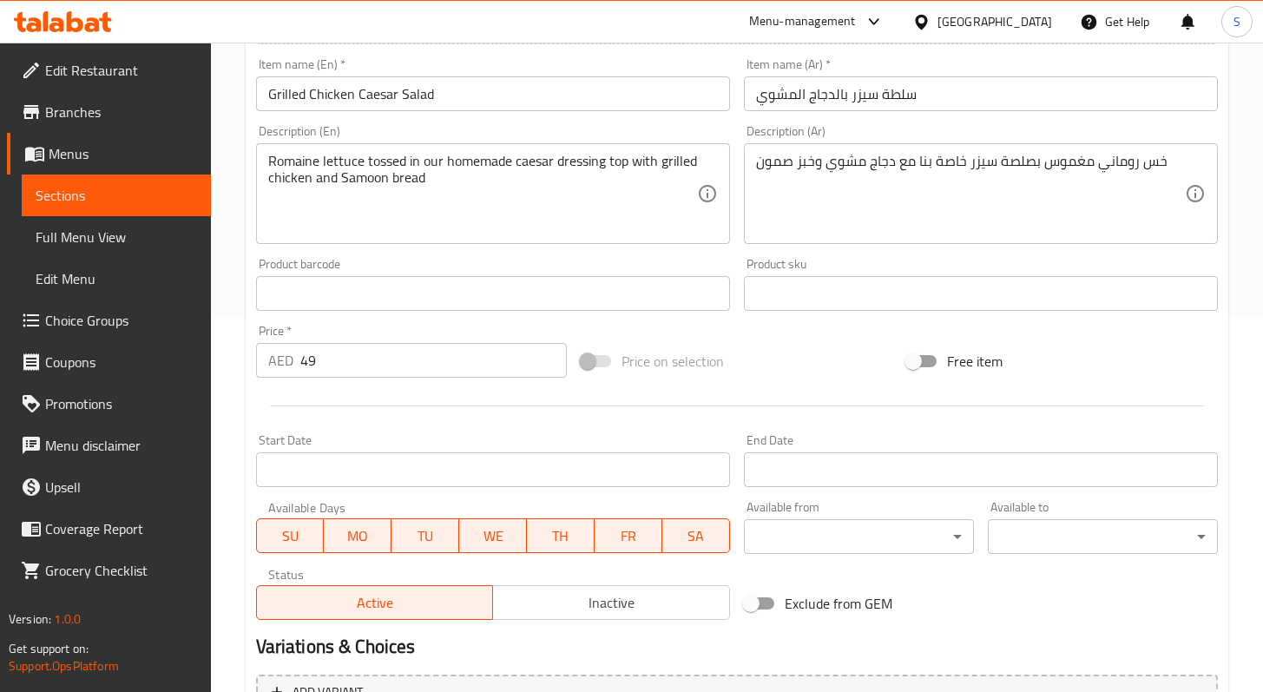
scroll to position [589, 0]
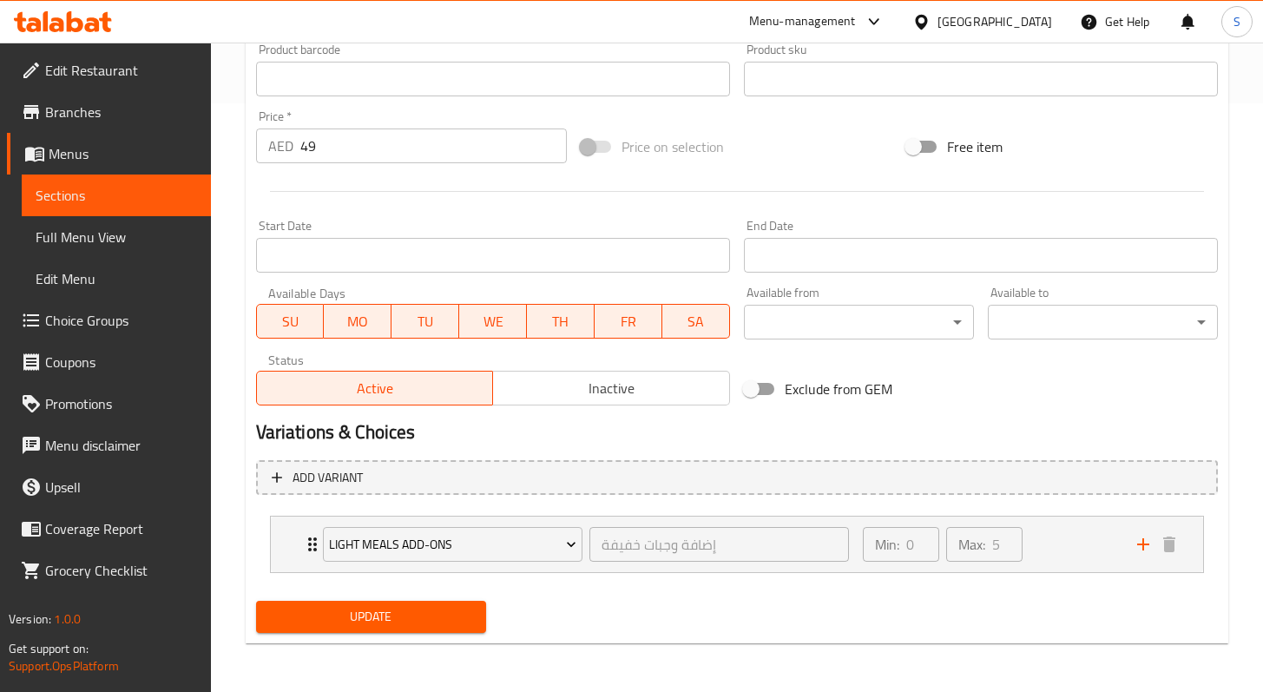
click at [400, 623] on span "Update" at bounding box center [371, 617] width 202 height 22
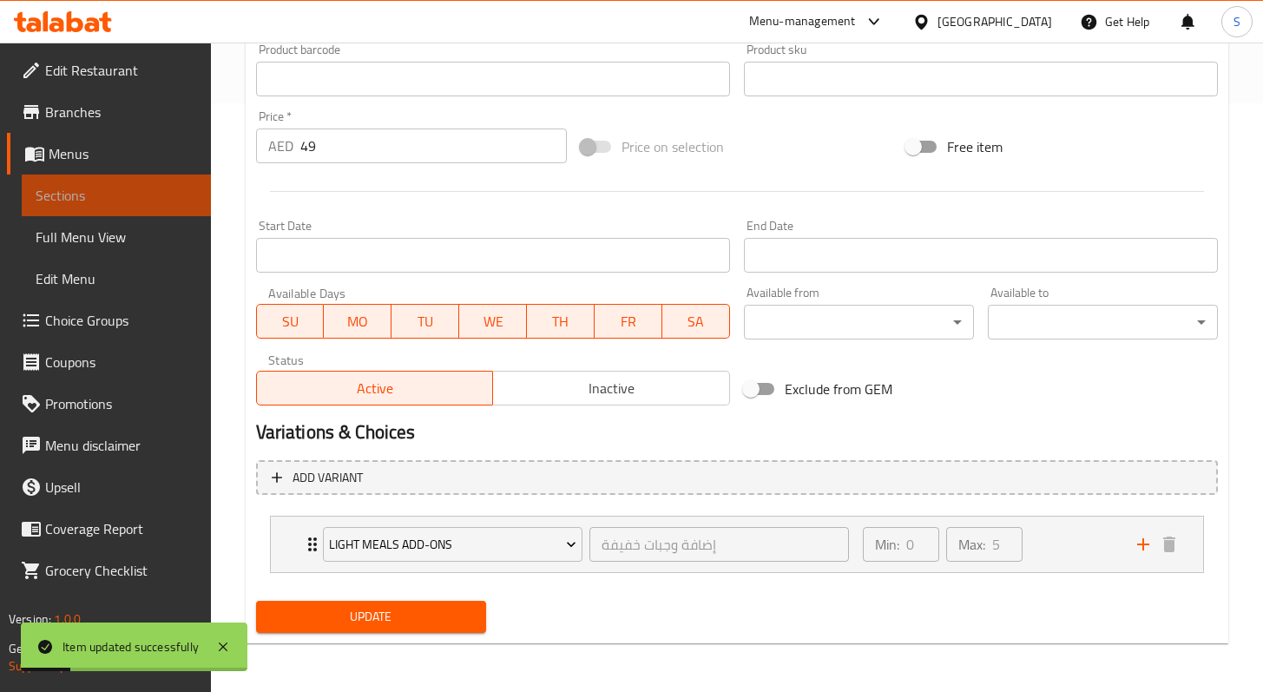
click at [91, 181] on link "Sections" at bounding box center [116, 196] width 189 height 42
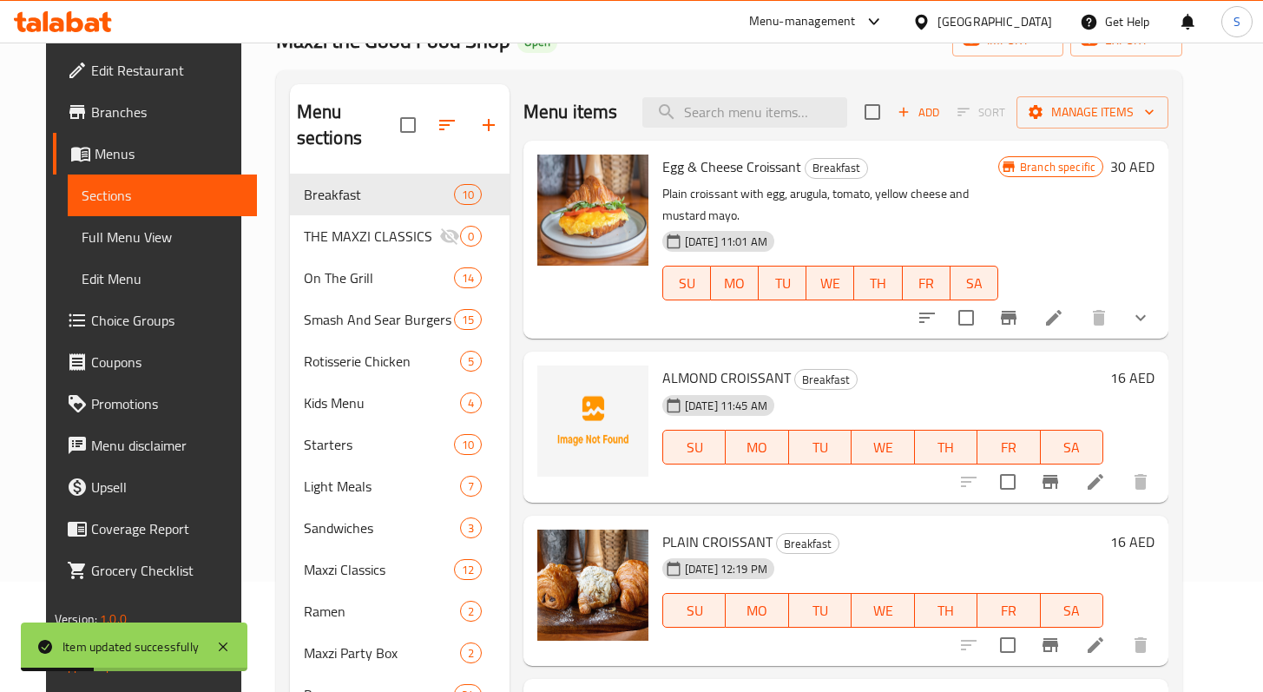
scroll to position [74, 0]
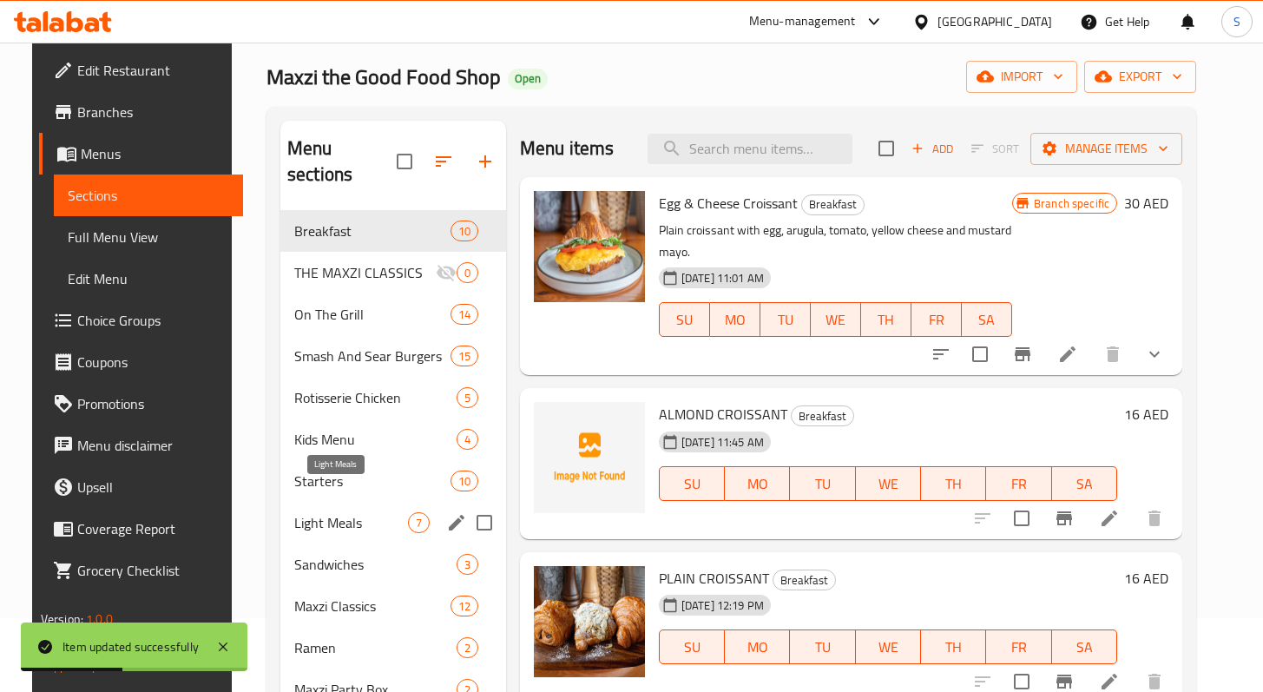
click at [322, 512] on span "Light Meals" at bounding box center [351, 522] width 114 height 21
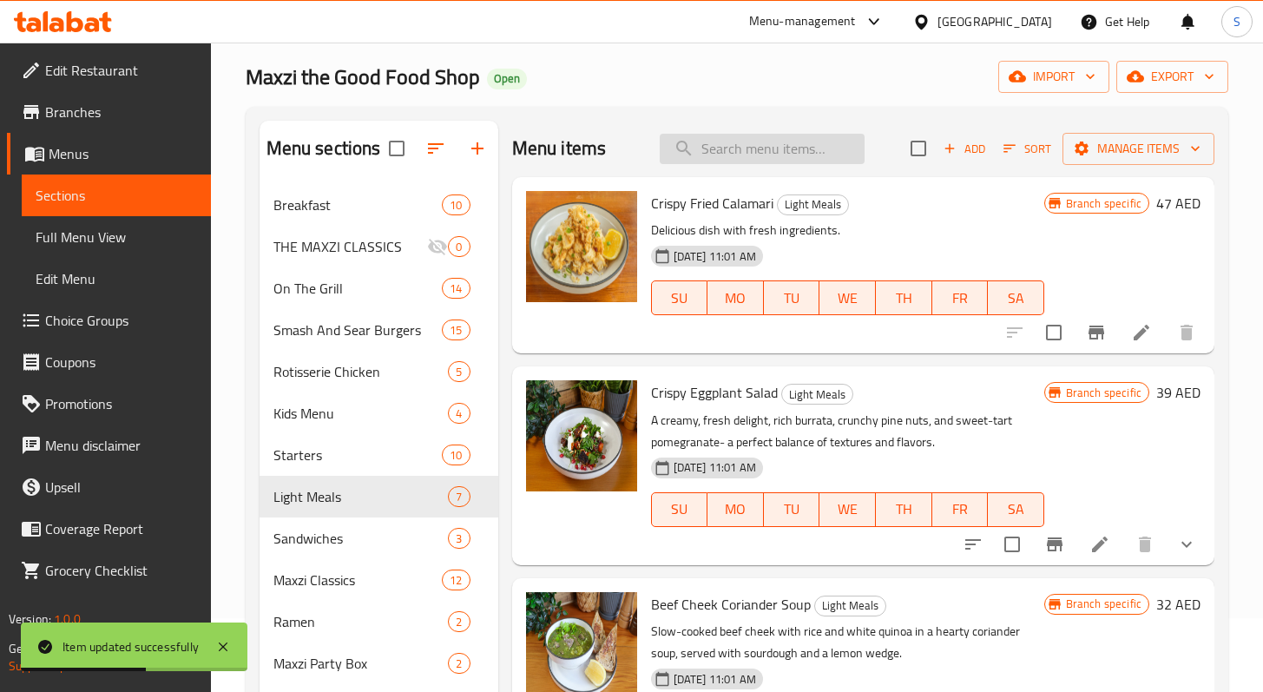
click at [751, 156] on input "search" at bounding box center [762, 149] width 205 height 30
paste input "GRILLED STEAK SALAD * Make it a Steak"
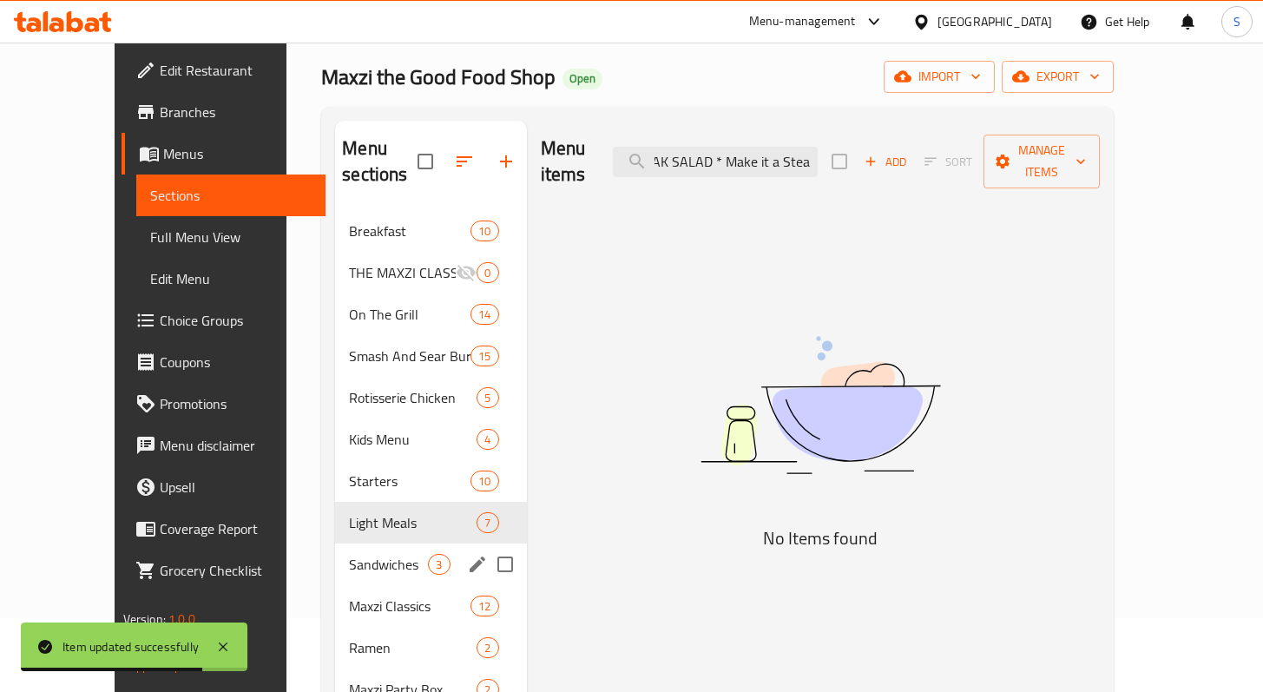
type input "GRILLED STEAK SALAD * Make it a Steak"
click at [349, 512] on span "Light Meals" at bounding box center [413, 522] width 128 height 21
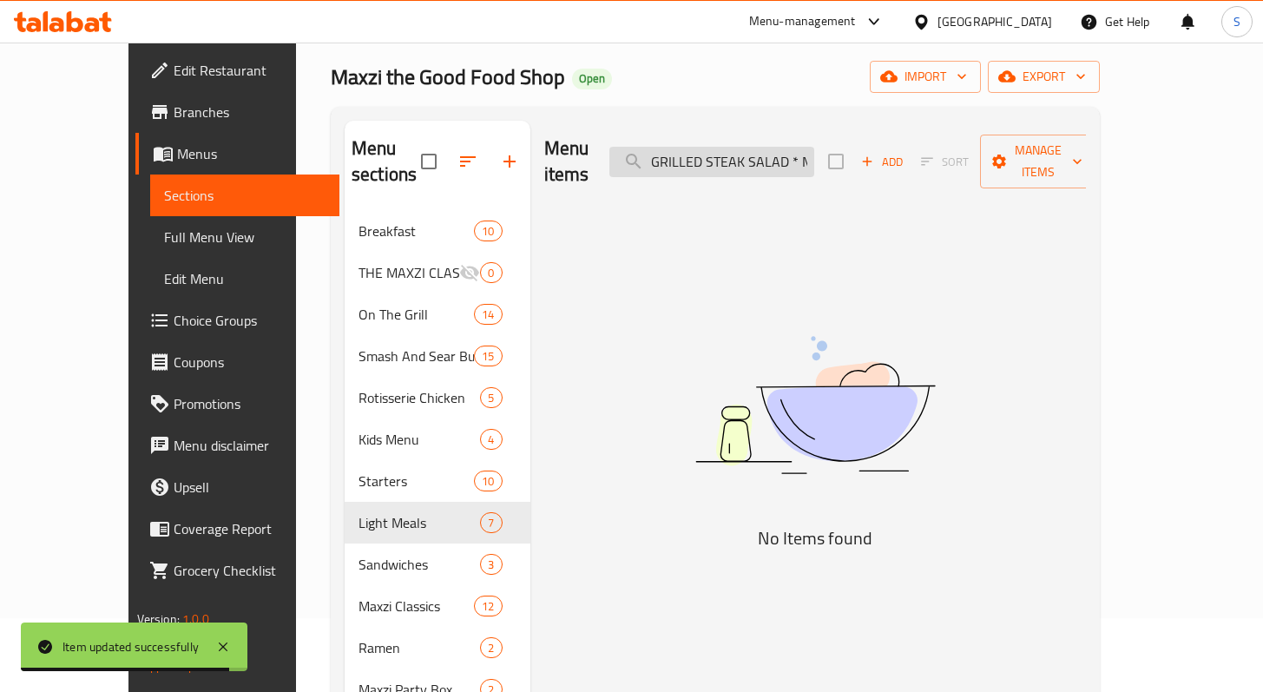
click at [814, 150] on input "GRILLED STEAK SALAD * Make it a Steak" at bounding box center [712, 162] width 205 height 30
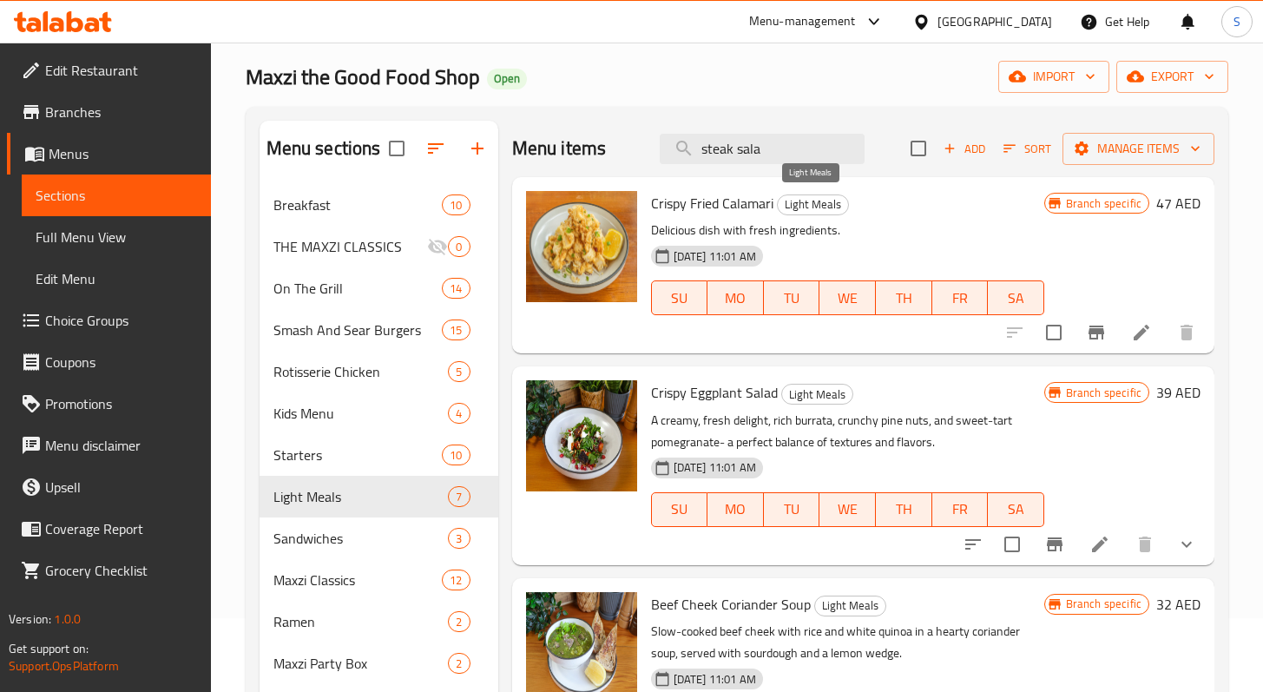
type input "steak salad"
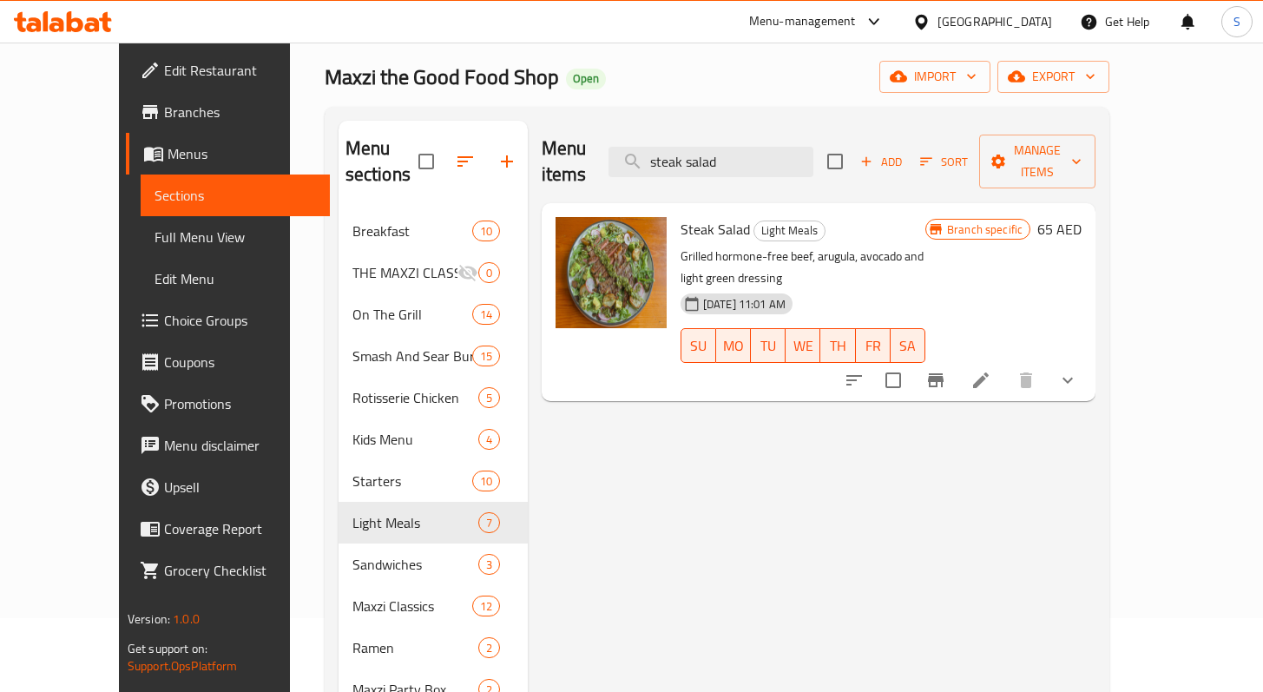
drag, startPoint x: 772, startPoint y: 155, endPoint x: 574, endPoint y: 155, distance: 198.0
click at [598, 149] on div "Menu items steak salad Add Sort Manage items" at bounding box center [819, 162] width 554 height 82
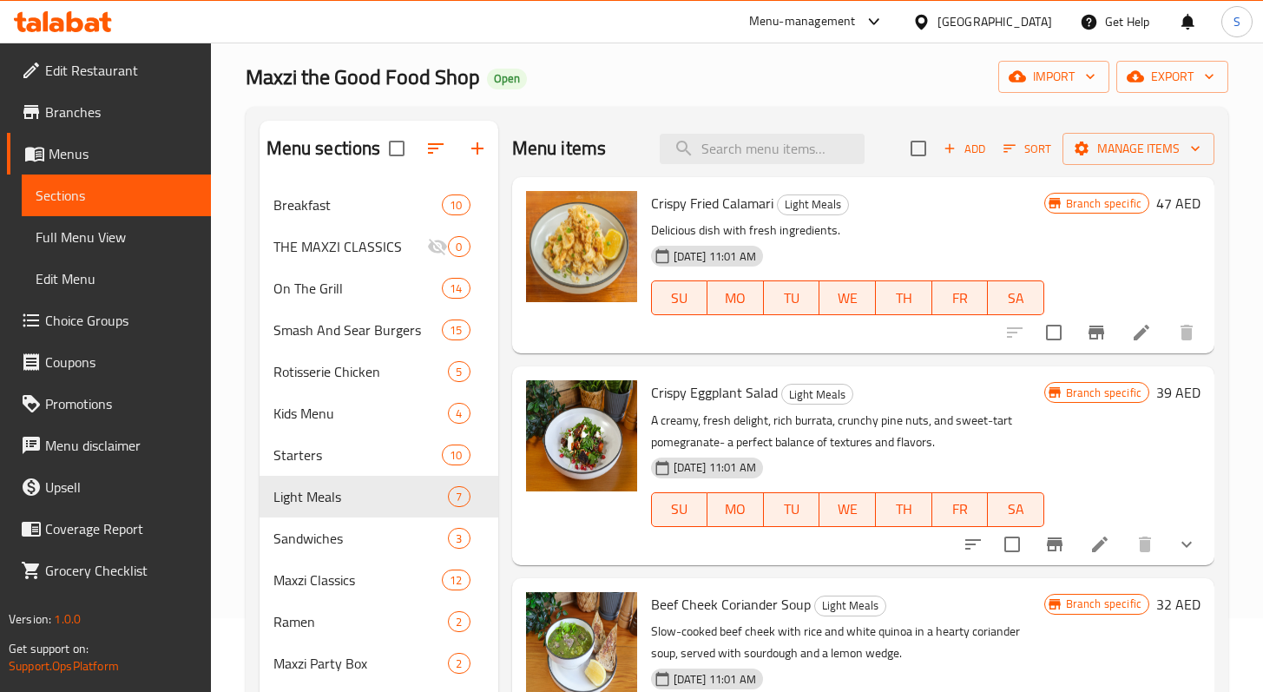
click at [953, 149] on span "Add" at bounding box center [964, 149] width 47 height 20
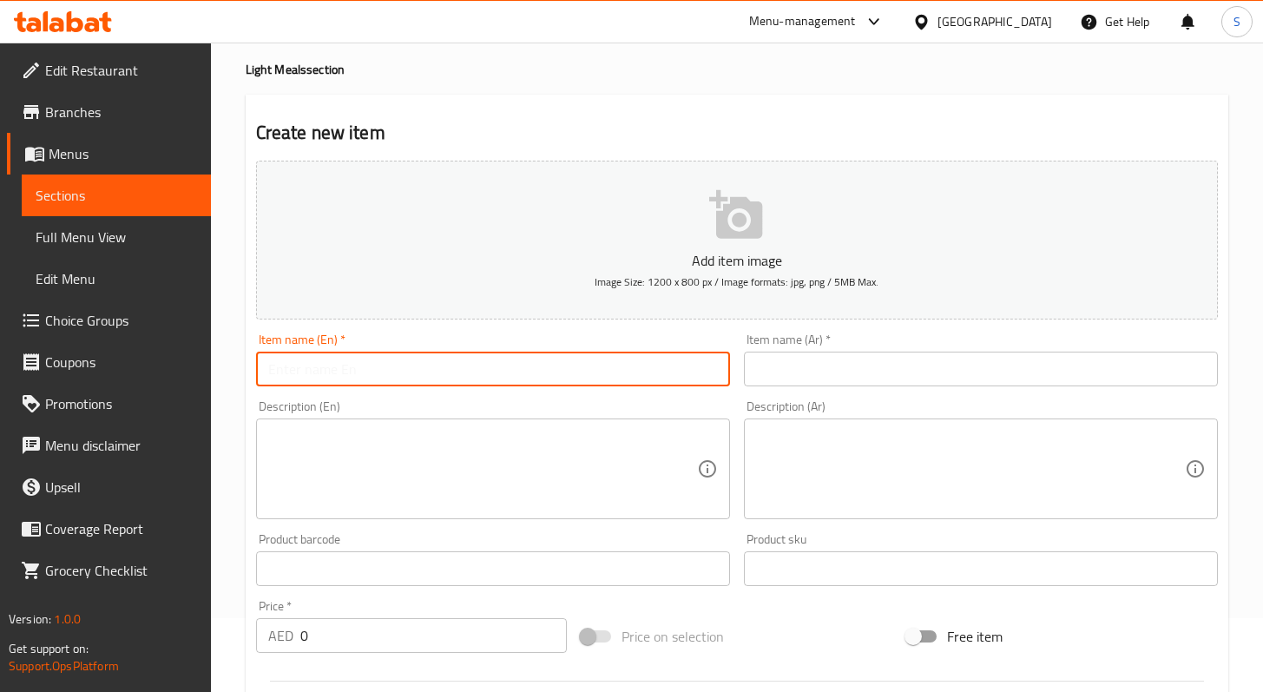
click at [510, 367] on input "text" at bounding box center [493, 369] width 474 height 35
paste input "GRILLED STEAK SALAD * Make it a Steak"
type input "GRILLED STEAK SALAD * Make it a Steak"
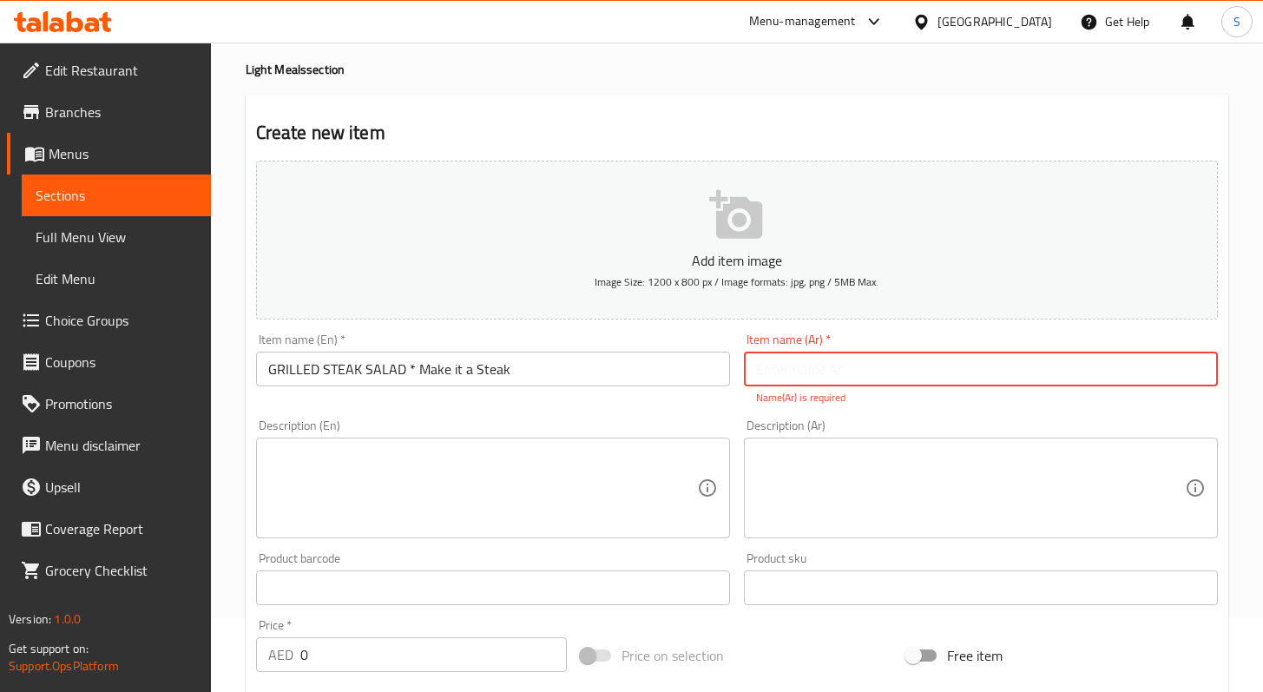
paste input "سلطة سيزر بالستيك المشوي"
type input "سلطة سيزر بالستيك المشوي"
click at [476, 507] on textarea at bounding box center [482, 488] width 429 height 82
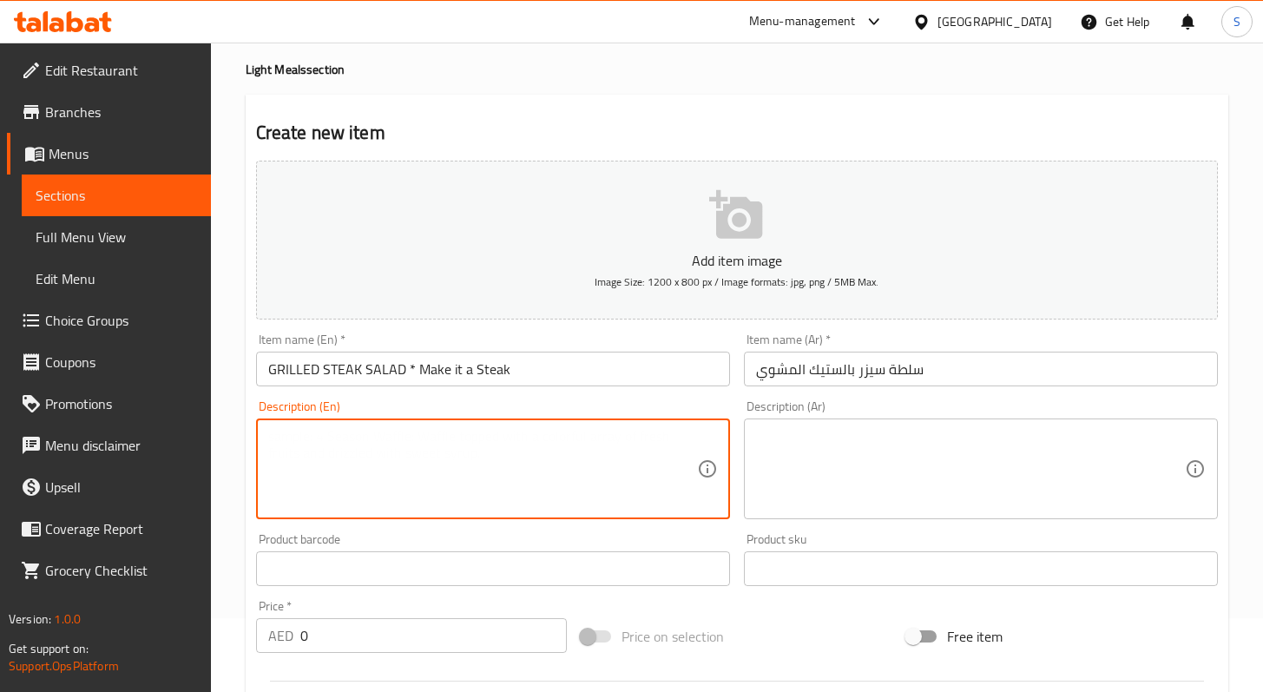
paste textarea "romaine lettuce tossed in our homemade caesar dressing topped with grilled stea…"
type textarea "romaine lettuce tossed in our homemade caesar dressing topped with grilled stea…"
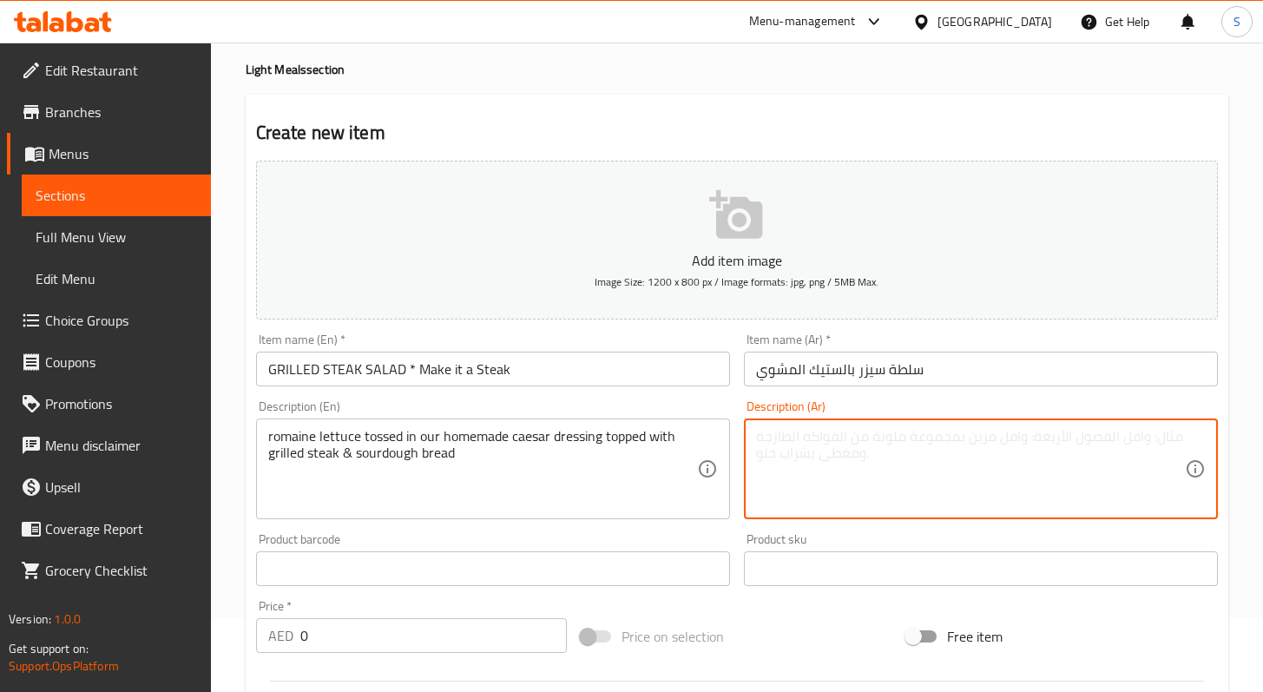
paste textarea "خس روماني مخلوط بصوص سيزر منزلي مغطى بالستيك المشوي وخبز عجين مخمر"
type textarea "خس روماني مخلوط بصوص سيزر منزلي مغطى بالستيك المشوي وخبز عجين مخمر"
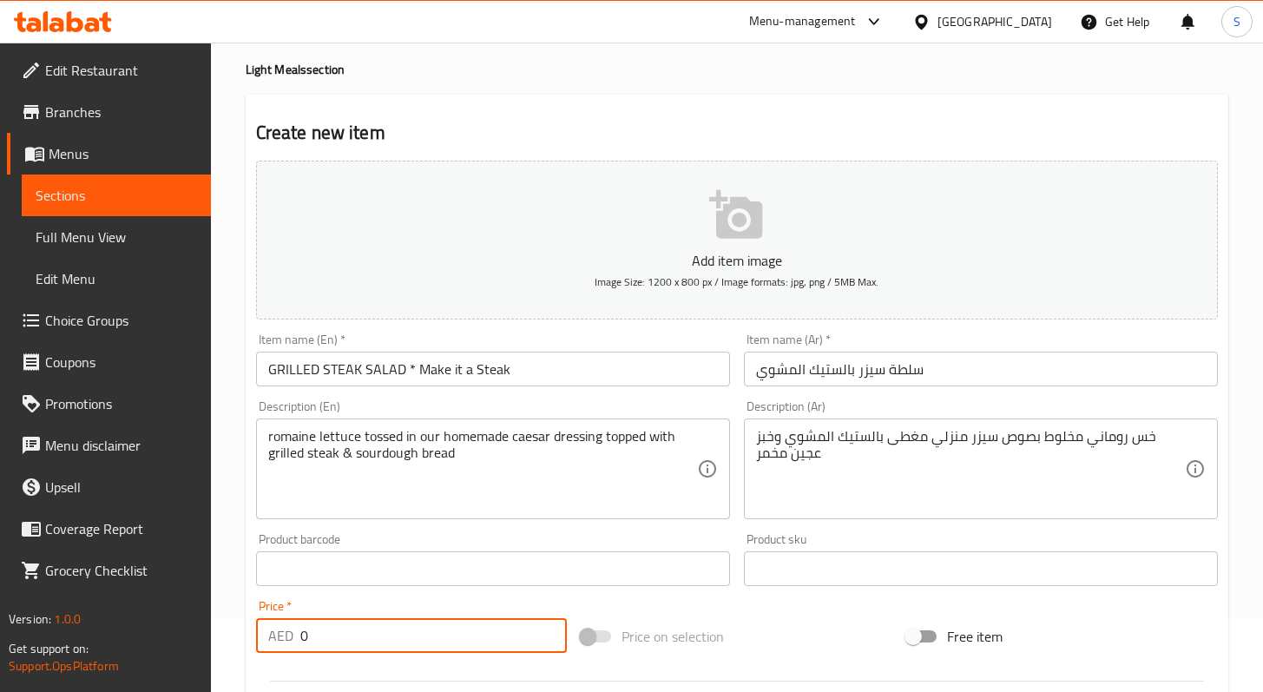
paste input "75"
type input "75"
click at [734, 230] on icon "button" at bounding box center [735, 214] width 53 height 49
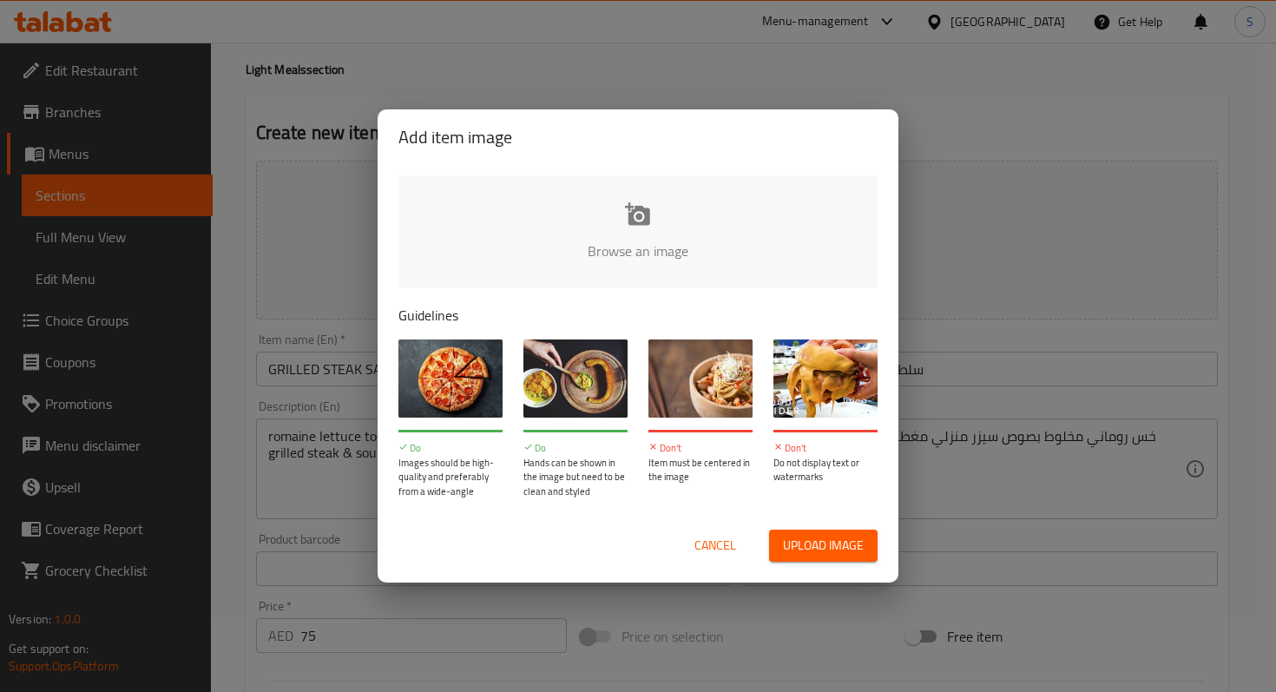
click at [649, 241] on input "file" at bounding box center [1225, 256] width 1653 height 162
click at [726, 547] on span "Cancel" at bounding box center [716, 546] width 42 height 22
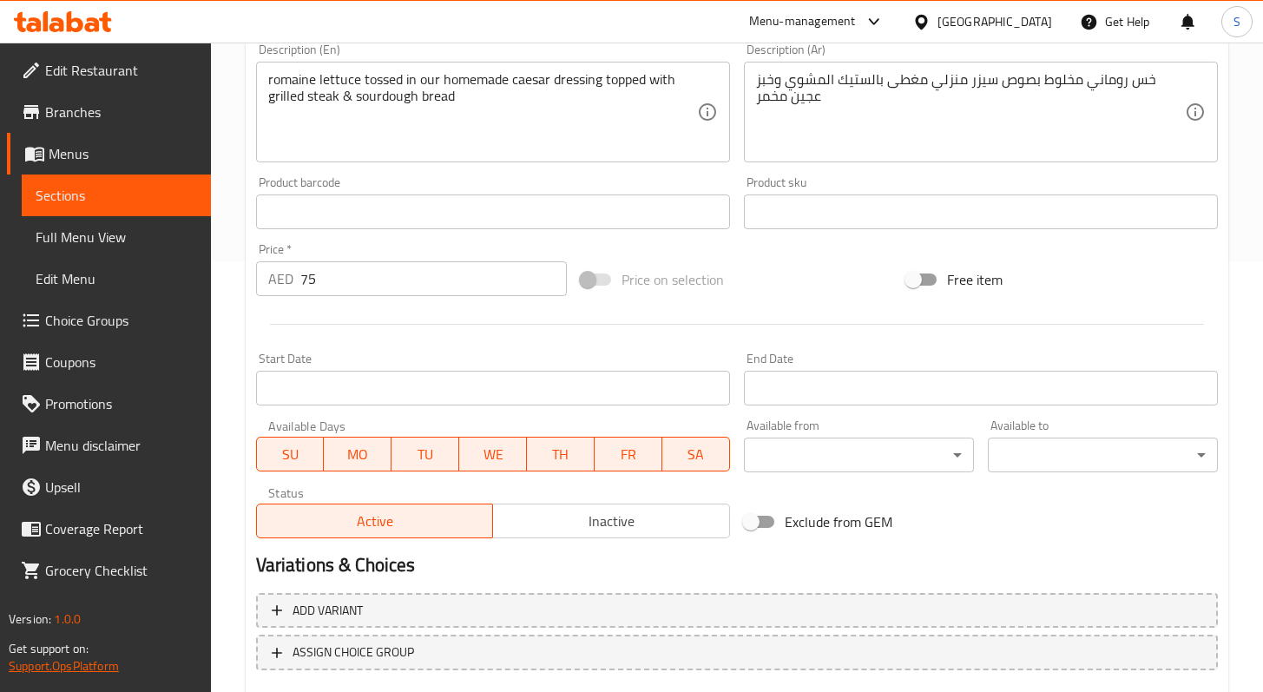
scroll to position [535, 0]
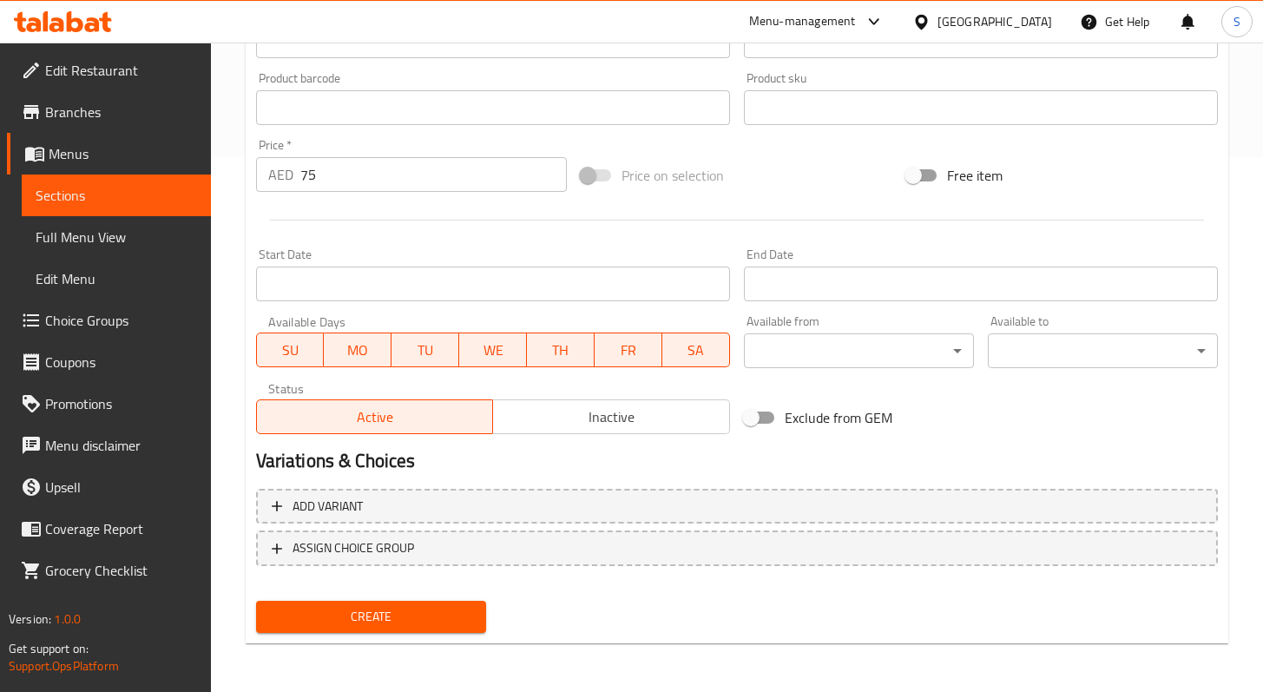
click at [336, 622] on span "Create" at bounding box center [371, 617] width 202 height 22
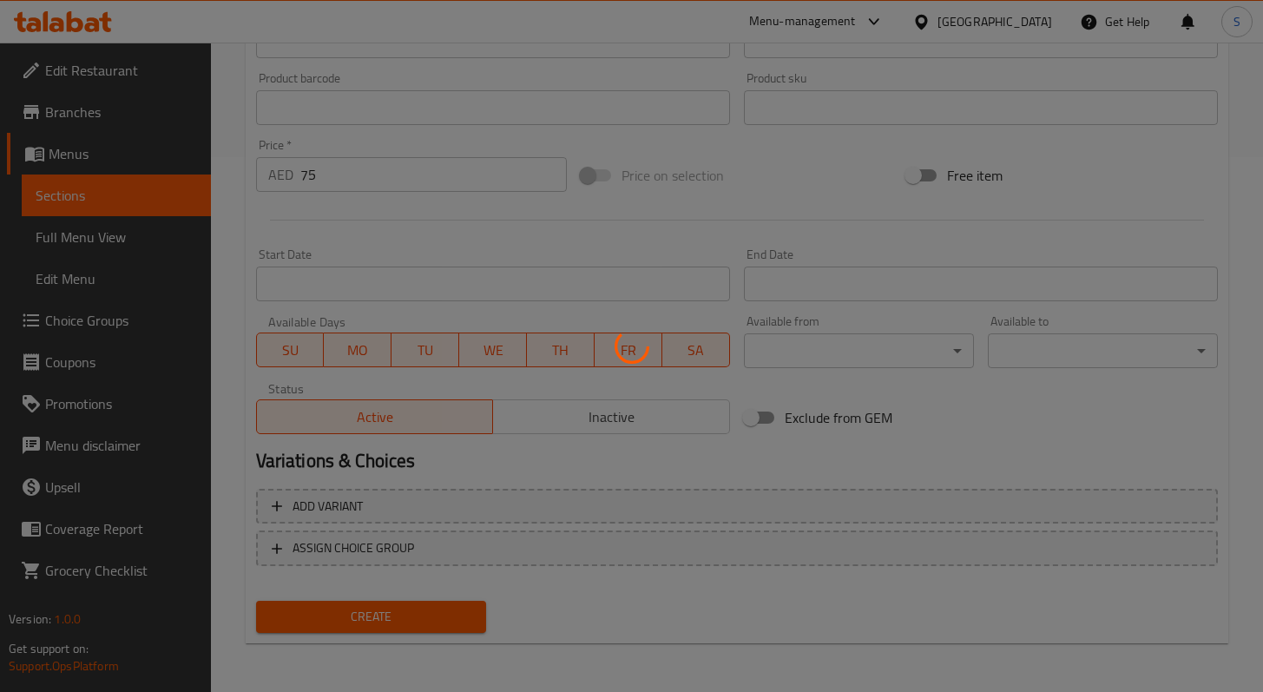
type input "0"
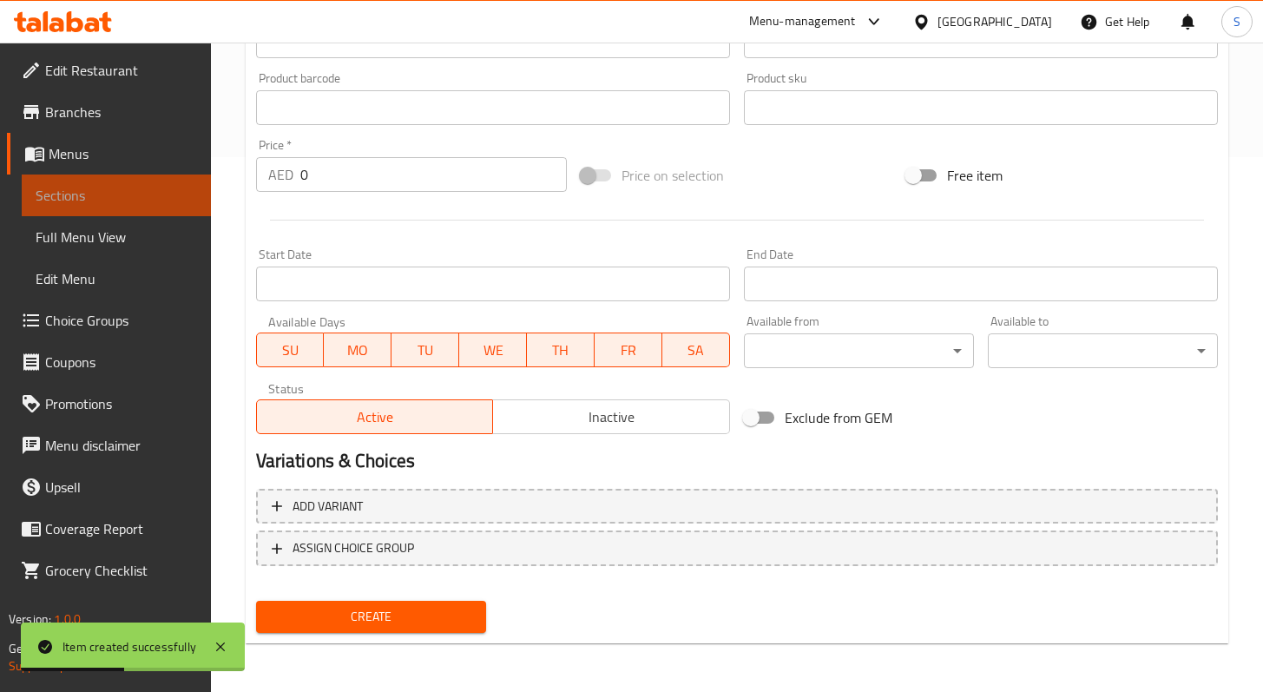
click at [65, 188] on span "Sections" at bounding box center [117, 195] width 162 height 21
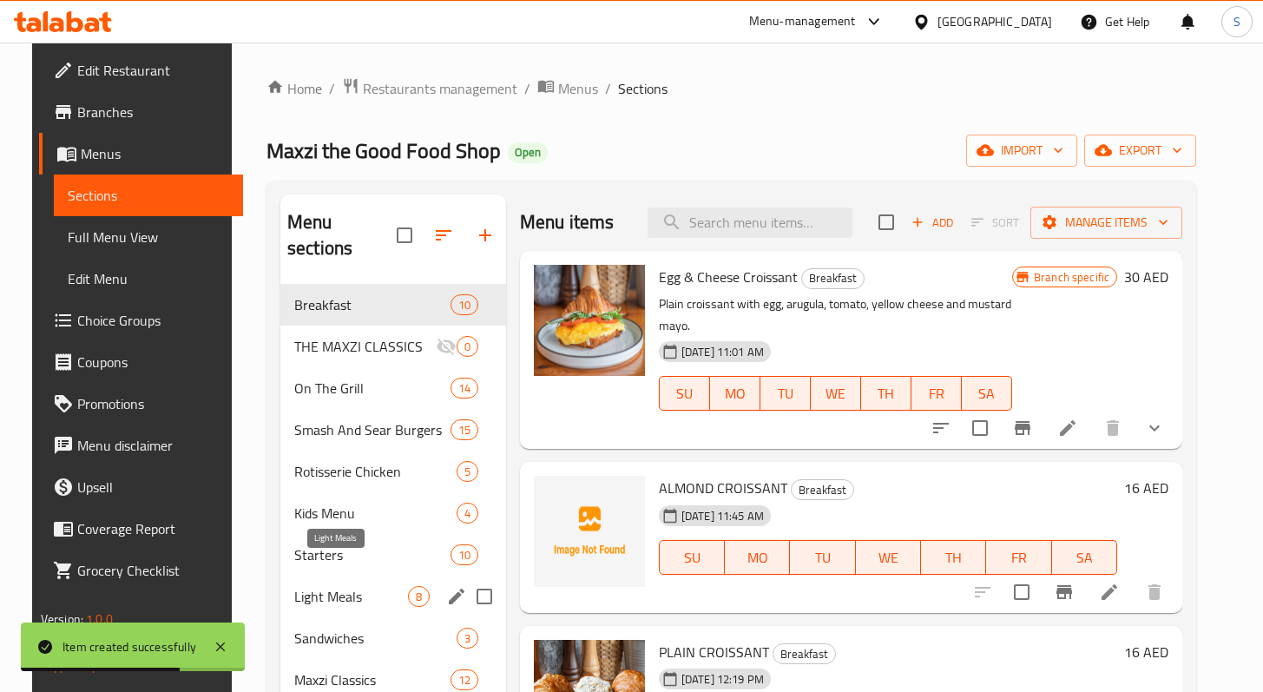
click at [314, 586] on span "Light Meals" at bounding box center [351, 596] width 114 height 21
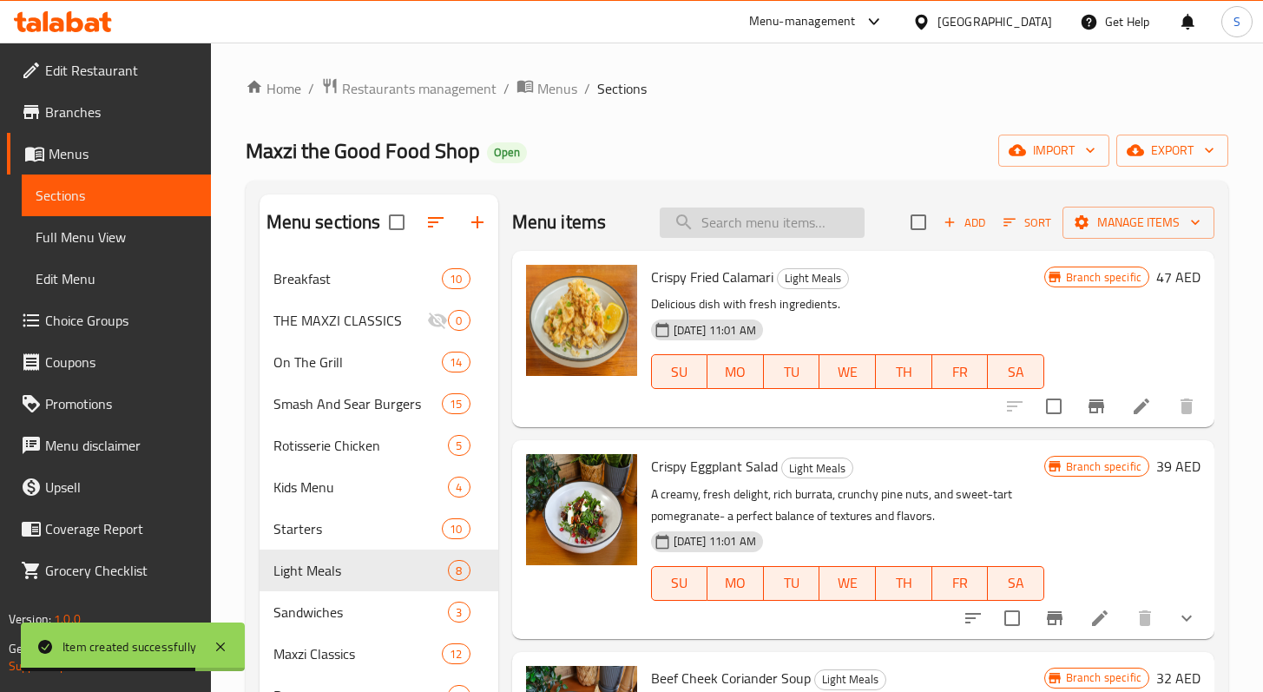
click at [751, 224] on input "search" at bounding box center [762, 223] width 205 height 30
paste input "CHOPPED SALAD WITH CHICKEN"
type input "CHOPPED SALAD WITH CHICKEN"
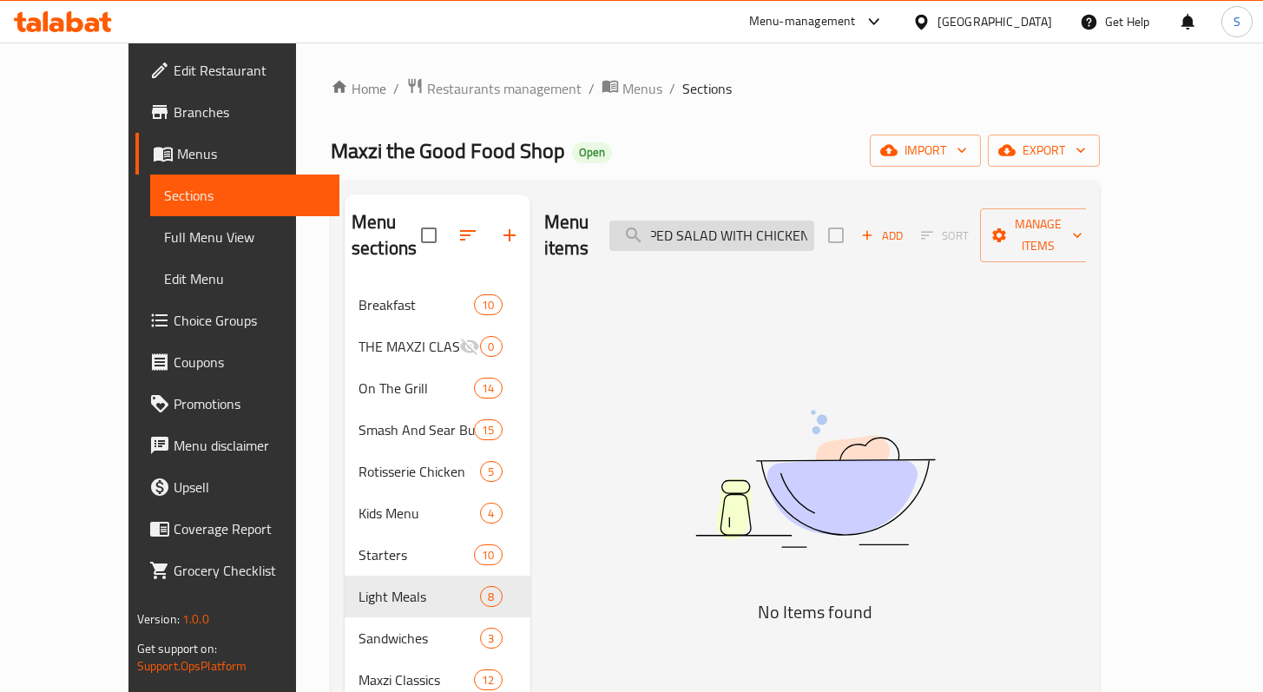
click at [801, 223] on input "CHOPPED SALAD WITH CHICKEN" at bounding box center [712, 236] width 205 height 30
click at [799, 224] on input "CHOPPED SALAD WITH CHICKEN" at bounding box center [712, 236] width 205 height 30
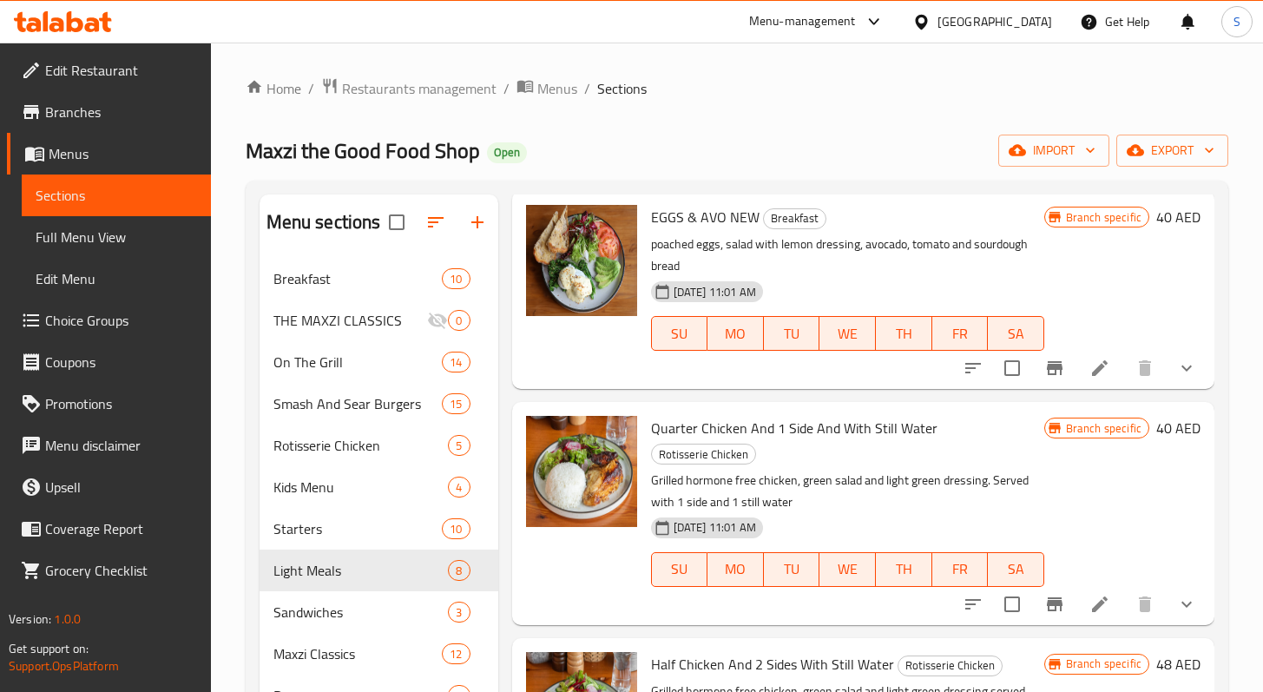
scroll to position [0, 0]
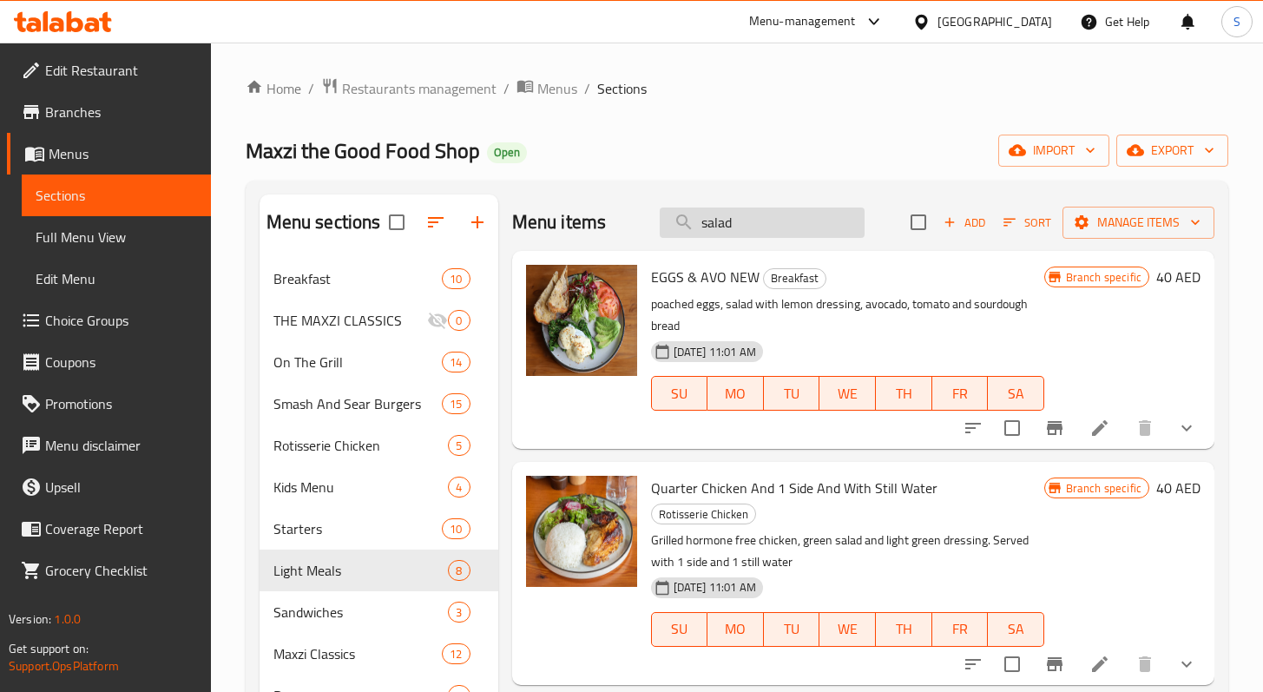
click at [715, 226] on input "salad" at bounding box center [762, 223] width 205 height 30
click at [715, 223] on input "salad" at bounding box center [762, 223] width 205 height 30
click at [718, 227] on input "salad" at bounding box center [762, 223] width 205 height 30
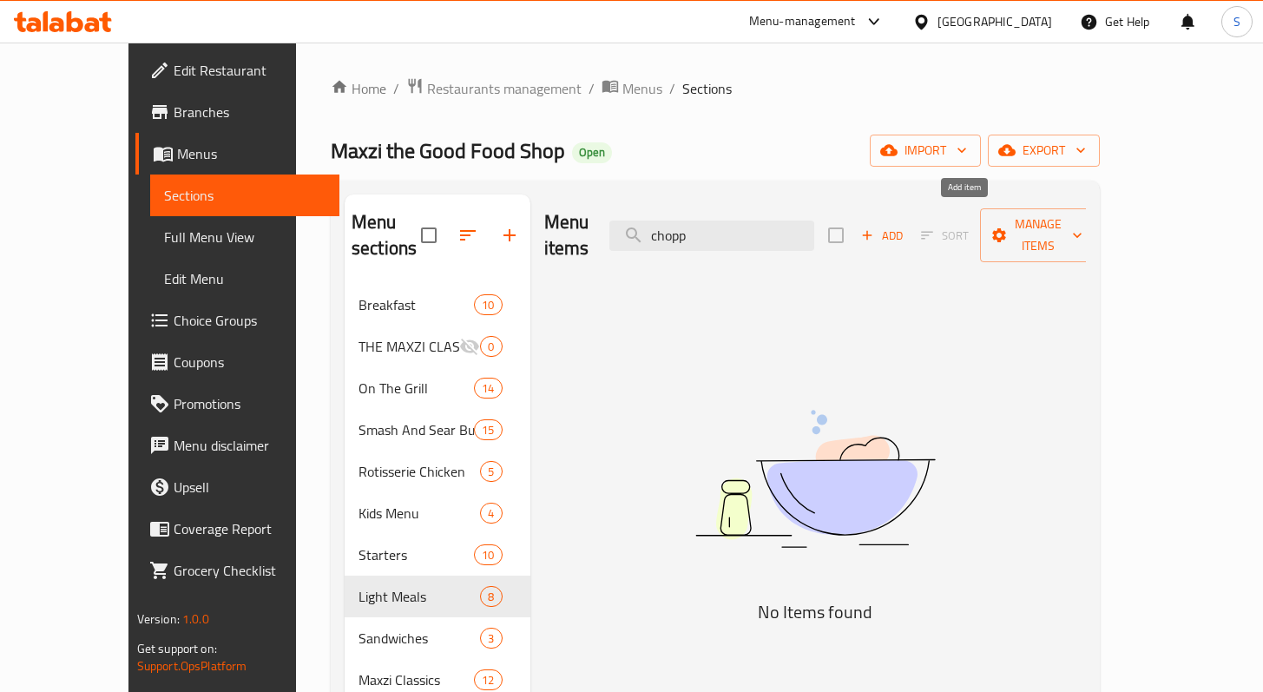
type input "chopp"
click at [906, 226] on span "Add" at bounding box center [882, 236] width 47 height 20
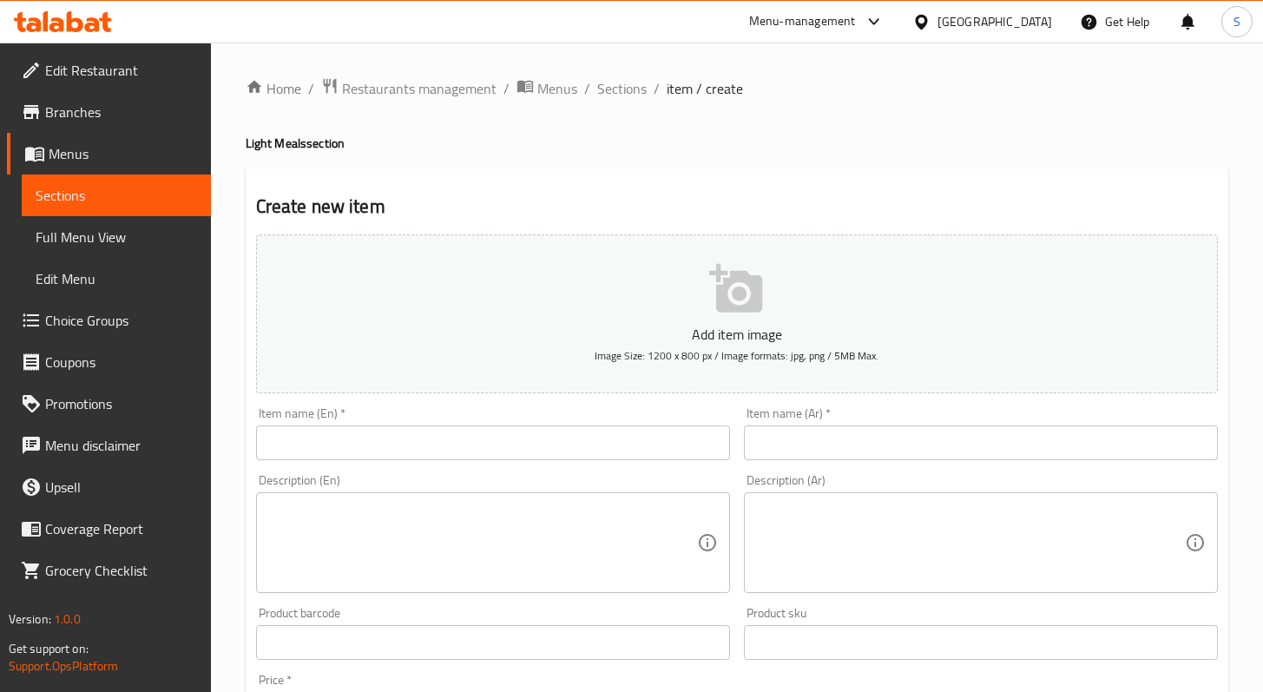
click at [577, 447] on input "text" at bounding box center [493, 442] width 474 height 35
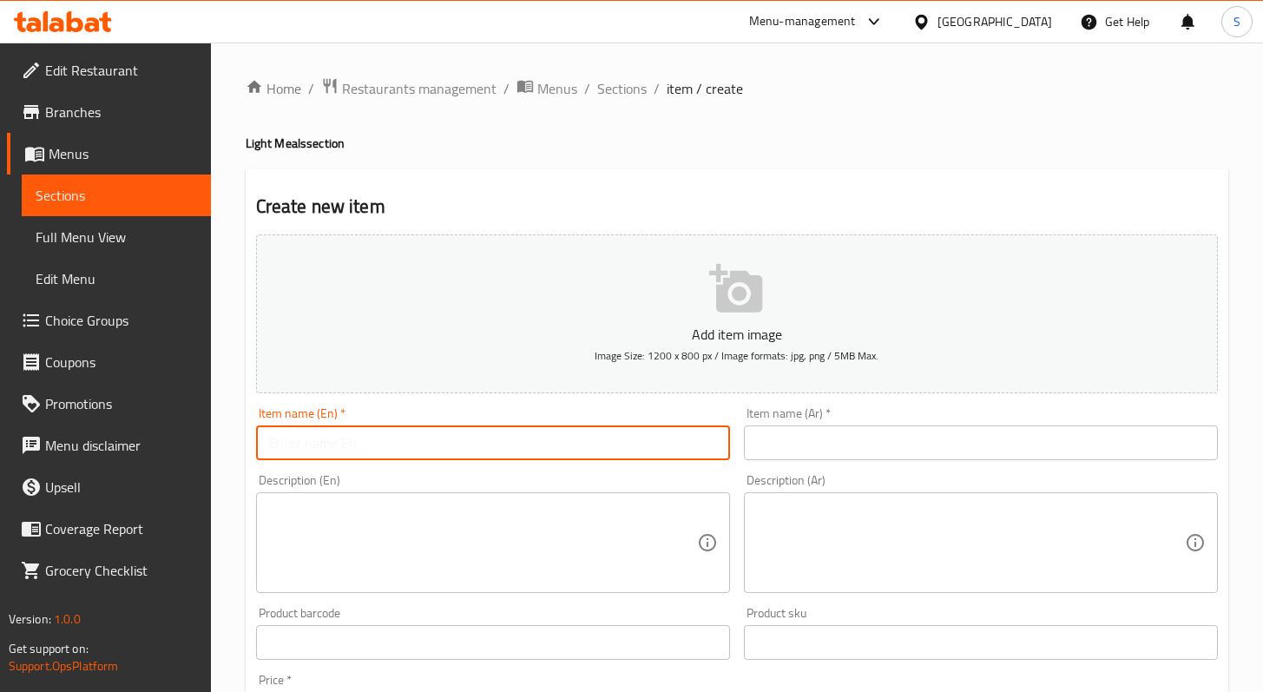
paste input "CHOPPED SALAD WITH CHICKEN"
type input "CHOPPED SALAD WITH CHICKEN"
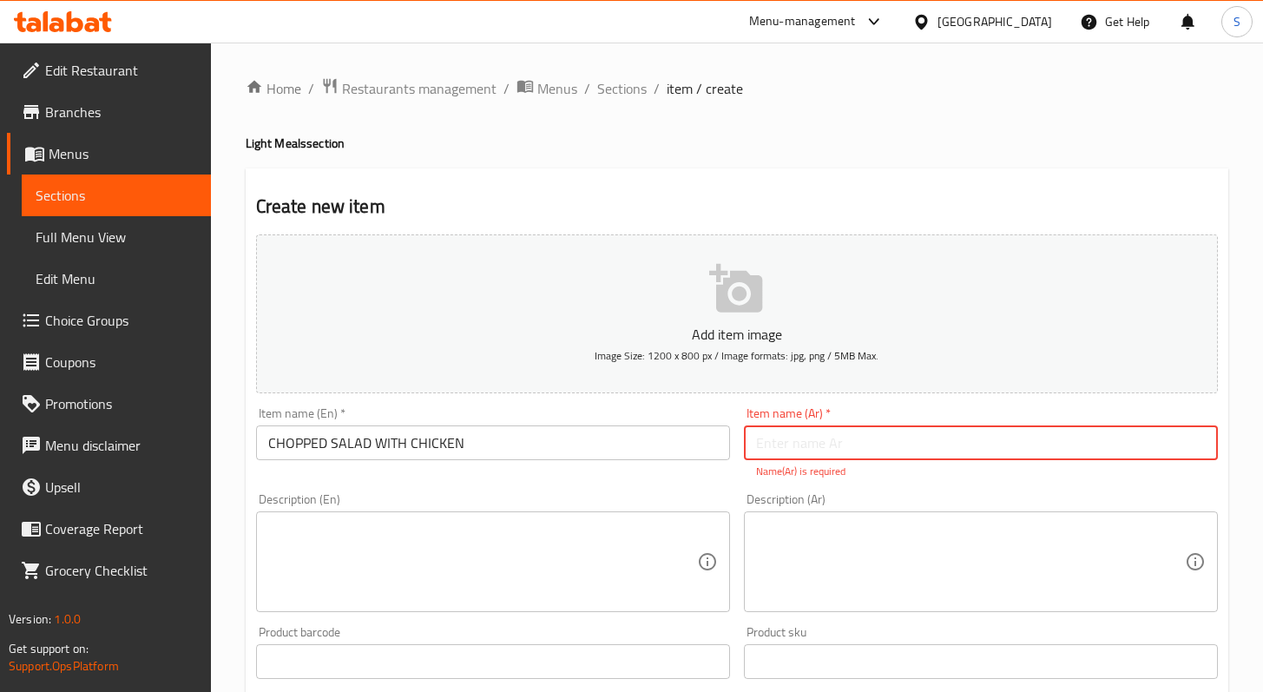
paste input "سلطة مقطعة بالدجاج"
type input "سلطة مقطعة بالدجاج"
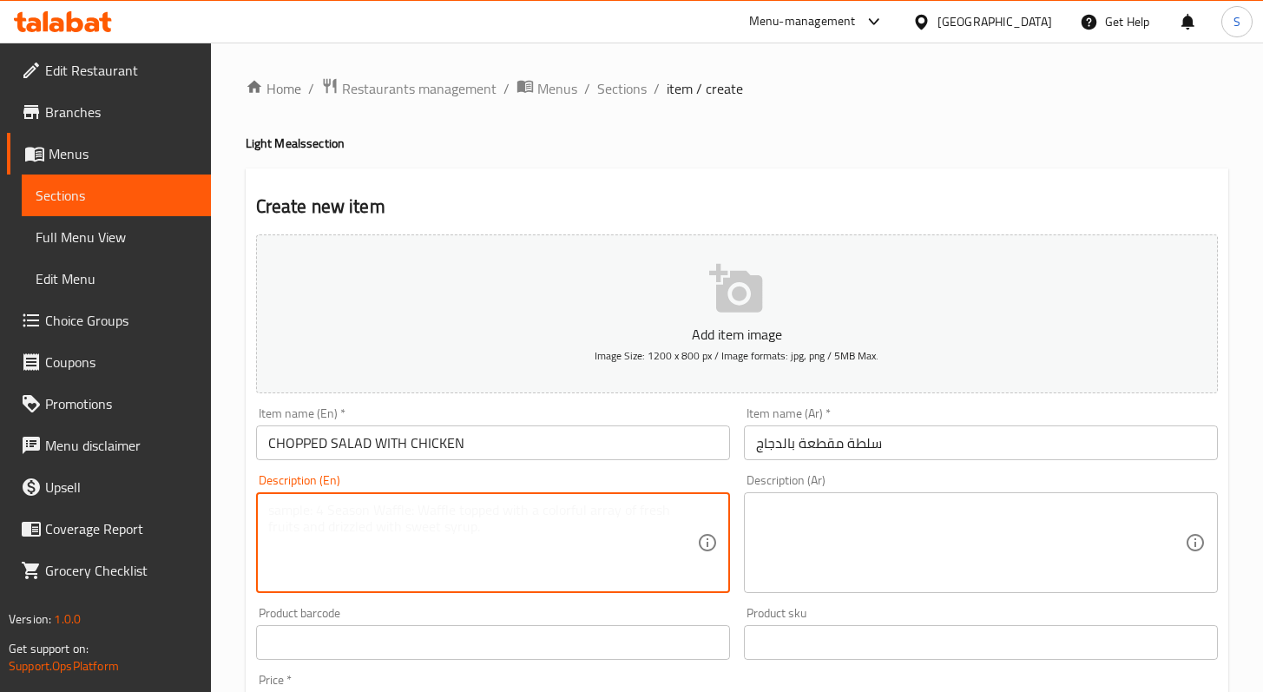
paste textarea "mixed lettuce, grill chicken, lemon pesto dressing, corn avocado and creamy str…"
type textarea "mixed lettuce, grill chicken, lemon pesto dressing, corn avocado and creamy str…"
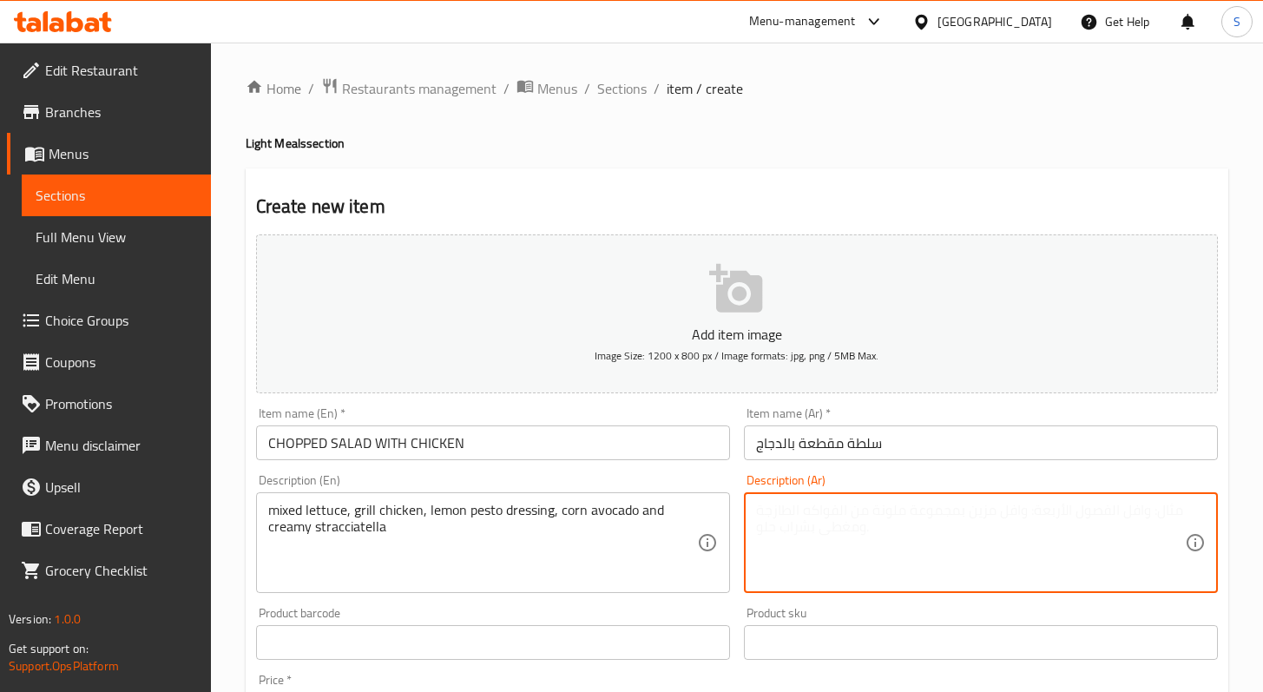
paste textarea "خس مختلط، دجاج مشوي، صوص بيستو ليمون، ذرة أفوكادو وستراتشياتيلا كريمية"
type textarea "خس مختلط، دجاج مشوي، صوص بيستو ليمون، ذرة أفوكادو وستراتشياتيلا كريمية"
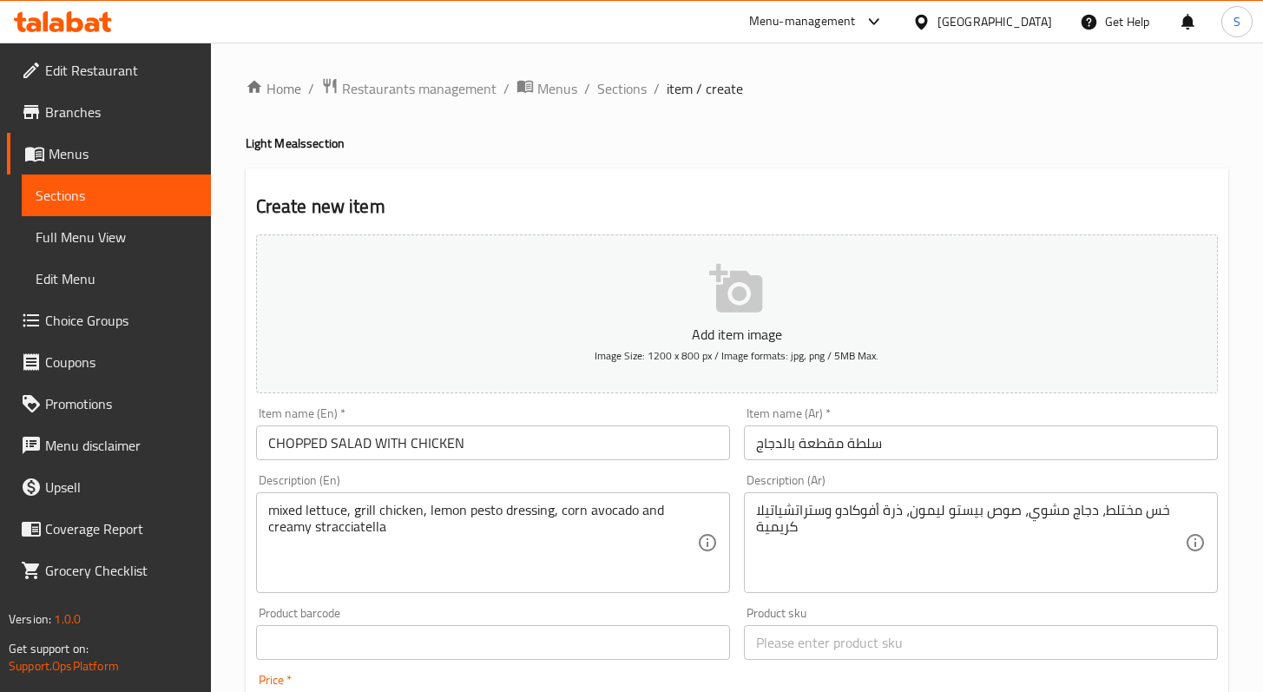
scroll to position [363, 0]
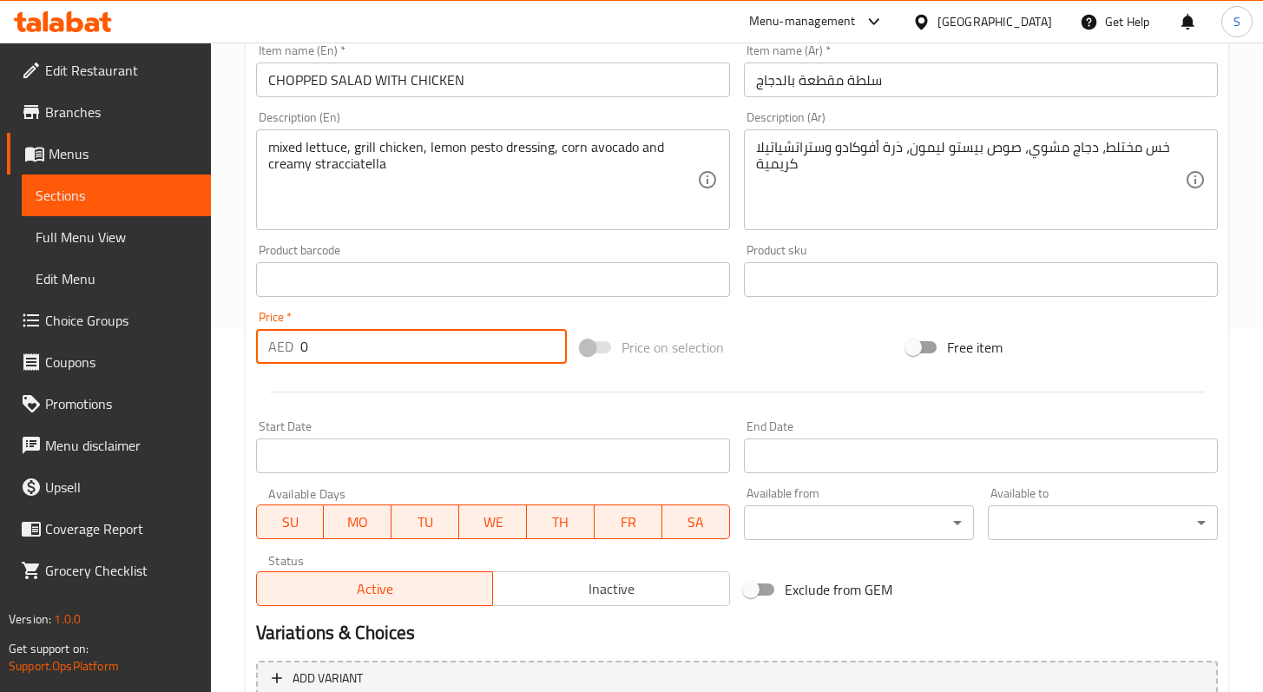
paste input "6"
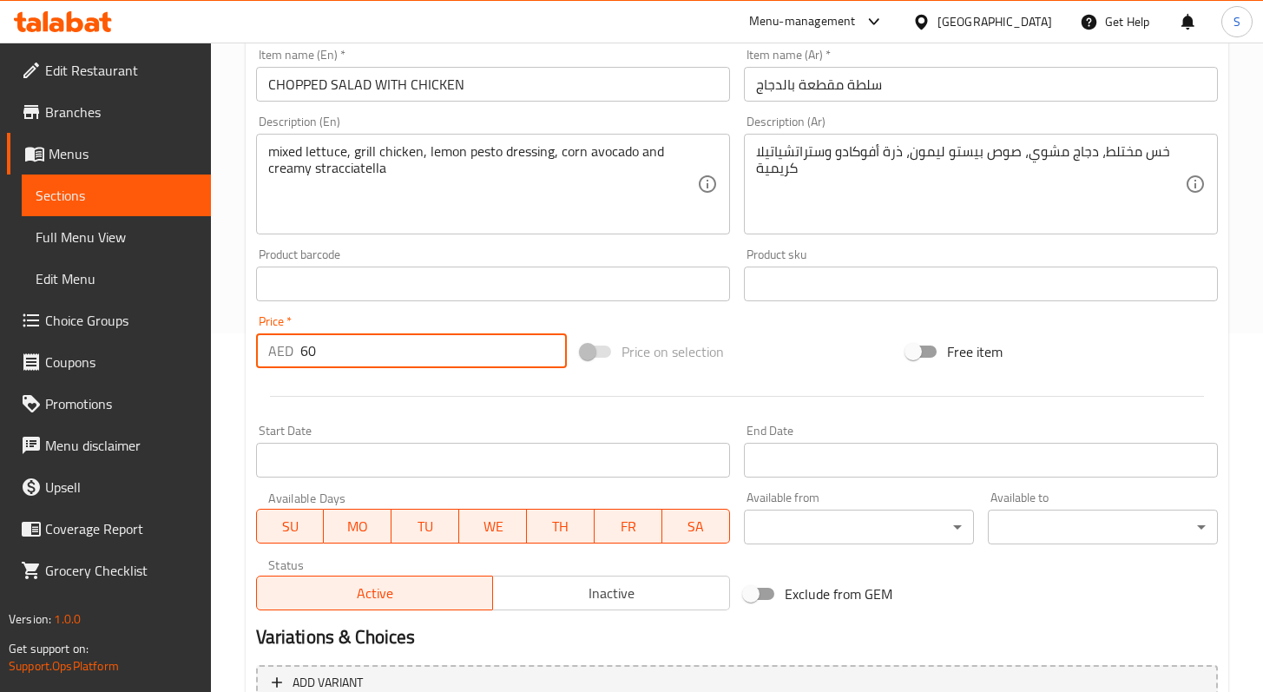
scroll to position [0, 0]
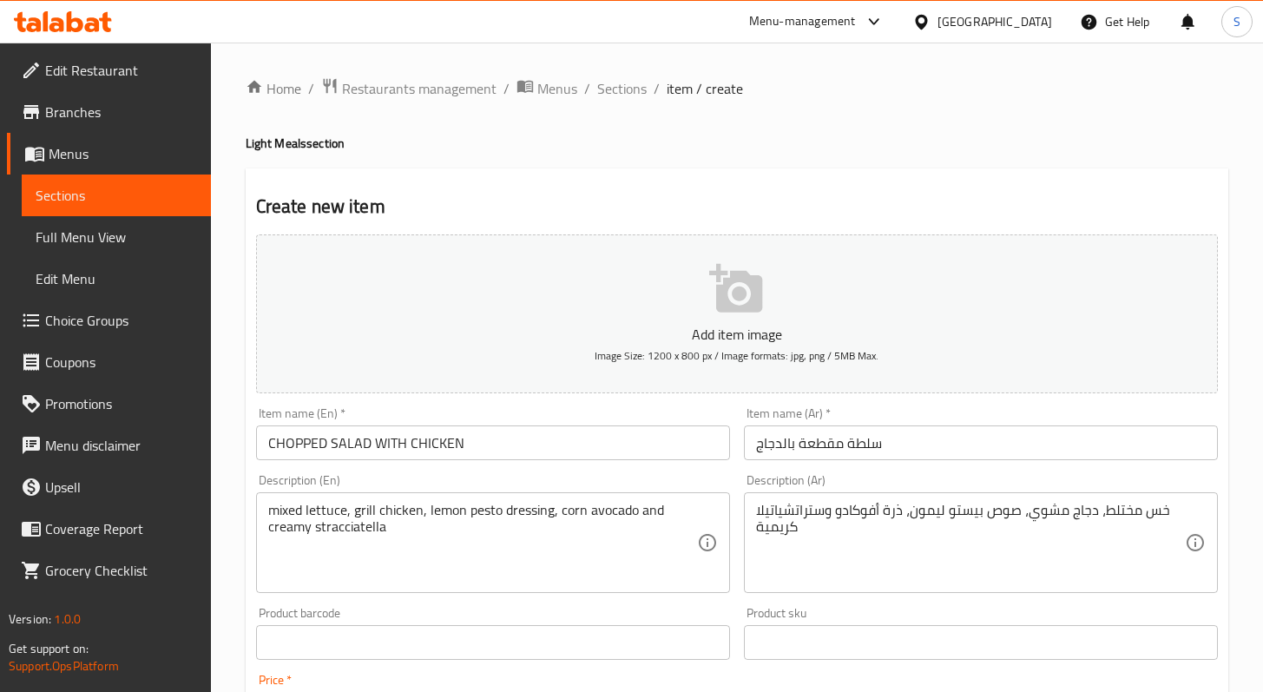
type input "60"
click at [730, 292] on icon "button" at bounding box center [737, 289] width 56 height 56
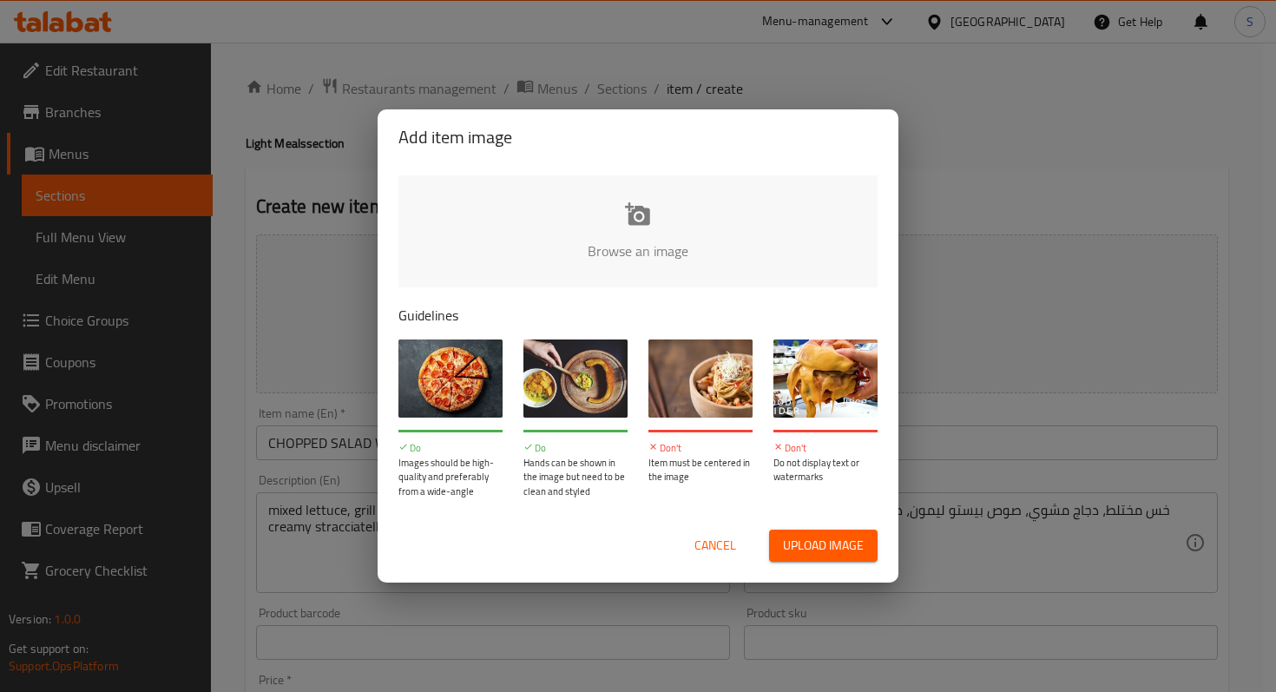
click at [653, 250] on input "file" at bounding box center [1225, 256] width 1653 height 162
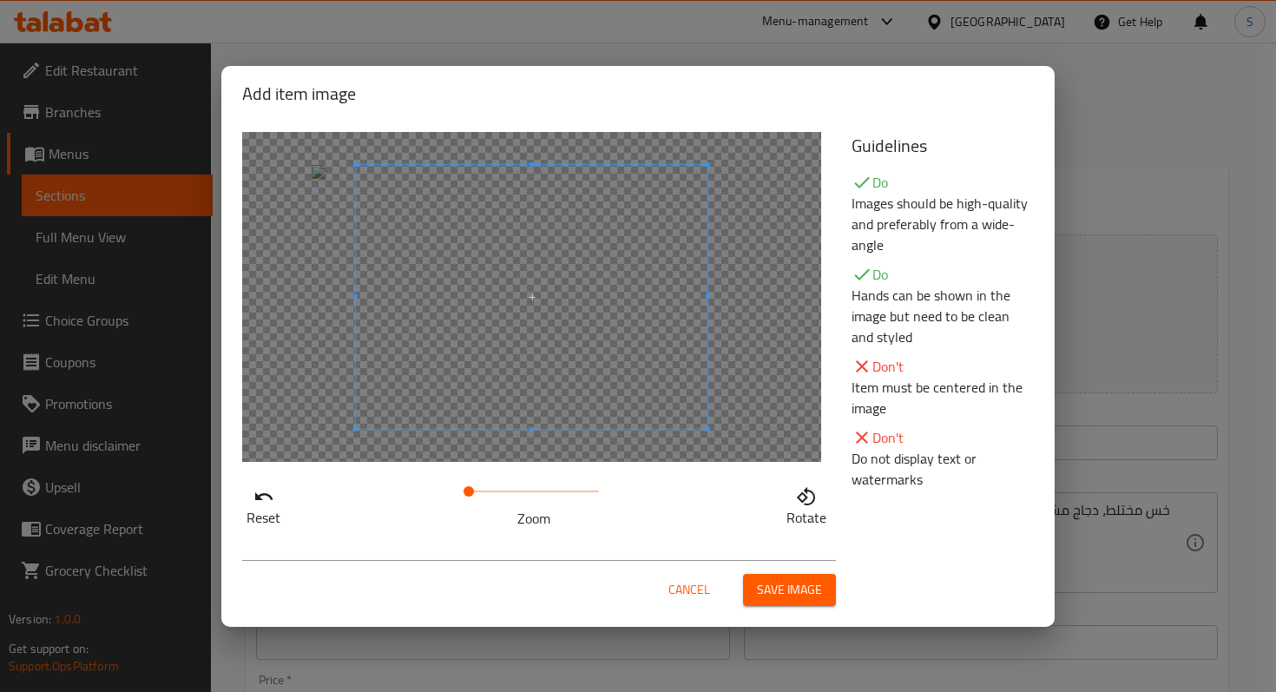
click at [564, 361] on span at bounding box center [532, 297] width 352 height 264
click at [557, 311] on span at bounding box center [516, 297] width 352 height 264
click at [795, 596] on span "Save image" at bounding box center [789, 590] width 65 height 22
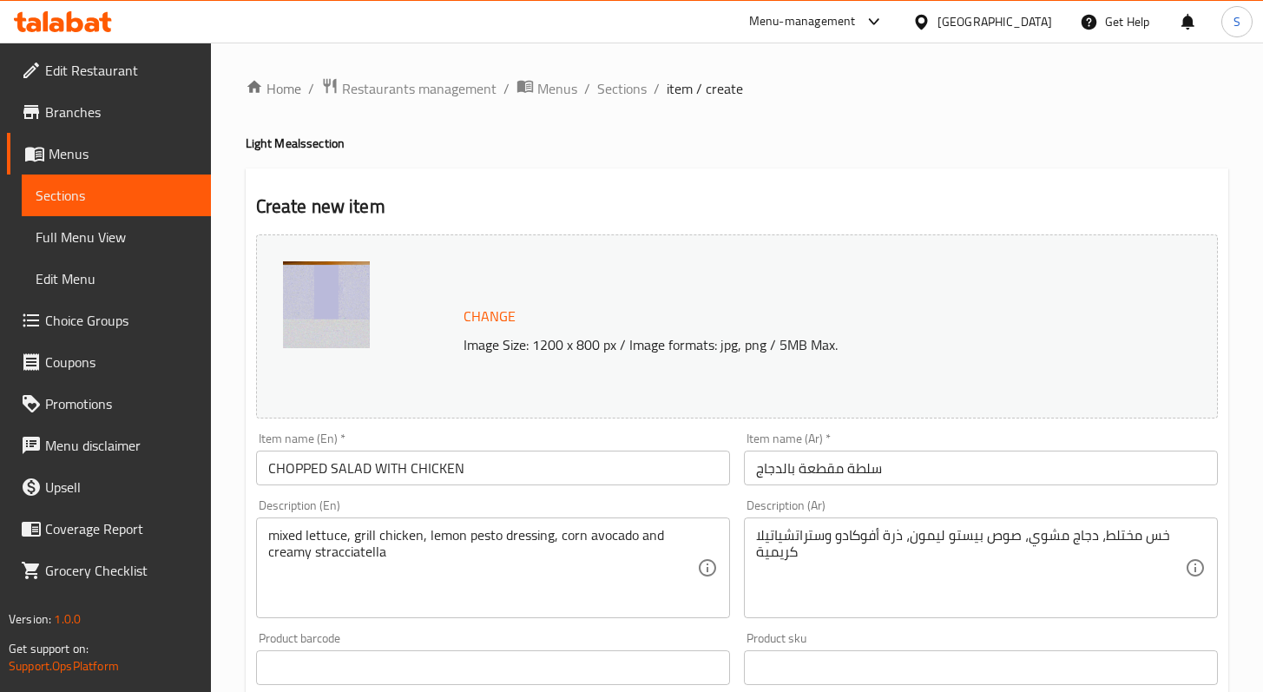
scroll to position [560, 0]
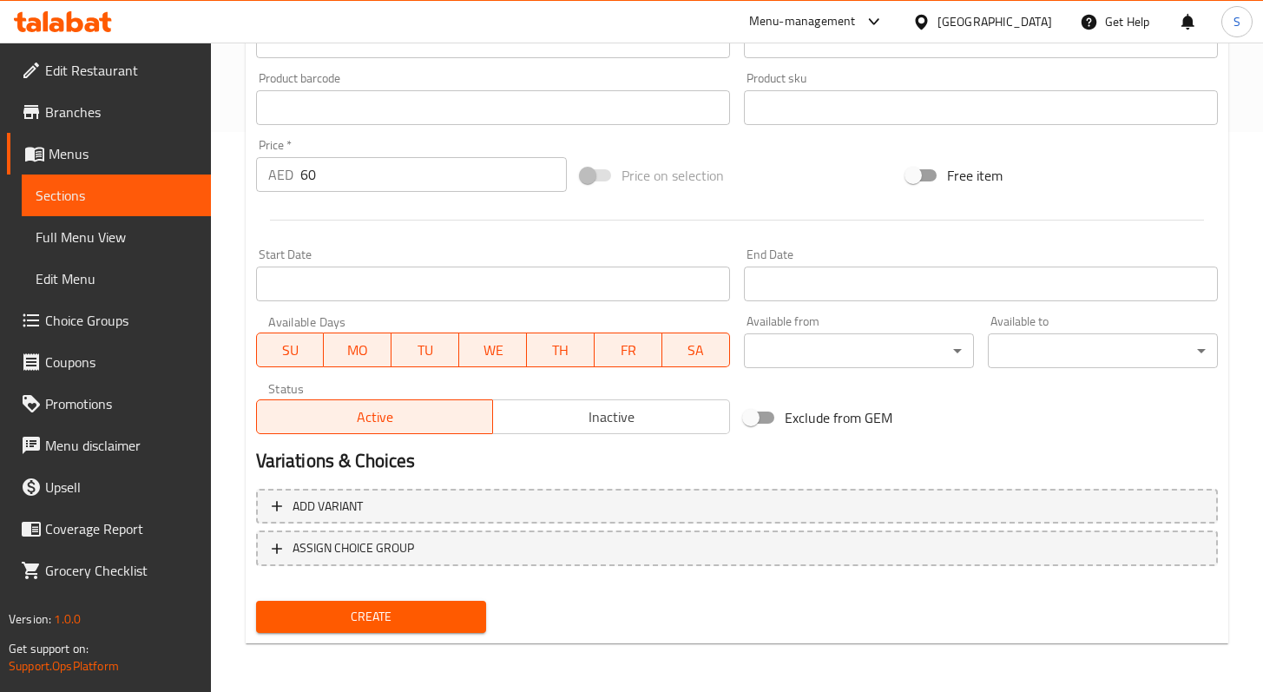
click at [430, 608] on span "Create" at bounding box center [371, 617] width 202 height 22
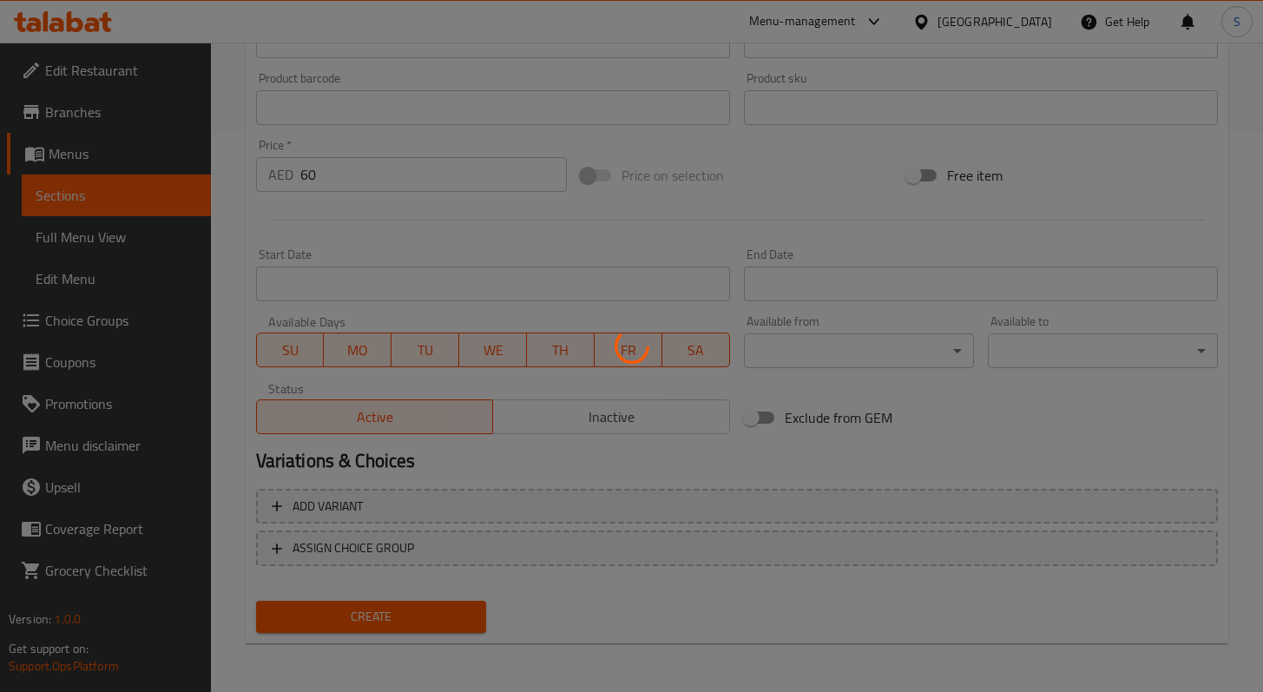
type input "0"
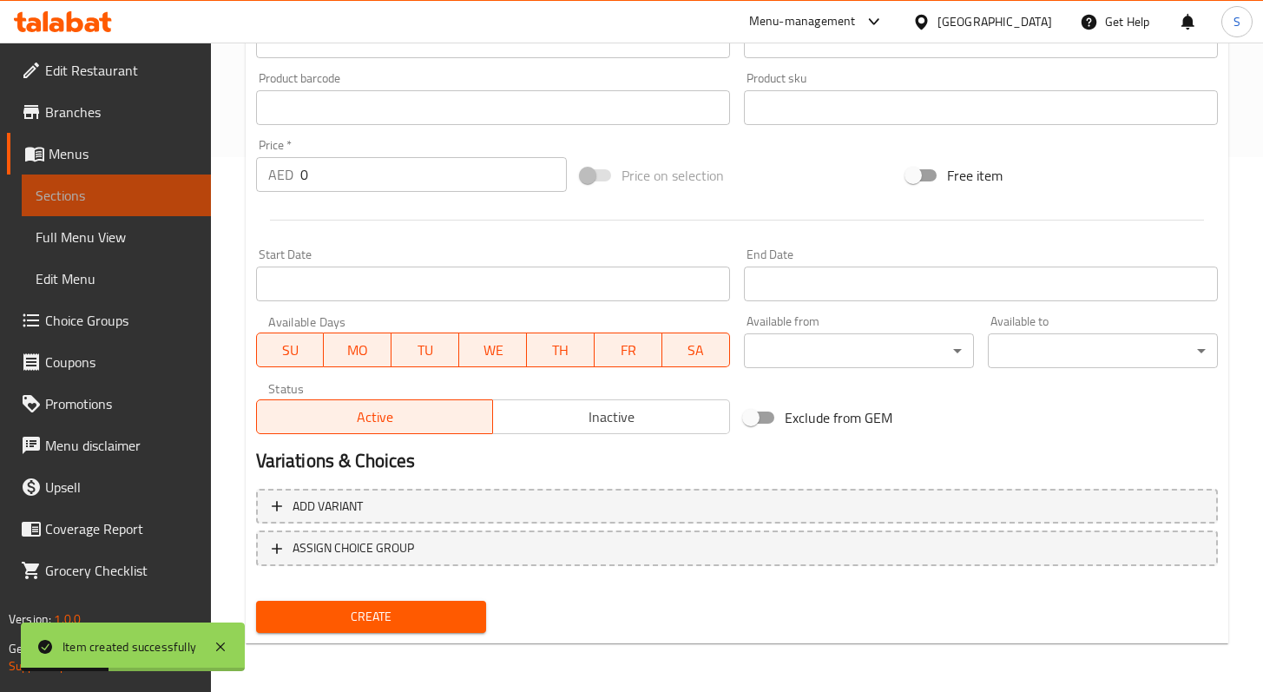
click at [89, 189] on span "Sections" at bounding box center [117, 195] width 162 height 21
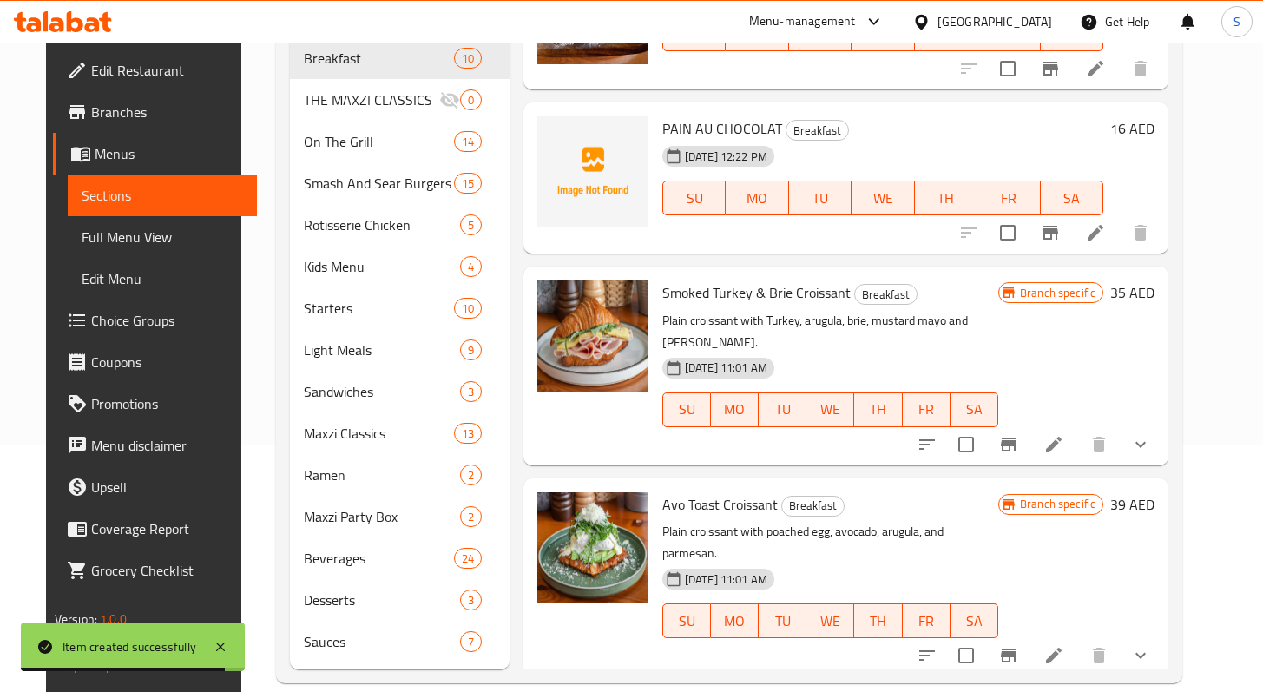
scroll to position [603, 0]
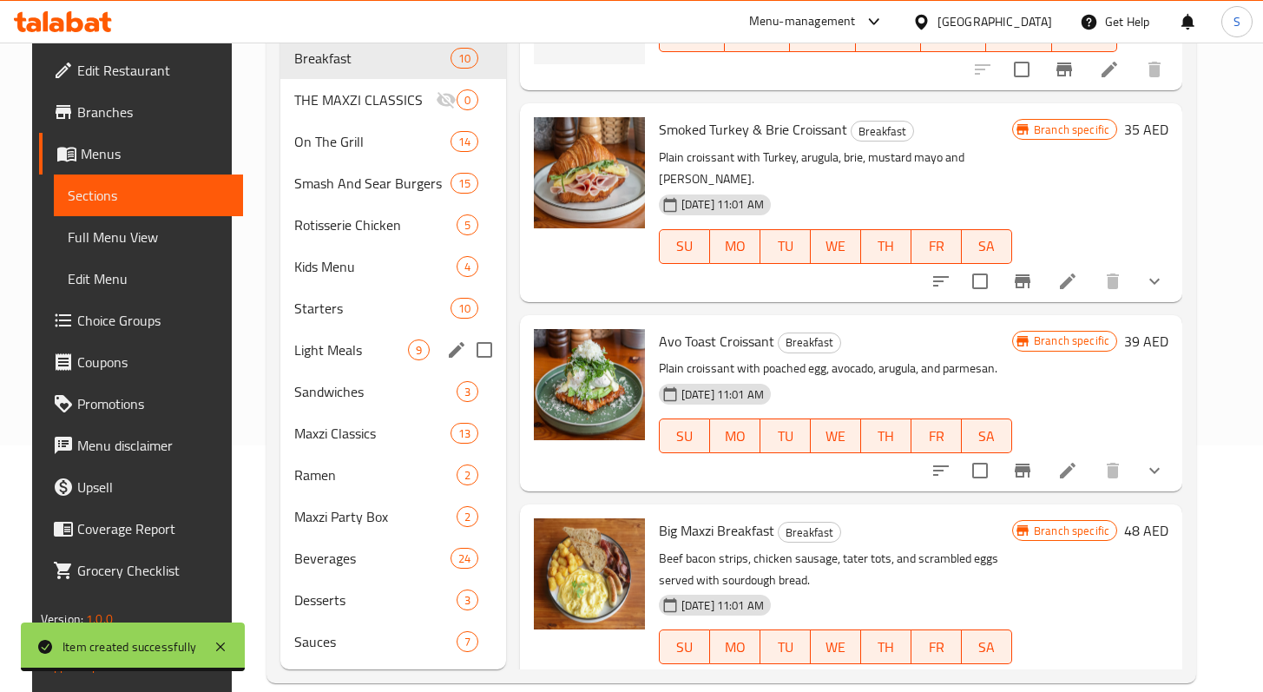
click at [369, 340] on span "Light Meals" at bounding box center [351, 350] width 114 height 21
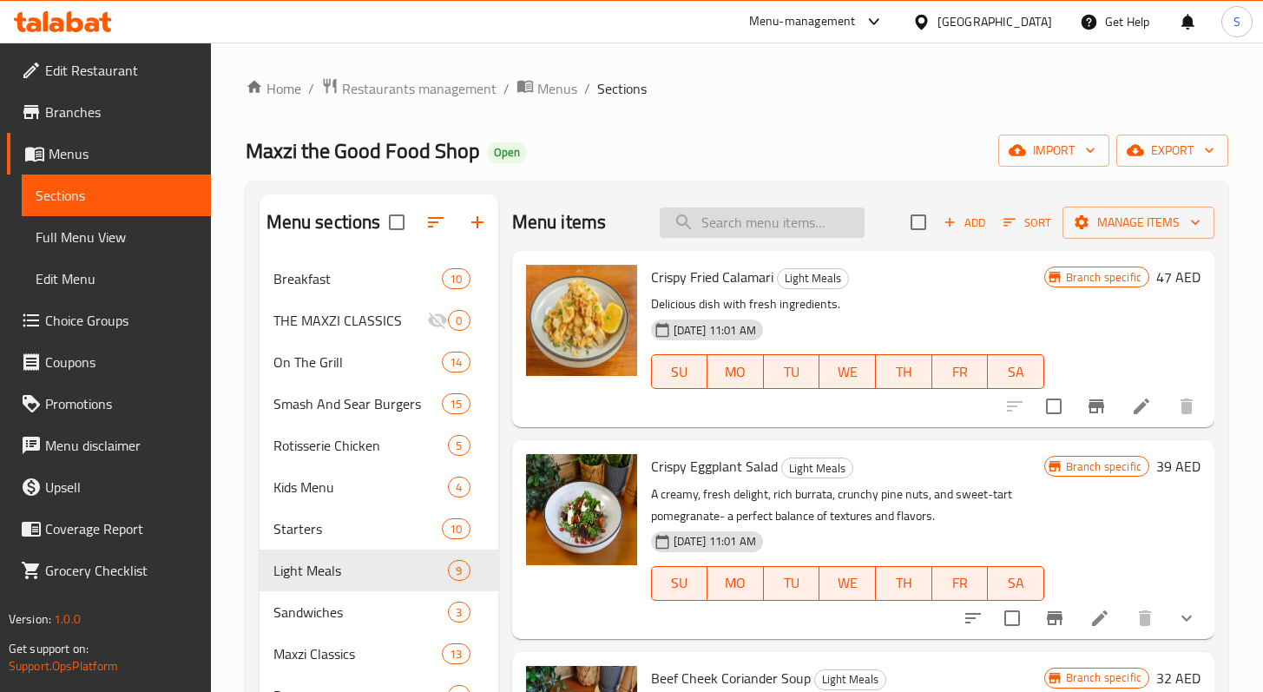
click at [741, 236] on input "search" at bounding box center [762, 223] width 205 height 30
paste input "CHOPPED SALAD WITH CHICKEN"
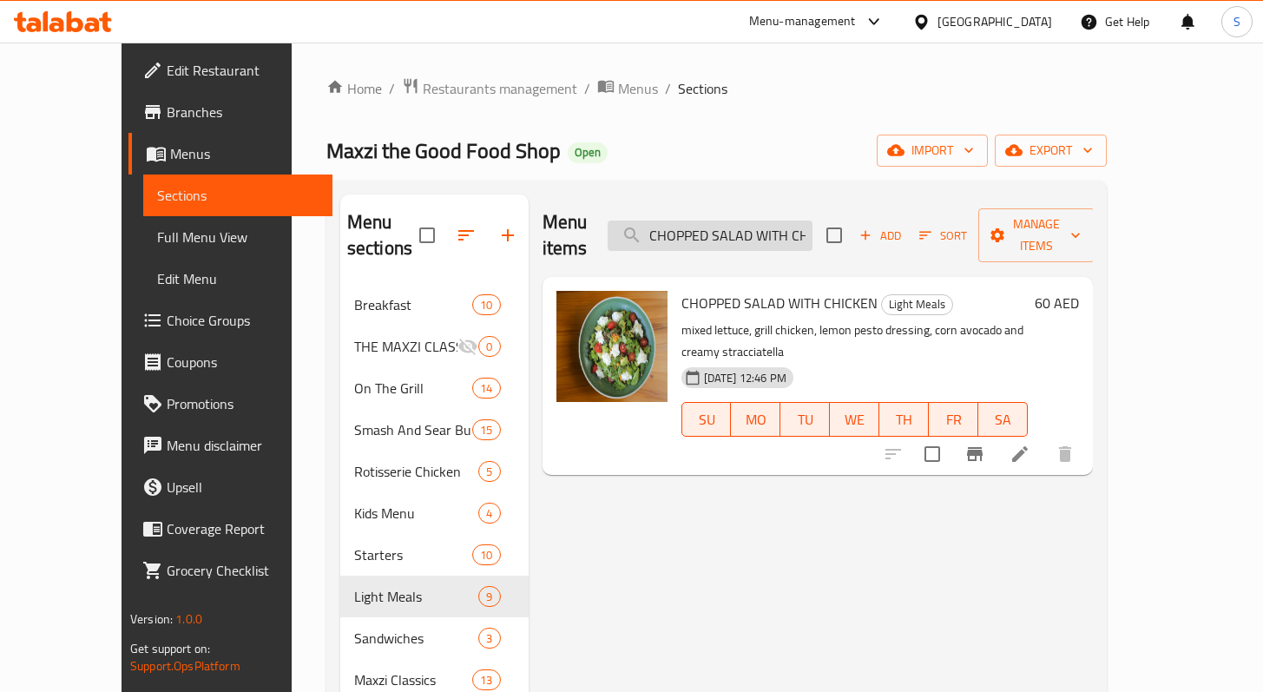
click at [813, 227] on input "CHOPPED SALAD WITH CHICKEN" at bounding box center [710, 236] width 205 height 30
click at [813, 225] on input "CHOPPED SALAD WITH CHICKEN" at bounding box center [710, 236] width 205 height 30
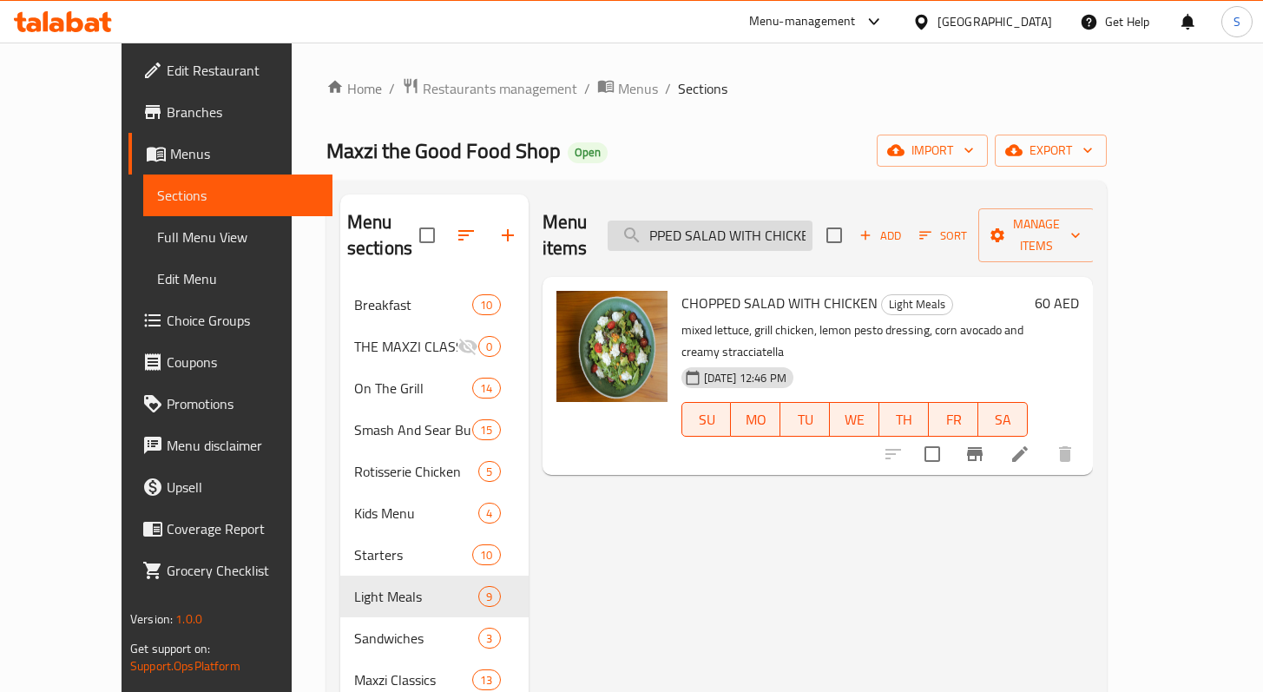
click at [813, 225] on input "CHOPPED SALAD WITH CHICKEN" at bounding box center [710, 236] width 205 height 30
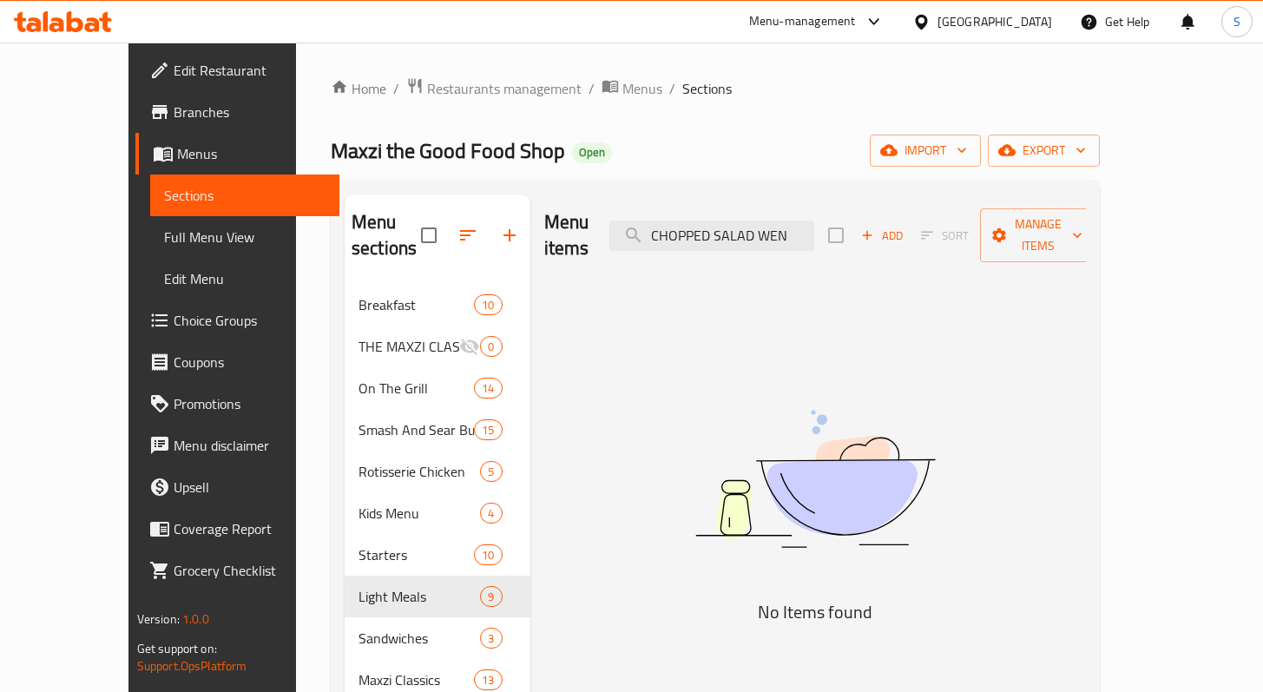
drag, startPoint x: 834, startPoint y: 222, endPoint x: 583, endPoint y: 208, distance: 250.5
click at [587, 205] on div "Menu items CHOPPED SALAD WEN Add Sort Manage items" at bounding box center [815, 235] width 543 height 82
paste input "Beef Cheek Corn Soup"
type input "Beef Cheek Corn Soup"
drag, startPoint x: 841, startPoint y: 232, endPoint x: 678, endPoint y: 227, distance: 163.3
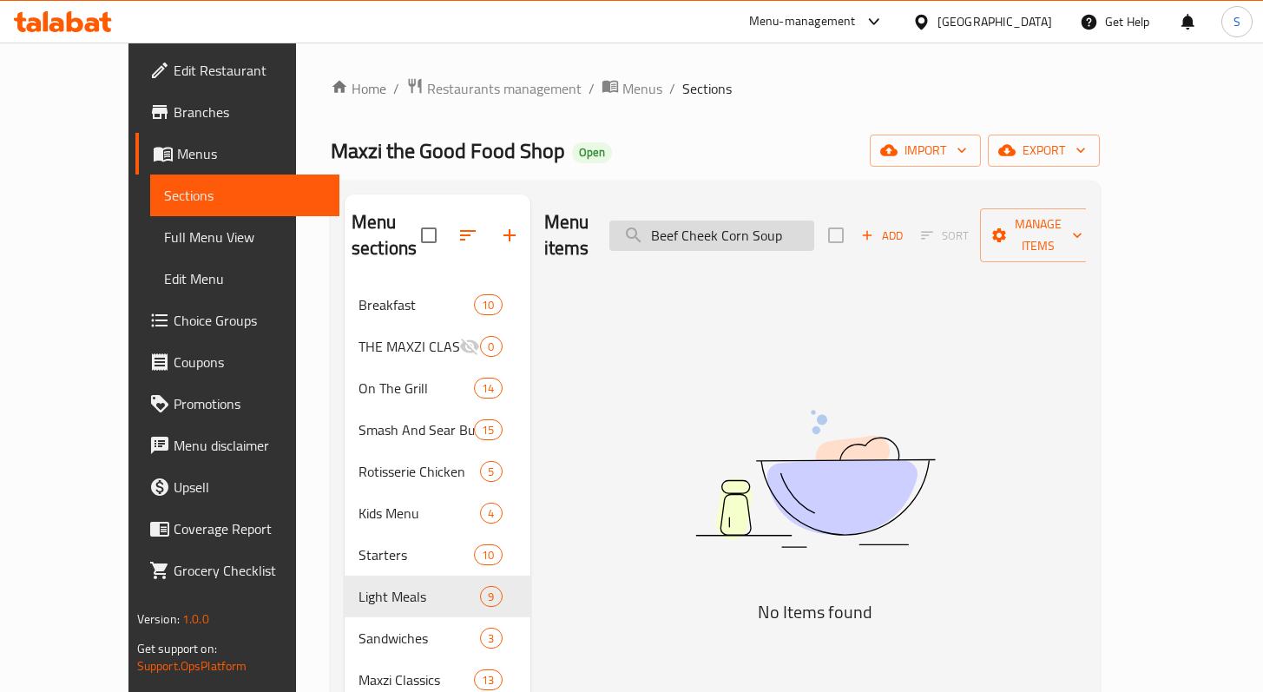
click at [680, 226] on input "Beef Cheek Corn Soup" at bounding box center [712, 236] width 205 height 30
type input "corn sou"
click at [906, 228] on span "Add" at bounding box center [882, 236] width 47 height 20
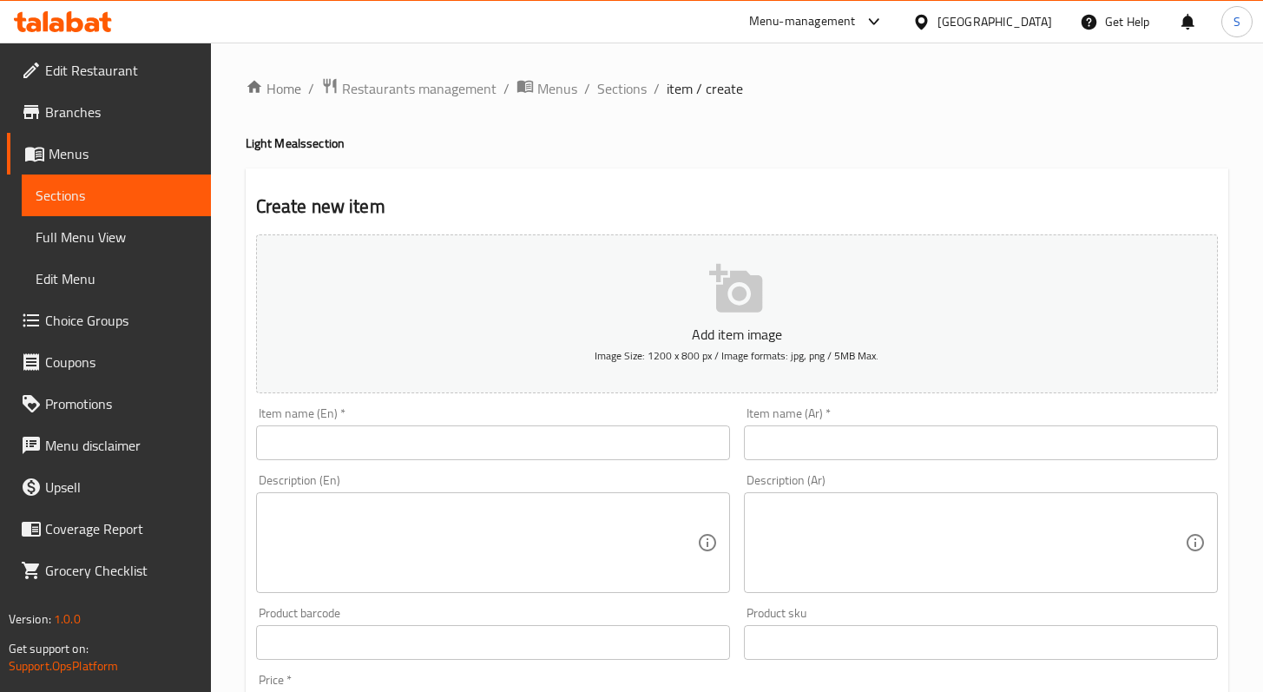
click at [547, 464] on div "Item name (En)   * Item name (En) *" at bounding box center [493, 433] width 488 height 67
click at [554, 432] on input "text" at bounding box center [493, 442] width 474 height 35
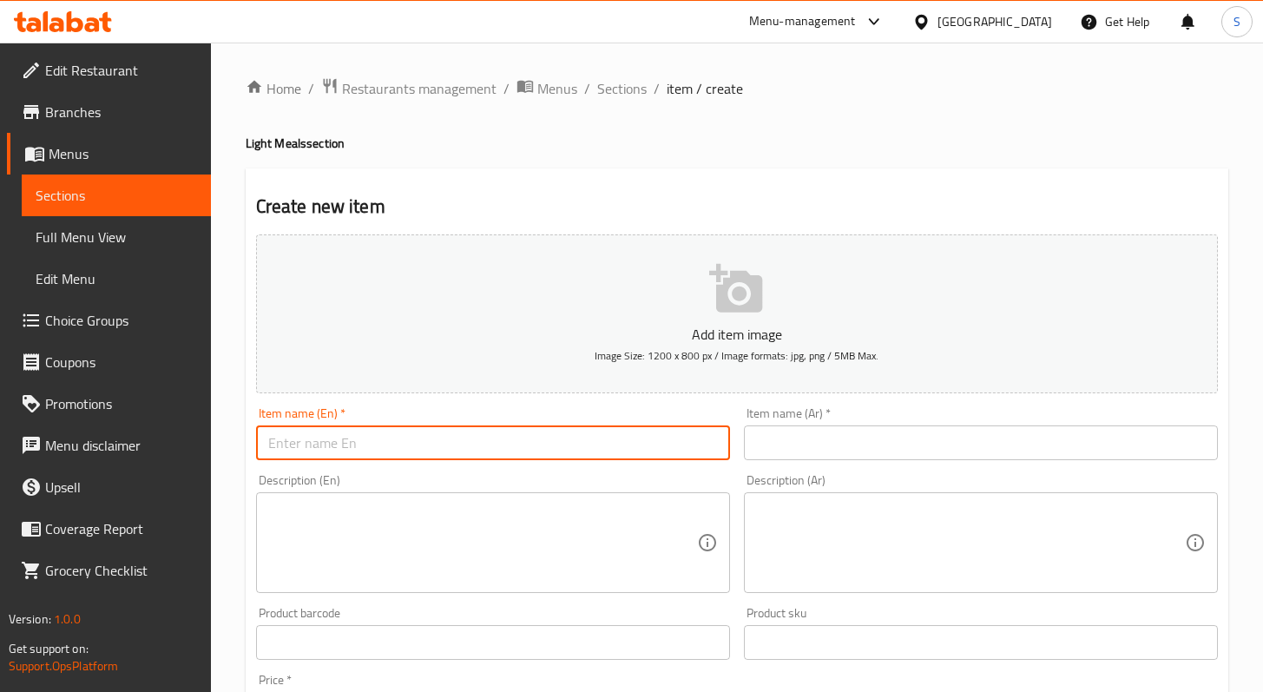
paste input "Beef Cheek Corn Soup"
type input "Beef Cheek Corn Soup"
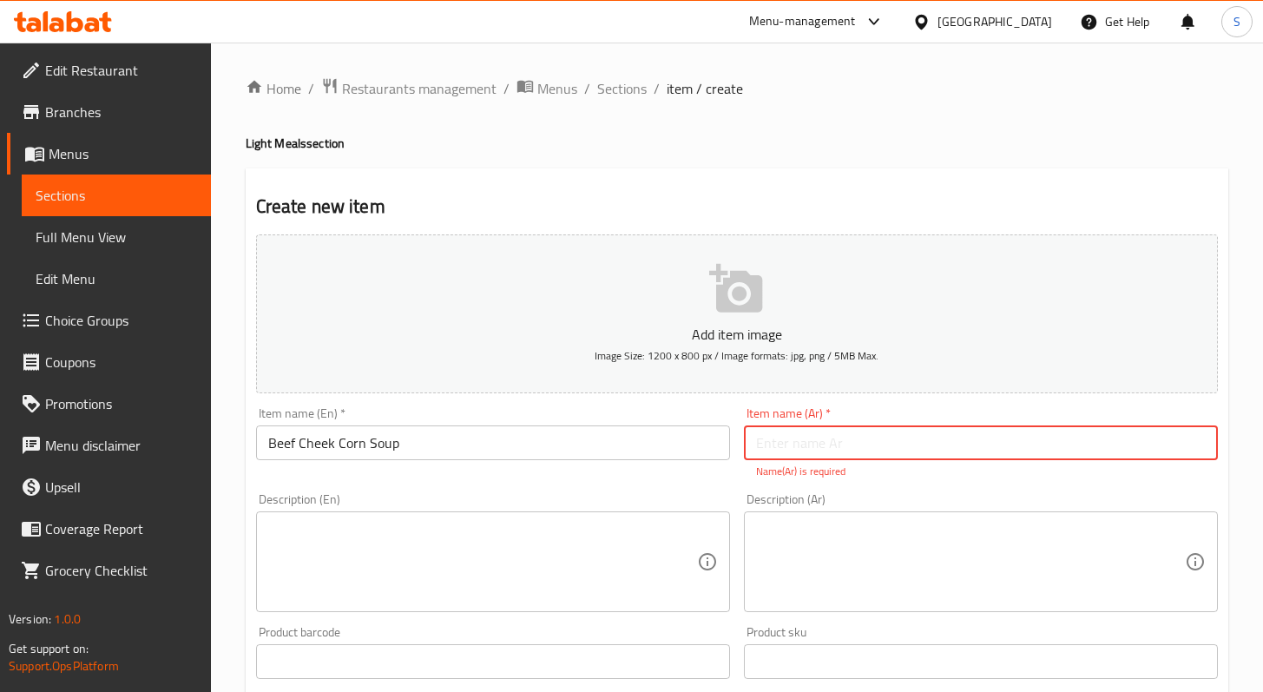
paste input "شوربة خد اللحم بالذرة"
type input "شوربة خد اللحم بالذرة"
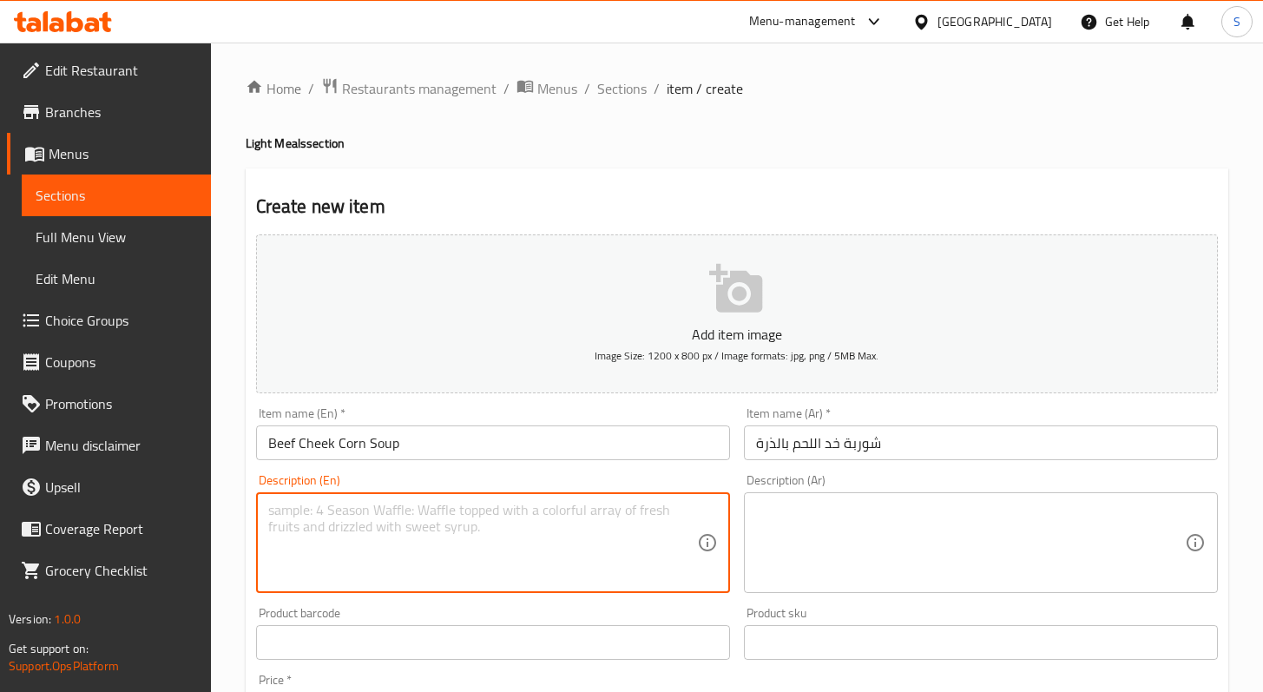
paste textarea "slow cooked beef cheek, peruvian corn, cilantro, sourdough bread"
type textarea "slow cooked beef cheek, peruvian corn, cilantro, sourdough bread"
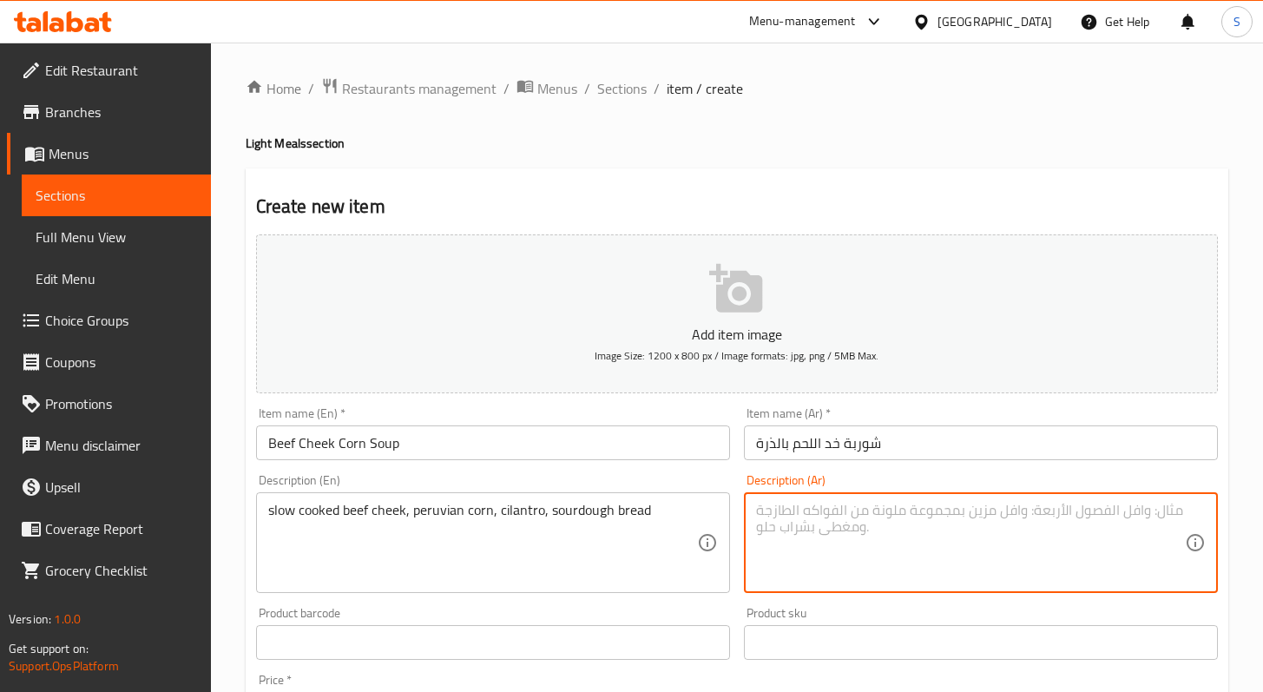
paste textarea "خد لحم مطبوخ ببطء، ذرة بيروفية، كزبرة، خبز عجين مخمر"
type textarea "خد لحم مطبوخ ببطء، ذرة بيروفية، كزبرة، خبز عجين مخمر"
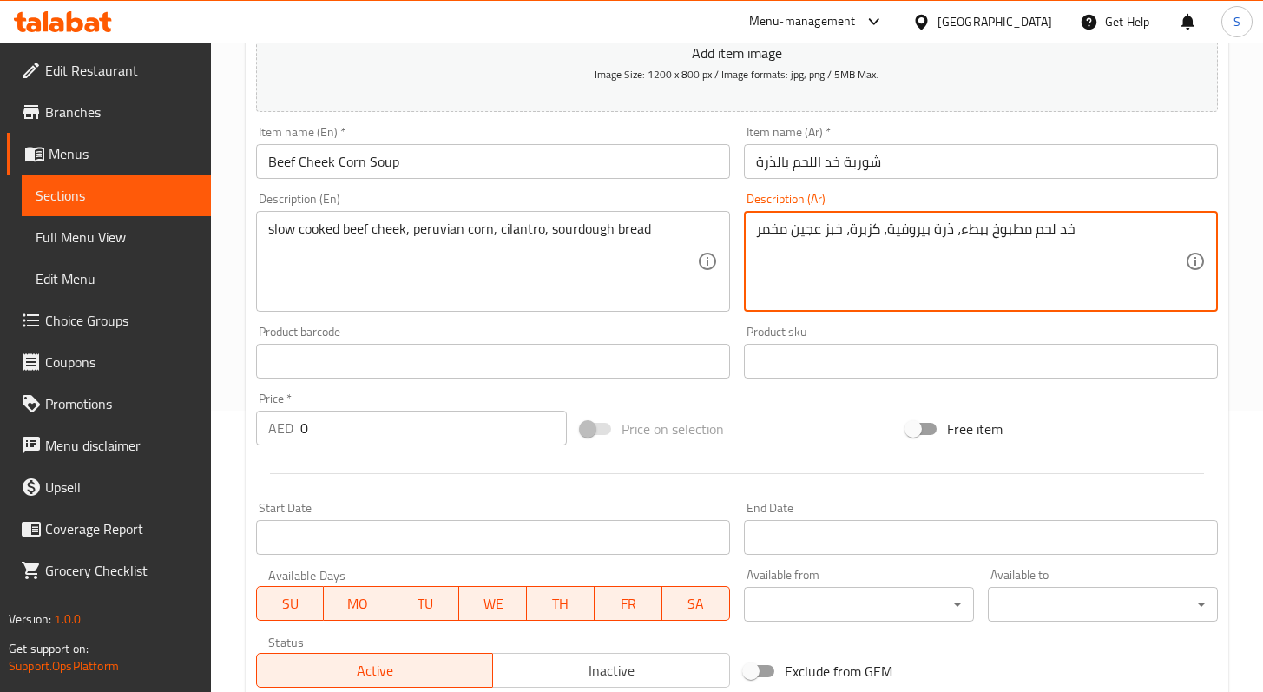
scroll to position [535, 0]
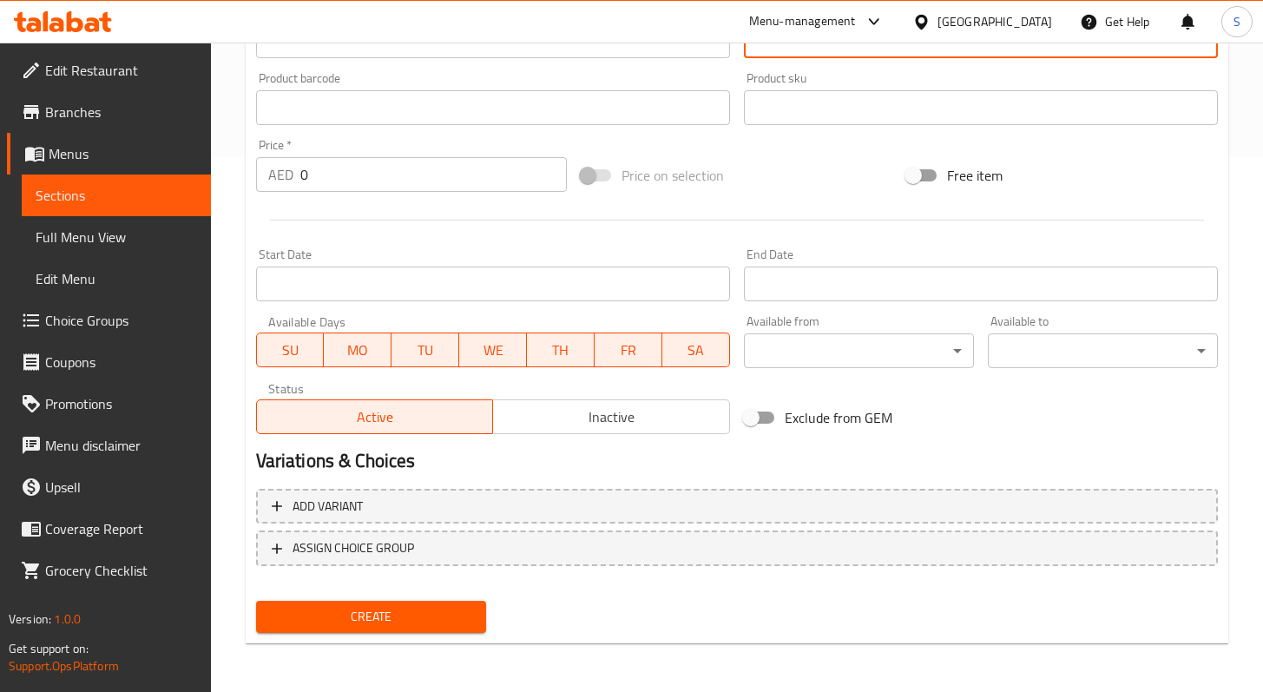
click at [323, 172] on input "0" at bounding box center [433, 174] width 267 height 35
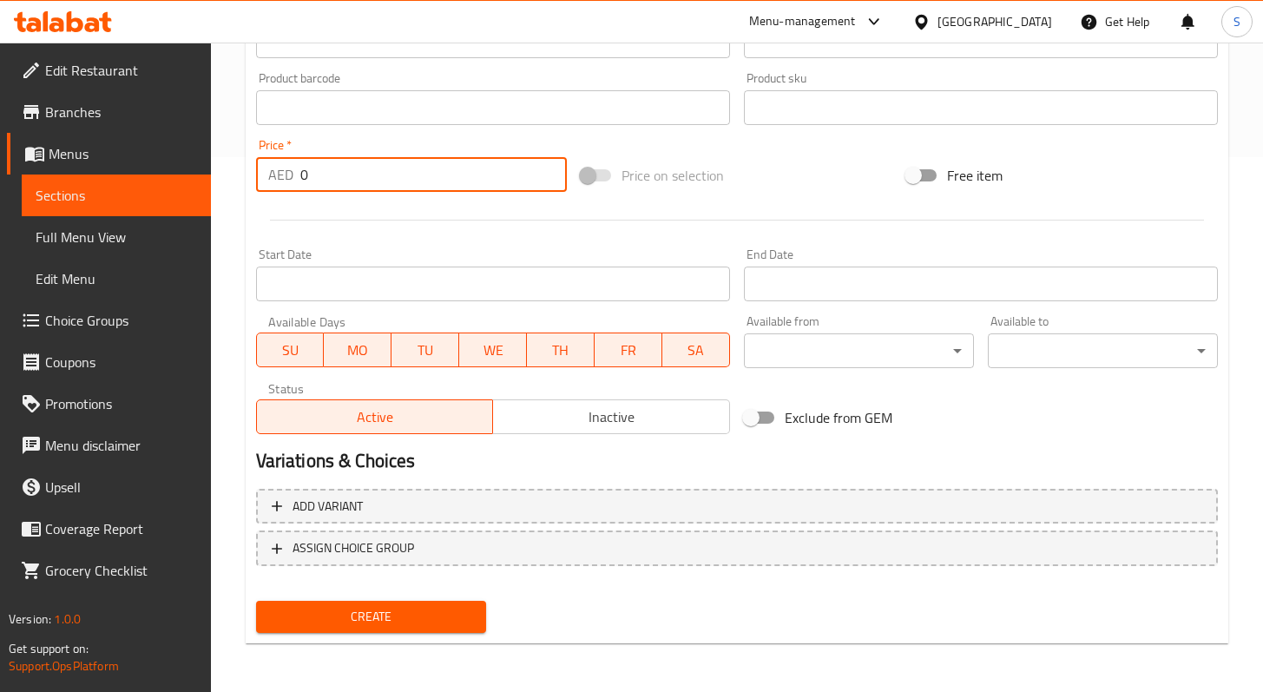
click at [324, 172] on input "0" at bounding box center [433, 174] width 267 height 35
click at [331, 170] on input "0" at bounding box center [433, 174] width 267 height 35
click at [305, 175] on input "0" at bounding box center [433, 174] width 267 height 35
click at [306, 175] on input "0" at bounding box center [433, 174] width 267 height 35
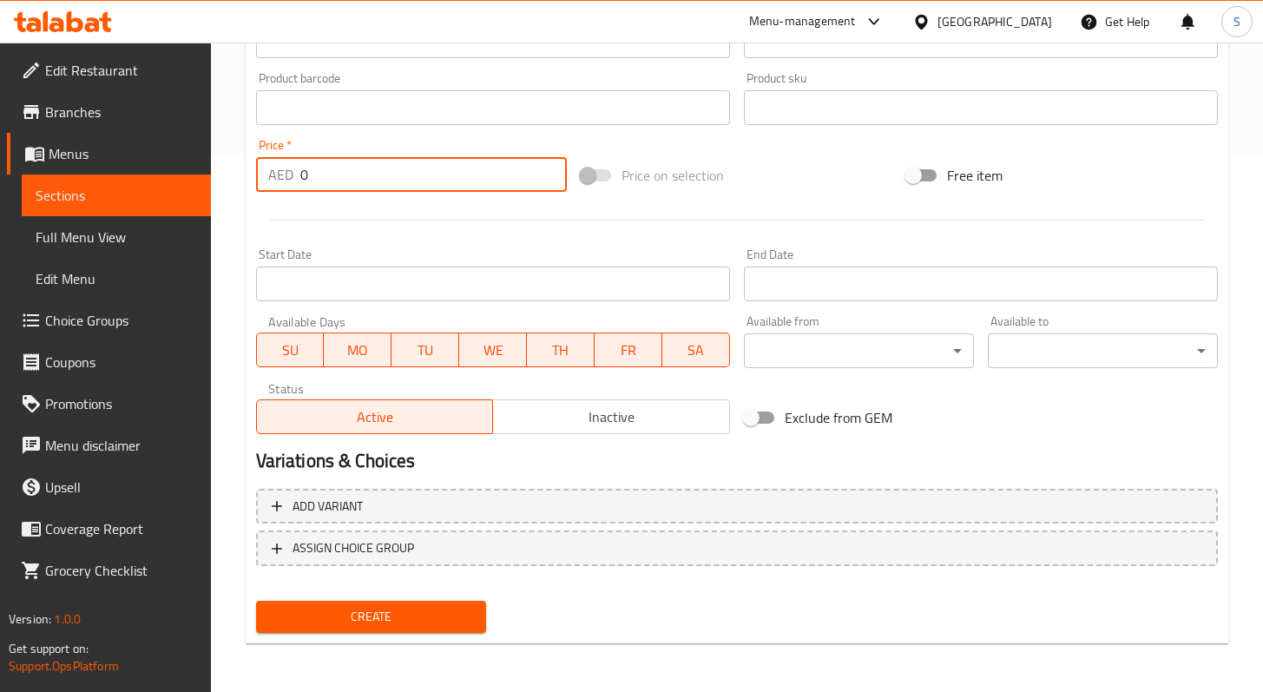
paste input "32"
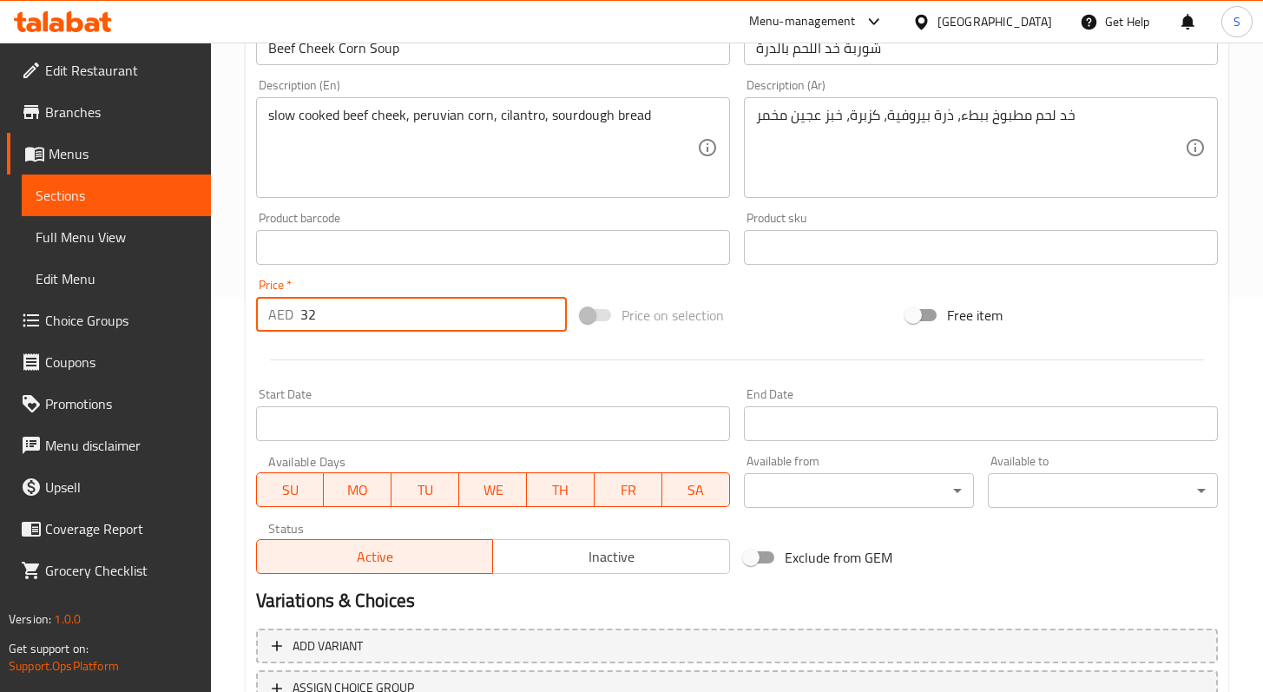
scroll to position [0, 0]
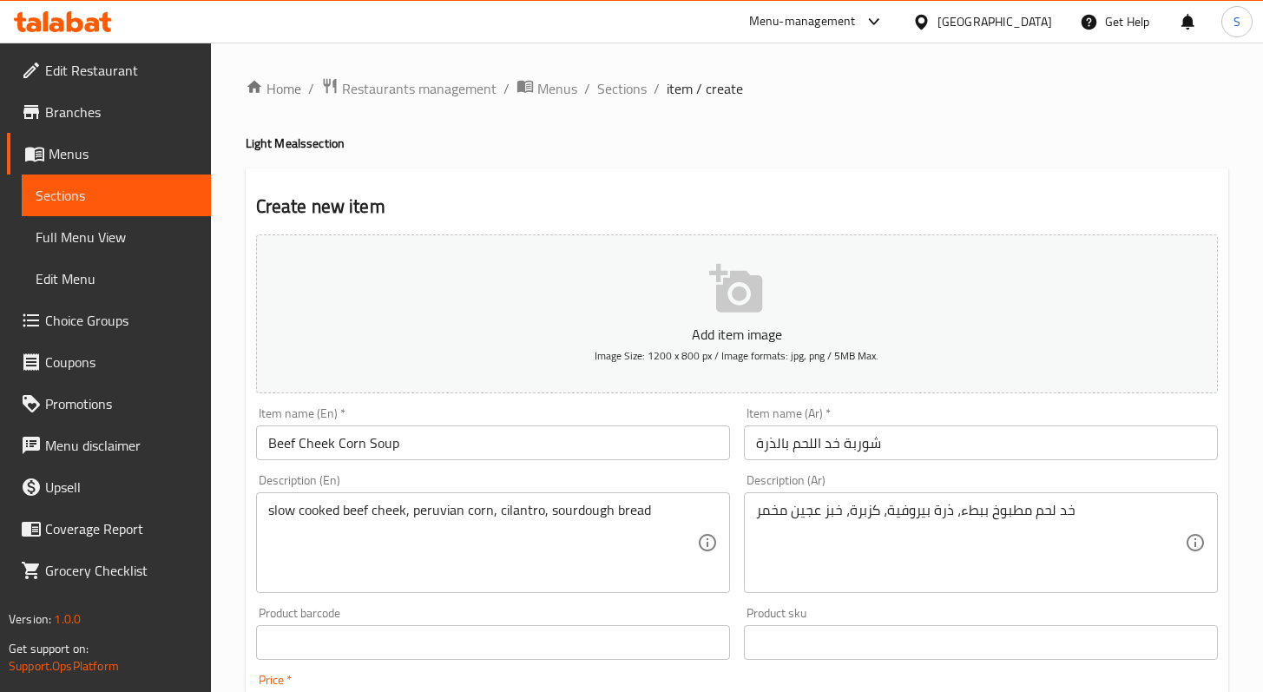
type input "32"
click at [726, 299] on icon "button" at bounding box center [735, 288] width 53 height 49
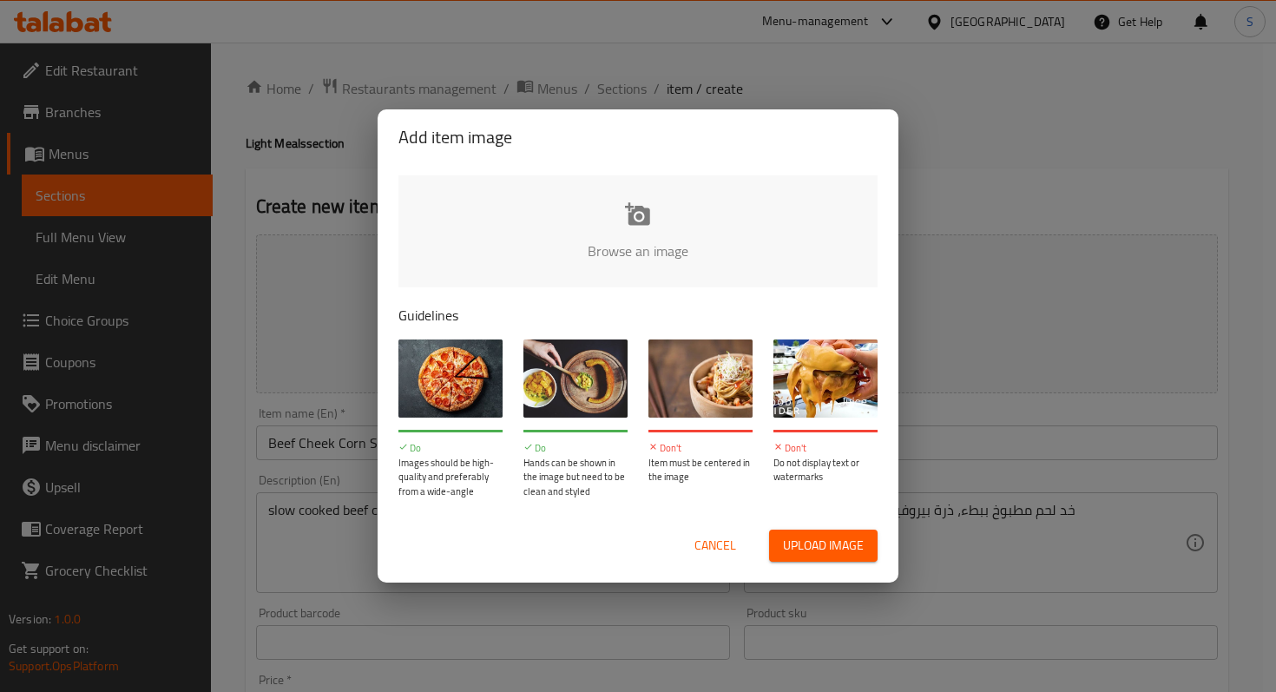
click at [658, 230] on input "file" at bounding box center [1225, 256] width 1653 height 162
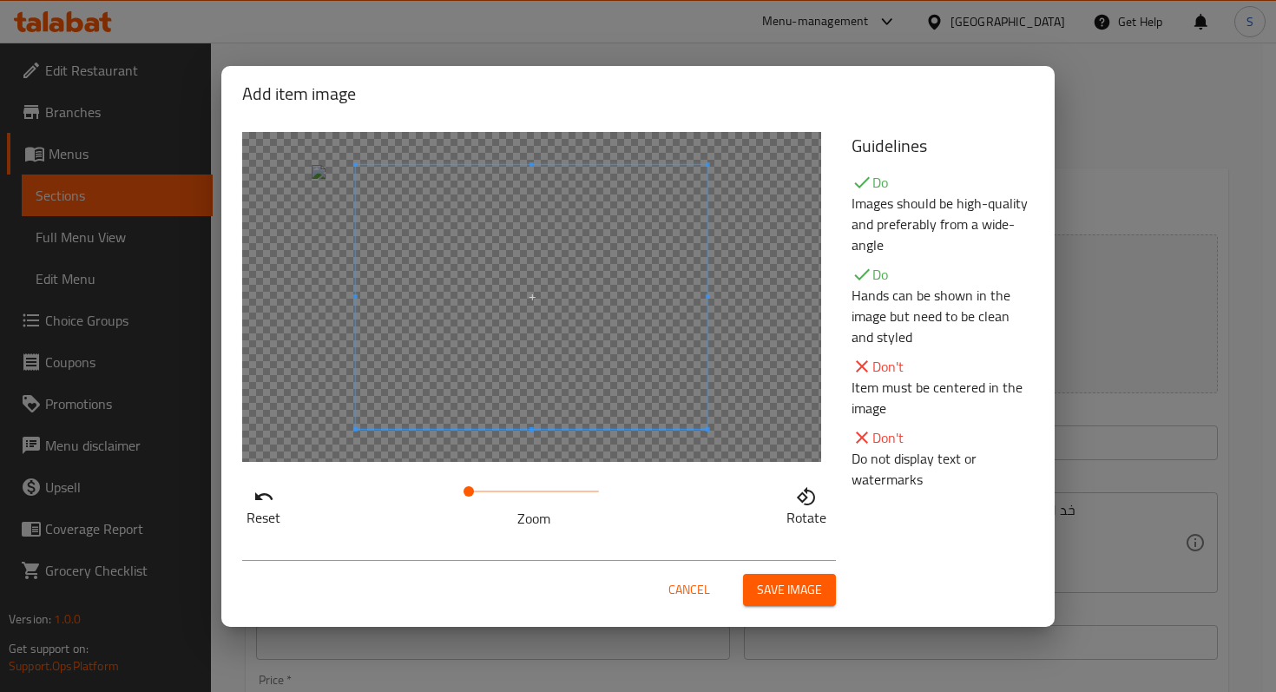
click at [593, 371] on span at bounding box center [532, 297] width 352 height 264
click at [577, 339] on span at bounding box center [522, 297] width 352 height 264
click at [788, 590] on span "Save image" at bounding box center [789, 590] width 65 height 22
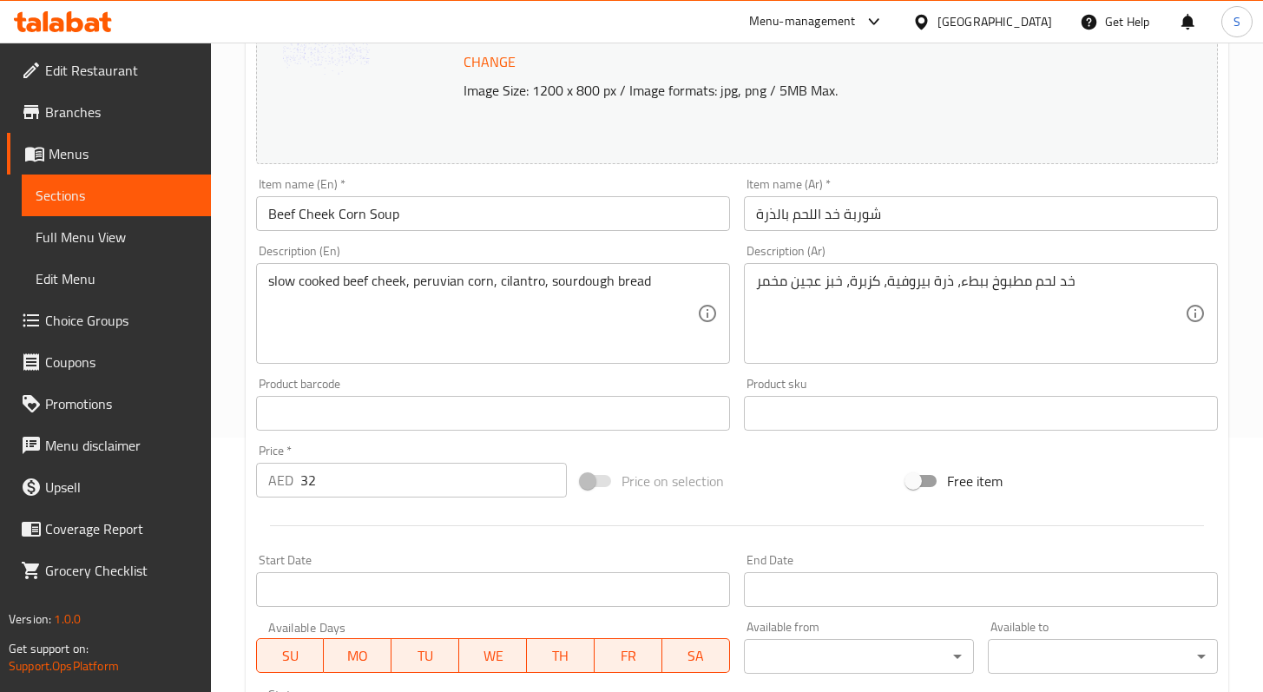
scroll to position [560, 0]
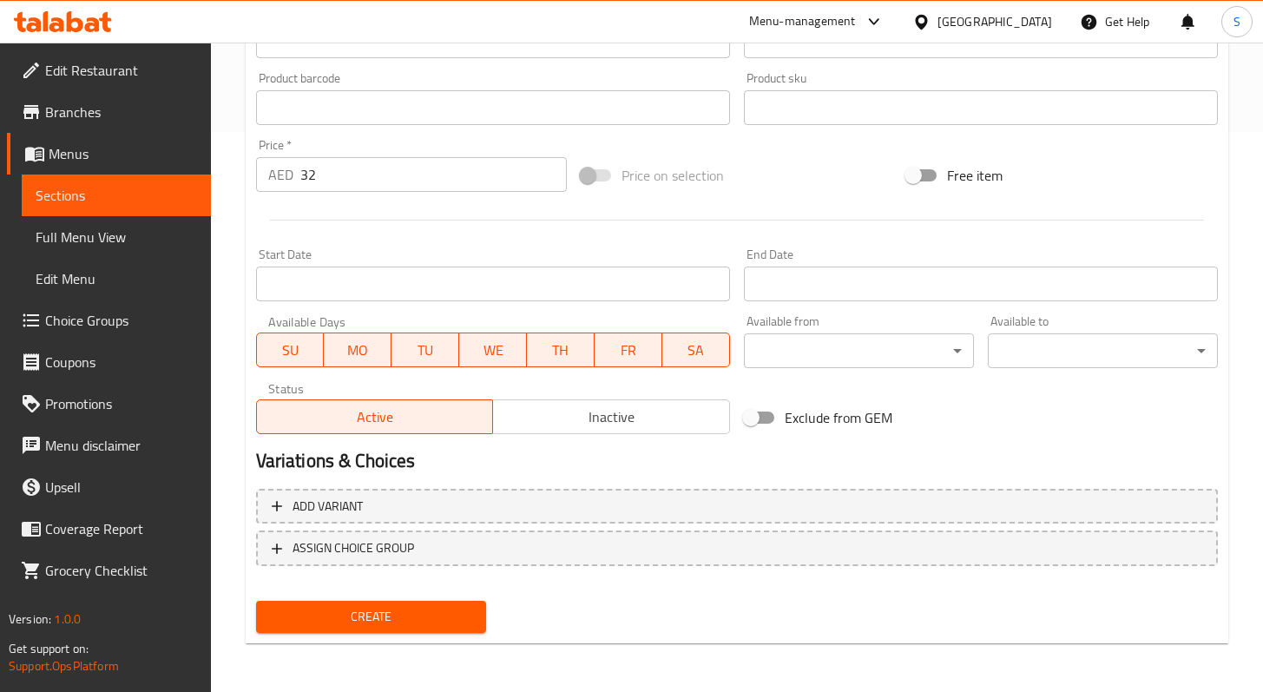
click at [443, 622] on span "Create" at bounding box center [371, 617] width 202 height 22
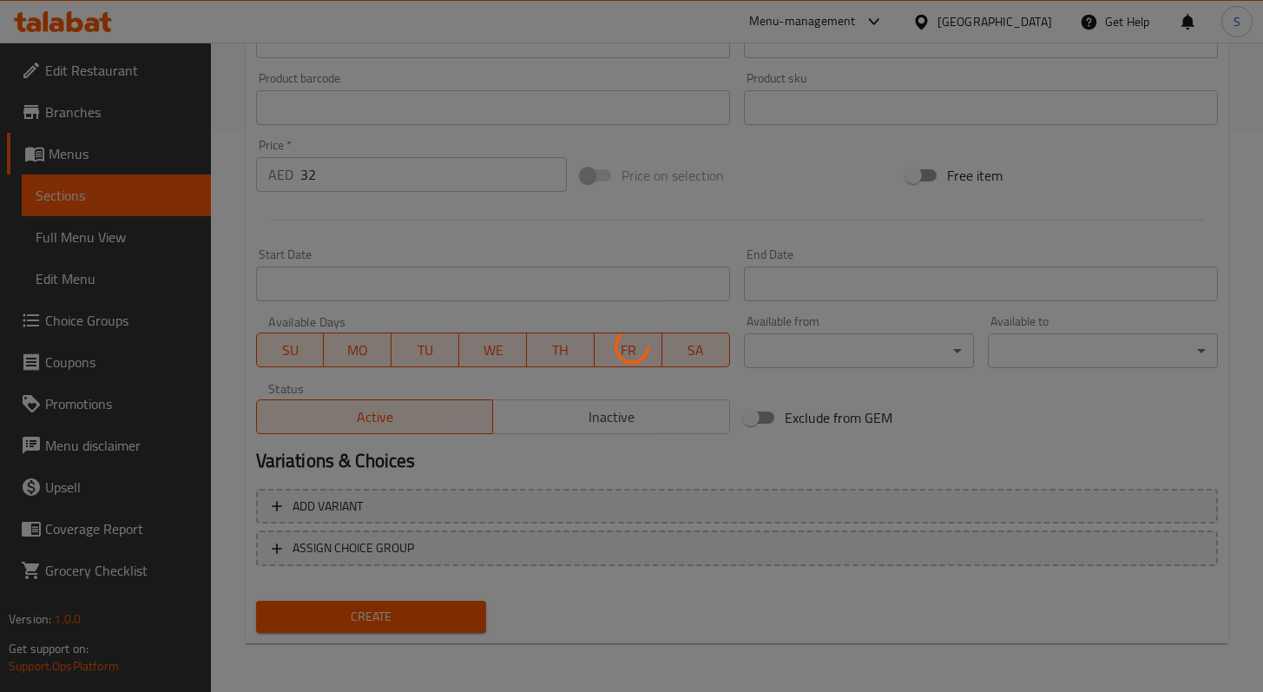
type input "0"
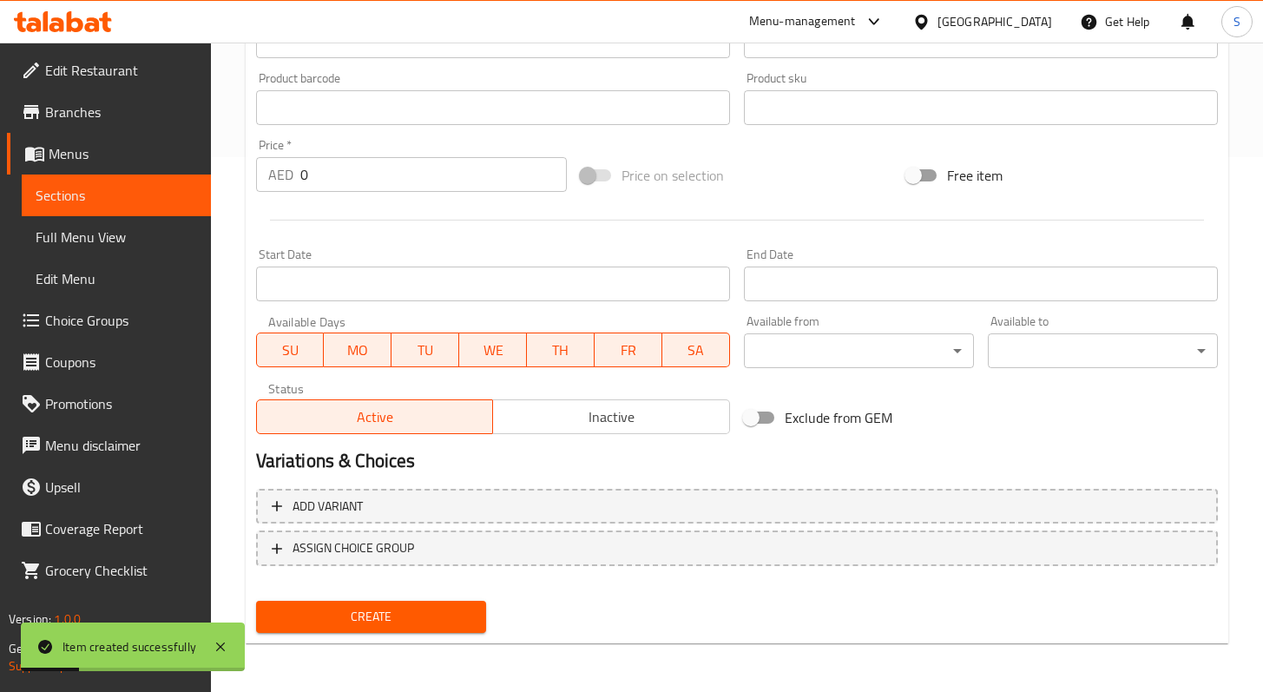
click at [116, 181] on link "Sections" at bounding box center [116, 196] width 189 height 42
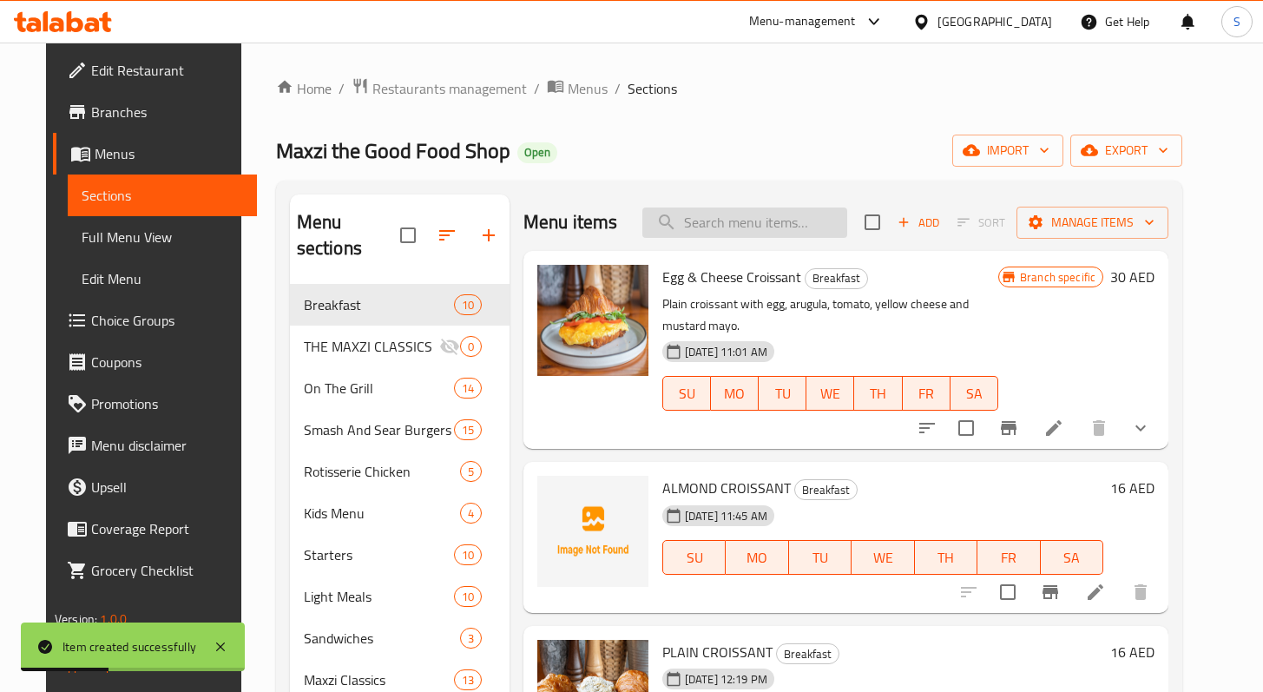
click at [738, 217] on input "search" at bounding box center [745, 223] width 205 height 30
paste input "CRISPY FRIED CALAMARI"
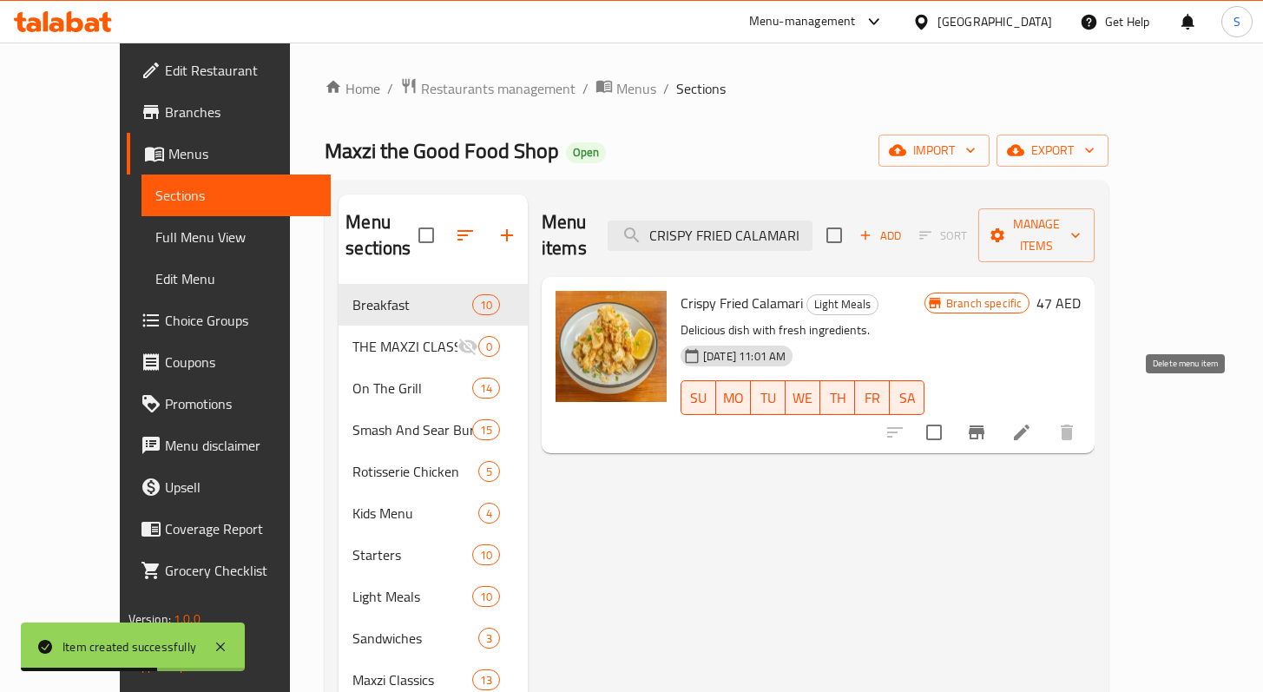
type input "CRISPY FRIED CALAMARI"
click at [1030, 425] on icon at bounding box center [1022, 433] width 16 height 16
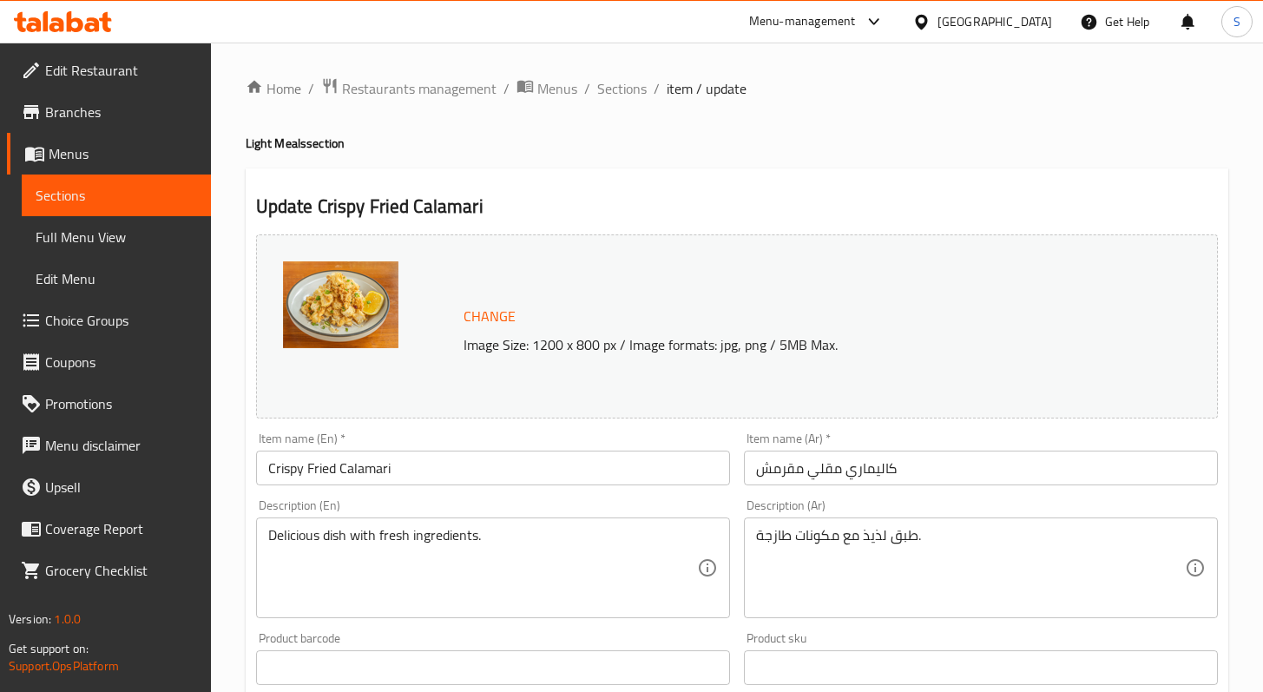
click at [344, 321] on img at bounding box center [340, 304] width 115 height 87
click at [505, 337] on p "Image Size: 1200 x 800 px / Image formats: jpg, png / 5MB Max." at bounding box center [798, 344] width 682 height 21
click at [495, 315] on span "Change" at bounding box center [490, 316] width 52 height 25
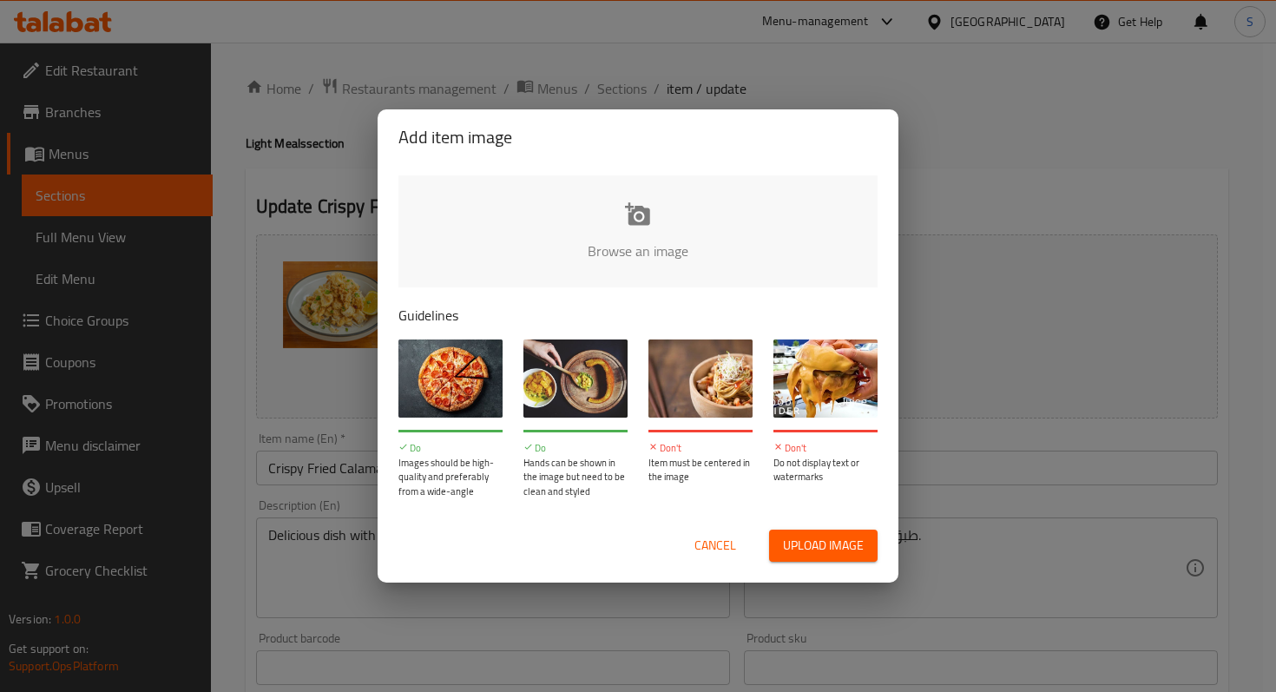
click at [626, 226] on input "file" at bounding box center [1225, 256] width 1653 height 162
click at [700, 552] on span "Cancel" at bounding box center [716, 546] width 42 height 22
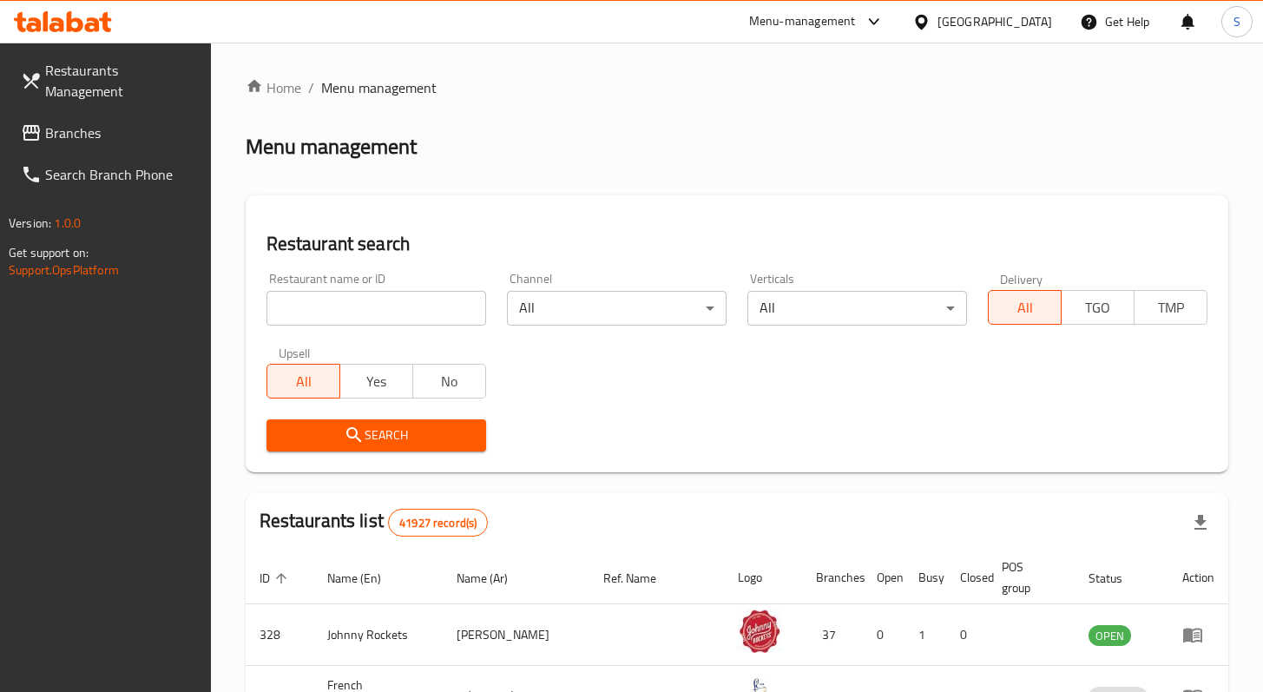
click at [386, 308] on input "search" at bounding box center [377, 308] width 220 height 35
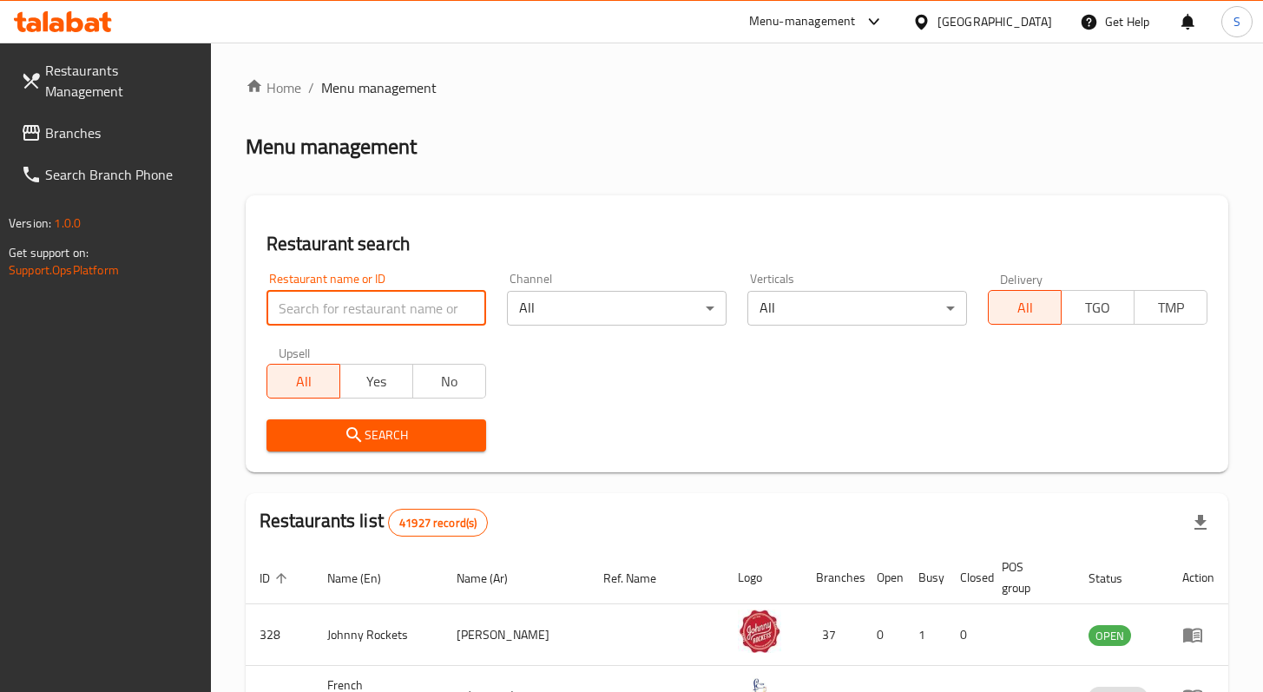
click at [735, 438] on div "Search" at bounding box center [737, 435] width 962 height 53
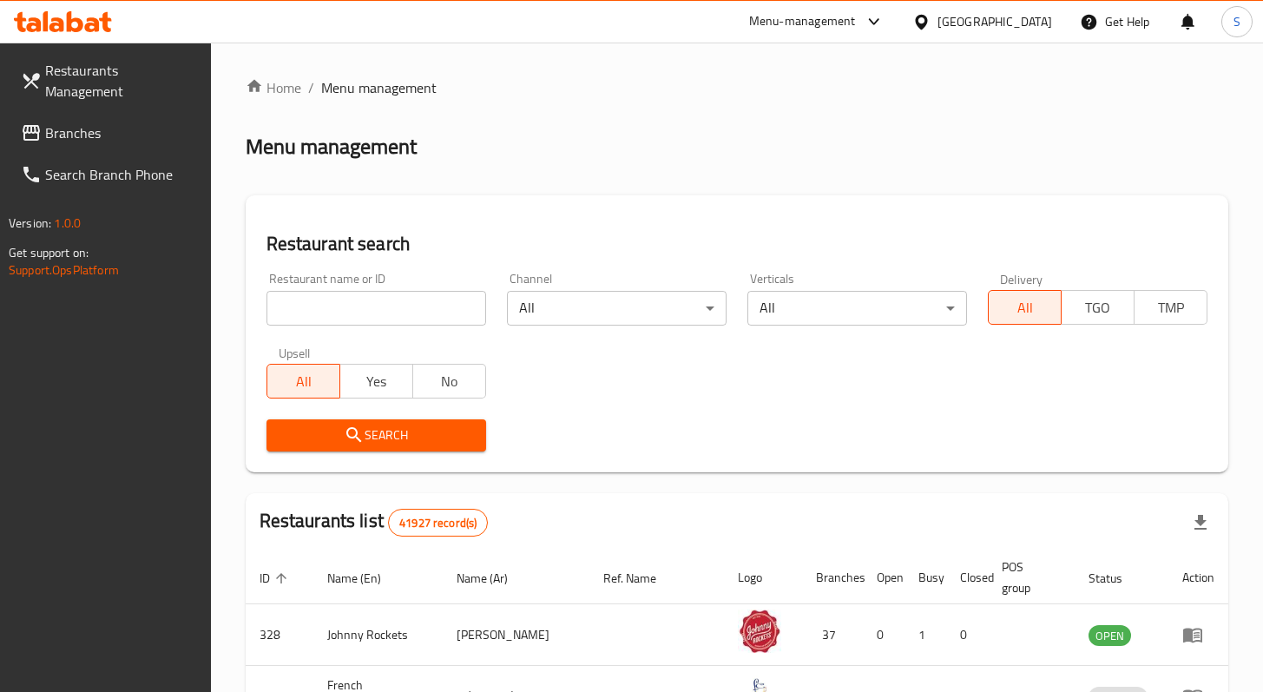
click at [76, 133] on span "Branches" at bounding box center [121, 132] width 152 height 21
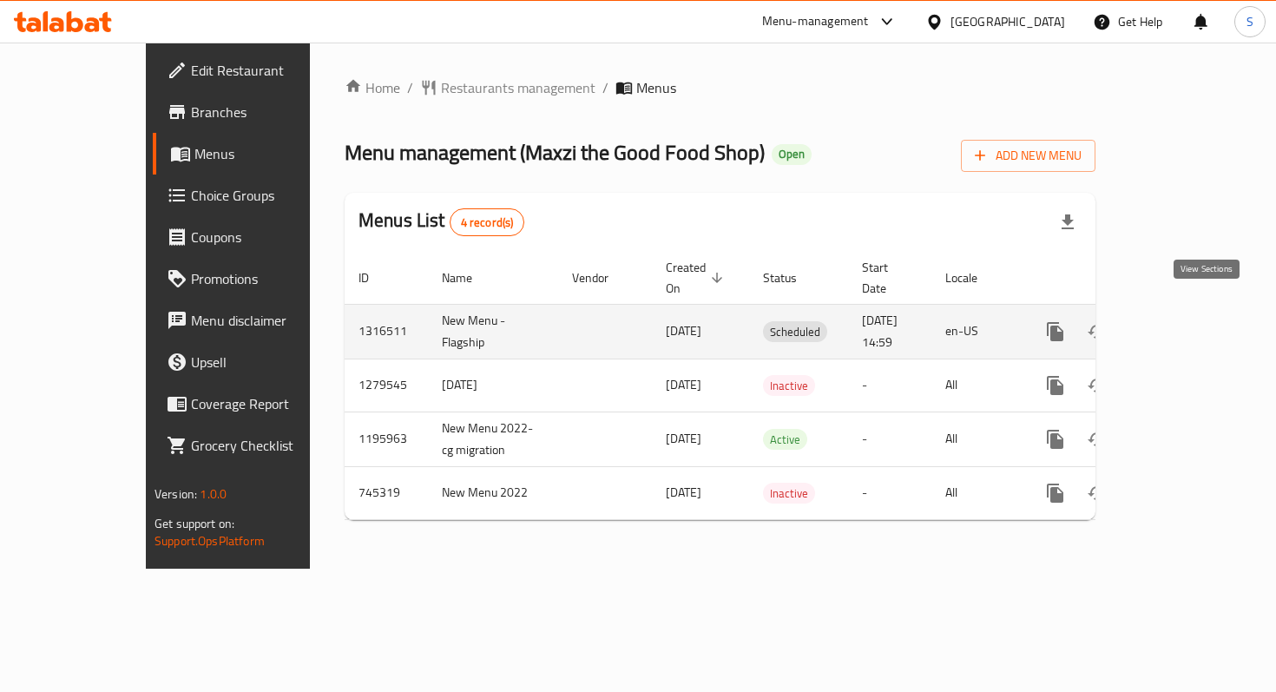
click at [1189, 324] on icon "enhanced table" at bounding box center [1181, 332] width 16 height 16
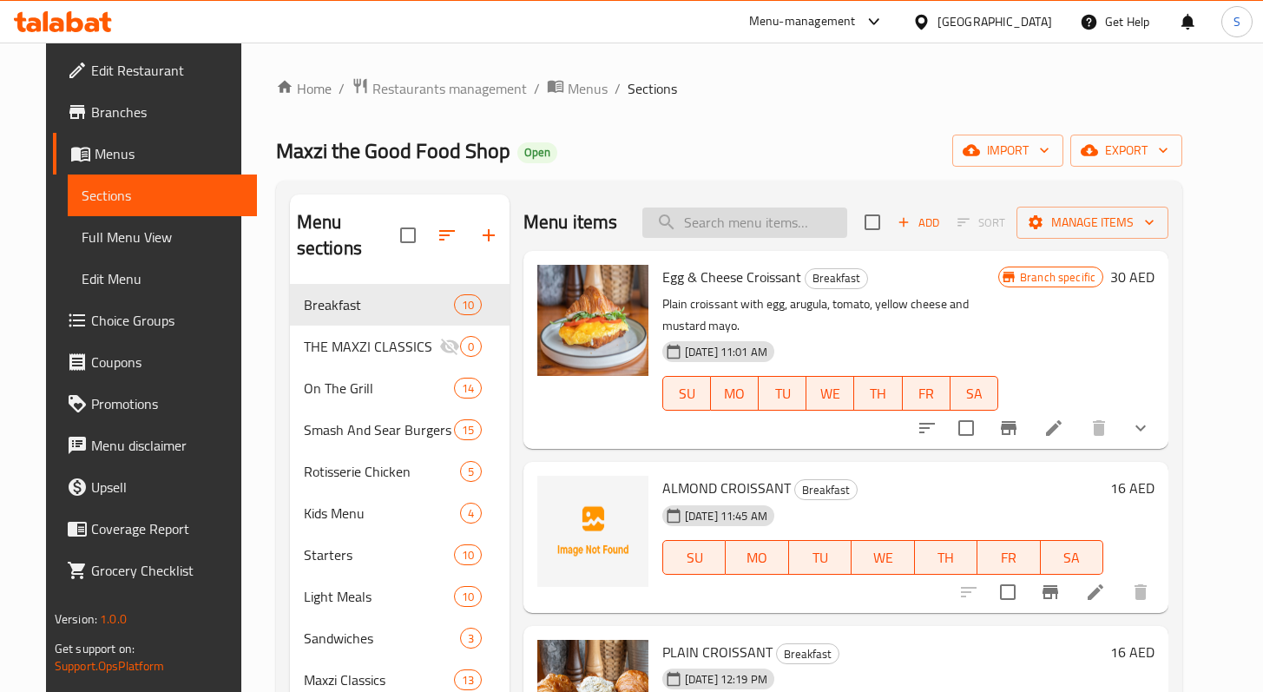
click at [787, 222] on input "search" at bounding box center [745, 223] width 205 height 30
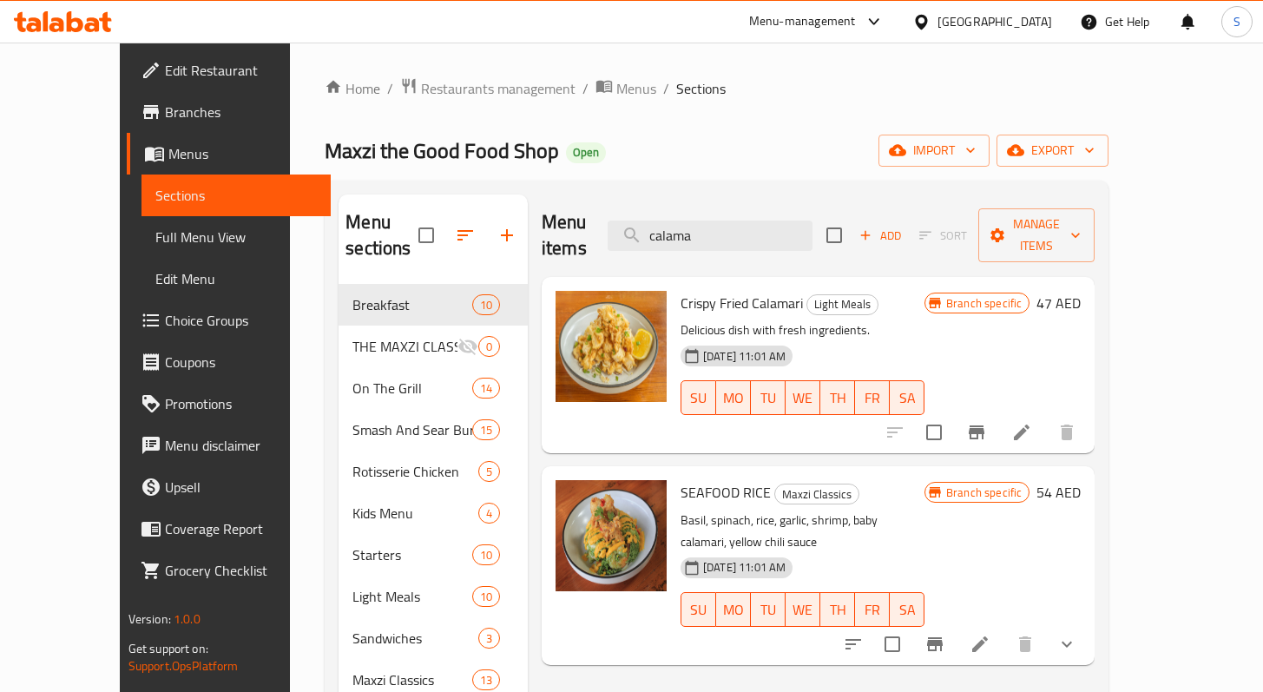
drag, startPoint x: 732, startPoint y: 227, endPoint x: 610, endPoint y: 218, distance: 121.9
click at [611, 218] on div "Menu items calama Add Sort Manage items" at bounding box center [818, 235] width 553 height 82
paste input "GRILLED CHICKEN PESTO"
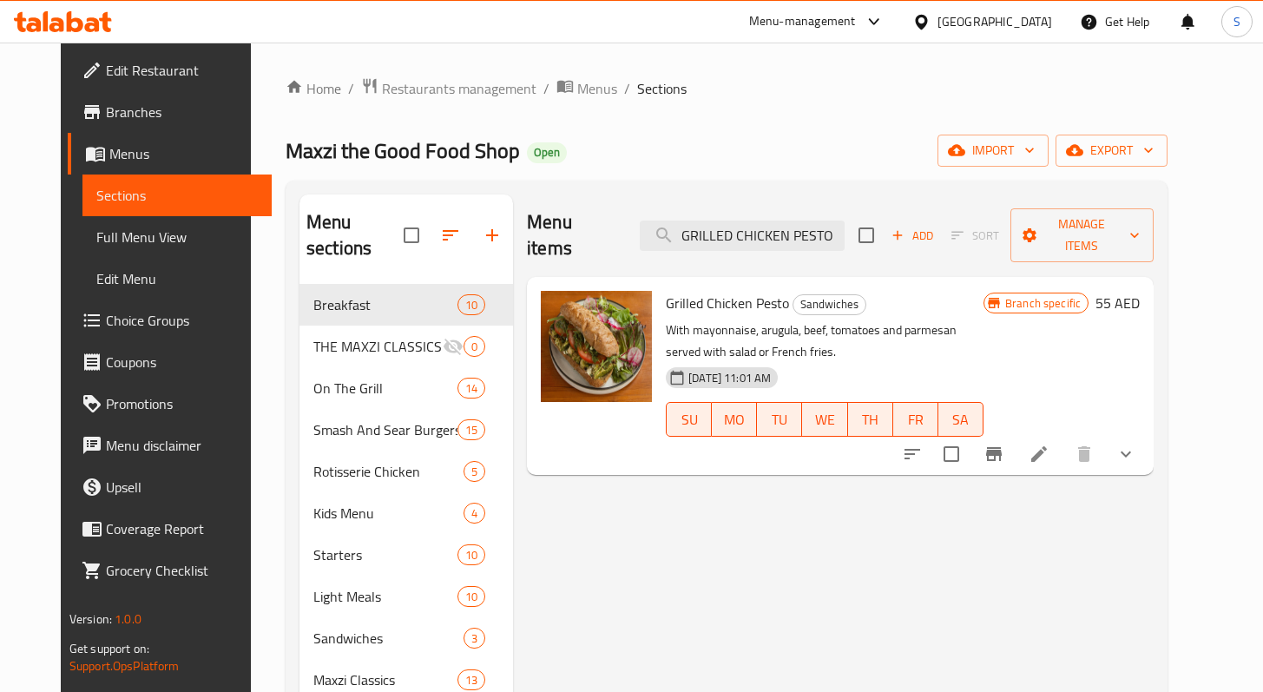
type input "GRILLED CHICKEN PESTO"
click at [1047, 446] on icon at bounding box center [1040, 454] width 16 height 16
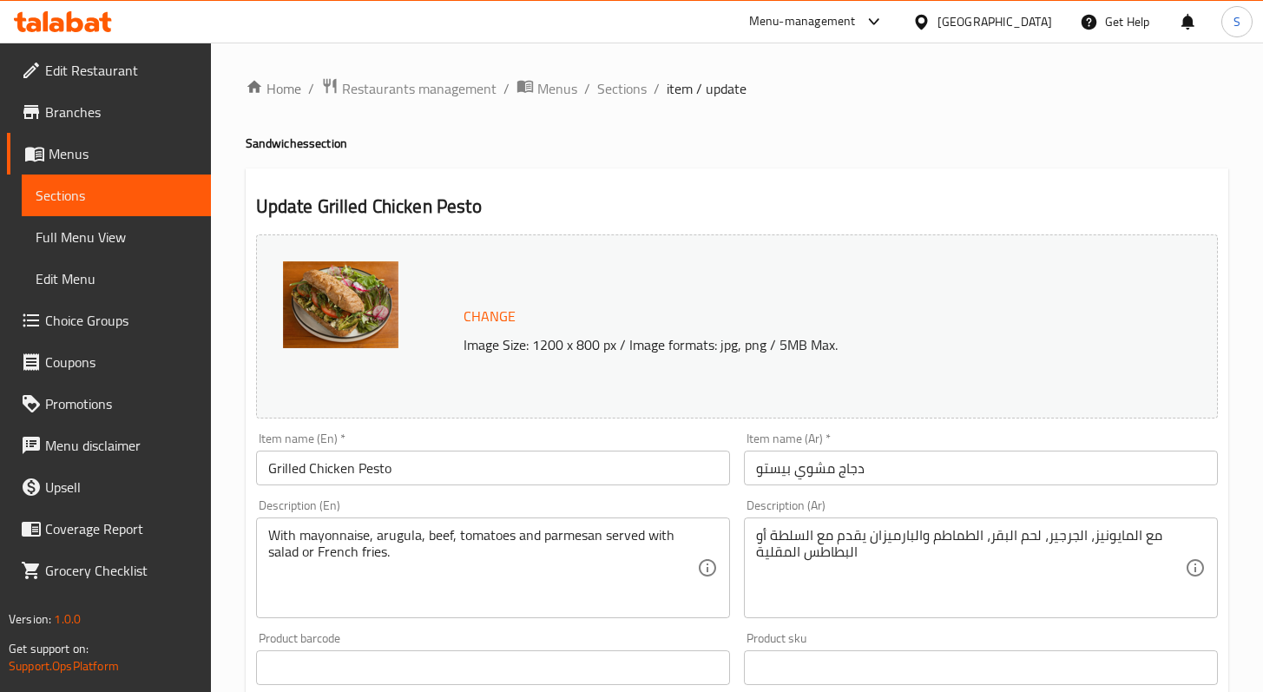
click at [479, 328] on span "Change" at bounding box center [490, 316] width 52 height 25
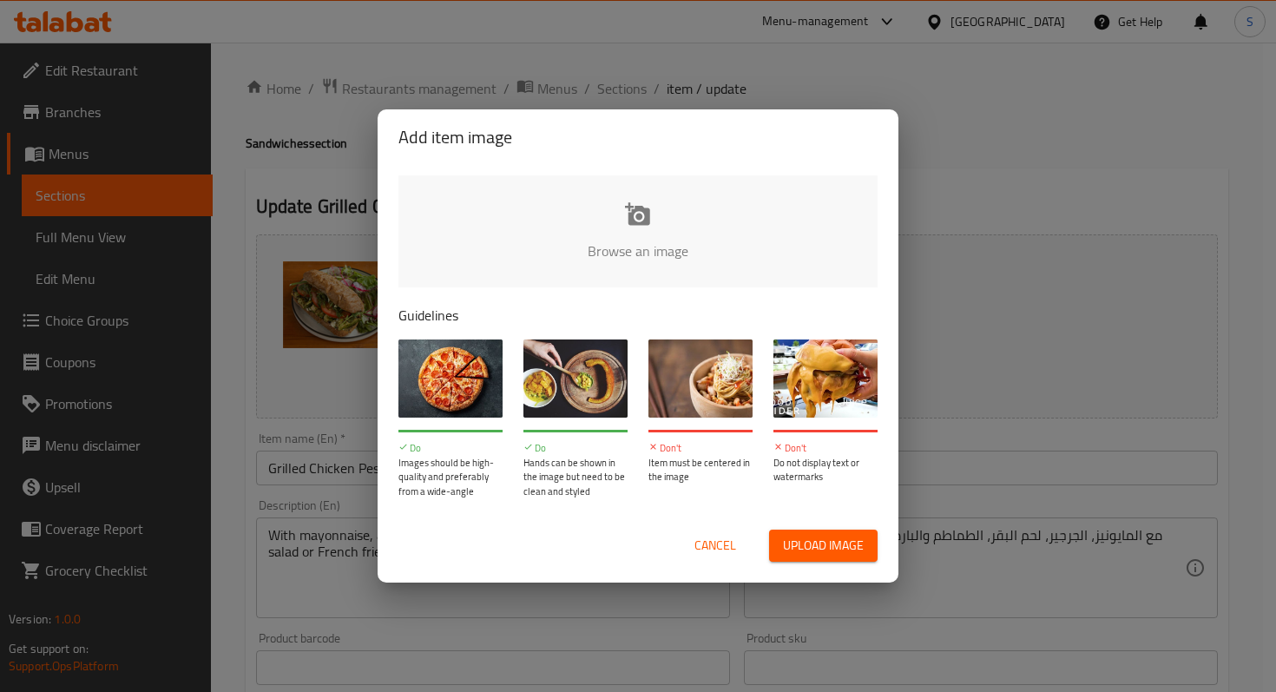
click at [643, 254] on input "file" at bounding box center [1225, 256] width 1653 height 162
click at [720, 545] on span "Cancel" at bounding box center [716, 546] width 42 height 22
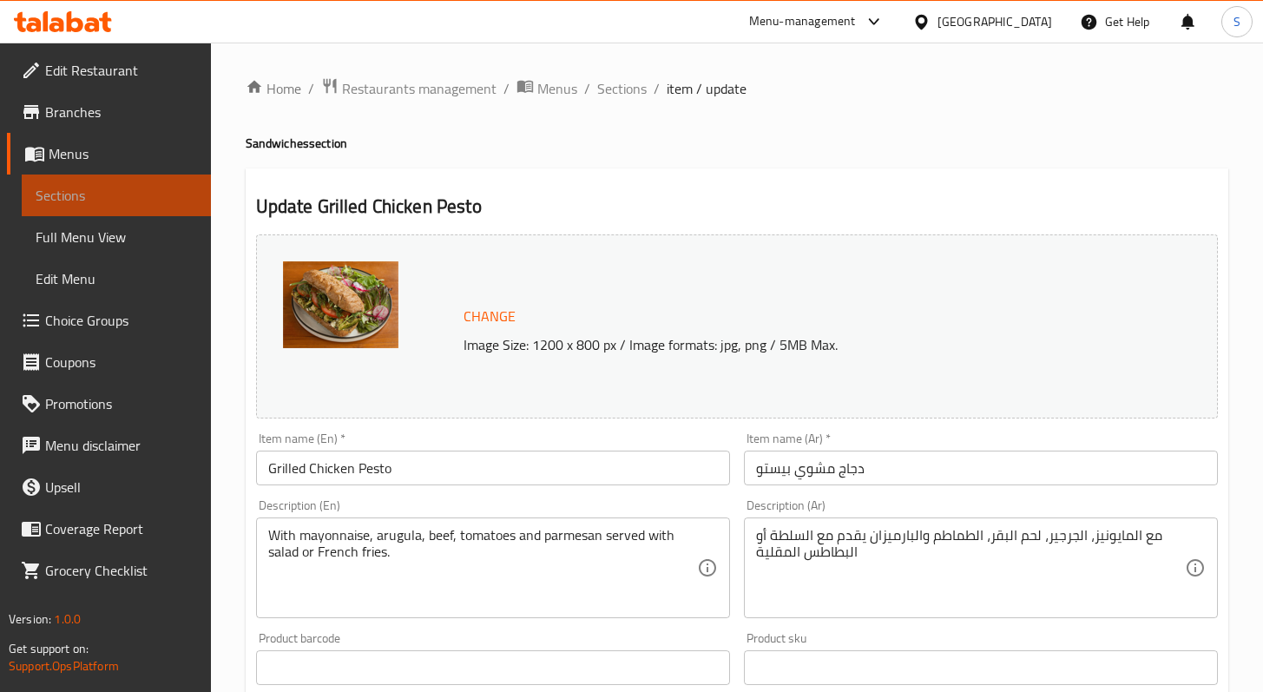
click at [78, 178] on link "Sections" at bounding box center [116, 196] width 189 height 42
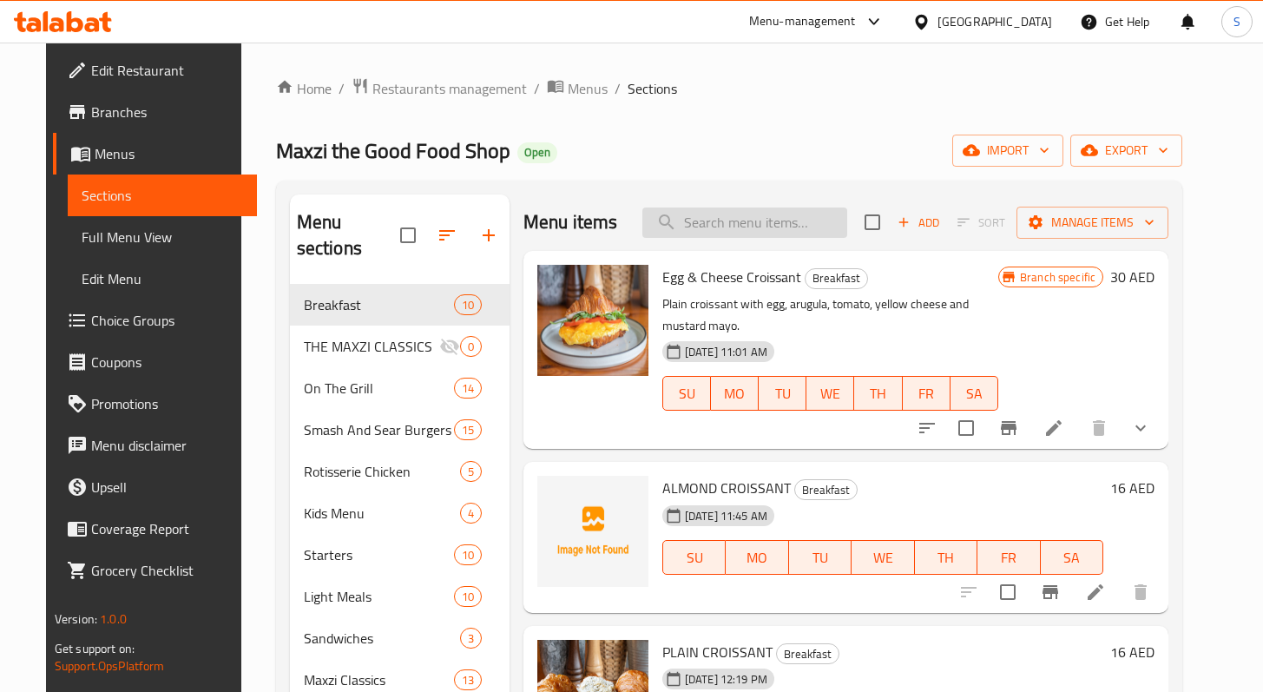
click at [750, 229] on input "search" at bounding box center [745, 223] width 205 height 30
paste input "SALTED BEEF SANDWICH"
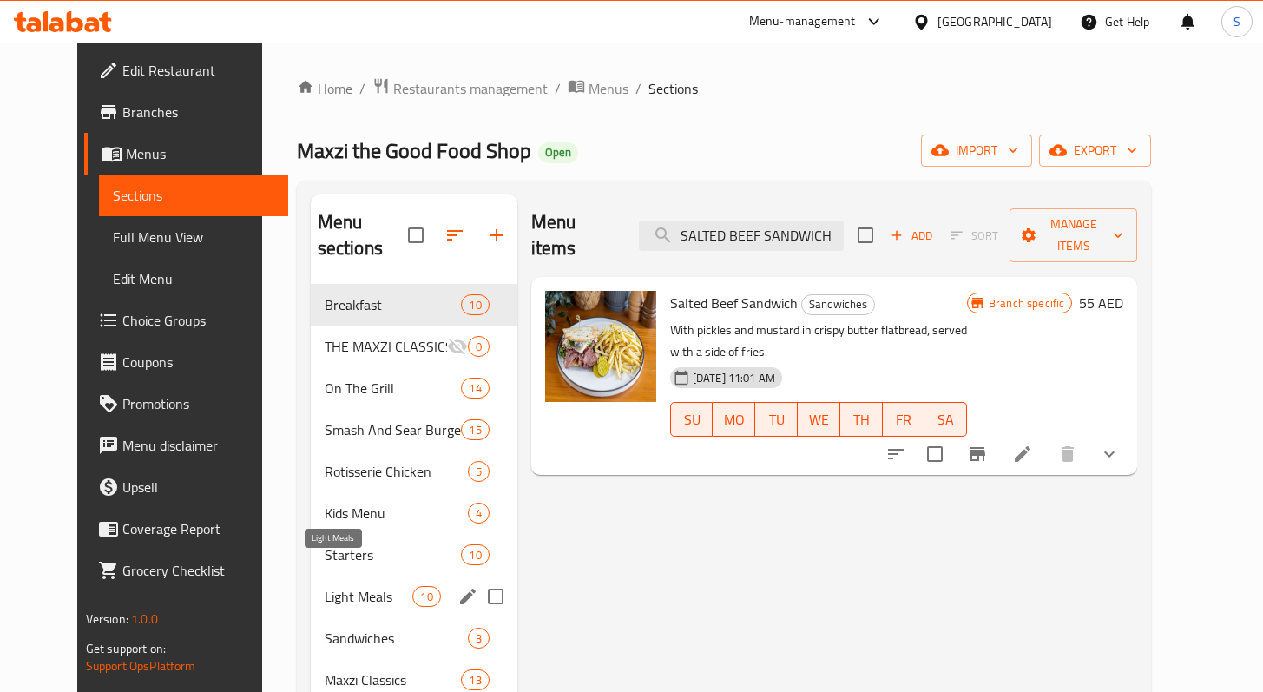
type input "SALTED BEEF SANDWICH"
click at [340, 586] on span "Light Meals" at bounding box center [369, 596] width 89 height 21
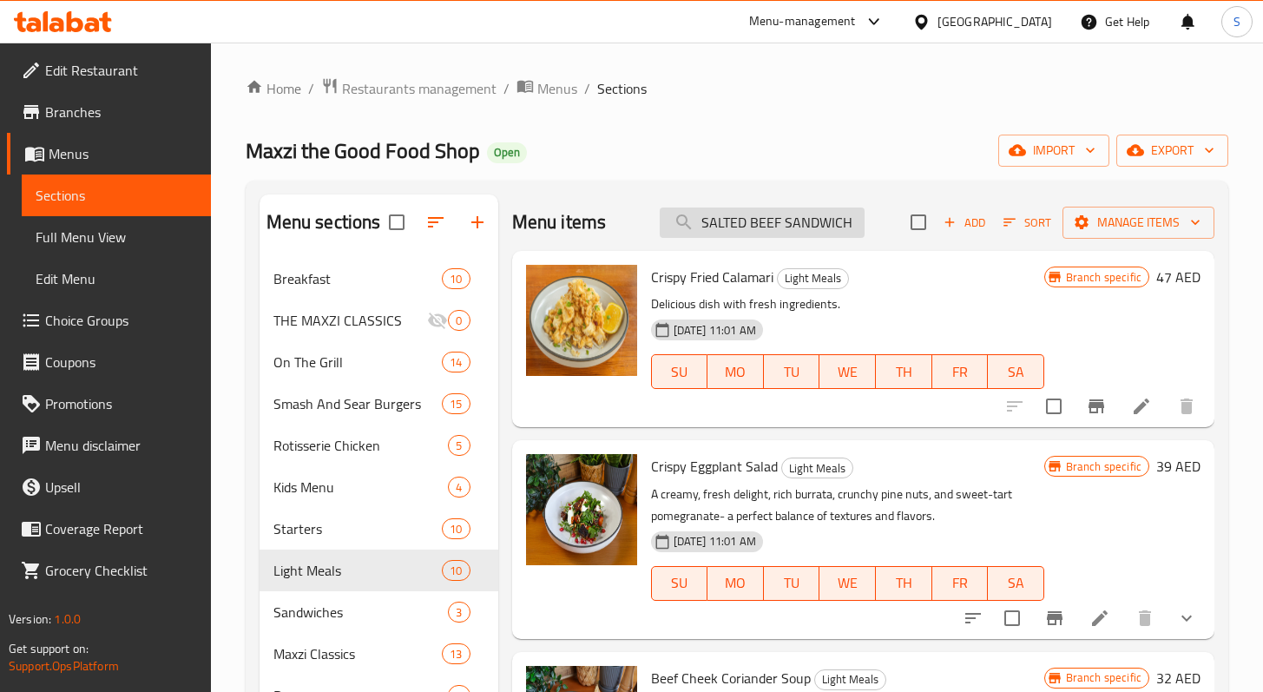
click at [833, 212] on input "SALTED BEEF SANDWICH" at bounding box center [762, 223] width 205 height 30
click at [834, 211] on input "SALTED BEEF SANDWICH" at bounding box center [762, 223] width 205 height 30
click at [851, 218] on input "SALTED BEEF SANDWICH" at bounding box center [762, 223] width 205 height 30
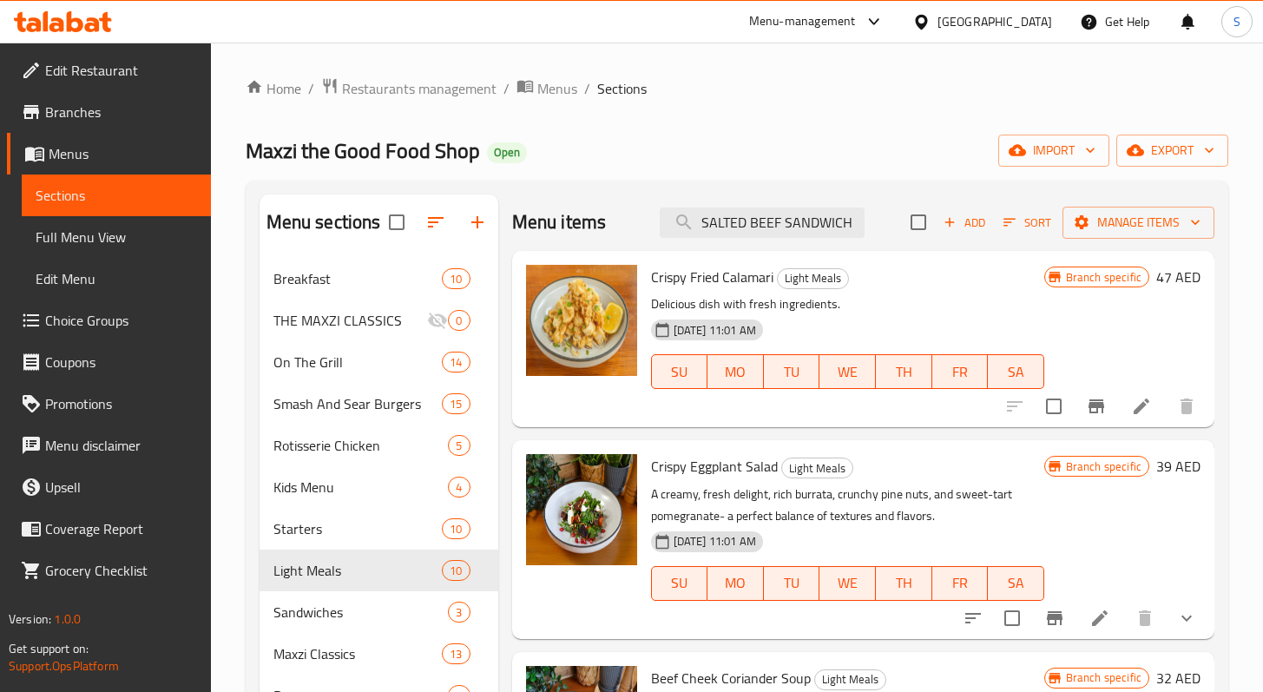
drag, startPoint x: 851, startPoint y: 218, endPoint x: 593, endPoint y: 228, distance: 258.1
click at [593, 228] on div "Menu items SALTED BEEF SANDWICH Add Sort Manage items" at bounding box center [863, 222] width 702 height 56
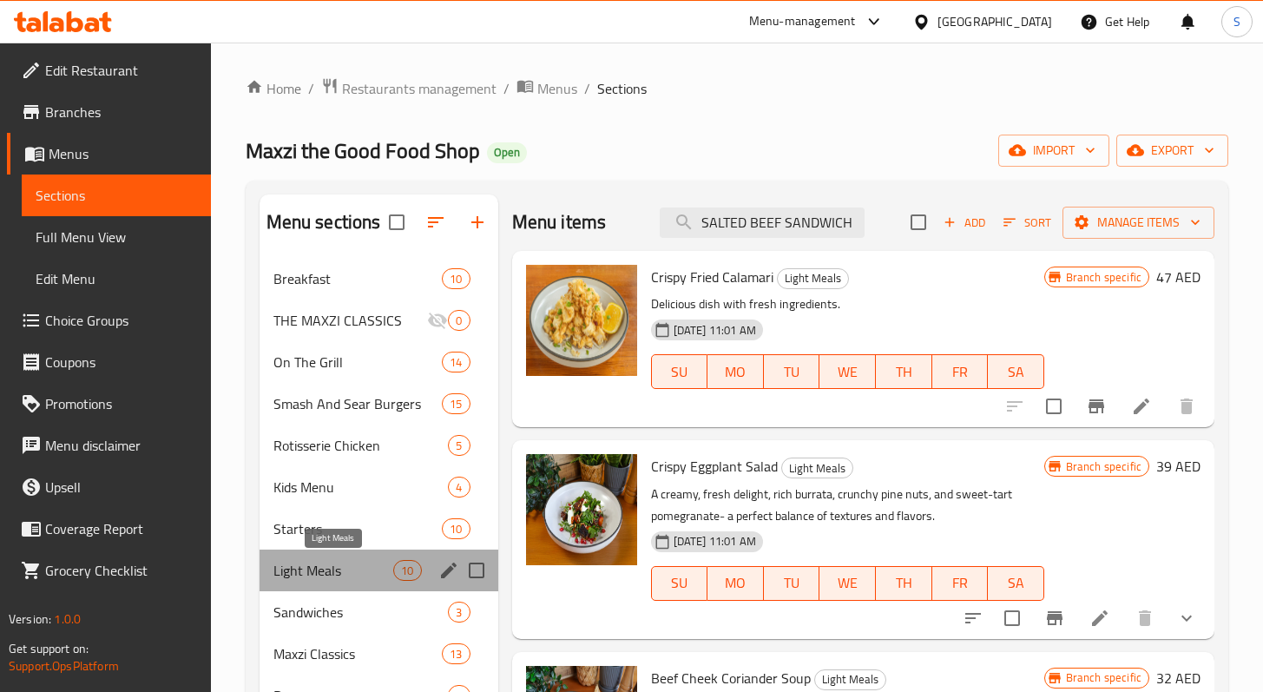
click at [362, 560] on span "Light Meals" at bounding box center [334, 570] width 121 height 21
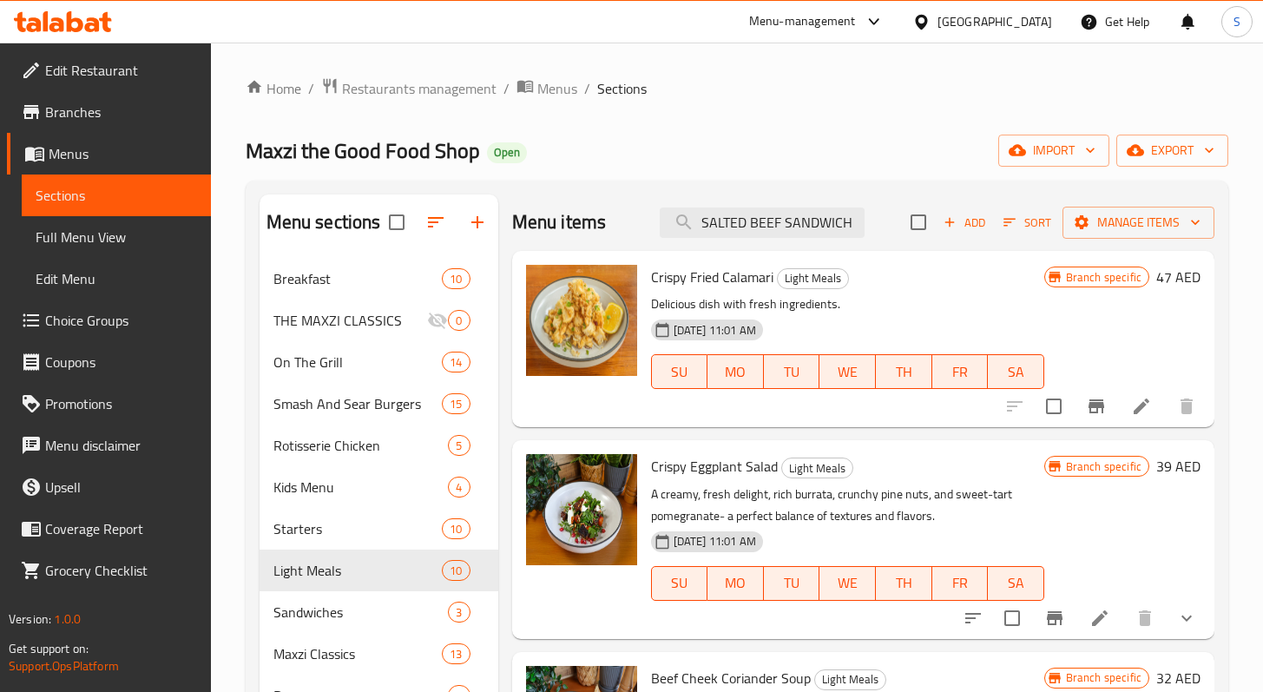
drag, startPoint x: 841, startPoint y: 221, endPoint x: 452, endPoint y: 238, distance: 389.4
click at [489, 227] on div "Menu sections Breakfast 10 THE MAXZI CLASSICS 0 On The Grill 14 Smash And Sear …" at bounding box center [737, 542] width 955 height 696
click at [366, 561] on span "Light Meals" at bounding box center [334, 570] width 121 height 21
click at [715, 237] on div "Menu items Add Sort Manage items" at bounding box center [863, 222] width 702 height 56
click at [725, 227] on input "search" at bounding box center [762, 223] width 205 height 30
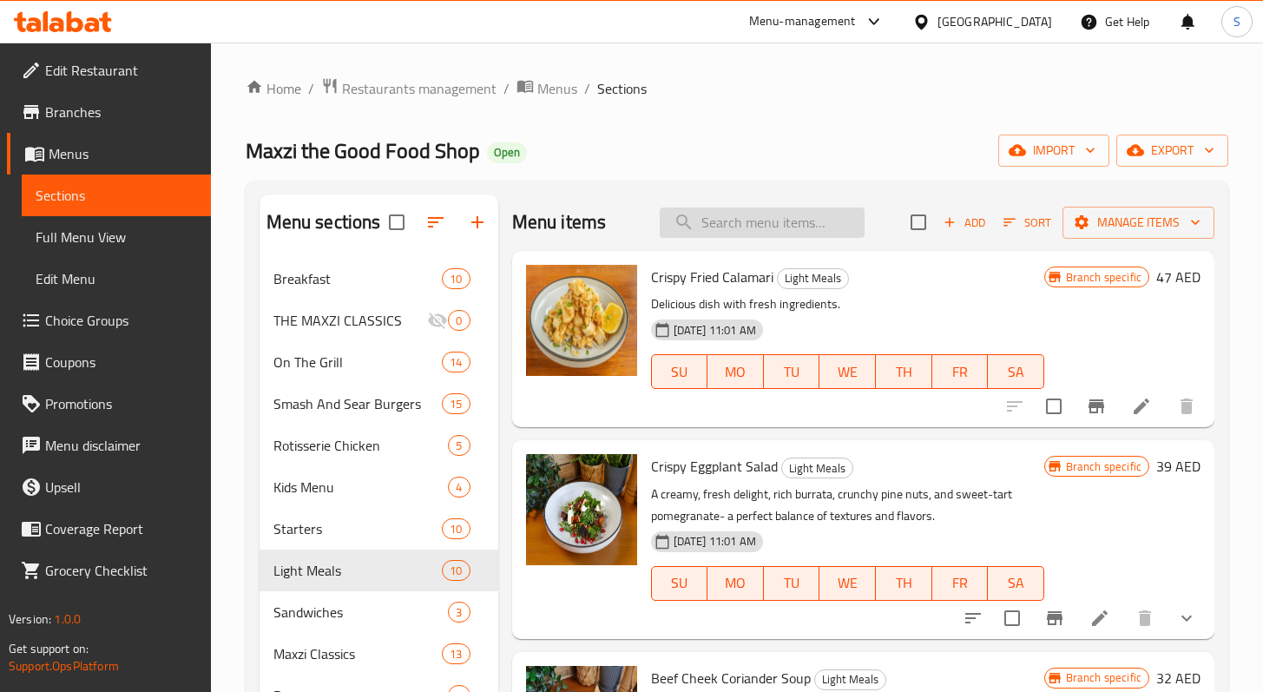
paste input "SALTED BEEF SANDWICH"
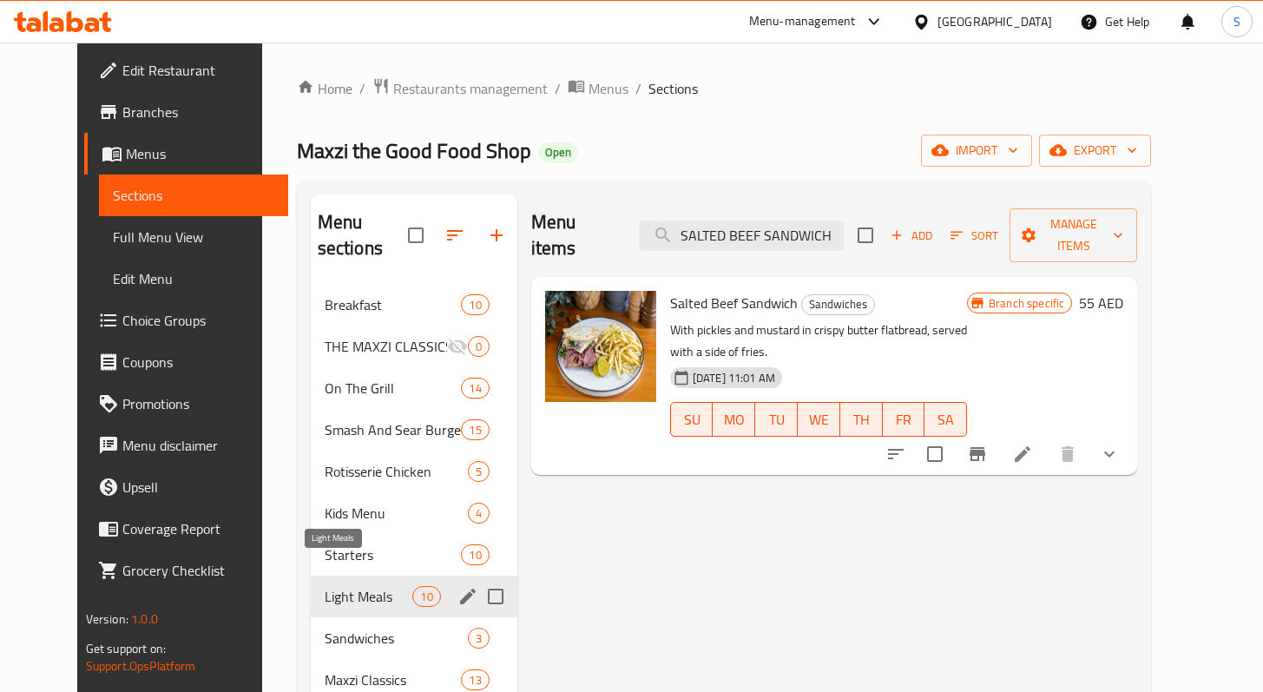
type input "SALTED BEEF SANDWICH"
click at [359, 586] on span "Light Meals" at bounding box center [369, 596] width 89 height 21
click at [325, 586] on span "Light Meals" at bounding box center [369, 596] width 89 height 21
click at [335, 576] on div "Light Meals 10" at bounding box center [414, 597] width 207 height 42
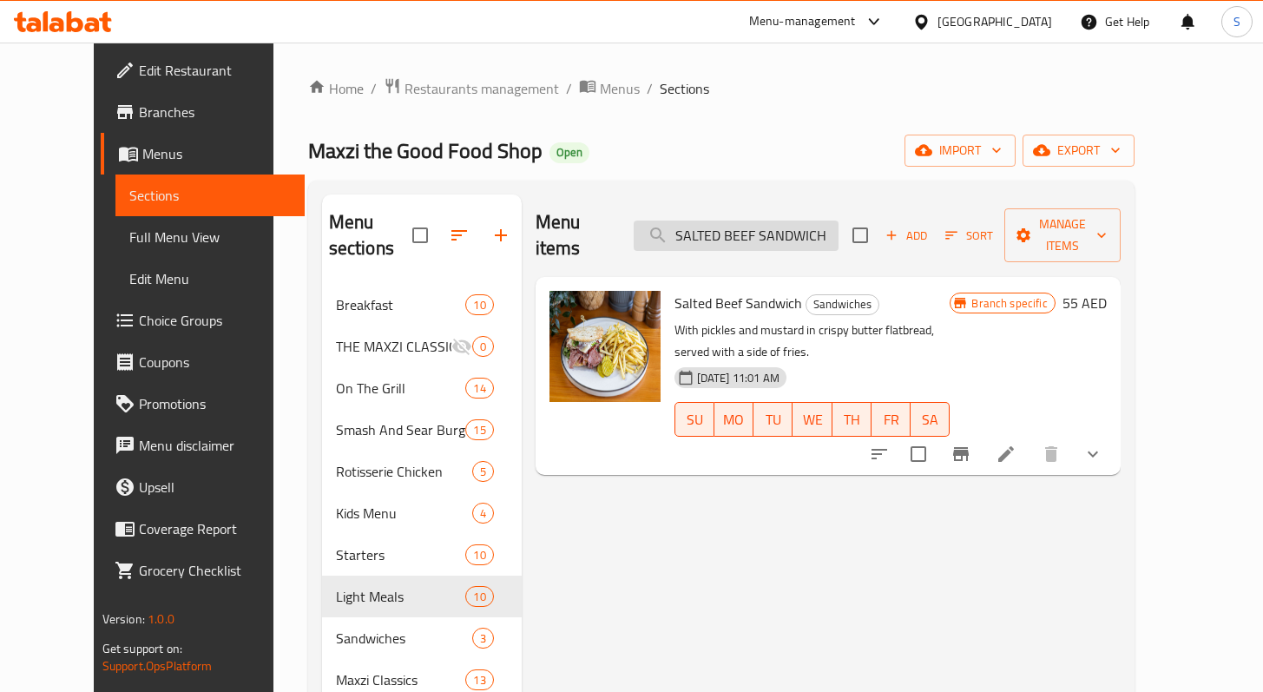
click at [794, 234] on input "SALTED BEEF SANDWICH" at bounding box center [736, 236] width 205 height 30
click at [793, 234] on input "SALTED BEEF SANDWICH" at bounding box center [736, 236] width 205 height 30
click at [793, 233] on input "SALTED BEEF SANDWICH" at bounding box center [736, 236] width 205 height 30
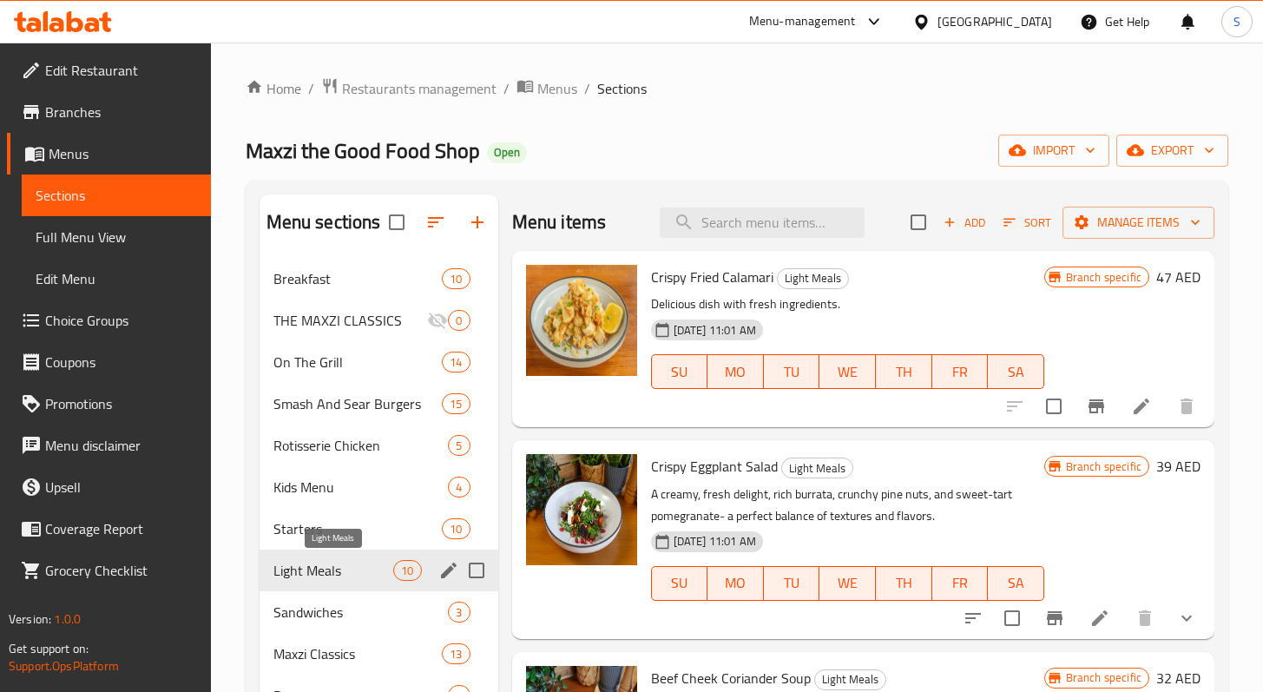
click at [326, 571] on span "Light Meals" at bounding box center [334, 570] width 121 height 21
click at [942, 224] on icon "button" at bounding box center [950, 222] width 16 height 16
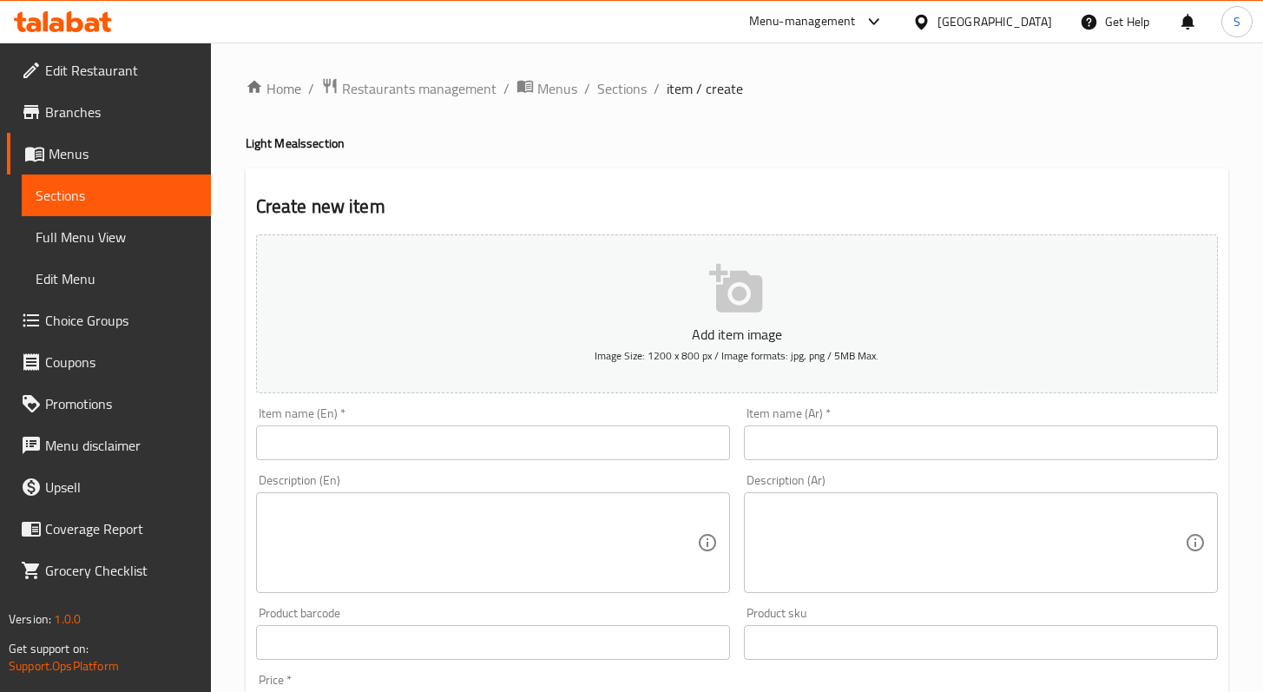
click at [523, 410] on div "Item name (En)   * Item name (En) *" at bounding box center [493, 433] width 474 height 53
click at [511, 426] on input "text" at bounding box center [493, 442] width 474 height 35
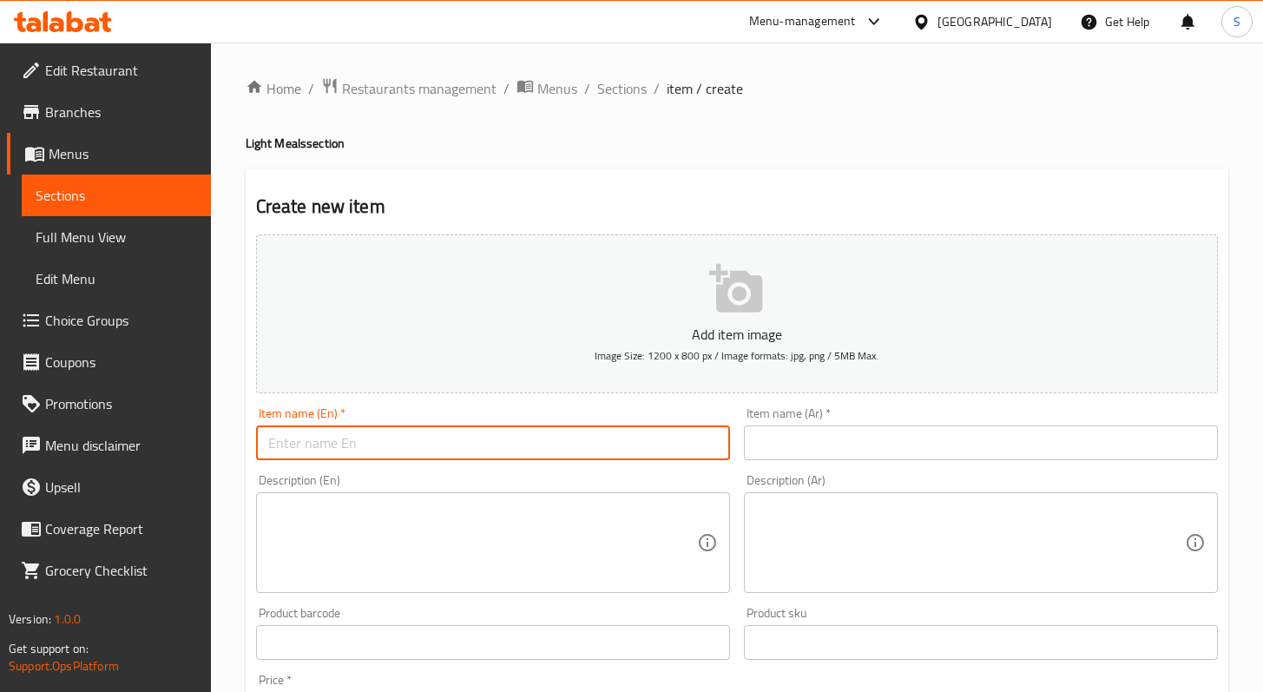
paste input "SALTED BEEF SANDWICH"
type input "SALTED BEEF SANDWICH"
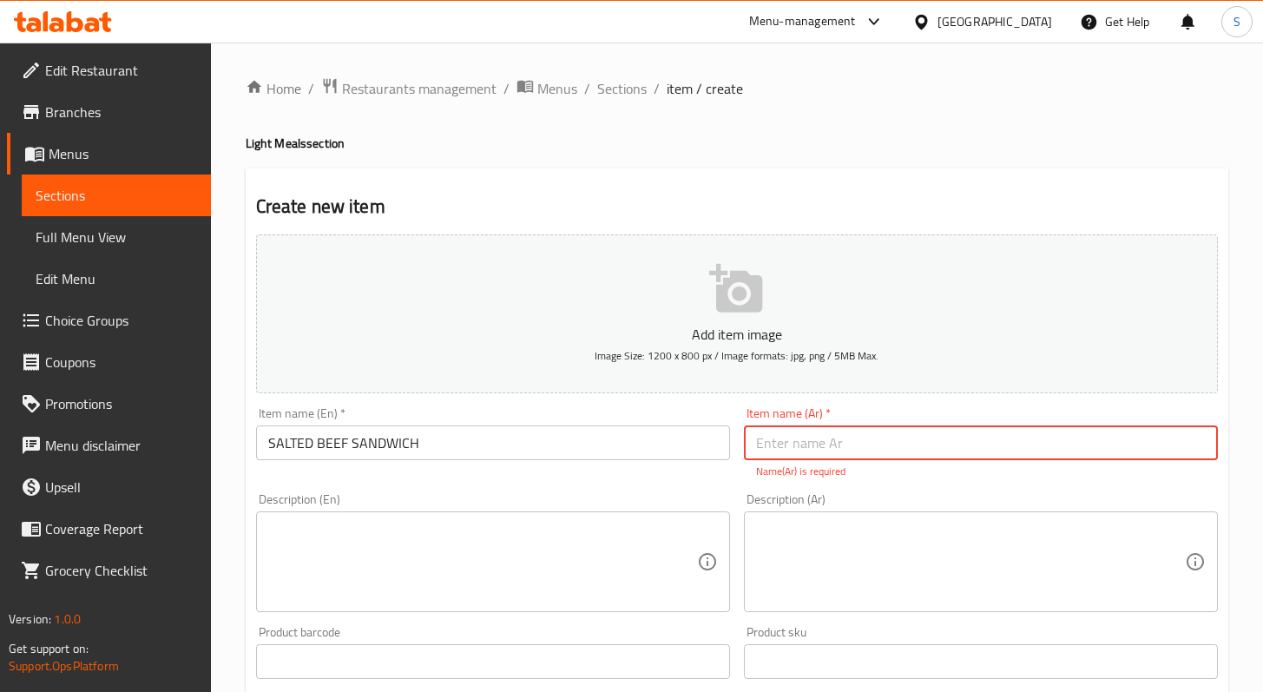
paste input "ساندويتش لحم مملح"
type input "ساندويتش لحم مملح"
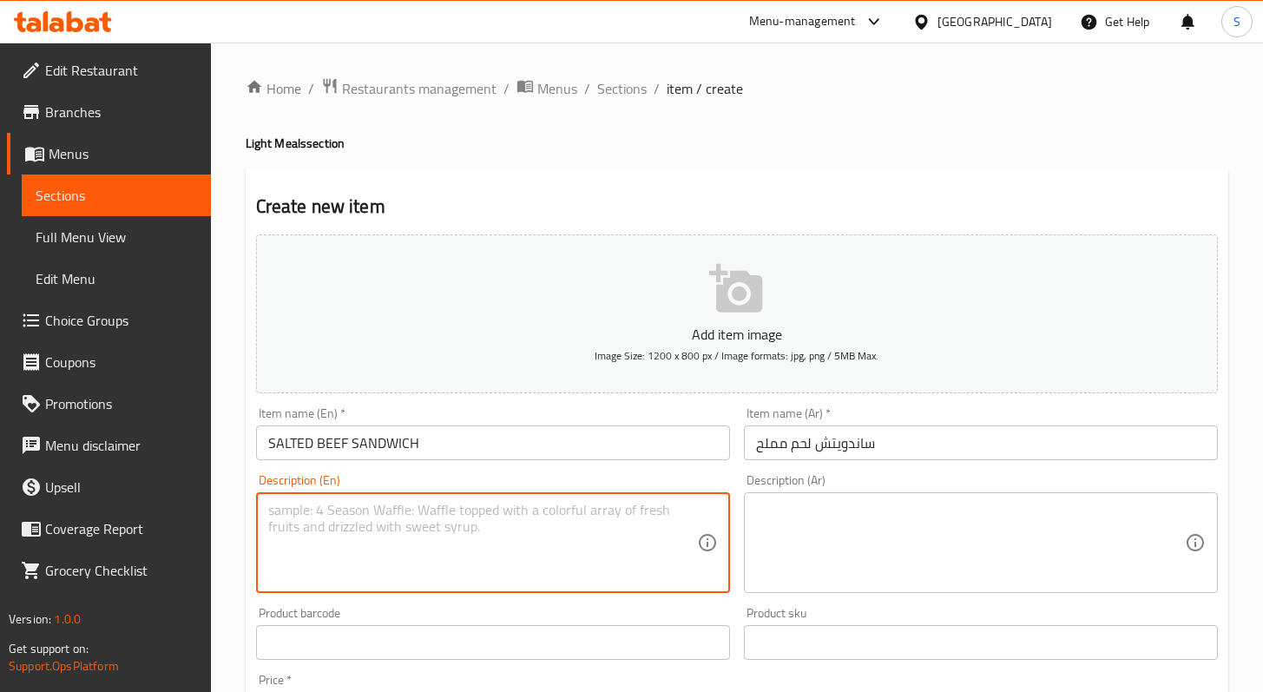
paste textarea "with pickles and mustard in crispy butter sourdough bread"
type textarea "with pickles and mustard in crispy butter sourdough bread"
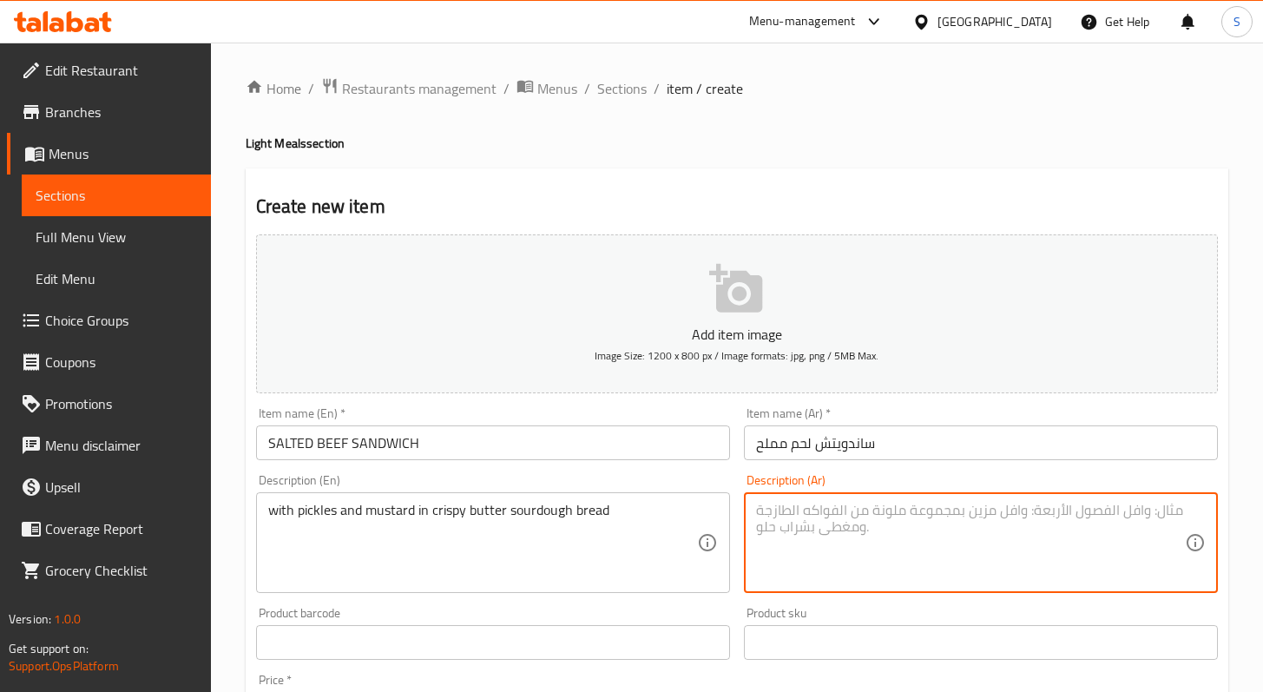
paste textarea "مع مخلل وخردل في خبز عجين مخمر مقرمش بالزبدة"
type textarea "مع مخلل وخردل في خبز عجين مخمر مقرمش بالزبدة"
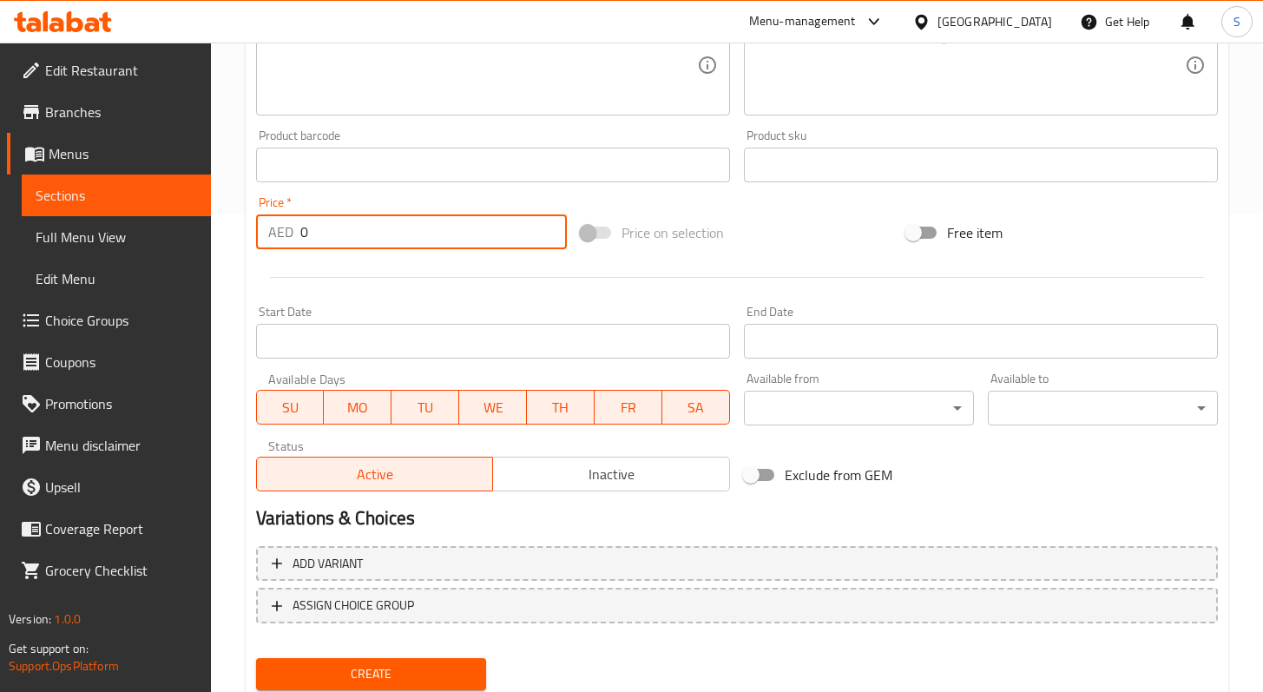
scroll to position [532, 0]
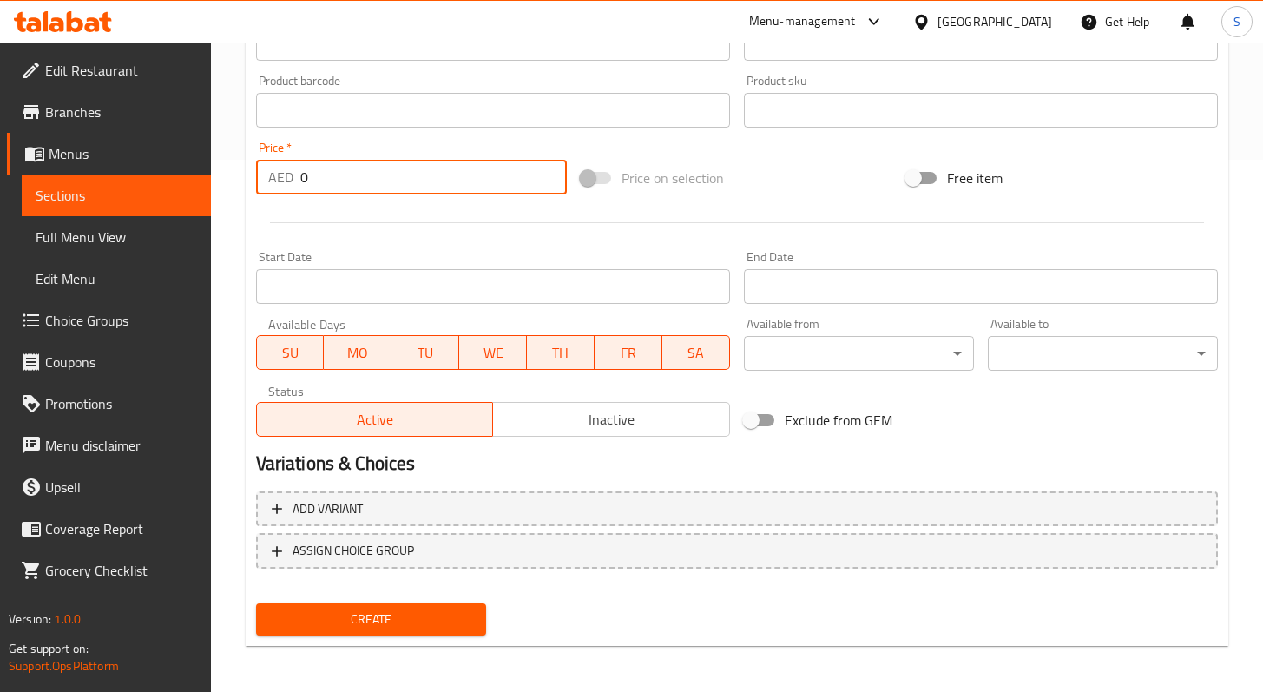
paste input "55"
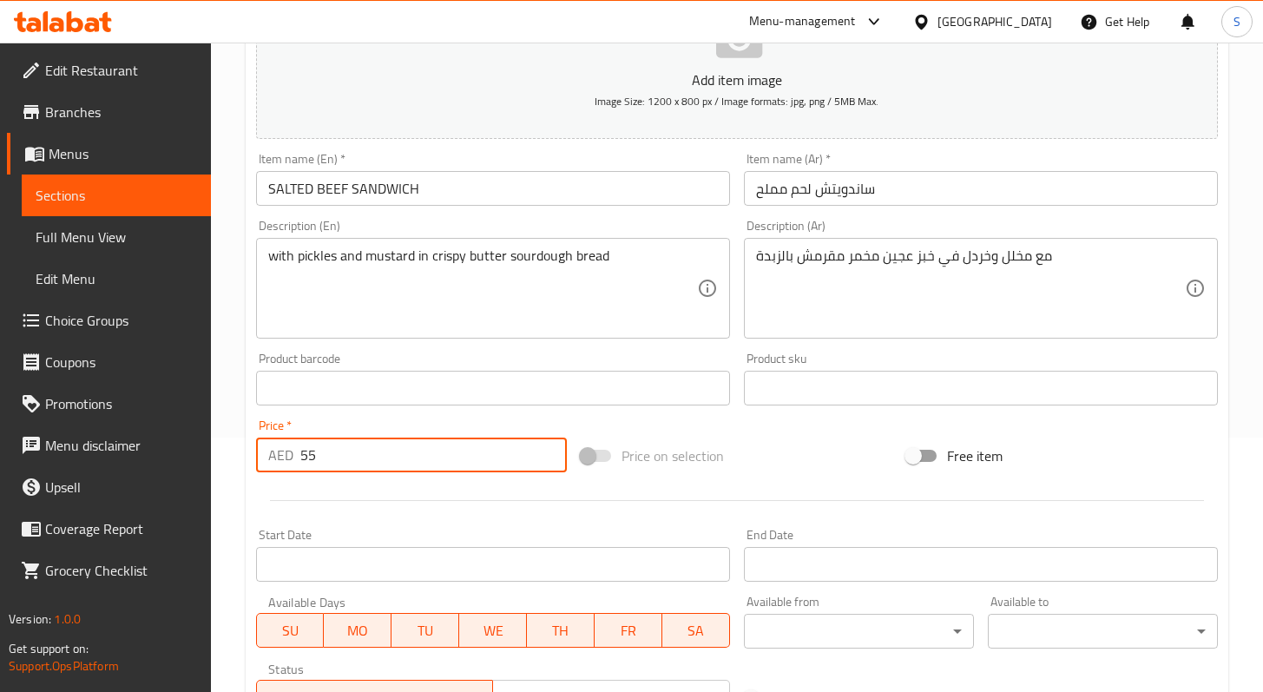
scroll to position [154, 0]
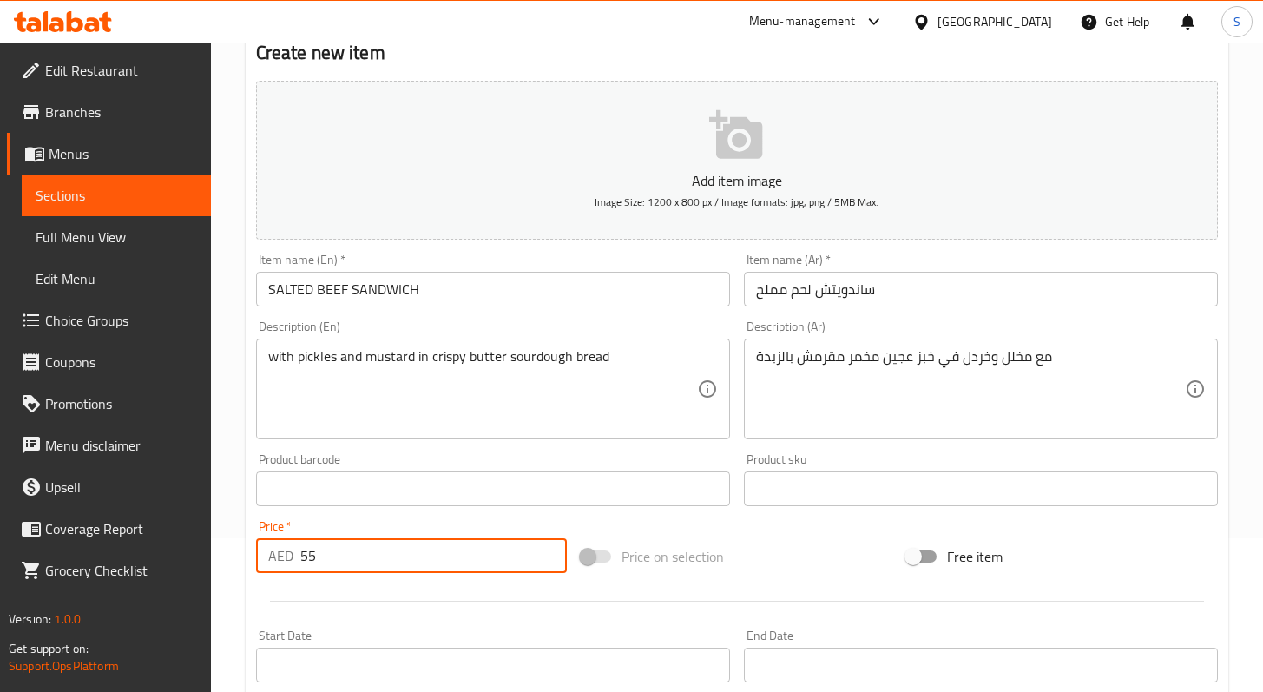
type input "55"
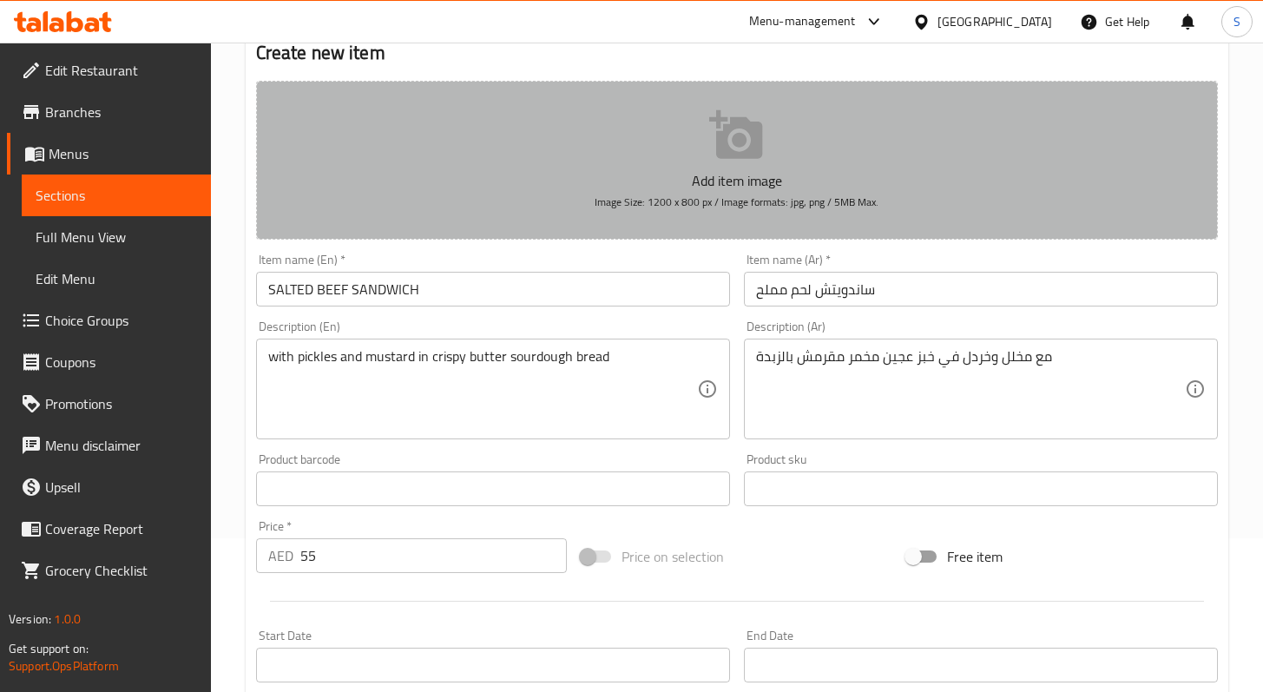
click at [729, 199] on span "Image Size: 1200 x 800 px / Image formats: jpg, png / 5MB Max." at bounding box center [737, 202] width 284 height 20
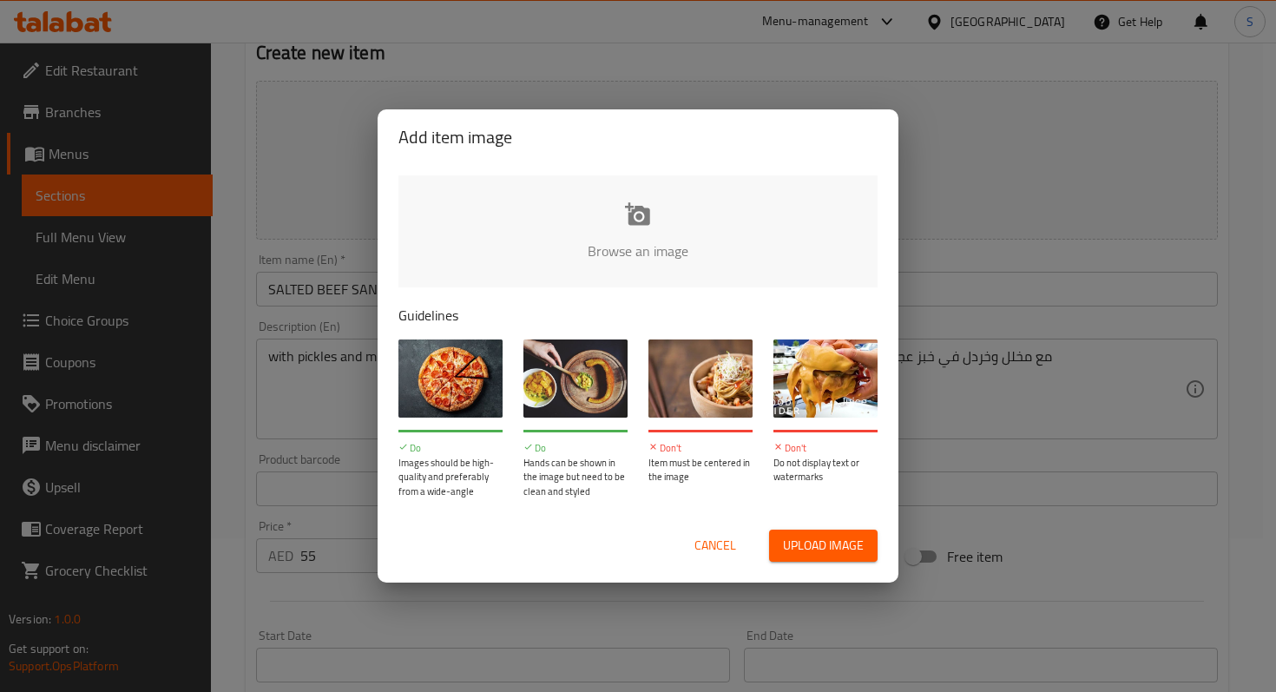
click at [637, 250] on input "file" at bounding box center [1225, 256] width 1653 height 162
click at [727, 541] on span "Cancel" at bounding box center [716, 546] width 42 height 22
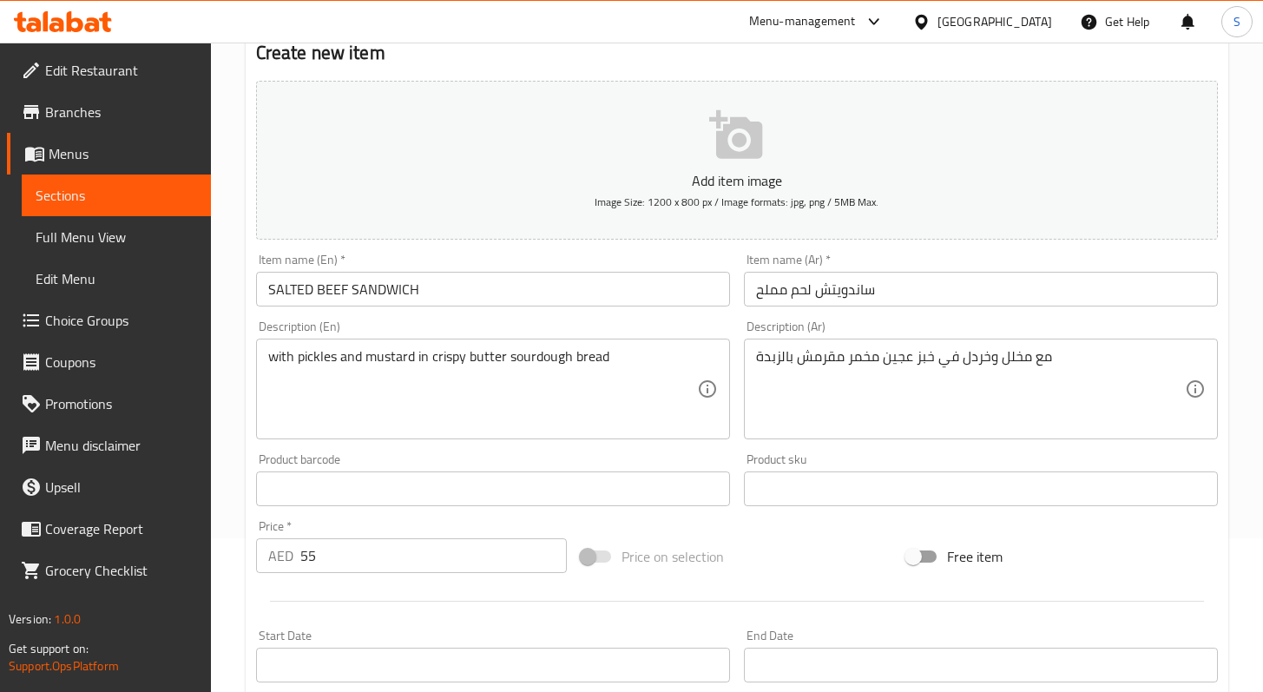
scroll to position [535, 0]
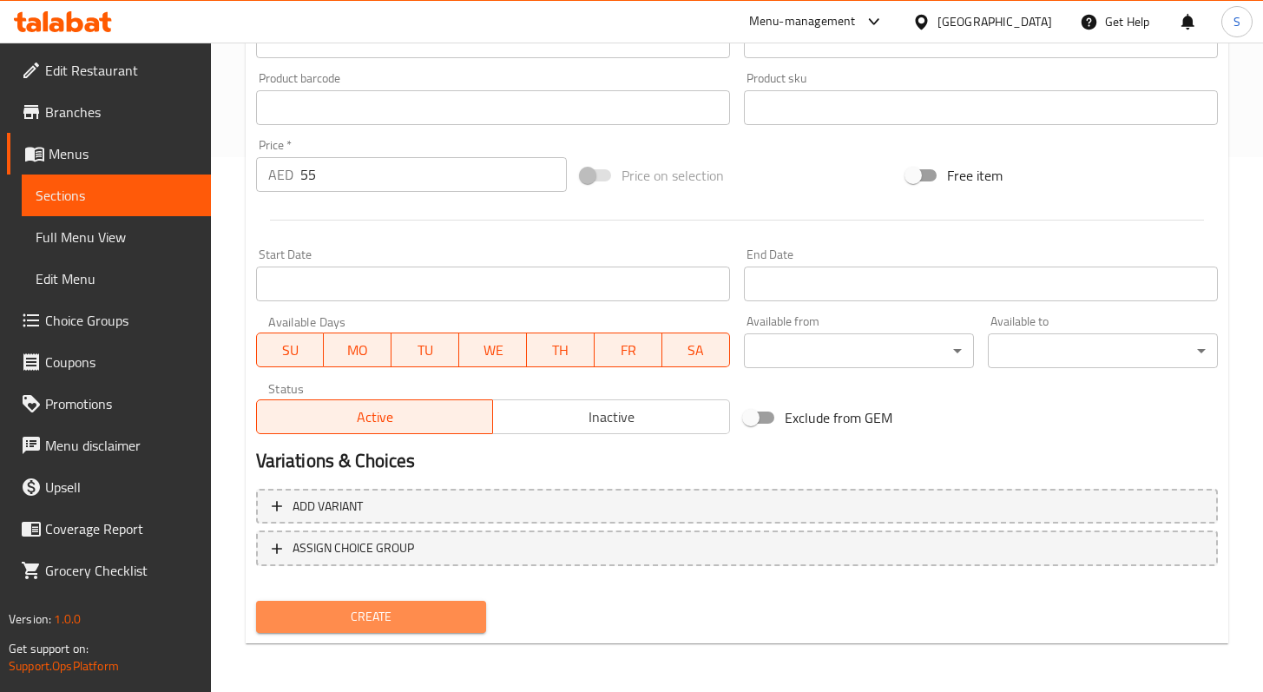
click at [408, 611] on span "Create" at bounding box center [371, 617] width 202 height 22
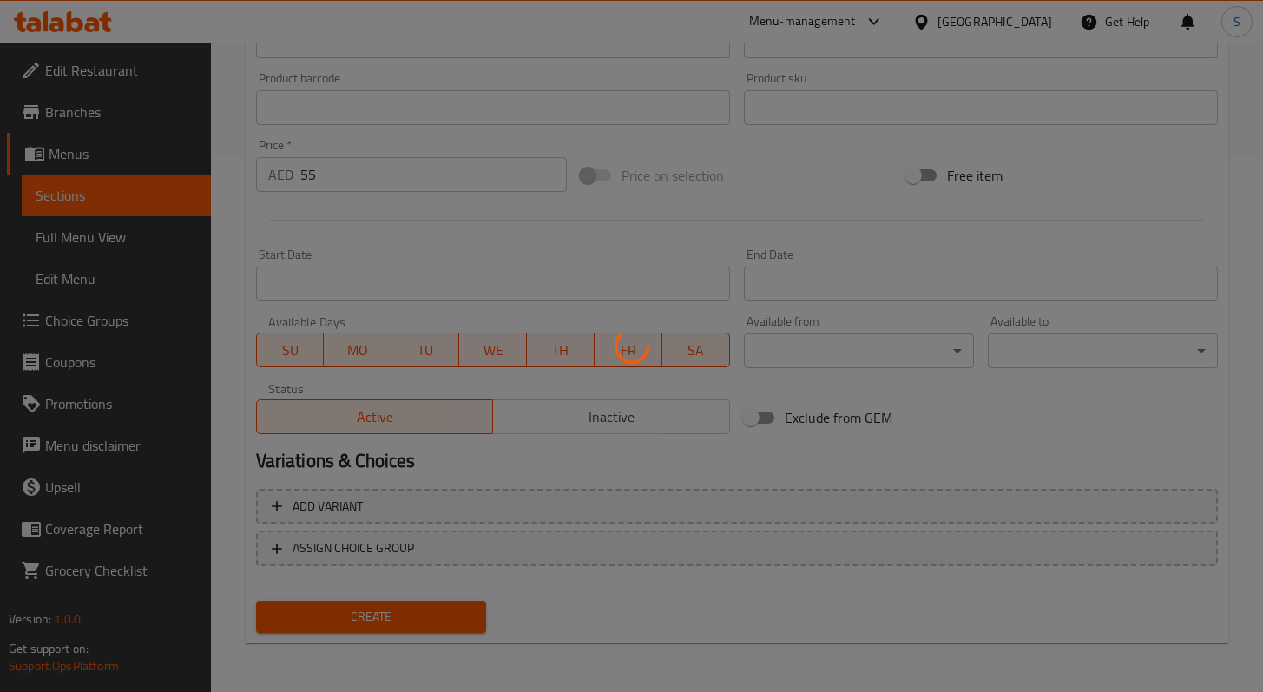
type input "0"
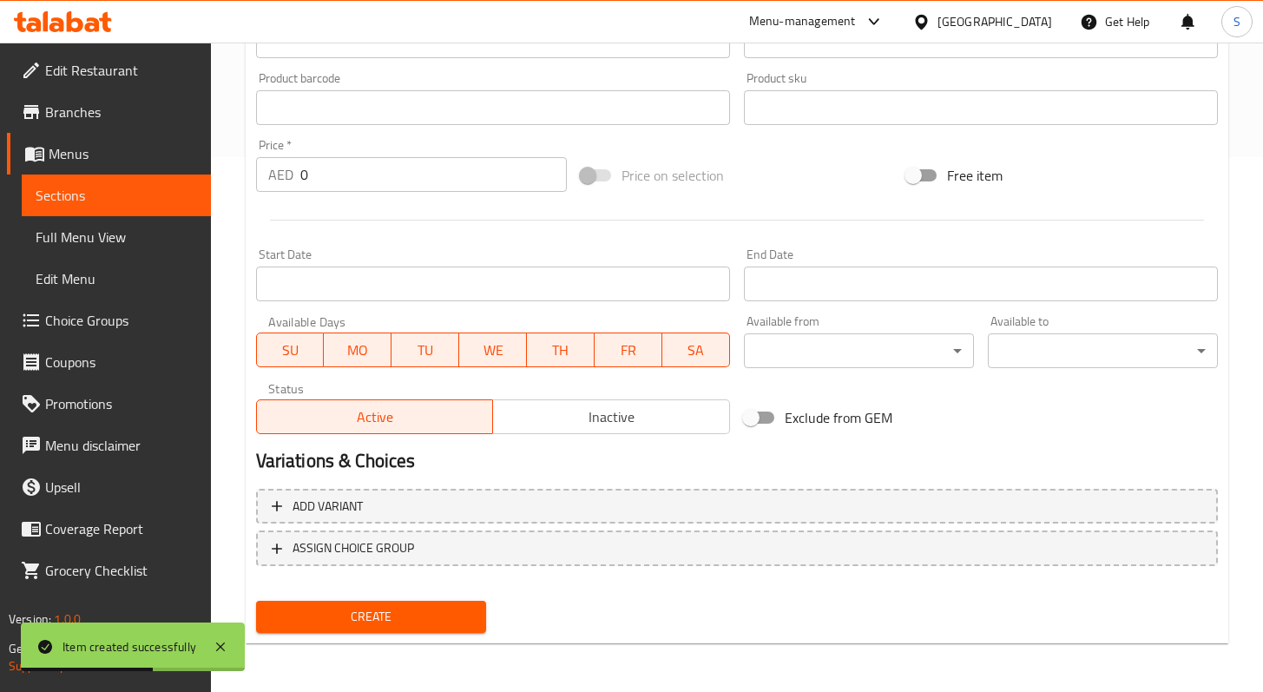
click at [81, 185] on span "Sections" at bounding box center [117, 195] width 162 height 21
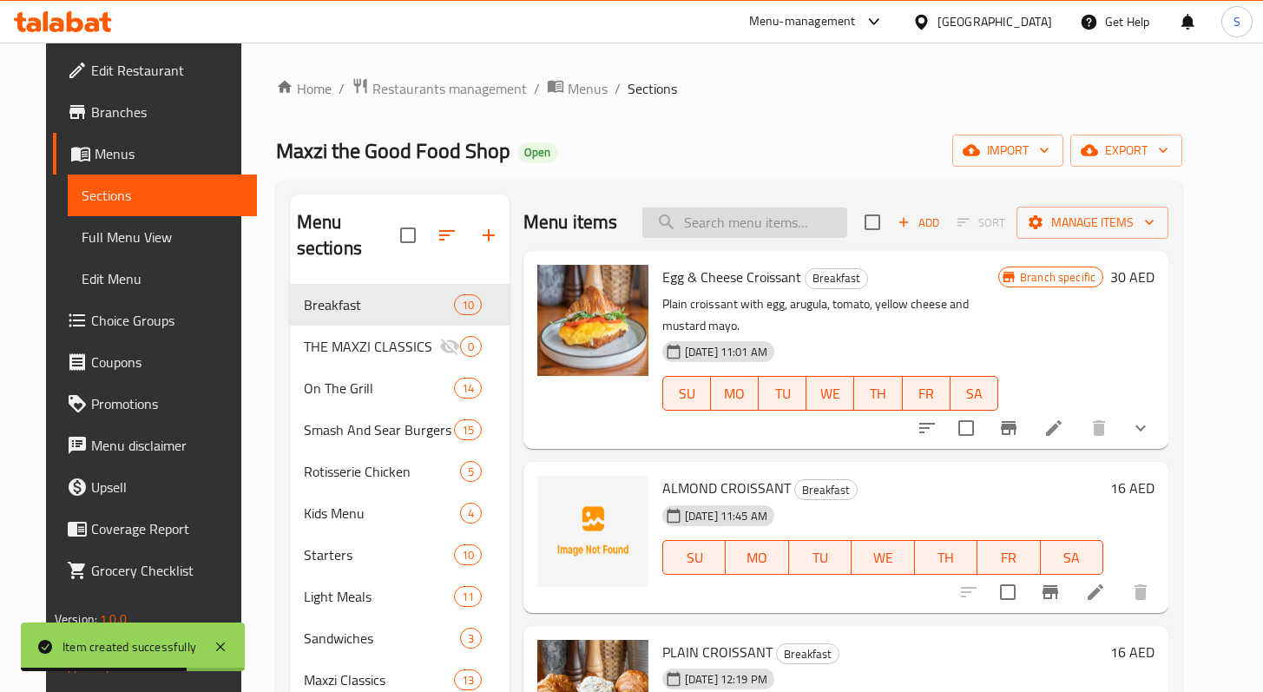
click at [738, 232] on input "search" at bounding box center [745, 223] width 205 height 30
paste input "STEAMED RICE"
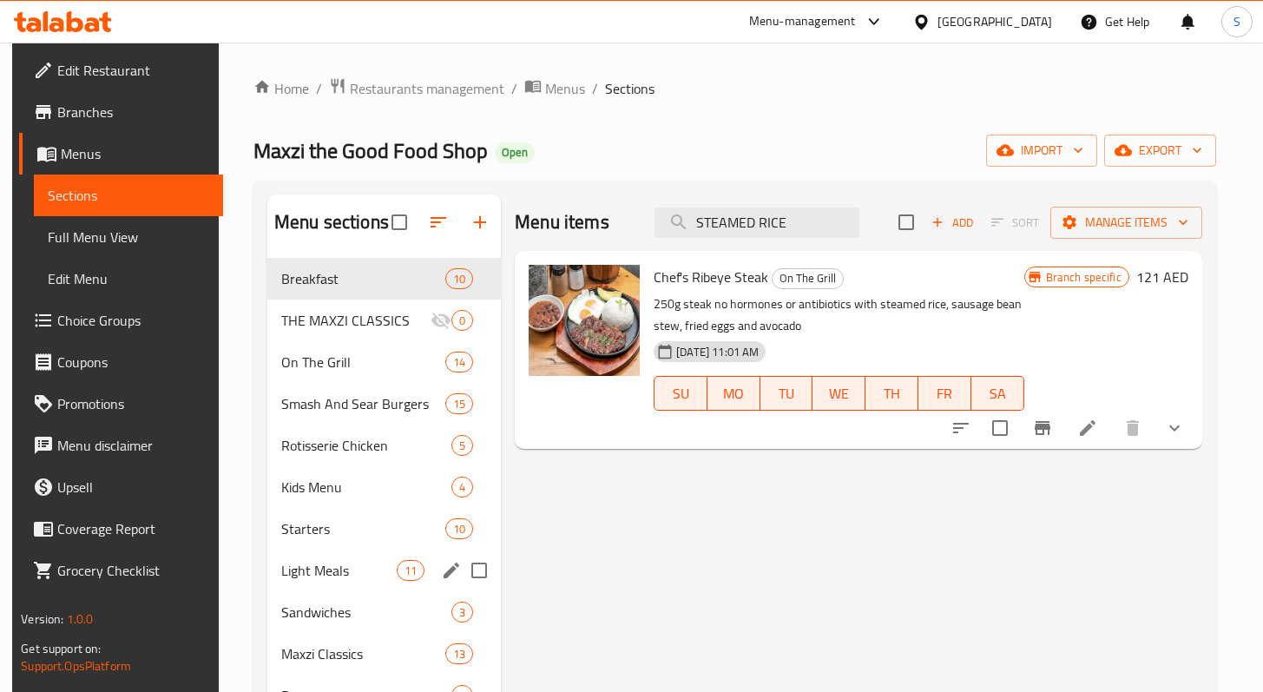
type input "STEAMED RICE"
click at [308, 573] on span "Light Meals" at bounding box center [338, 570] width 115 height 21
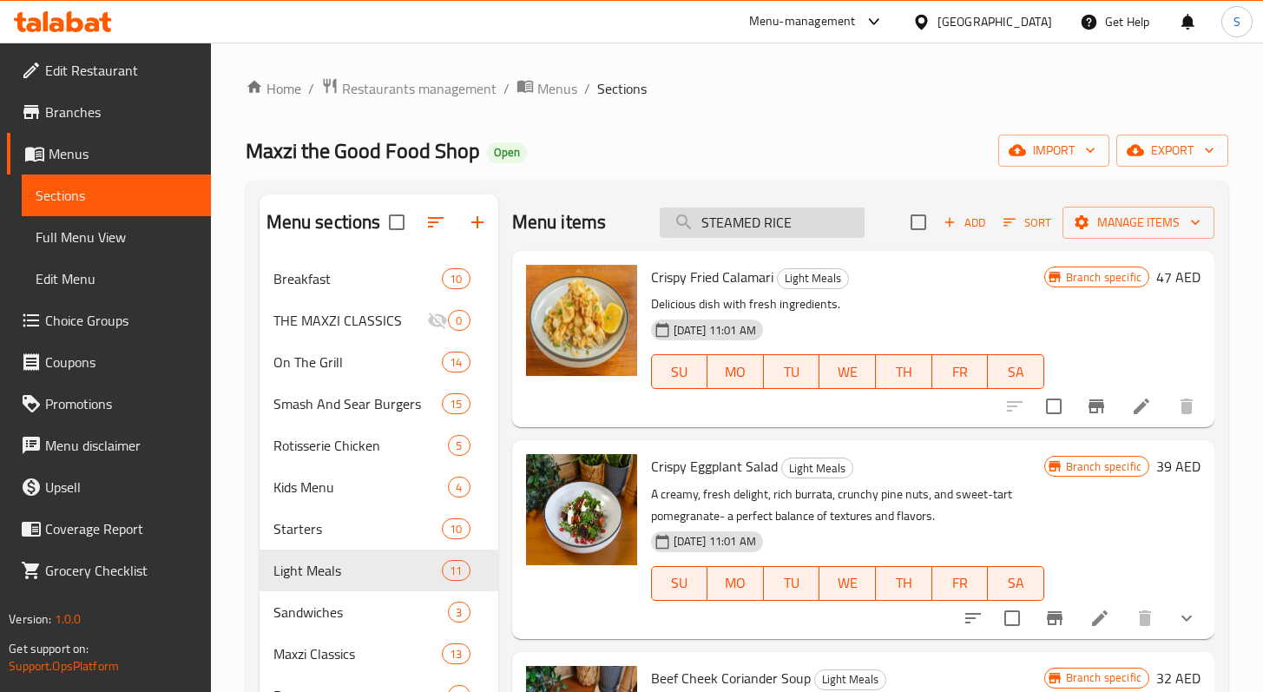
click at [809, 214] on input "STEAMED RICE" at bounding box center [762, 223] width 205 height 30
click at [810, 214] on input "STEAMED RICE" at bounding box center [762, 223] width 205 height 30
drag, startPoint x: 811, startPoint y: 214, endPoint x: 597, endPoint y: 215, distance: 214.5
click at [597, 215] on div "Menu items STEAMED RICE Add Sort Manage items" at bounding box center [863, 222] width 702 height 56
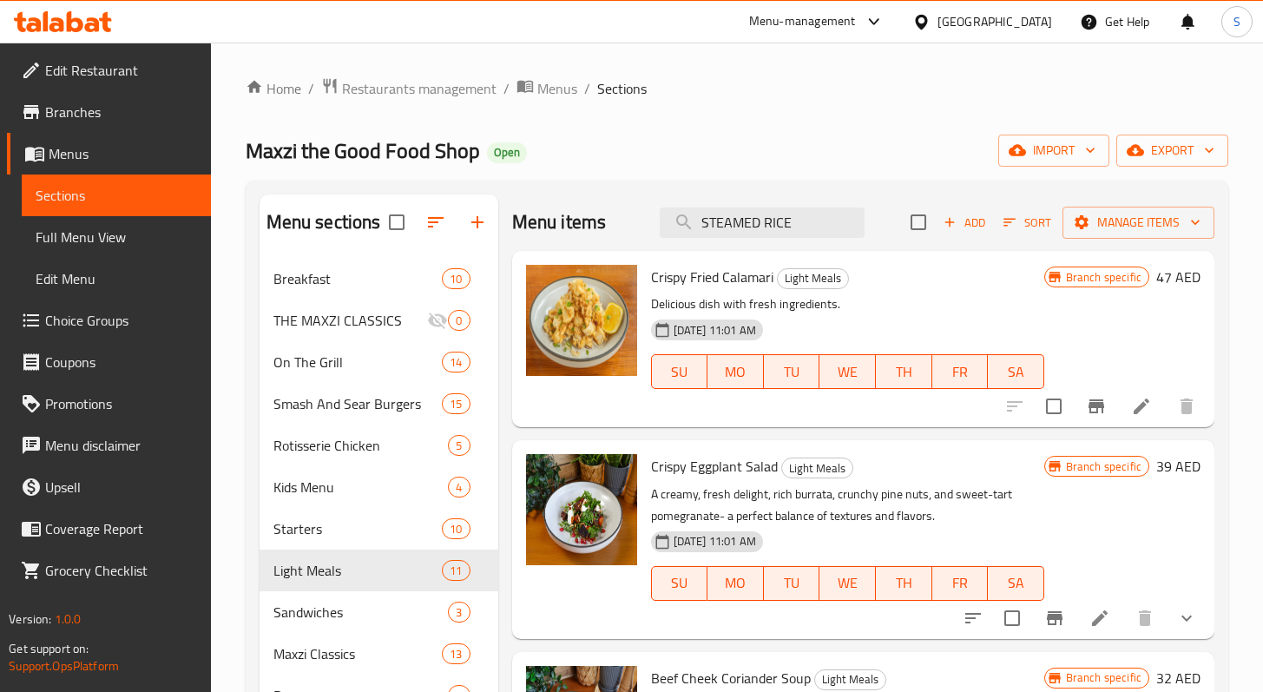
paste input "search"
drag, startPoint x: 822, startPoint y: 222, endPoint x: 599, endPoint y: 227, distance: 223.2
click at [617, 226] on div "Menu items STEAMED RICE Add Sort Manage items" at bounding box center [863, 222] width 702 height 56
click at [897, 162] on div "Maxzi the Good Food Shop Open import export" at bounding box center [737, 151] width 983 height 32
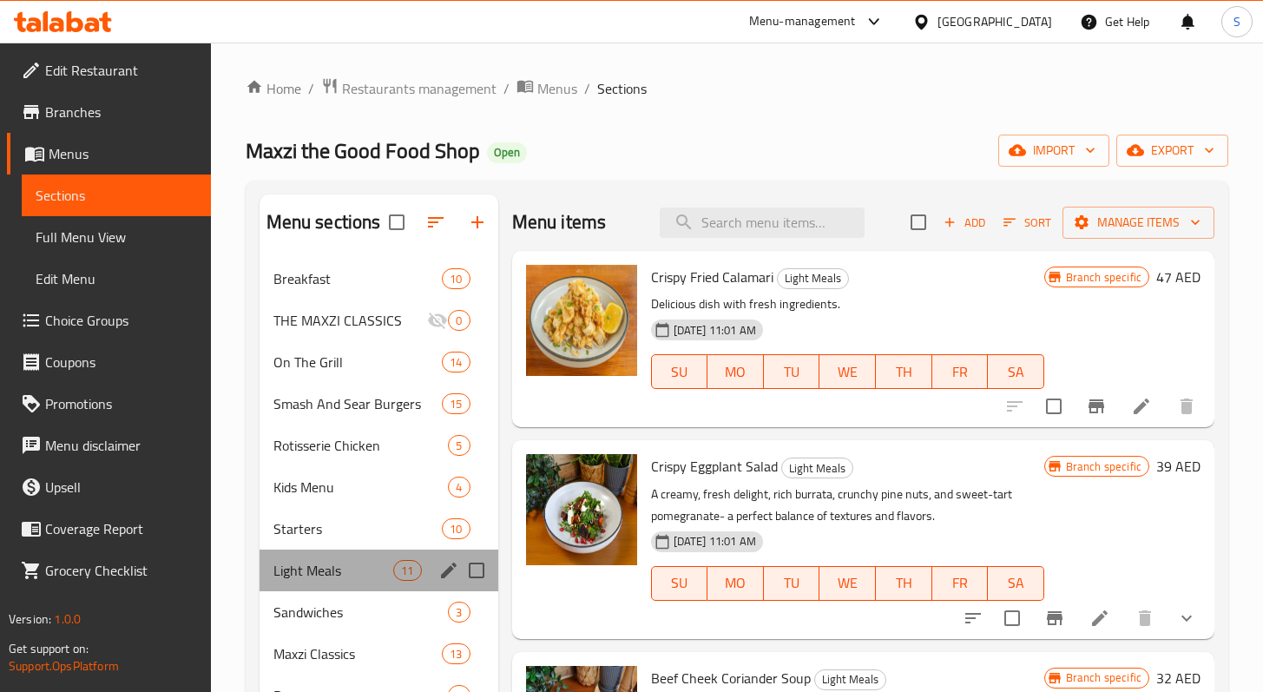
click at [313, 556] on div "Light Meals 11" at bounding box center [379, 571] width 239 height 42
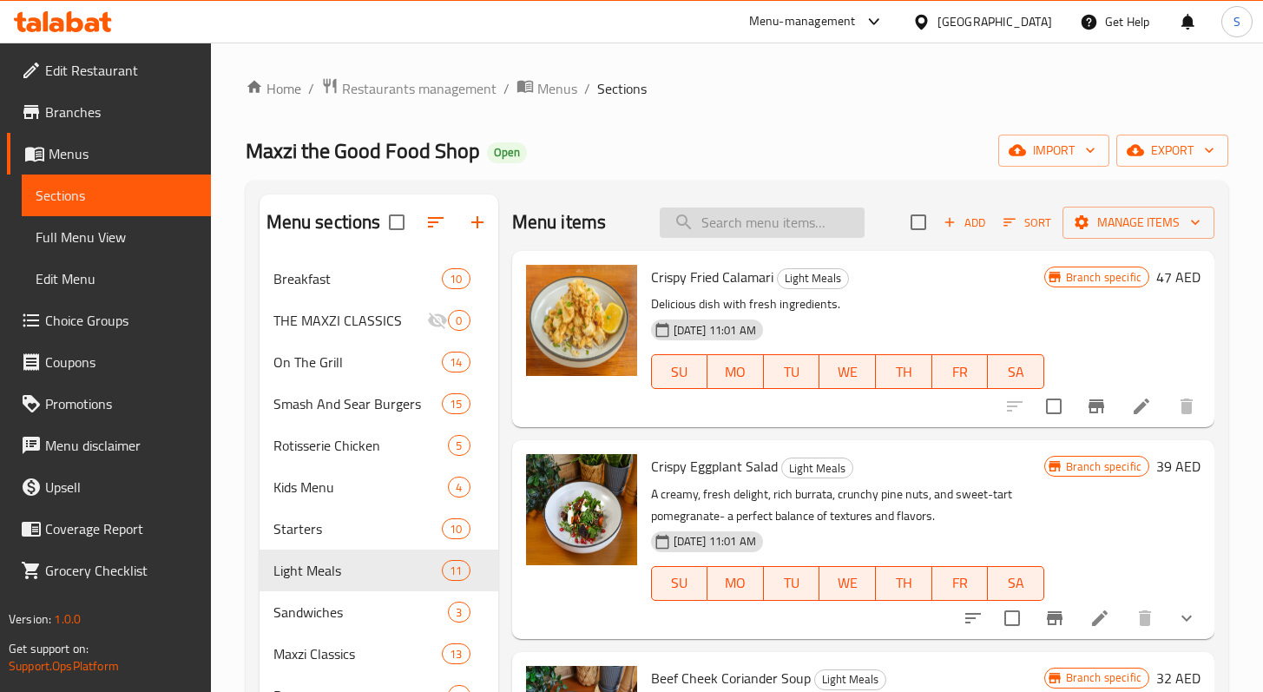
click at [744, 228] on input "search" at bounding box center [762, 223] width 205 height 30
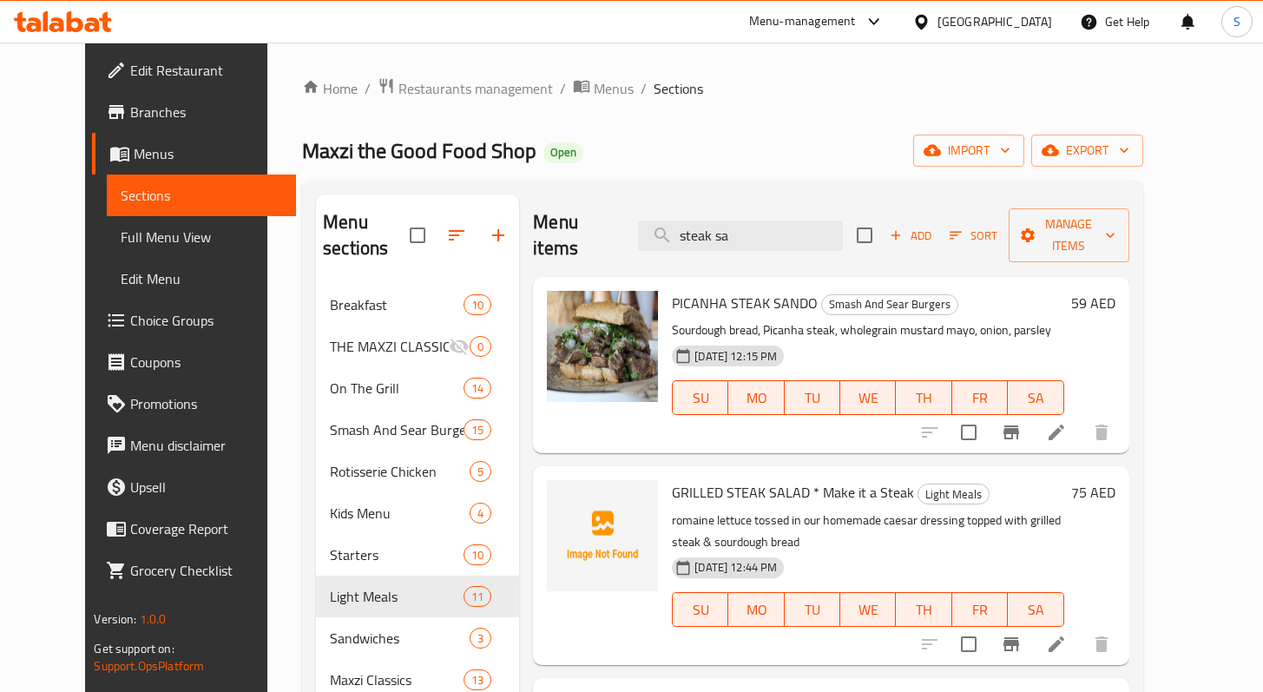
drag, startPoint x: 795, startPoint y: 220, endPoint x: 584, endPoint y: 219, distance: 211.0
click at [584, 218] on div "Menu items steak sa Add Sort Manage items" at bounding box center [831, 235] width 596 height 82
paste input "STEAK SALAD"
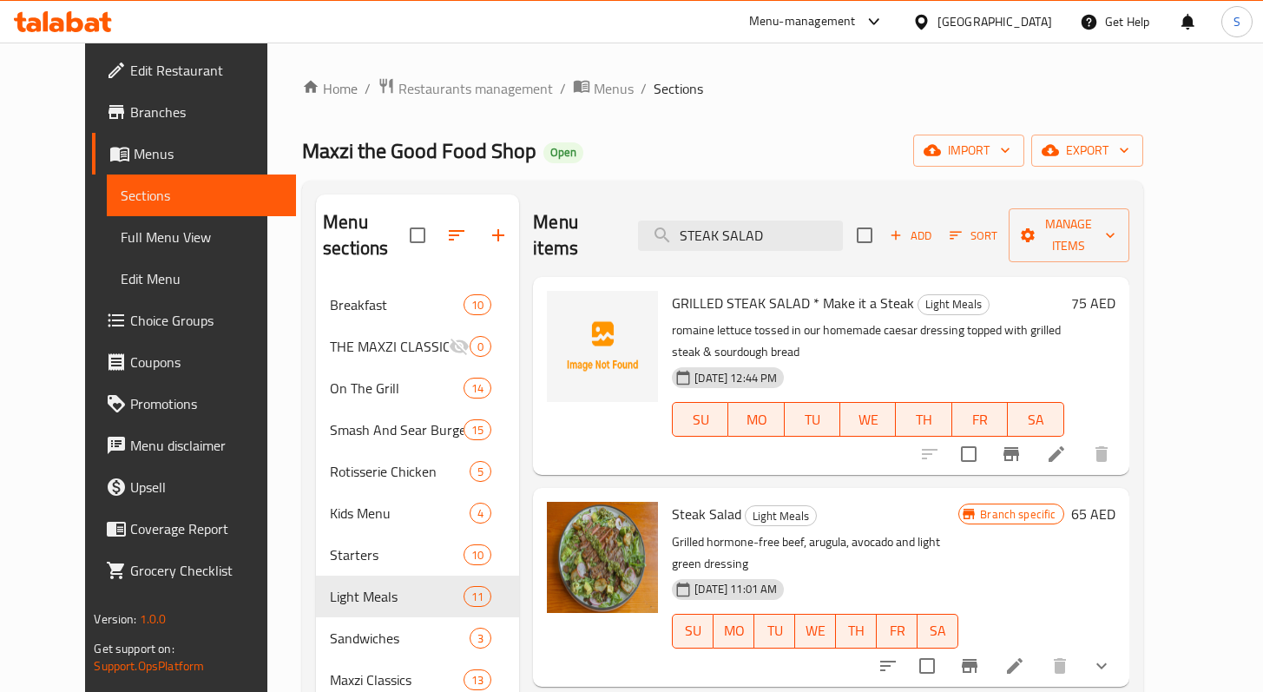
drag, startPoint x: 801, startPoint y: 224, endPoint x: 616, endPoint y: 212, distance: 185.3
click at [617, 214] on div "Menu items STEAK SALAD Add Sort Manage items" at bounding box center [831, 235] width 596 height 82
paste input "CREOLE SPICED GRILLED SHRIMP & AVOCADO"
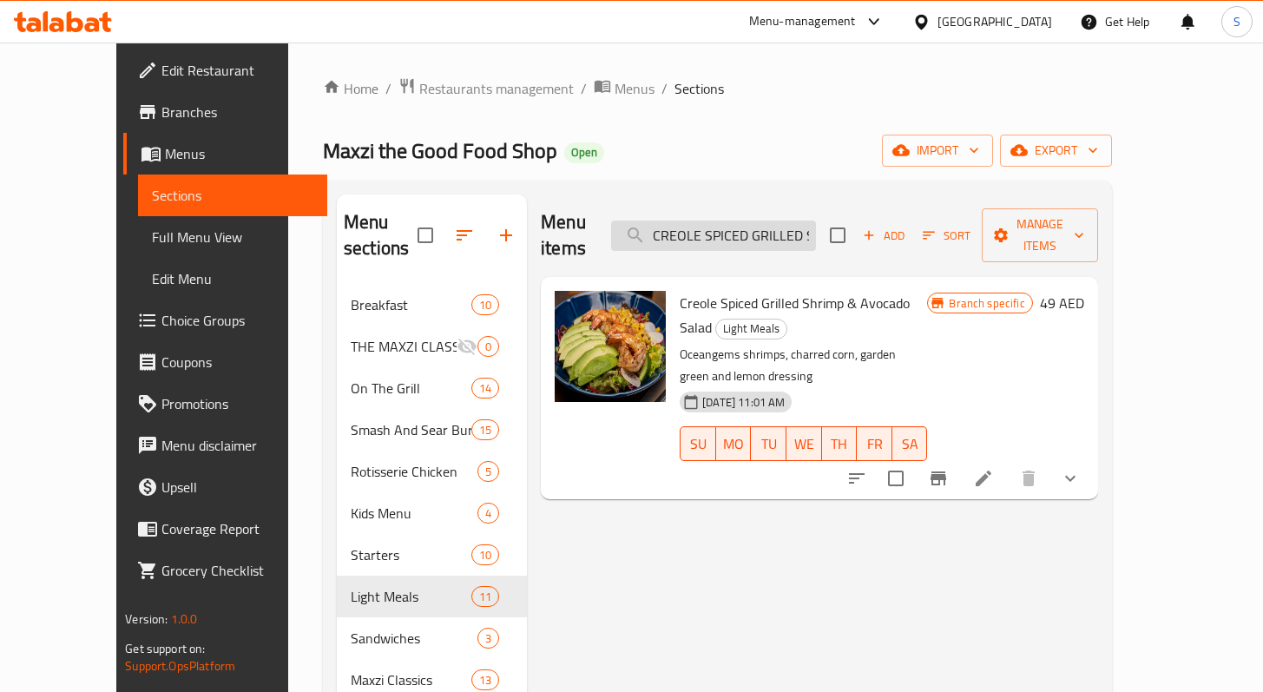
click at [816, 222] on input "CREOLE SPICED GRILLED SHRIMP & AVOCADO SALAD" at bounding box center [713, 236] width 205 height 30
paste input "GRILLED CHICKEN CAESAR"
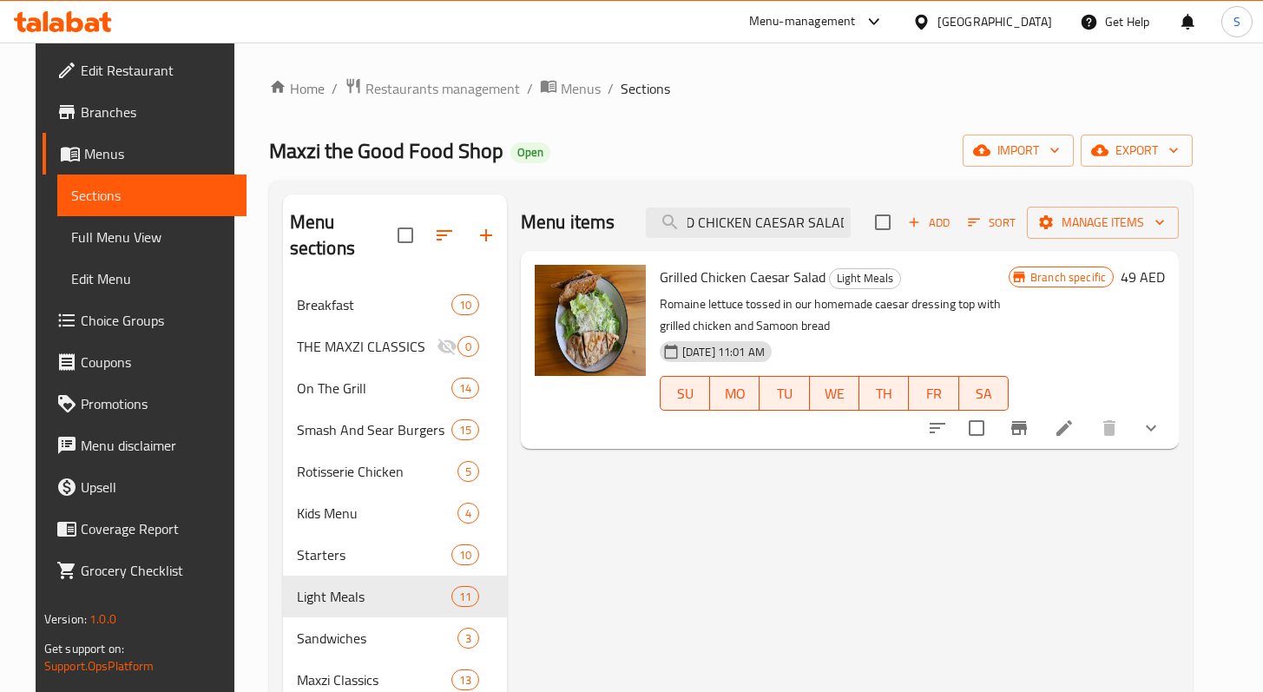
scroll to position [0, 0]
click at [796, 217] on input "GRILLED CHICKEN CAESAR SALAD" at bounding box center [748, 223] width 205 height 30
paste input "STEAK SALAD * Make it a Steak"
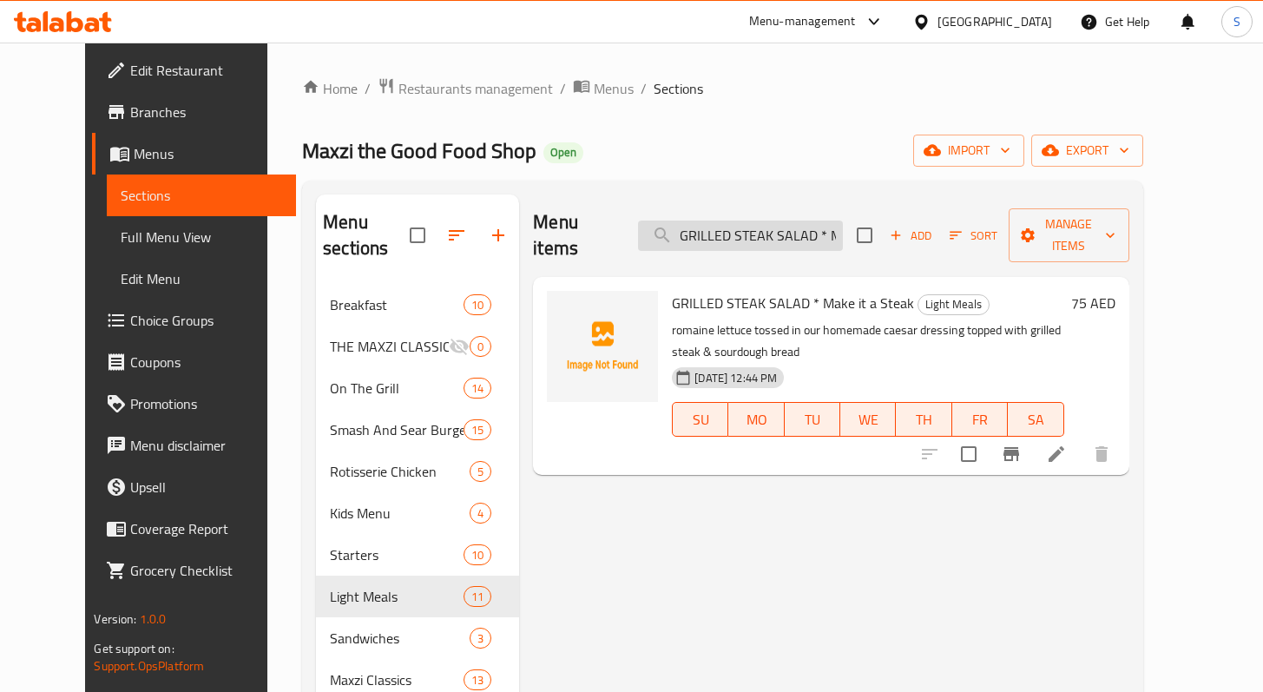
click at [769, 221] on input "GRILLED STEAK SALAD * Make it a Steak" at bounding box center [740, 236] width 205 height 30
paste input "CHOPPED SALAD WITH CHICKEN"
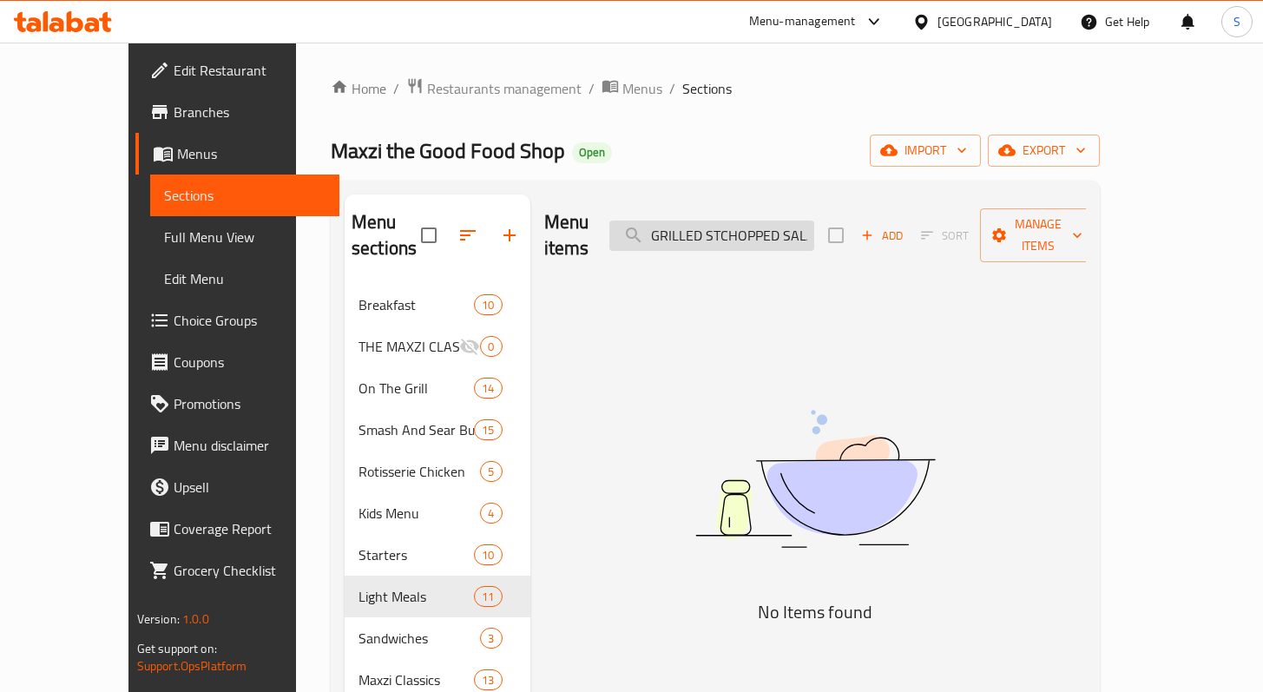
click at [808, 221] on input "GRILLED STCHOPPED SALAD WITH CHICKENEAK SALAD * Make it a Steak" at bounding box center [712, 236] width 205 height 30
click at [769, 221] on input "GRILLED STCHOPPED SALAD WITH CHICKENEAK SALAD * Make it a Steak" at bounding box center [712, 236] width 205 height 30
type input "GRILLED CHOPPED SALAD WITH CHICKENEAK SALAD * Make it a Steak"
click at [742, 309] on div "Menu items GRILLED CHOPPED SALAD WITH CHICKENEAK SALAD * Make it a Steak Add So…" at bounding box center [809, 555] width 557 height 722
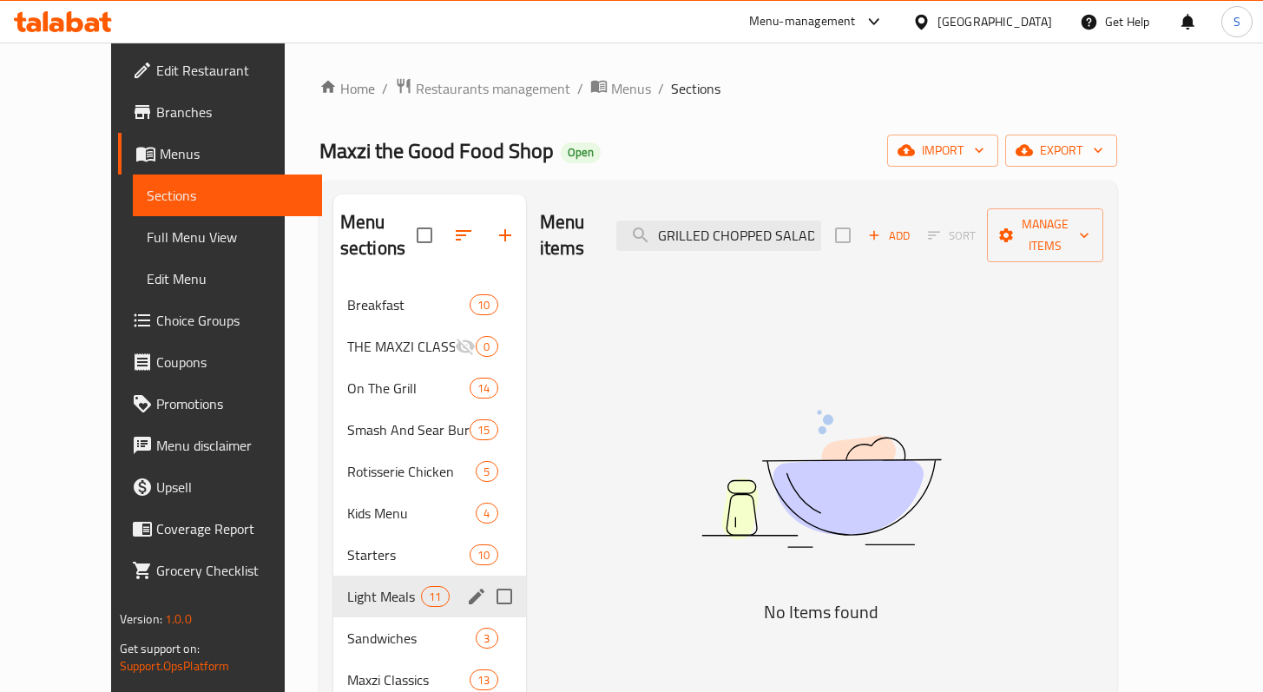
click at [359, 576] on div "Light Meals 11" at bounding box center [429, 597] width 193 height 42
click at [362, 586] on span "Light Meals" at bounding box center [384, 596] width 74 height 21
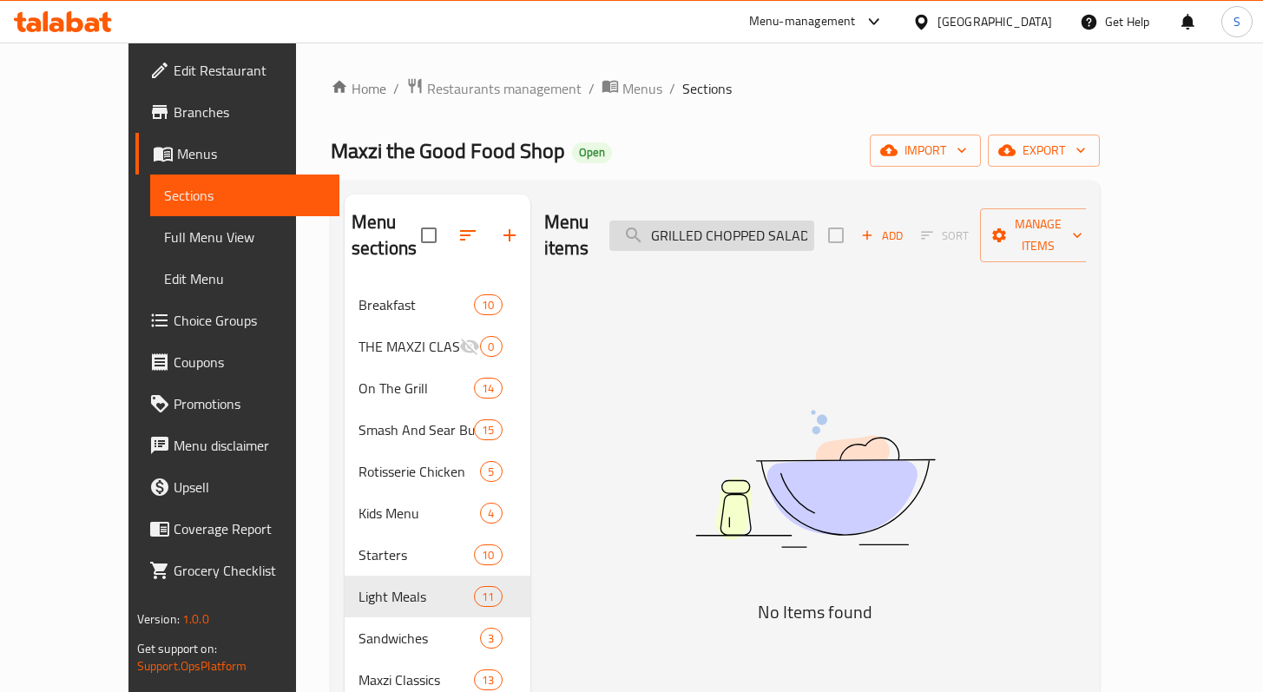
click at [760, 221] on input "GRILLED CHOPPED SALAD WITH CHICKENEAK SALAD * Make it a Steak" at bounding box center [712, 236] width 205 height 30
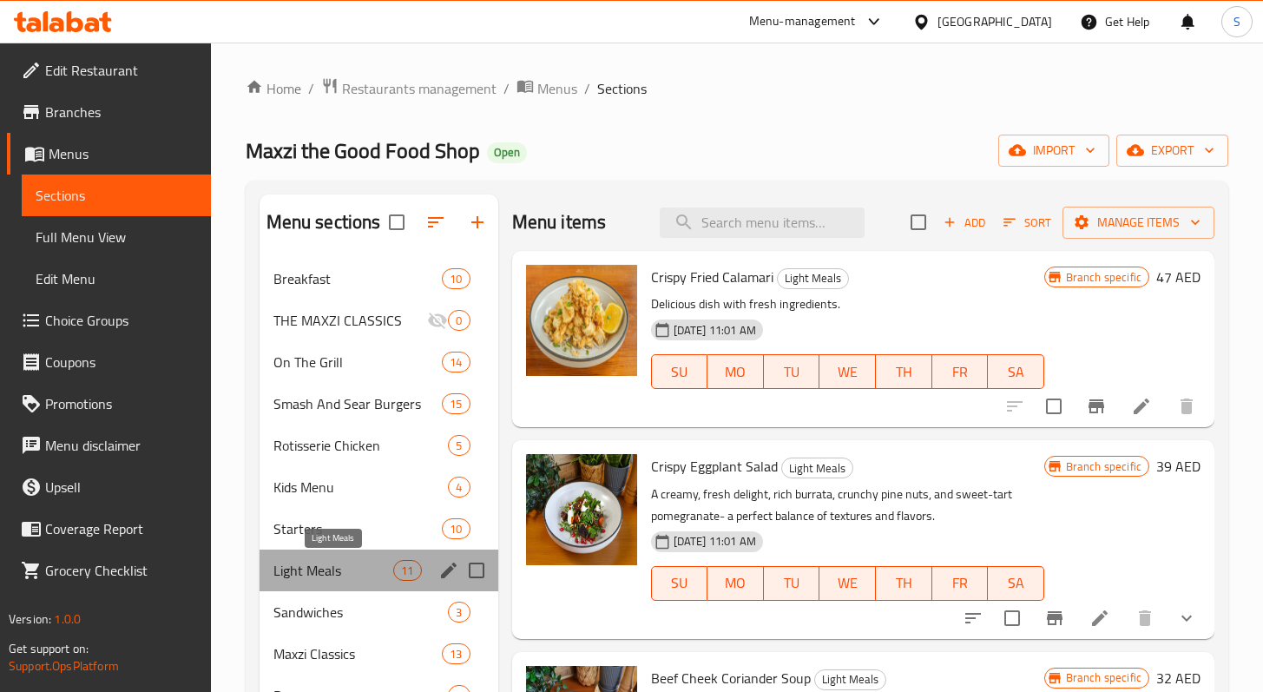
click at [355, 573] on span "Light Meals" at bounding box center [334, 570] width 121 height 21
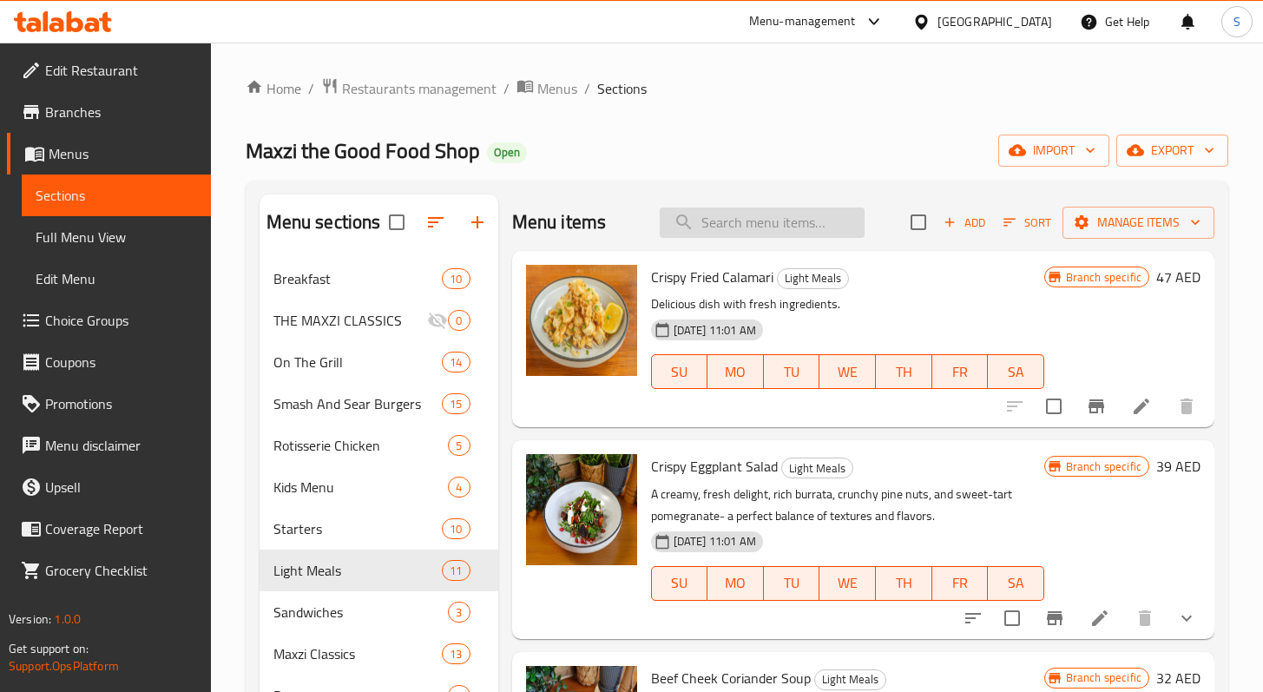
click at [781, 210] on input "search" at bounding box center [762, 223] width 205 height 30
paste input "CHOPPED SALAD WITH CHICKEN"
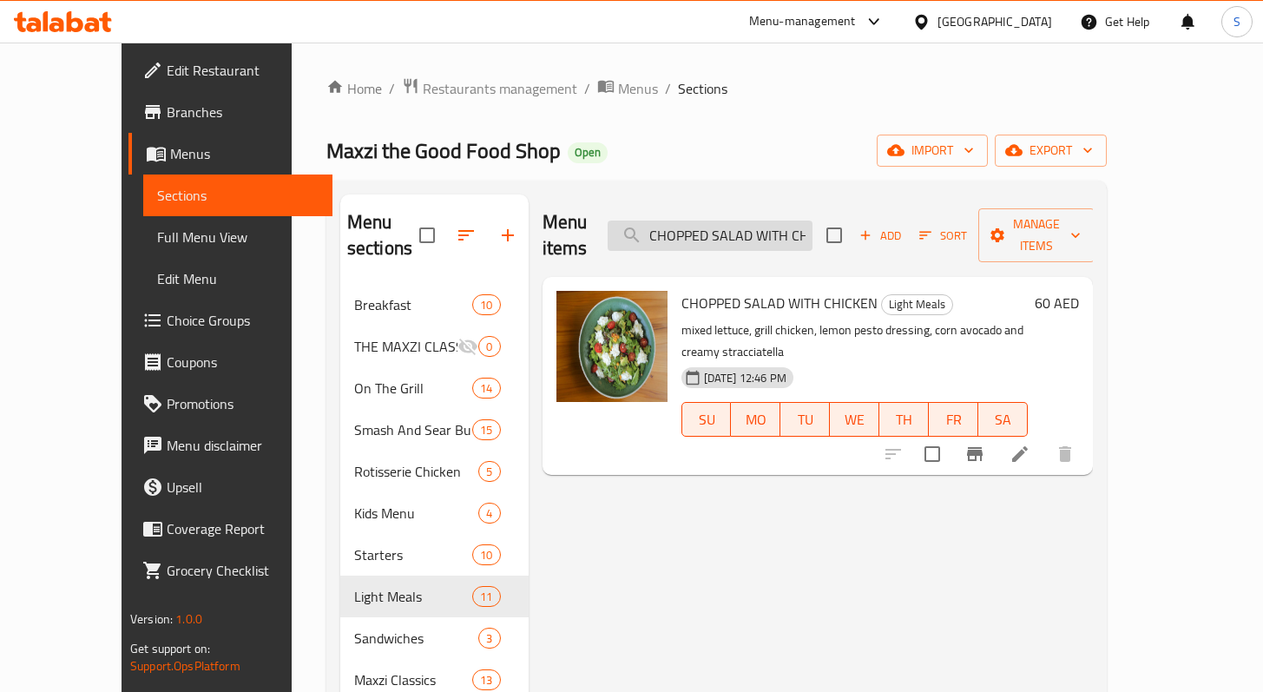
click at [813, 229] on input "CHOPPED SALAD WITH CHICKEN" at bounding box center [710, 236] width 205 height 30
click at [813, 228] on input "CHOPPED SALAD WITH CHICKEN" at bounding box center [710, 236] width 205 height 30
click at [813, 227] on input "CHOPPED SALAD WITH CHICKEN" at bounding box center [710, 236] width 205 height 30
paste input "Beef Cheek Corn Soup"
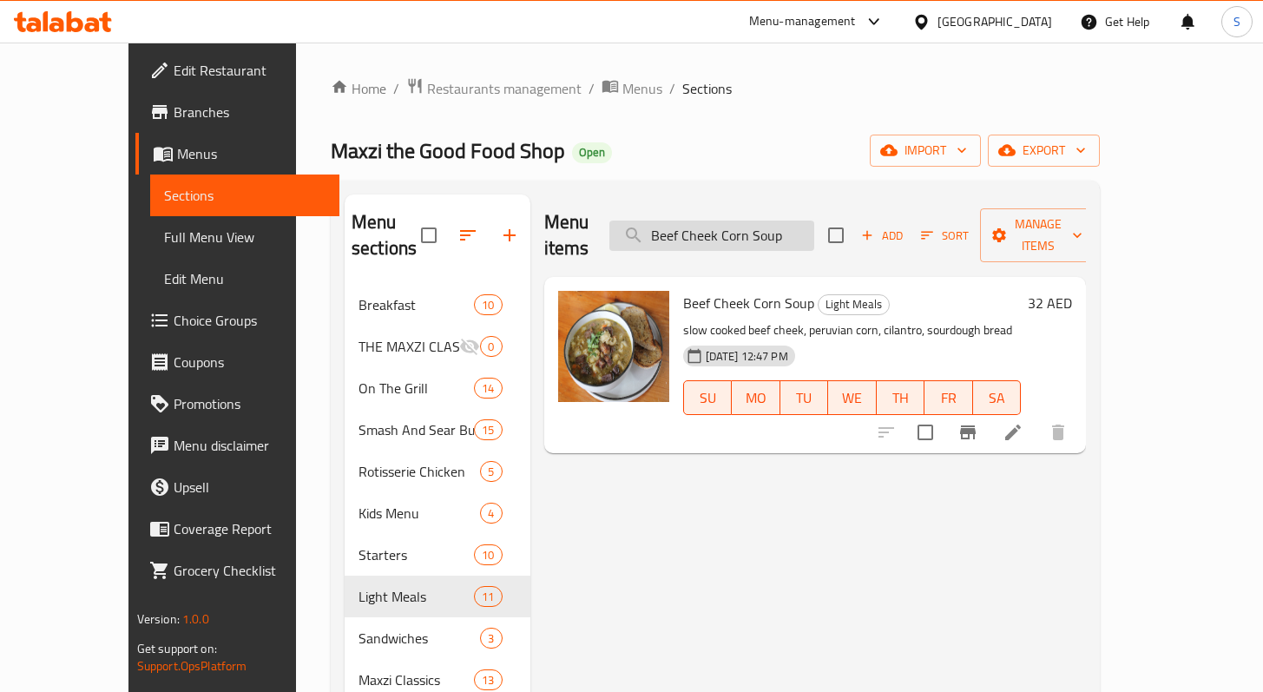
click at [716, 223] on input "Beef Cheek Corn Soup" at bounding box center [712, 236] width 205 height 30
click at [717, 223] on input "Beef Cheek Corn Soup" at bounding box center [712, 236] width 205 height 30
click at [717, 222] on input "Beef Cheek Corn Soup" at bounding box center [712, 236] width 205 height 30
click at [717, 224] on input "Beef Cheek Corn Soup" at bounding box center [712, 236] width 205 height 30
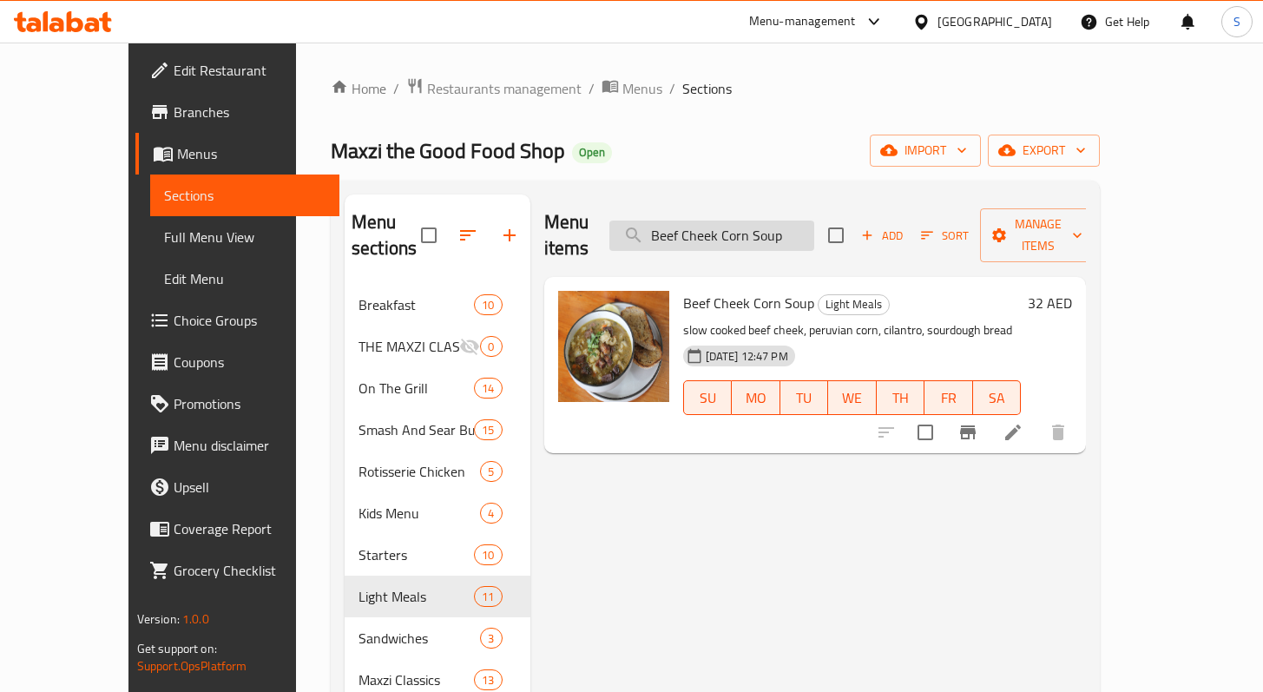
click at [717, 224] on input "Beef Cheek Corn Soup" at bounding box center [712, 236] width 205 height 30
click at [717, 223] on input "Beef Cheek Corn Soup" at bounding box center [712, 236] width 205 height 30
paste input "CRISPY FRIED CALAMARI"
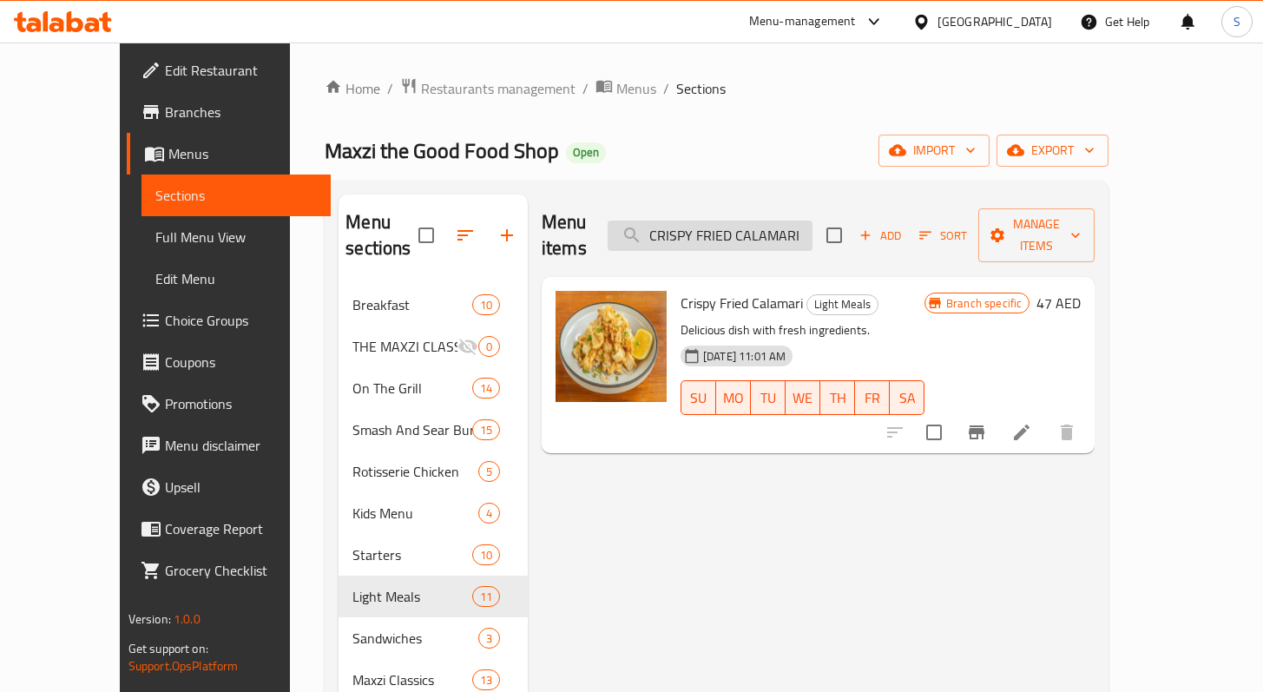
click at [773, 221] on input "CRISPY FRIED CALAMARI" at bounding box center [710, 236] width 205 height 30
click at [775, 221] on input "CRISPY FRIED CALAMARI" at bounding box center [710, 236] width 205 height 30
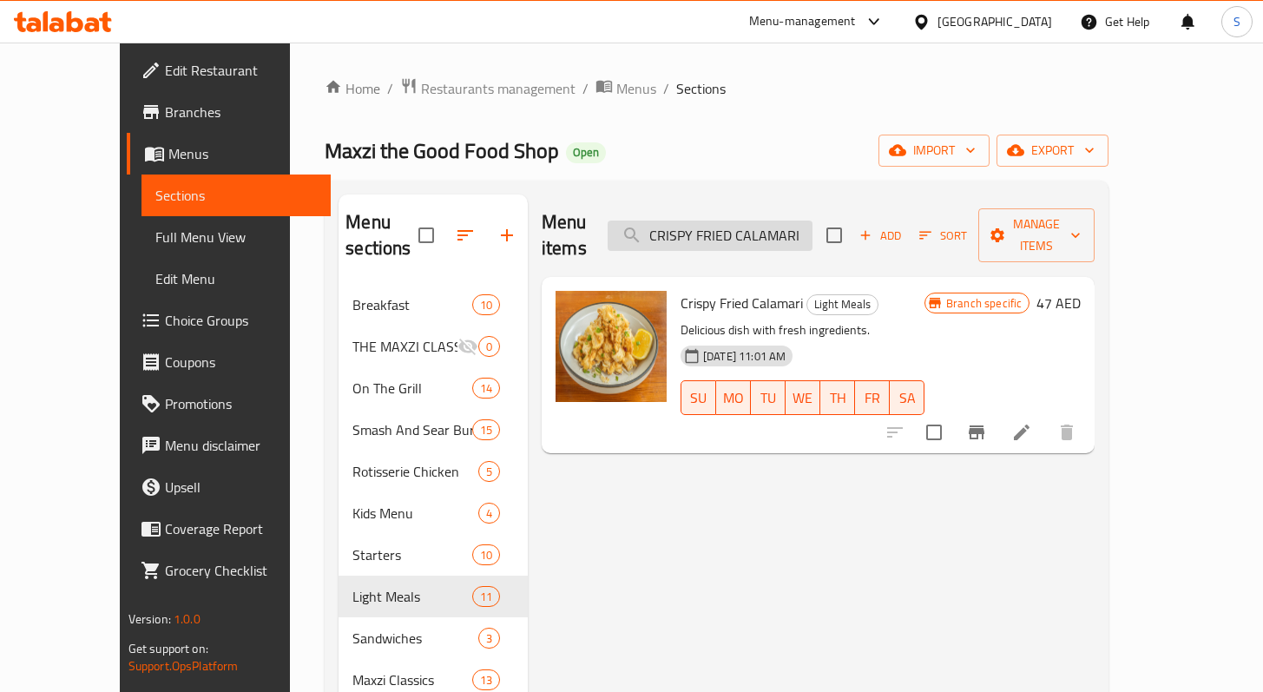
click at [774, 221] on input "CRISPY FRIED CALAMARI" at bounding box center [710, 236] width 205 height 30
click at [775, 221] on input "CRISPY FRIED CALAMARI" at bounding box center [710, 236] width 205 height 30
click at [776, 221] on input "CRISPY FRIED CALAMARI" at bounding box center [710, 236] width 205 height 30
drag, startPoint x: 853, startPoint y: 224, endPoint x: 610, endPoint y: 207, distance: 243.7
click at [610, 207] on div "Menu items CRISPY FRIED CALAMARI Add Sort Manage items" at bounding box center [818, 235] width 553 height 82
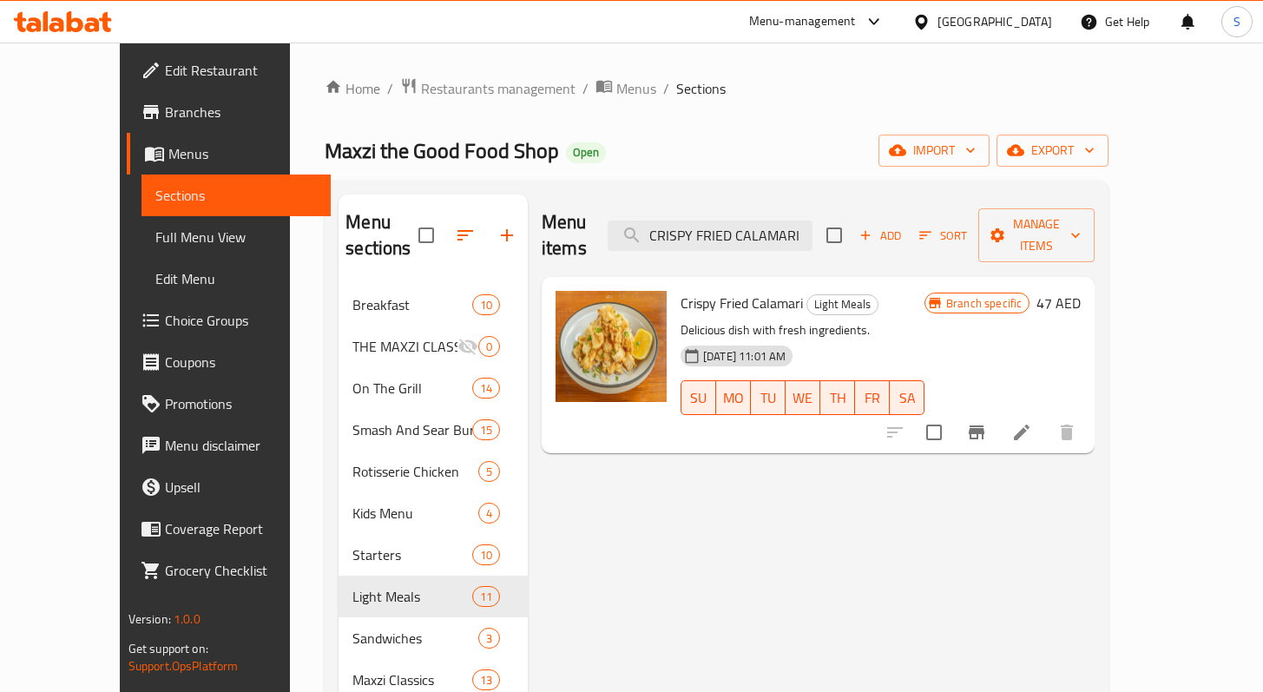
paste input "GRILLED CHICKEN PESTO"
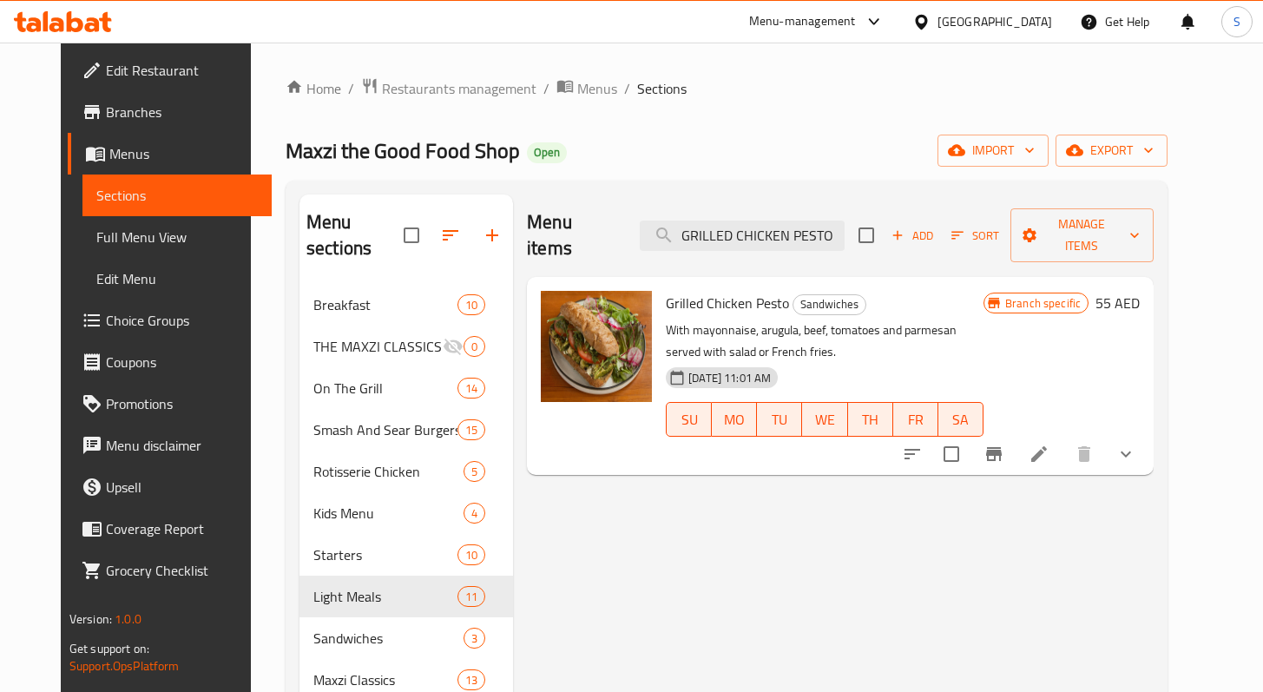
drag, startPoint x: 852, startPoint y: 220, endPoint x: 575, endPoint y: 209, distance: 277.2
click at [578, 206] on div "Menu items GRILLED CHICKEN PESTO Add Sort Manage items" at bounding box center [840, 235] width 627 height 82
paste input "SALTED BEEF SANDWICH"
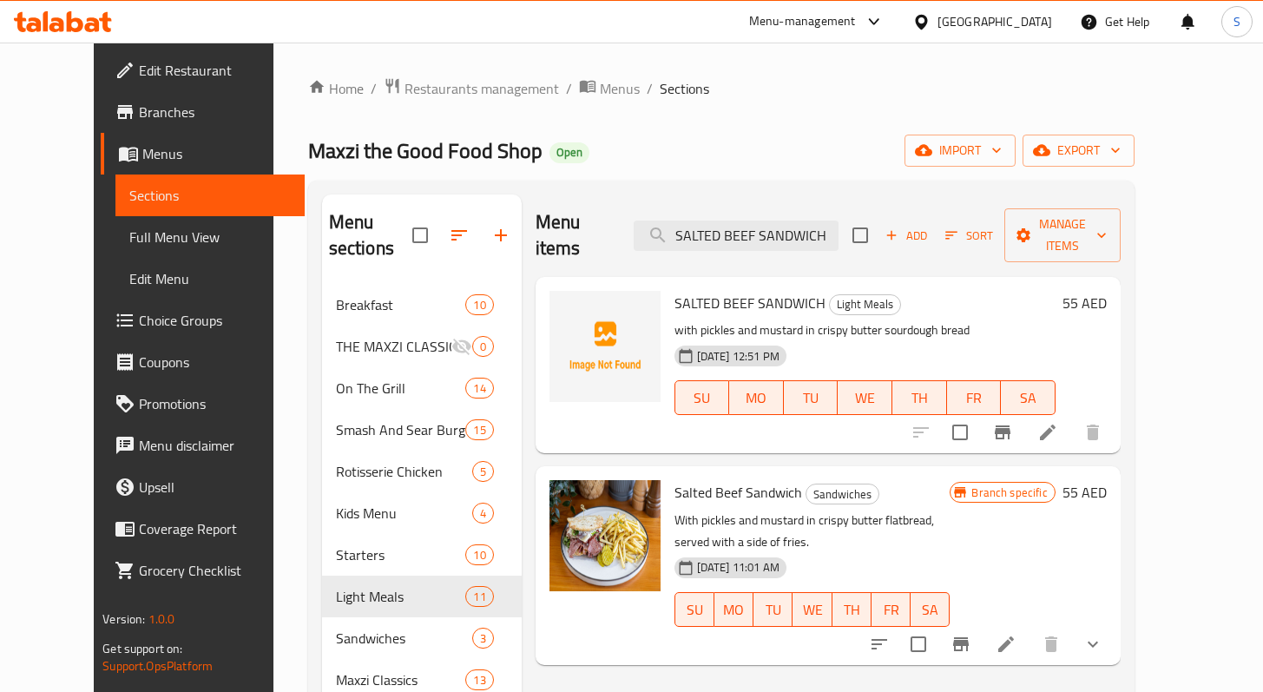
drag, startPoint x: 854, startPoint y: 226, endPoint x: 576, endPoint y: 226, distance: 278.7
click at [580, 227] on div "Menu items SALTED BEEF SANDWICH Add Sort Manage items" at bounding box center [828, 235] width 585 height 82
paste input "GRILLED CHICKEN PESTO"
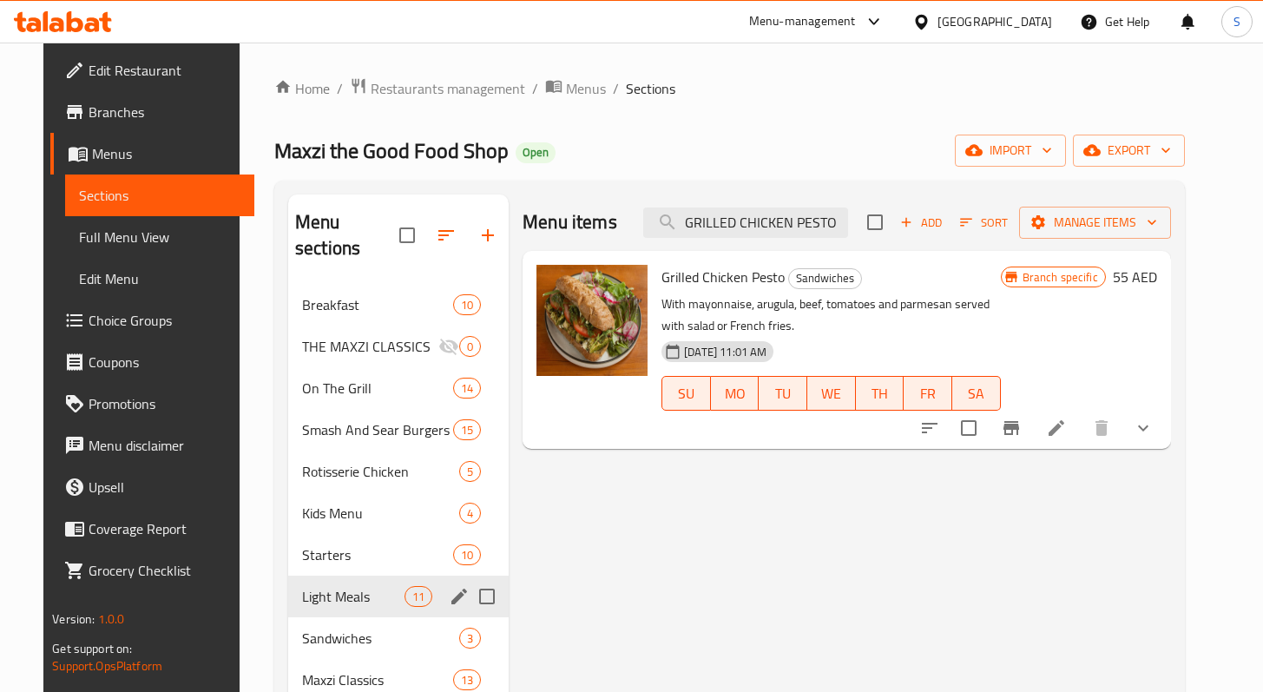
type input "GRILLED CHICKEN PESTO"
click at [358, 586] on span "Light Meals" at bounding box center [353, 596] width 102 height 21
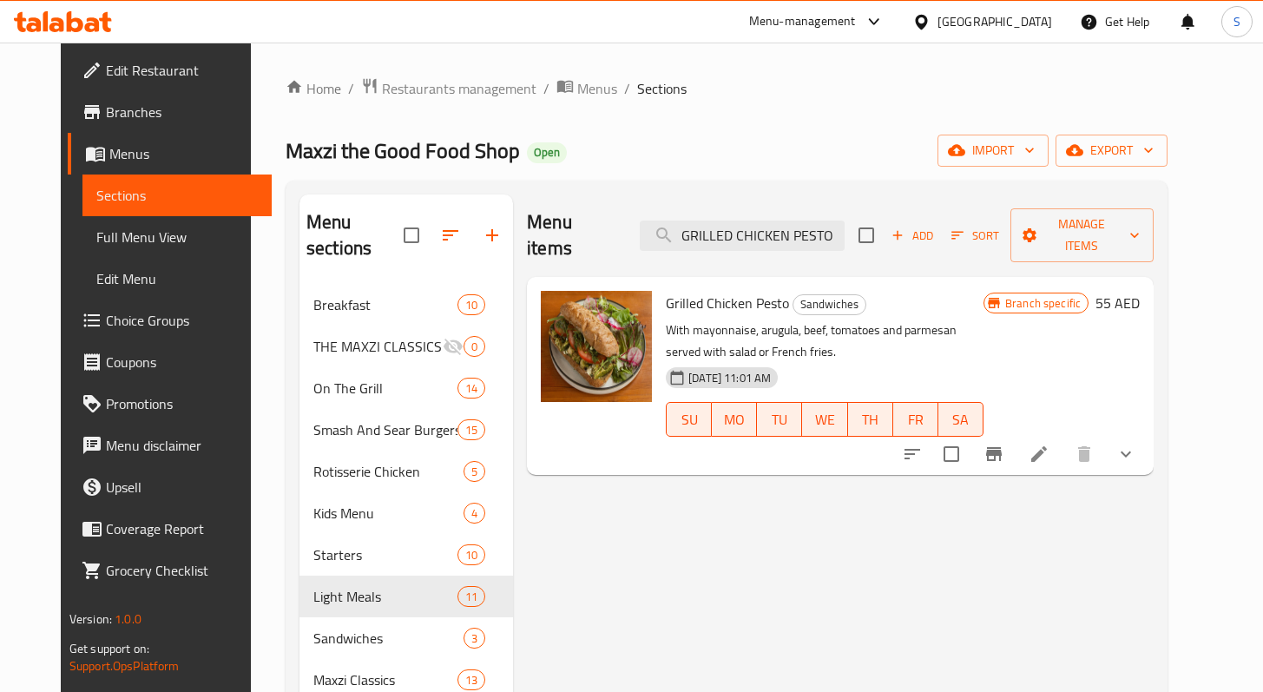
drag, startPoint x: 856, startPoint y: 220, endPoint x: 556, endPoint y: 225, distance: 300.5
click at [576, 222] on div "Menu items GRILLED CHICKEN PESTO Add Sort Manage items" at bounding box center [840, 235] width 627 height 82
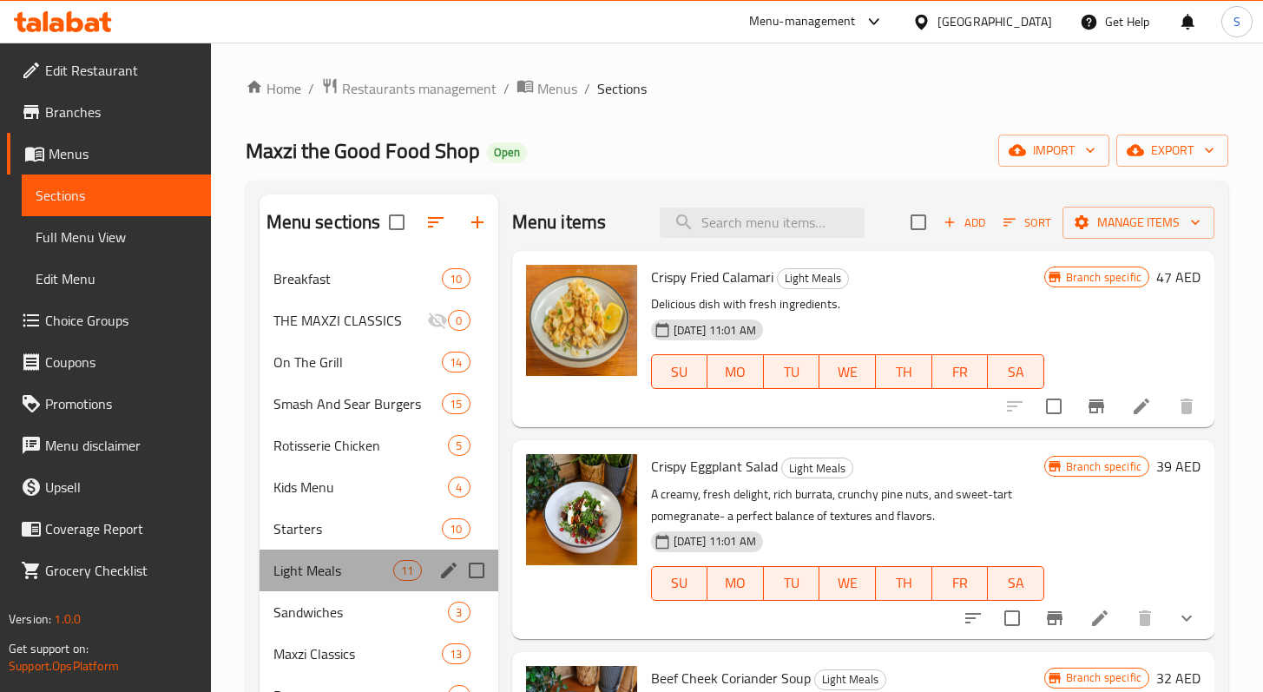
click at [335, 553] on div "Light Meals 11" at bounding box center [379, 571] width 239 height 42
click at [348, 574] on span "Light Meals" at bounding box center [334, 570] width 121 height 21
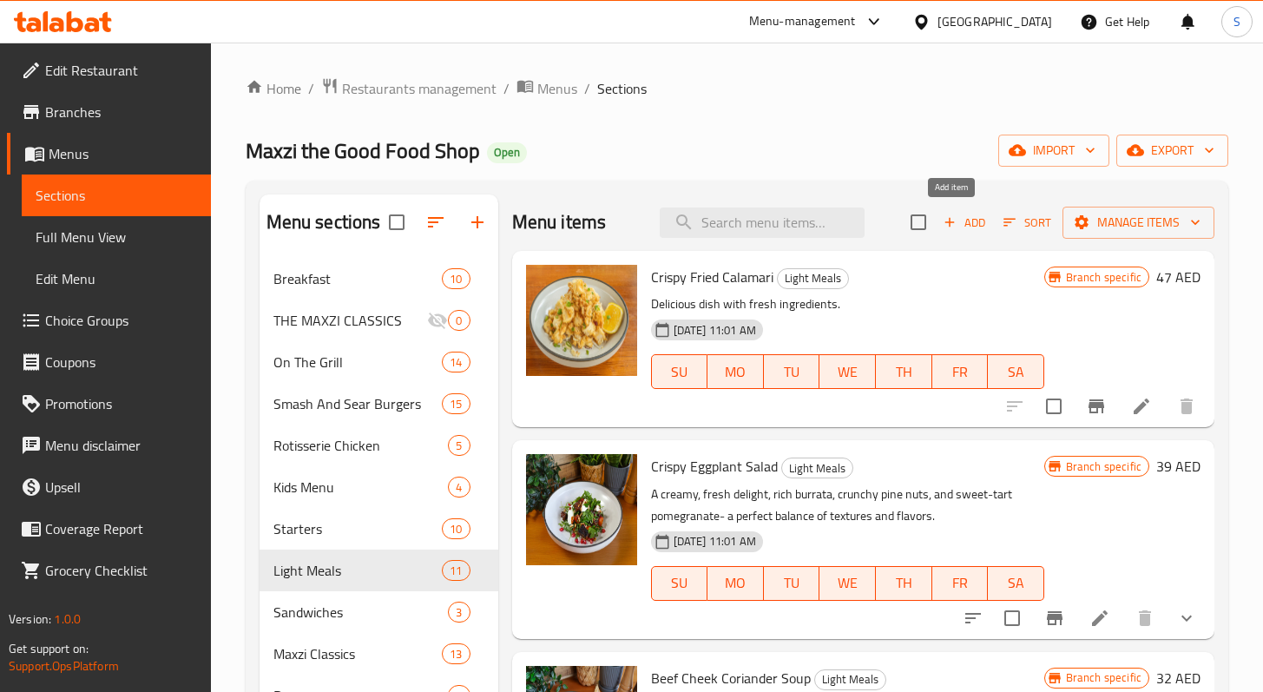
click at [959, 226] on span "Add" at bounding box center [964, 223] width 47 height 20
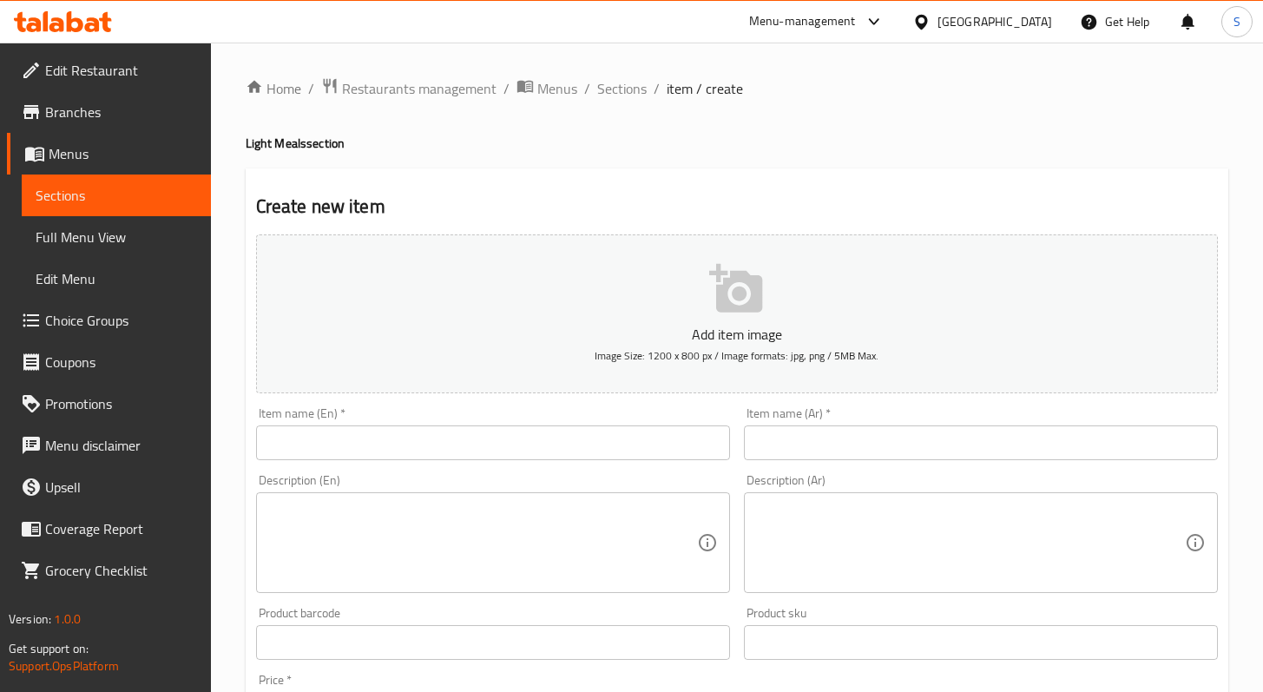
click at [584, 442] on input "text" at bounding box center [493, 442] width 474 height 35
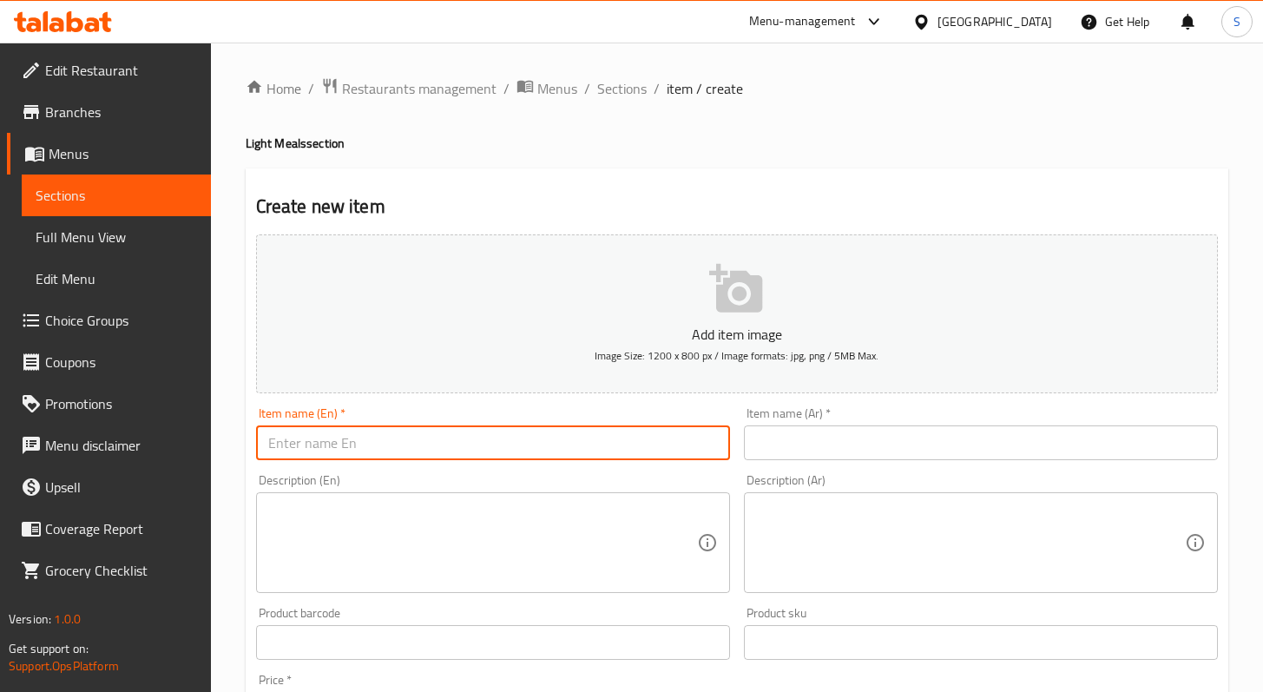
paste input "GRILLED CHICKEN PESTO"
type input "GRILLED CHICKEN PESTO"
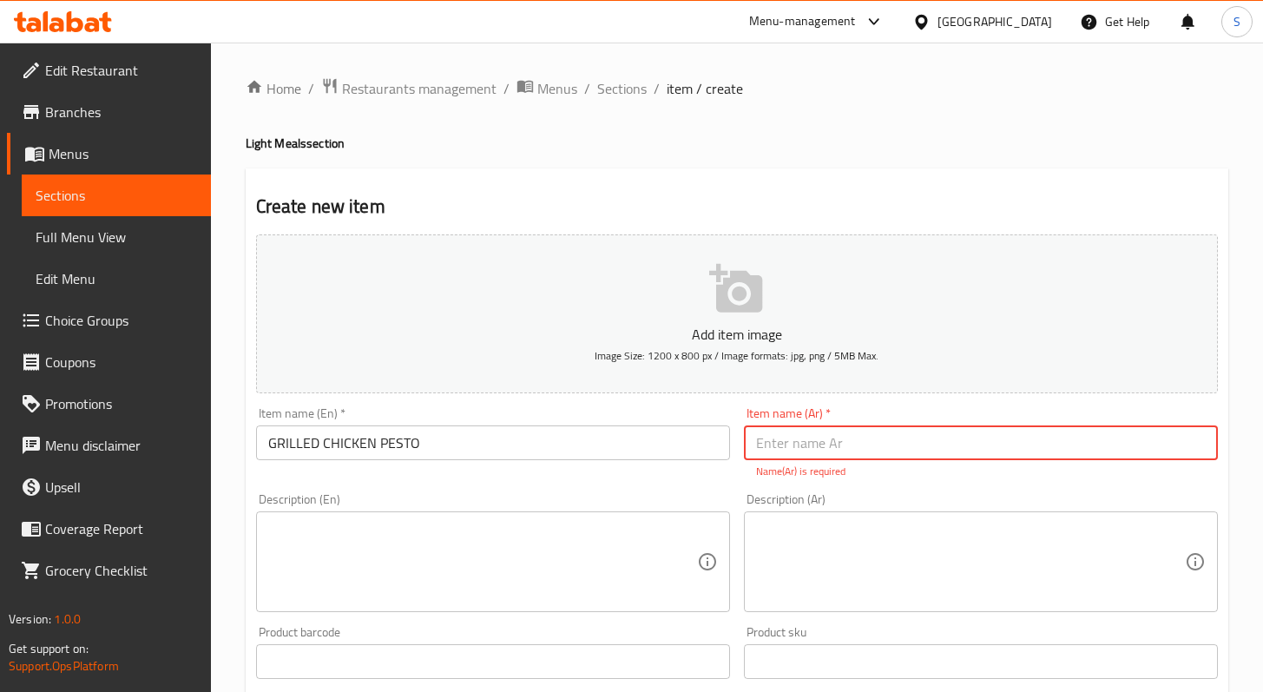
paste input "دجاج مشوي بالبيستو"
type input "دجاج مشوي بالبيستو"
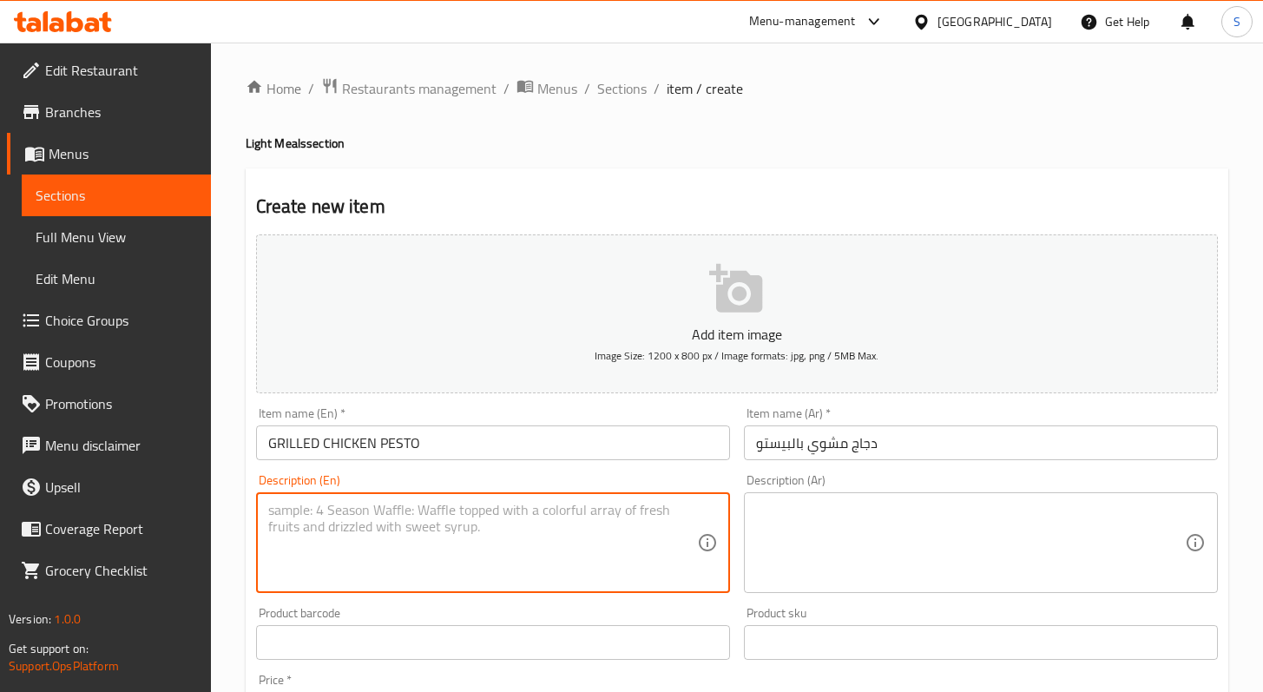
paste textarea "with mayo, arugula, beef, tomato, parmesan cheese."
type textarea "with mayo, arugula, beef, tomato, parmesan cheese."
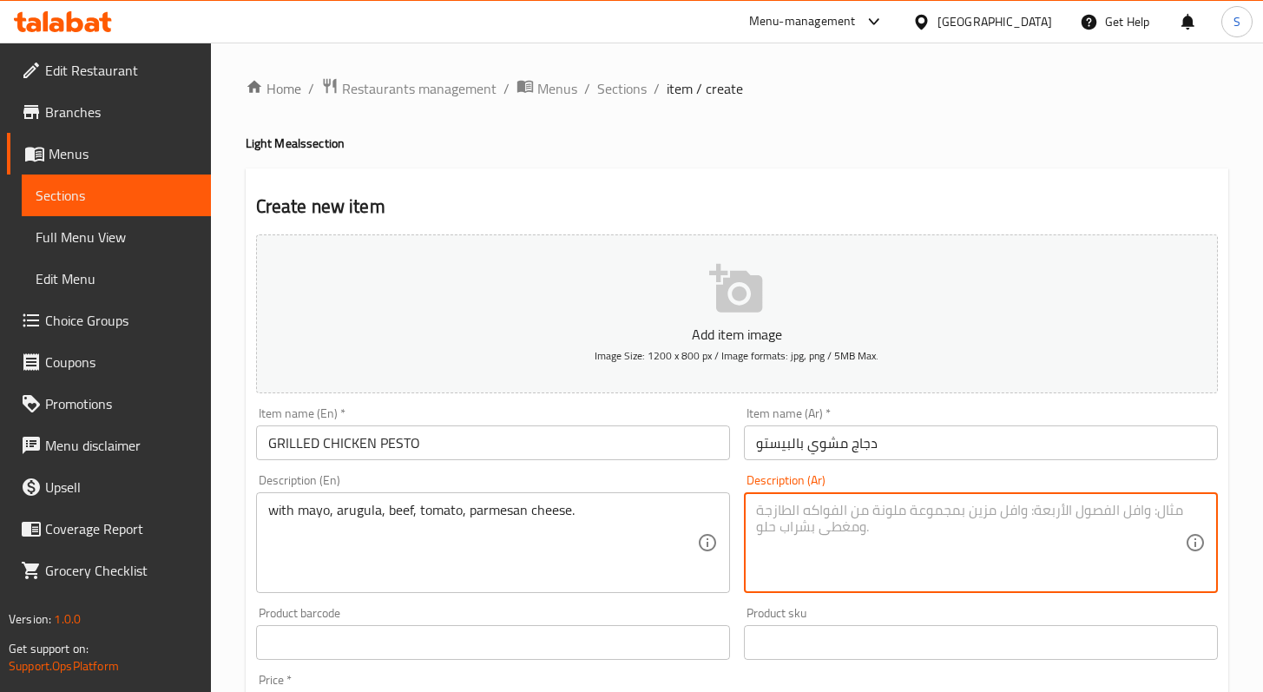
paste textarea "مع [PERSON_NAME]، [PERSON_NAME]، لحم، طماطم، جبن بارميزان"
type textarea "مع [PERSON_NAME]، [PERSON_NAME]، لحم، طماطم، جبن بارميزان"
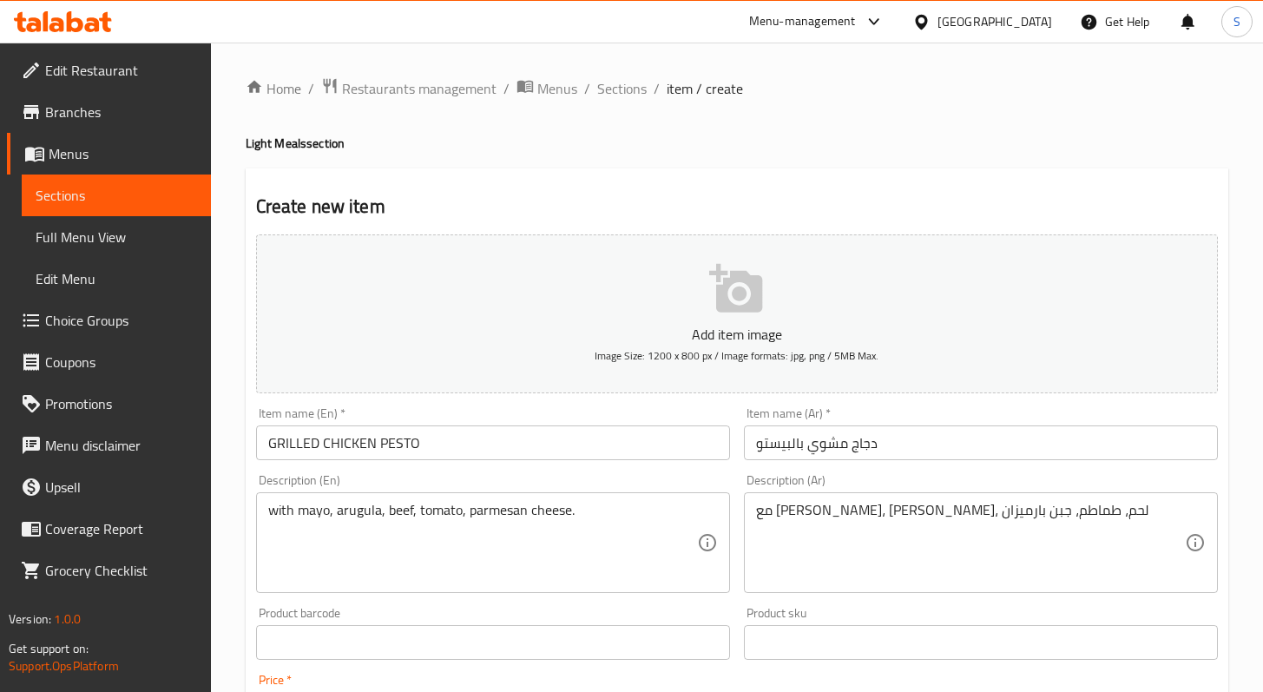
scroll to position [363, 0]
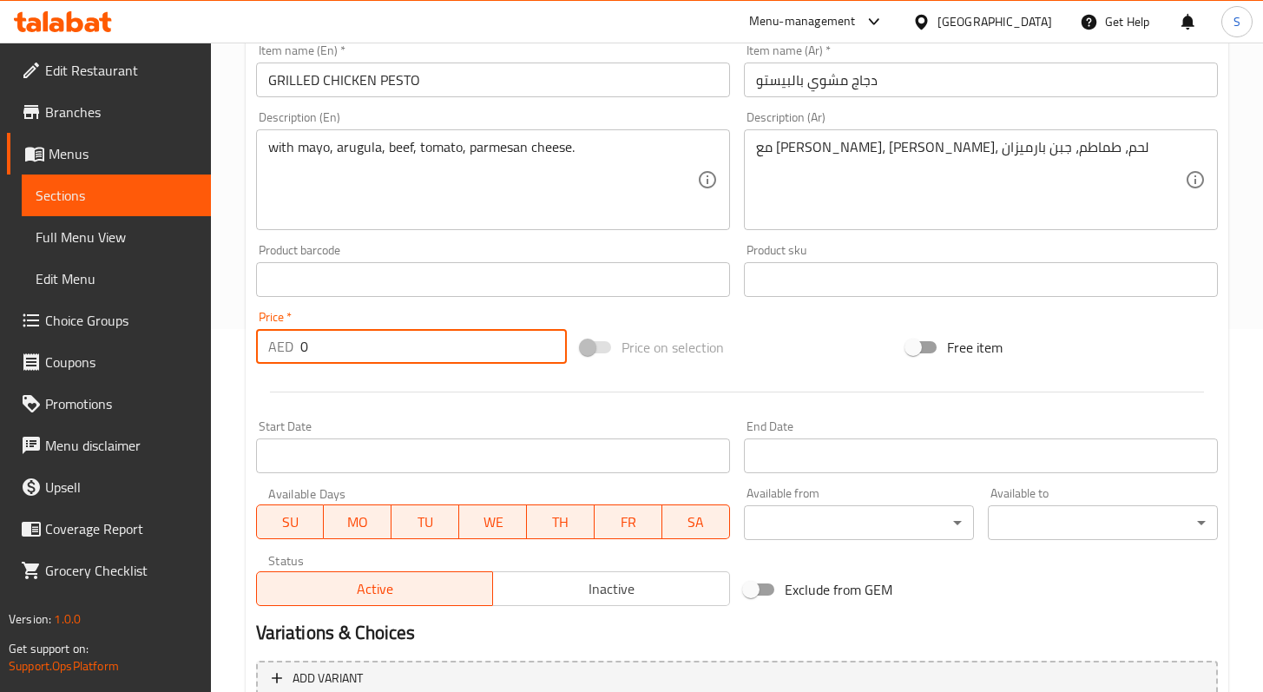
paste input "55"
click at [311, 345] on input "055" at bounding box center [433, 346] width 267 height 35
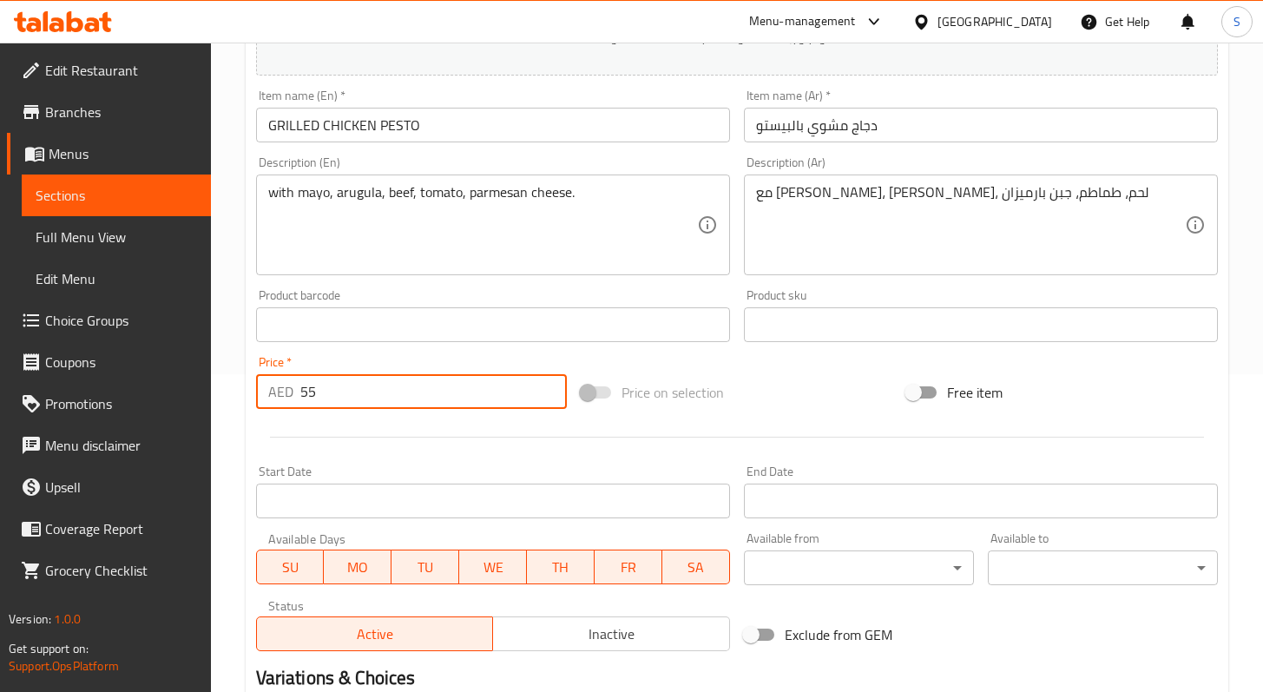
scroll to position [0, 0]
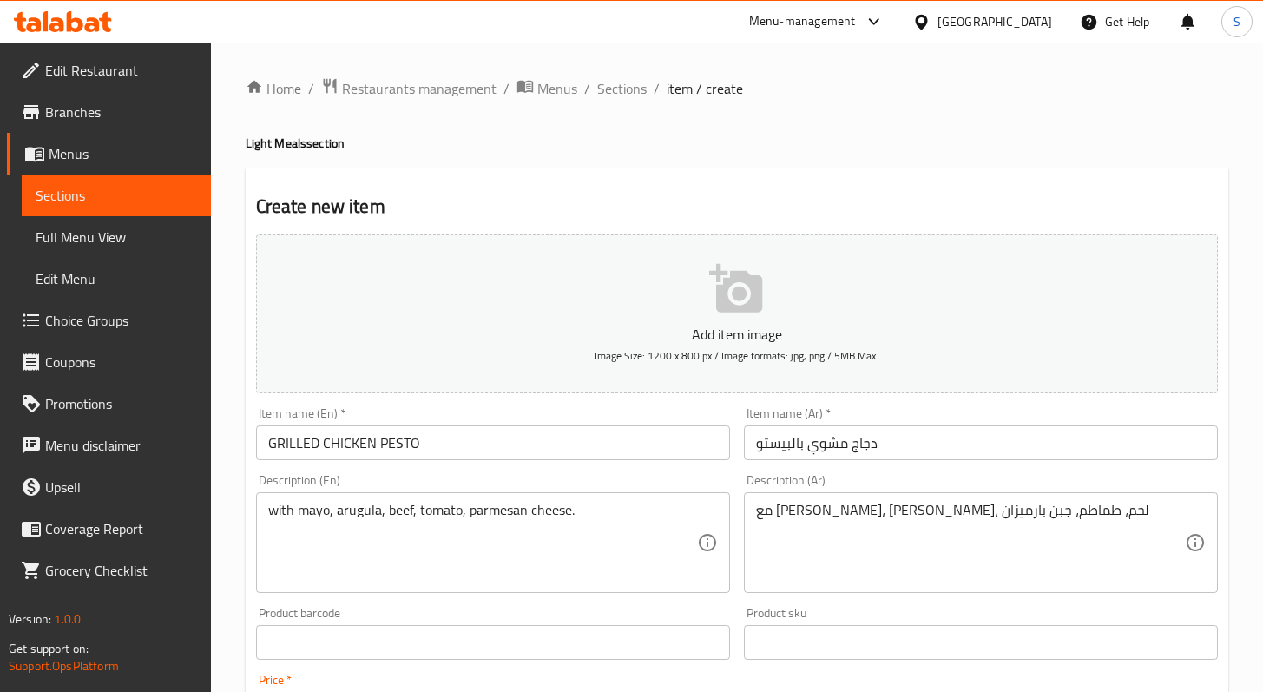
type input "55"
click at [711, 310] on button "Add item image Image Size: 1200 x 800 px / Image formats: jpg, png / 5MB Max." at bounding box center [737, 313] width 962 height 159
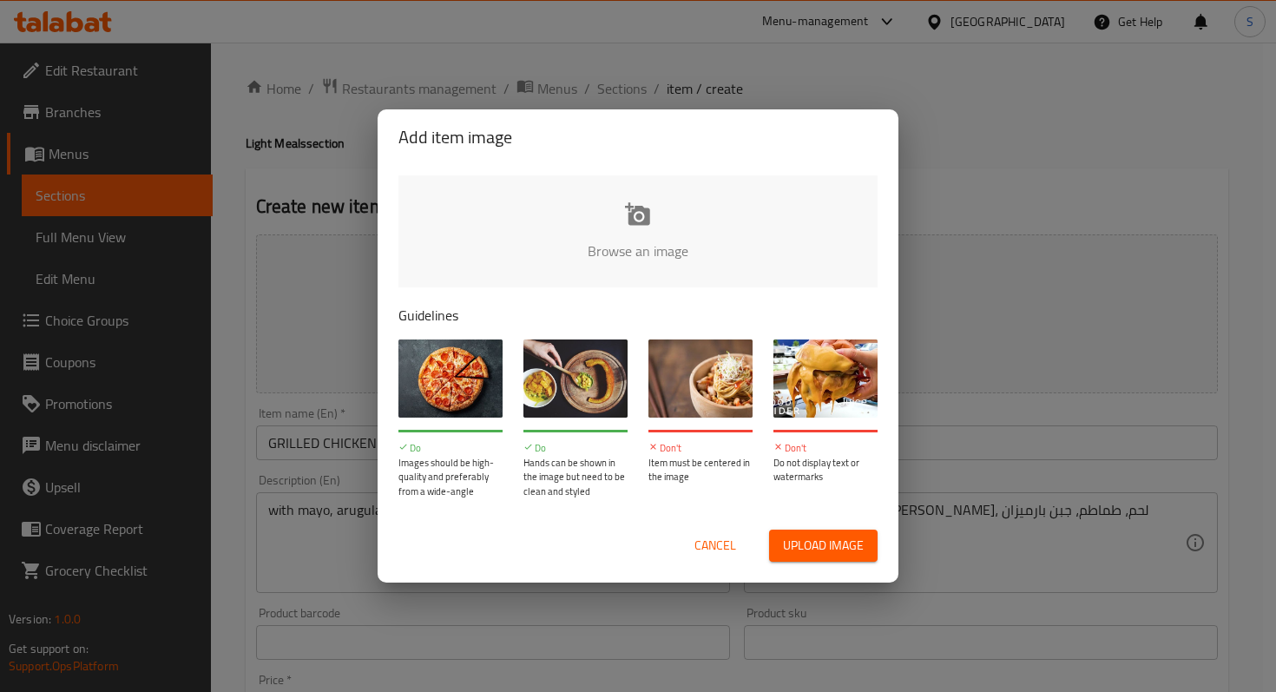
click at [654, 244] on input "file" at bounding box center [1225, 256] width 1653 height 162
click at [822, 551] on span "Upload image" at bounding box center [823, 546] width 81 height 22
click at [733, 537] on span "Cancel" at bounding box center [716, 546] width 42 height 22
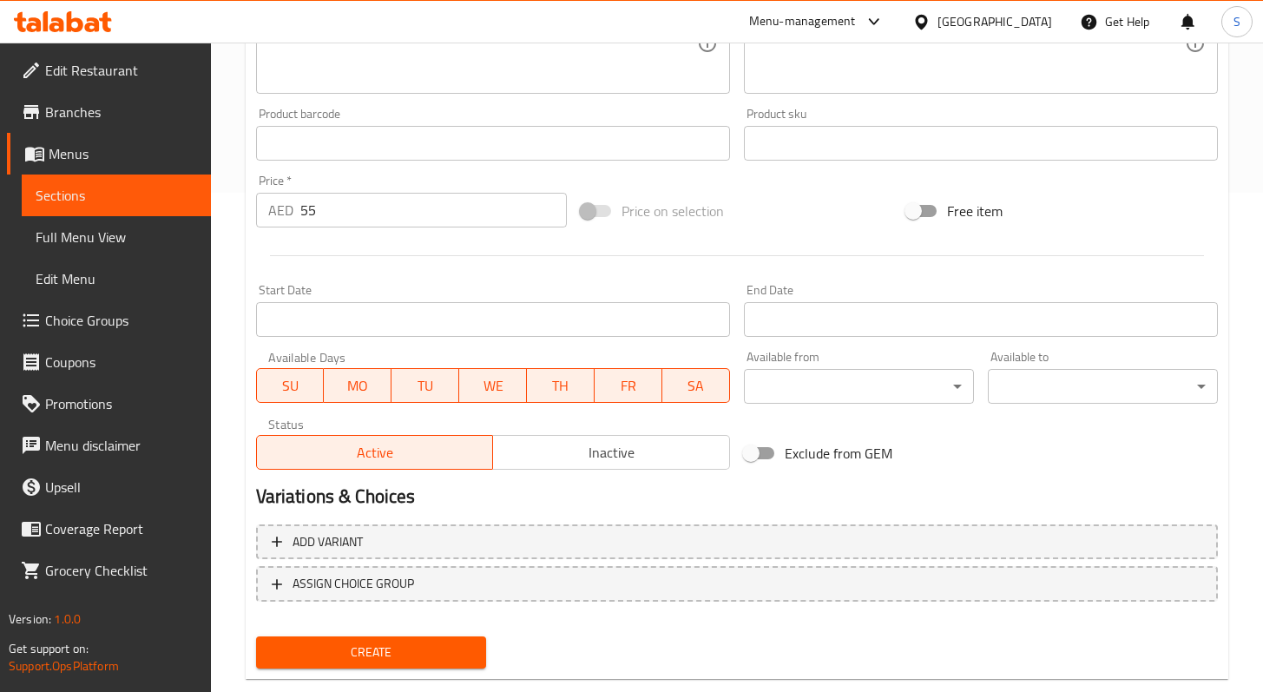
scroll to position [510, 0]
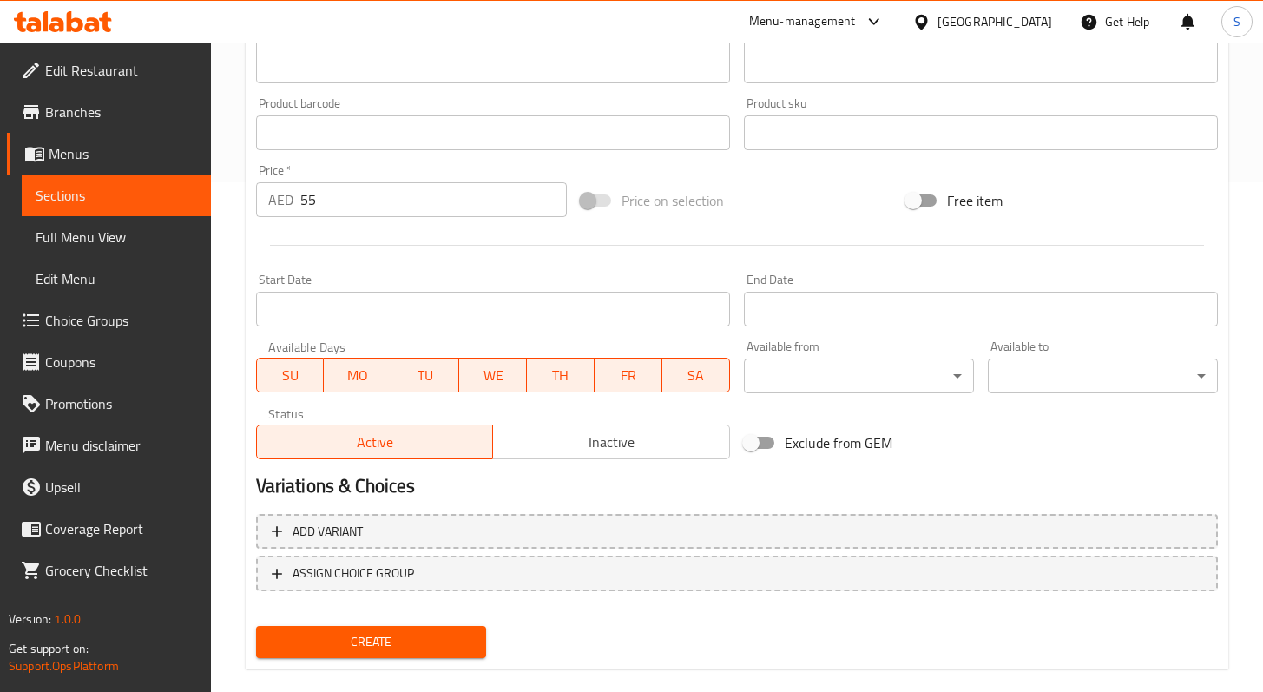
click at [419, 651] on span "Create" at bounding box center [371, 642] width 202 height 22
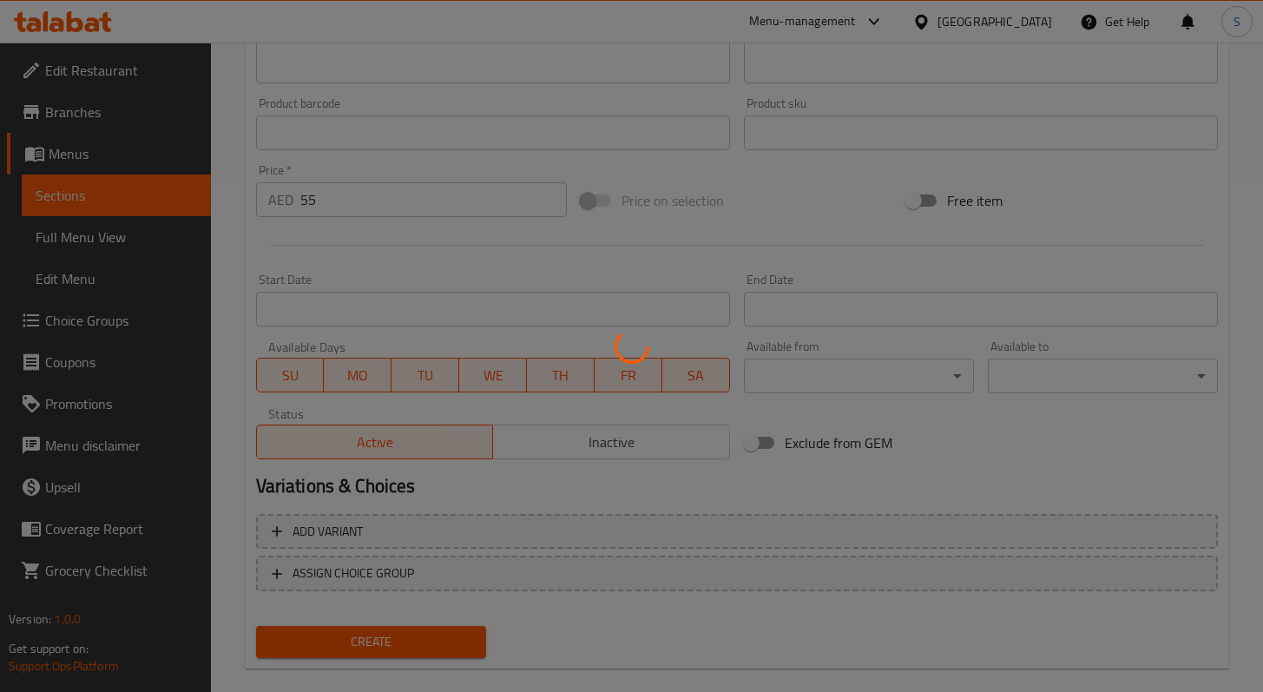
type input "0"
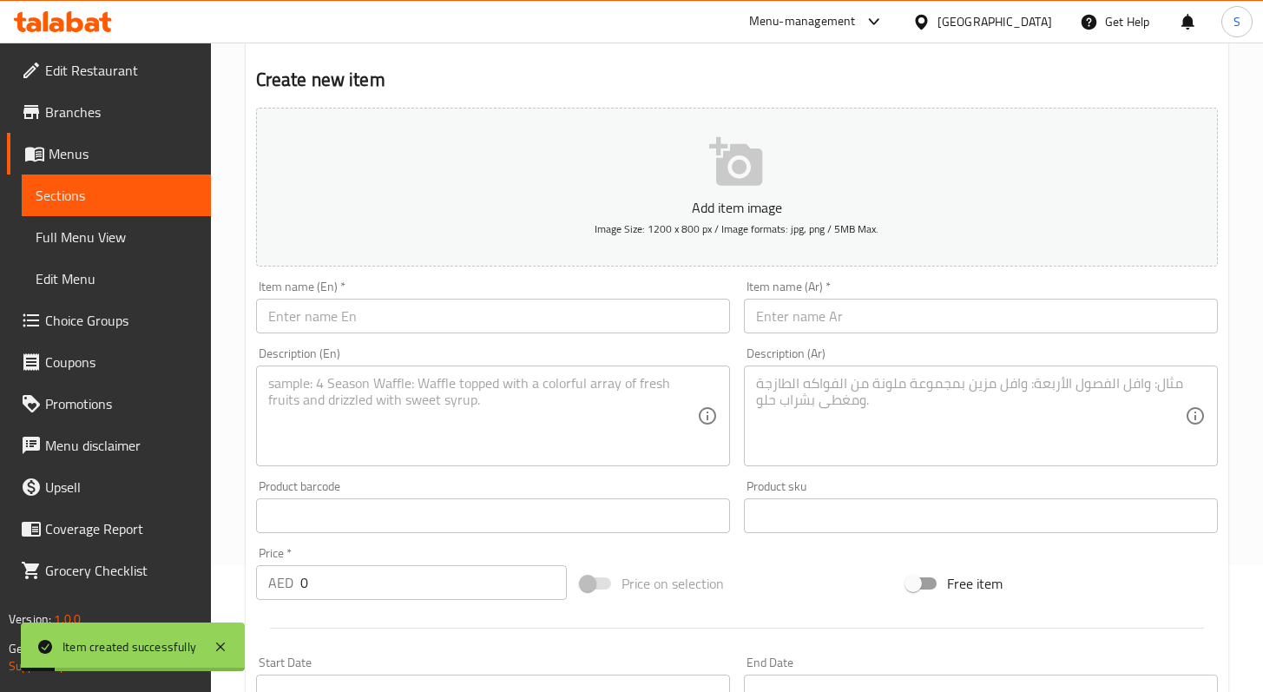
scroll to position [0, 0]
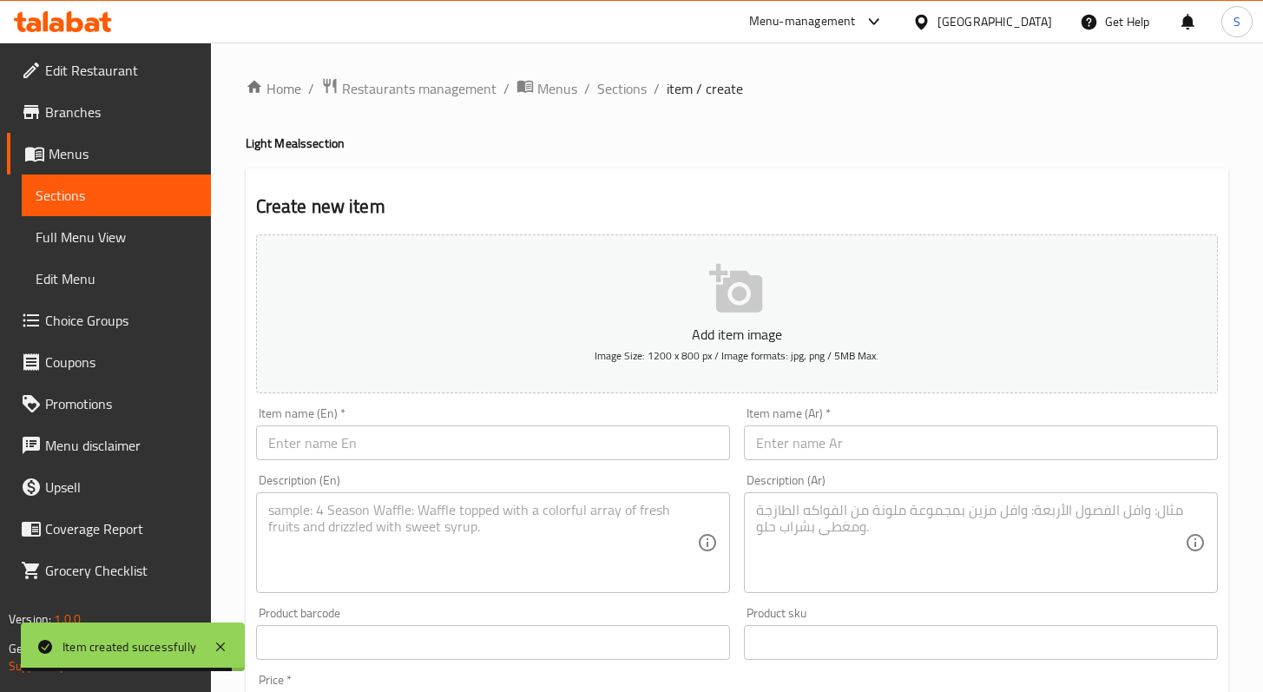
click at [61, 199] on span "Sections" at bounding box center [117, 195] width 162 height 21
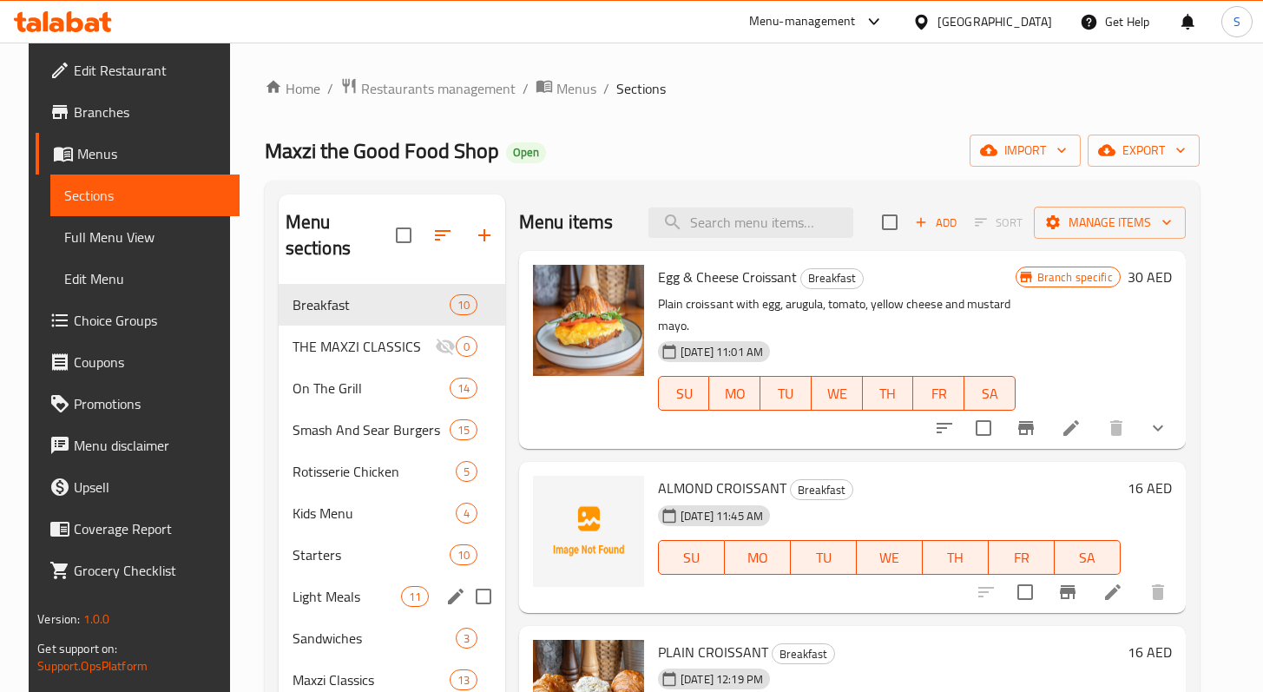
click at [331, 586] on span "Light Meals" at bounding box center [347, 596] width 109 height 21
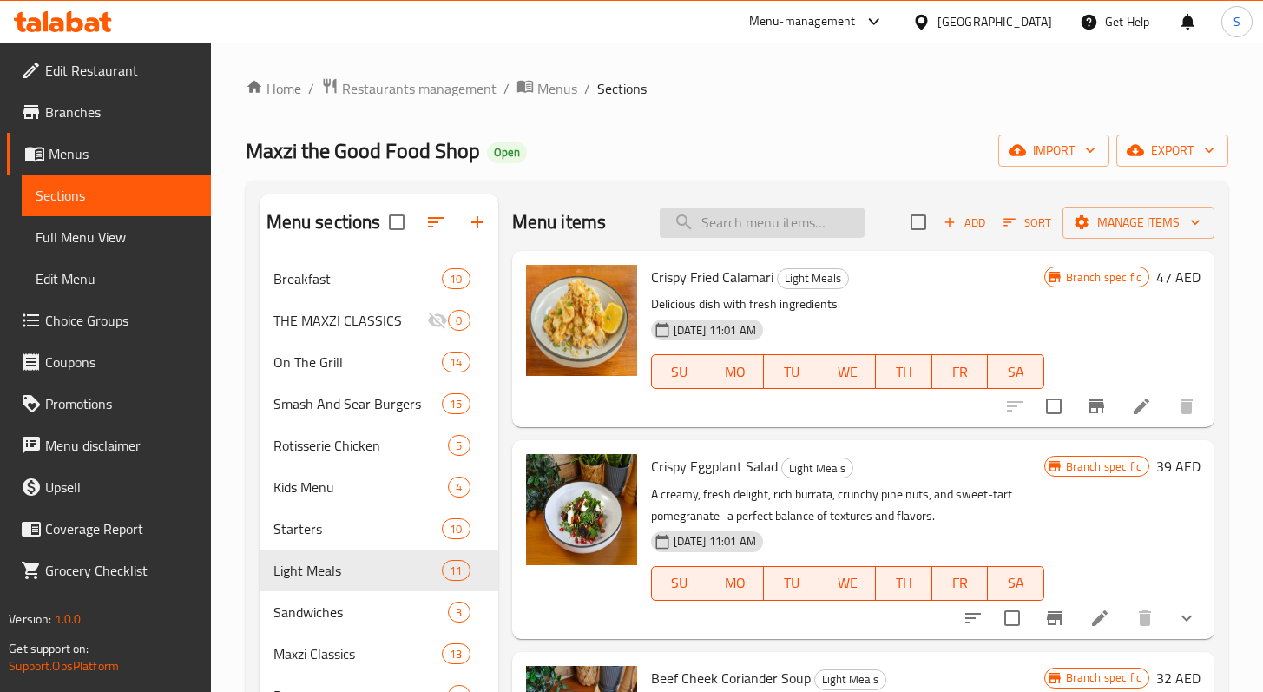
click at [776, 229] on input "search" at bounding box center [762, 223] width 205 height 30
paste input "STEAMED RICE"
type input "STEAMED RICE"
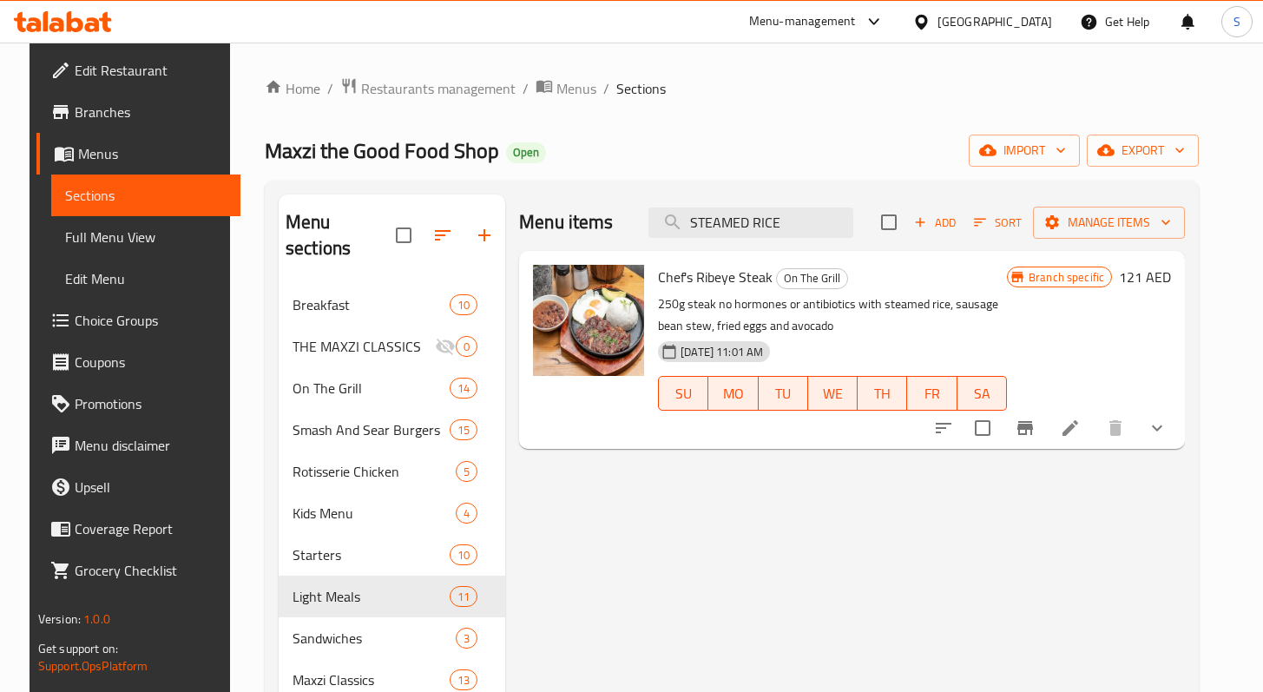
drag, startPoint x: 808, startPoint y: 221, endPoint x: 544, endPoint y: 215, distance: 263.1
click at [544, 217] on div "Menu items STEAMED RICE Add Sort Manage items" at bounding box center [852, 222] width 666 height 56
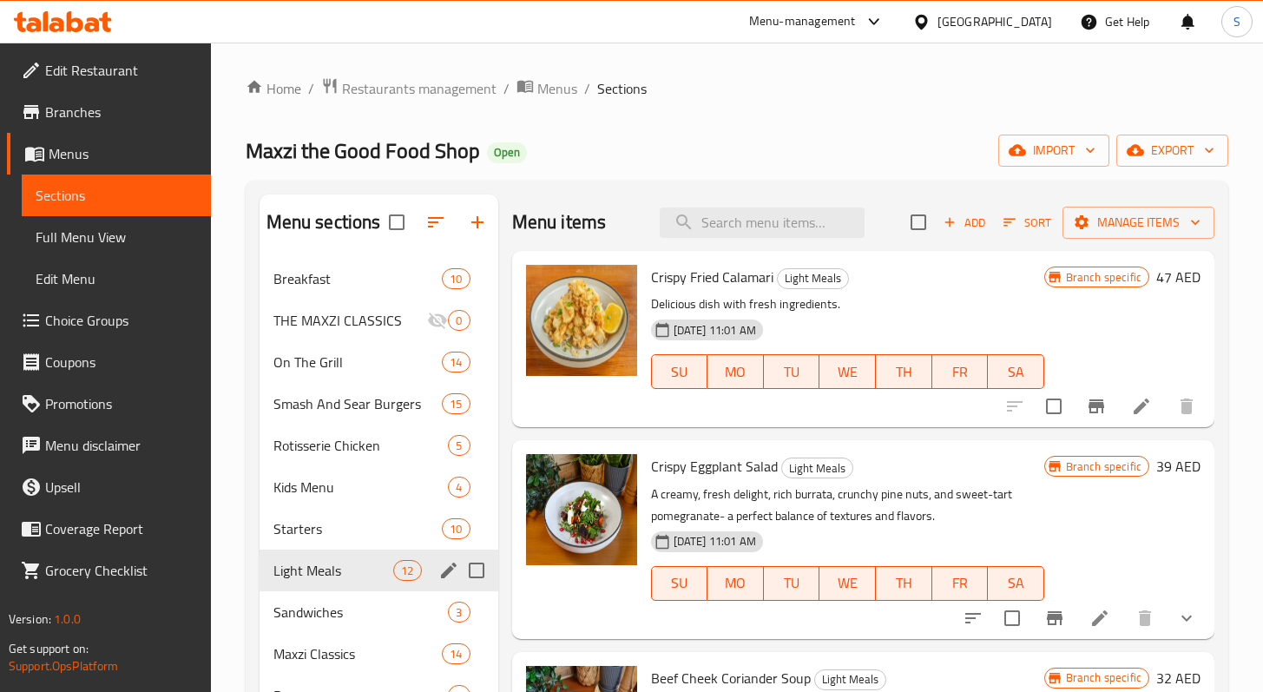
click at [327, 551] on div "Light Meals 12" at bounding box center [379, 571] width 239 height 42
click at [948, 228] on span "Add" at bounding box center [964, 223] width 47 height 20
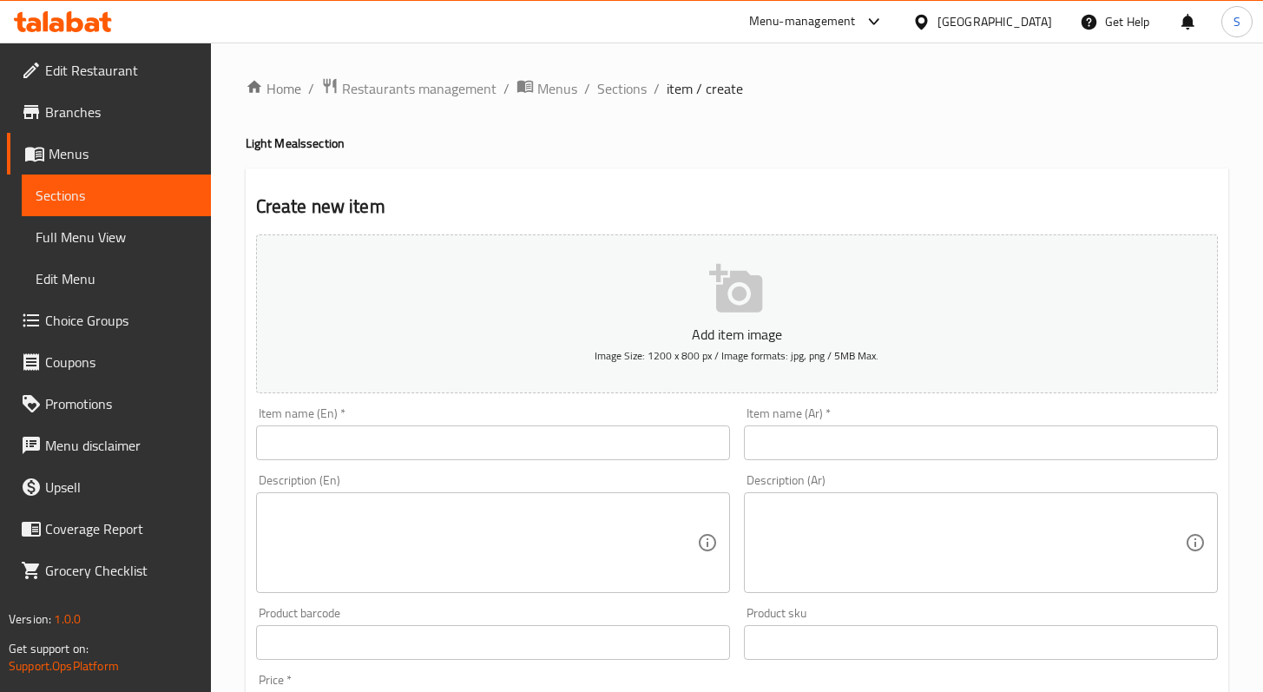
click at [507, 443] on input "text" at bounding box center [493, 442] width 474 height 35
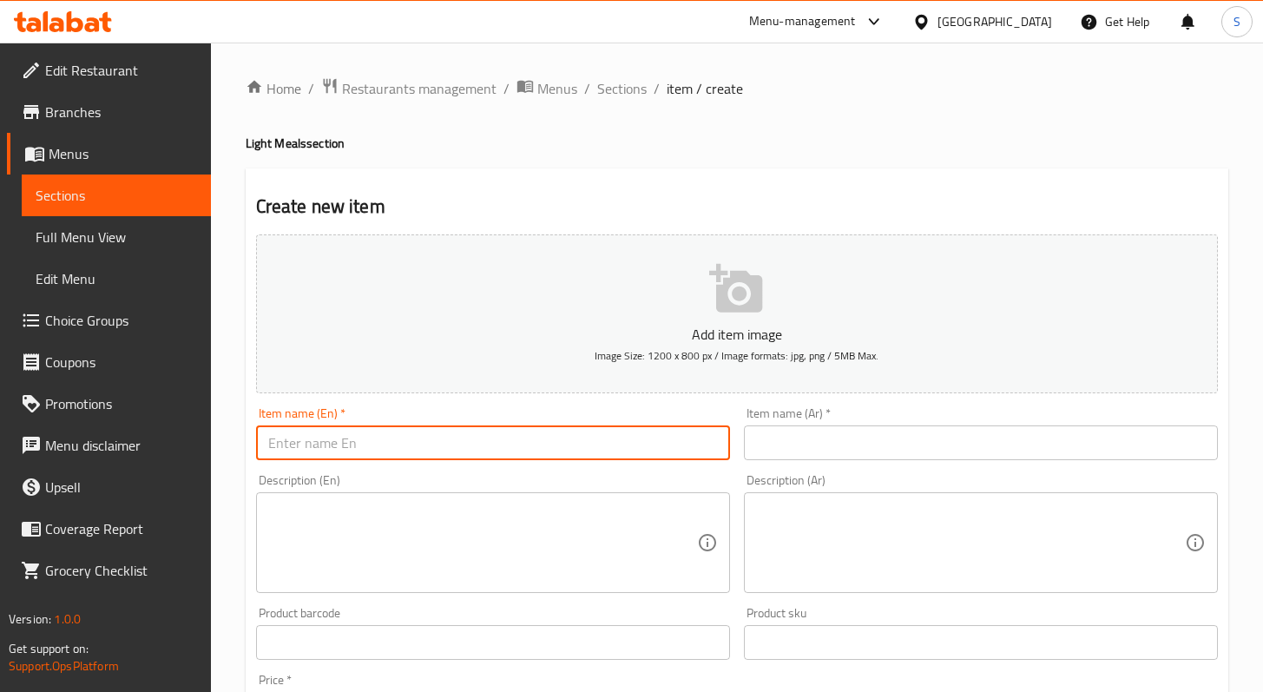
paste input "STEAMED RICE"
type input "STEAMED RICE"
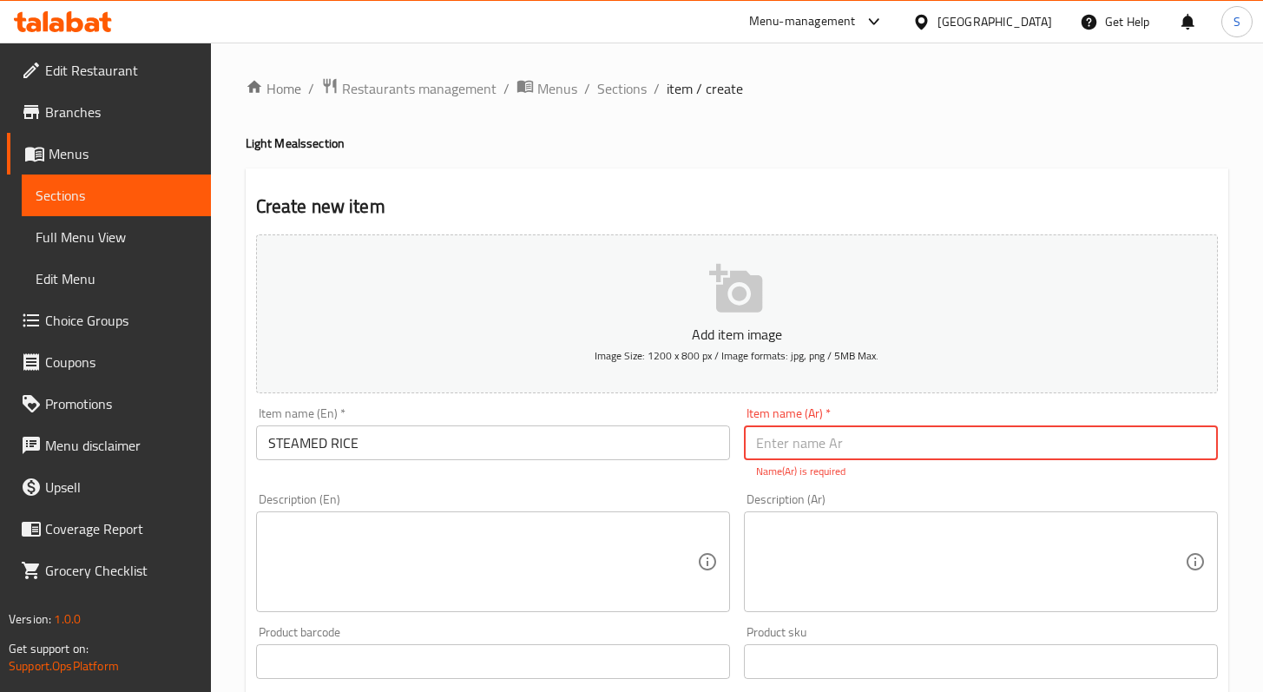
paste input "أرز مطبوخ على البخار"
type input "أرز مطبوخ على البخار"
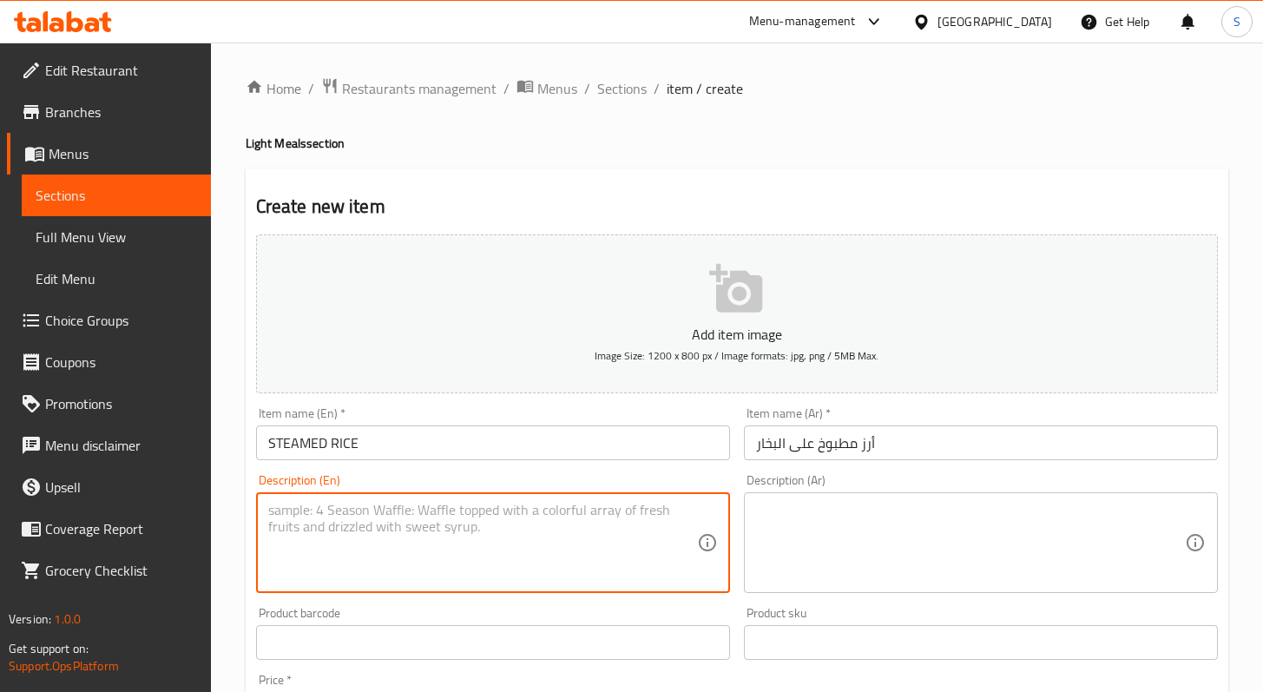
click at [1100, 169] on div "Create new item Add item image Image Size: 1200 x 800 px / Image formats: jpg, …" at bounding box center [737, 673] width 983 height 1011
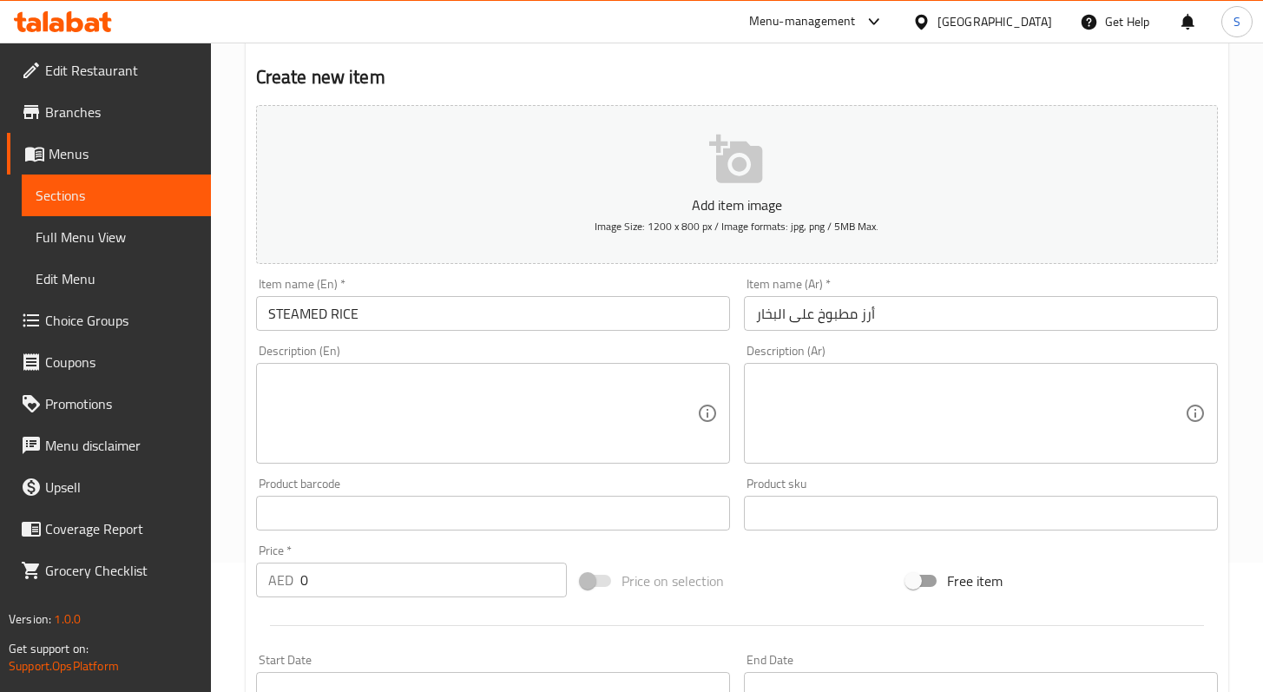
scroll to position [189, 0]
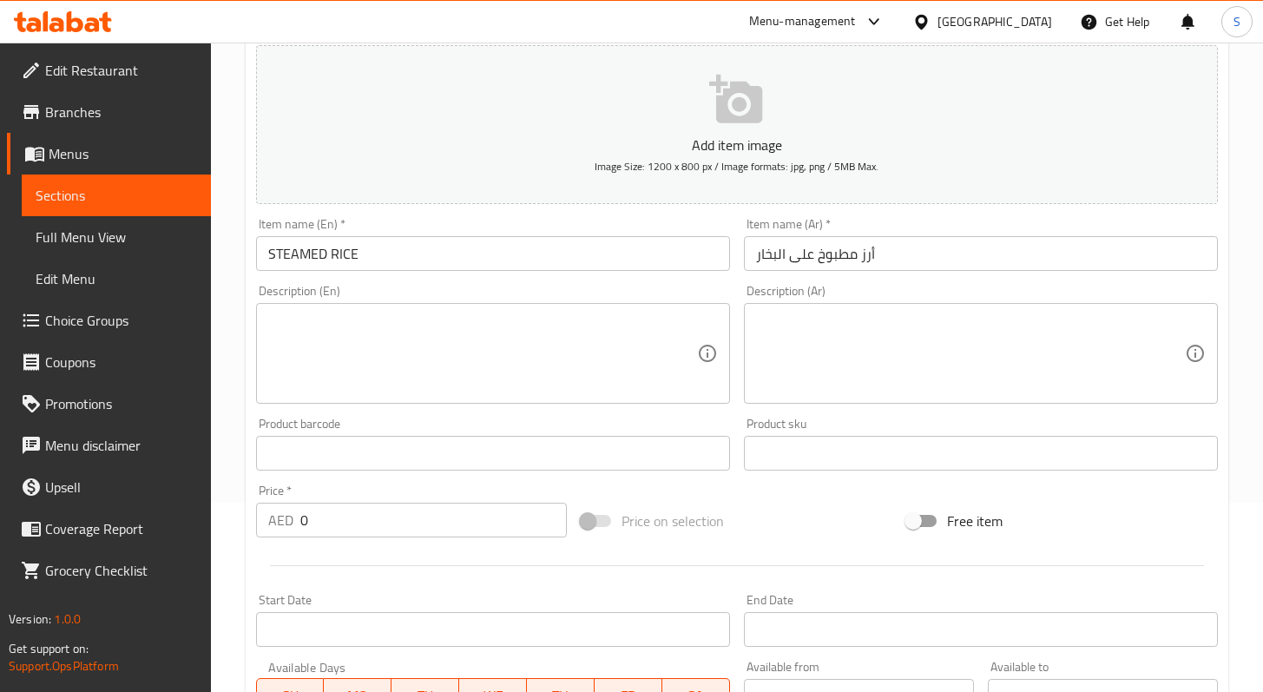
click at [308, 518] on input "0" at bounding box center [433, 520] width 267 height 35
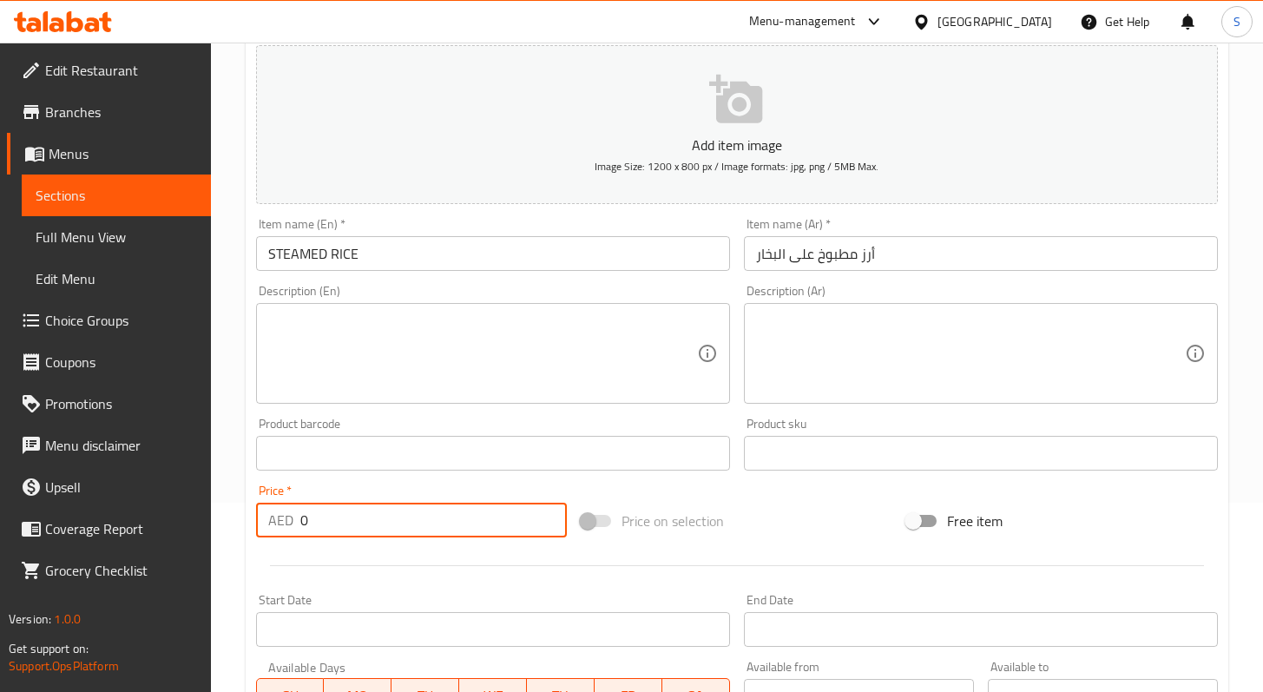
click at [309, 518] on input "0" at bounding box center [433, 520] width 267 height 35
click at [300, 520] on input "0" at bounding box center [433, 520] width 267 height 35
click at [301, 521] on input "0" at bounding box center [433, 520] width 267 height 35
click at [302, 521] on input "0" at bounding box center [433, 520] width 267 height 35
paste input "1"
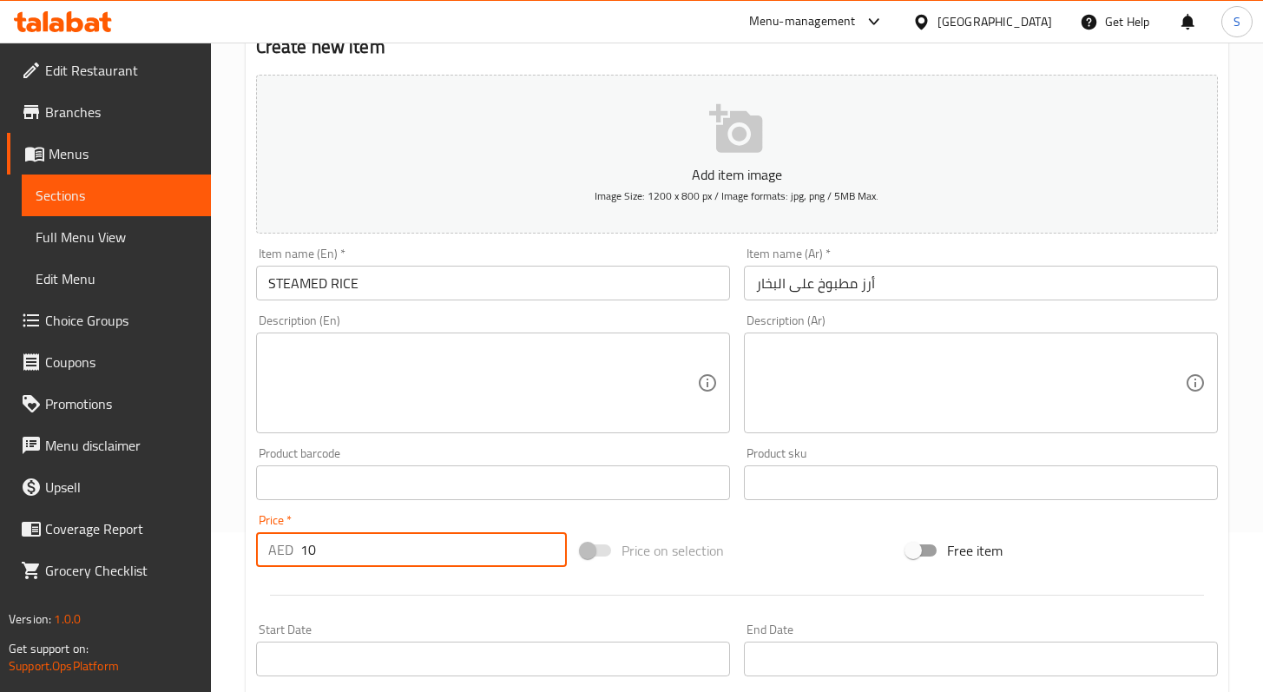
scroll to position [158, 0]
type input "10"
click at [718, 175] on p "Add item image" at bounding box center [737, 176] width 908 height 21
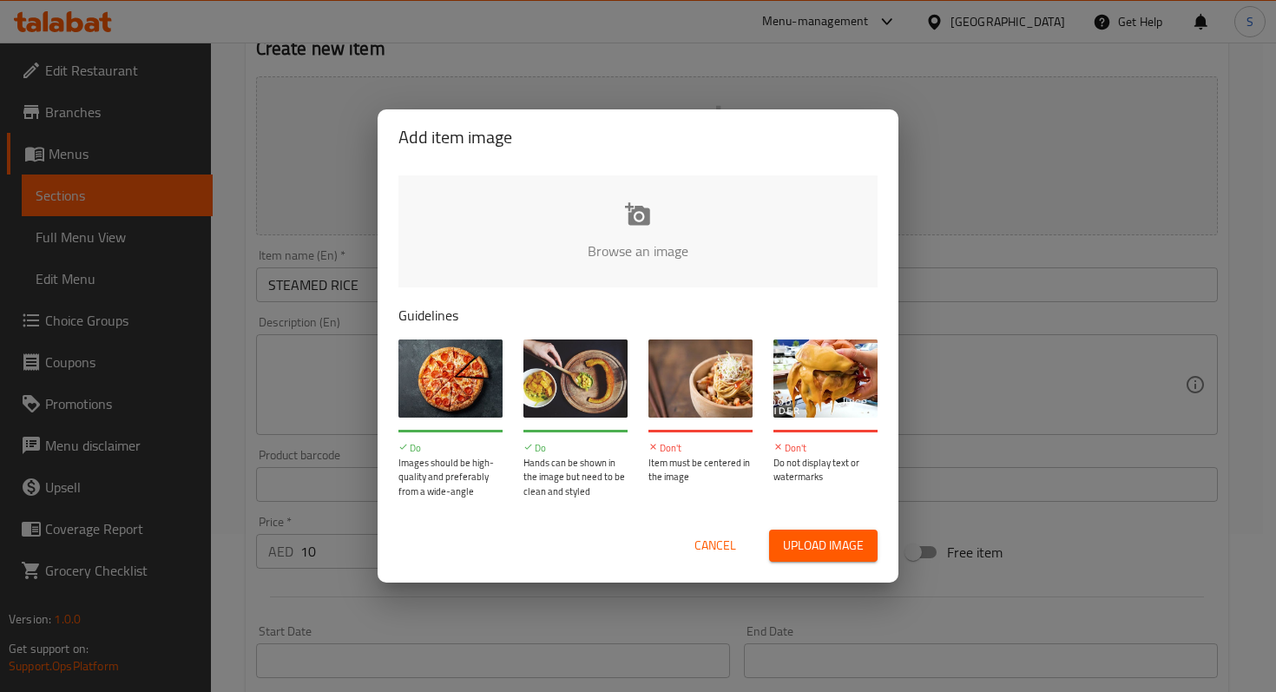
click at [657, 241] on input "file" at bounding box center [1225, 256] width 1653 height 162
click at [721, 554] on span "Cancel" at bounding box center [716, 546] width 42 height 22
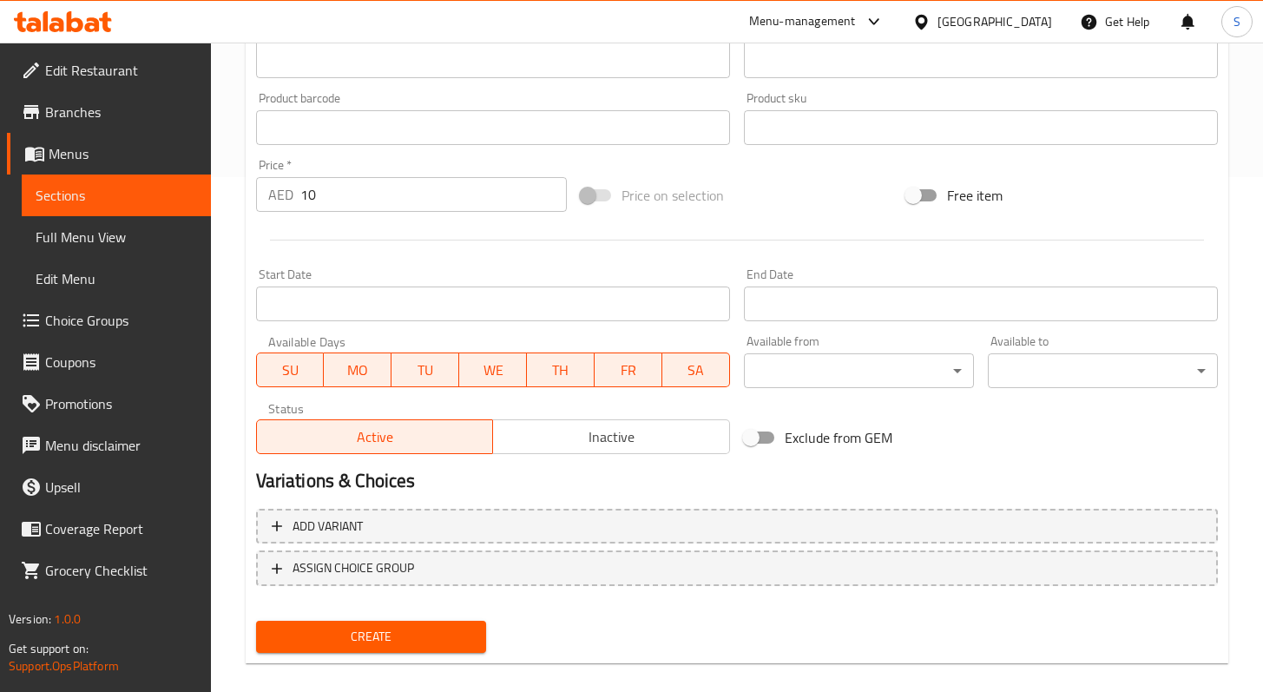
scroll to position [531, 0]
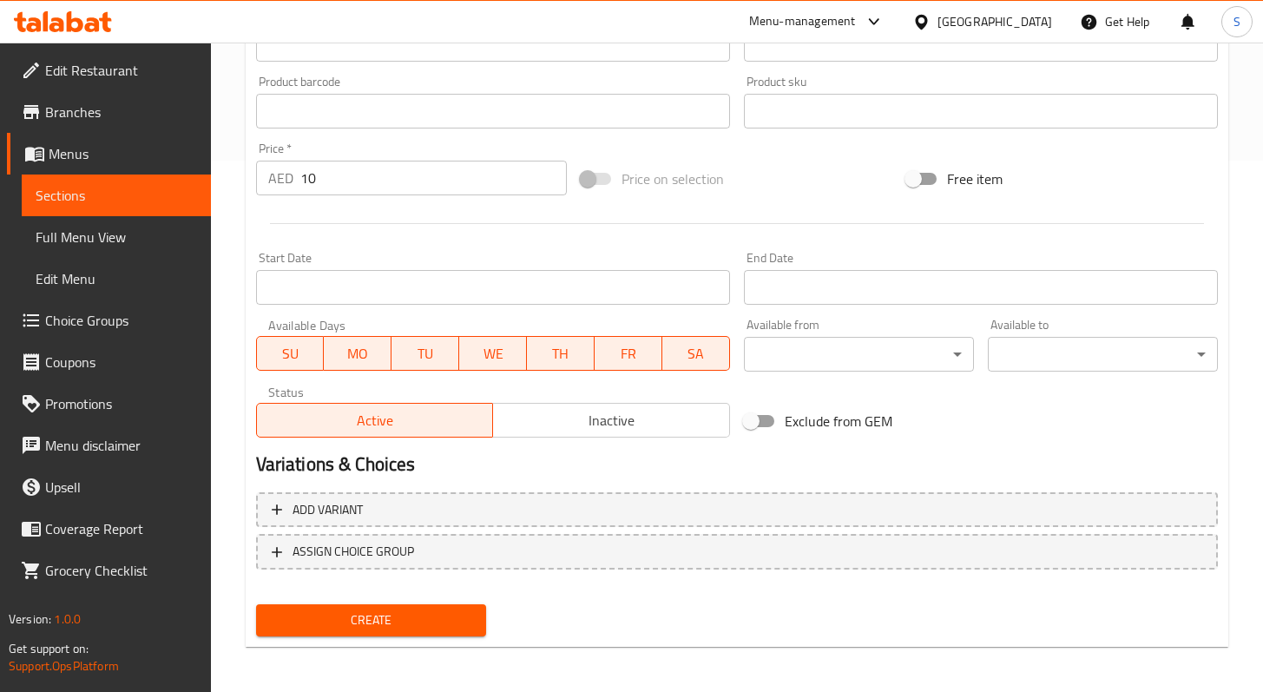
click at [430, 630] on span "Create" at bounding box center [371, 621] width 202 height 22
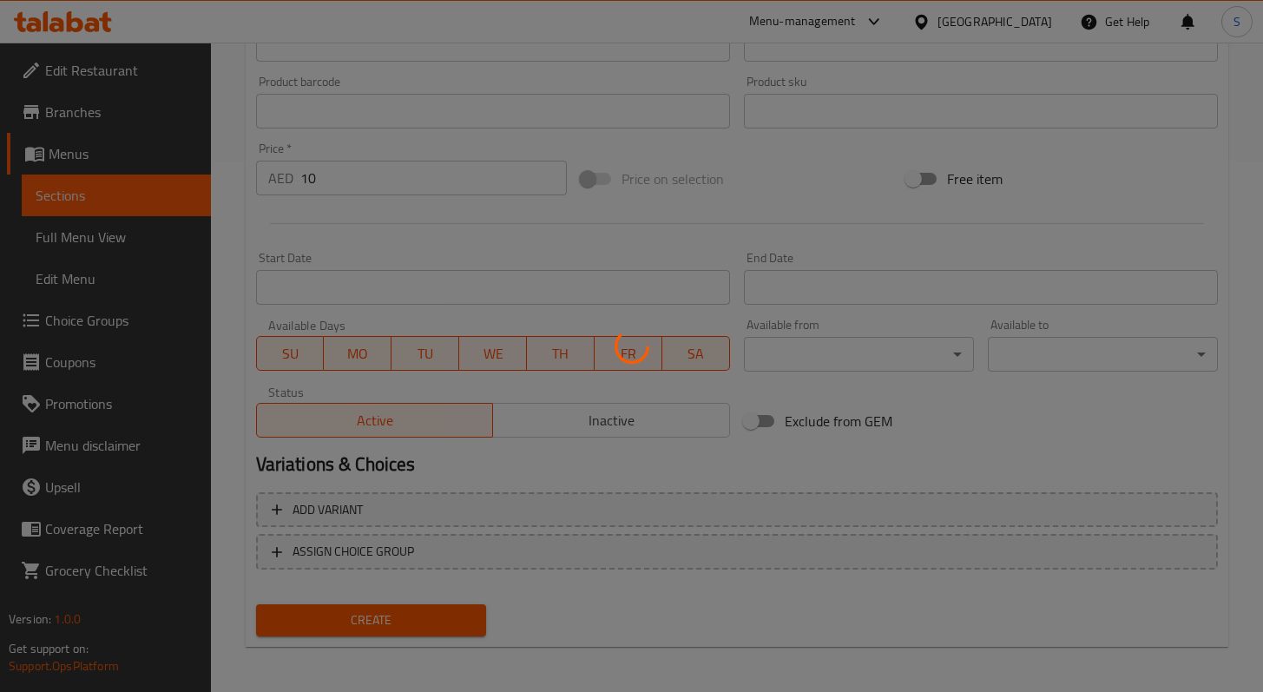
type input "0"
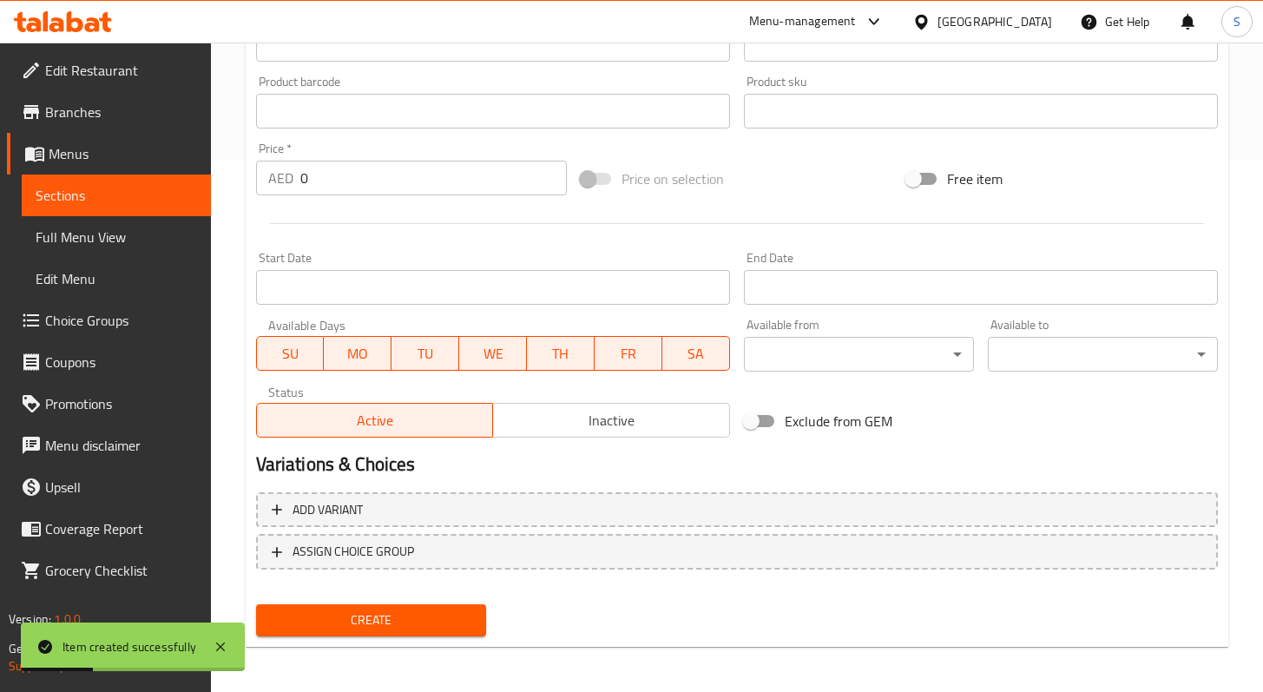
click at [82, 178] on link "Sections" at bounding box center [116, 196] width 189 height 42
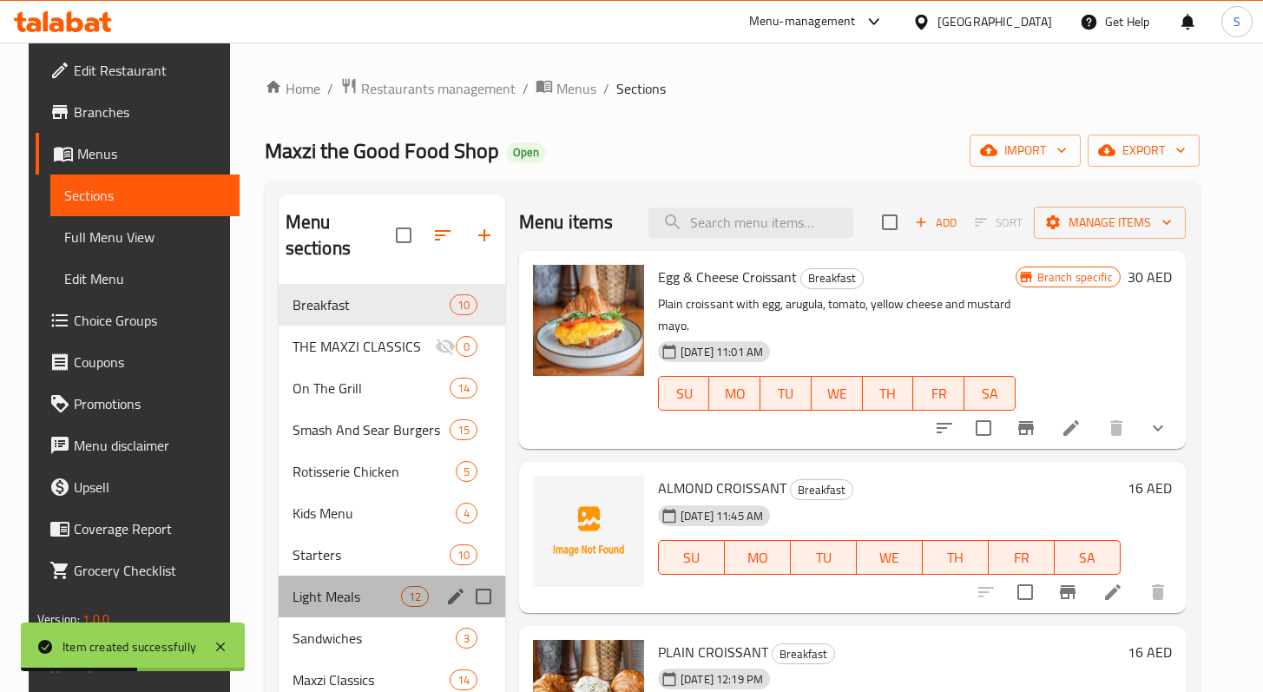
click at [340, 576] on div "Light Meals 12" at bounding box center [392, 597] width 227 height 42
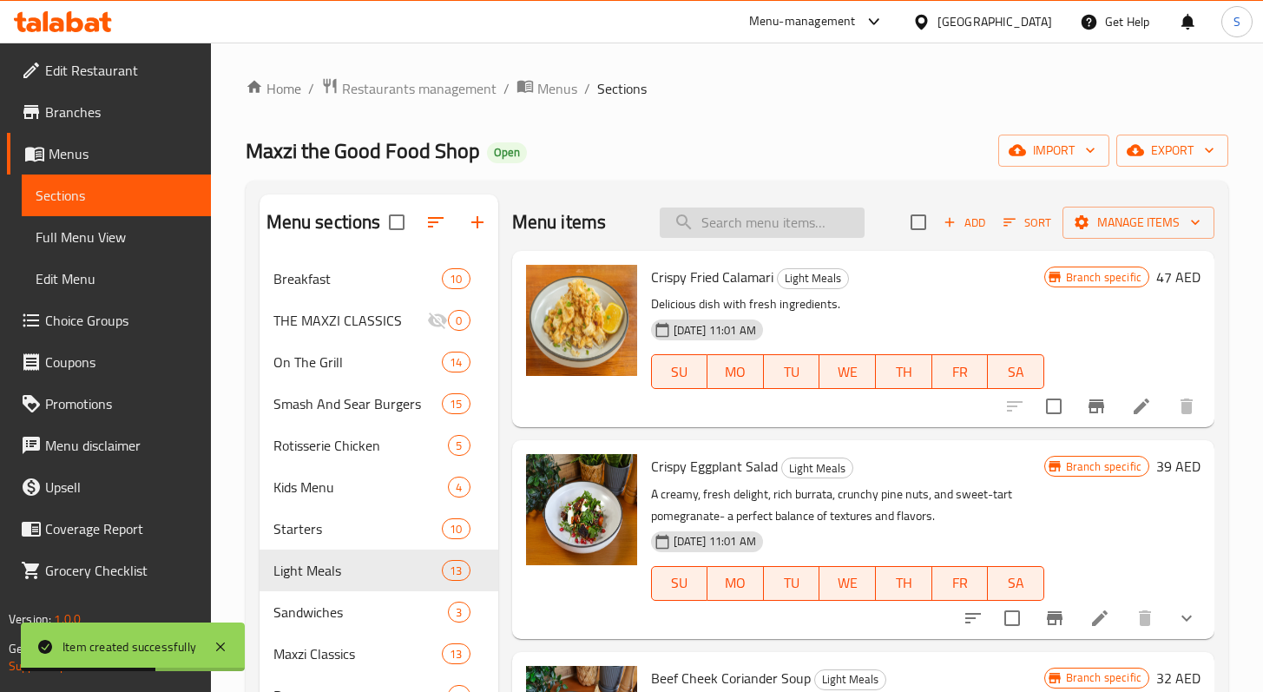
click at [816, 221] on input "search" at bounding box center [762, 223] width 205 height 30
paste input "SAUSAGE BEAN STEW"
type input "SAUSAGE BEAN STEW"
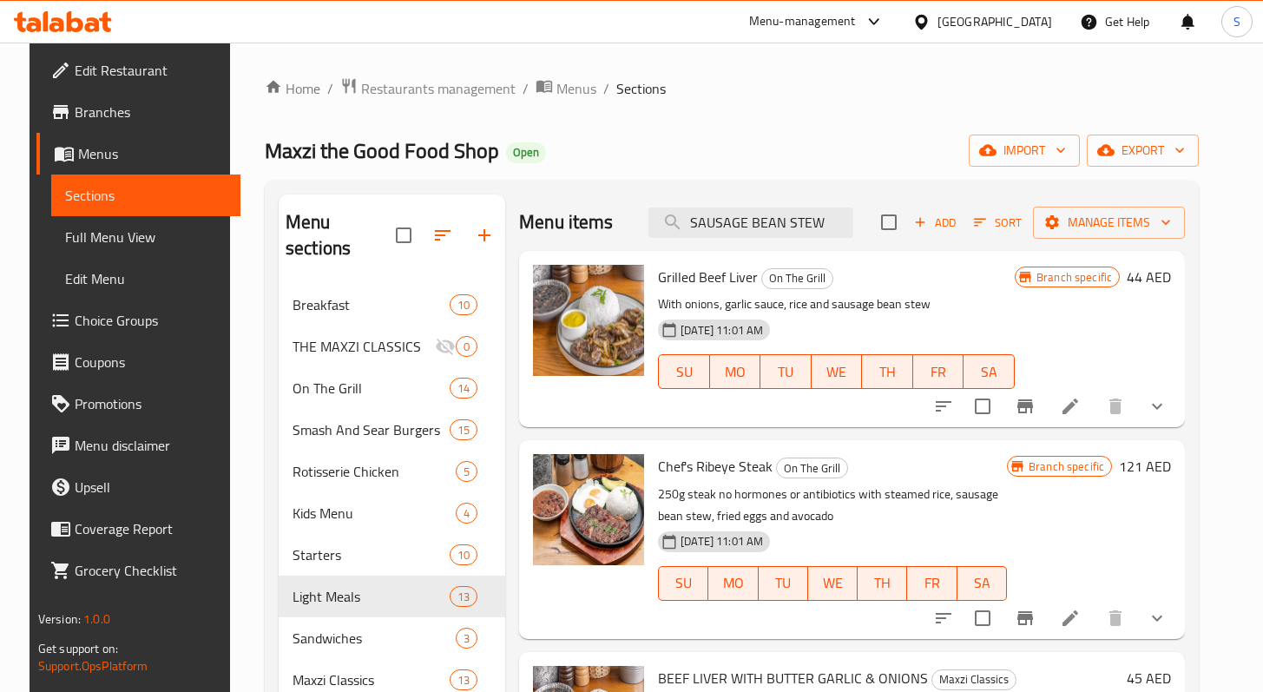
drag, startPoint x: 849, startPoint y: 222, endPoint x: 575, endPoint y: 221, distance: 274.4
click at [579, 219] on div "Menu items SAUSAGE BEAN STEW Add Sort Manage items" at bounding box center [852, 222] width 666 height 56
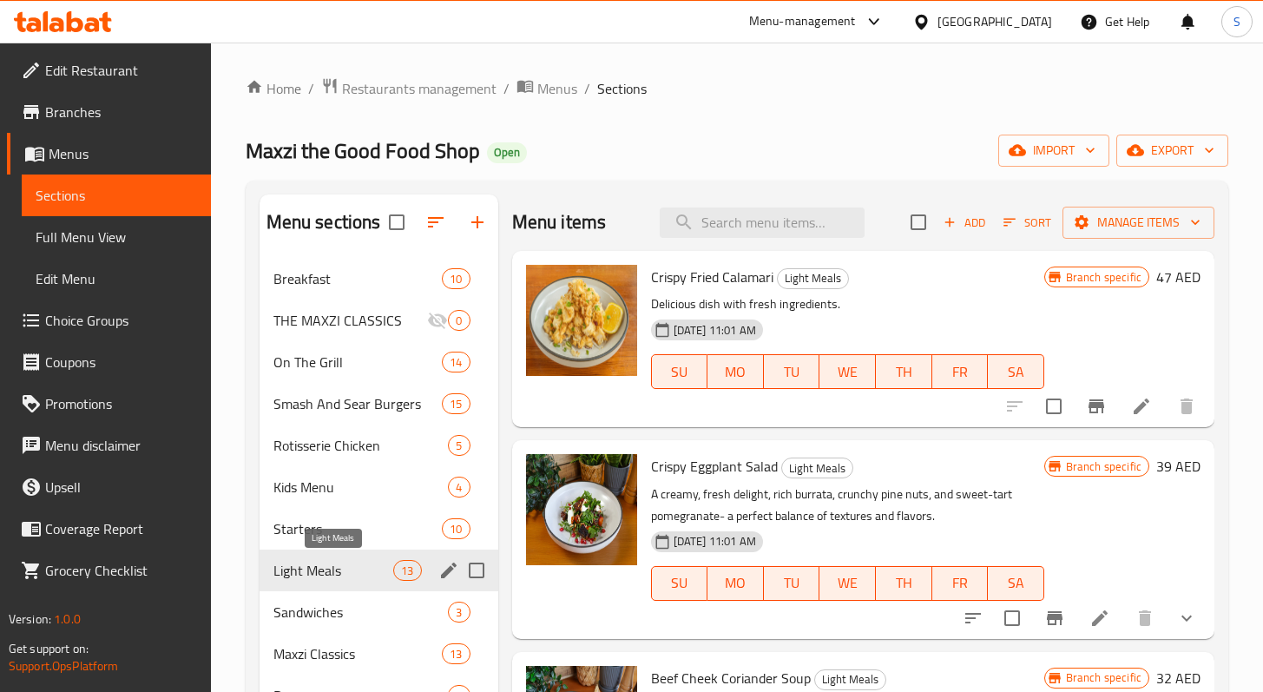
click at [303, 575] on span "Light Meals" at bounding box center [334, 570] width 121 height 21
click at [942, 225] on icon "button" at bounding box center [950, 222] width 16 height 16
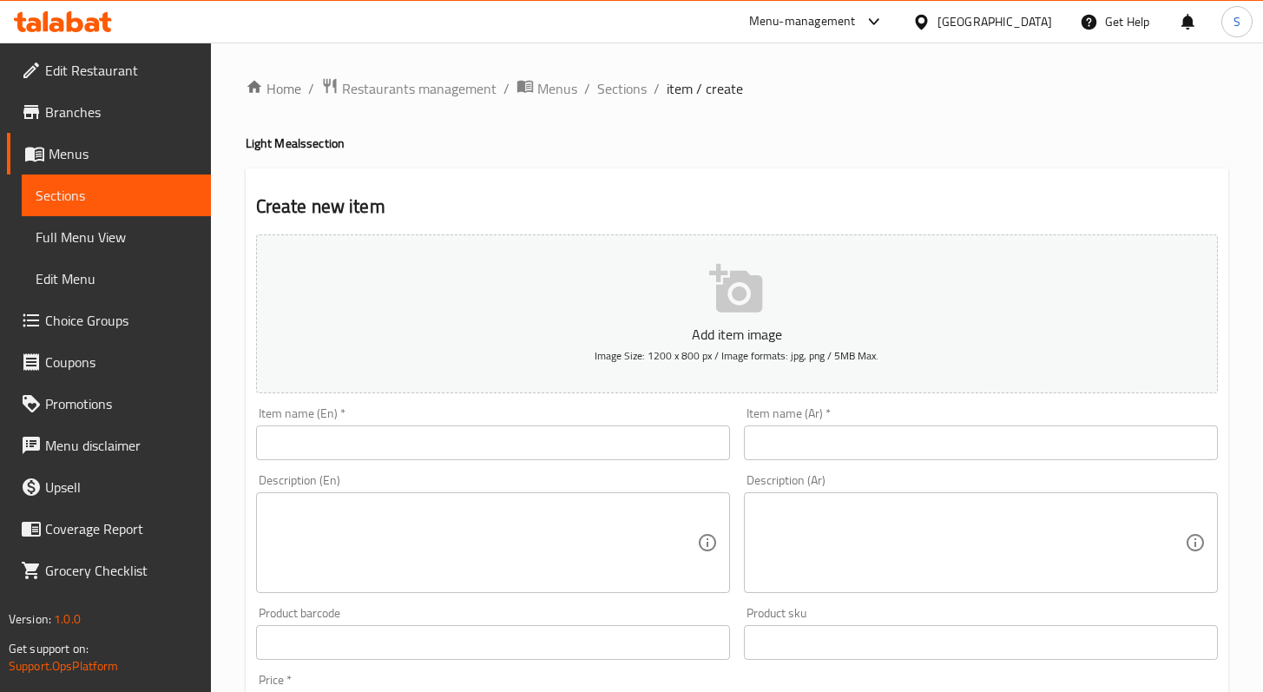
click at [562, 434] on input "text" at bounding box center [493, 442] width 474 height 35
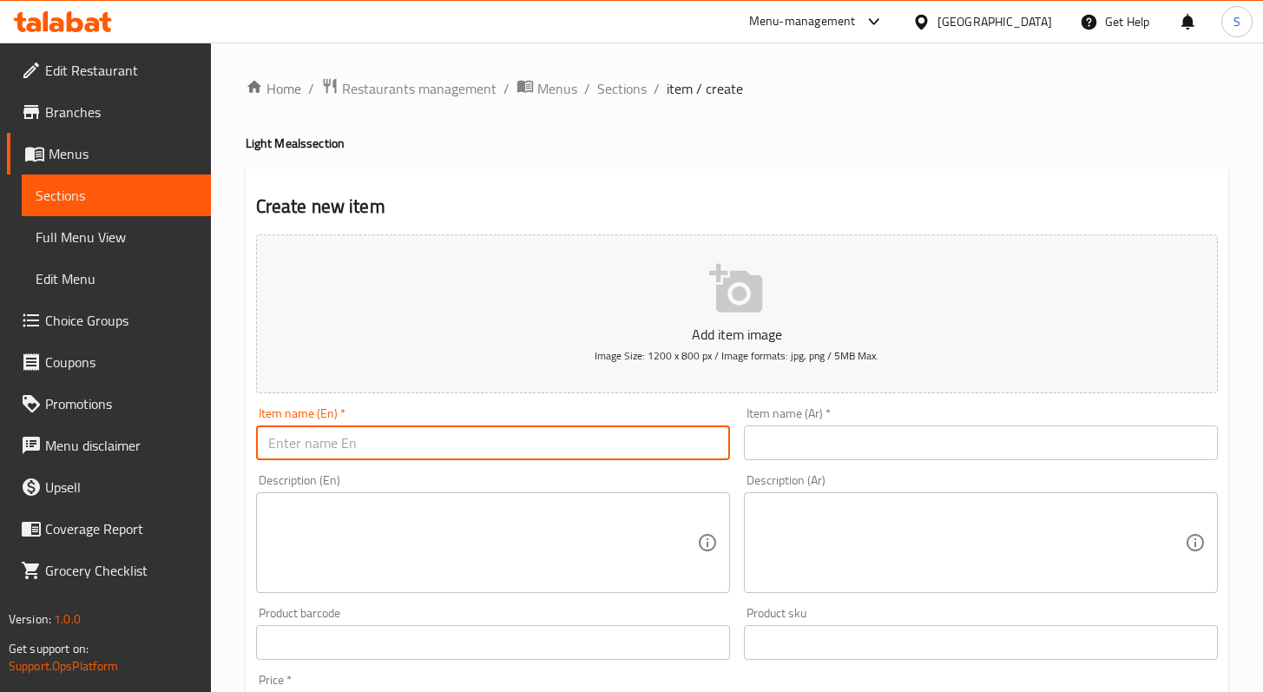
paste input "SAUSAGE BEAN STEW"
type input "SAUSAGE BEAN STEW"
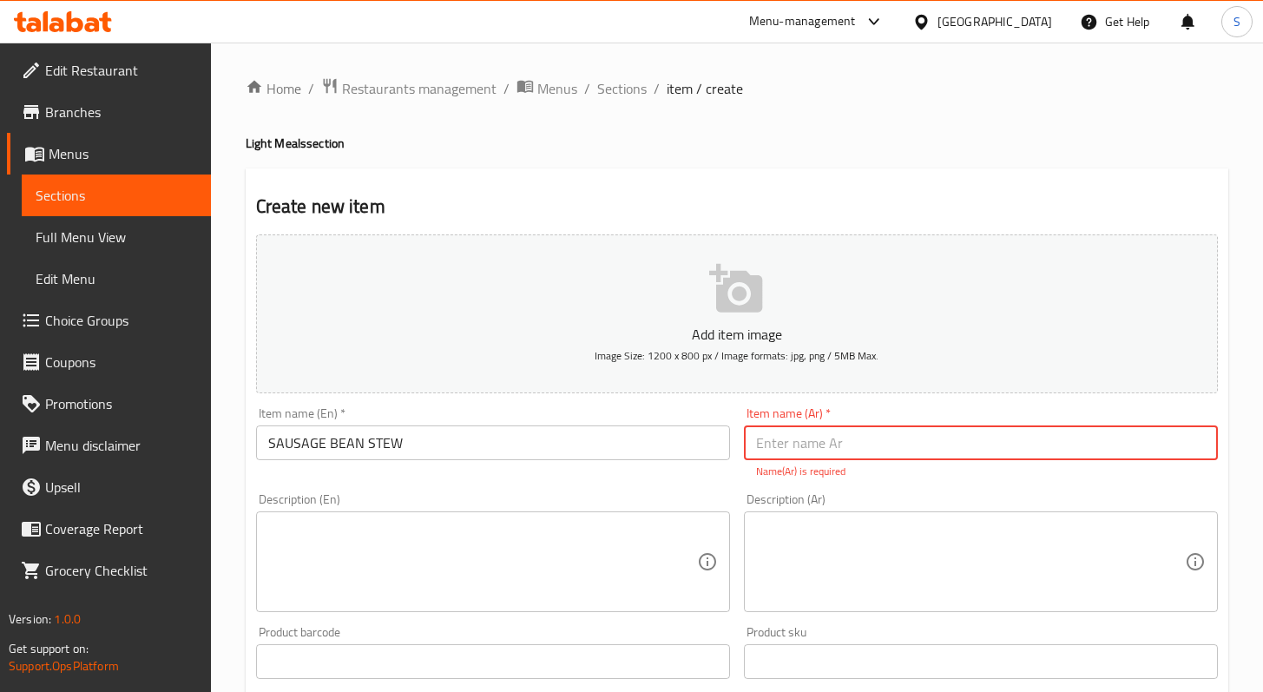
paste input "يخنة فاصولياء بالنقانق"
type input "يخنة فاصولياء بالنقانق"
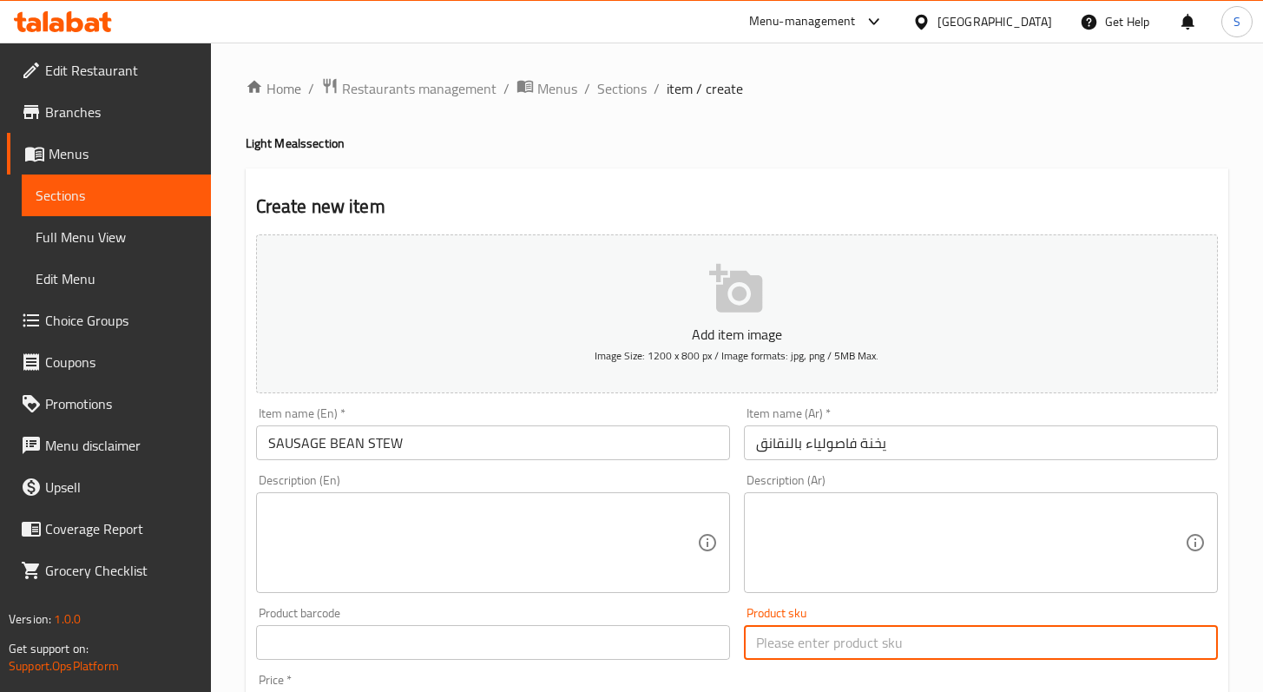
scroll to position [363, 0]
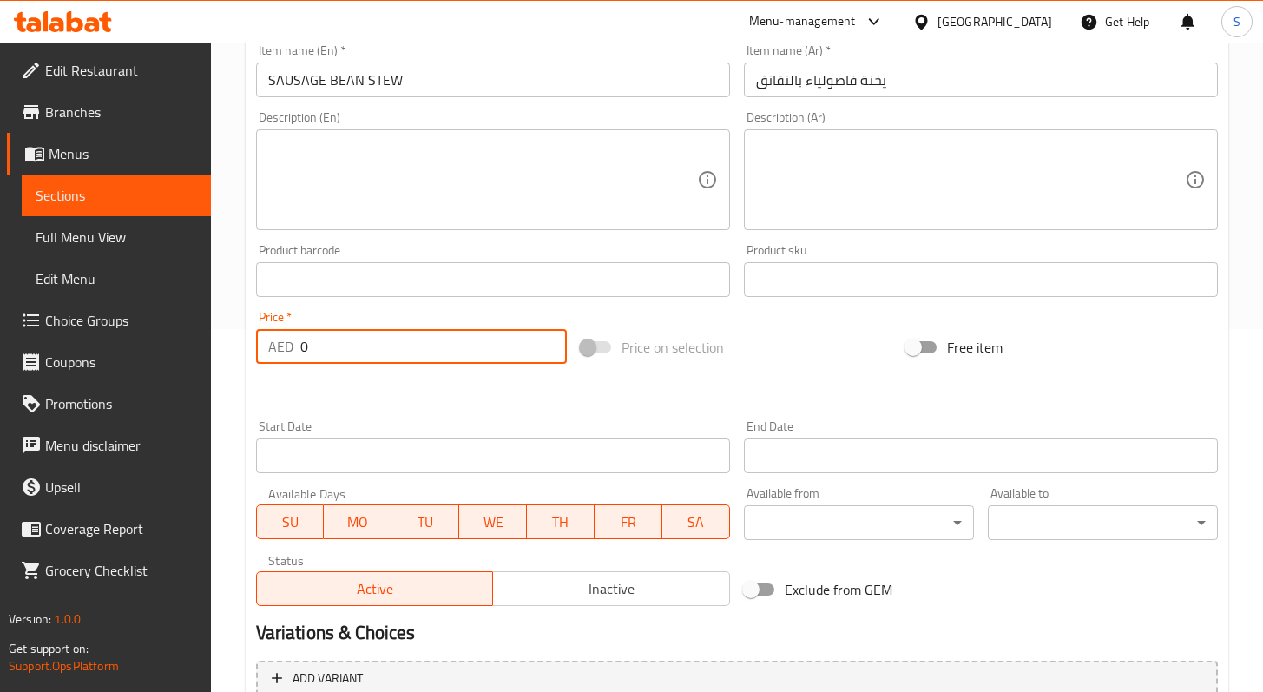
paste input "2"
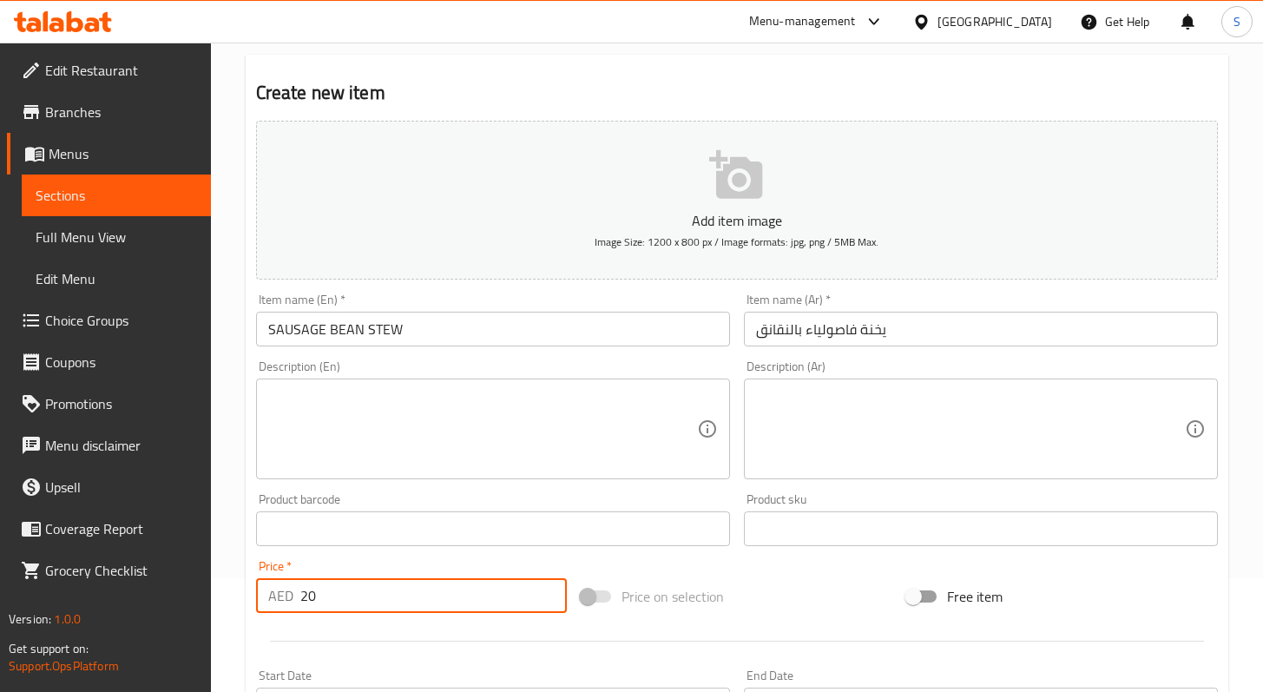
scroll to position [3, 0]
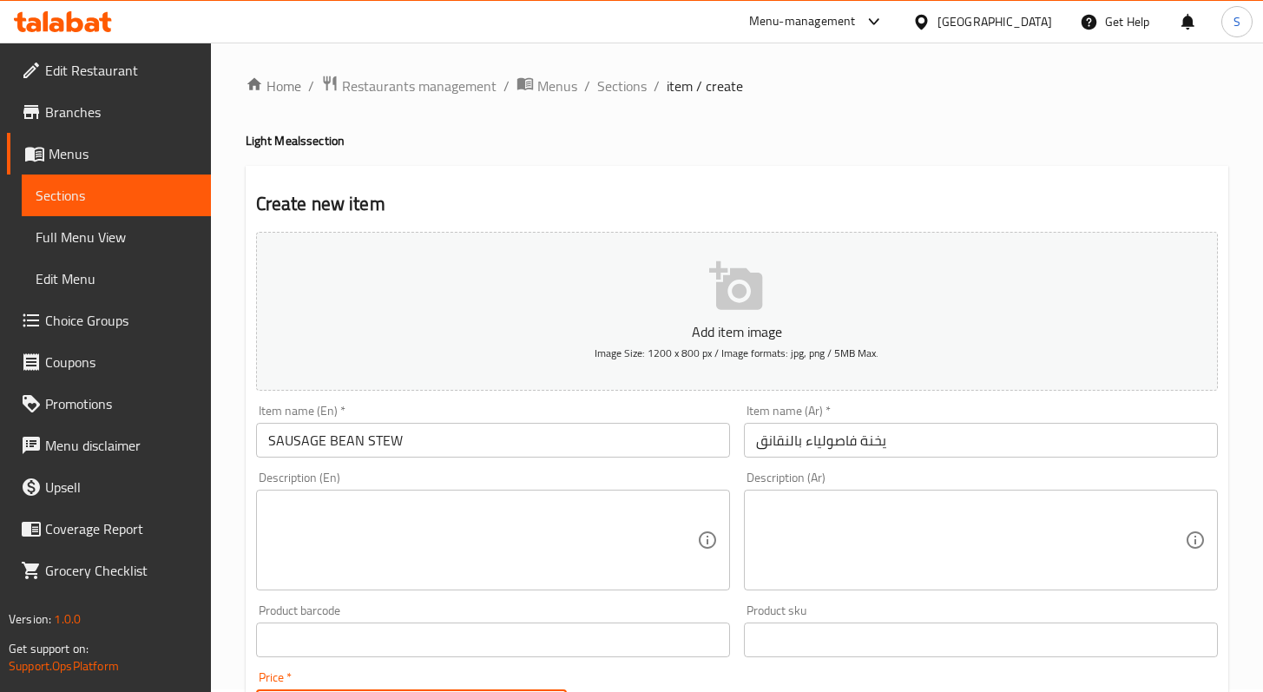
type input "20"
click at [693, 326] on p "Add item image" at bounding box center [737, 331] width 908 height 21
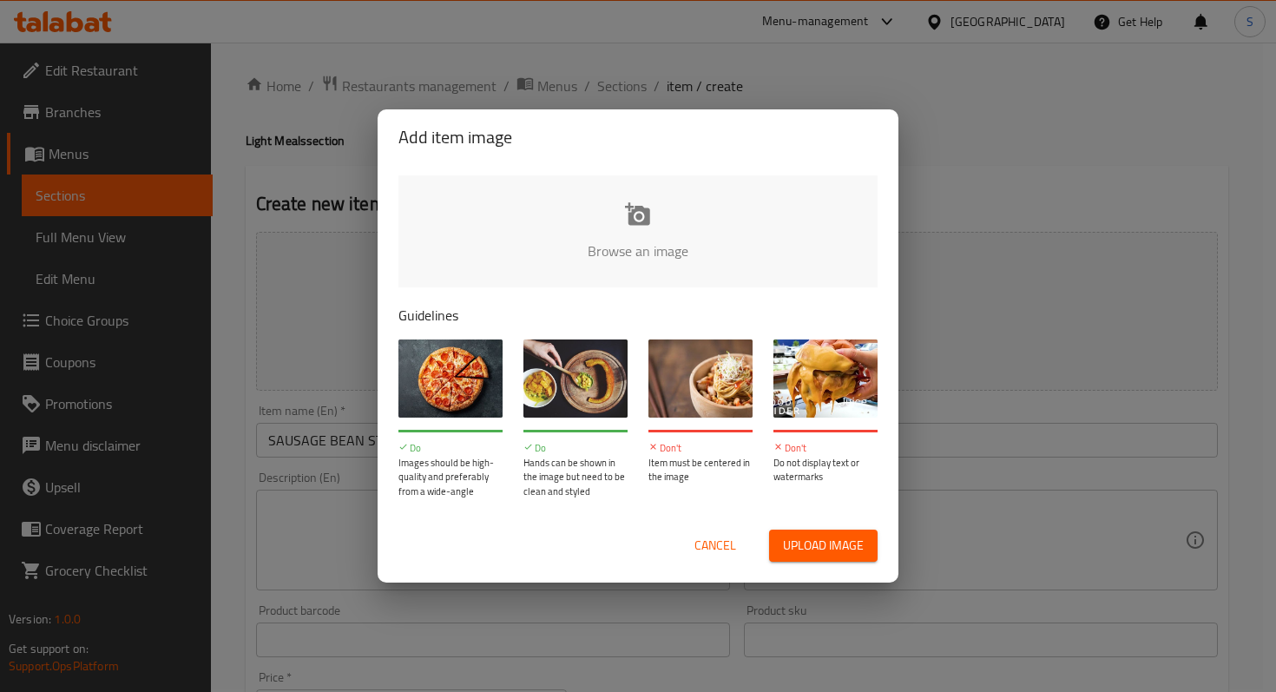
click at [667, 232] on input "file" at bounding box center [1225, 256] width 1653 height 162
click at [722, 544] on span "Cancel" at bounding box center [716, 546] width 42 height 22
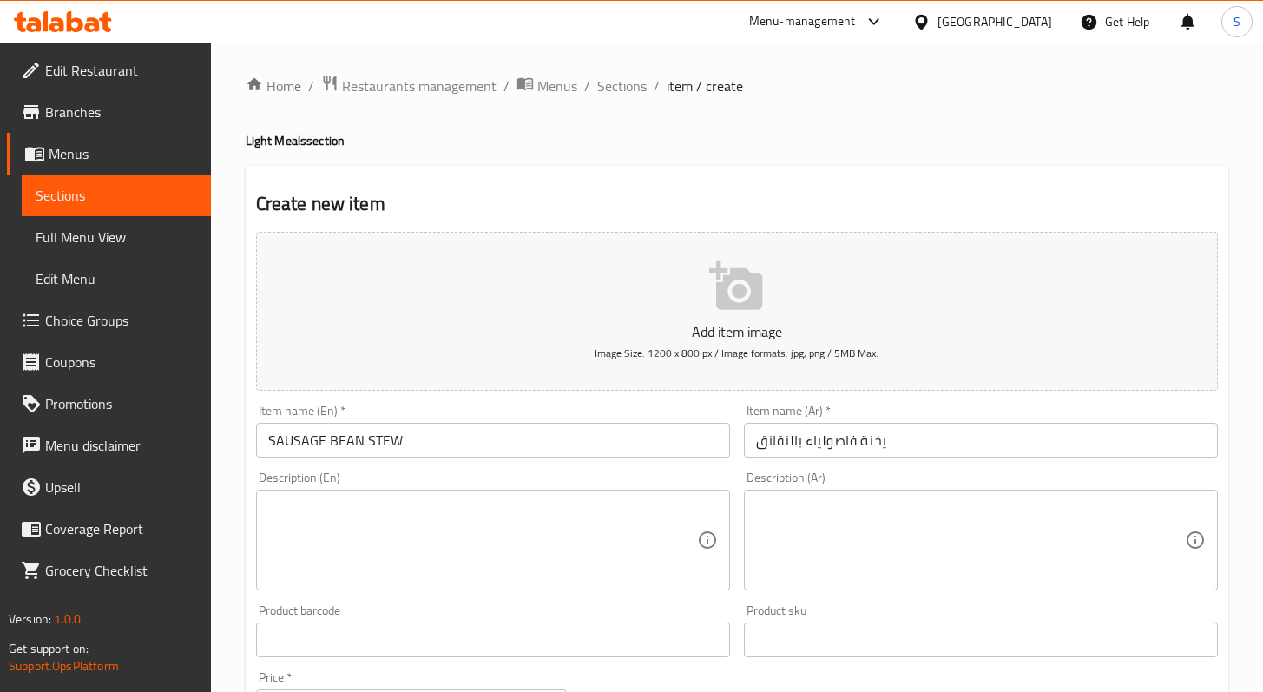
scroll to position [535, 0]
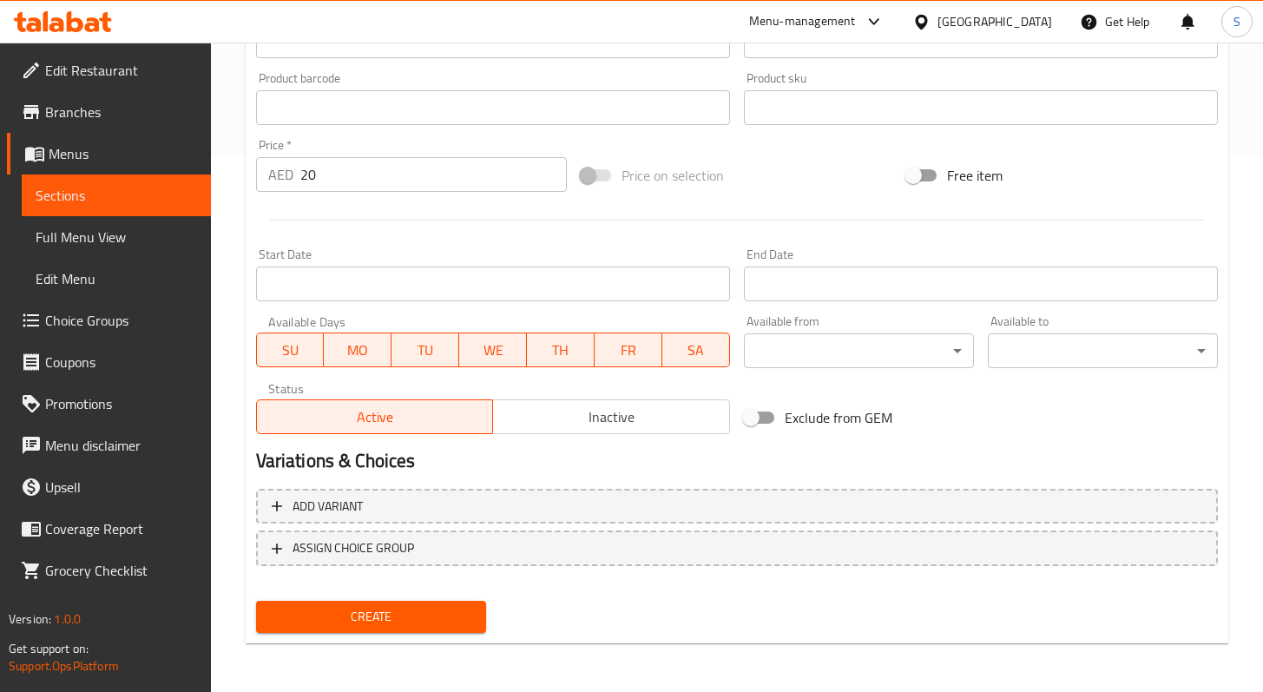
click at [381, 628] on button "Create" at bounding box center [371, 617] width 230 height 32
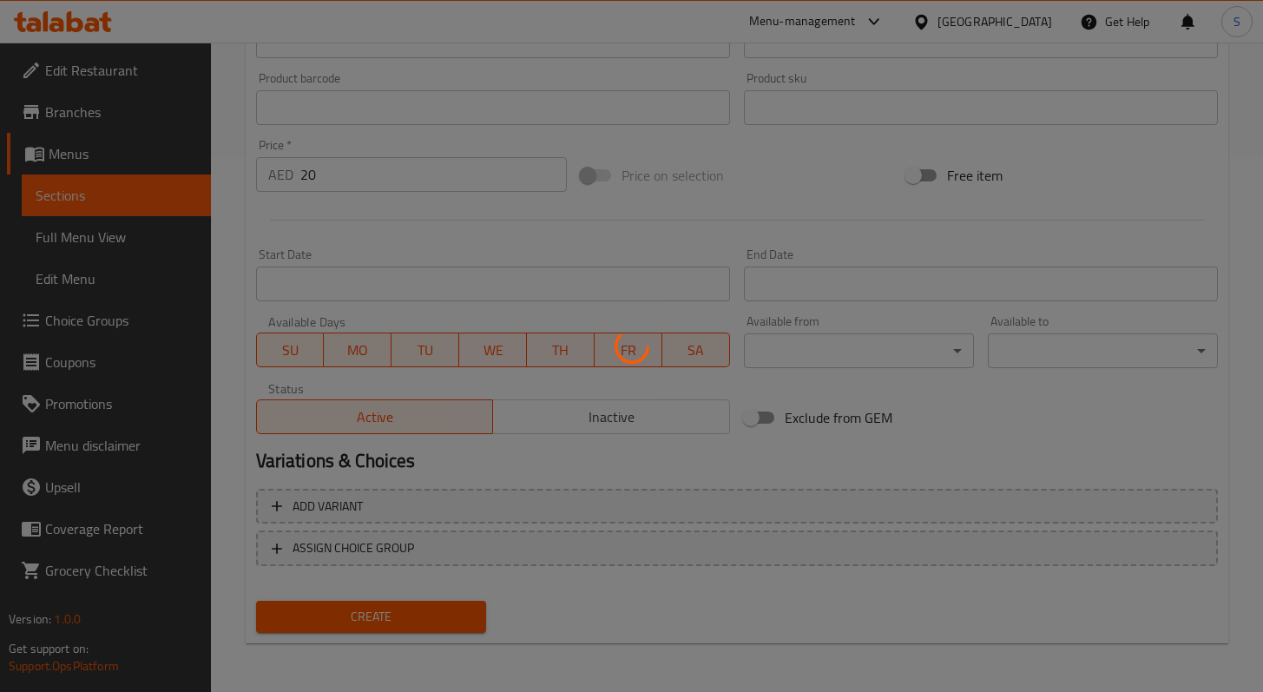
type input "0"
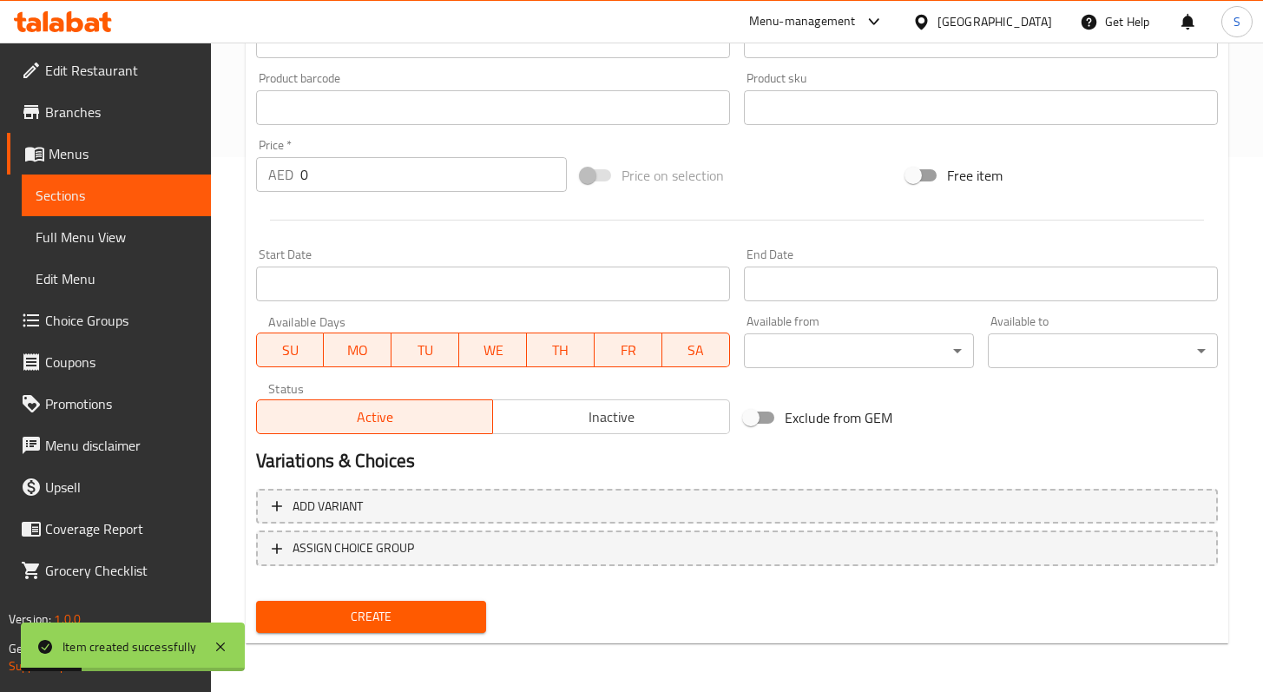
click at [76, 179] on link "Sections" at bounding box center [116, 196] width 189 height 42
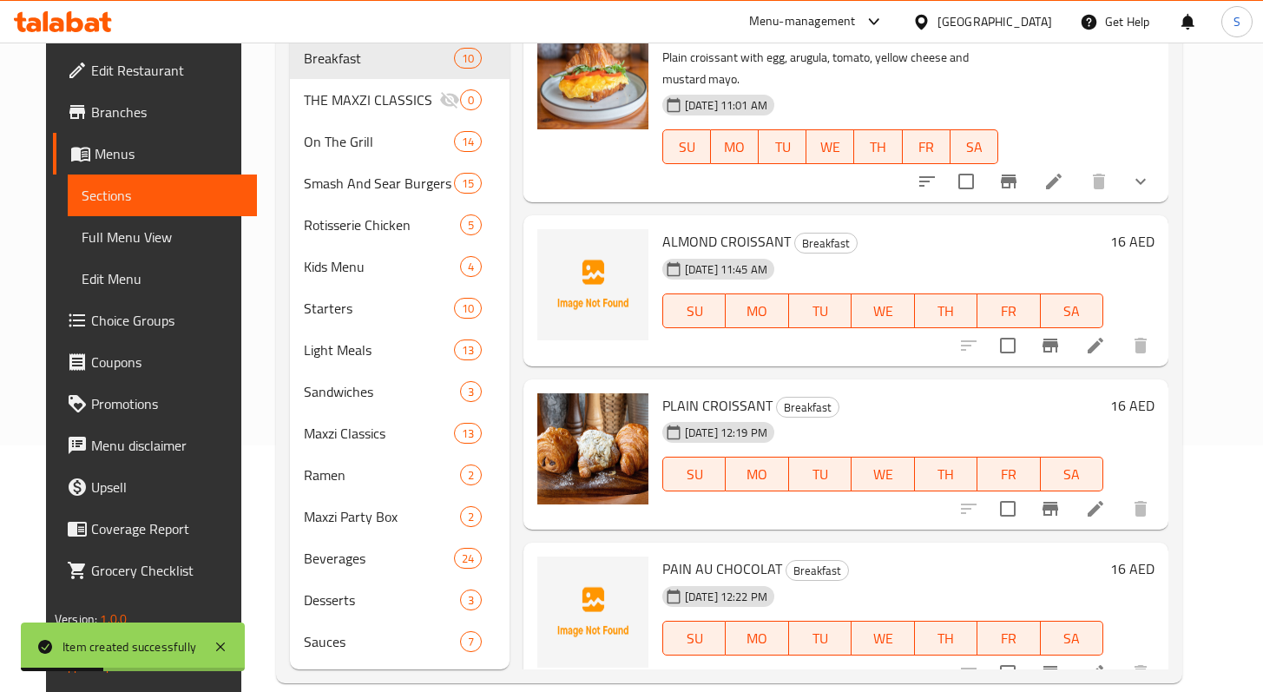
scroll to position [243, 0]
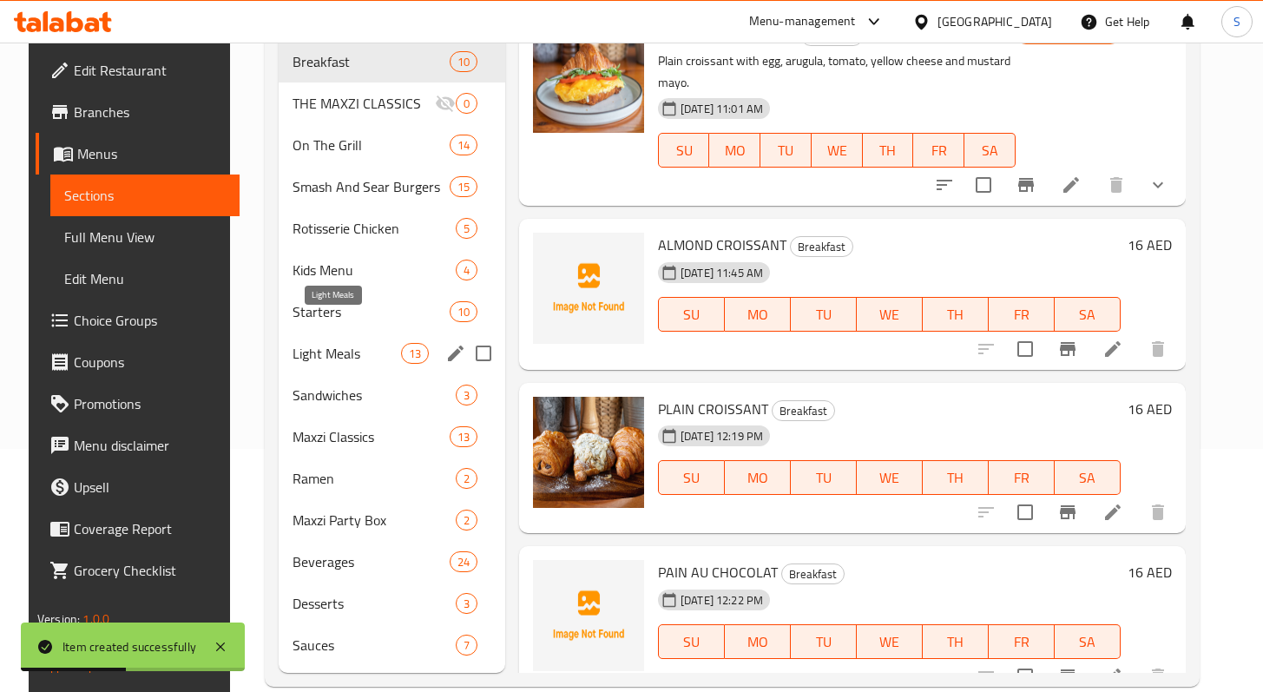
click at [352, 343] on span "Light Meals" at bounding box center [347, 353] width 109 height 21
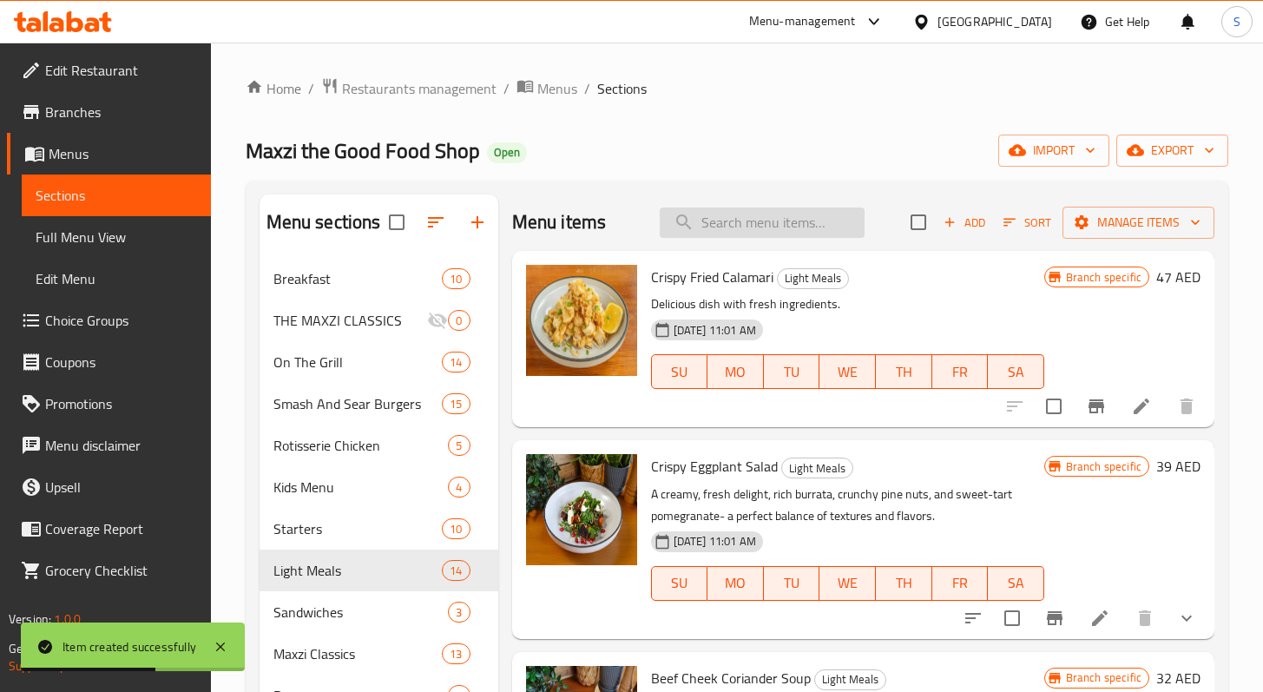
click at [786, 214] on input "search" at bounding box center [762, 223] width 205 height 30
paste input "GREEN SALAD"
type input "GREEN SALAD"
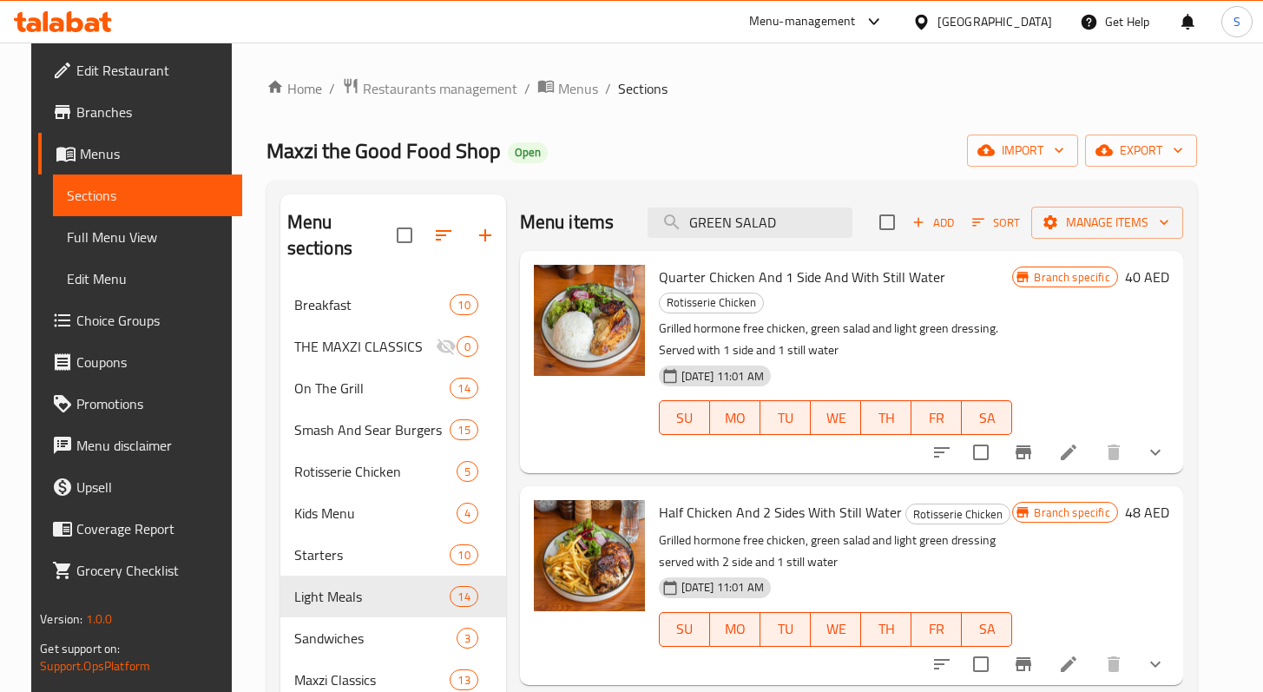
drag, startPoint x: 815, startPoint y: 229, endPoint x: 597, endPoint y: 215, distance: 219.3
click at [594, 216] on div "Menu items GREEN SALAD Add Sort Manage items" at bounding box center [851, 222] width 663 height 56
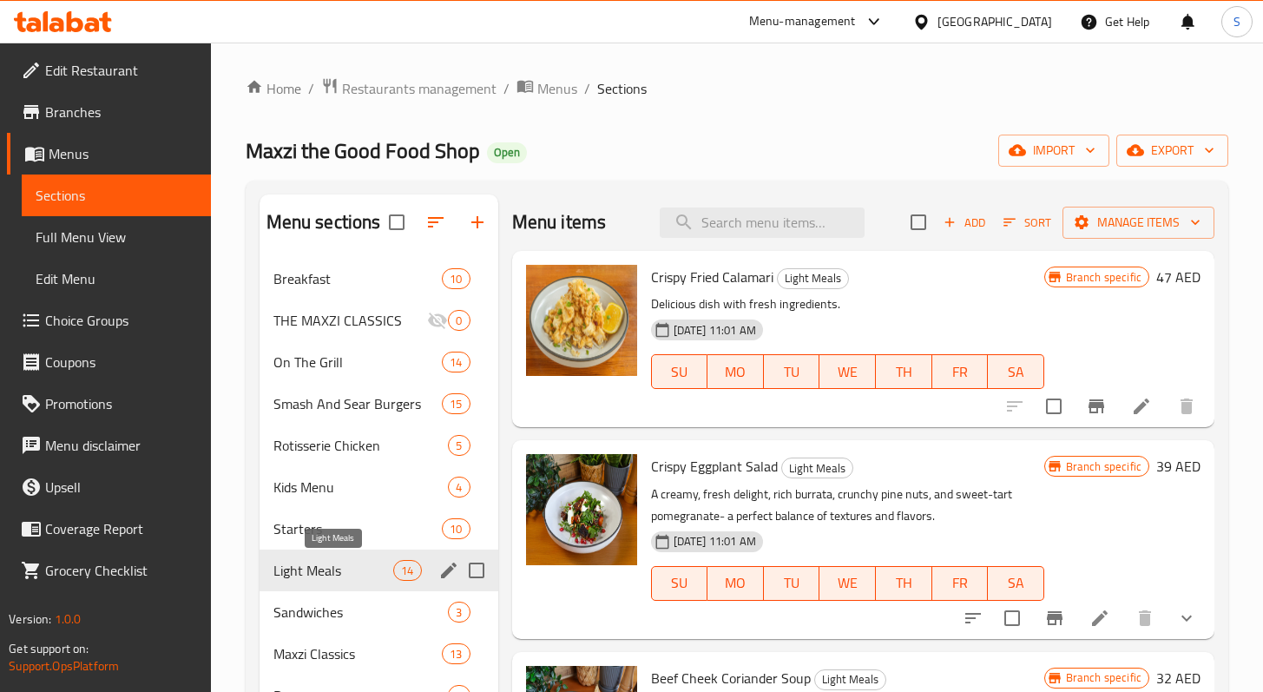
click at [337, 566] on span "Light Meals" at bounding box center [334, 570] width 121 height 21
click at [952, 220] on span "Add" at bounding box center [964, 223] width 47 height 20
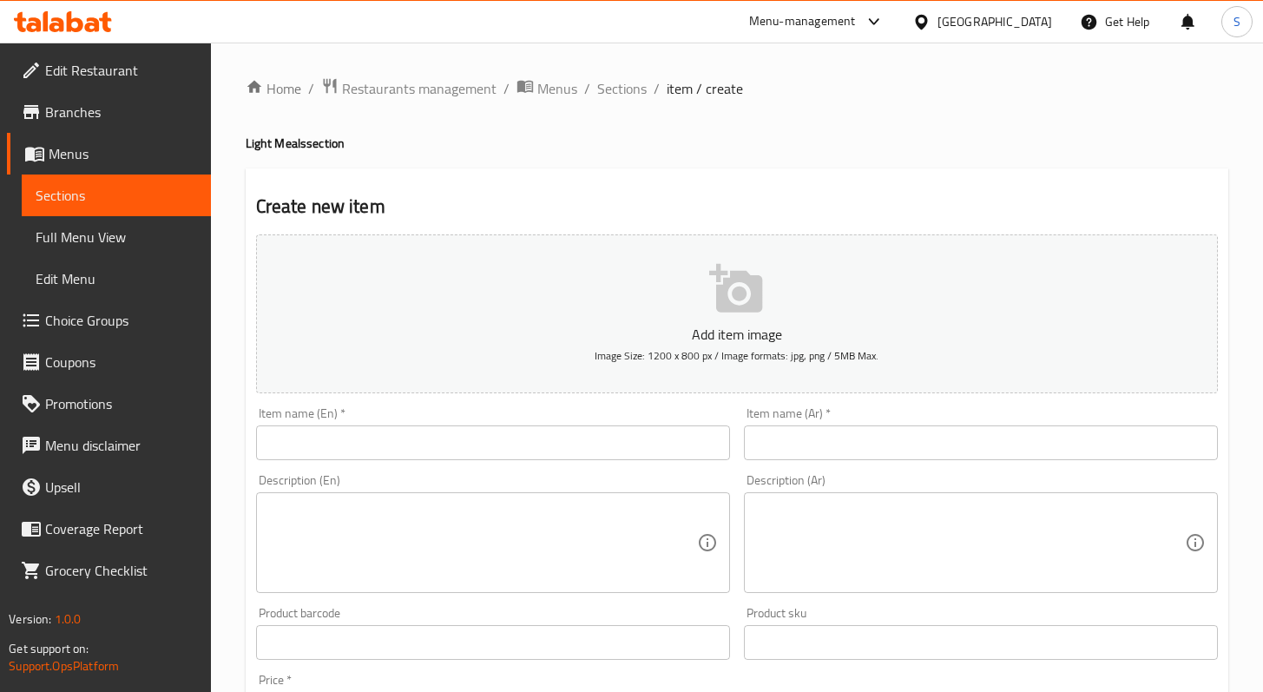
click at [479, 440] on input "text" at bounding box center [493, 442] width 474 height 35
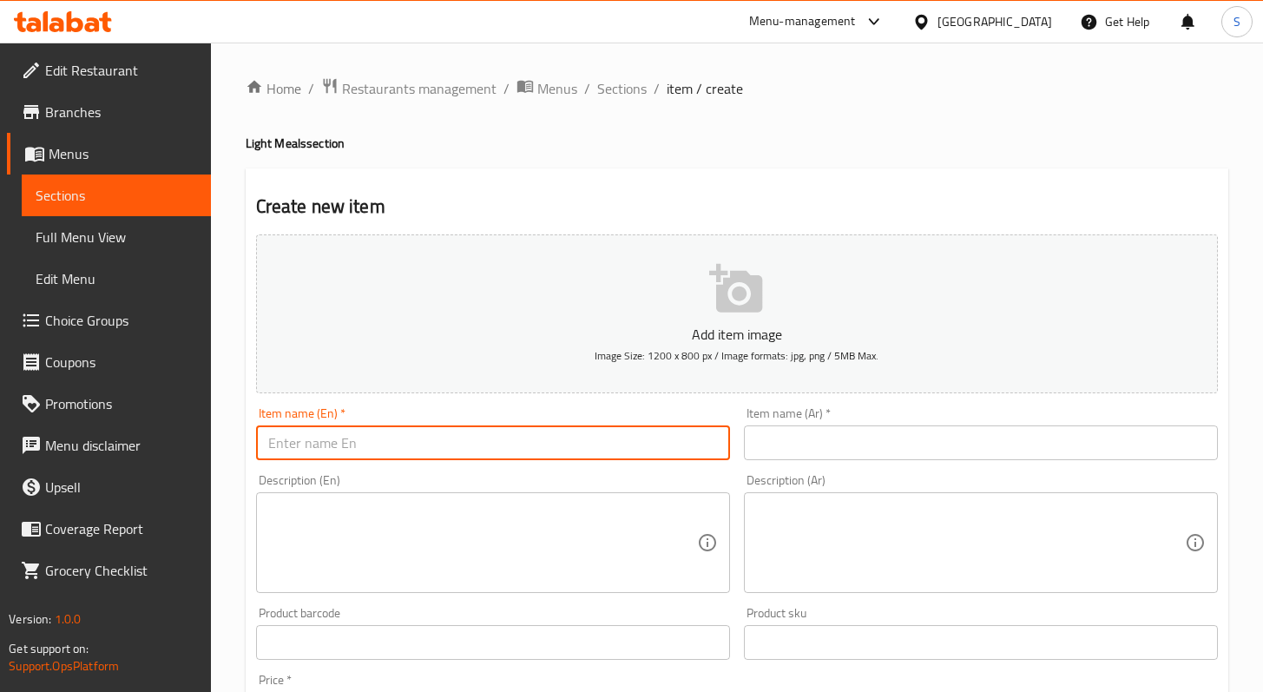
paste input "GREEN SALAD"
type input "GREEN SALAD"
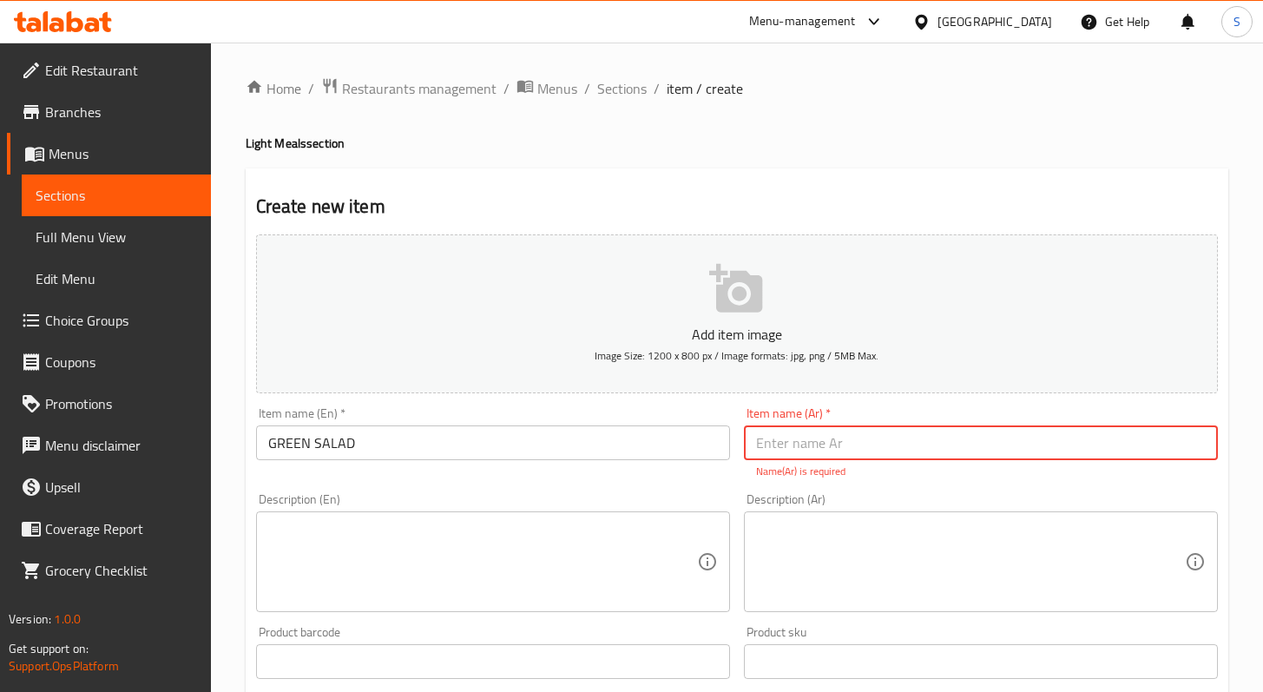
paste input "سلطة خضراء"
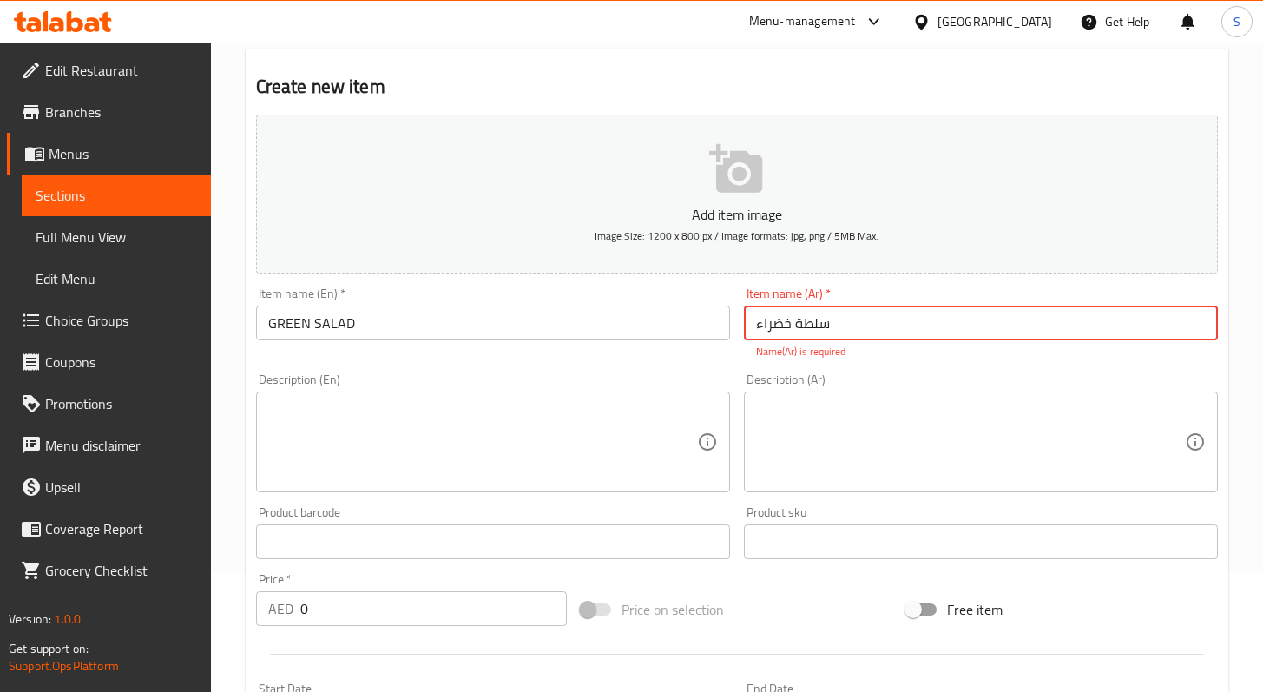
scroll to position [161, 0]
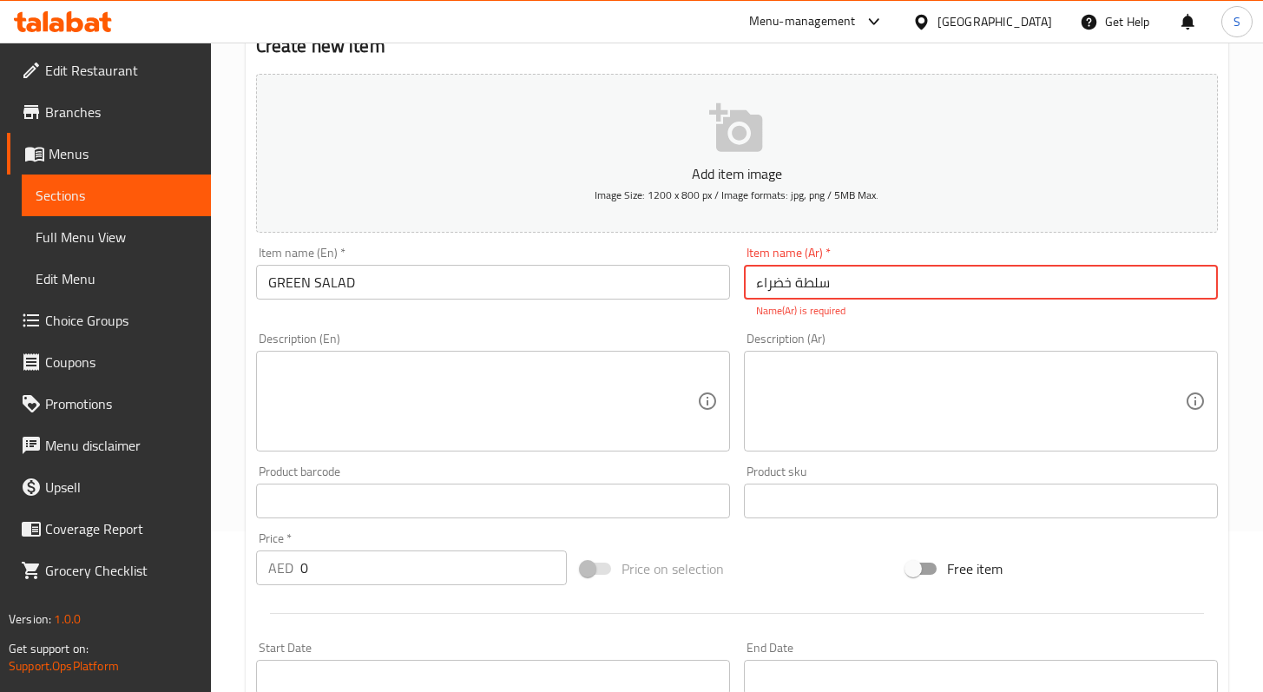
type input "سلطة خضراء"
click at [425, 554] on input "0" at bounding box center [433, 568] width 267 height 35
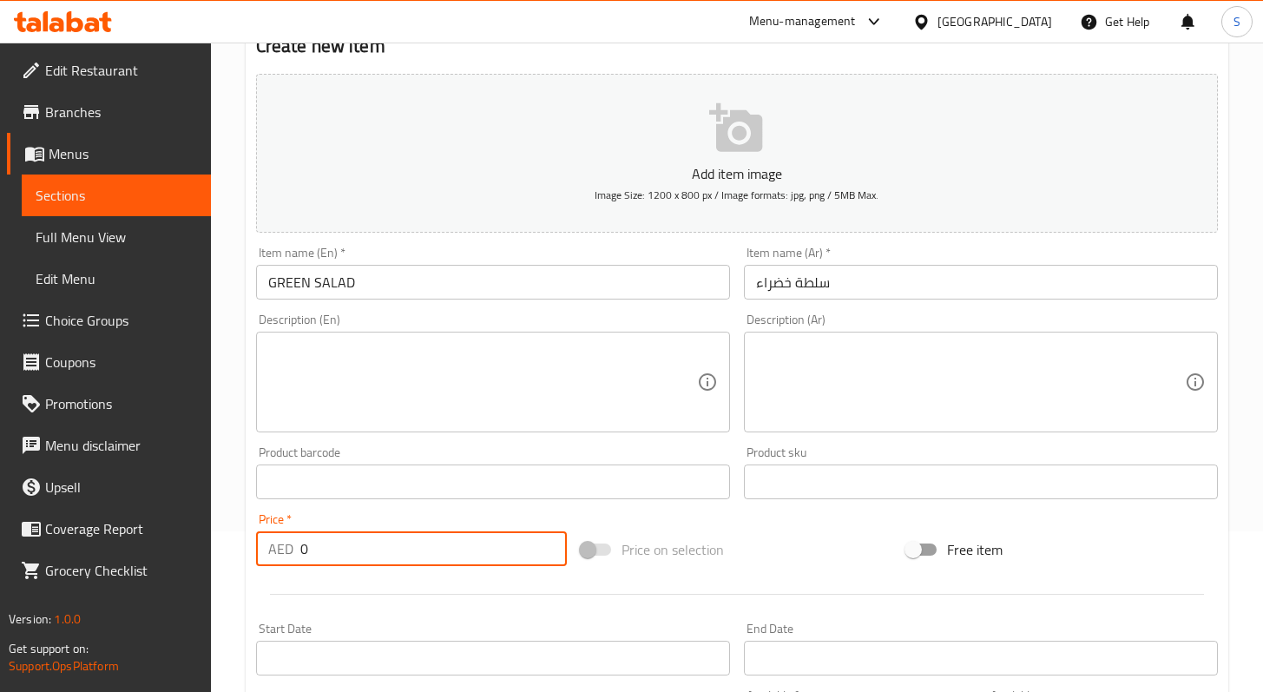
click at [420, 558] on input "0" at bounding box center [433, 548] width 267 height 35
click at [419, 557] on input "0" at bounding box center [433, 548] width 267 height 35
click at [307, 549] on input "0" at bounding box center [433, 548] width 267 height 35
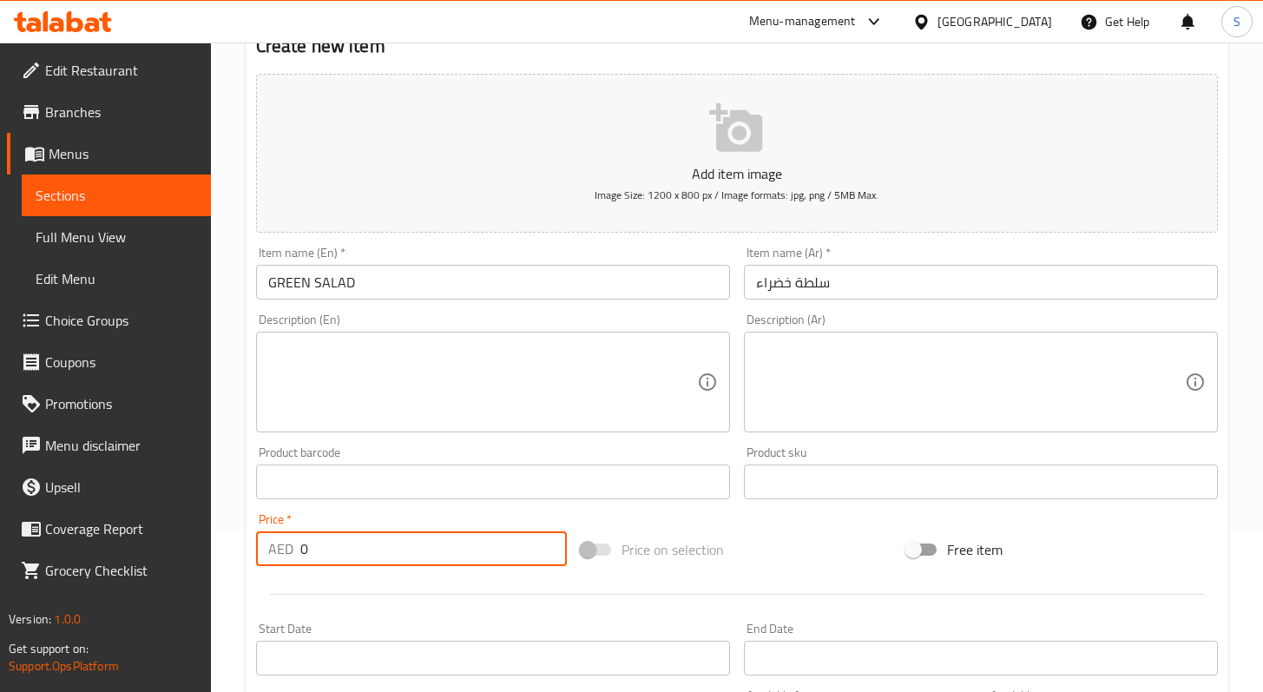
click at [301, 548] on div "AED 0 Price *" at bounding box center [412, 548] width 312 height 35
click at [301, 548] on input "0" at bounding box center [433, 548] width 267 height 35
click at [303, 547] on input "0" at bounding box center [433, 548] width 267 height 35
paste input "18"
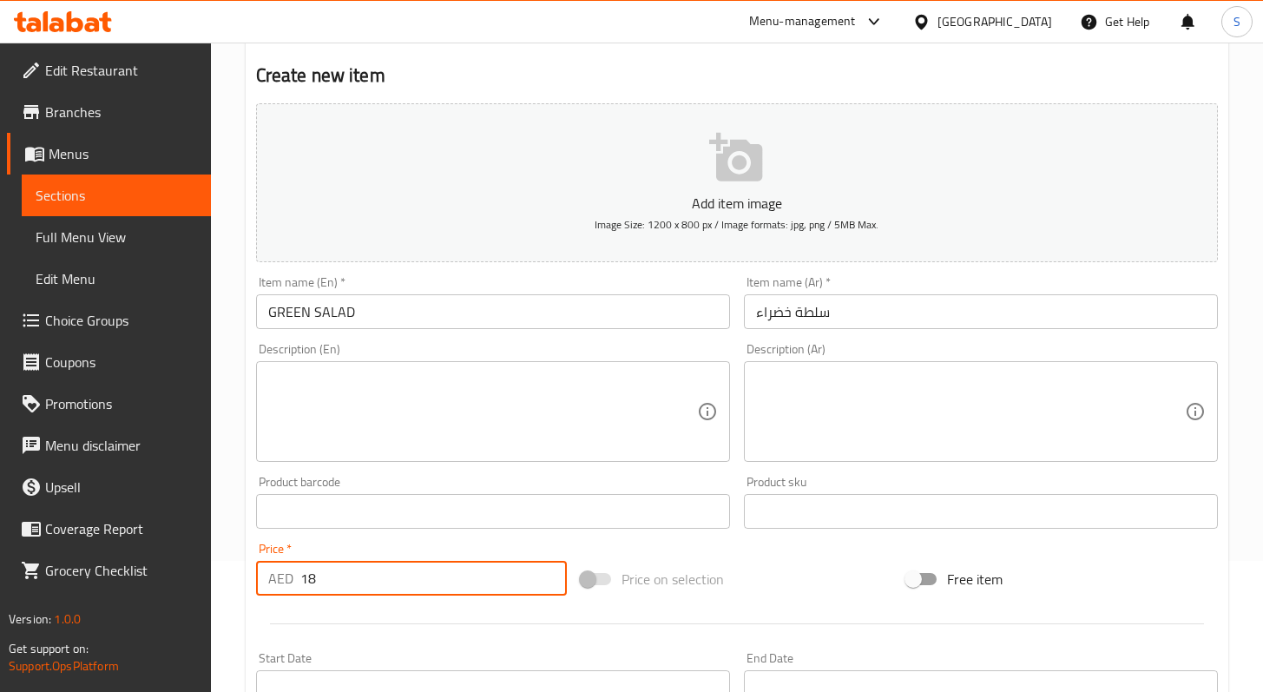
scroll to position [113, 0]
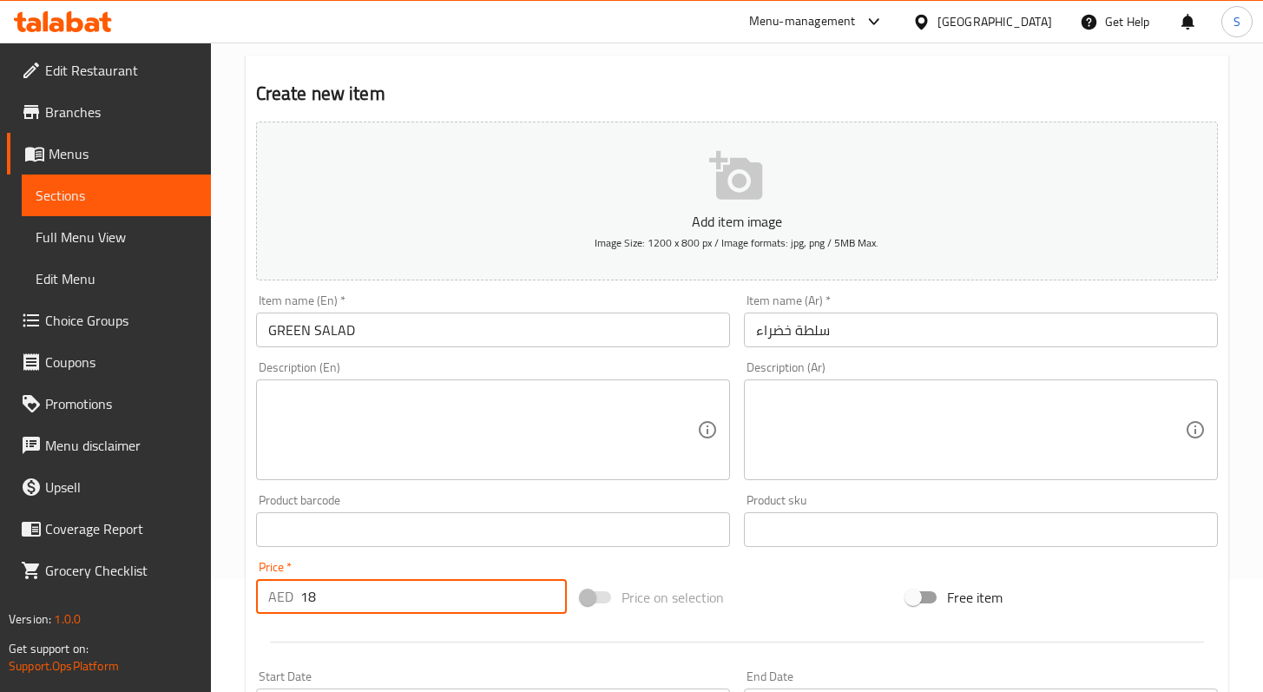
type input "18"
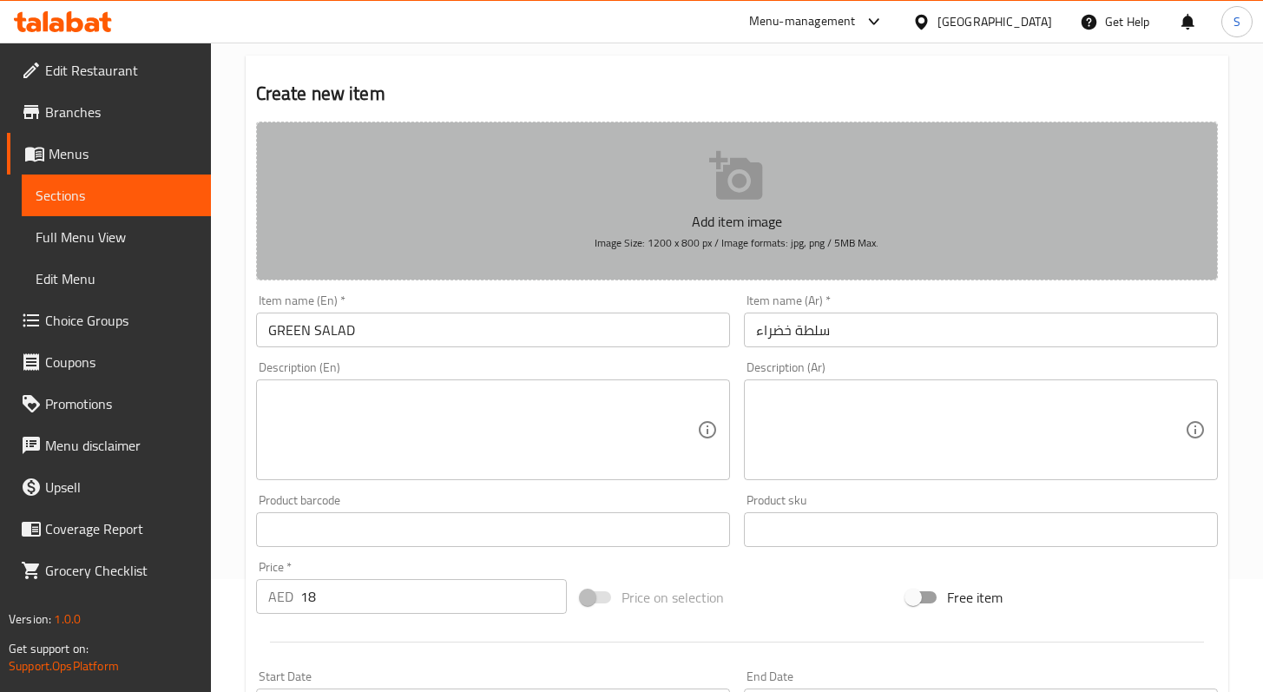
click at [763, 191] on icon "button" at bounding box center [737, 176] width 56 height 56
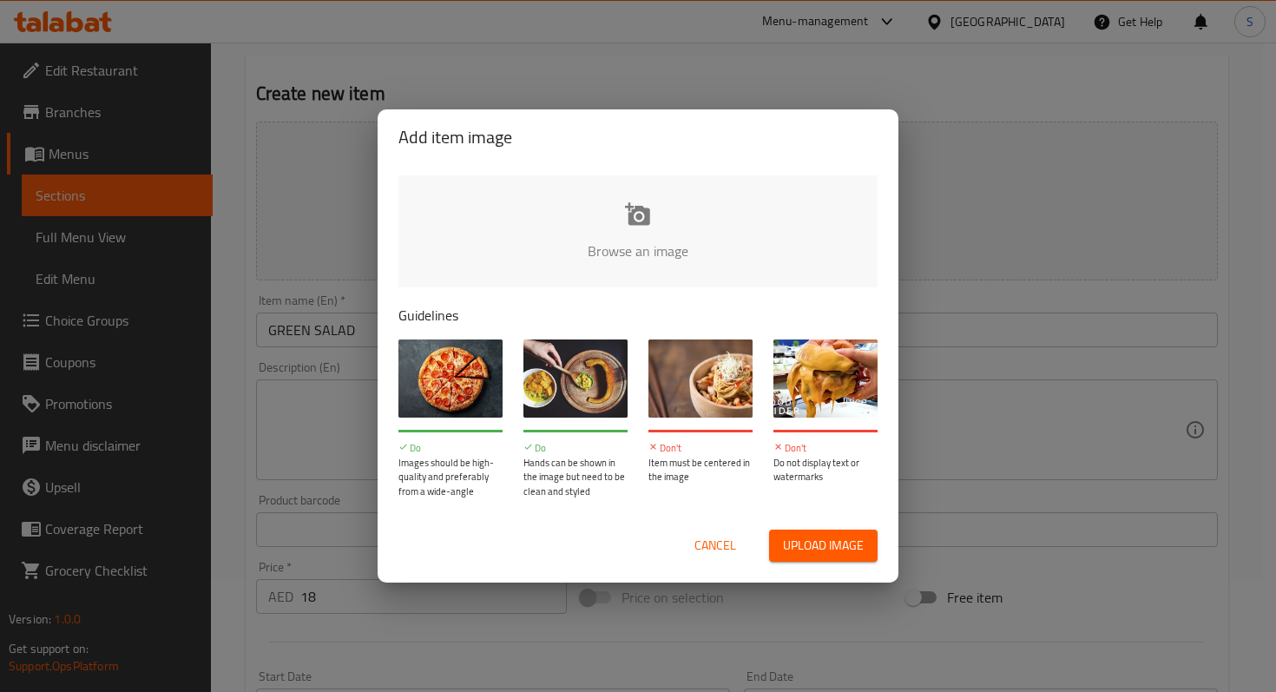
click at [672, 238] on input "file" at bounding box center [1225, 256] width 1653 height 162
click at [728, 550] on span "Cancel" at bounding box center [716, 546] width 42 height 22
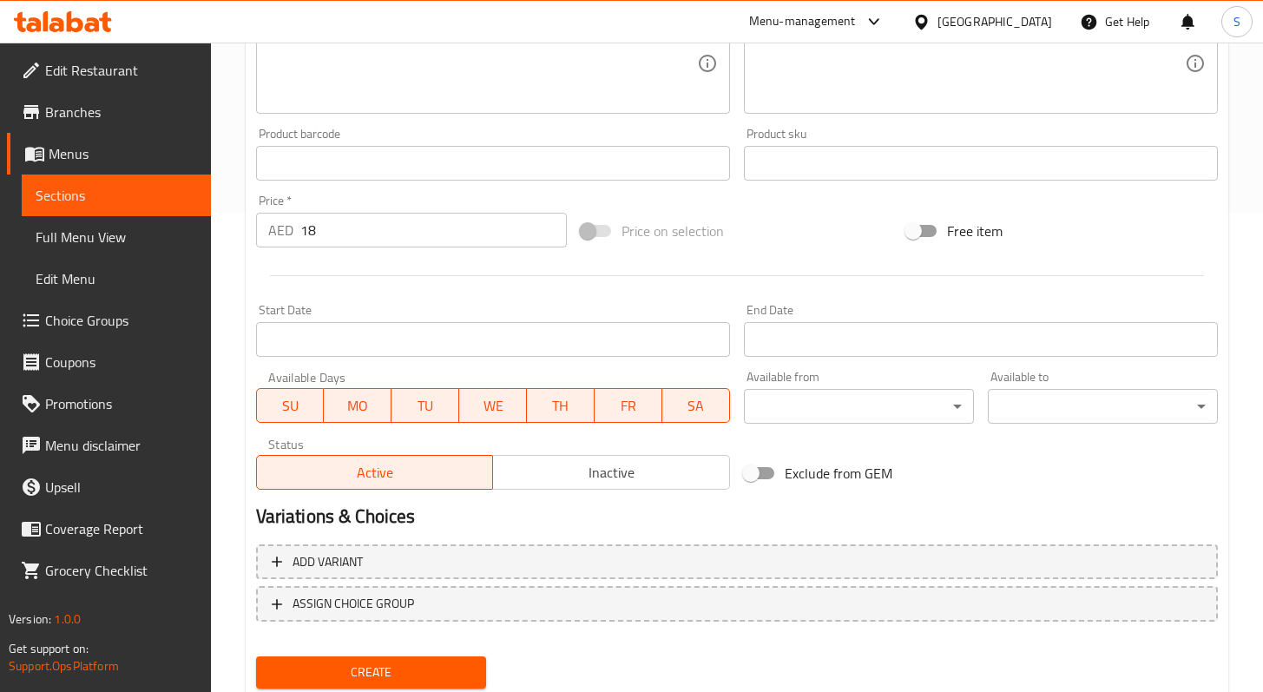
scroll to position [535, 0]
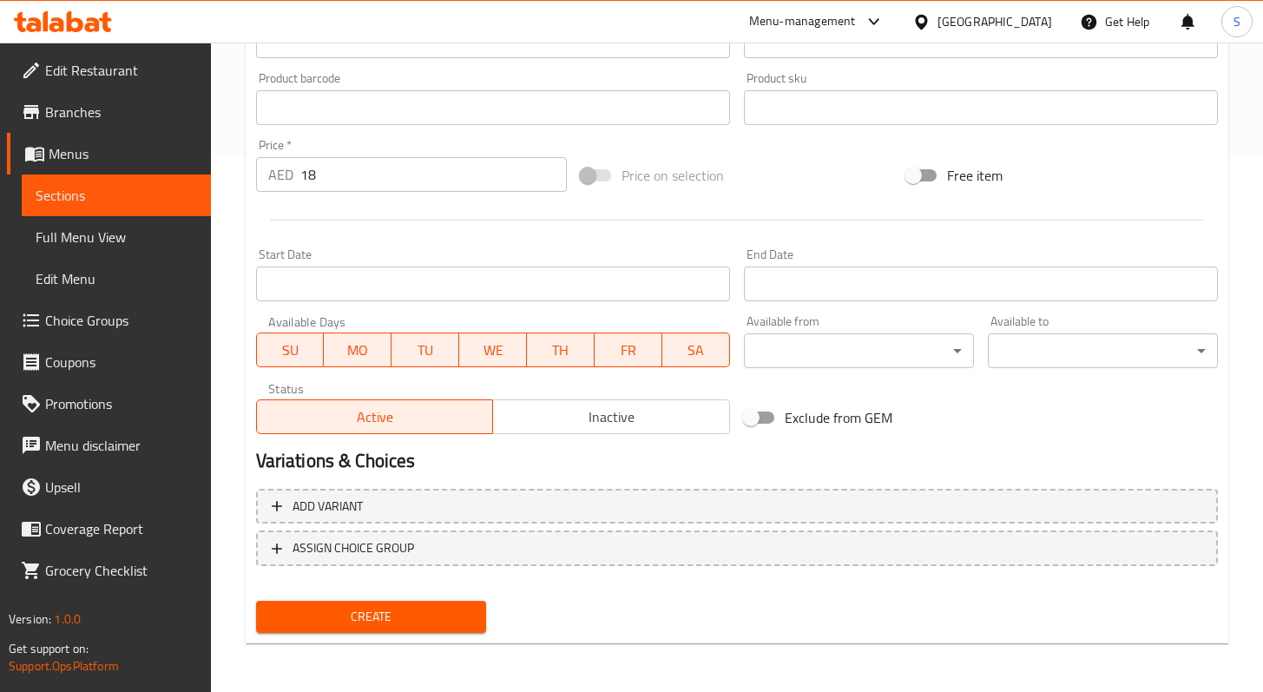
click at [460, 607] on span "Create" at bounding box center [371, 617] width 202 height 22
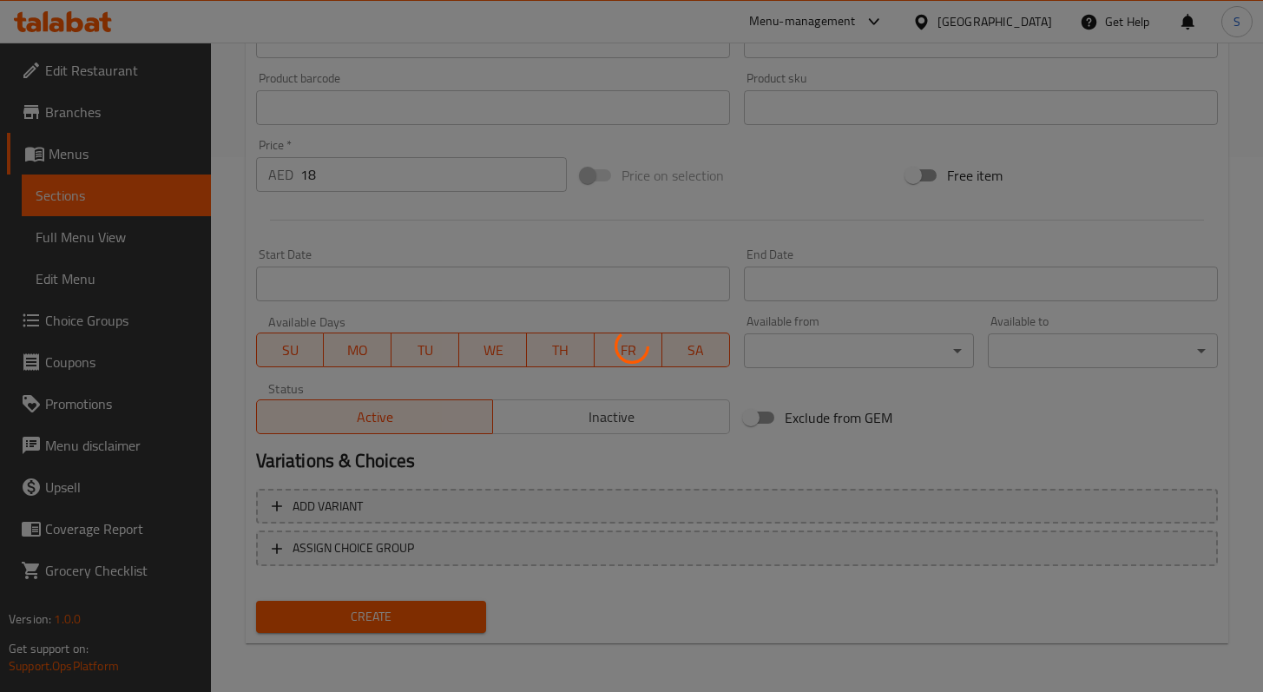
type input "0"
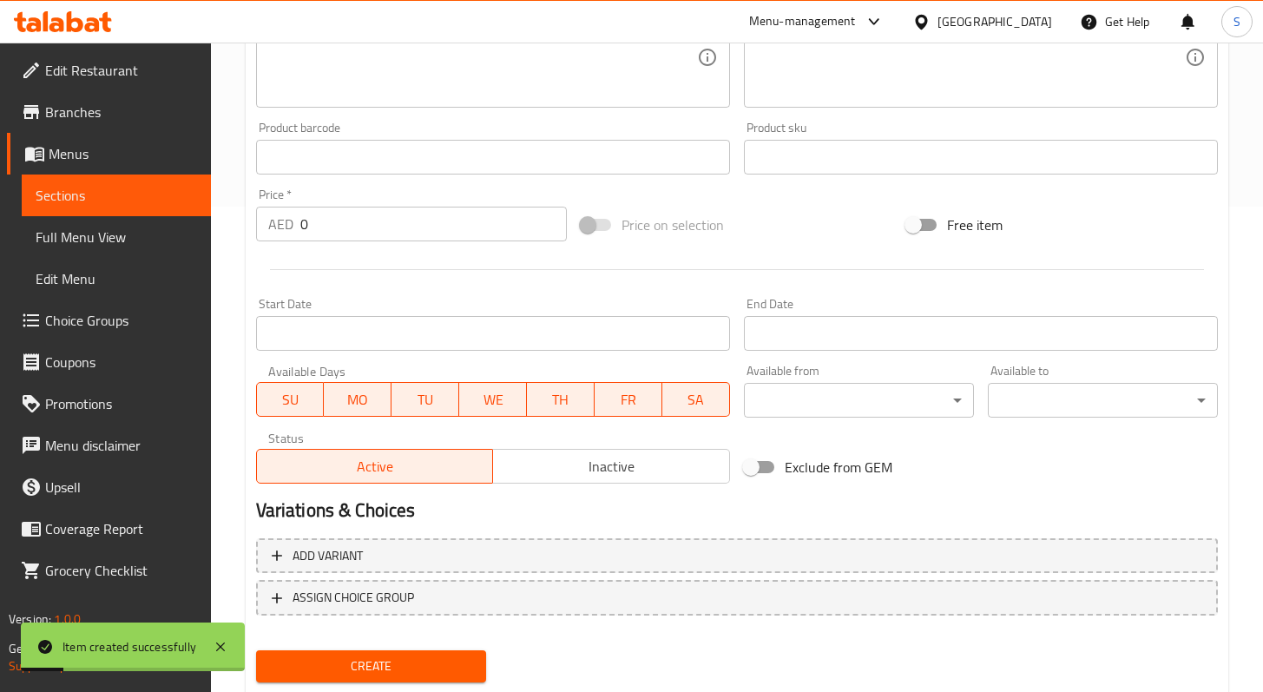
scroll to position [0, 0]
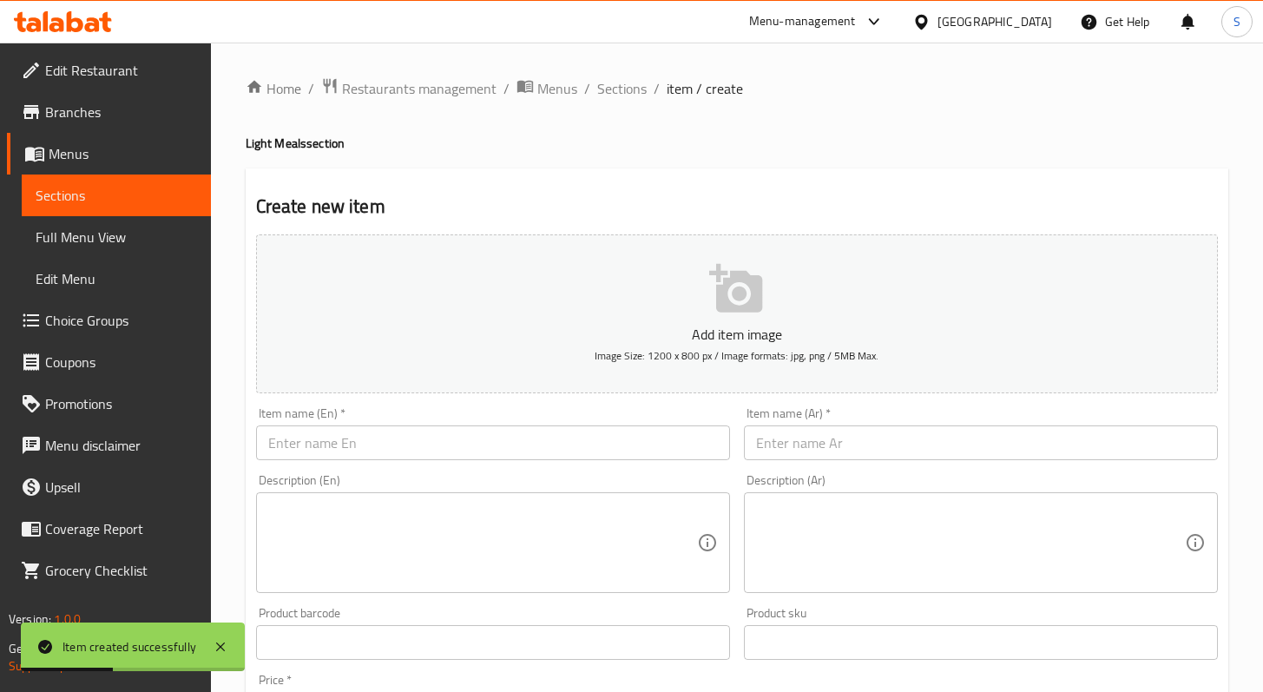
click at [86, 175] on link "Sections" at bounding box center [116, 196] width 189 height 42
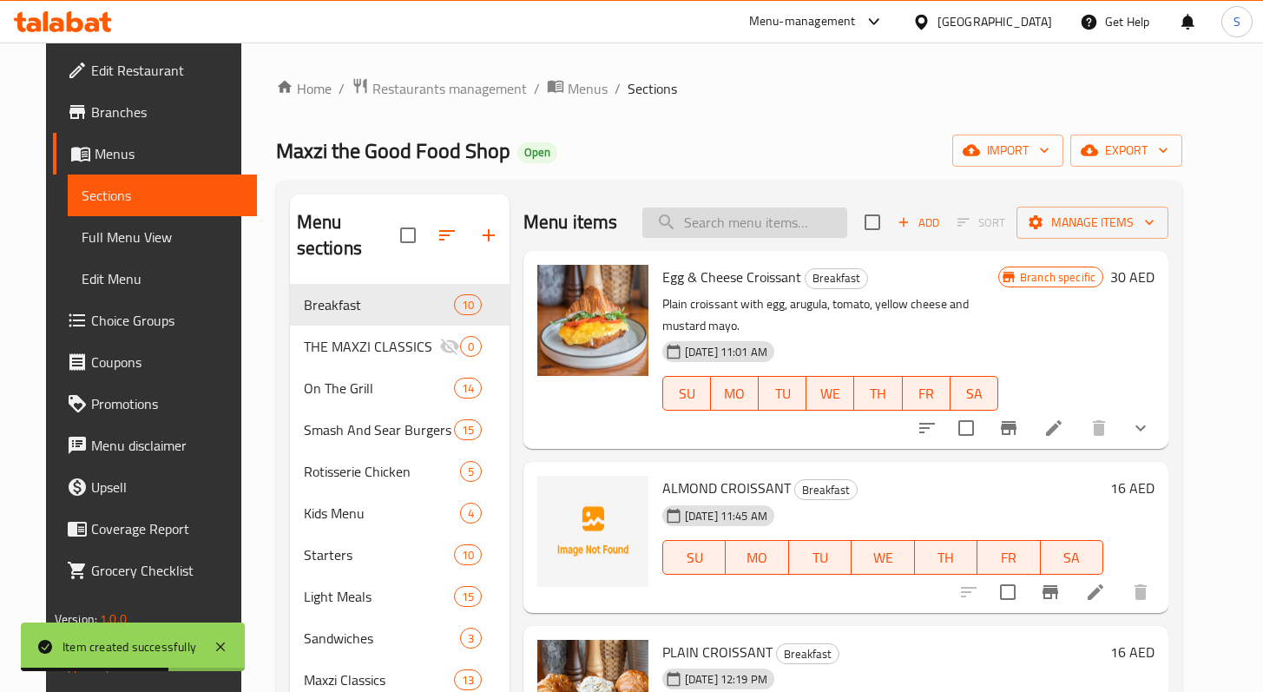
click at [763, 227] on input "search" at bounding box center [745, 223] width 205 height 30
paste input "GREEN SALAD"
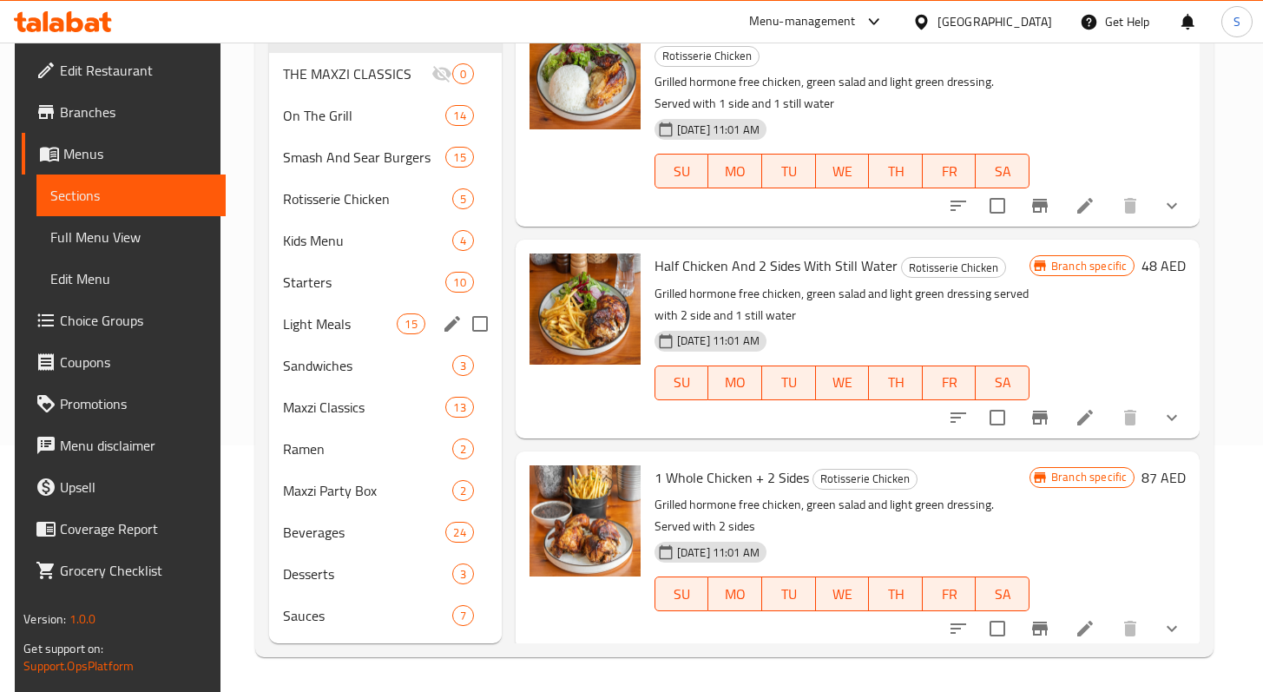
click at [324, 334] on div "Light Meals 15" at bounding box center [385, 324] width 233 height 42
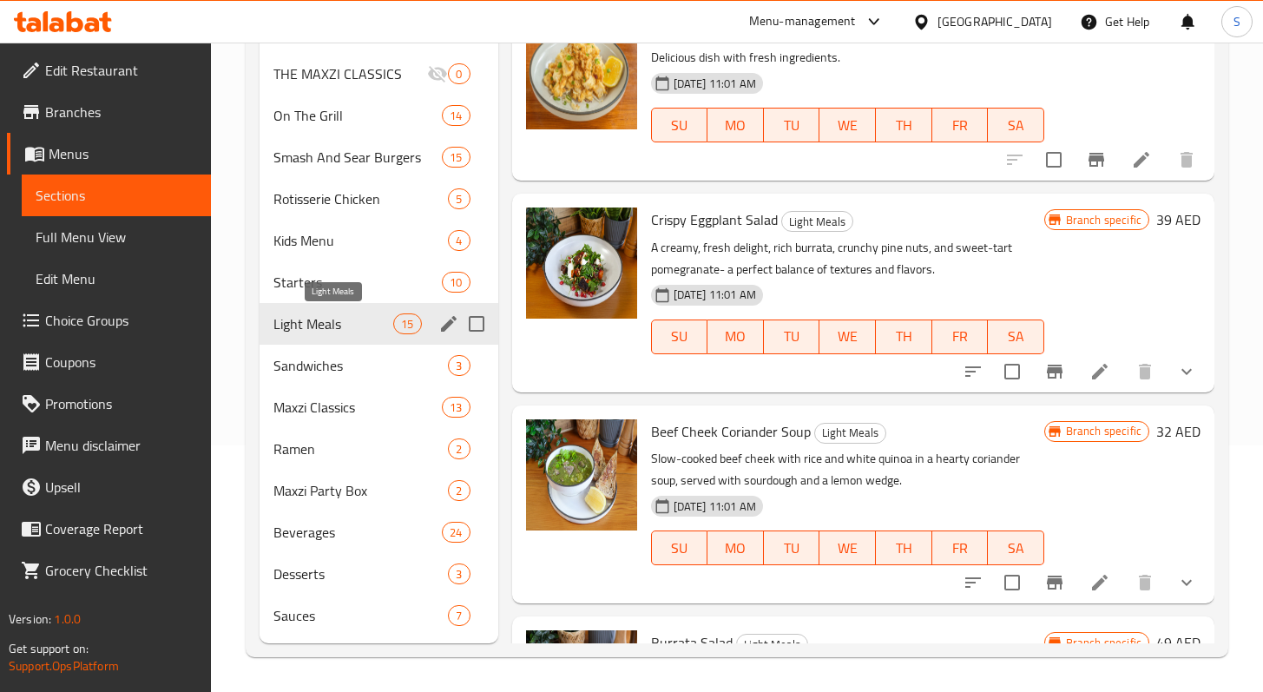
drag, startPoint x: 350, startPoint y: 320, endPoint x: 363, endPoint y: 320, distance: 13.0
click at [350, 320] on span "Light Meals" at bounding box center [334, 323] width 121 height 21
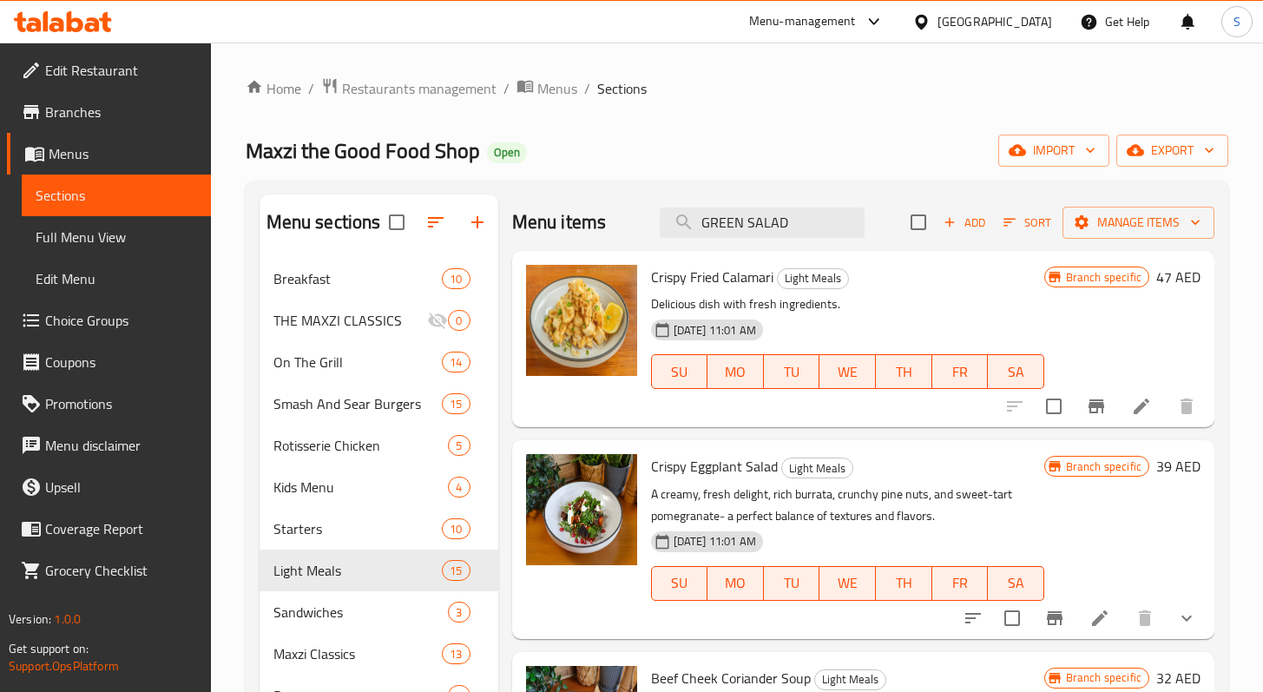
drag, startPoint x: 790, startPoint y: 222, endPoint x: 581, endPoint y: 221, distance: 209.3
click at [581, 221] on div "Menu items GREEN SALAD Add Sort Manage items" at bounding box center [863, 222] width 702 height 56
paste input "FRENCH FRIES"
type input "FRENCH FRIES"
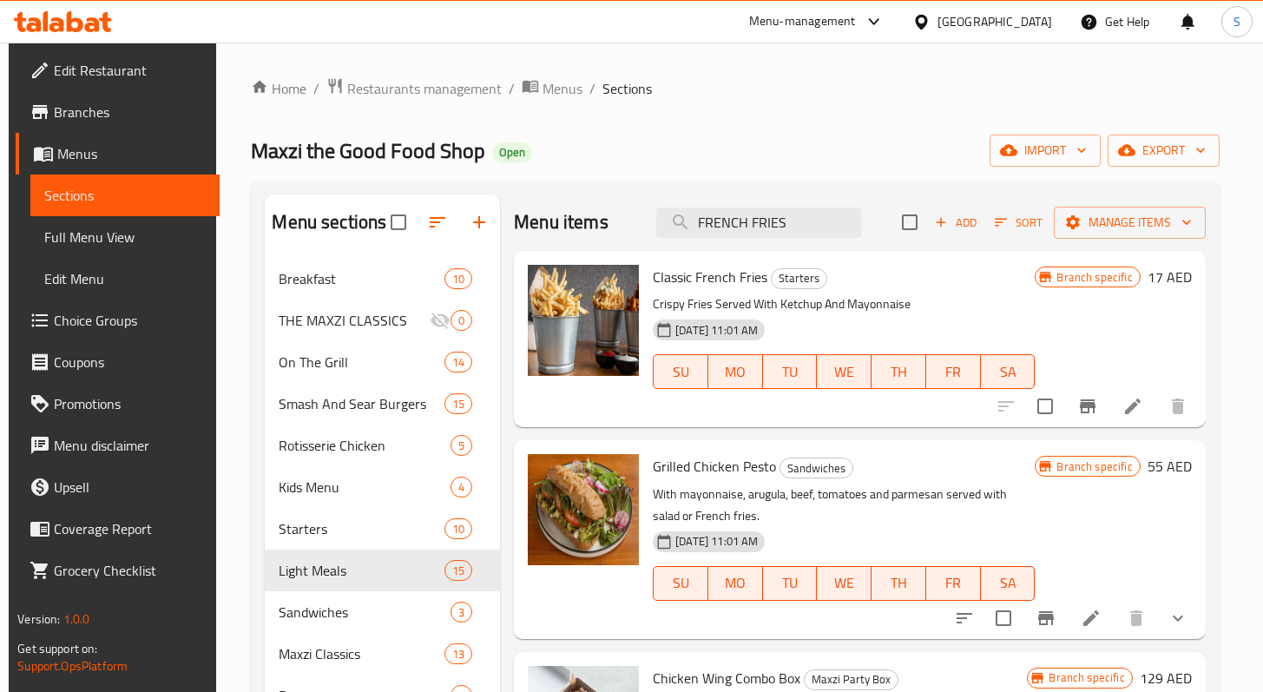
drag, startPoint x: 826, startPoint y: 226, endPoint x: 563, endPoint y: 234, distance: 263.2
click at [579, 227] on div "Menu items FRENCH FRIES Add Sort Manage items" at bounding box center [859, 222] width 691 height 56
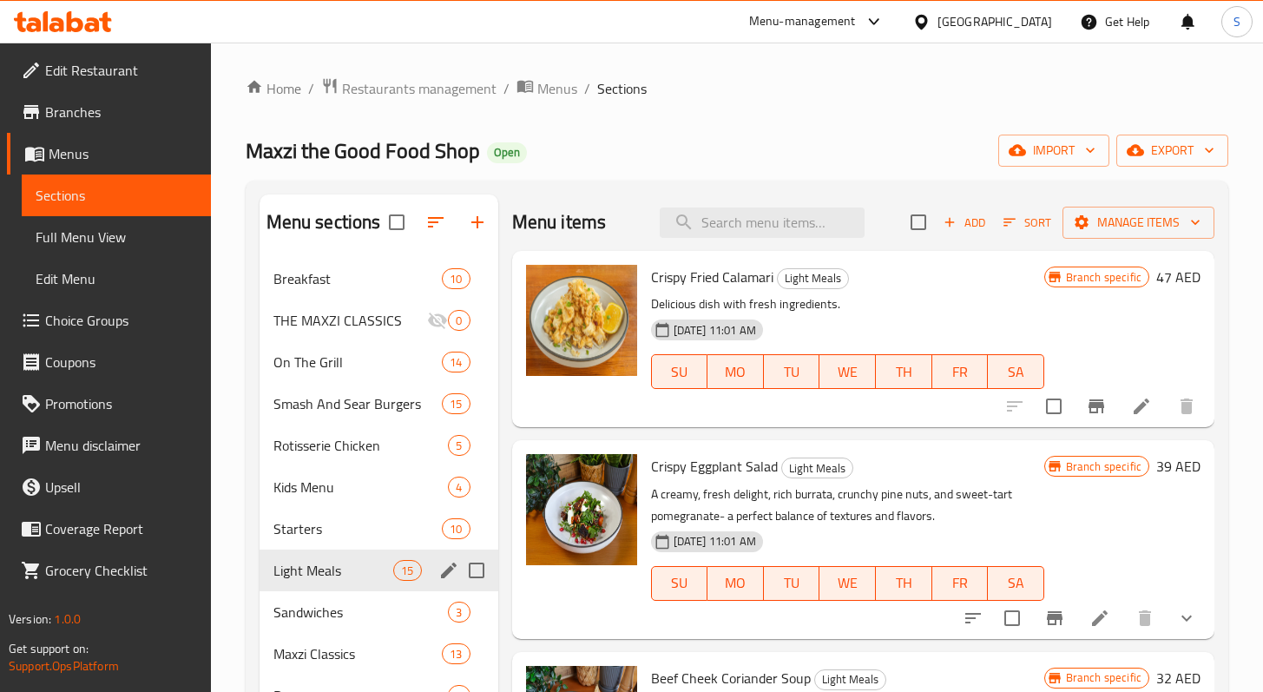
click at [350, 584] on div "Light Meals 15" at bounding box center [379, 571] width 239 height 42
click at [948, 219] on span "Add" at bounding box center [964, 223] width 47 height 20
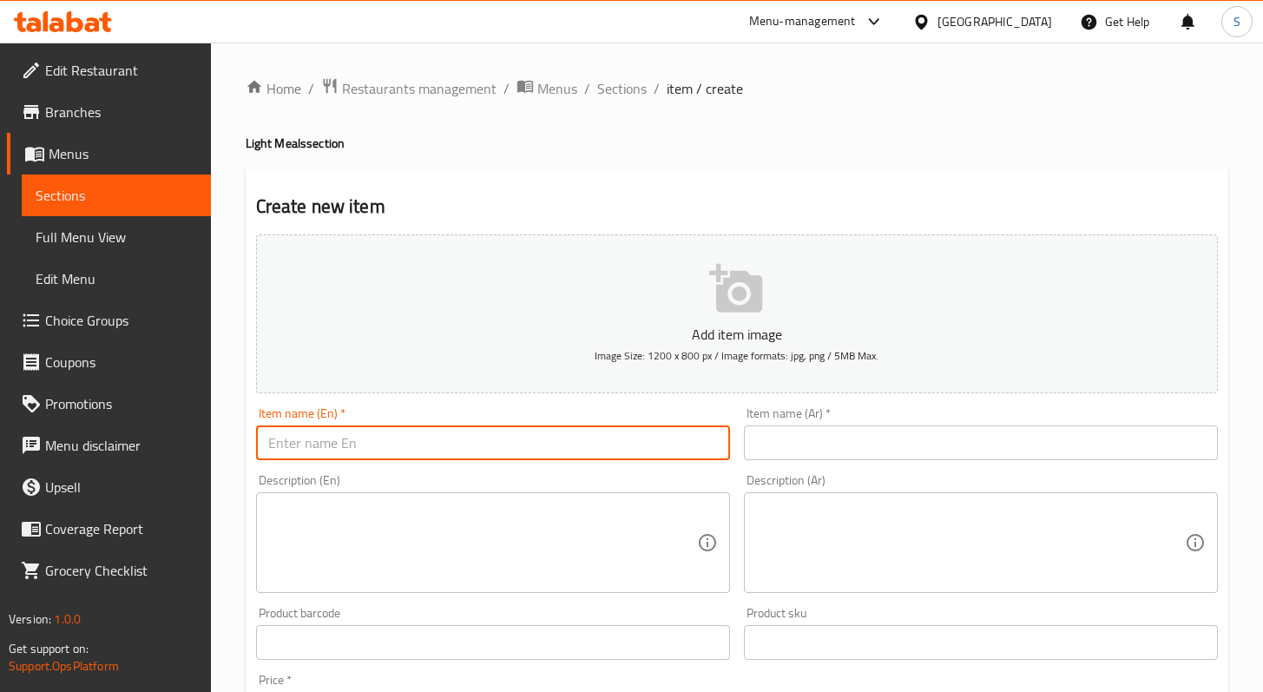
click at [550, 445] on input "text" at bounding box center [493, 442] width 474 height 35
paste input "FRENCH FRIES"
type input "FRENCH FRIES"
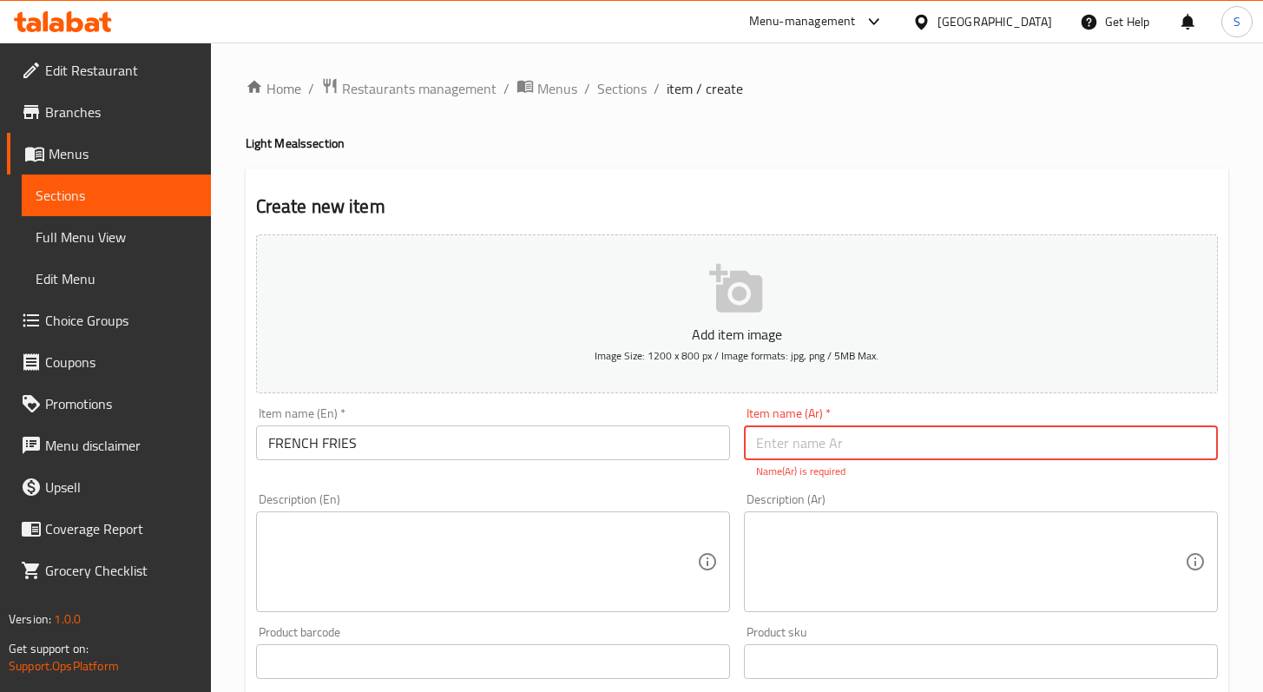
paste input "بطاطس فرنسية"
type input "بطاطس فرنسية"
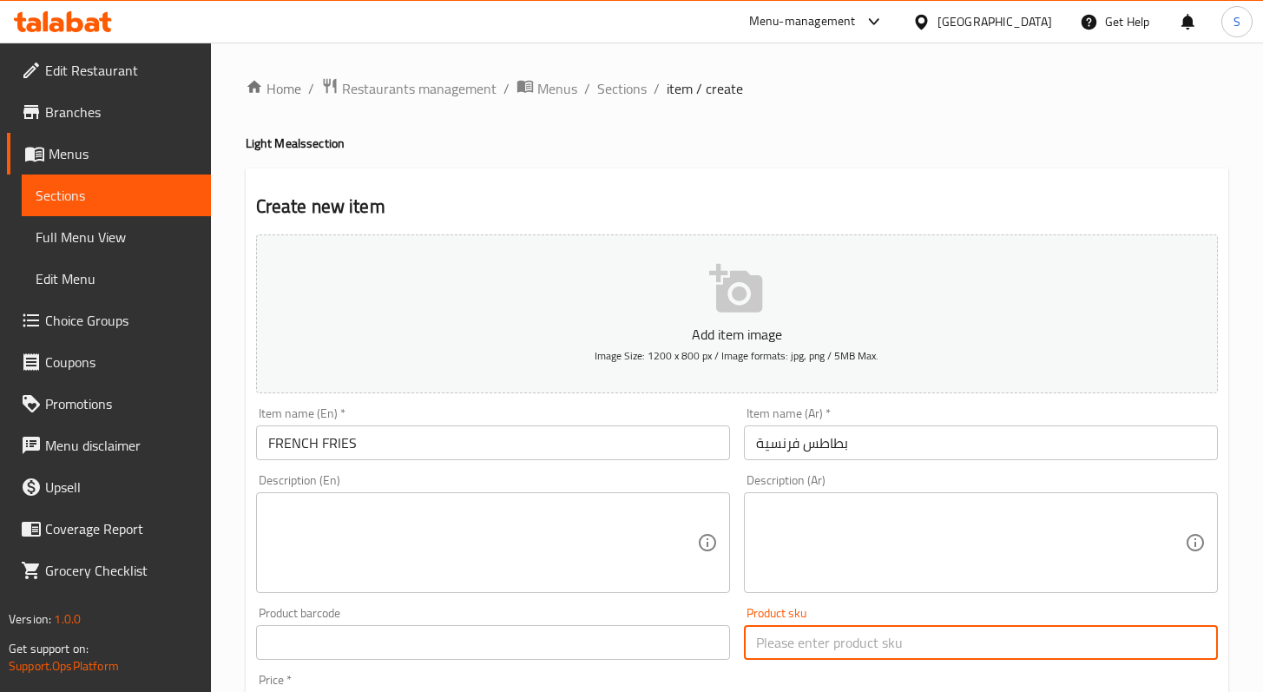
scroll to position [363, 0]
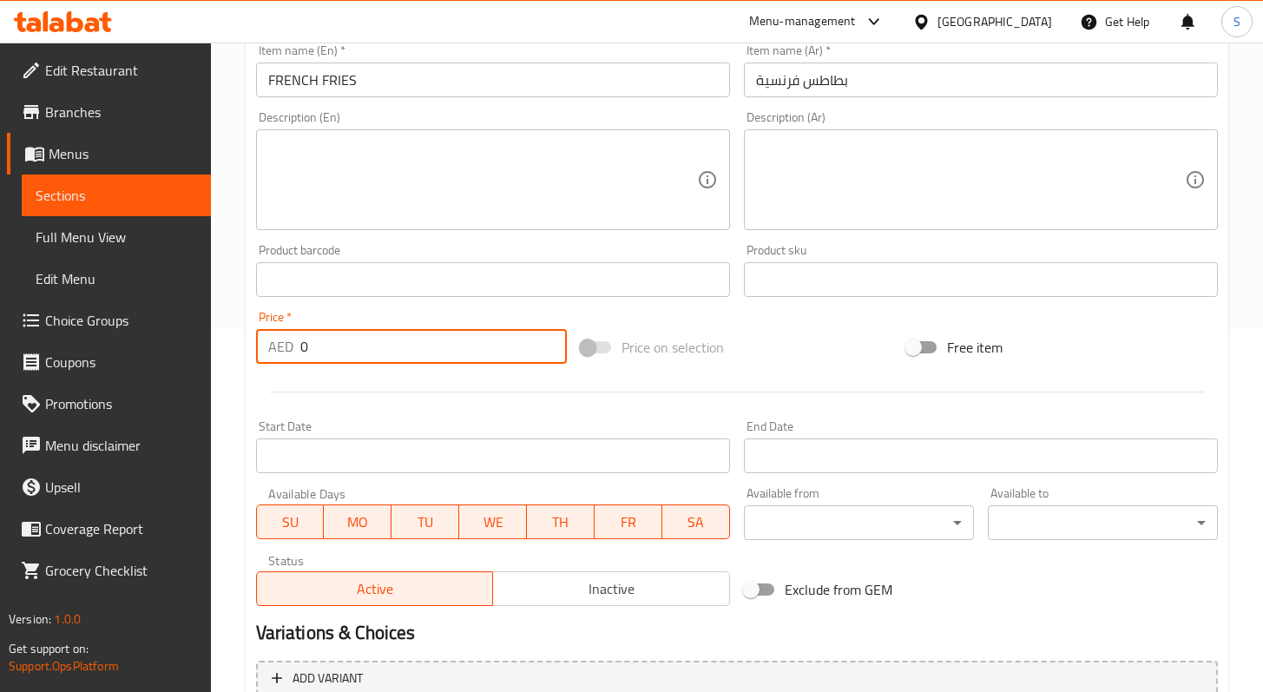
paste input "17"
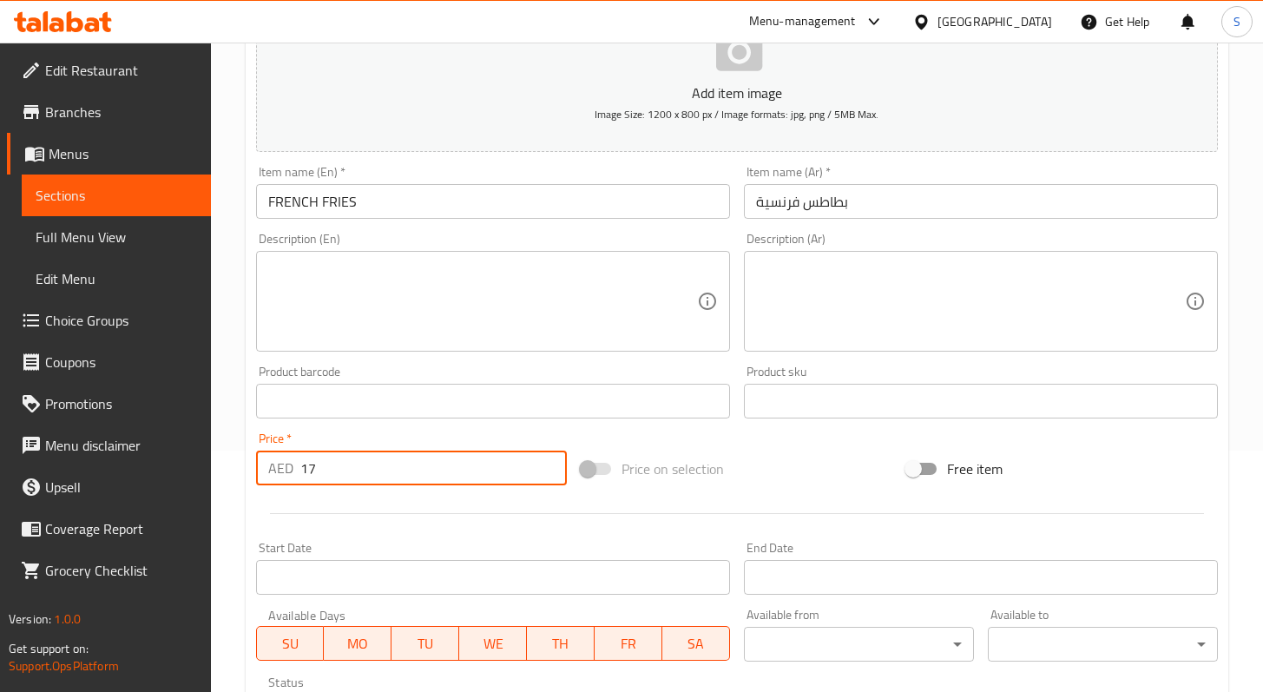
scroll to position [10, 0]
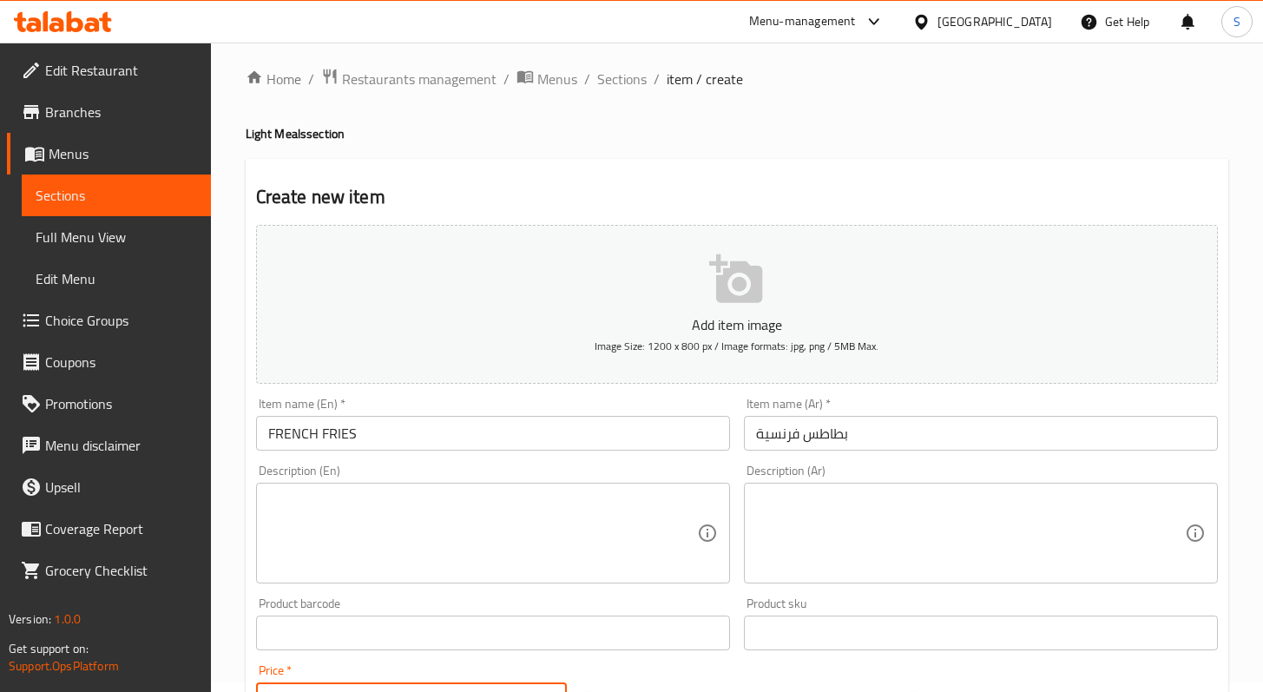
type input "17"
click at [573, 272] on button "Add item image Image Size: 1200 x 800 px / Image formats: jpg, png / 5MB Max." at bounding box center [737, 304] width 962 height 159
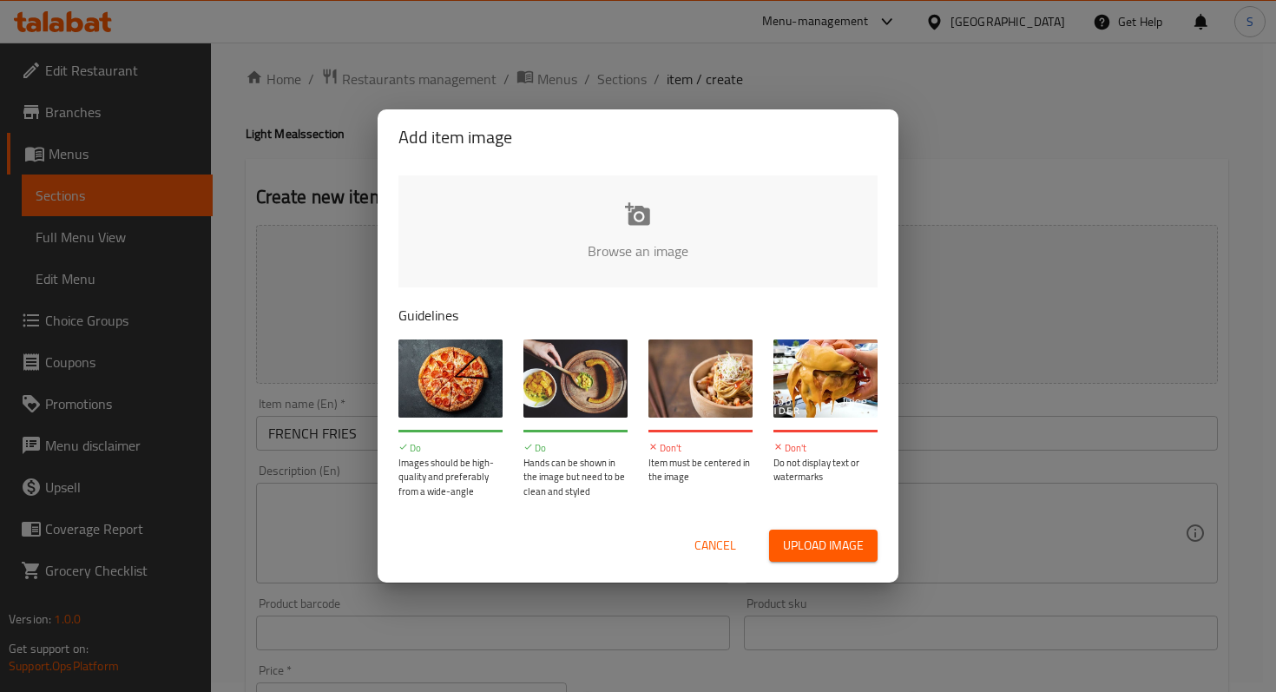
click at [652, 237] on input "file" at bounding box center [1225, 256] width 1653 height 162
click at [713, 551] on span "Cancel" at bounding box center [716, 546] width 42 height 22
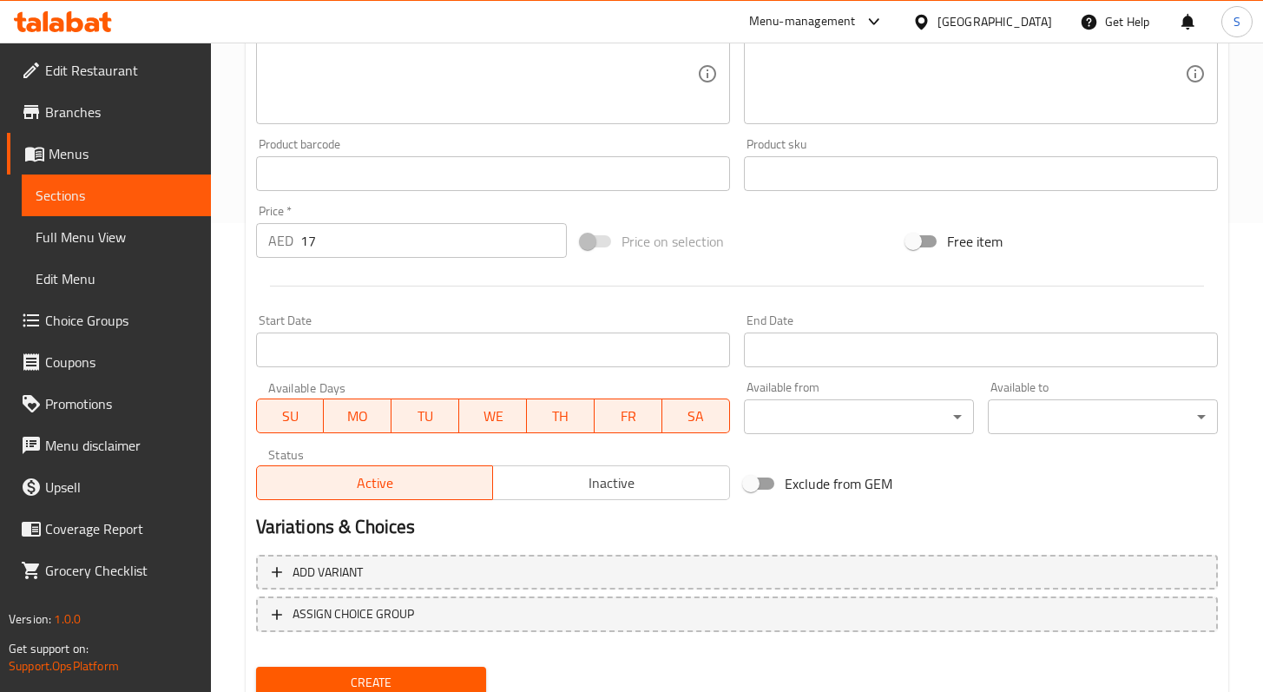
scroll to position [535, 0]
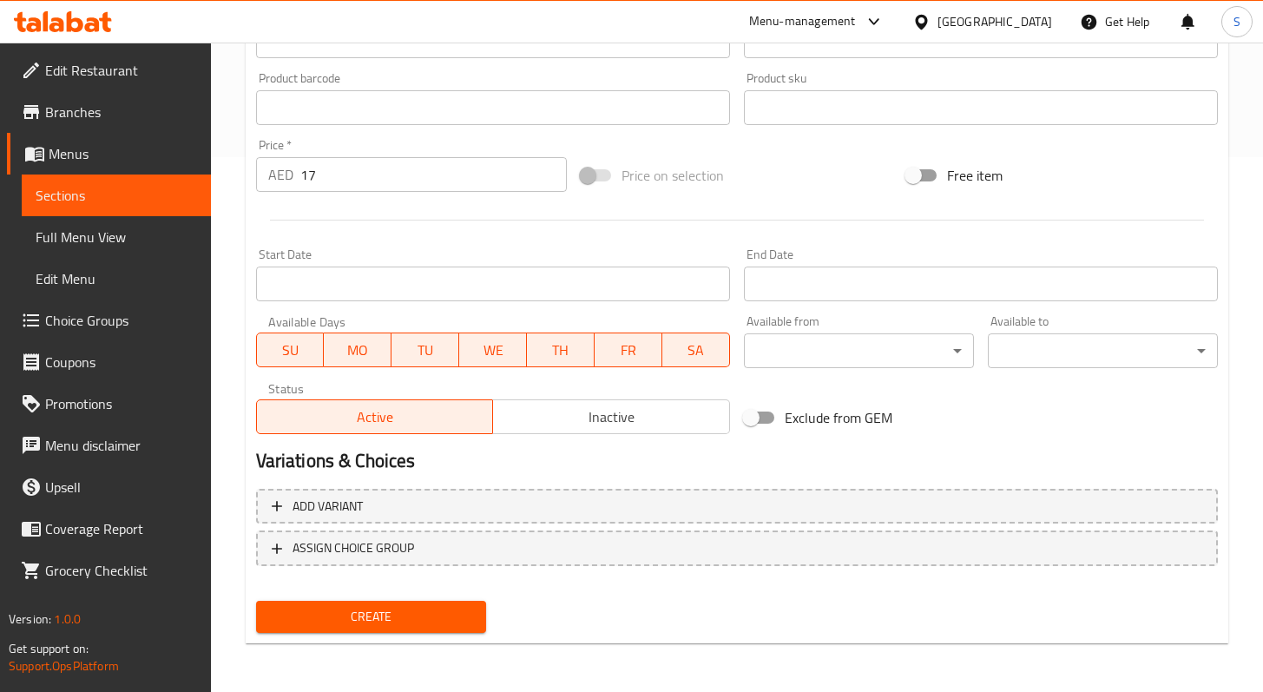
drag, startPoint x: 401, startPoint y: 620, endPoint x: 402, endPoint y: 602, distance: 18.3
click at [401, 620] on span "Create" at bounding box center [371, 617] width 202 height 22
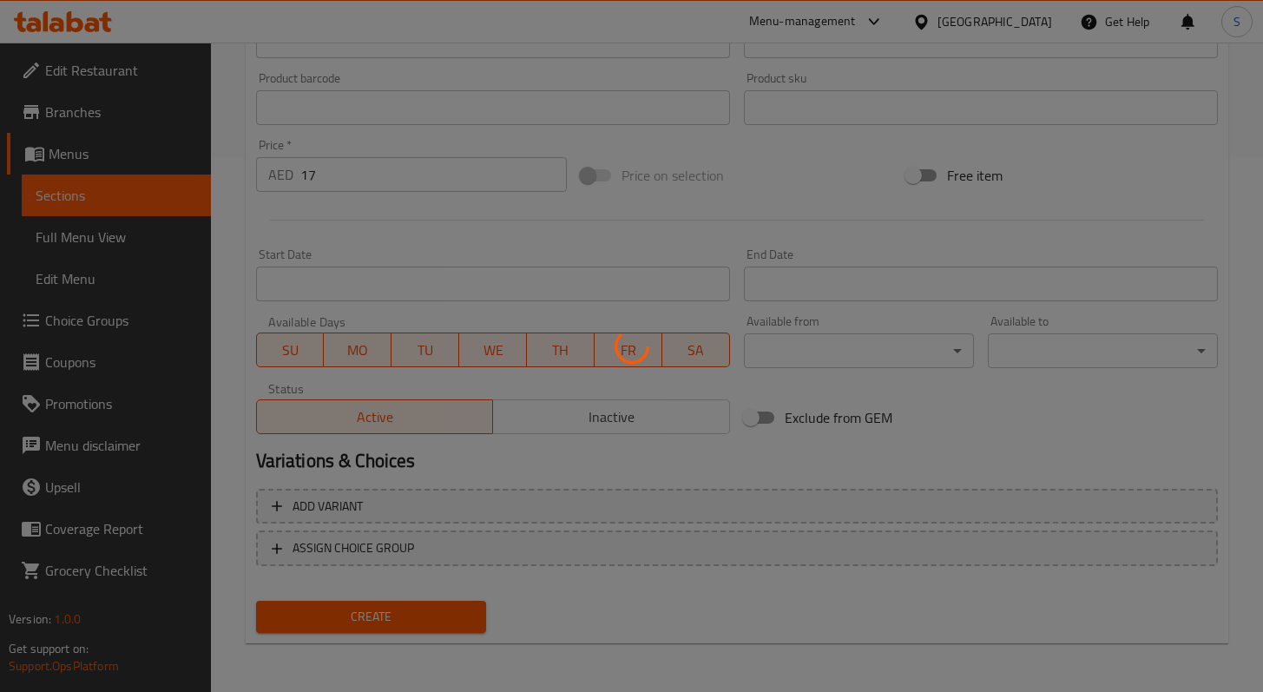
type input "0"
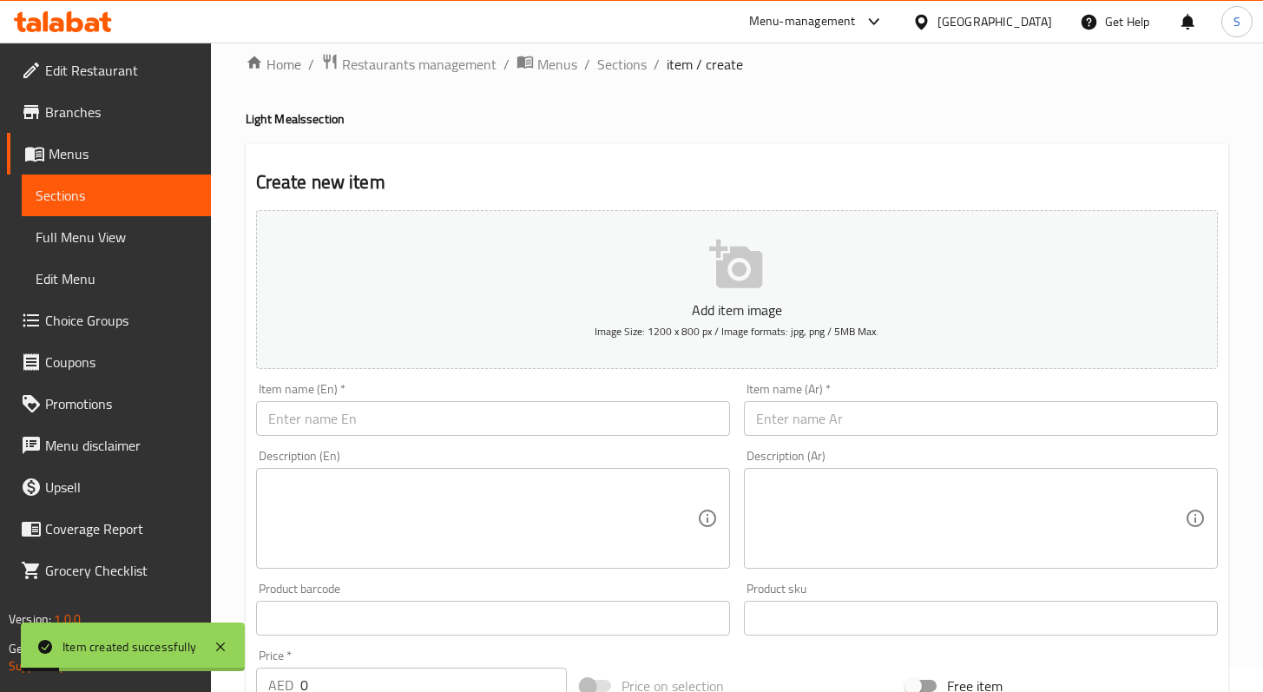
scroll to position [0, 0]
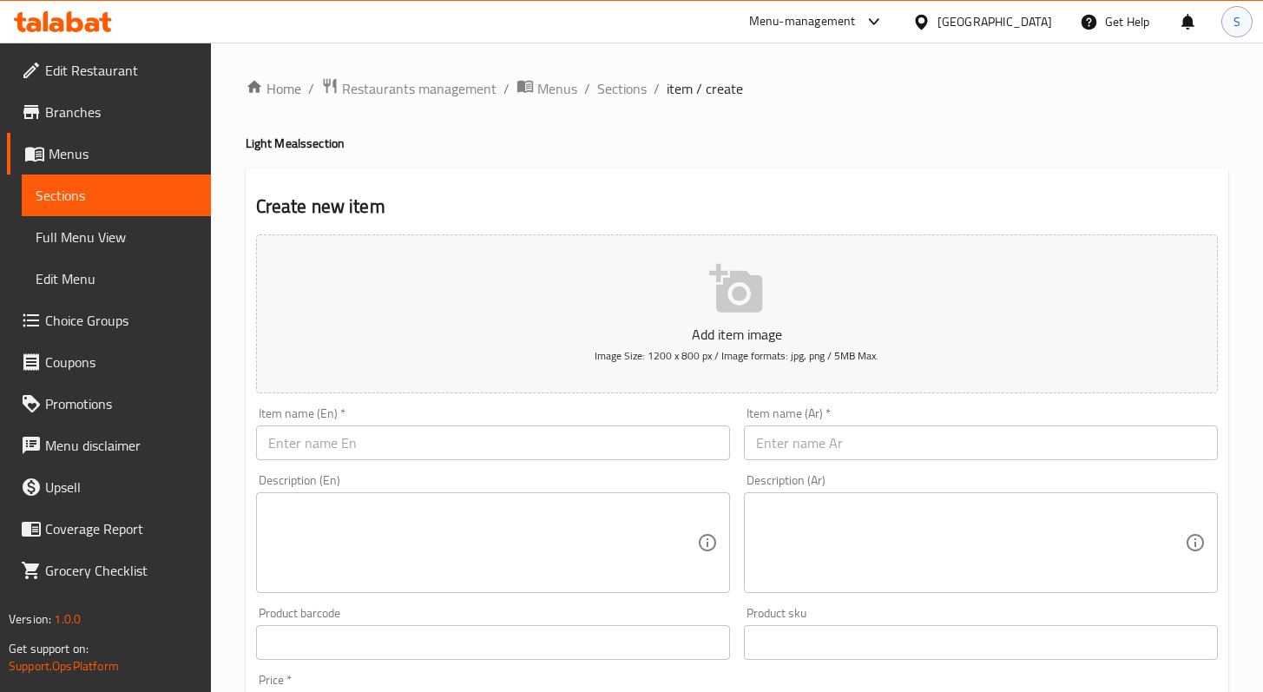
click at [1232, 25] on div "S" at bounding box center [1237, 21] width 31 height 31
